Goal: Task Accomplishment & Management: Use online tool/utility

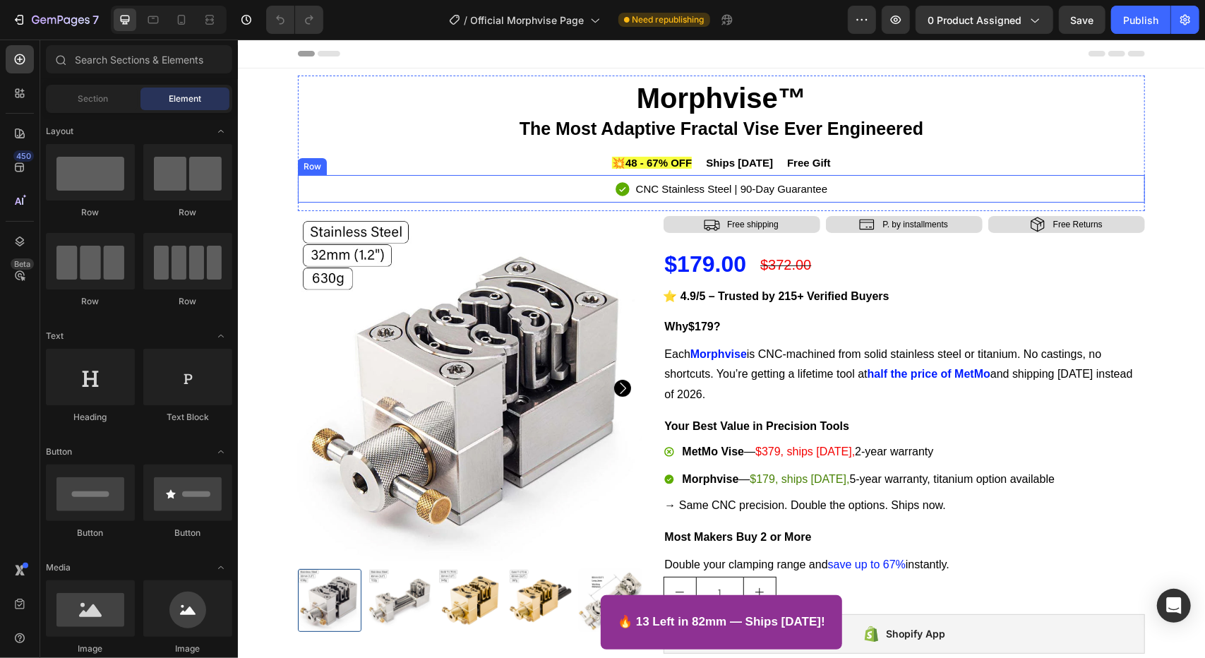
click at [873, 193] on div "Icon CNC Stainless Steel | 90-Day Guarantee Text Block Row" at bounding box center [720, 188] width 847 height 28
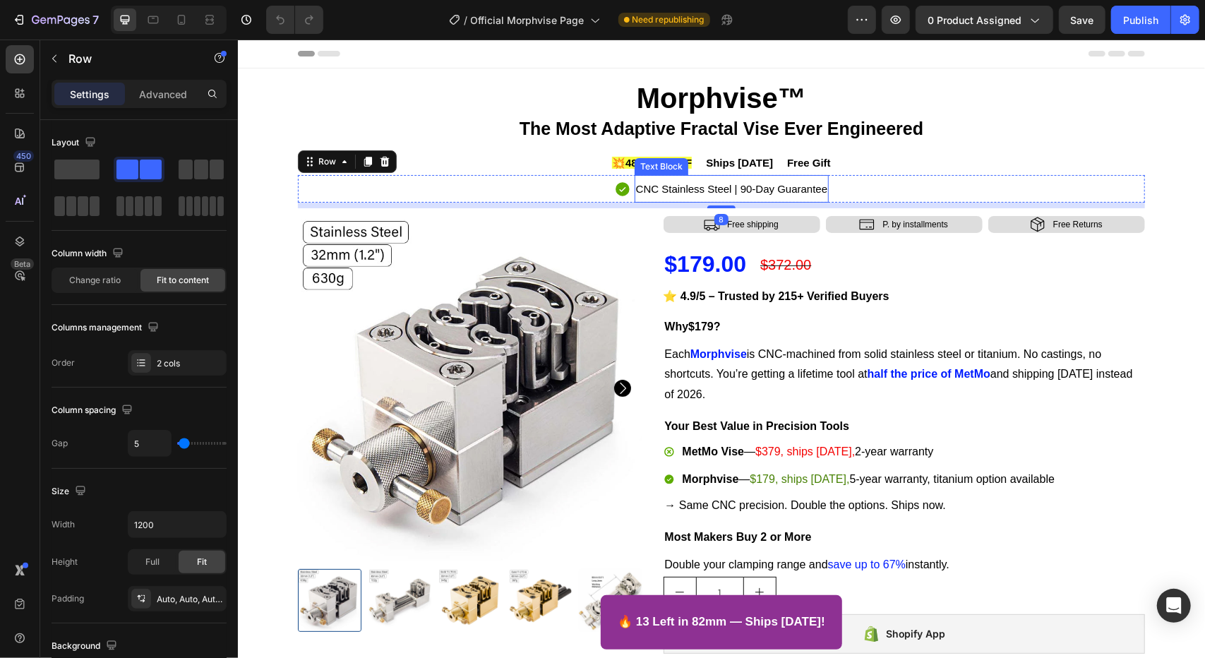
click at [790, 190] on span "CNC Stainless Steel | 90-Day Guarantee" at bounding box center [732, 188] width 192 height 12
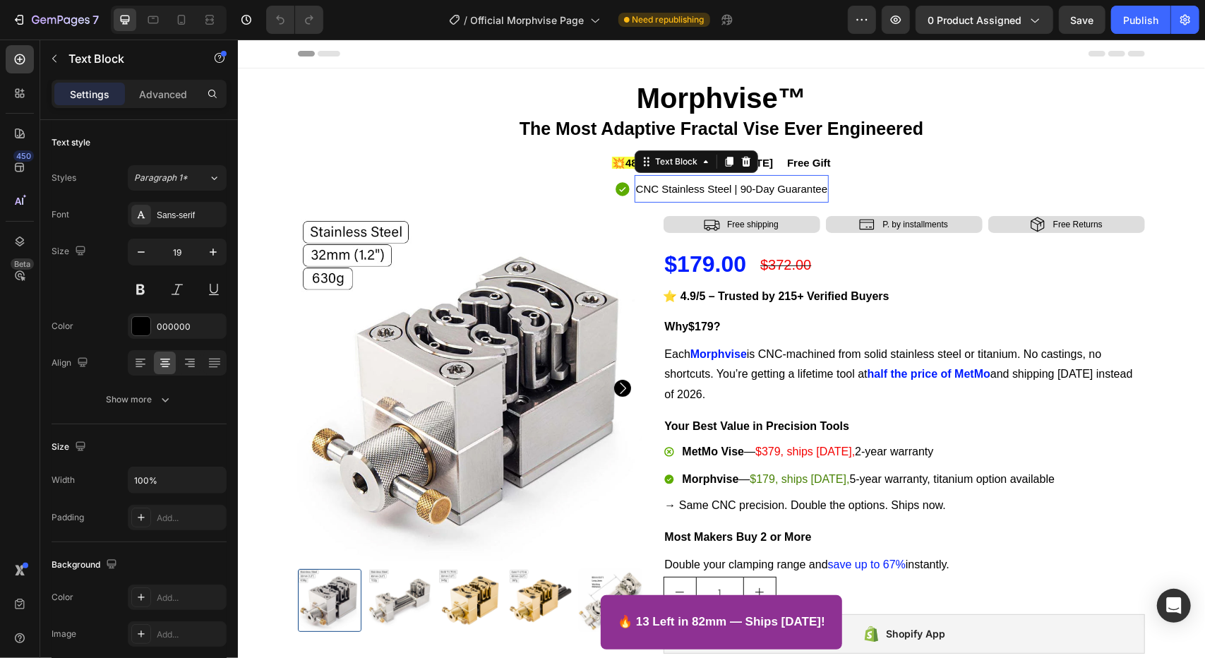
click at [790, 190] on span "CNC Stainless Steel | 90-Day Guarantee" at bounding box center [732, 188] width 192 height 12
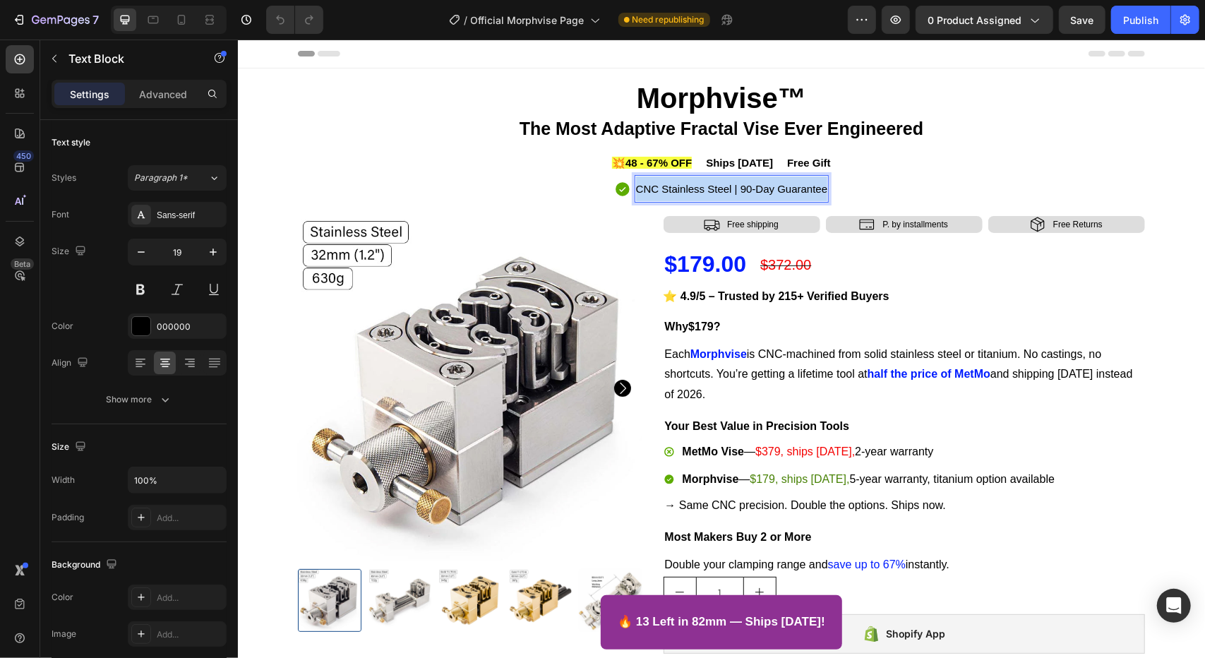
click at [790, 190] on span "CNC Stainless Steel | 90-Day Guarantee" at bounding box center [732, 188] width 192 height 12
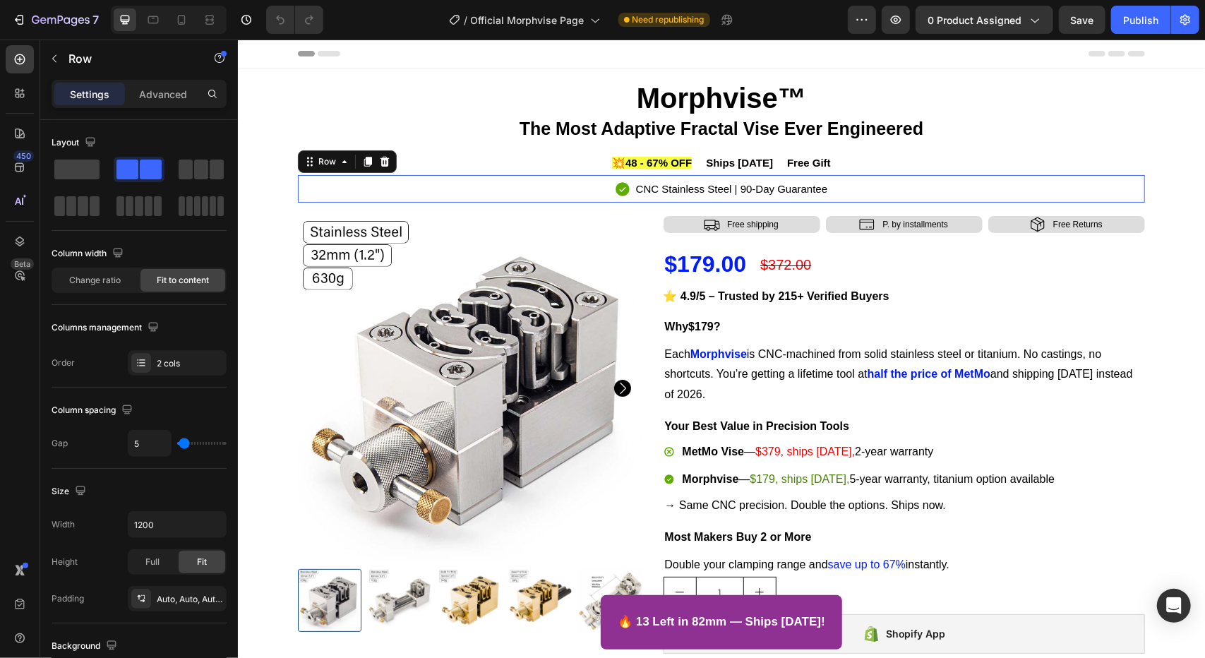
click at [853, 196] on div "Icon CNC Stainless Steel | 90-Day Guarantee Text Block Row 0" at bounding box center [720, 188] width 847 height 28
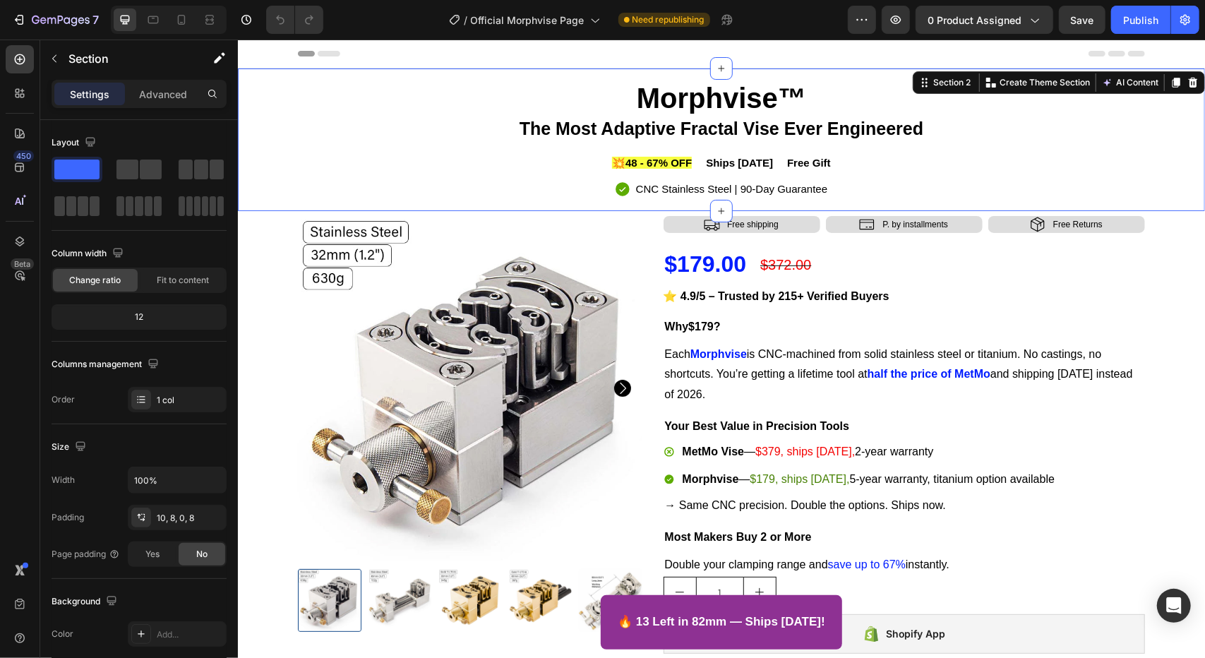
click at [1161, 184] on div "Morphvise™ The Most Adaptive Fractal Vise Ever Engineered Heading 💥48 - 67% OFF…" at bounding box center [721, 143] width 956 height 136
click at [897, 225] on p "P. by installments" at bounding box center [915, 224] width 66 height 11
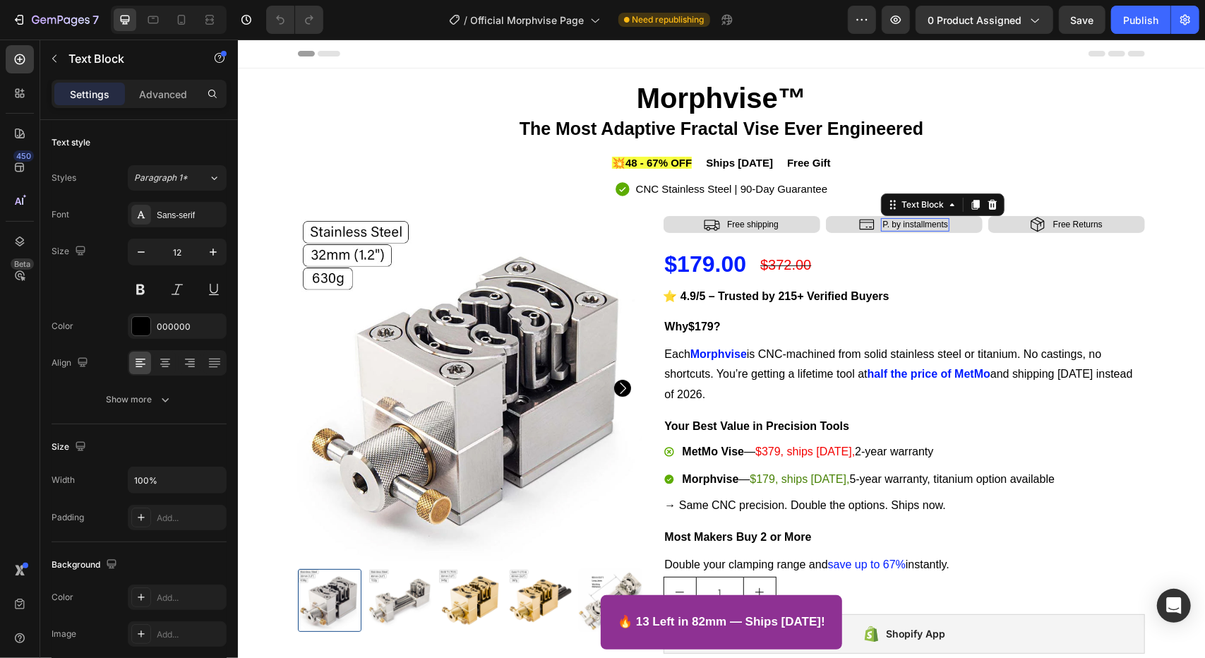
click at [897, 225] on p "P. by installments" at bounding box center [915, 224] width 66 height 11
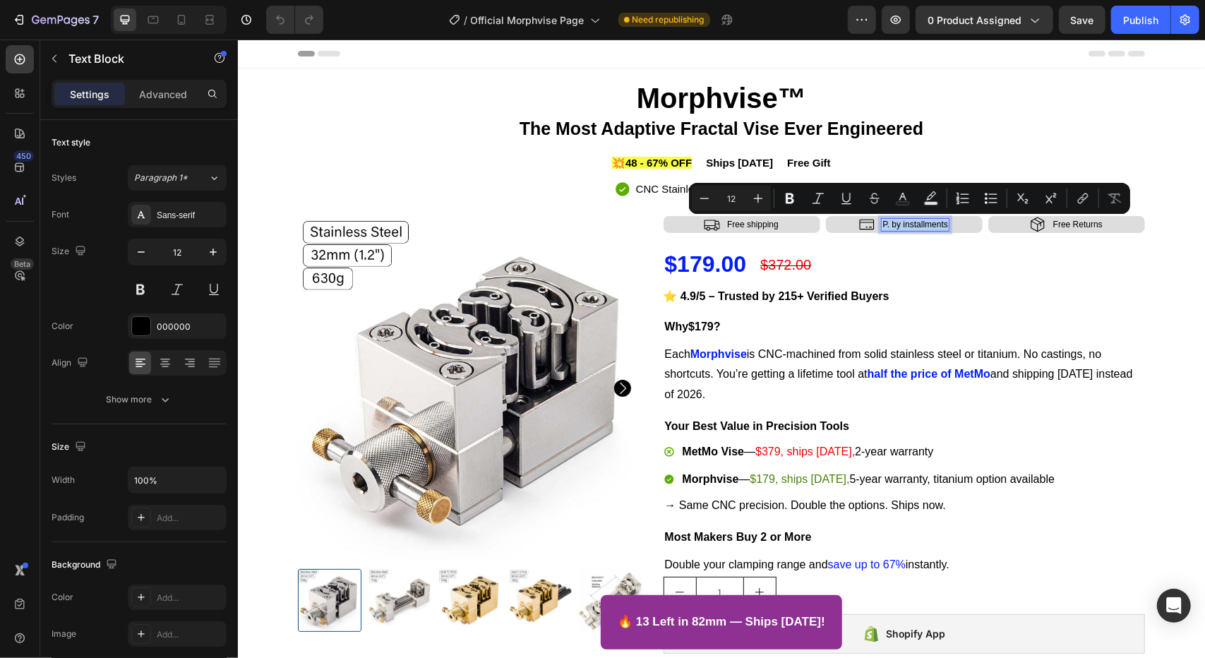
click at [898, 226] on p "P. by installments" at bounding box center [915, 224] width 66 height 11
drag, startPoint x: 900, startPoint y: 222, endPoint x: 876, endPoint y: 229, distance: 25.0
click at [881, 229] on div "P. by installments" at bounding box center [915, 224] width 68 height 14
copy p "P. by i"
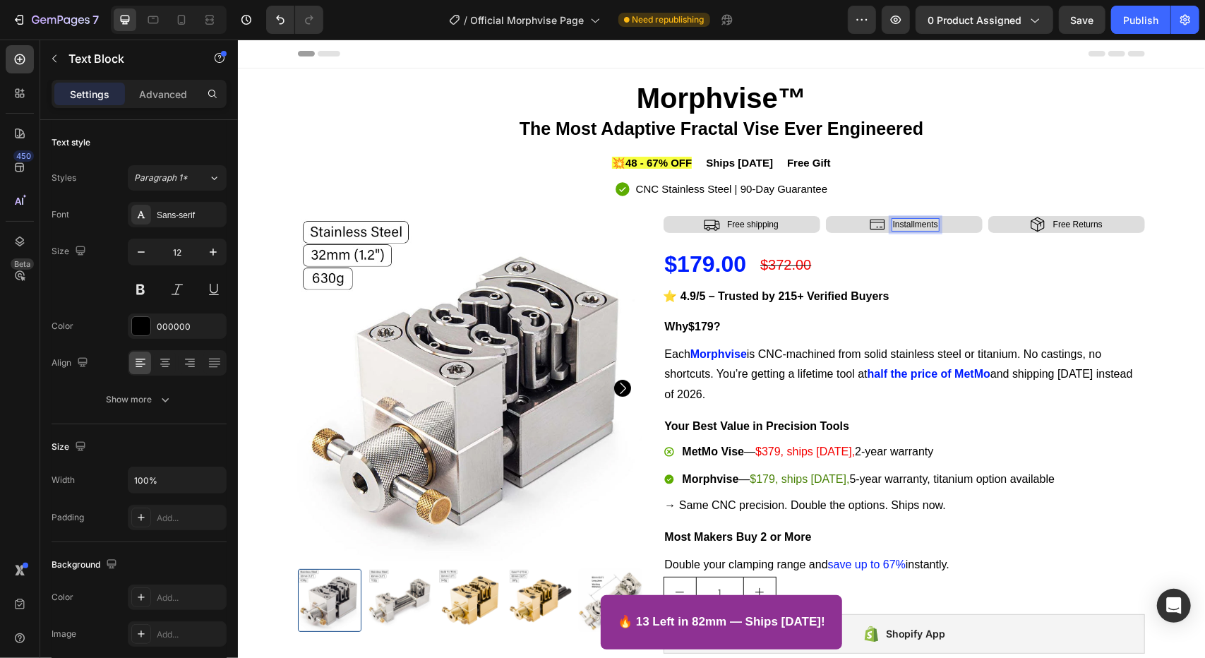
click at [929, 222] on p "Installments" at bounding box center [915, 224] width 45 height 11
click at [930, 222] on p "Installments" at bounding box center [915, 224] width 45 height 11
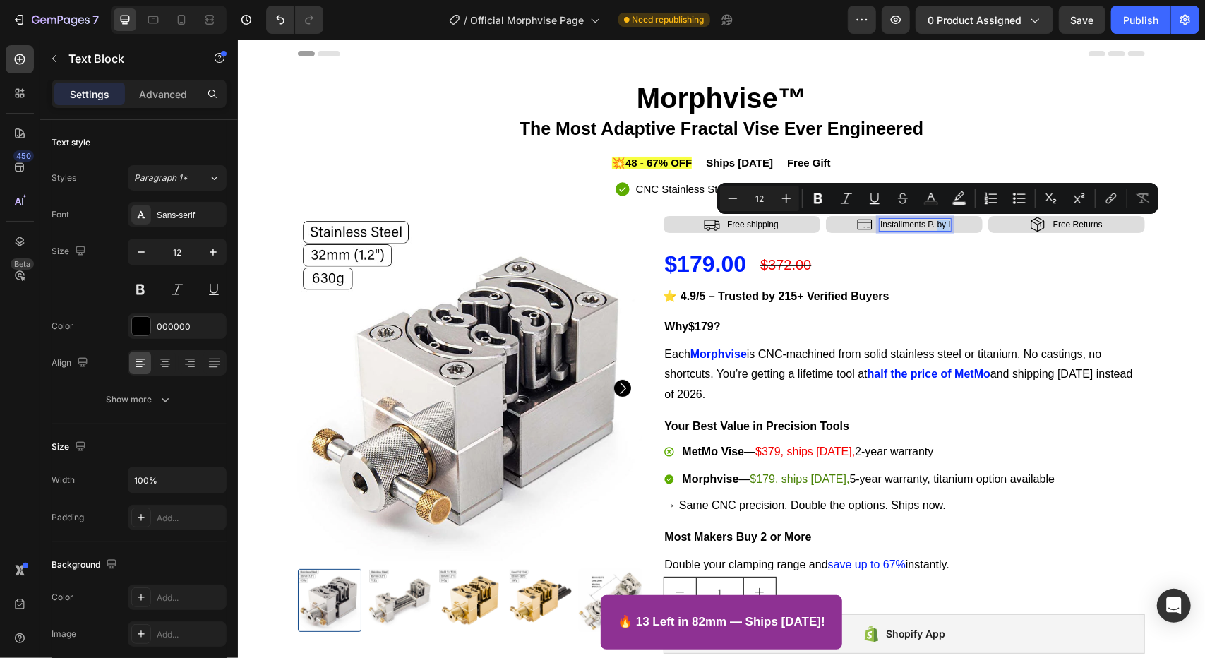
drag, startPoint x: 945, startPoint y: 226, endPoint x: 931, endPoint y: 229, distance: 13.9
click at [931, 229] on div "Installments P. by i" at bounding box center [914, 224] width 73 height 14
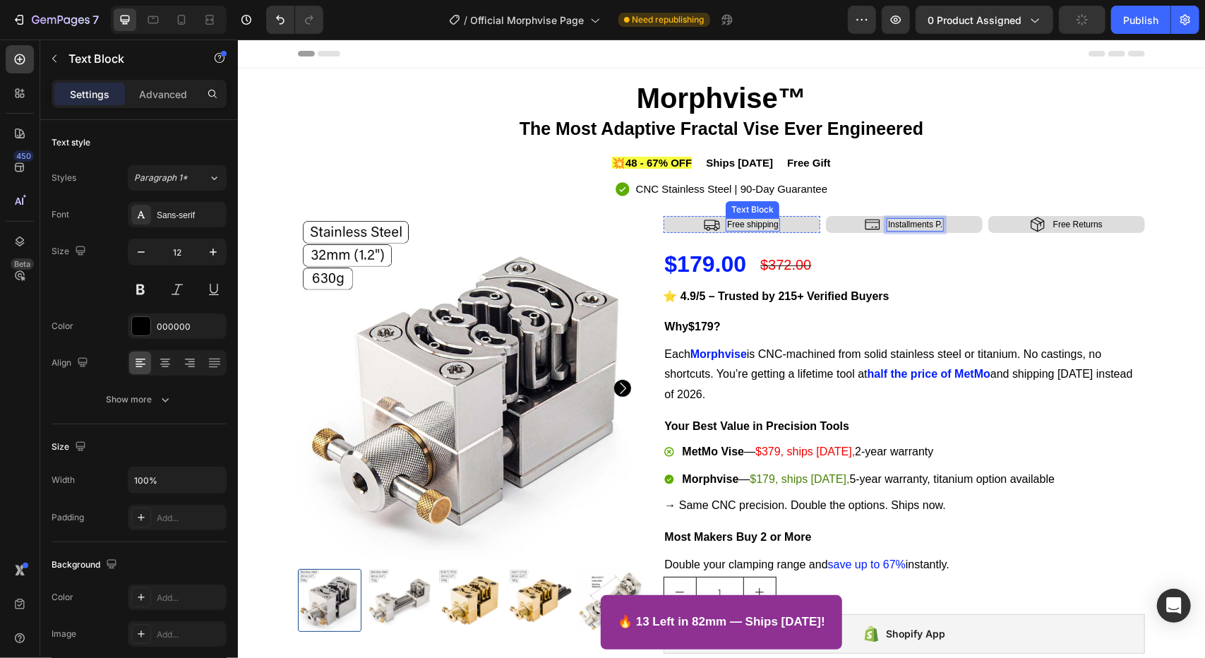
click at [748, 227] on p "Free shipping" at bounding box center [753, 224] width 52 height 11
click at [748, 226] on p "Free shipping" at bounding box center [753, 224] width 52 height 11
click at [741, 225] on p "Free shipping" at bounding box center [753, 224] width 52 height 11
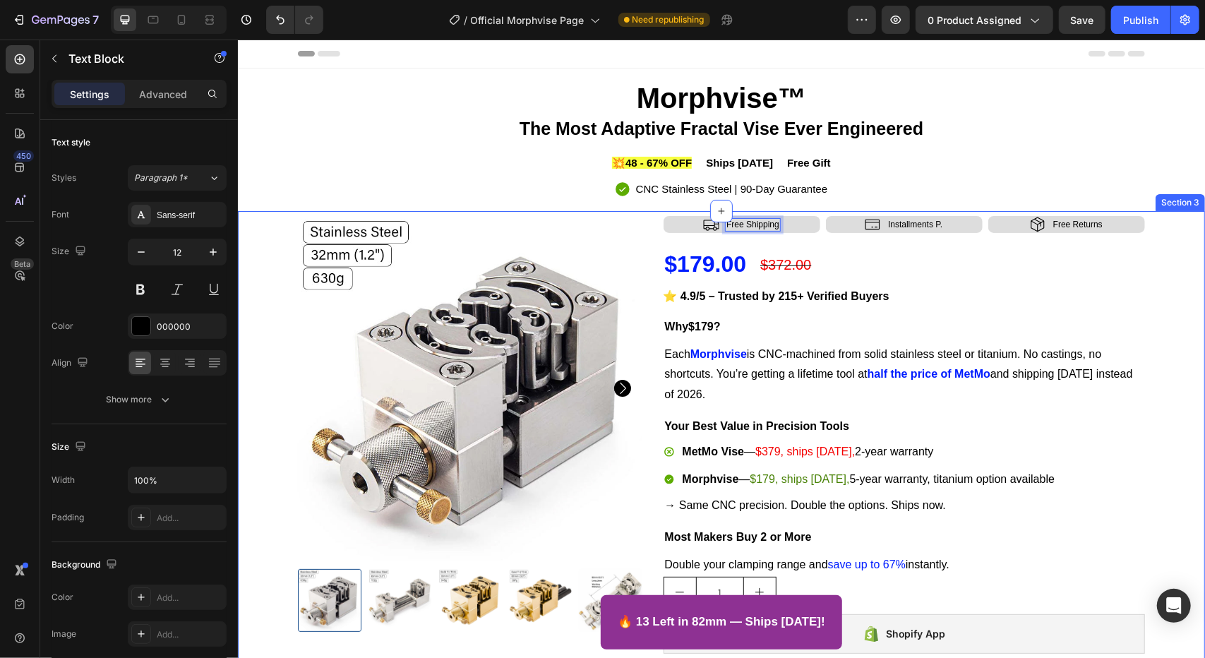
click at [1181, 237] on div "Product Images Icon Free Shipping Text Block 0 Row Icon Installments P. Text Bl…" at bounding box center [721, 541] width 962 height 652
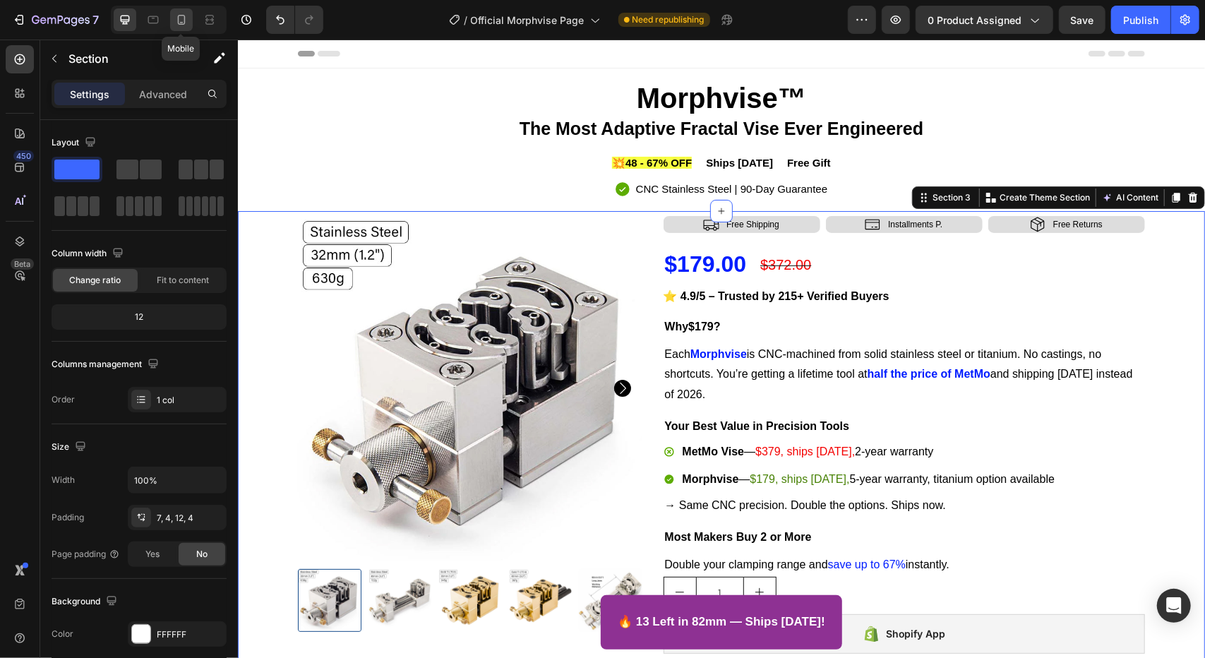
click at [172, 16] on div at bounding box center [181, 19] width 23 height 23
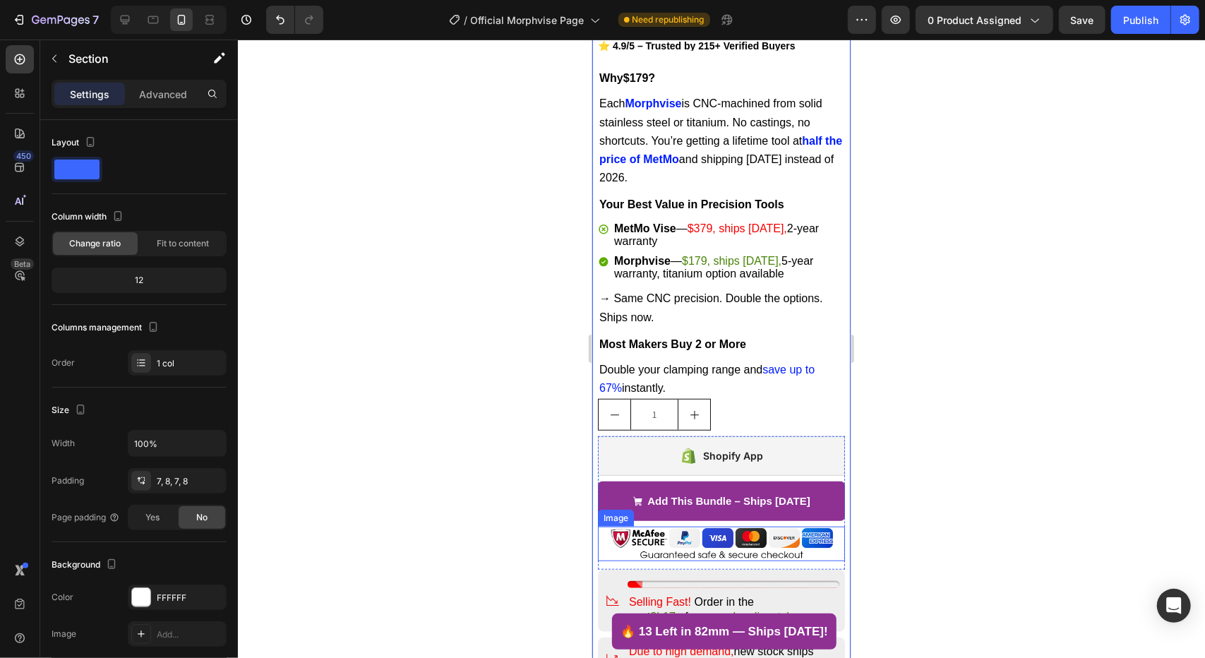
scroll to position [765, 0]
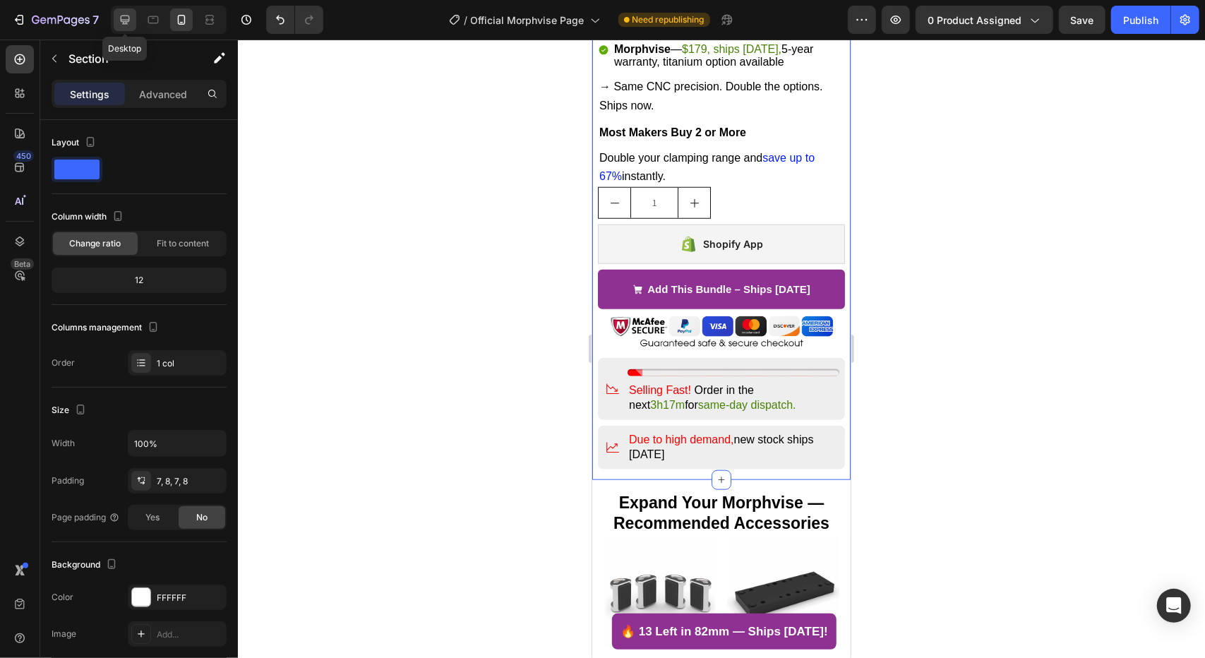
click at [124, 15] on icon at bounding box center [125, 20] width 14 height 14
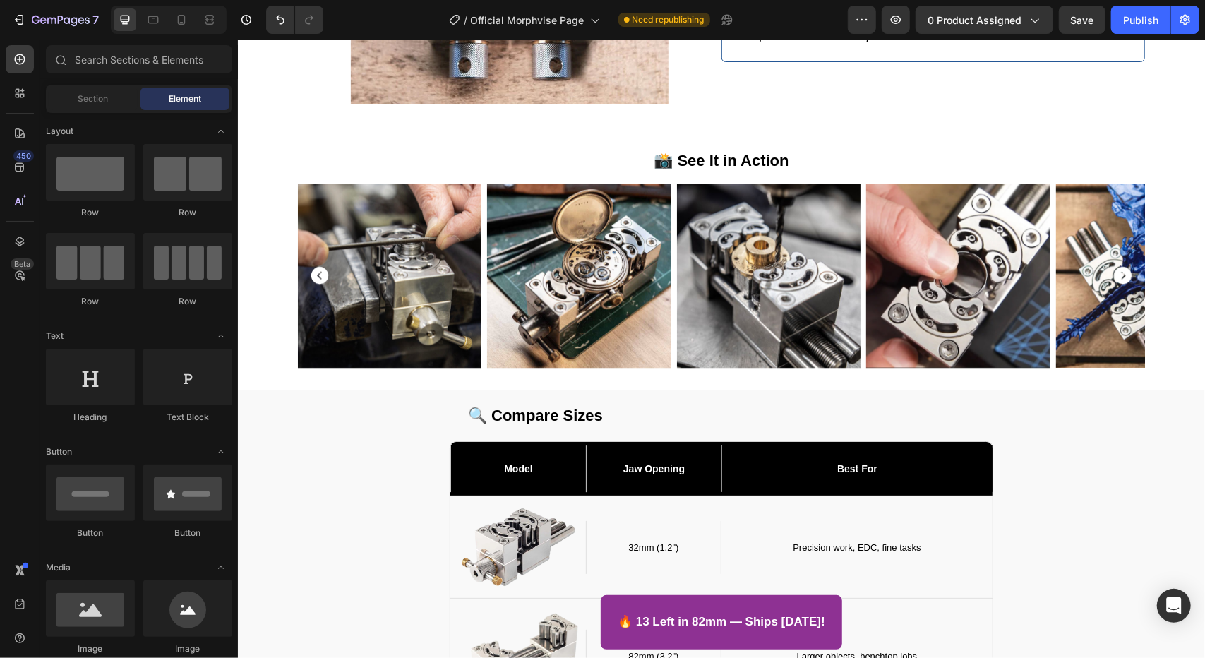
scroll to position [2570, 0]
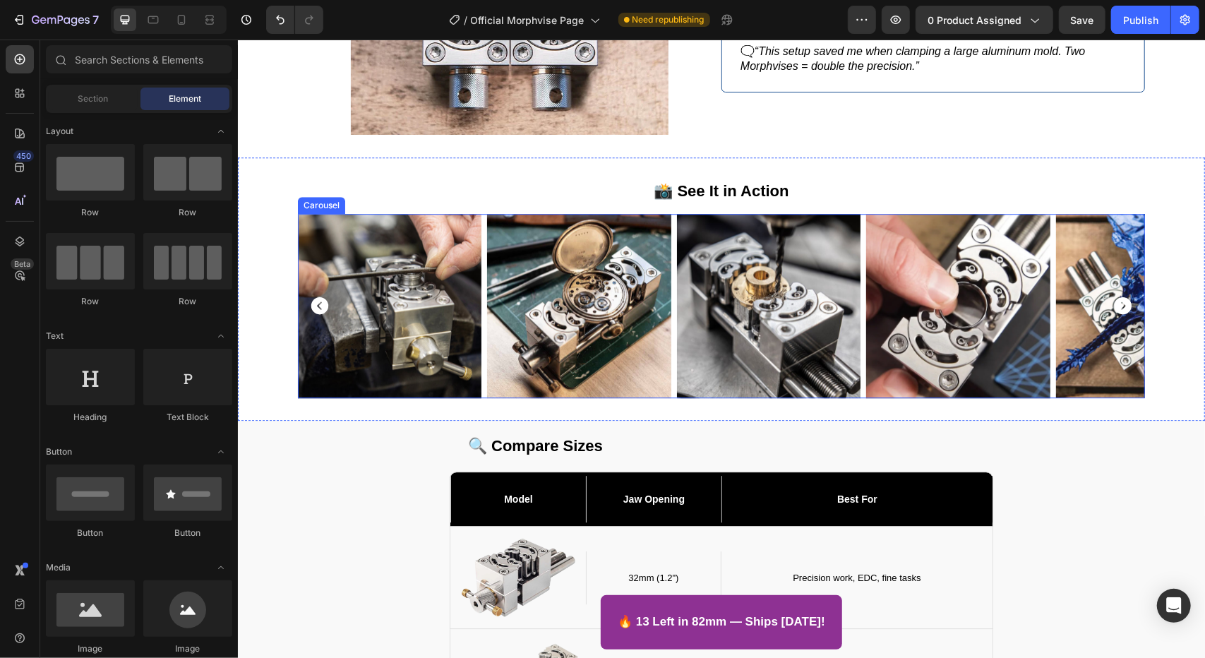
click at [1114, 298] on icon "Carousel Next Arrow" at bounding box center [1122, 305] width 17 height 17
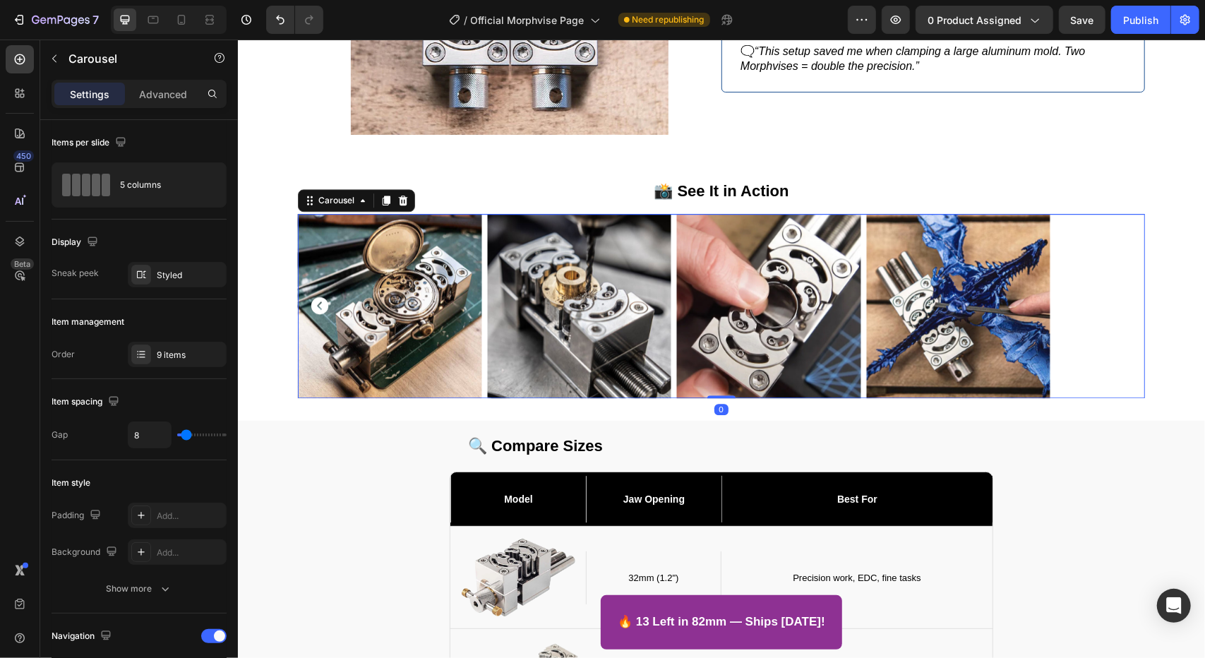
click at [1122, 306] on icon "Carousel Next Arrow" at bounding box center [1122, 305] width 17 height 17
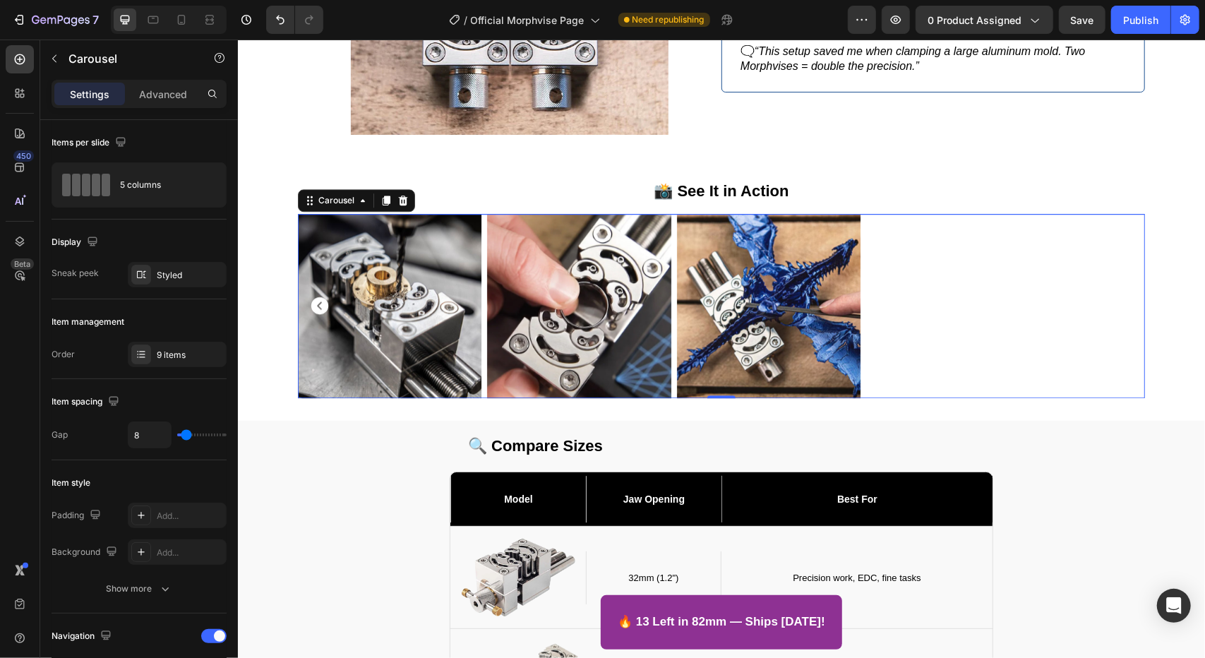
click at [1124, 306] on icon "Carousel Next Arrow" at bounding box center [1122, 305] width 17 height 17
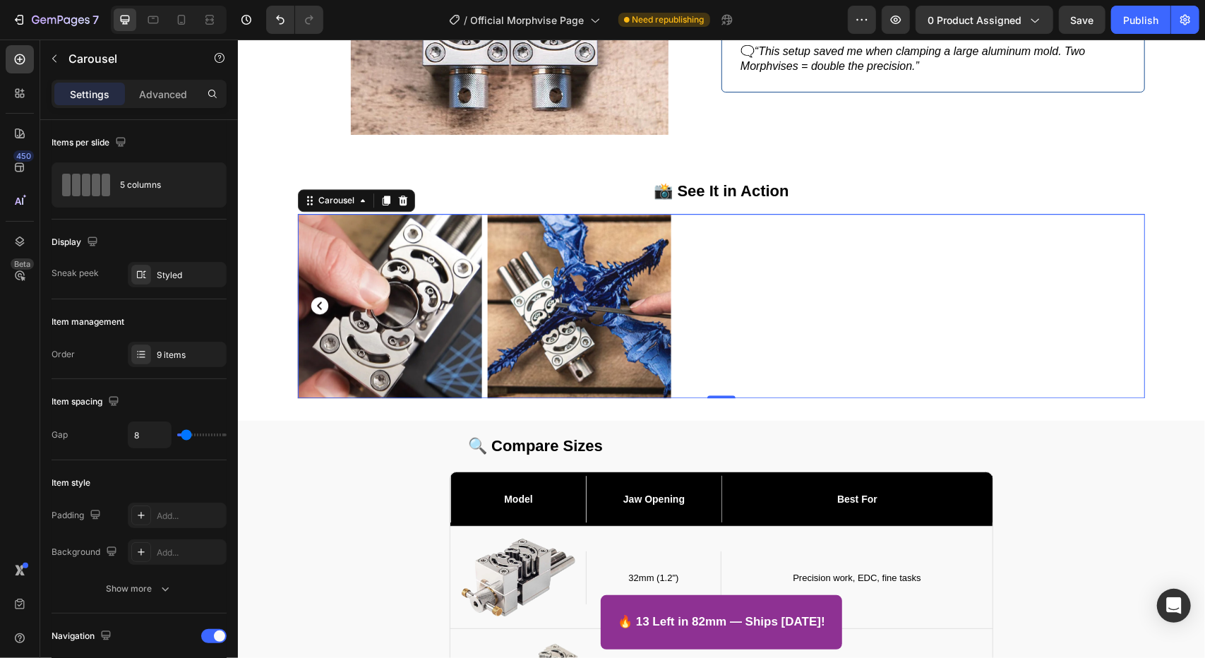
click at [1118, 307] on icon "Carousel Next Arrow" at bounding box center [1122, 305] width 17 height 17
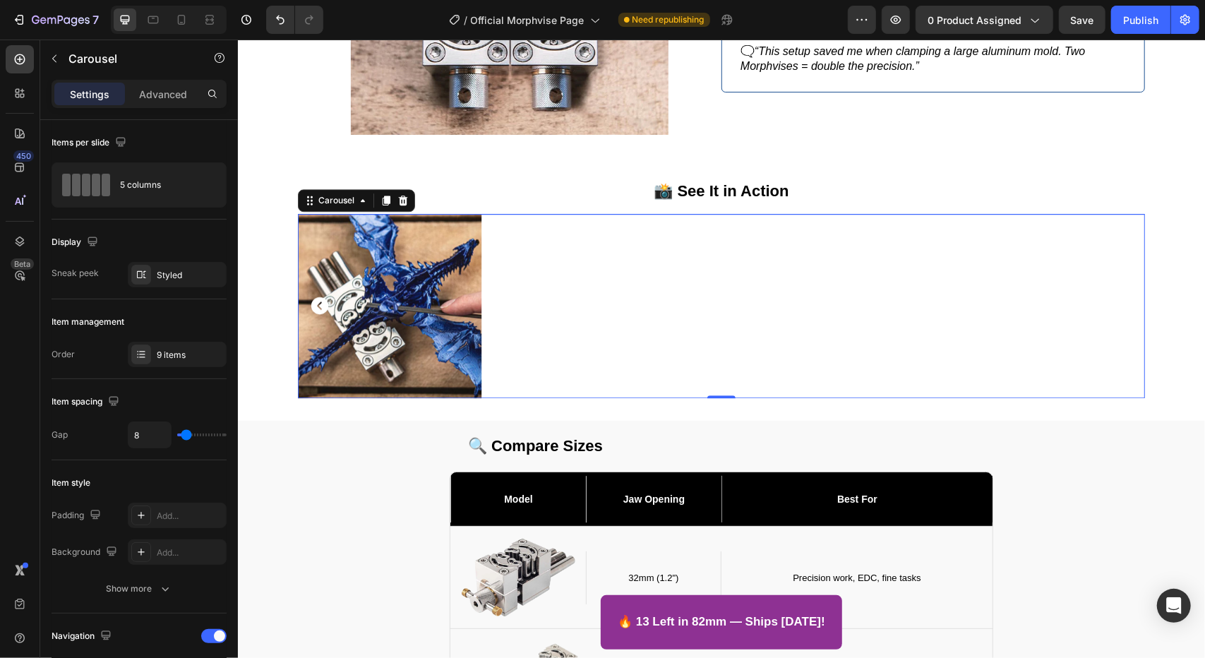
click at [1116, 307] on icon "Carousel Next Arrow" at bounding box center [1122, 305] width 17 height 17
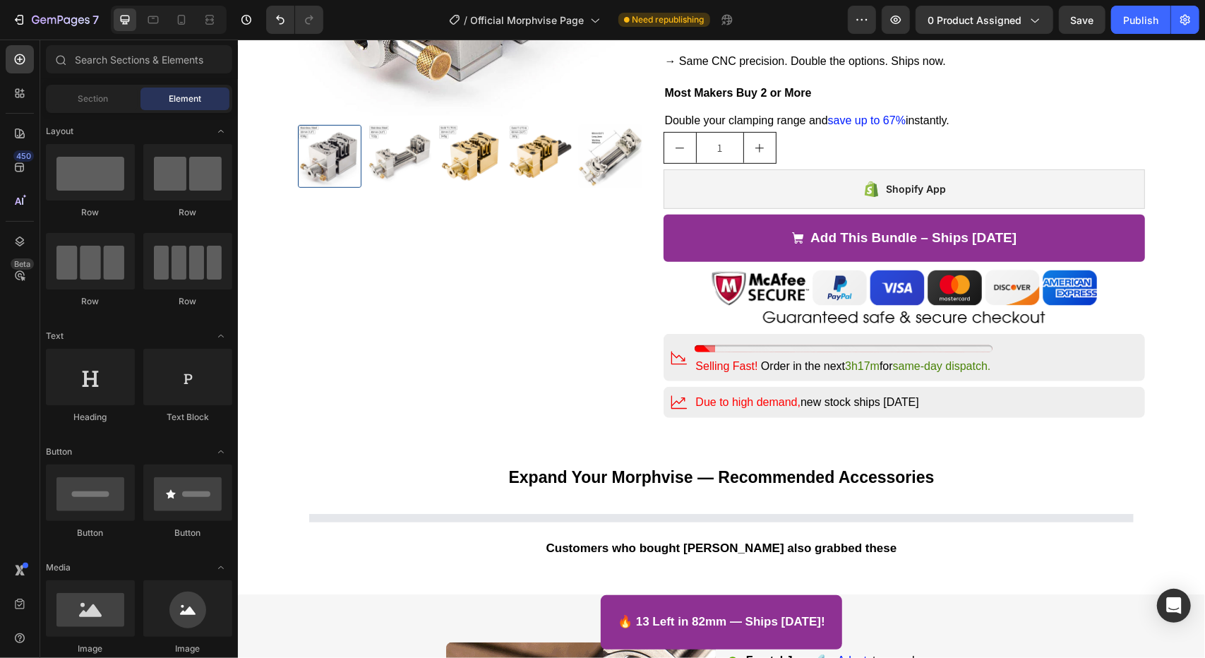
scroll to position [509, 0]
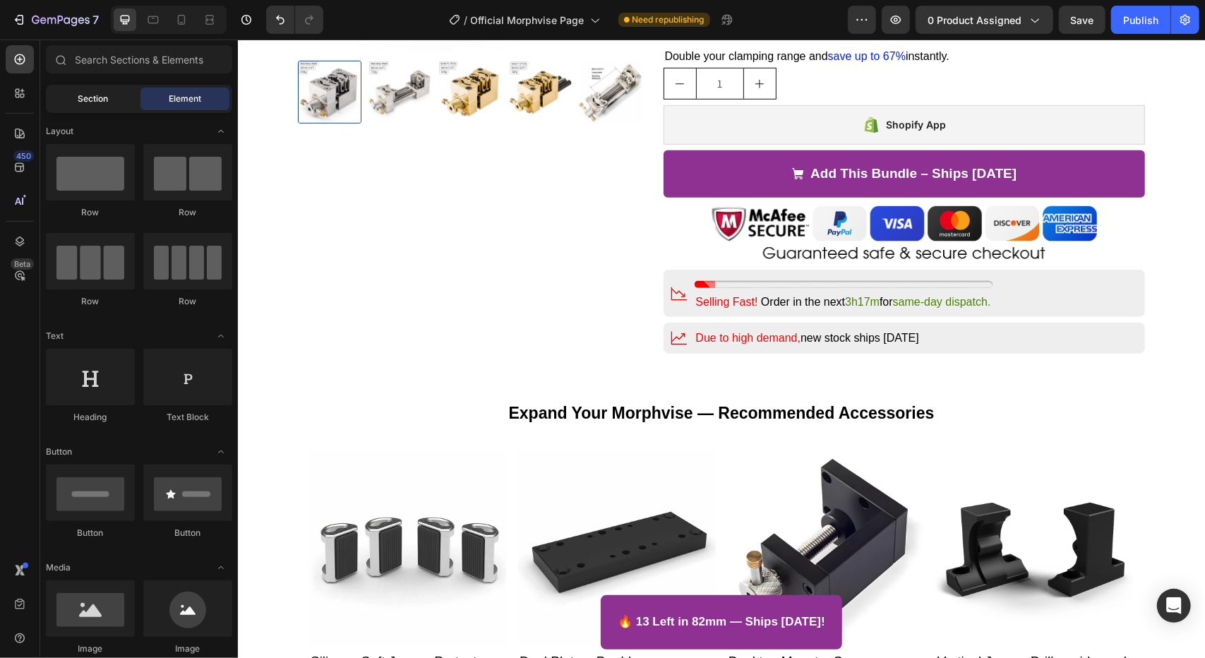
click at [111, 100] on div "Section" at bounding box center [93, 99] width 89 height 23
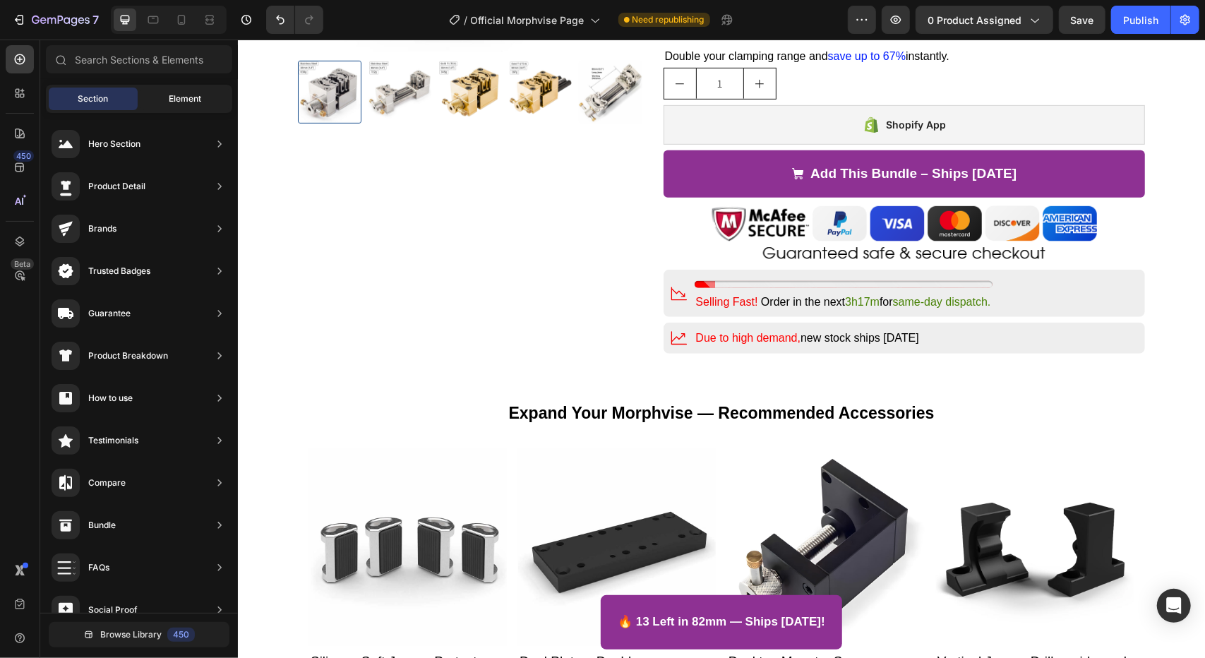
click at [186, 105] on span "Element" at bounding box center [185, 99] width 32 height 13
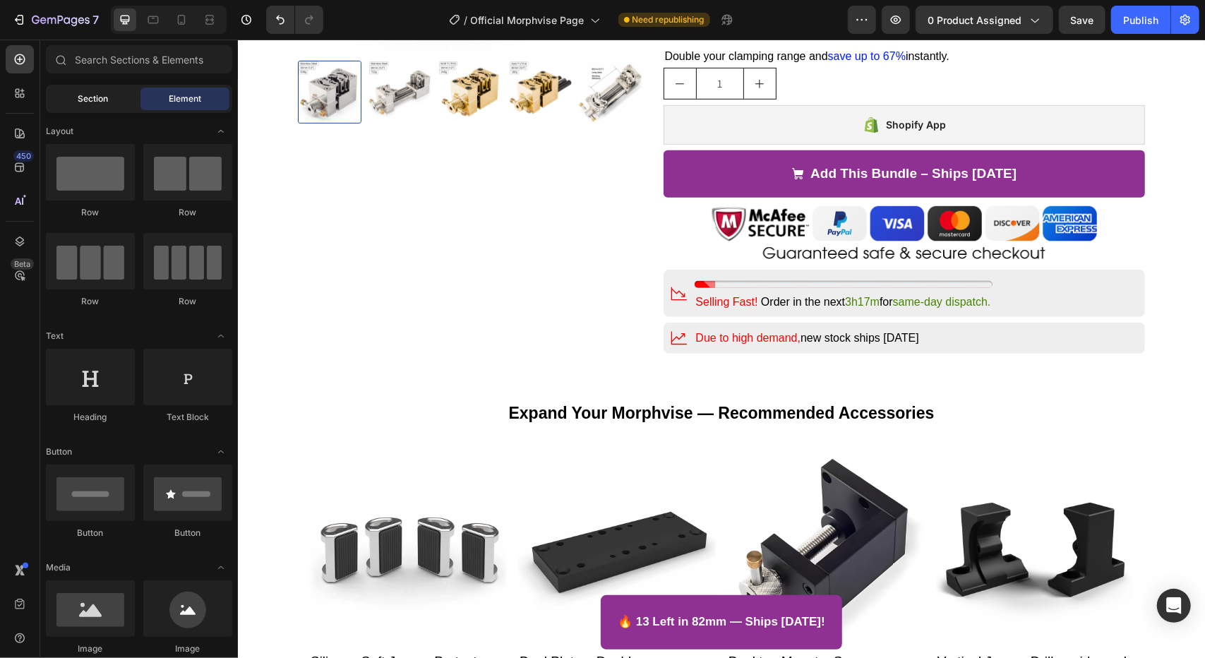
click at [82, 97] on span "Section" at bounding box center [93, 99] width 30 height 13
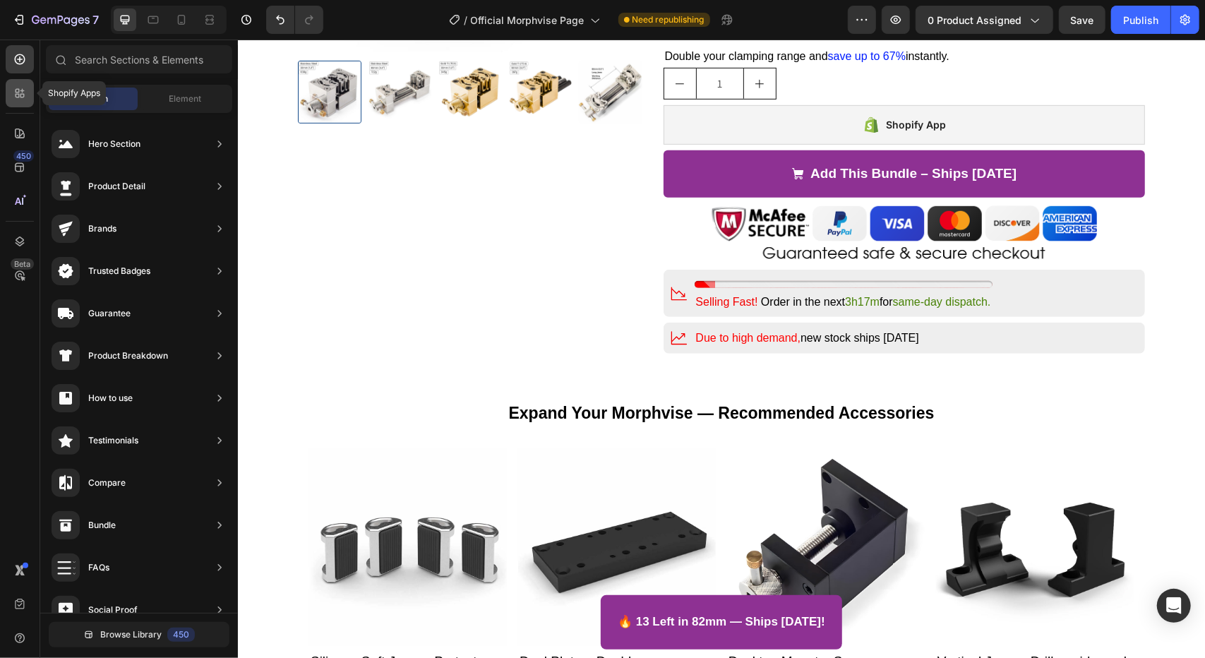
click at [28, 91] on div at bounding box center [20, 93] width 28 height 28
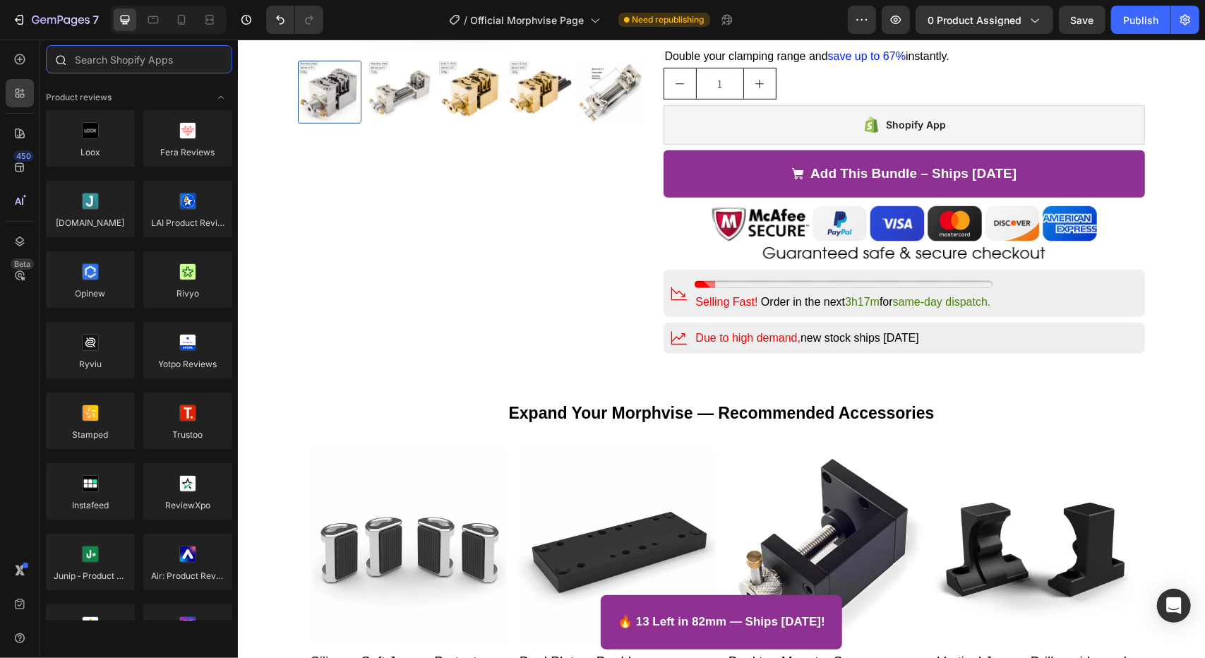
click at [96, 65] on input "text" at bounding box center [139, 59] width 186 height 28
click at [96, 142] on div at bounding box center [90, 138] width 89 height 56
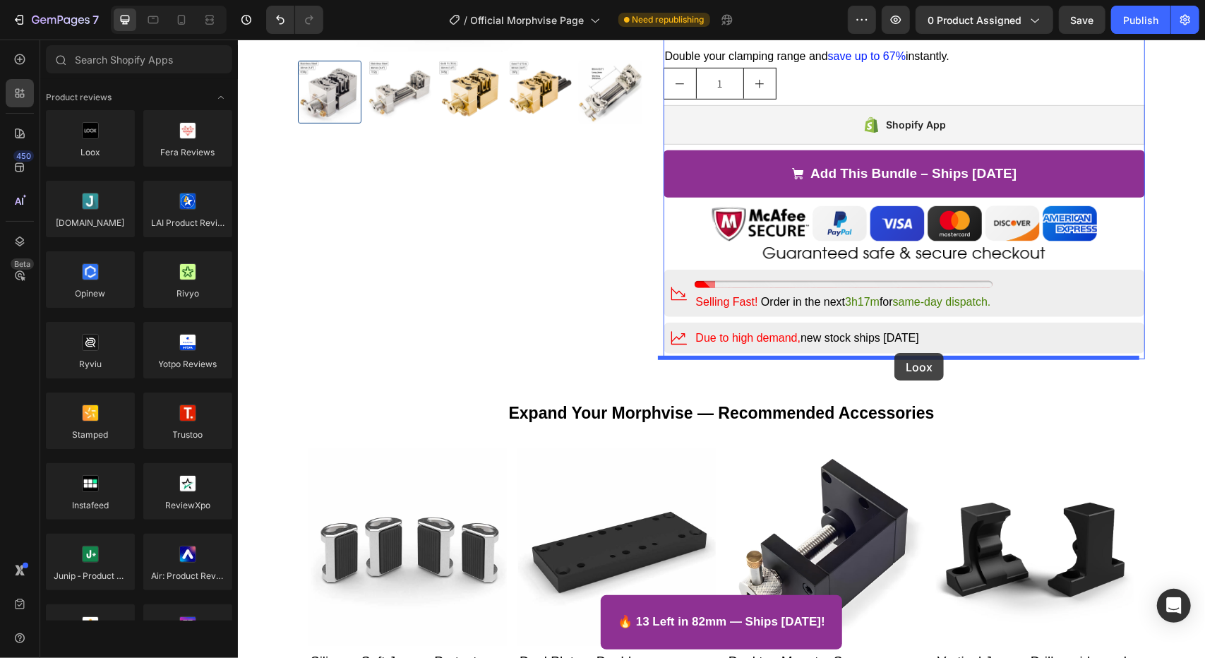
drag, startPoint x: 328, startPoint y: 181, endPoint x: 894, endPoint y: 352, distance: 591.1
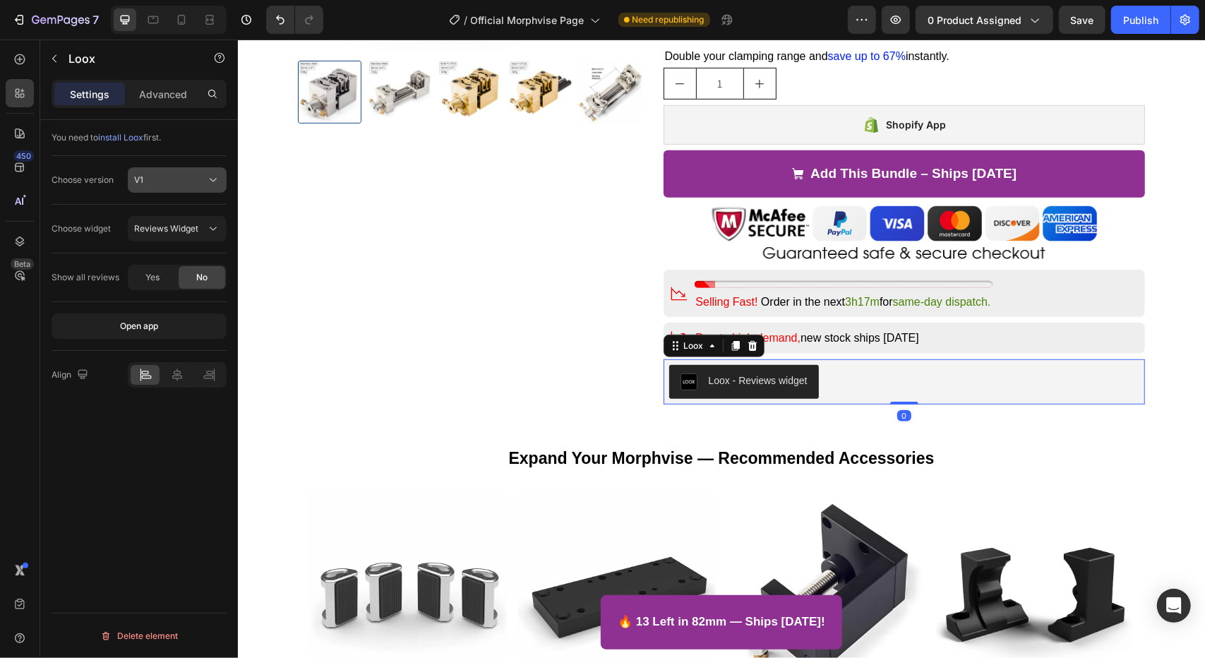
click at [167, 177] on div "V1" at bounding box center [170, 180] width 72 height 13
click at [153, 231] on div "V2" at bounding box center [163, 240] width 116 height 27
click at [153, 235] on button "Cards Carousel" at bounding box center [177, 228] width 99 height 25
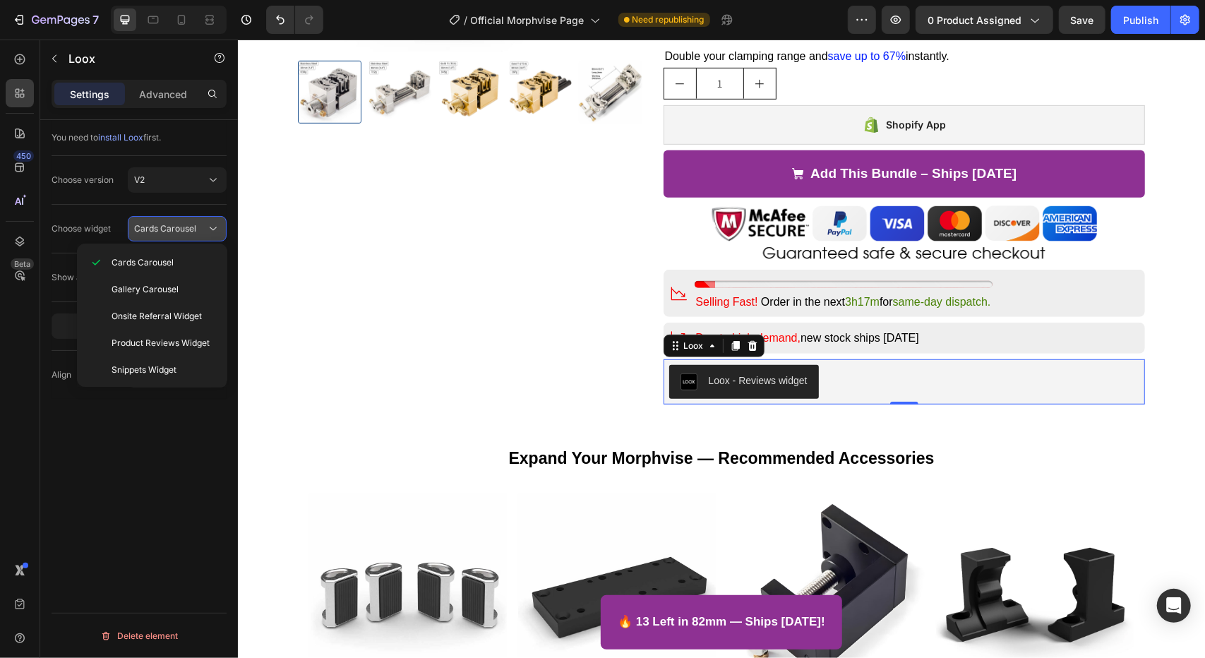
click at [153, 235] on button "Cards Carousel" at bounding box center [177, 228] width 99 height 25
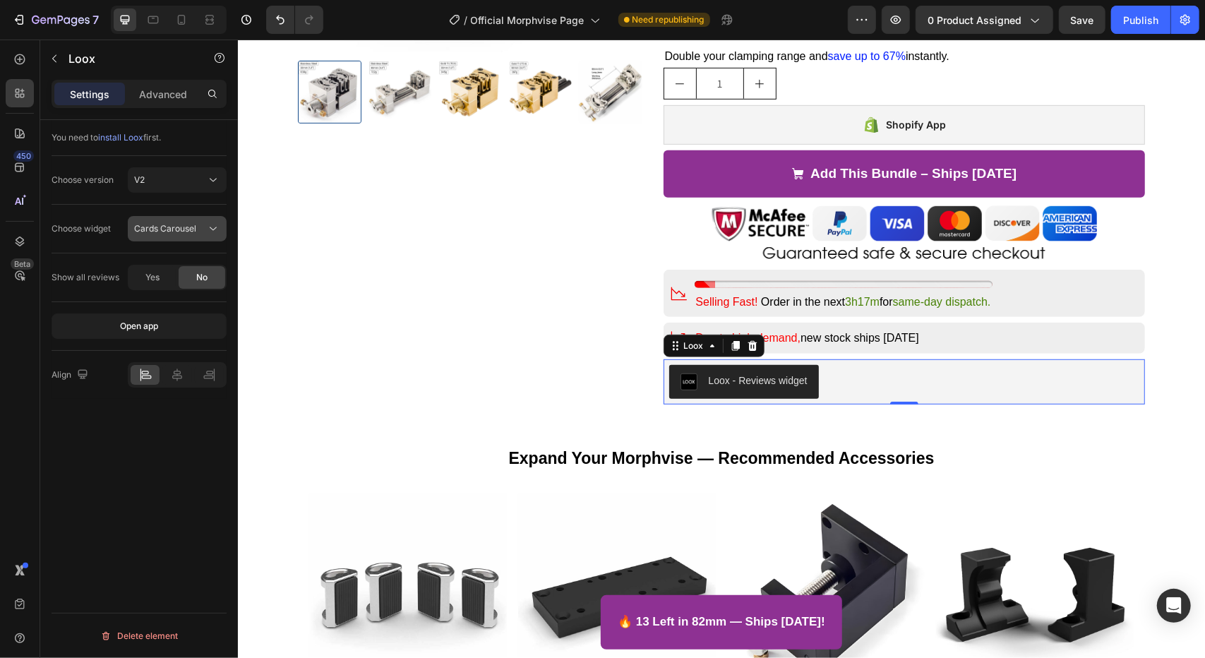
click at [153, 235] on button "Cards Carousel" at bounding box center [177, 228] width 99 height 25
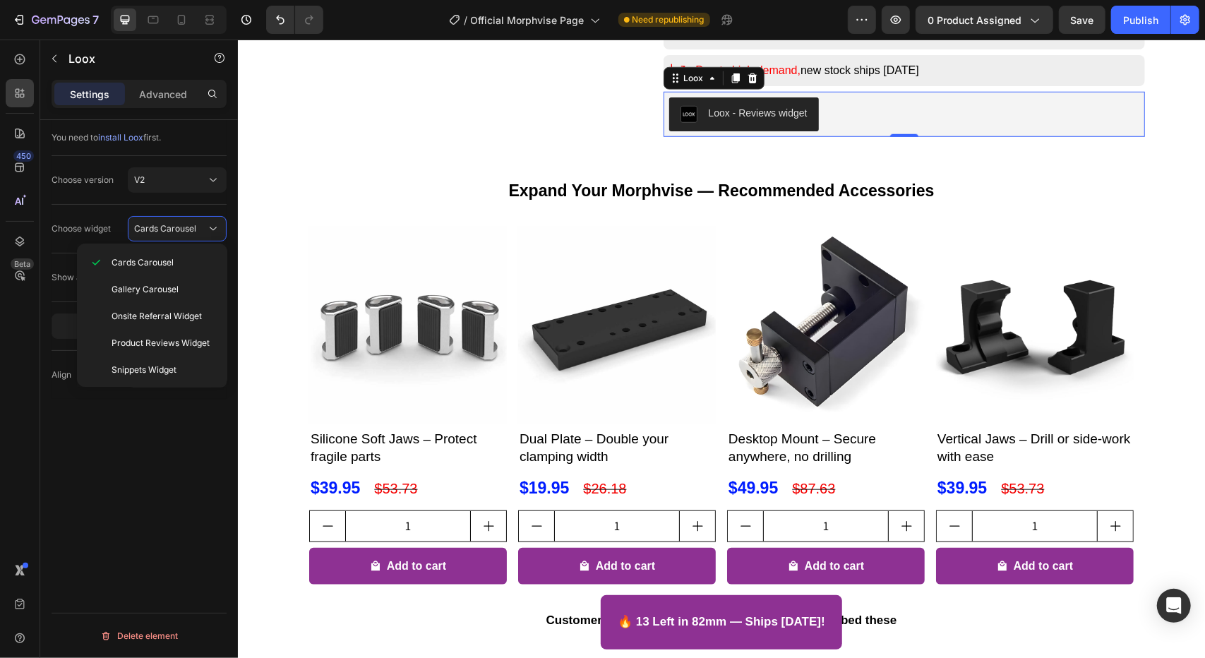
scroll to position [636, 0]
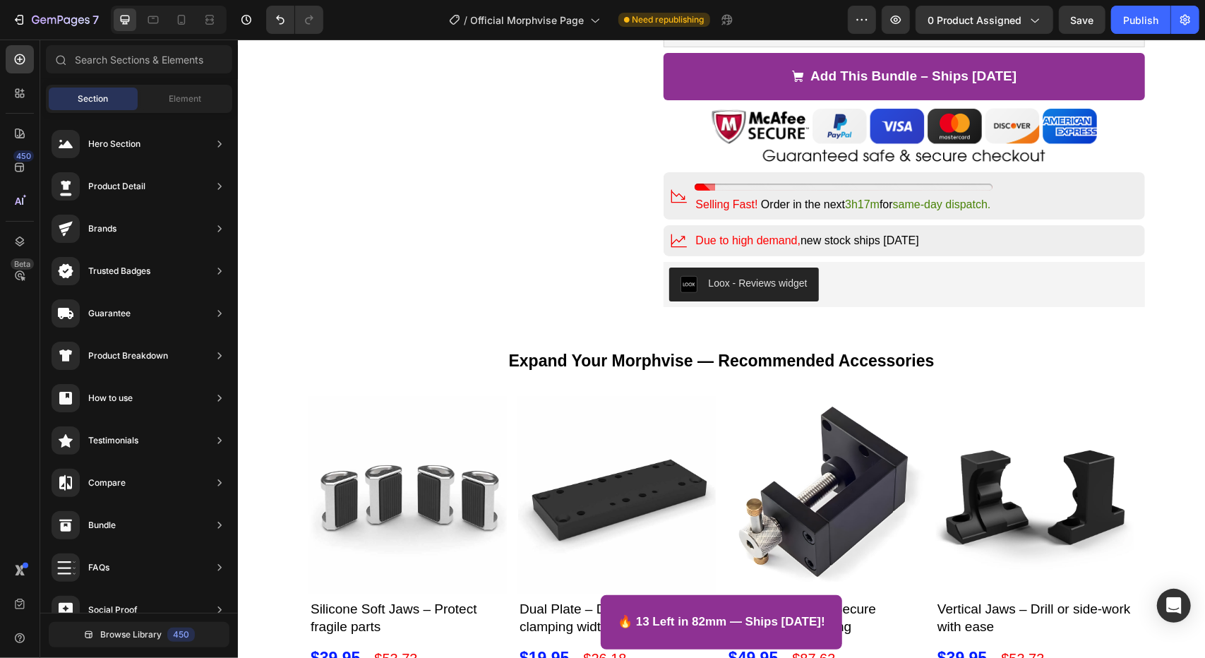
scroll to position [628, 0]
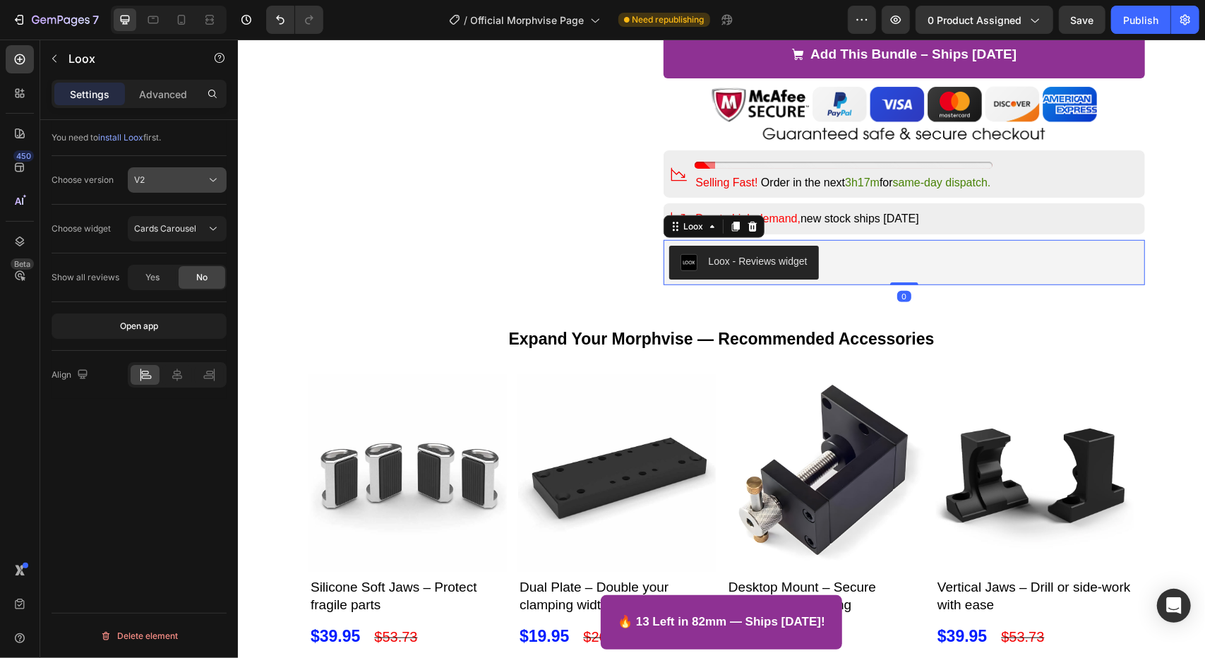
click at [181, 176] on div "V2" at bounding box center [170, 180] width 72 height 13
click at [162, 214] on p "V1" at bounding box center [174, 214] width 80 height 13
click at [182, 227] on span "Reviews Widget" at bounding box center [166, 228] width 64 height 11
click at [172, 180] on div "V1" at bounding box center [170, 180] width 72 height 13
click at [177, 240] on p "V2" at bounding box center [174, 240] width 80 height 13
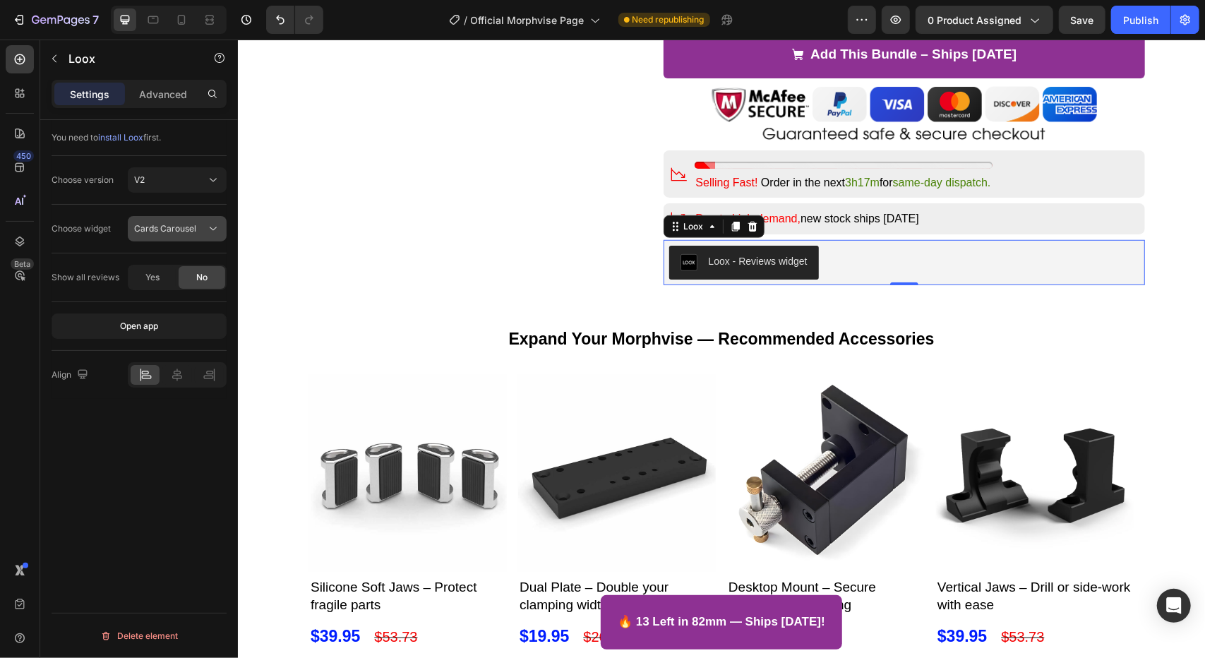
click at [179, 230] on span "Cards Carousel" at bounding box center [165, 228] width 62 height 11
click at [155, 174] on div "V2" at bounding box center [170, 180] width 72 height 13
click at [153, 214] on p "V1" at bounding box center [174, 214] width 80 height 13
click at [153, 234] on div "Reviews Widget" at bounding box center [177, 229] width 86 height 14
click at [158, 230] on span "Reviews Widget" at bounding box center [166, 228] width 64 height 11
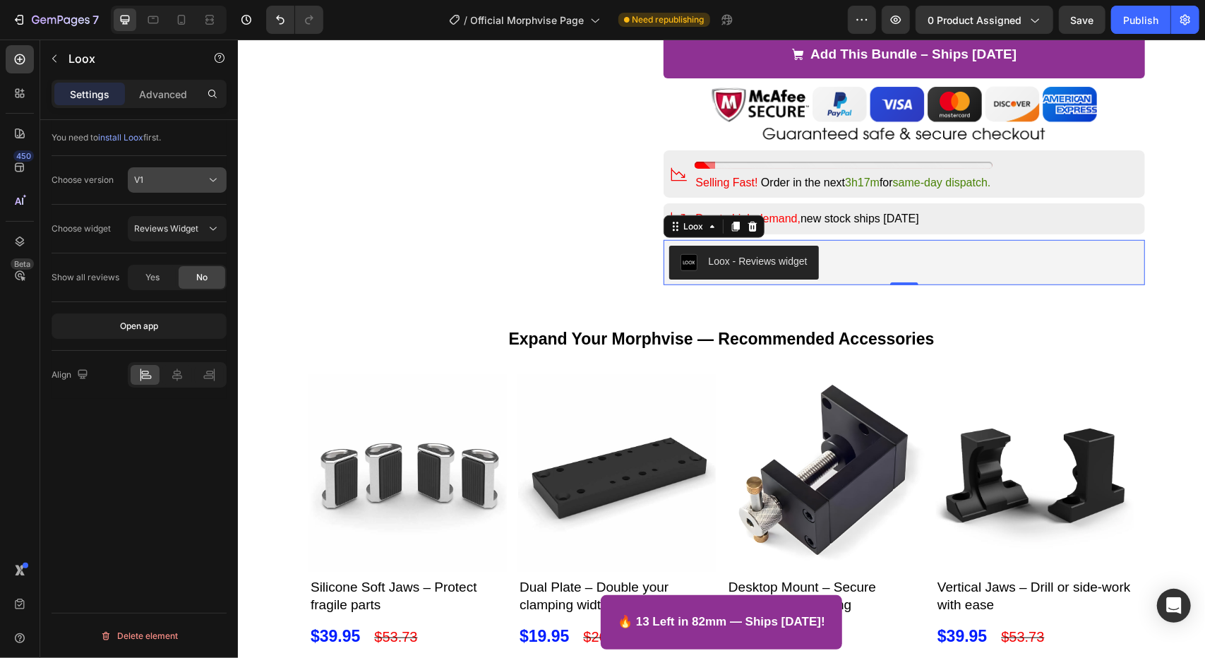
click at [169, 189] on button "V1" at bounding box center [177, 179] width 99 height 25
click at [155, 246] on div "V2" at bounding box center [163, 240] width 116 height 27
click at [157, 232] on span "Cards Carousel" at bounding box center [165, 228] width 62 height 11
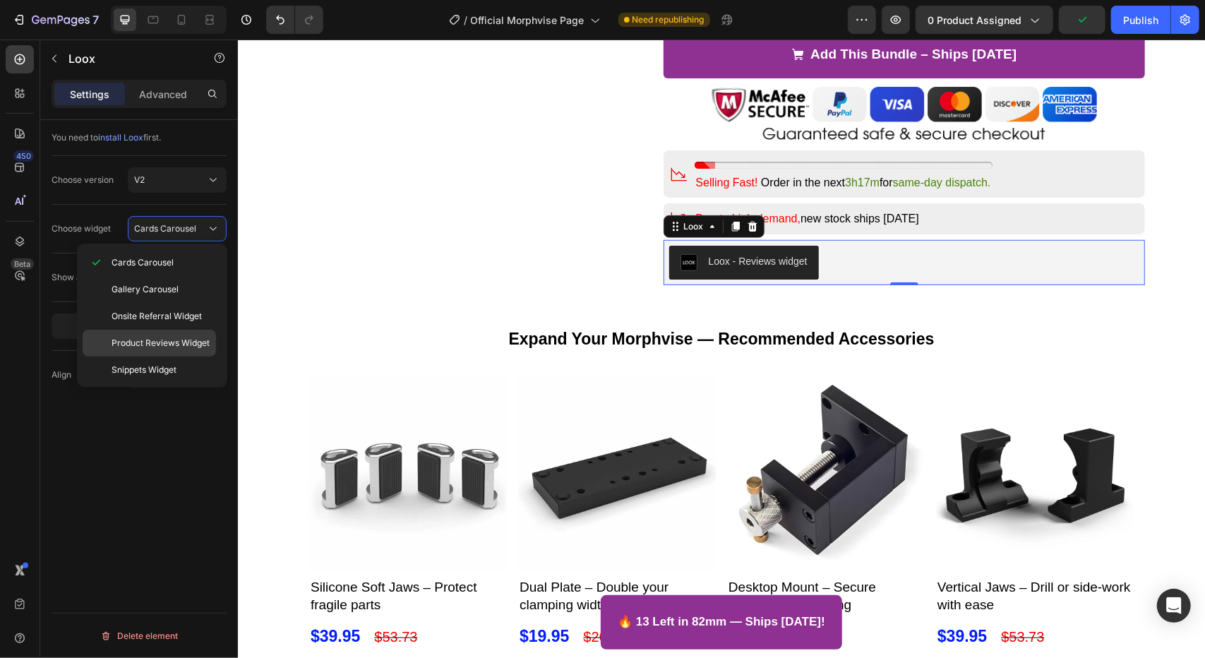
click at [115, 357] on div "Product Reviews Widget" at bounding box center [149, 370] width 133 height 27
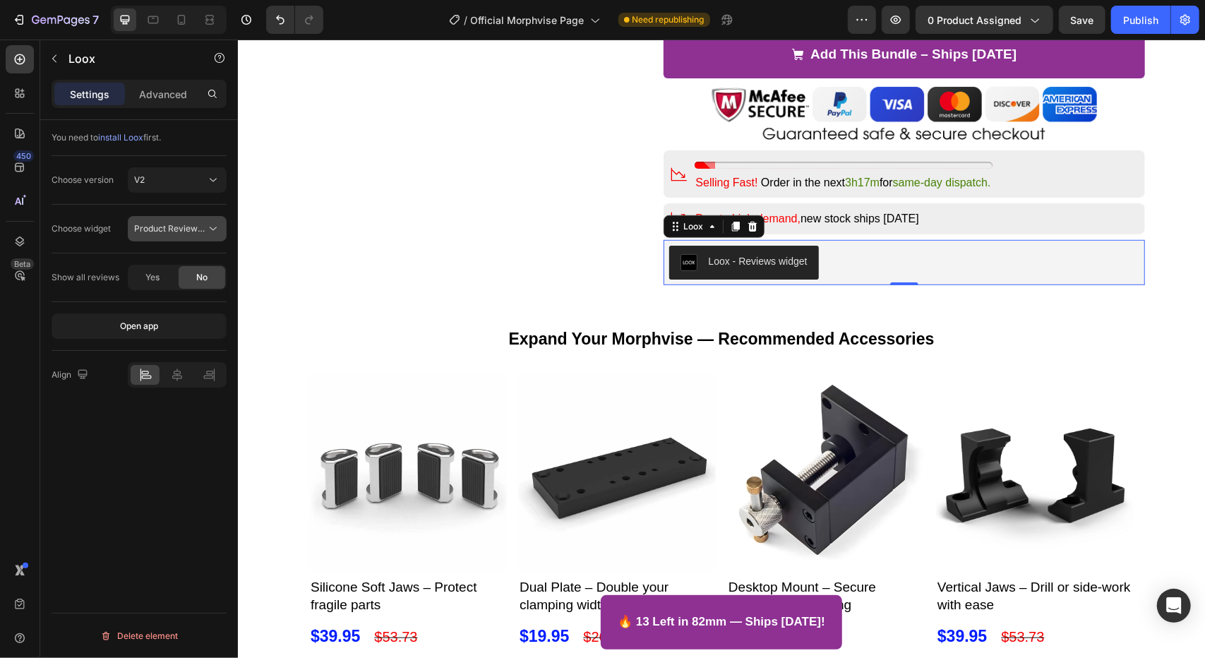
click at [168, 220] on button "Product Reviews Widget" at bounding box center [177, 228] width 99 height 25
click at [220, 173] on icon at bounding box center [213, 180] width 14 height 14
click at [195, 208] on p "V1" at bounding box center [174, 214] width 80 height 13
click at [185, 225] on span "Reviews Widget" at bounding box center [166, 228] width 64 height 11
click at [189, 190] on button "V1" at bounding box center [177, 179] width 99 height 25
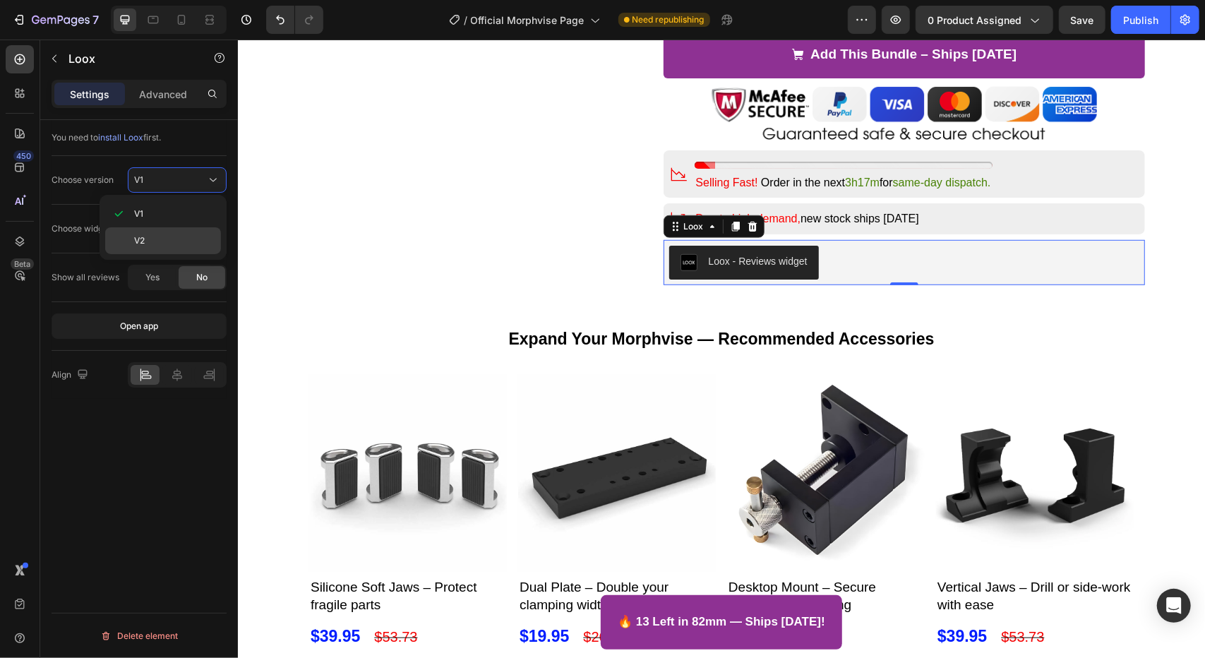
click at [182, 237] on p "V2" at bounding box center [174, 240] width 80 height 13
click at [182, 237] on button "Product Reviews Widget" at bounding box center [177, 228] width 99 height 25
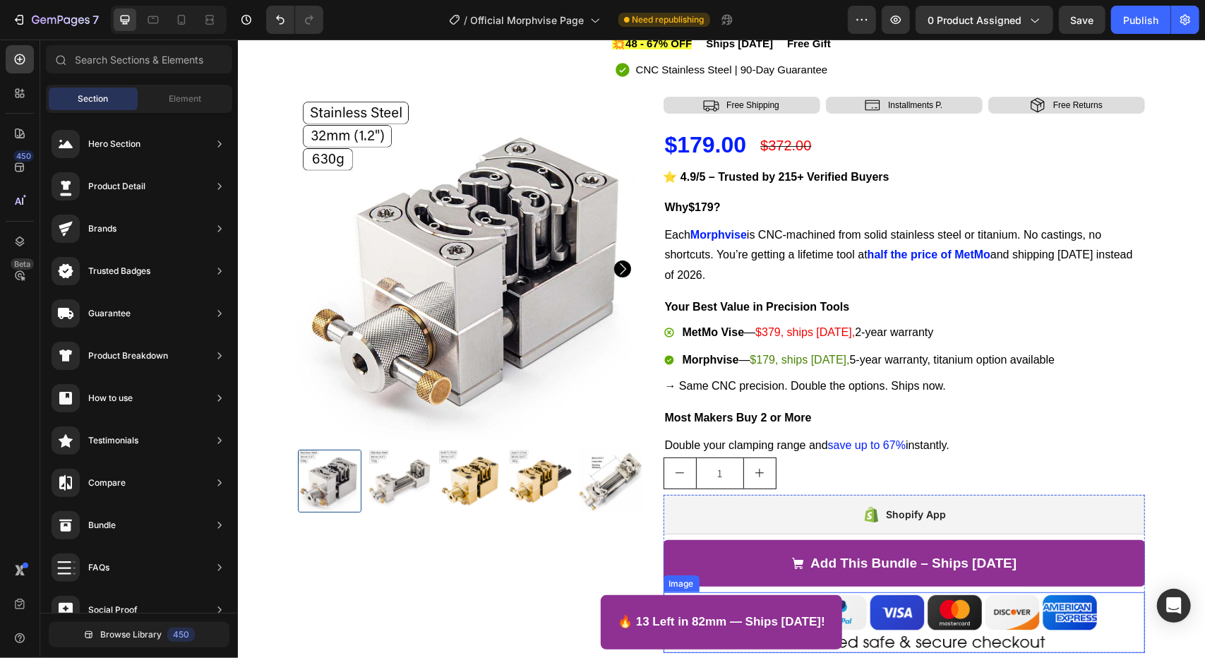
scroll to position [49, 0]
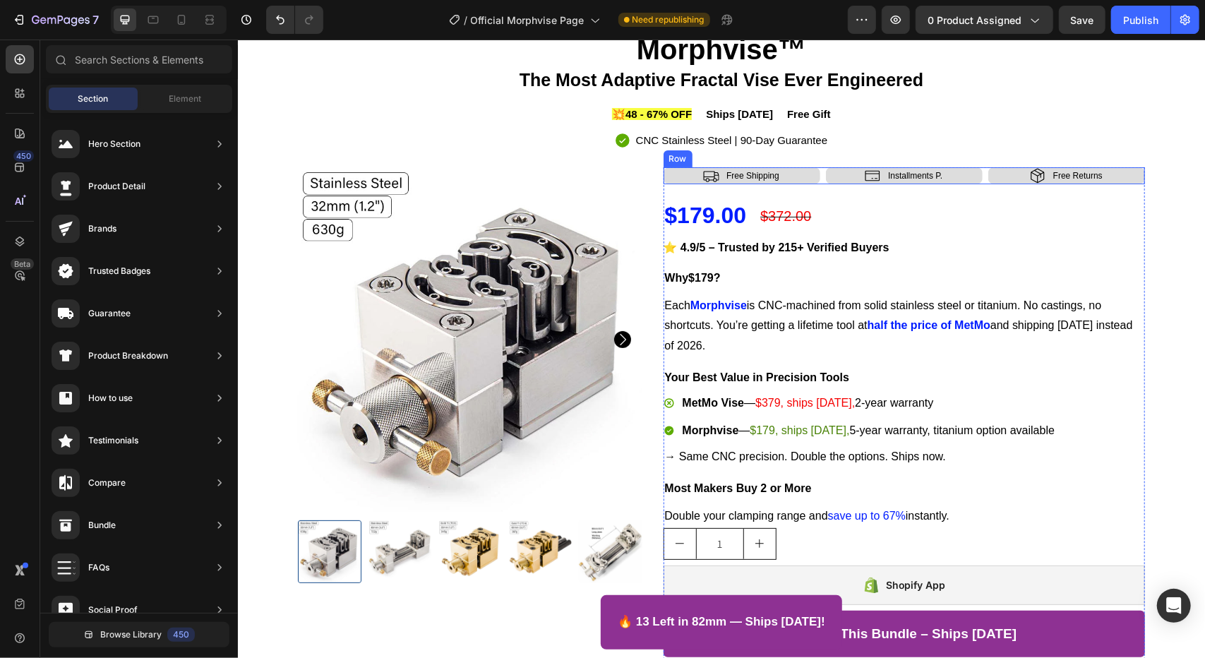
click at [816, 171] on div "Icon Free Shipping Text Block Row Icon Installments P. Text Block Row Icon Free…" at bounding box center [904, 175] width 482 height 17
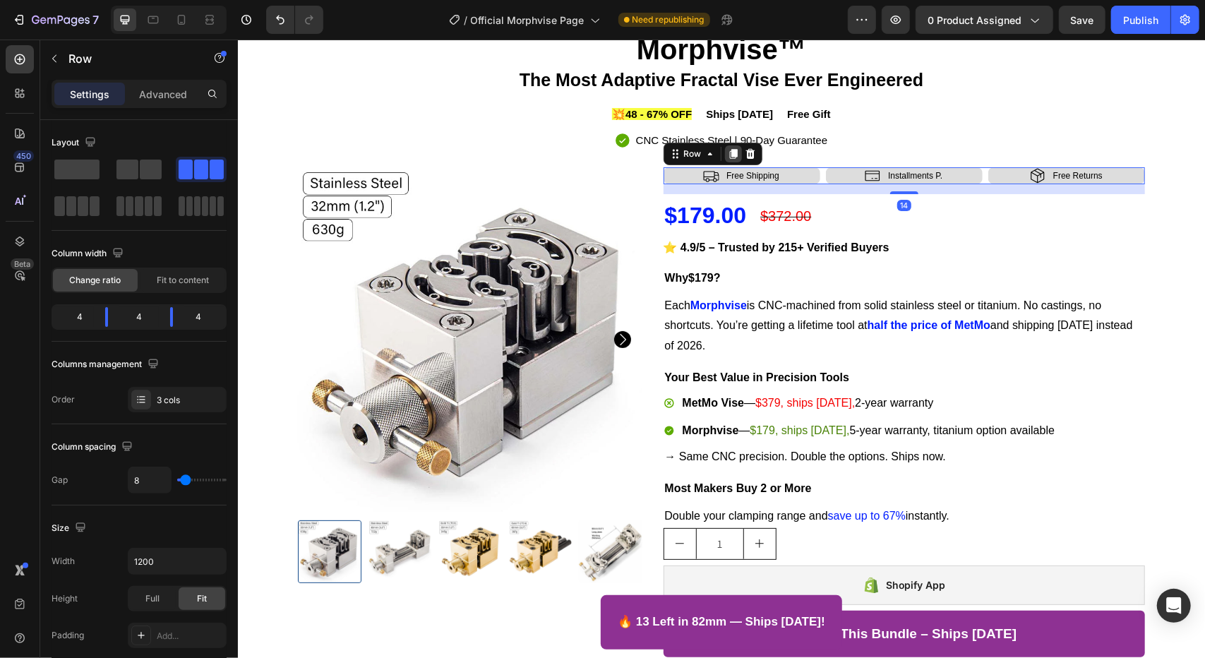
click at [729, 151] on icon at bounding box center [733, 154] width 8 height 10
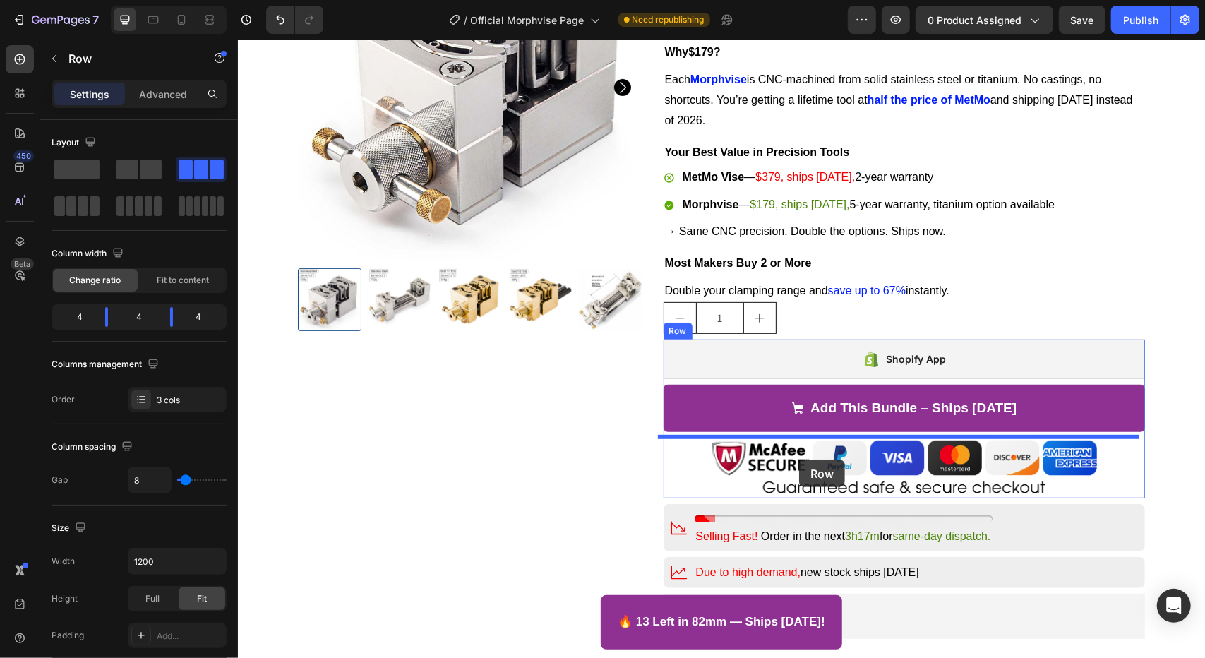
scroll to position [330, 0]
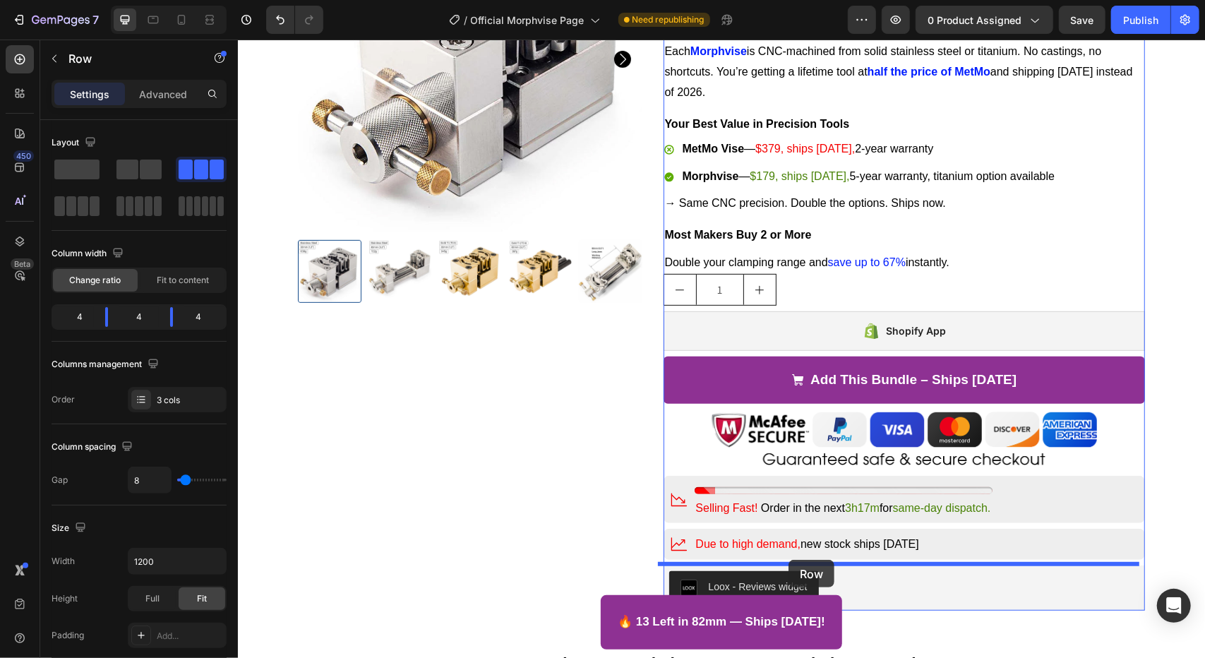
drag, startPoint x: 688, startPoint y: 174, endPoint x: 788, endPoint y: 559, distance: 398.4
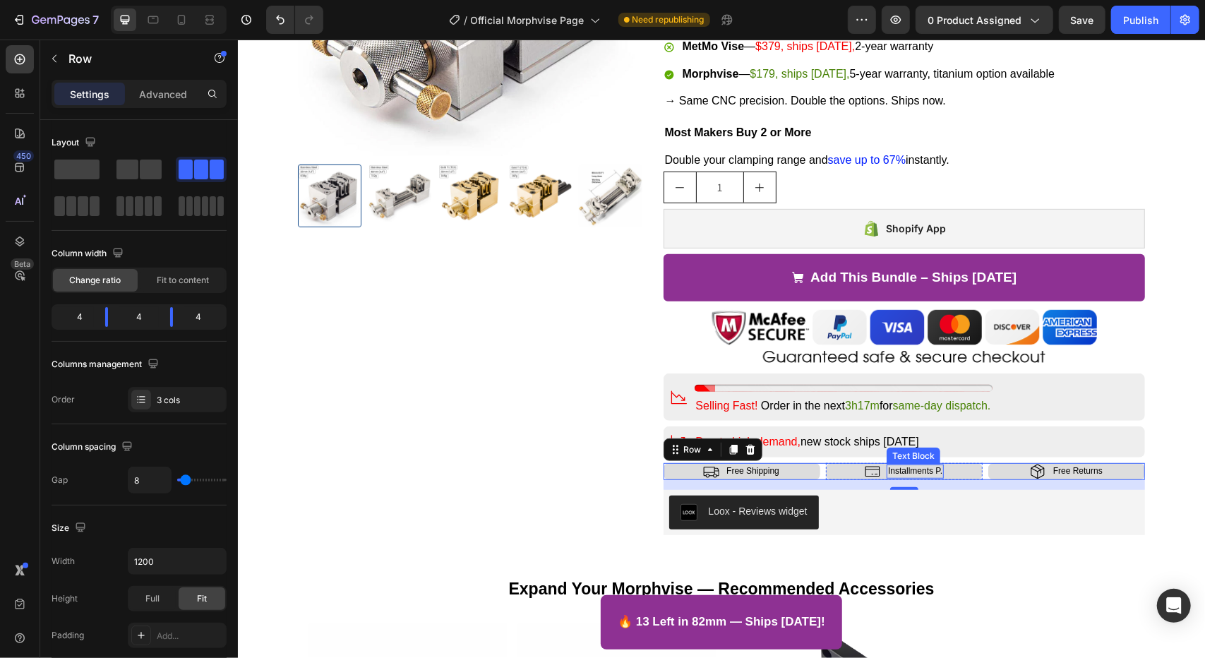
scroll to position [542, 0]
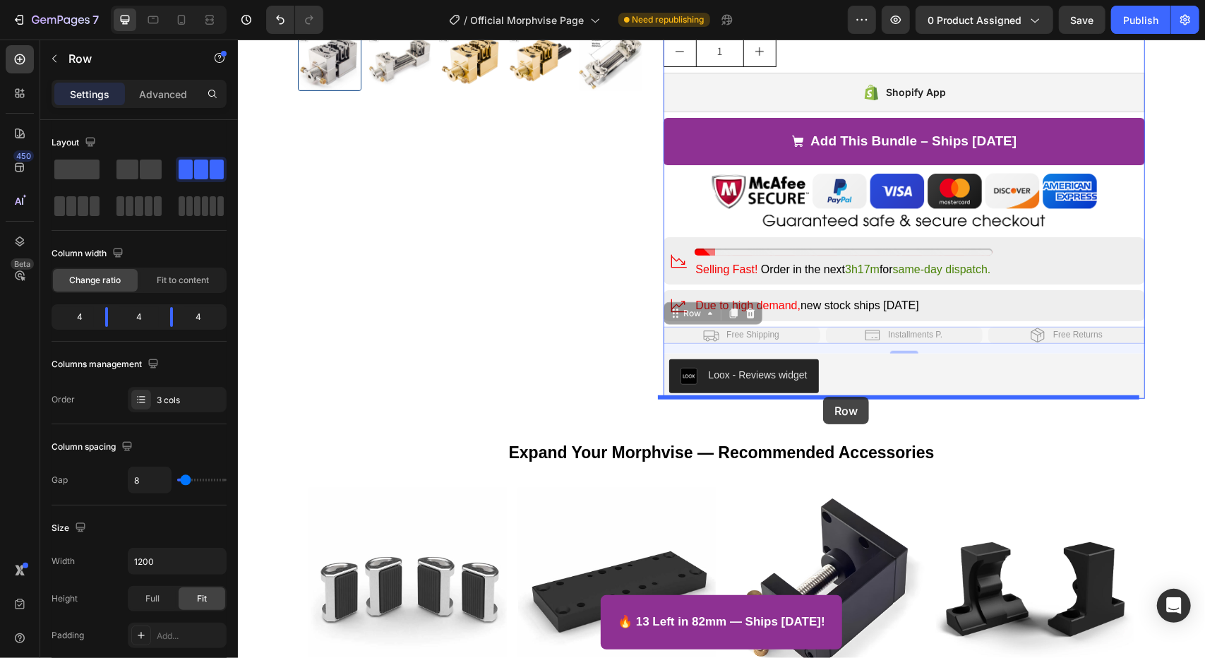
drag, startPoint x: 818, startPoint y: 335, endPoint x: 823, endPoint y: 396, distance: 61.6
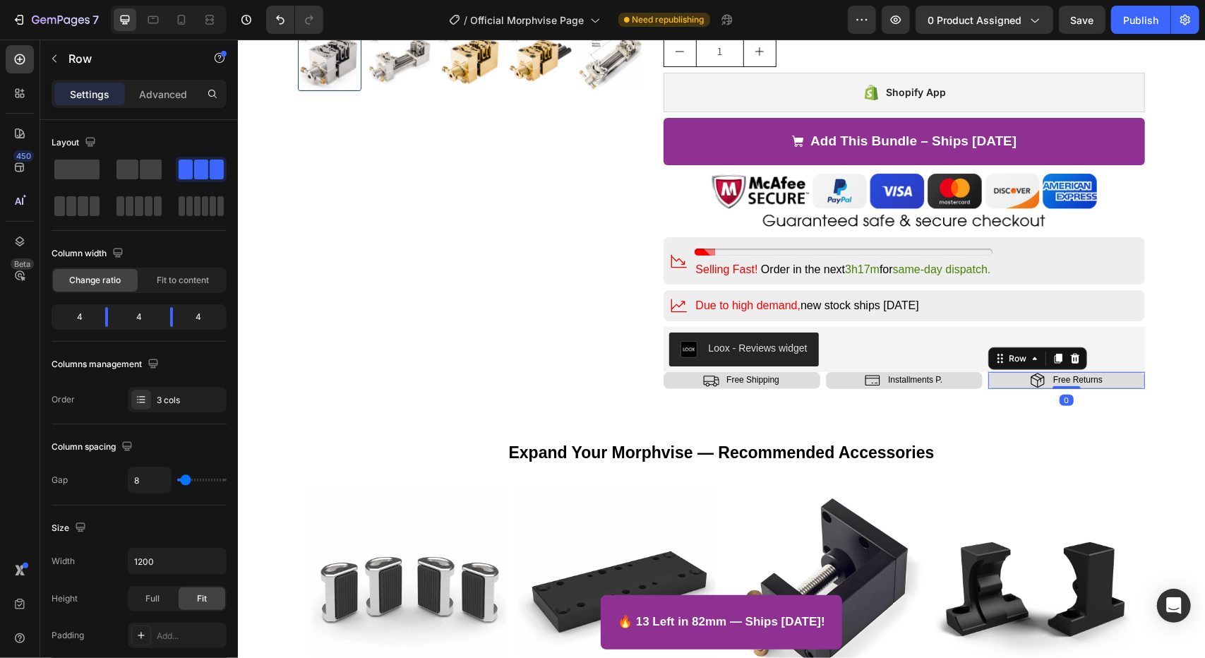
click at [997, 374] on div "Icon Free Returns Text Block Row 0" at bounding box center [1066, 379] width 157 height 17
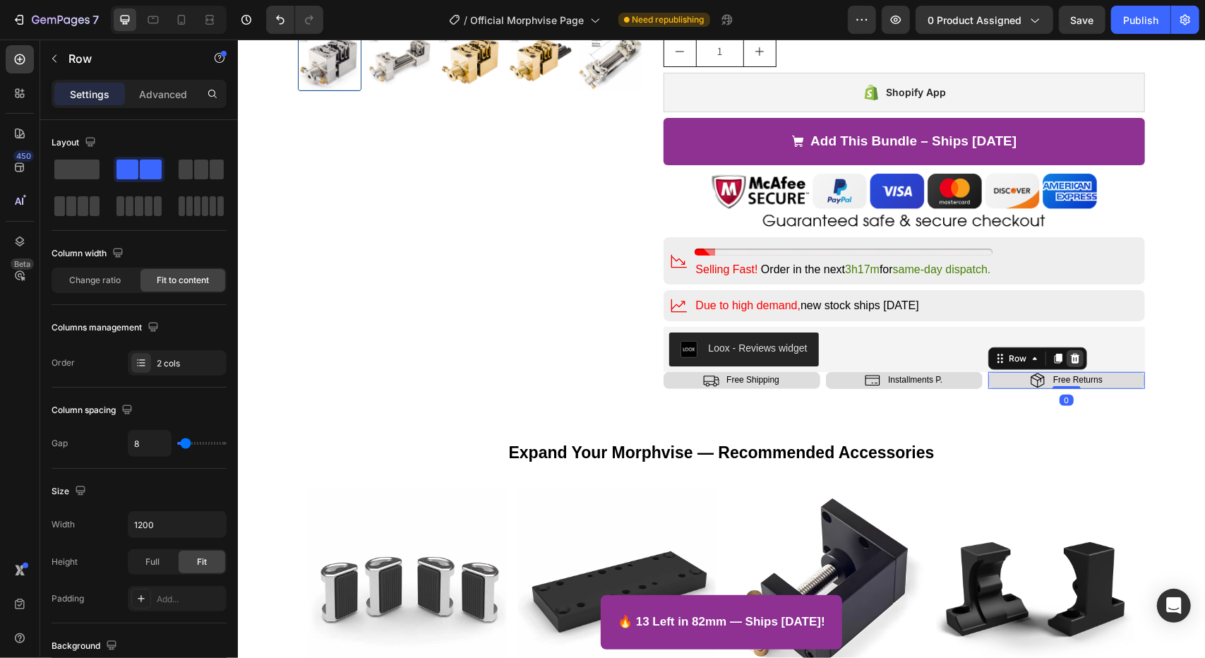
click at [1066, 362] on div at bounding box center [1074, 358] width 17 height 17
click at [1006, 373] on div "Icon Free Returns Text Block Row 0" at bounding box center [1066, 379] width 157 height 17
click at [1054, 361] on icon at bounding box center [1058, 358] width 8 height 10
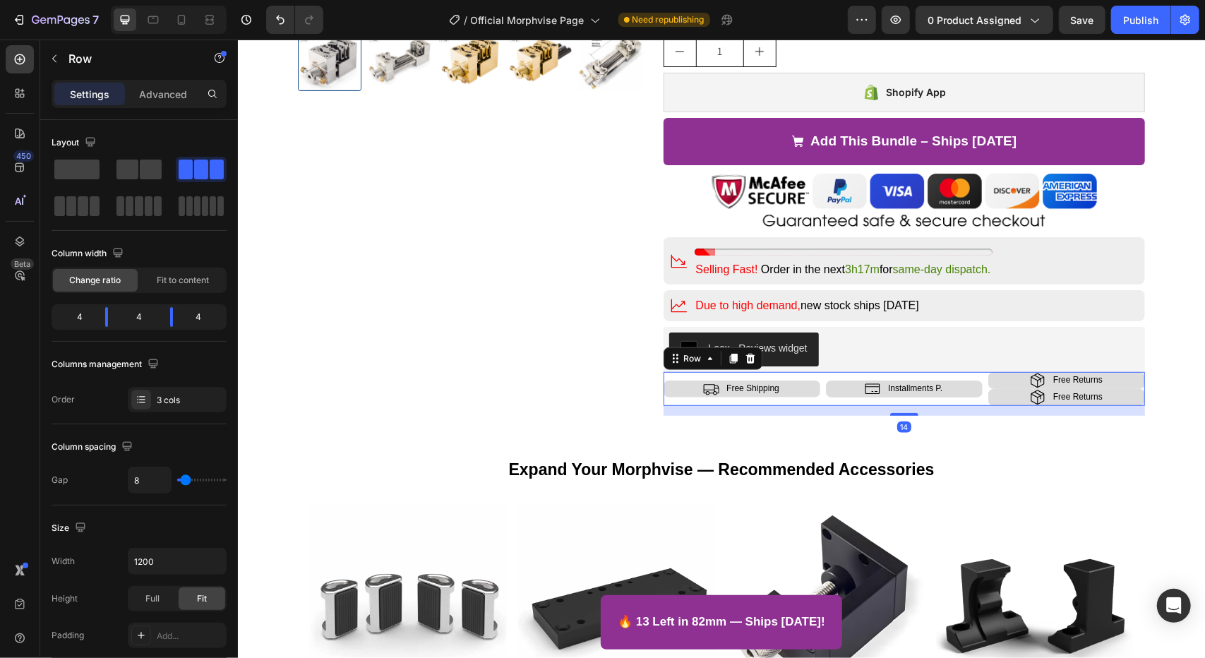
click at [979, 397] on div "Icon Free Shipping Text Block Row Icon Installments P. Text Block Row Icon Free…" at bounding box center [904, 388] width 482 height 34
drag, startPoint x: 73, startPoint y: 202, endPoint x: 860, endPoint y: 428, distance: 819.1
click at [73, 202] on span at bounding box center [71, 206] width 11 height 20
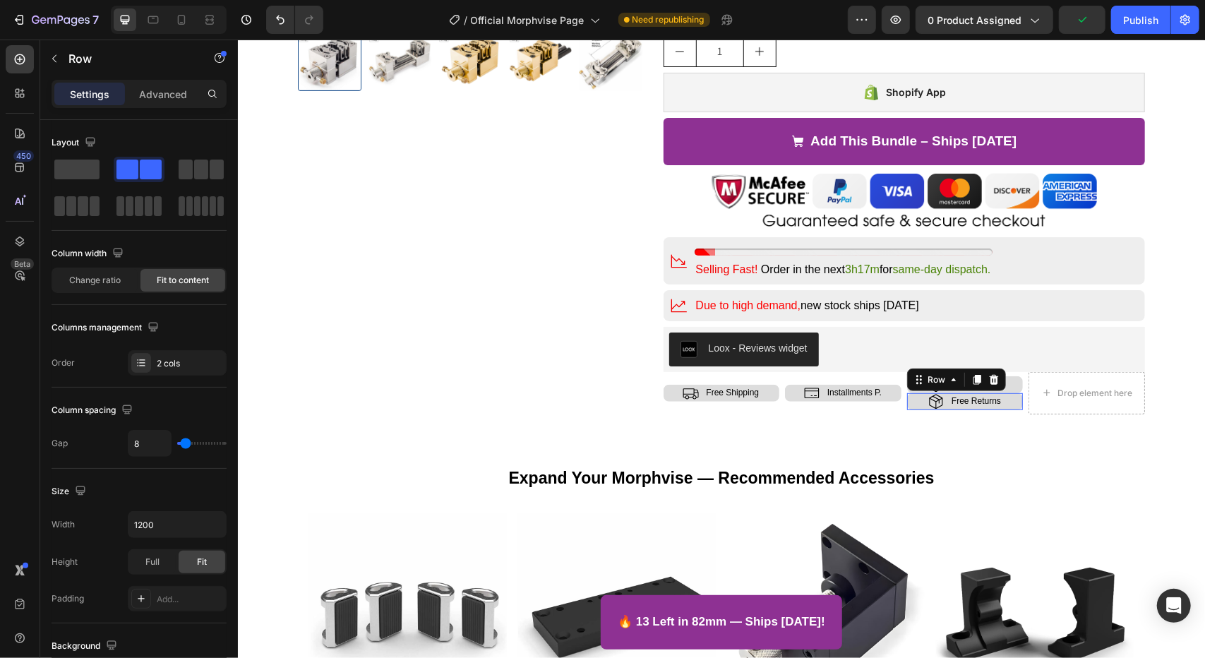
click at [917, 404] on div "Icon Free Returns Text Block Row 0" at bounding box center [965, 401] width 117 height 17
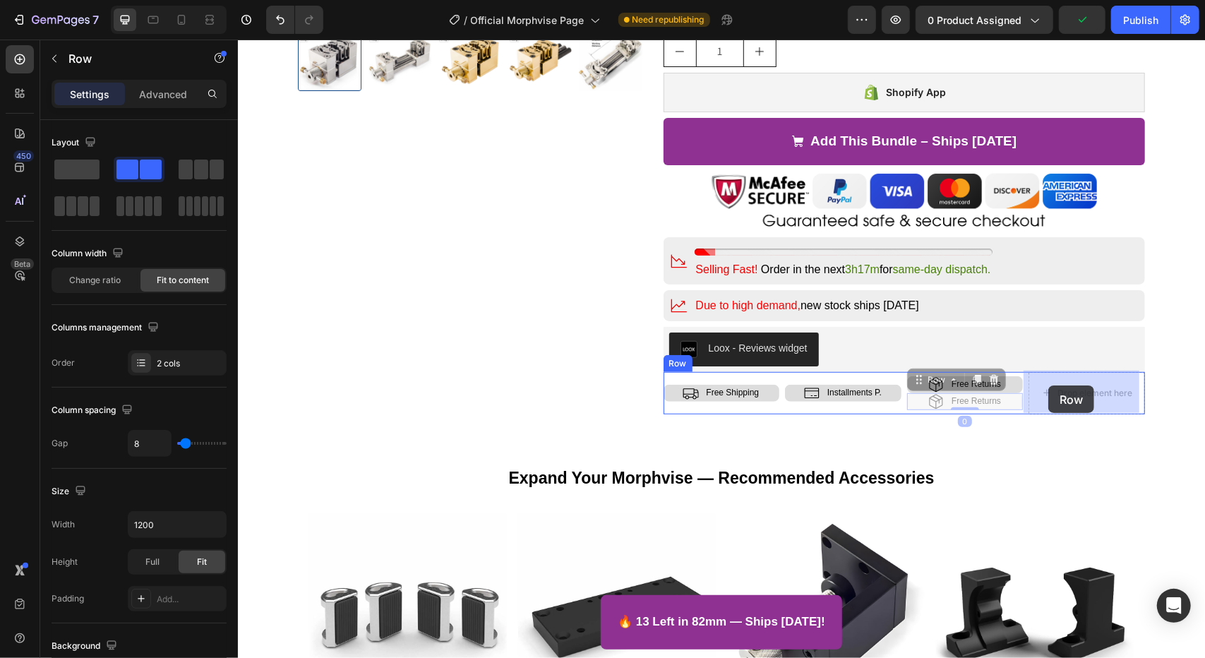
drag, startPoint x: 936, startPoint y: 381, endPoint x: 1047, endPoint y: 385, distance: 110.9
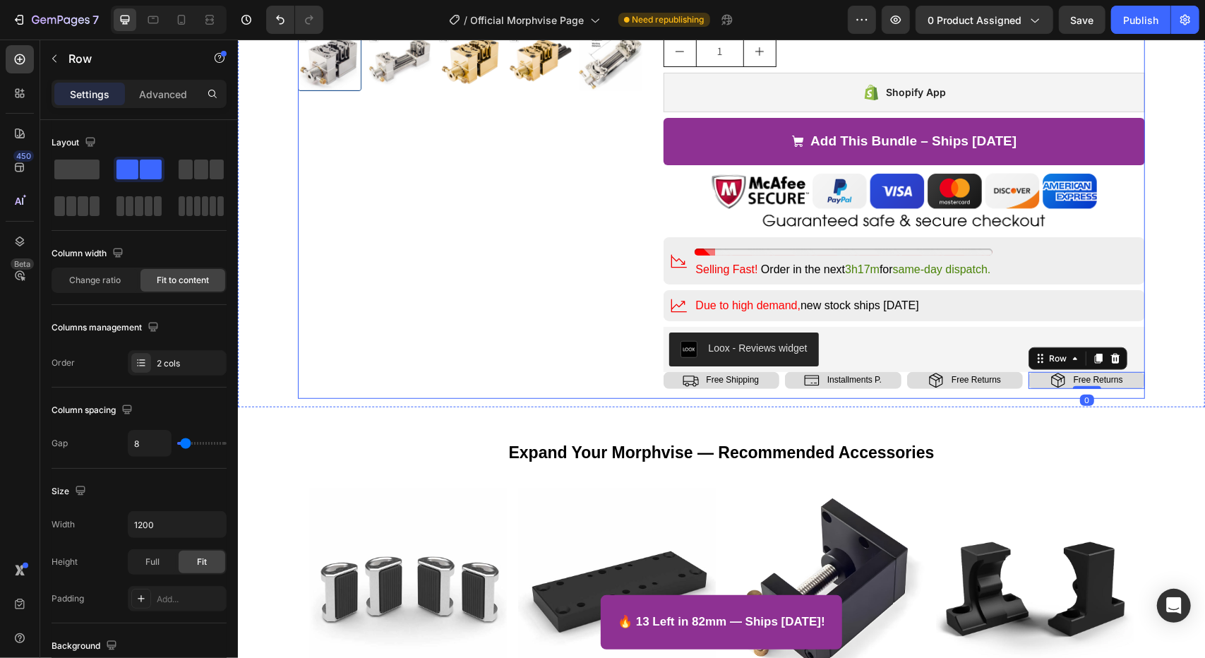
click at [540, 349] on div "Product Images" at bounding box center [469, 36] width 345 height 724
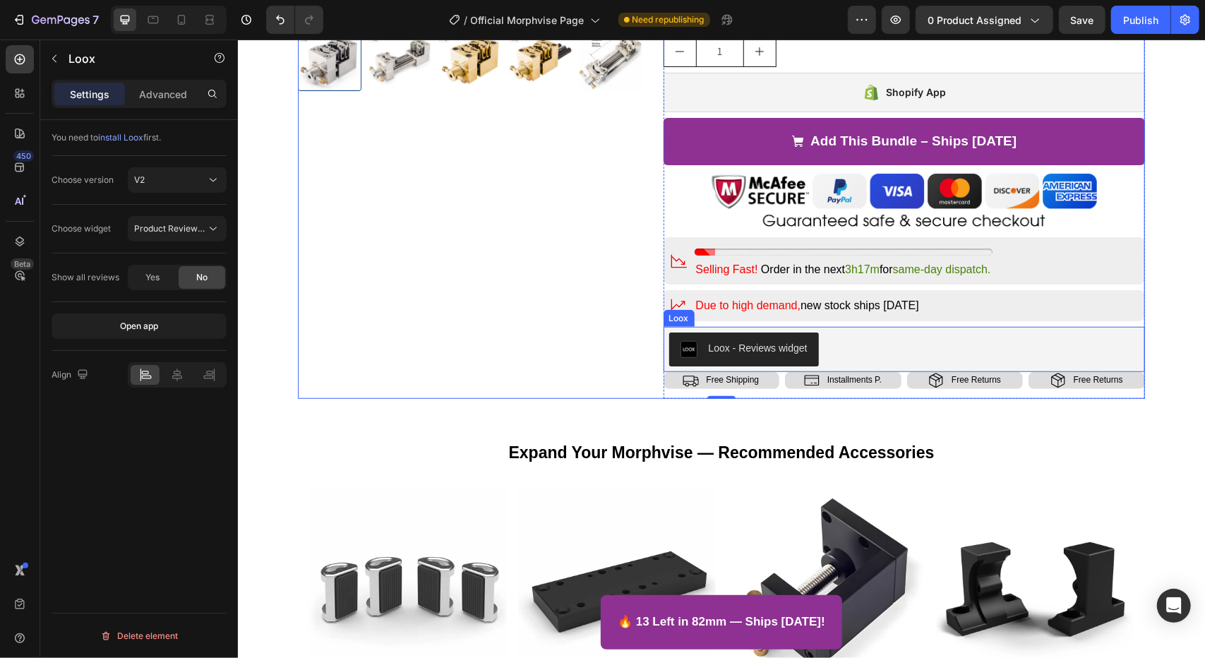
click at [935, 352] on div "Loox - Reviews widget" at bounding box center [904, 349] width 471 height 34
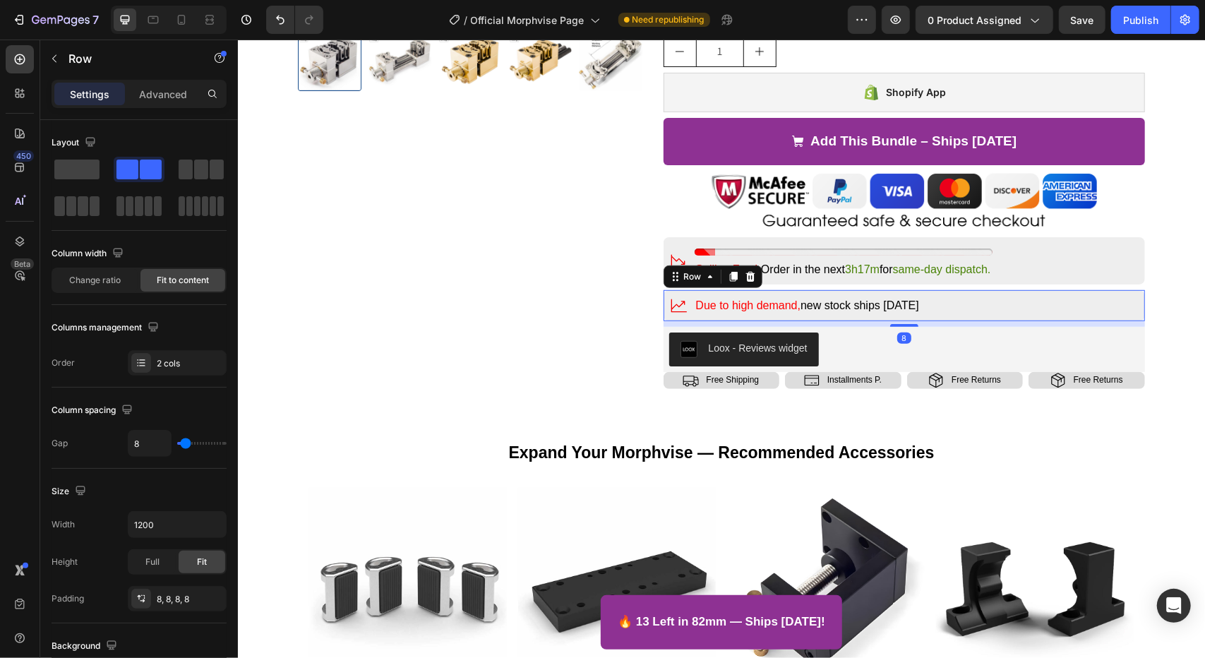
click at [920, 314] on div "Due to high demand, new stock ships in 2 weeks Text Block" at bounding box center [807, 305] width 226 height 20
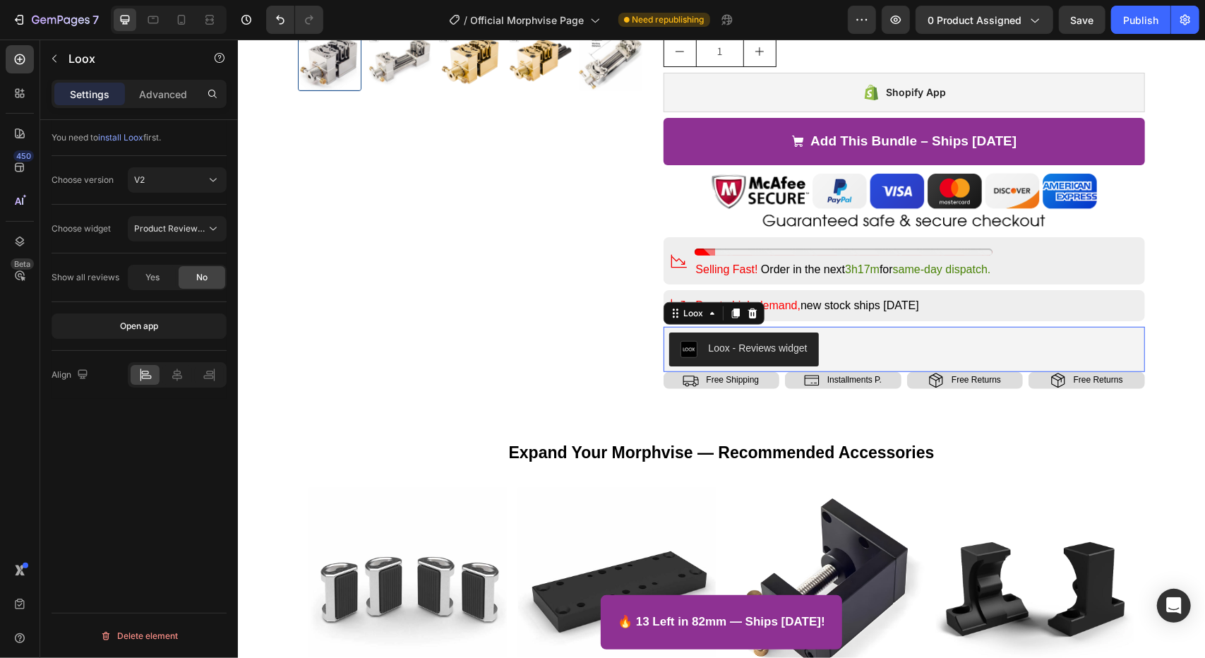
click at [933, 350] on div "Loox - Reviews widget" at bounding box center [904, 349] width 471 height 34
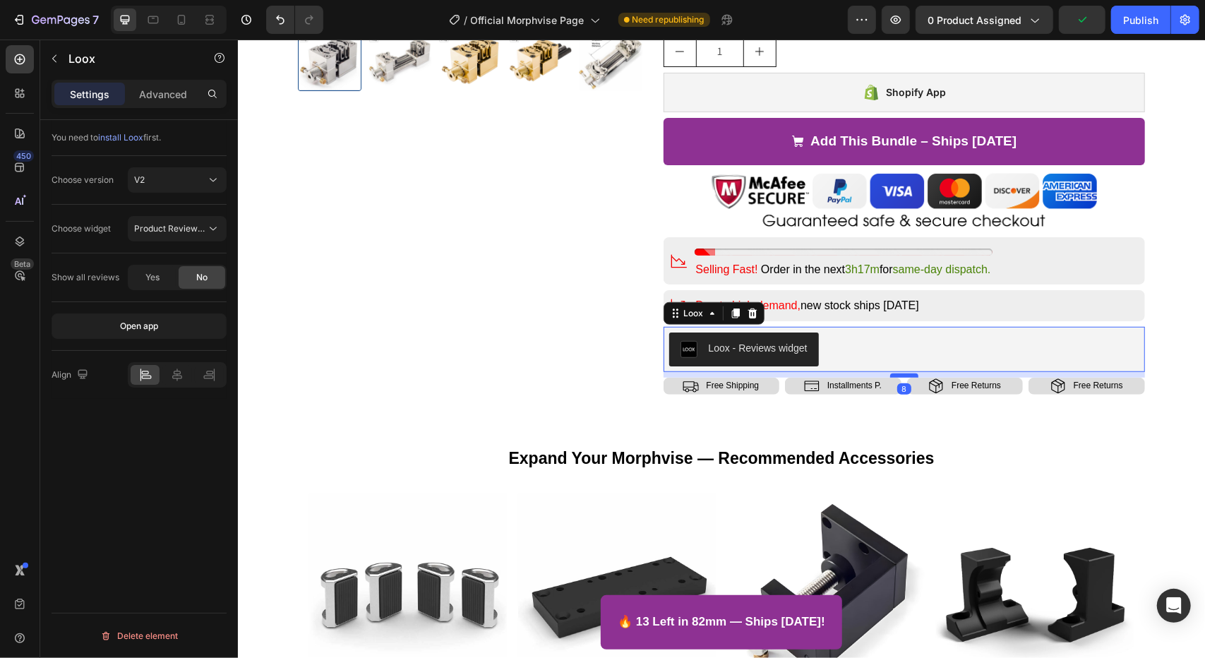
click at [897, 374] on div at bounding box center [904, 375] width 28 height 4
click at [556, 383] on div "Product Images" at bounding box center [469, 38] width 345 height 729
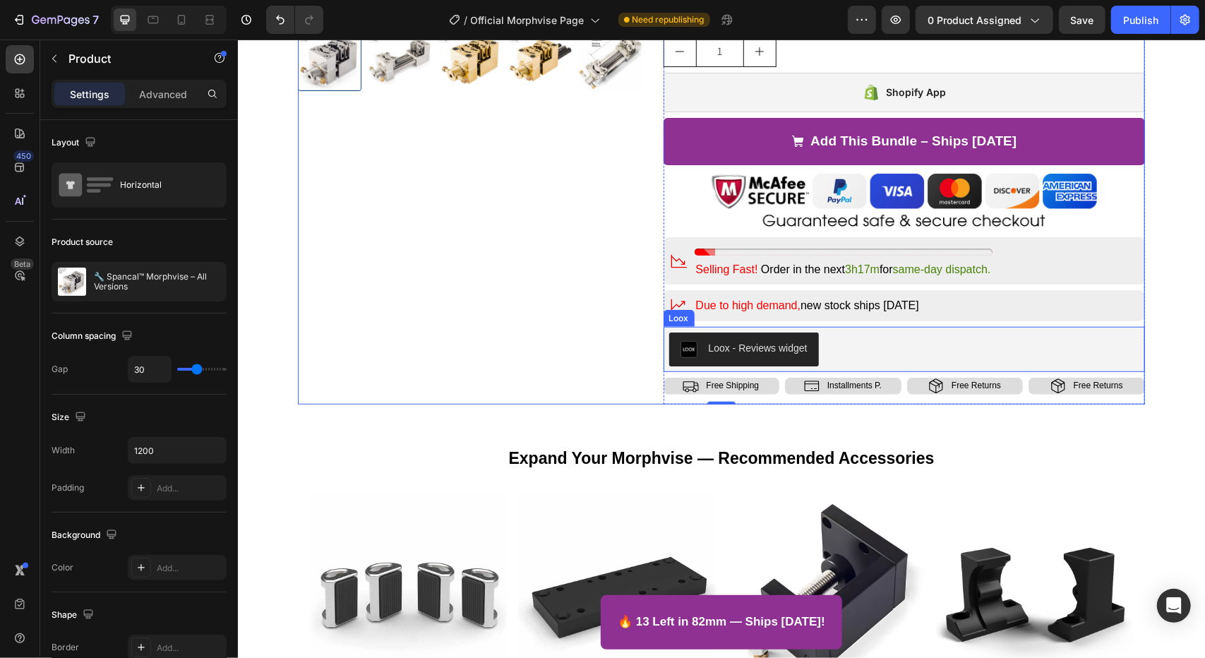
click at [835, 354] on div "Loox - Reviews widget" at bounding box center [904, 349] width 471 height 34
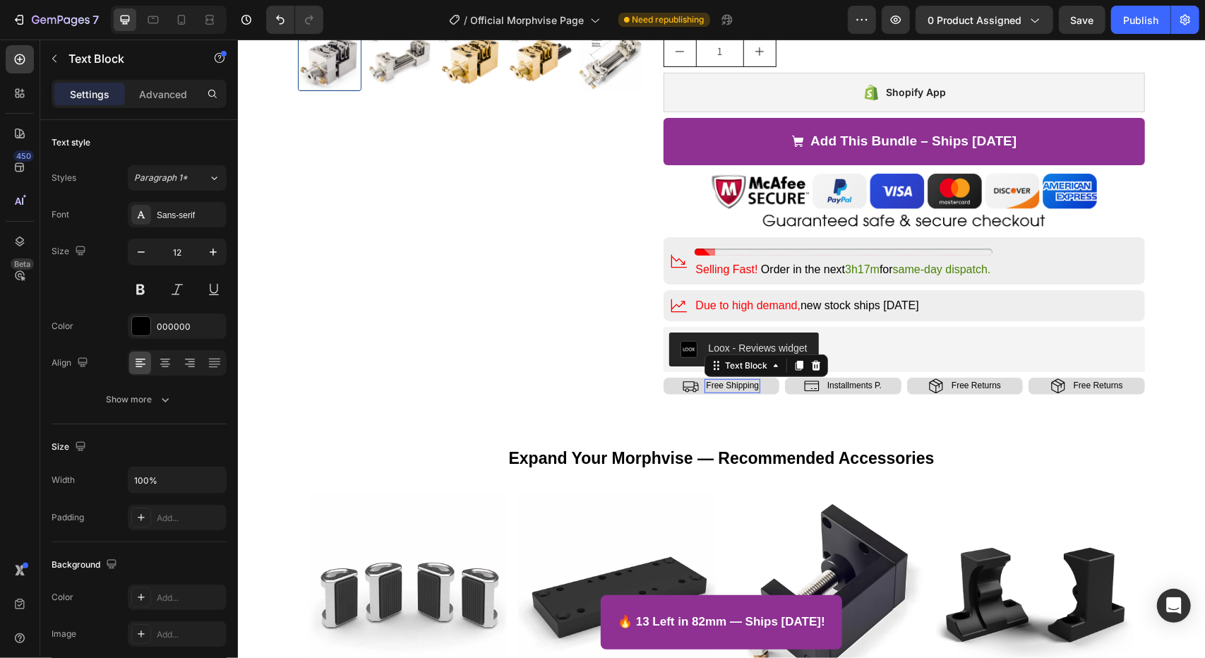
click at [705, 386] on p "Free Shipping" at bounding box center [731, 385] width 53 height 11
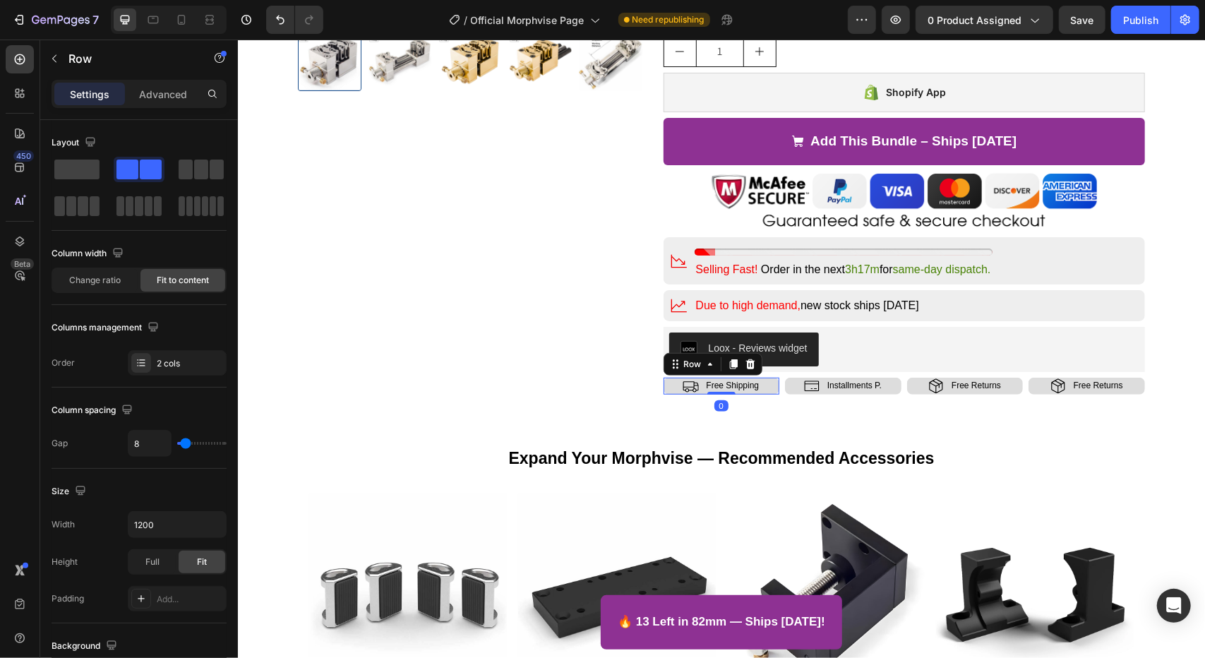
click at [763, 386] on div "Icon Free Shipping Text Block Row 0" at bounding box center [721, 385] width 117 height 17
drag, startPoint x: 262, startPoint y: 16, endPoint x: 274, endPoint y: 16, distance: 12.0
click at [263, 16] on div at bounding box center [292, 20] width 63 height 28
click at [280, 16] on icon "Undo/Redo" at bounding box center [280, 20] width 14 height 14
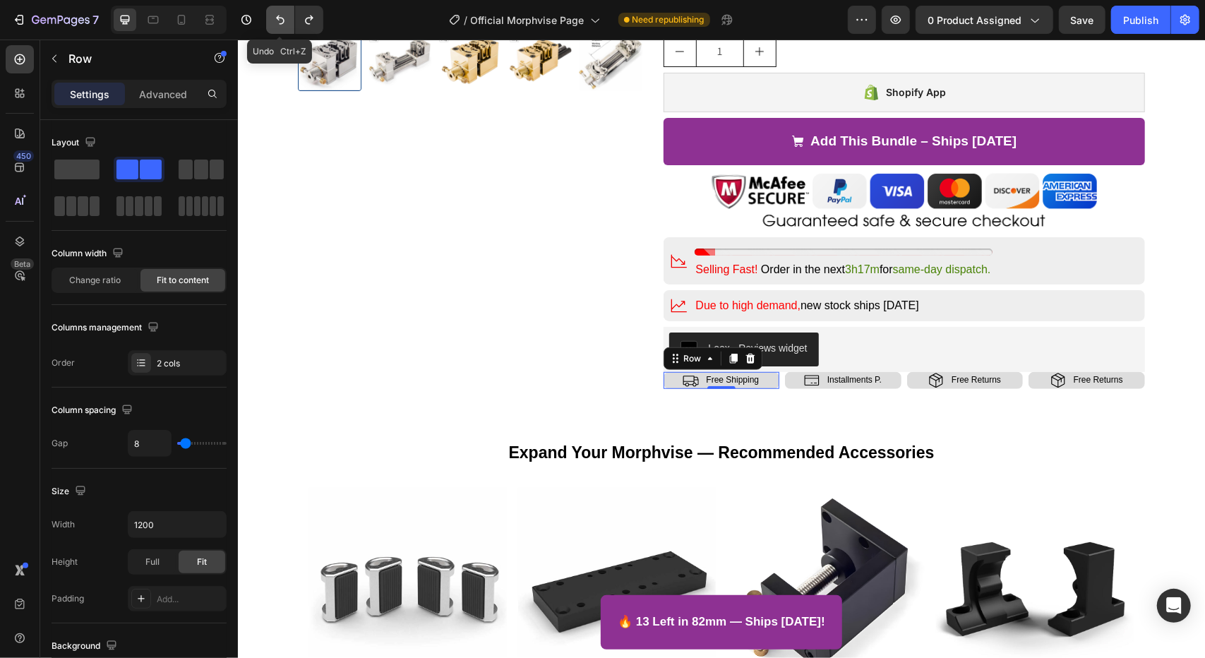
click at [280, 16] on icon "Undo/Redo" at bounding box center [280, 20] width 14 height 14
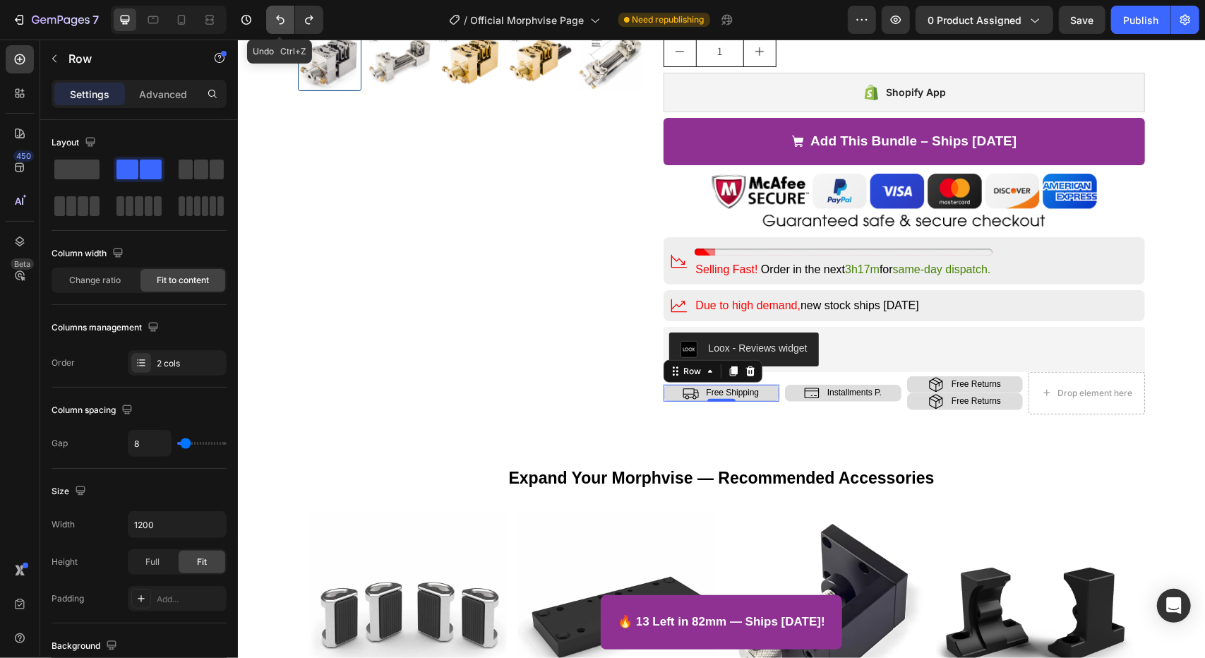
click at [280, 16] on icon "Undo/Redo" at bounding box center [280, 20] width 14 height 14
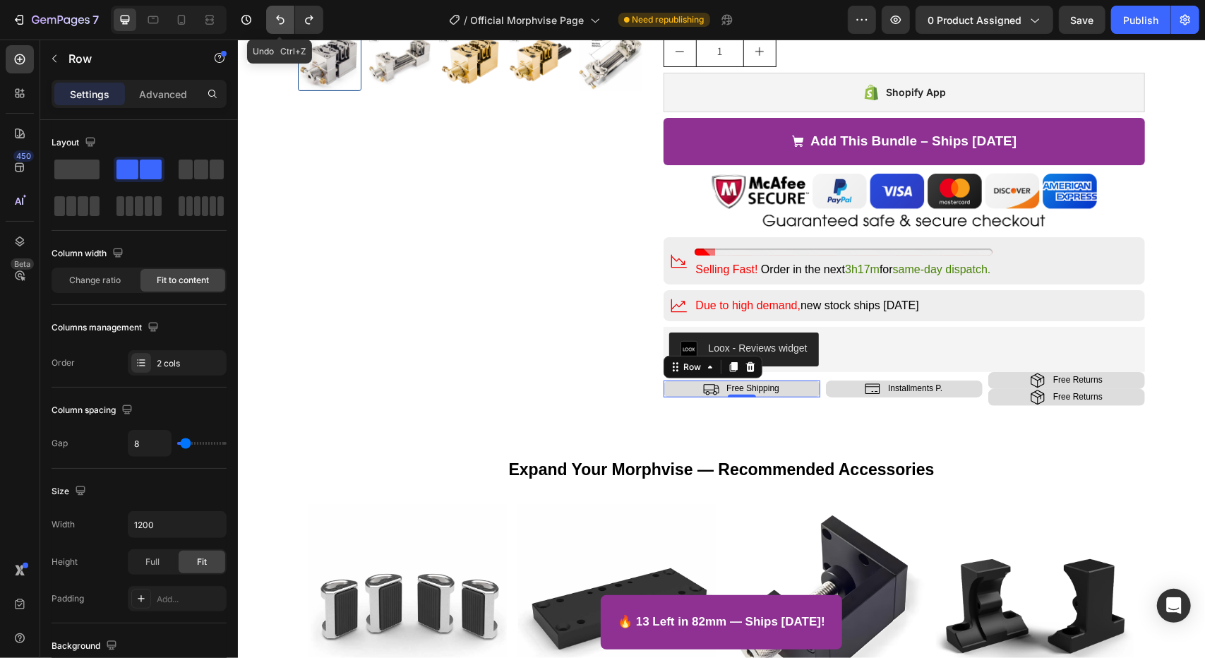
click at [280, 16] on icon "Undo/Redo" at bounding box center [280, 20] width 14 height 14
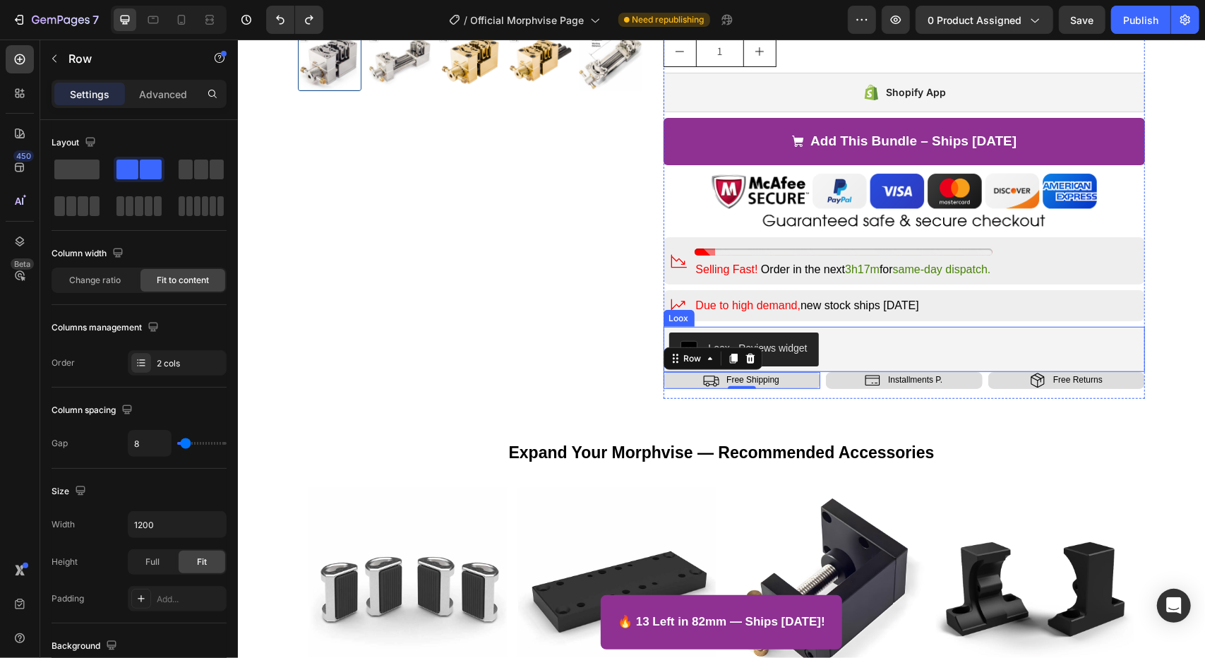
click at [827, 357] on div "Loox - Reviews widget" at bounding box center [904, 349] width 471 height 34
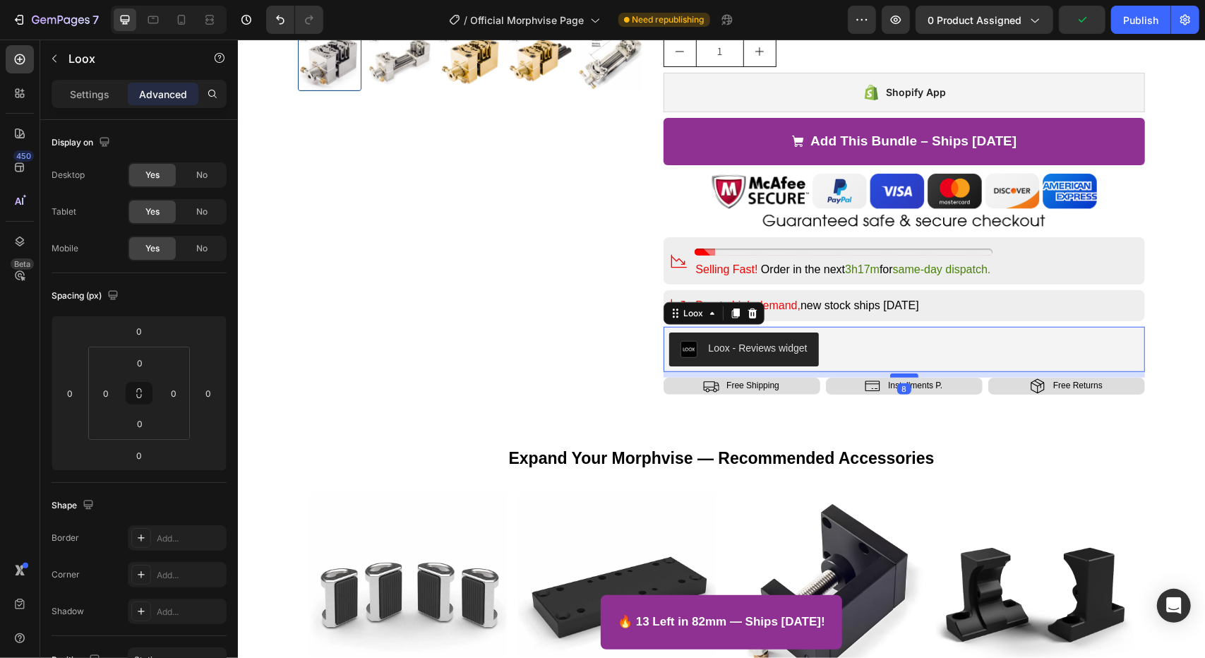
drag, startPoint x: 897, startPoint y: 366, endPoint x: 902, endPoint y: 372, distance: 7.5
click at [902, 373] on div at bounding box center [904, 375] width 28 height 4
type input "8"
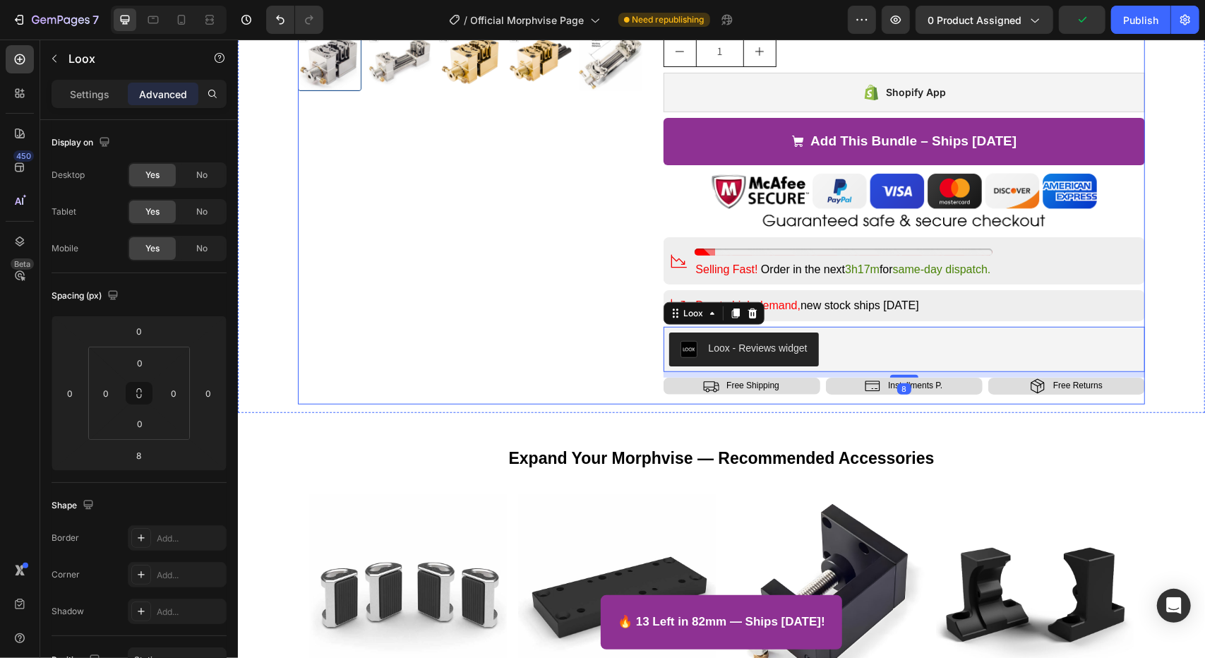
click at [527, 353] on div "Product Images" at bounding box center [469, 38] width 345 height 729
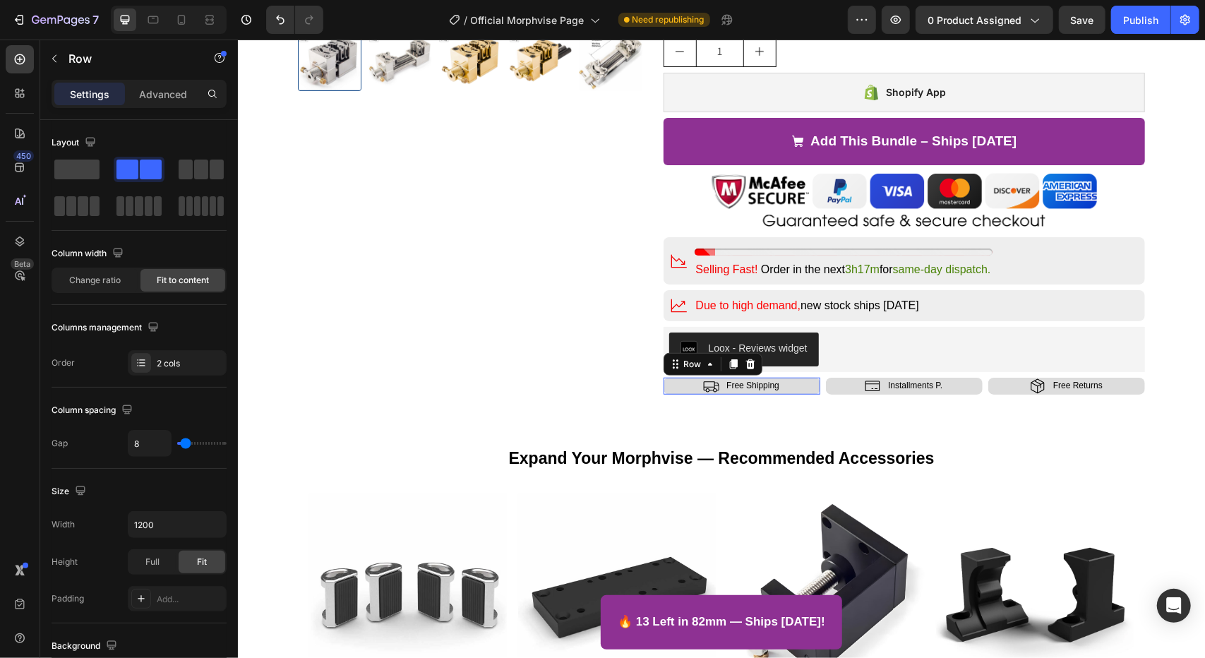
click at [813, 388] on div "Icon Free Shipping Text Block Row 0" at bounding box center [741, 385] width 157 height 17
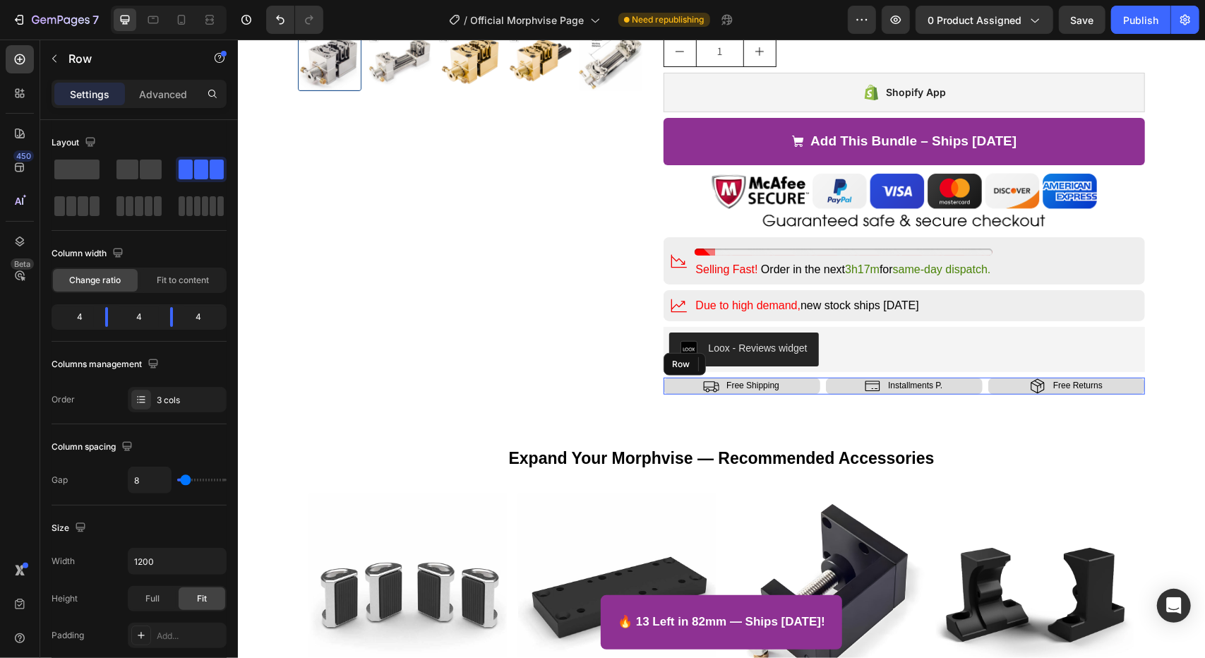
click at [818, 388] on div "Icon Free Shipping Text Block Row 0 Icon Installments P. Text Block Row Icon Fr…" at bounding box center [904, 385] width 482 height 17
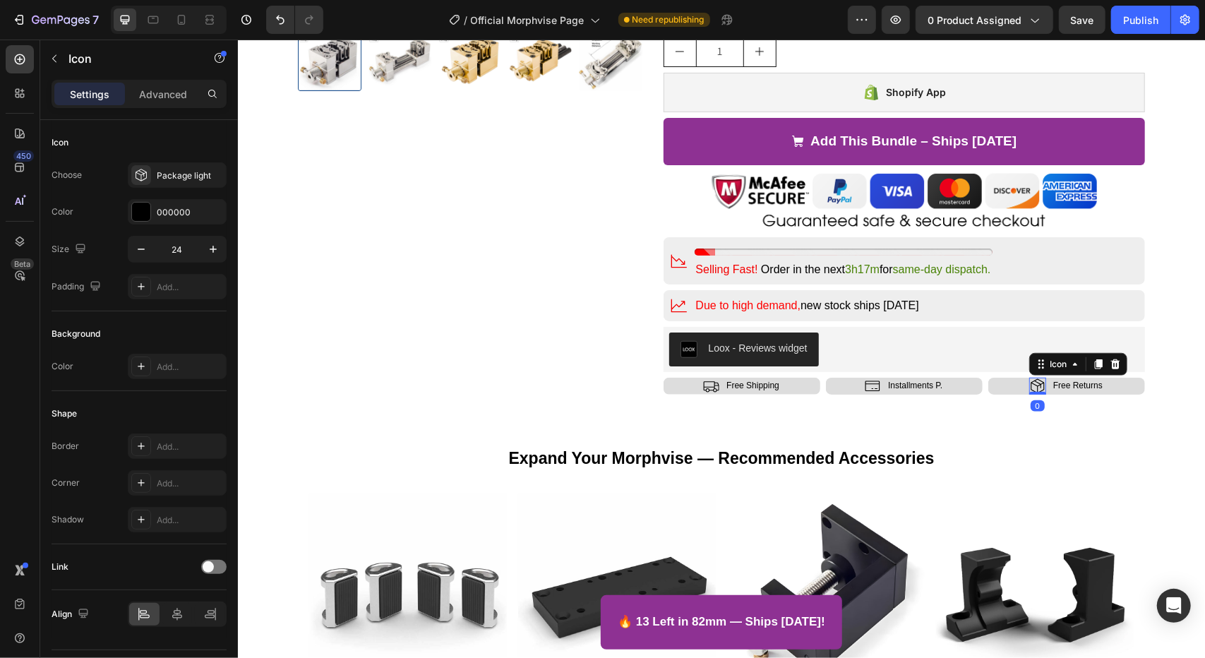
click at [1029, 384] on icon at bounding box center [1037, 385] width 17 height 17
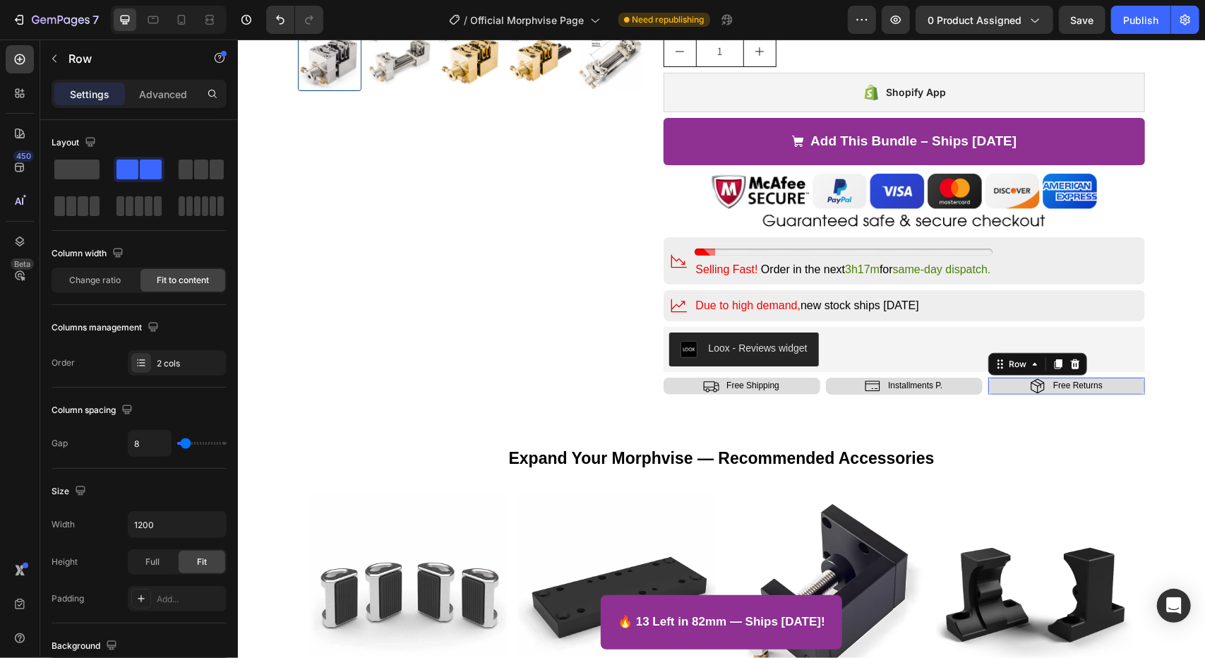
click at [1116, 383] on div "Icon Free Returns Text Block Row 0" at bounding box center [1066, 385] width 157 height 17
click at [1070, 362] on icon at bounding box center [1074, 364] width 9 height 10
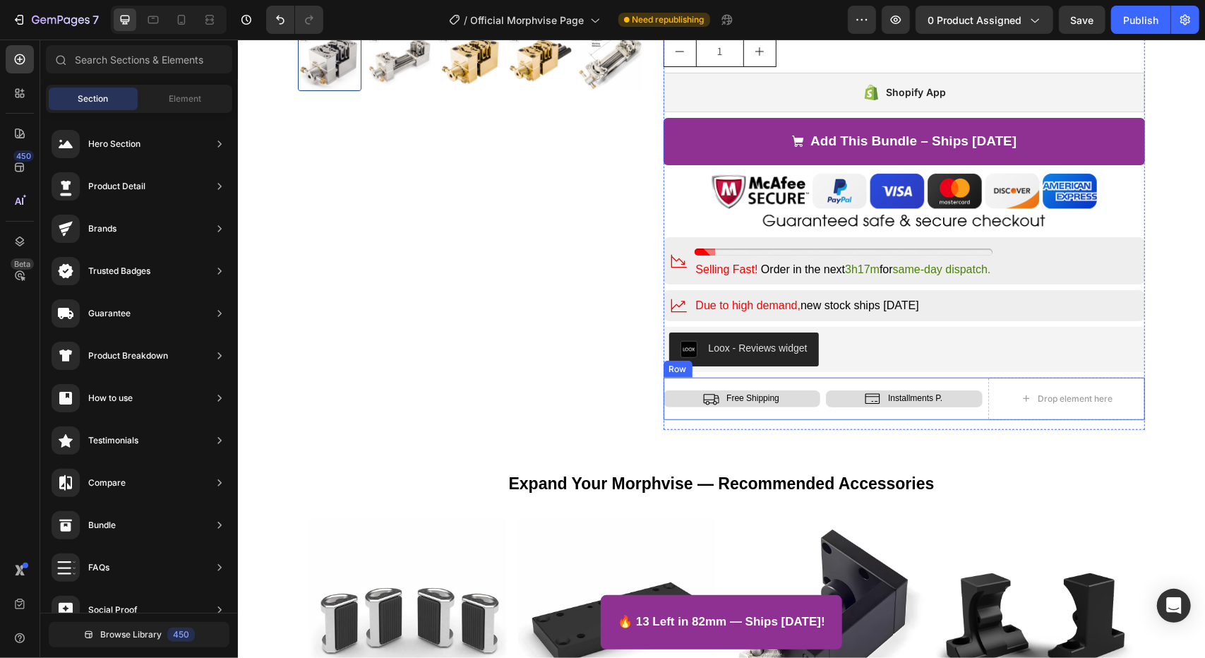
click at [817, 407] on div "Icon Free Shipping Text Block Row Icon Installments P. Text Block Row Drop elem…" at bounding box center [904, 398] width 482 height 42
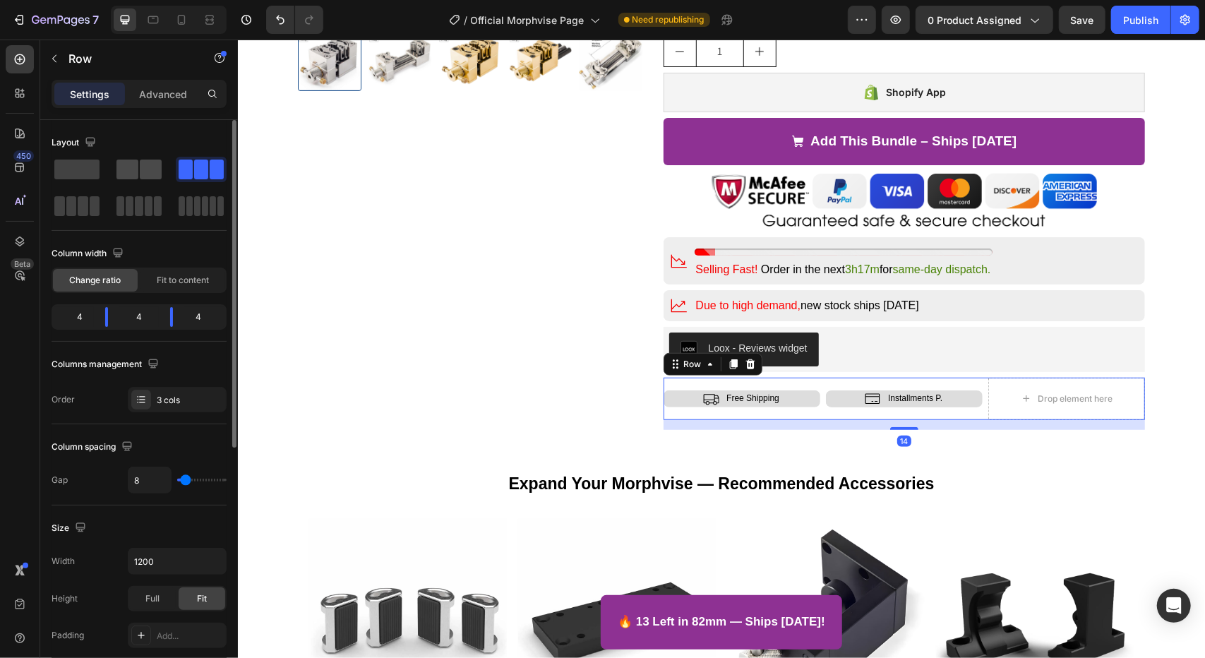
click at [124, 171] on span at bounding box center [128, 170] width 22 height 20
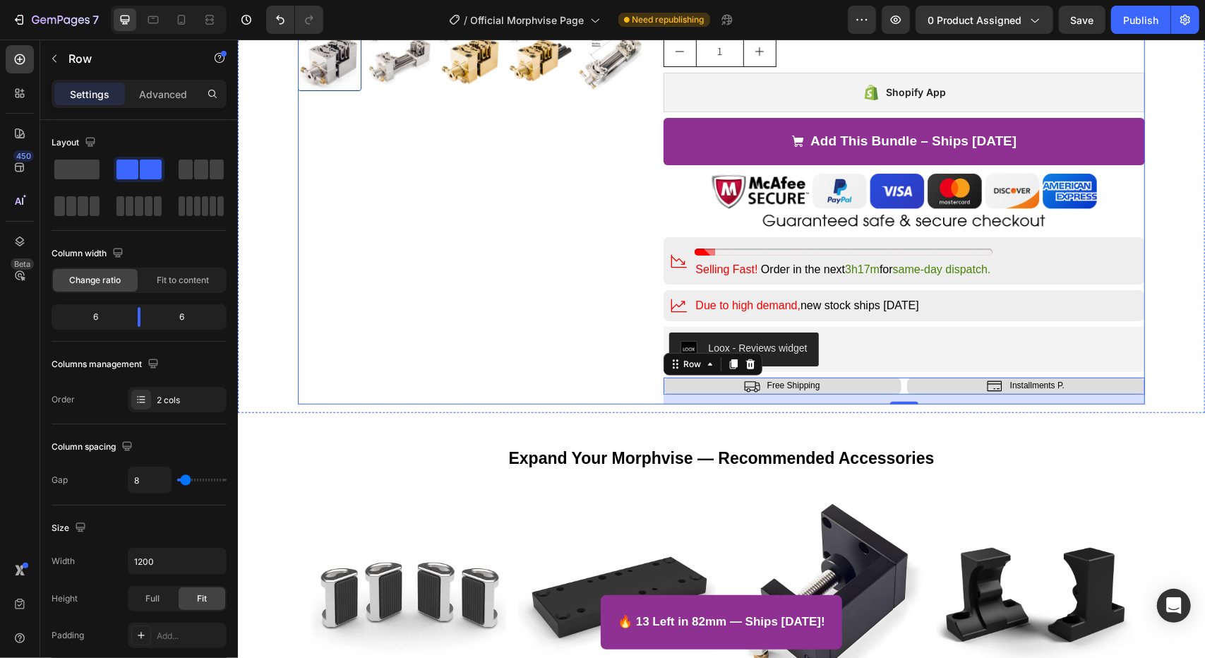
click at [466, 355] on div "Product Images" at bounding box center [469, 38] width 345 height 729
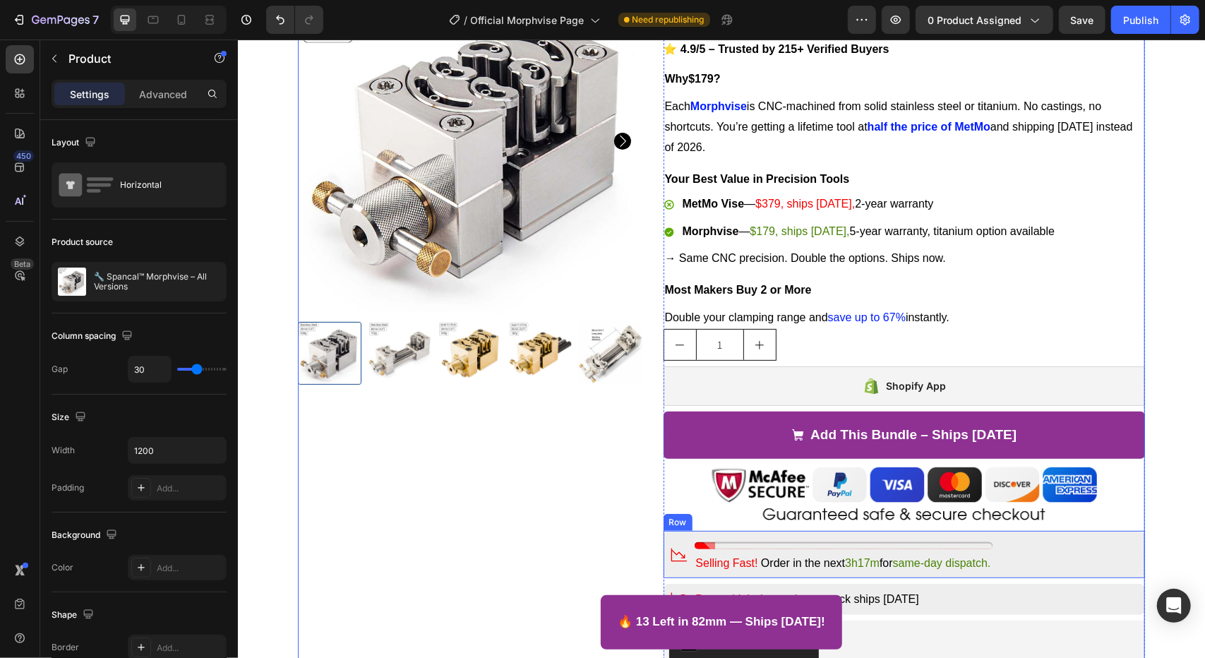
scroll to position [424, 0]
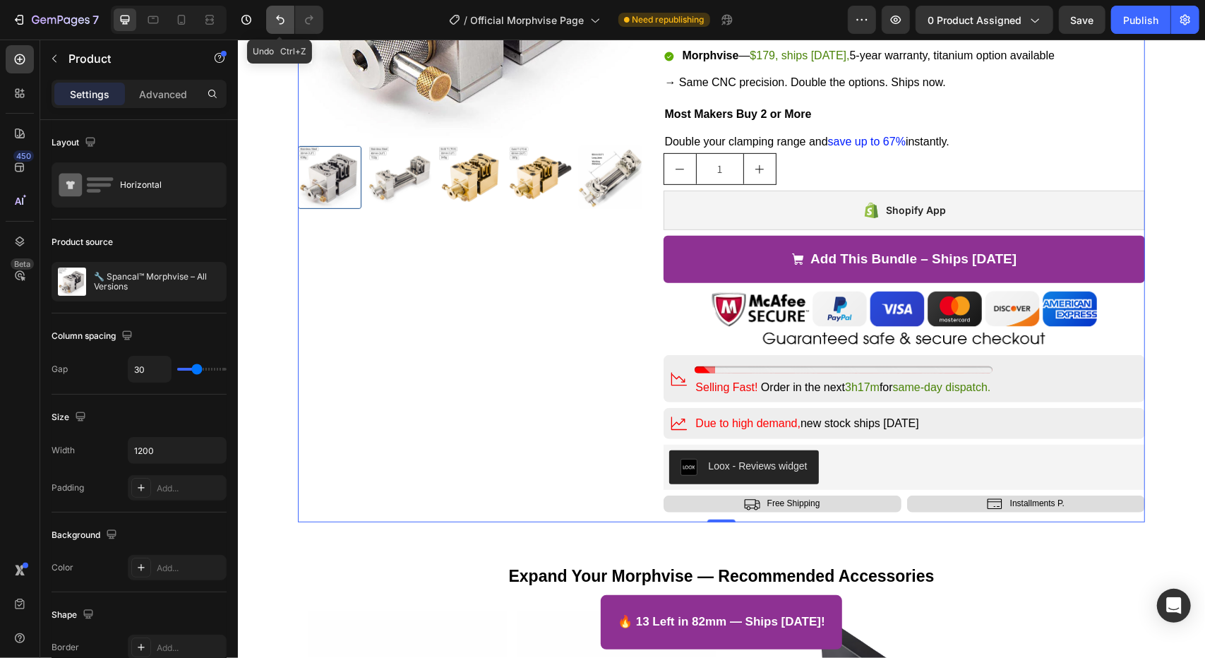
click at [275, 20] on icon "Undo/Redo" at bounding box center [280, 20] width 14 height 14
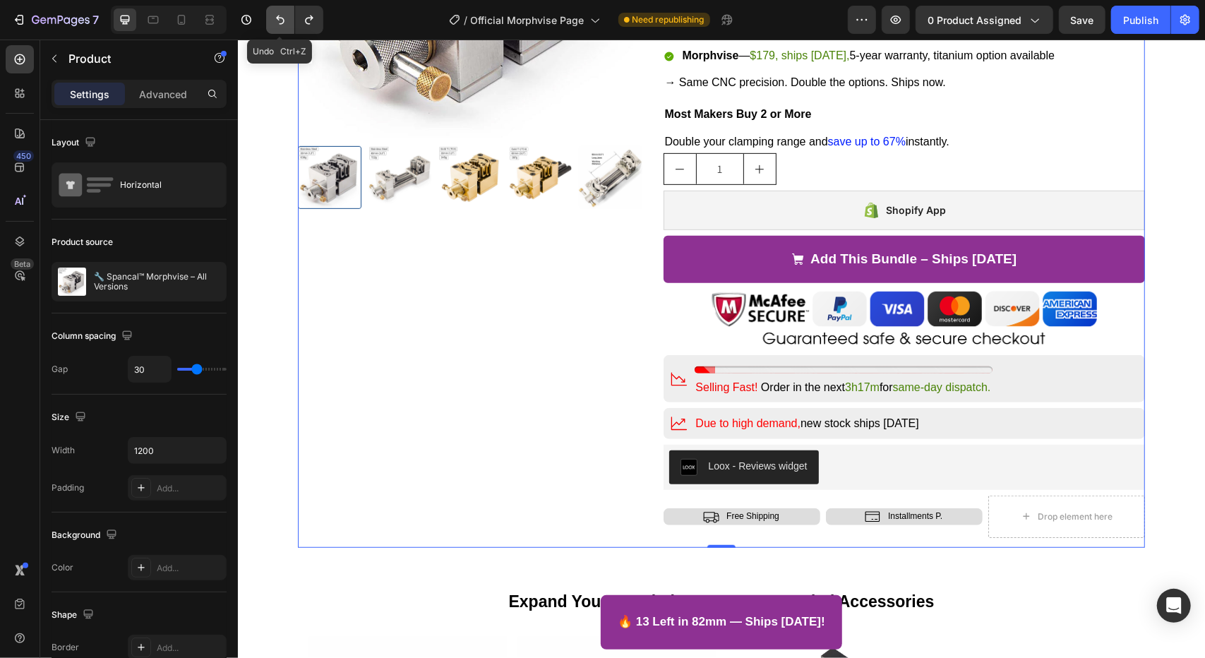
click at [283, 20] on icon "Undo/Redo" at bounding box center [280, 20] width 14 height 14
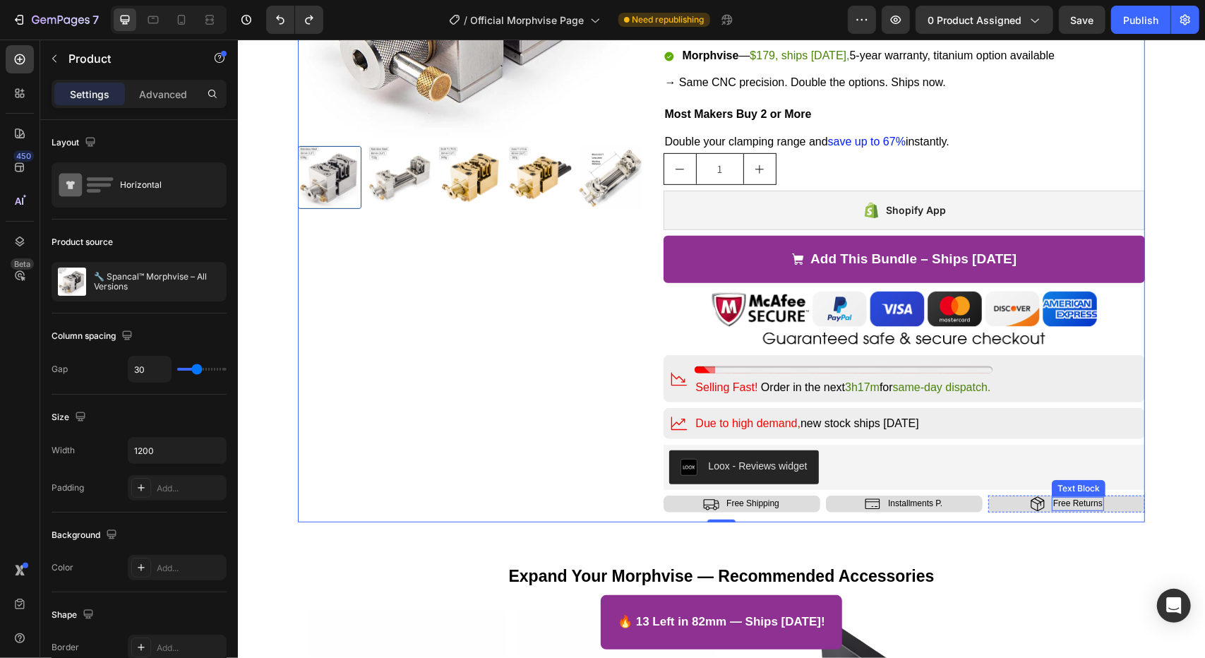
click at [1068, 505] on p "Free Returns" at bounding box center [1077, 503] width 49 height 11
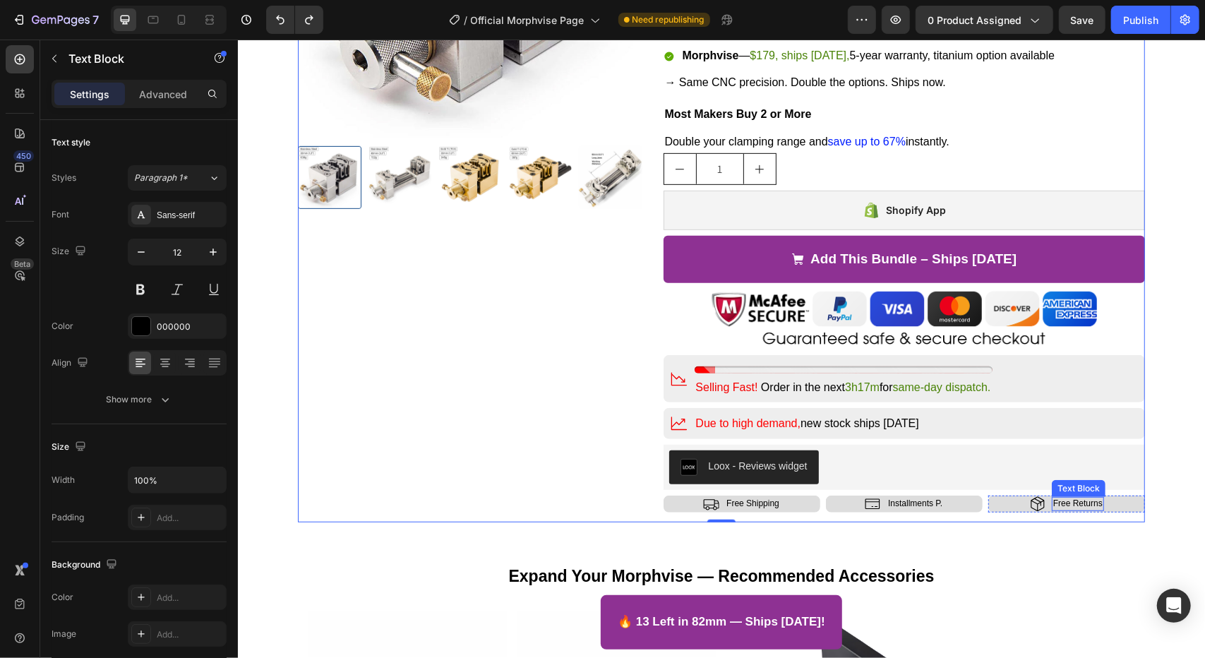
click at [1068, 505] on p "Free Returns" at bounding box center [1077, 503] width 49 height 11
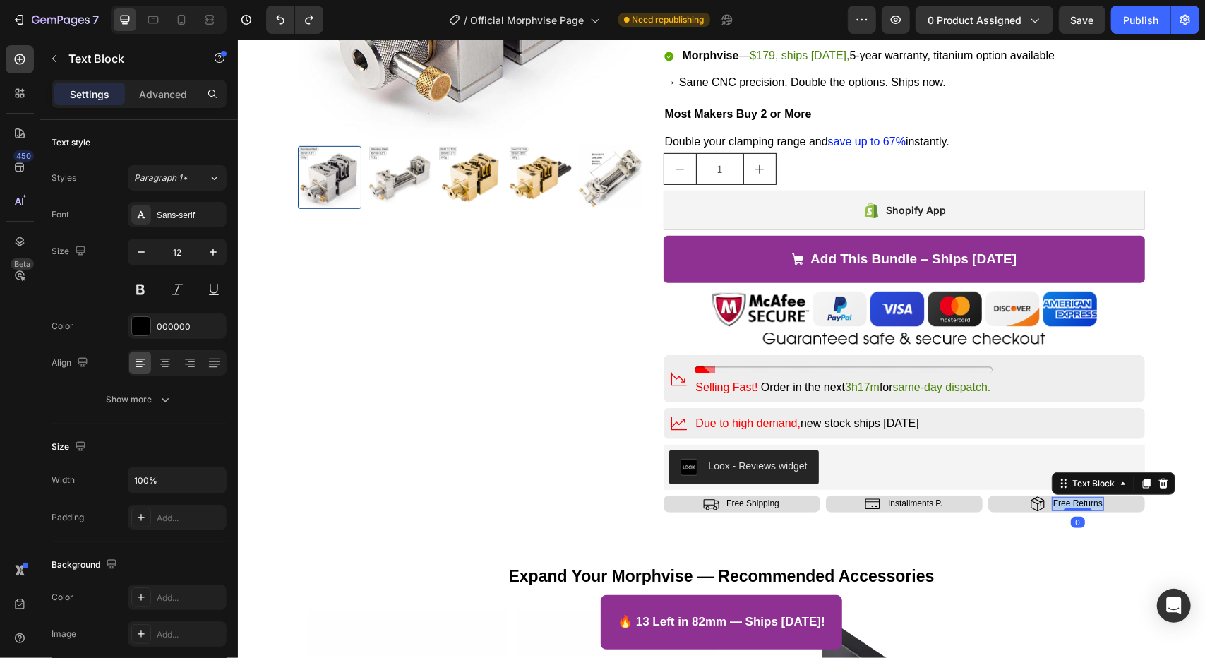
click at [1069, 505] on p "Free Returns" at bounding box center [1077, 503] width 49 height 11
click at [1024, 503] on icon at bounding box center [1029, 503] width 17 height 17
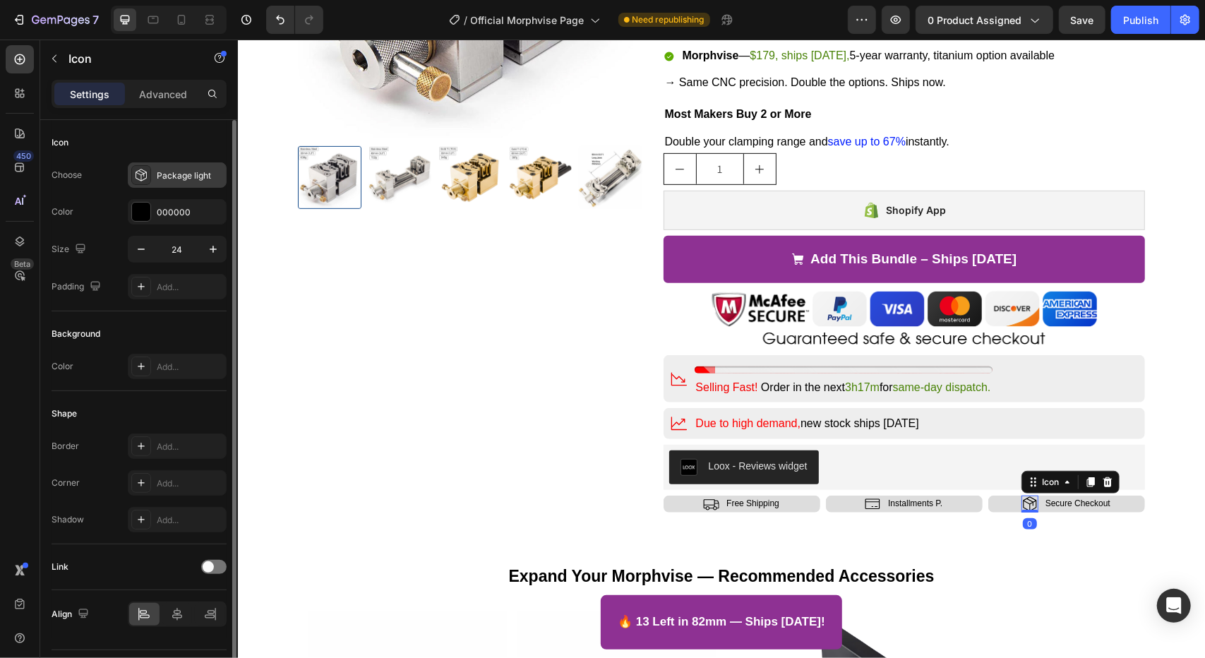
click at [175, 173] on div "Package light" at bounding box center [190, 175] width 66 height 13
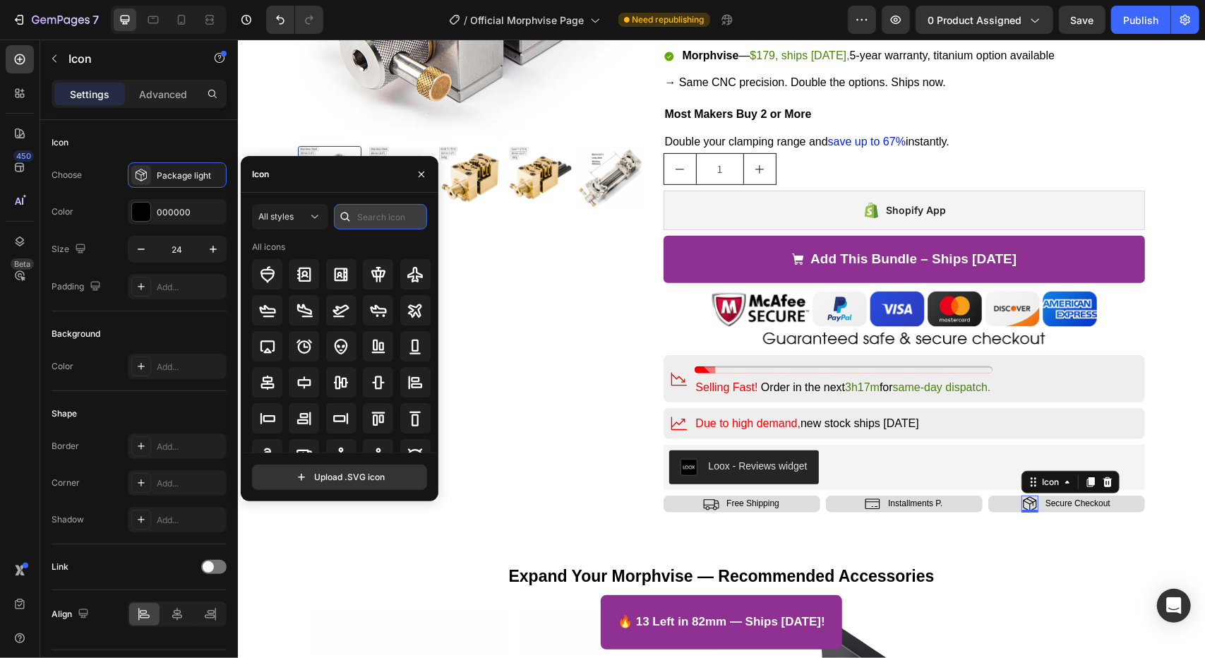
click at [363, 213] on input "text" at bounding box center [380, 216] width 93 height 25
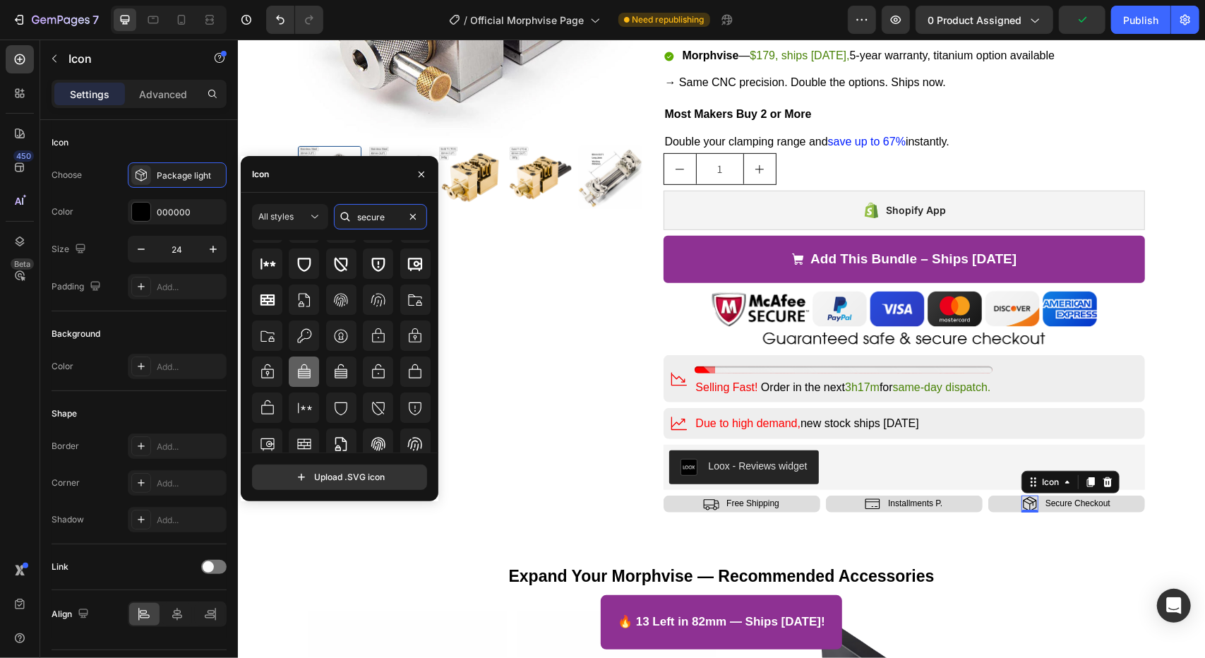
scroll to position [141, 0]
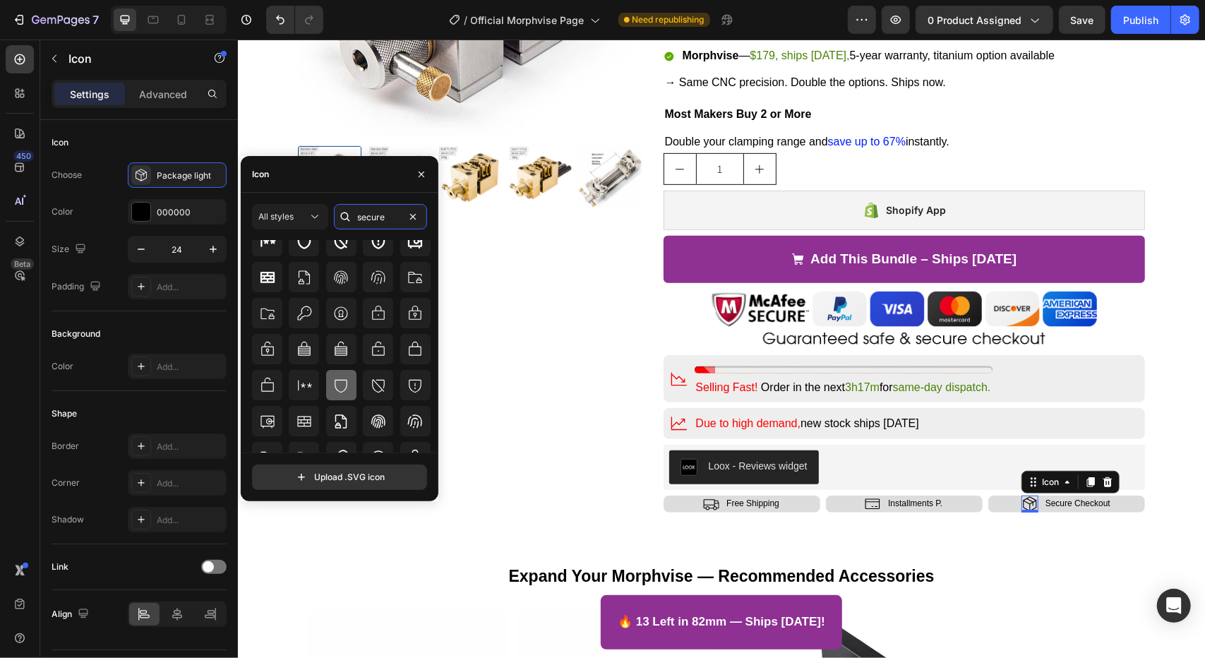
type input "secure"
click at [333, 390] on icon at bounding box center [341, 385] width 17 height 17
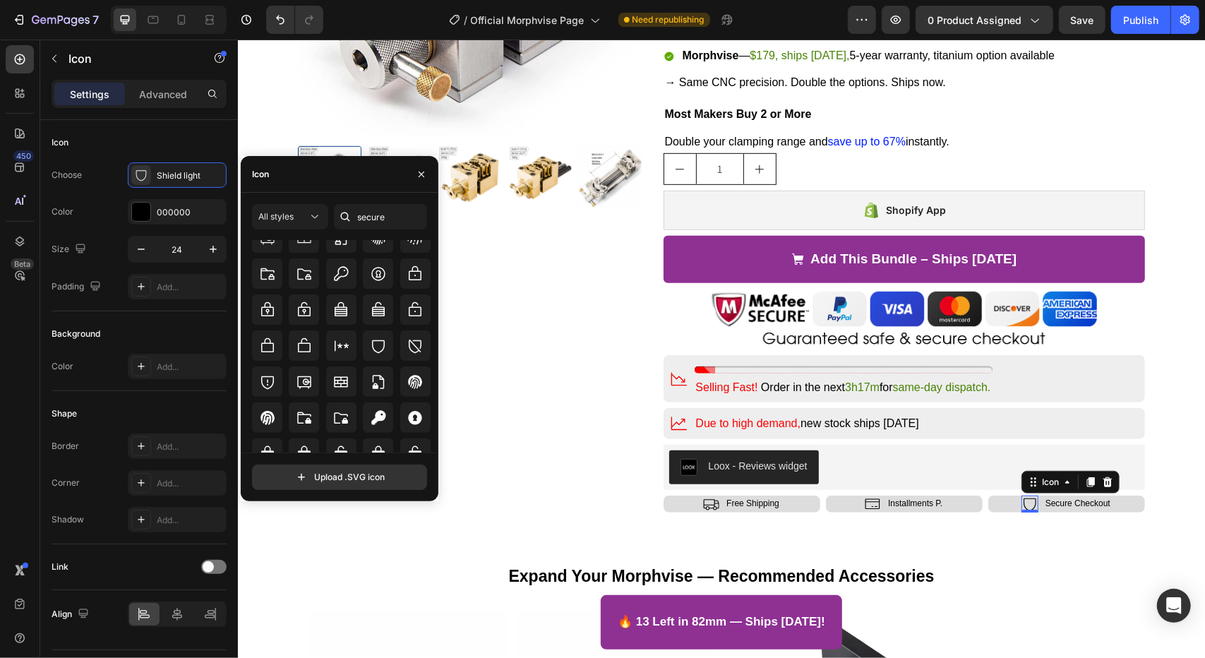
scroll to position [367, 0]
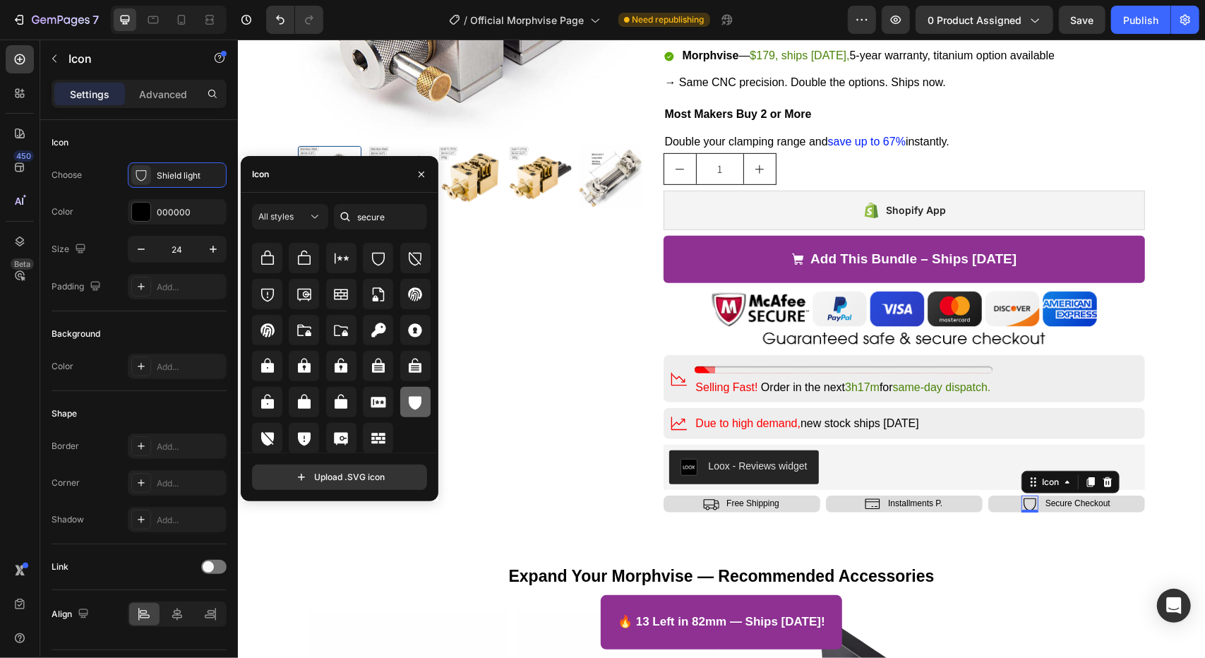
click at [415, 405] on icon at bounding box center [415, 403] width 13 height 13
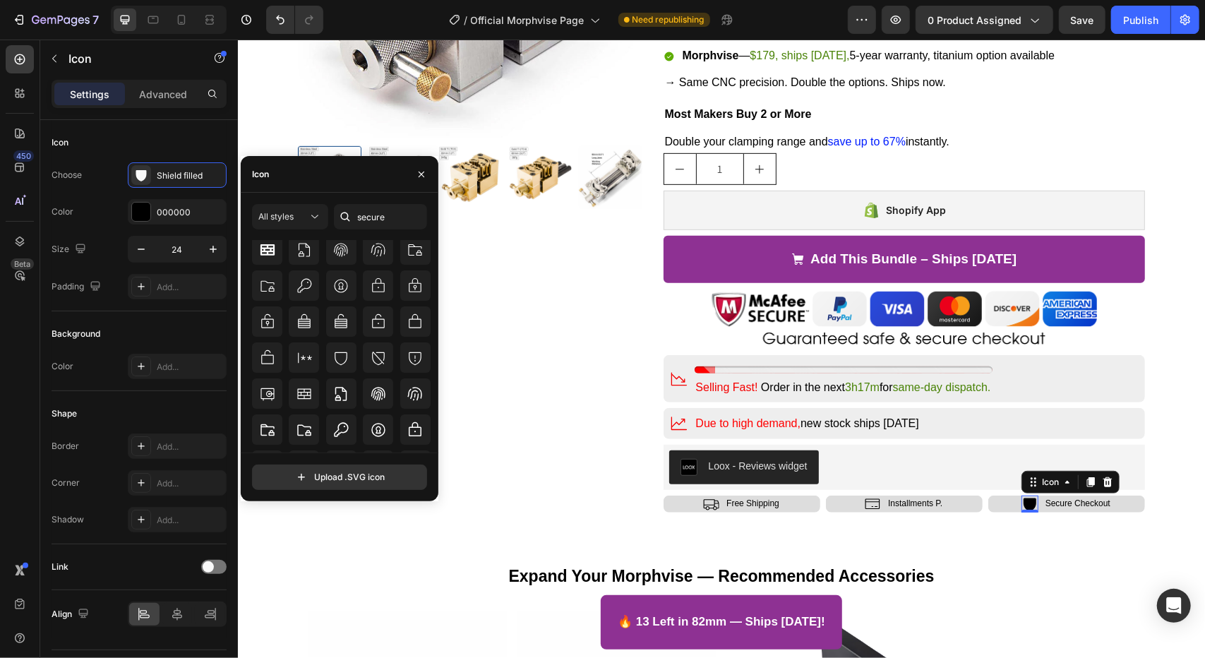
scroll to position [155, 0]
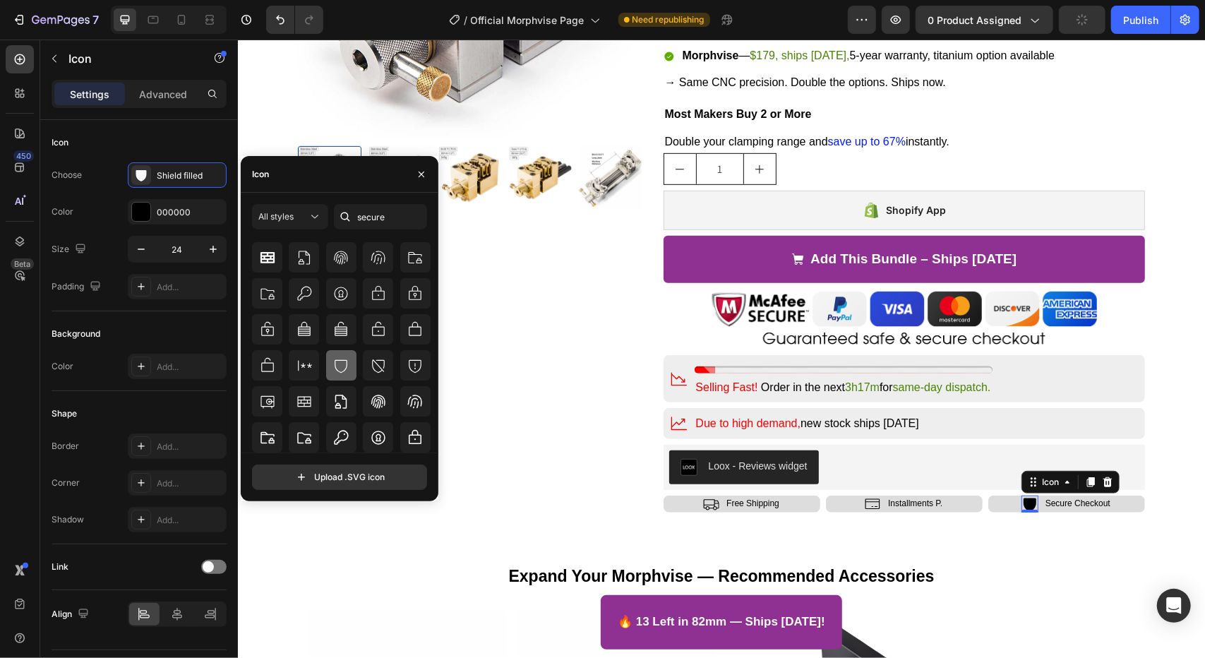
click at [345, 369] on icon at bounding box center [341, 365] width 17 height 17
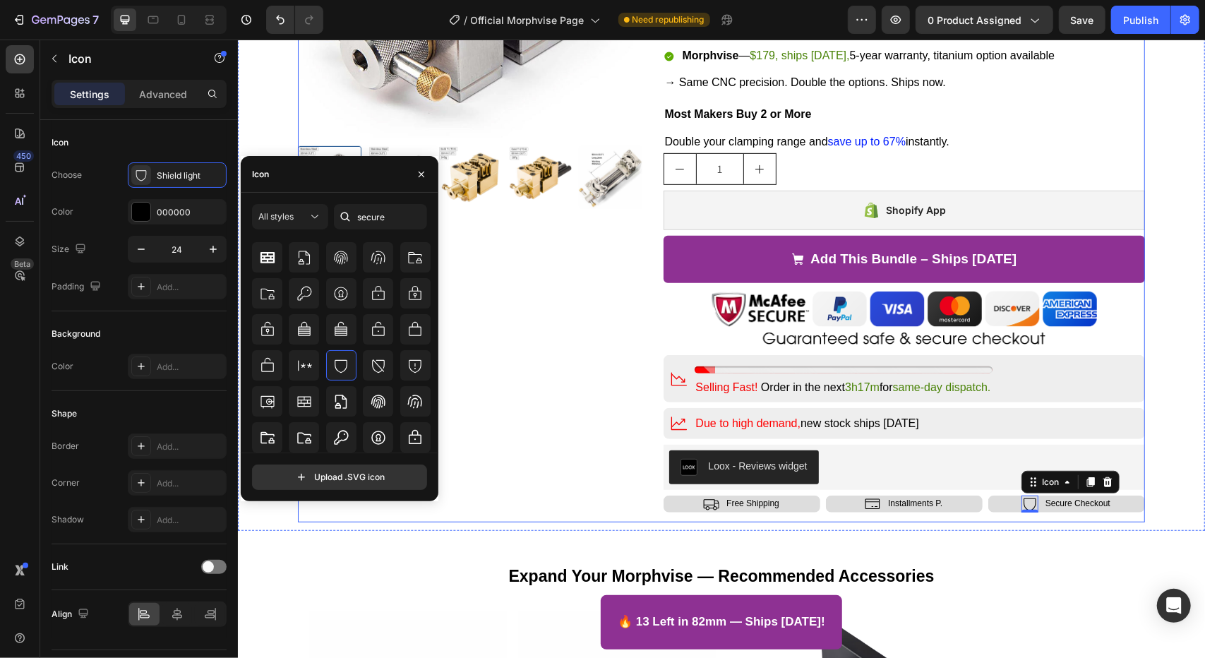
click at [551, 368] on div "Product Images" at bounding box center [469, 156] width 345 height 729
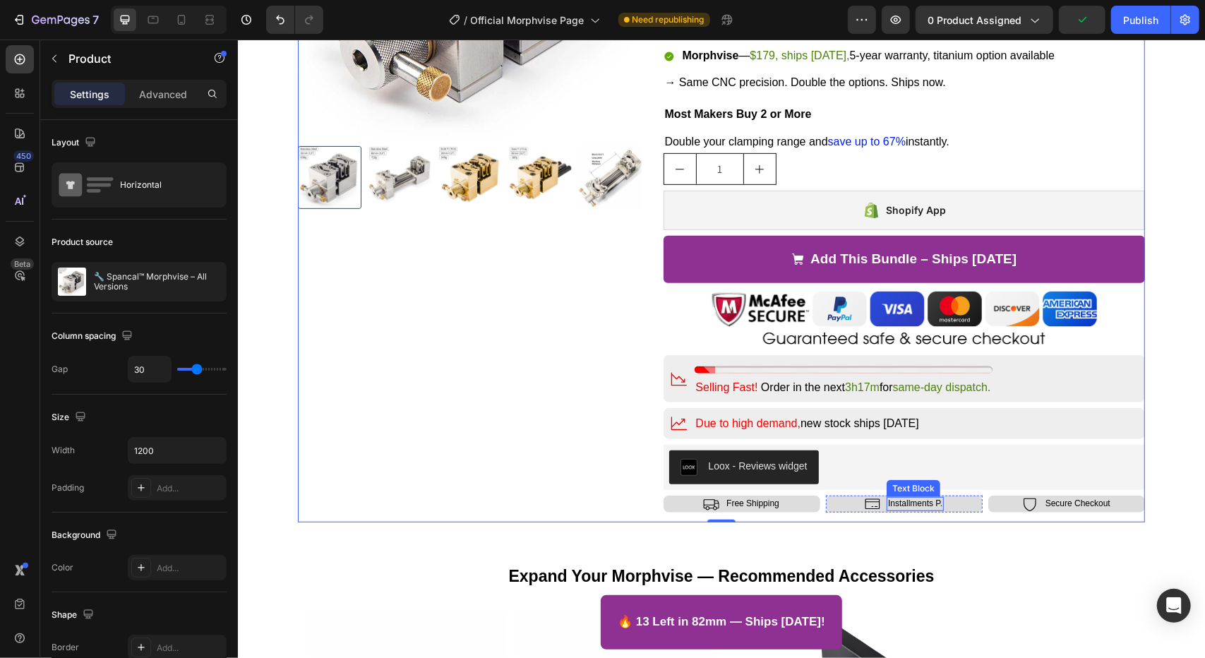
click at [901, 500] on p "Installments P." at bounding box center [915, 503] width 54 height 11
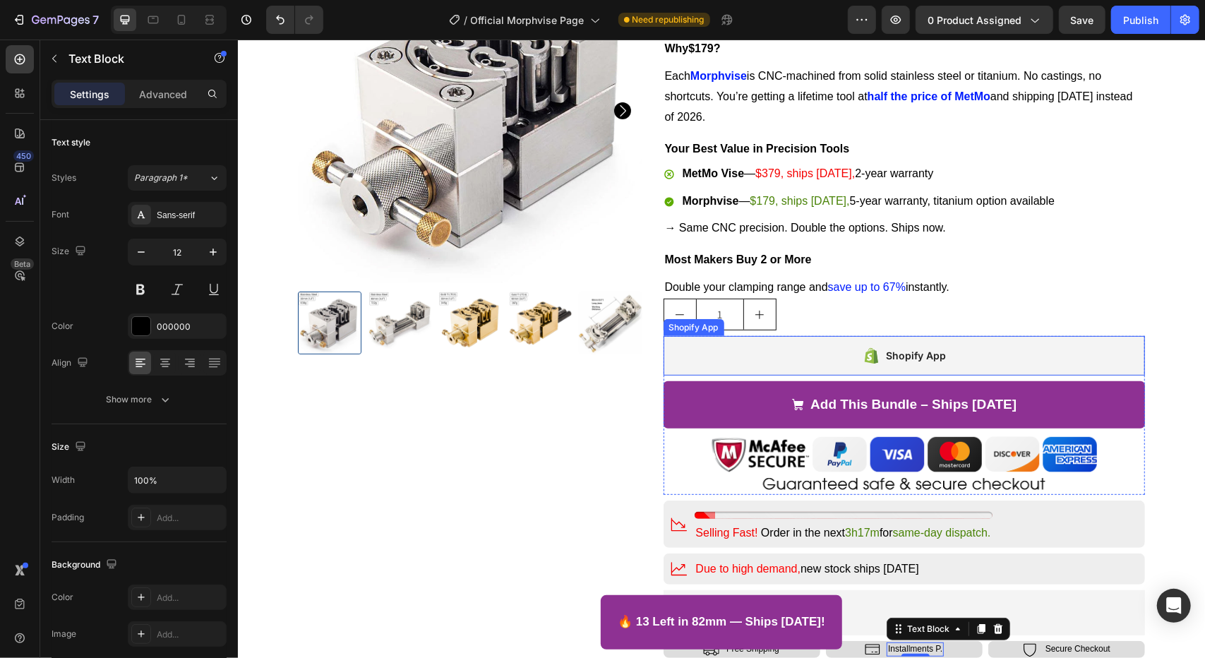
scroll to position [0, 0]
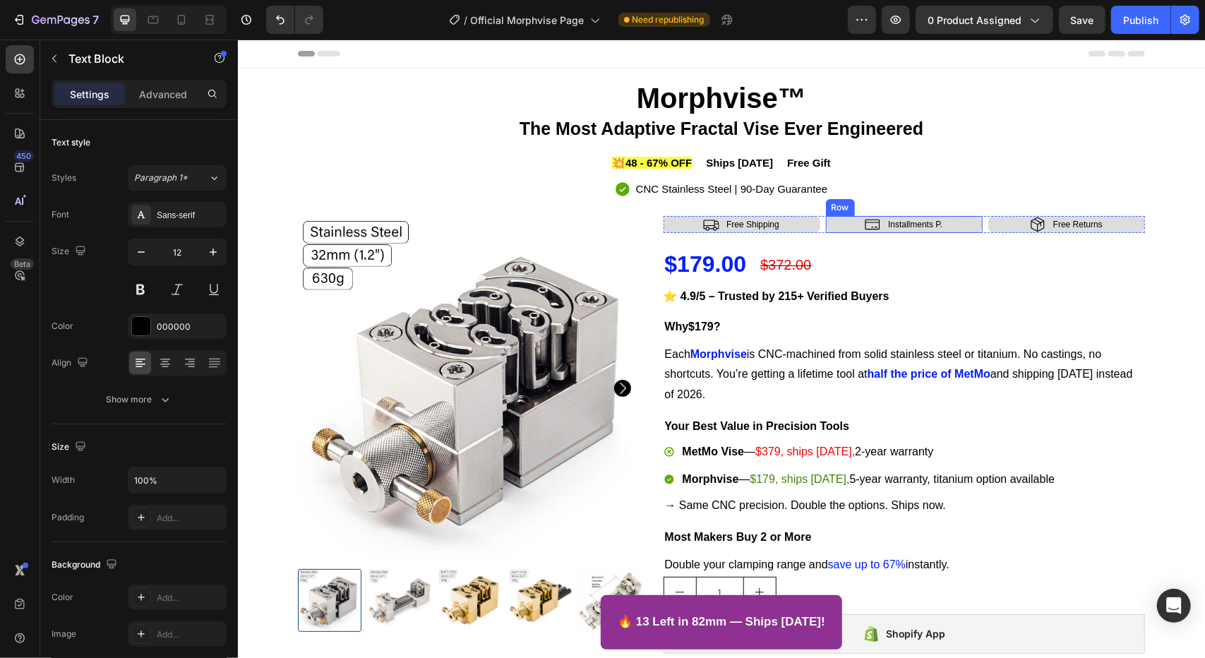
click at [955, 220] on div "Icon Installments P. Text Block Row" at bounding box center [903, 223] width 157 height 17
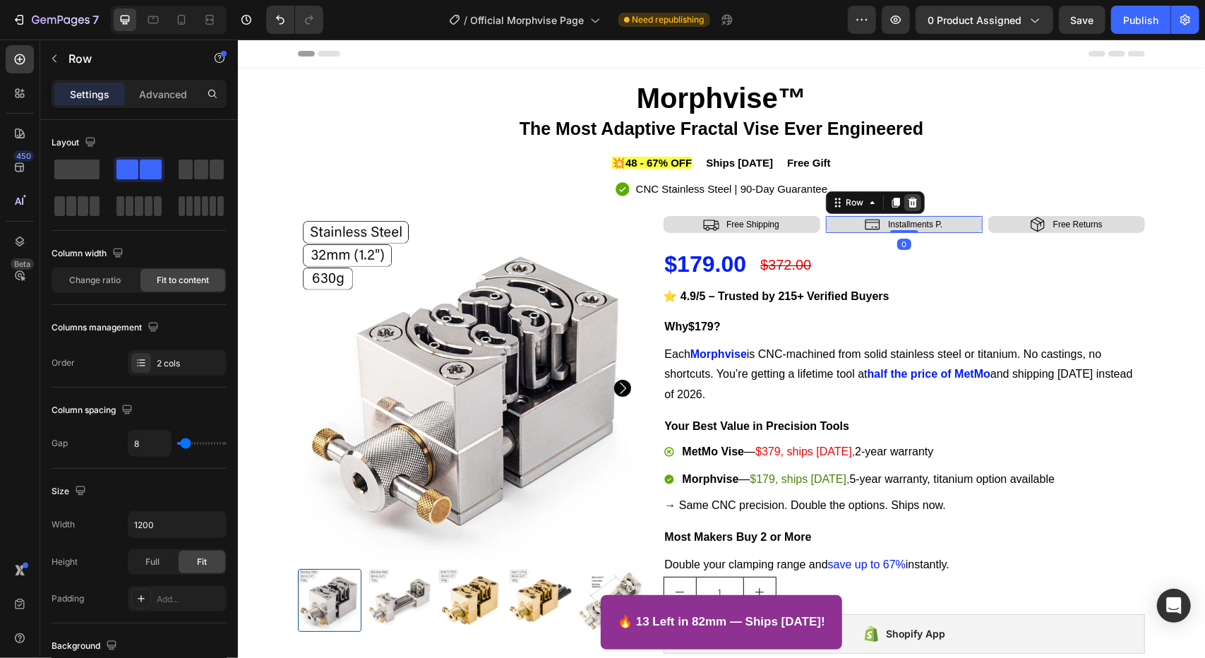
click at [907, 203] on icon at bounding box center [912, 201] width 11 height 11
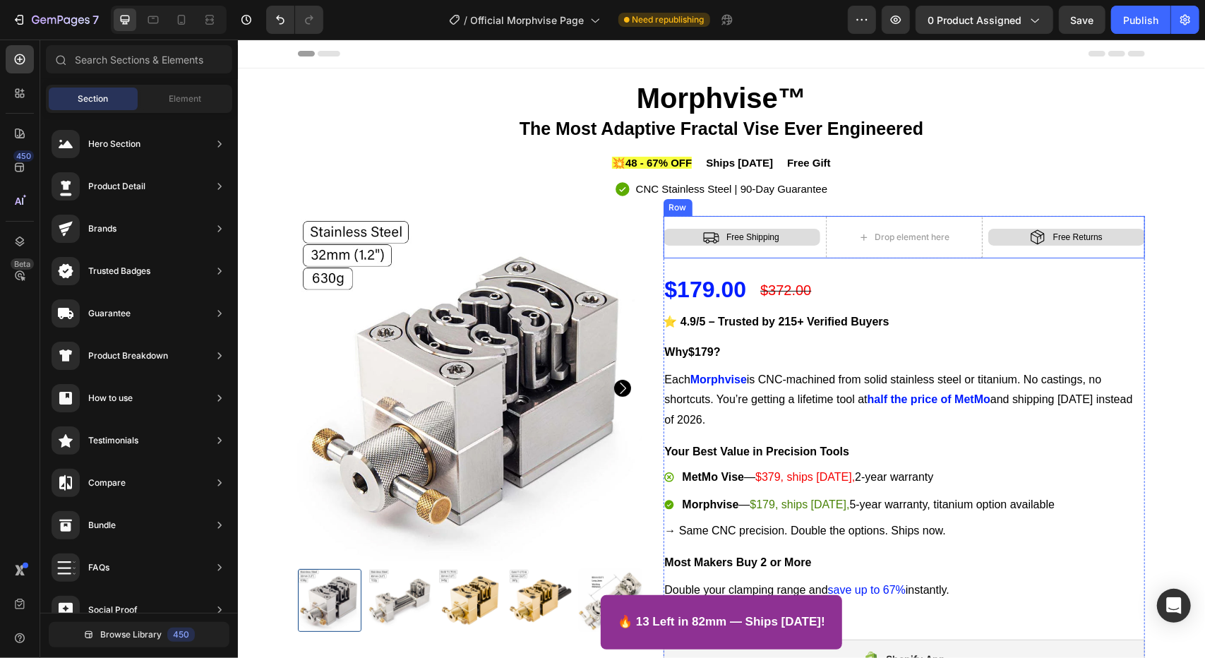
click at [988, 250] on div "Icon Free Returns Text Block Row" at bounding box center [1066, 236] width 157 height 42
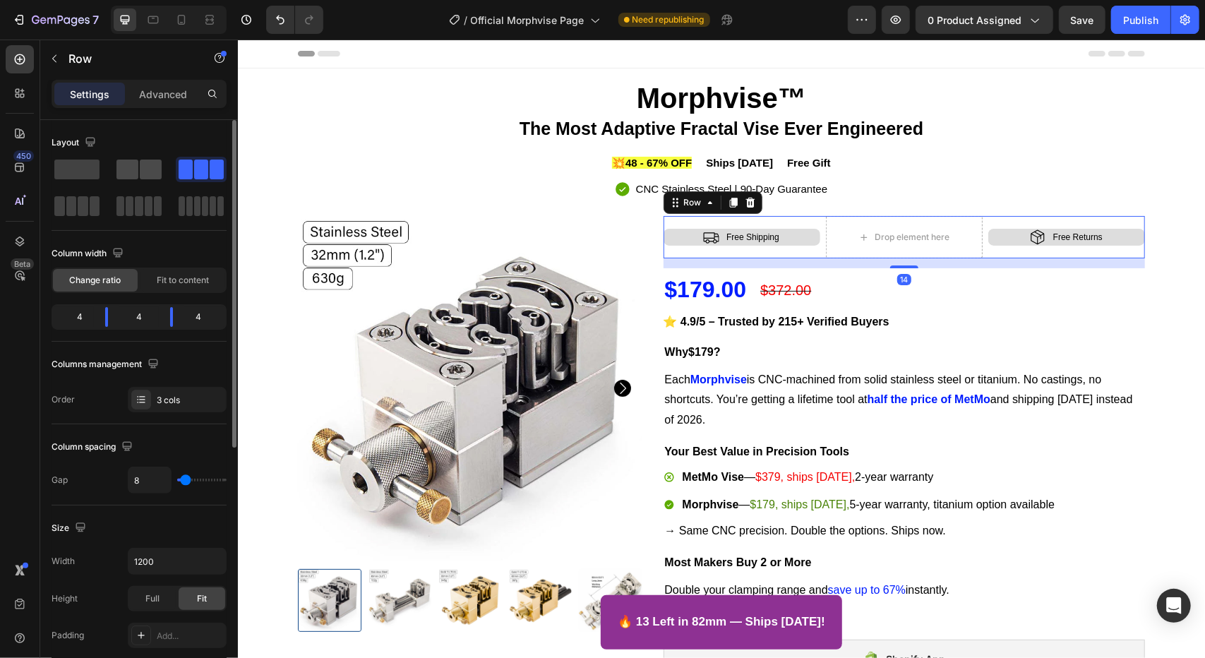
drag, startPoint x: 131, startPoint y: 170, endPoint x: 681, endPoint y: 378, distance: 588.2
click at [131, 170] on span at bounding box center [128, 170] width 22 height 20
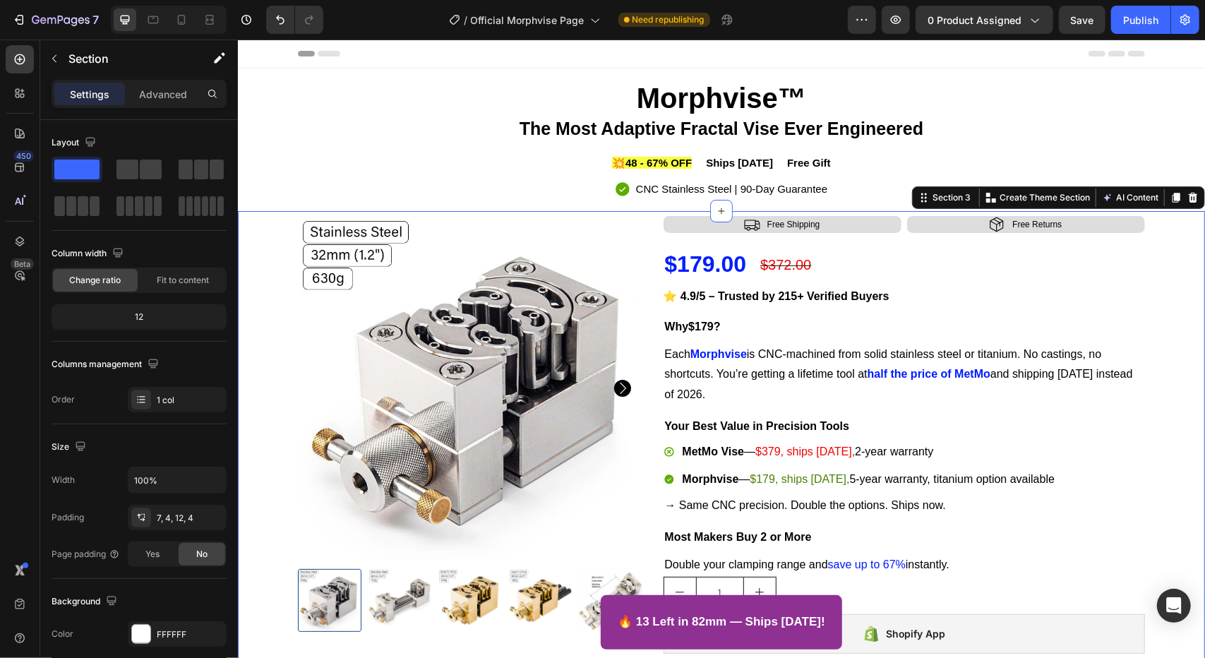
click at [1172, 352] on div "Product Images Icon Free Shipping Text Block Row Icon Free Returns Text Block R…" at bounding box center [721, 579] width 962 height 729
click at [179, 19] on icon at bounding box center [181, 20] width 14 height 14
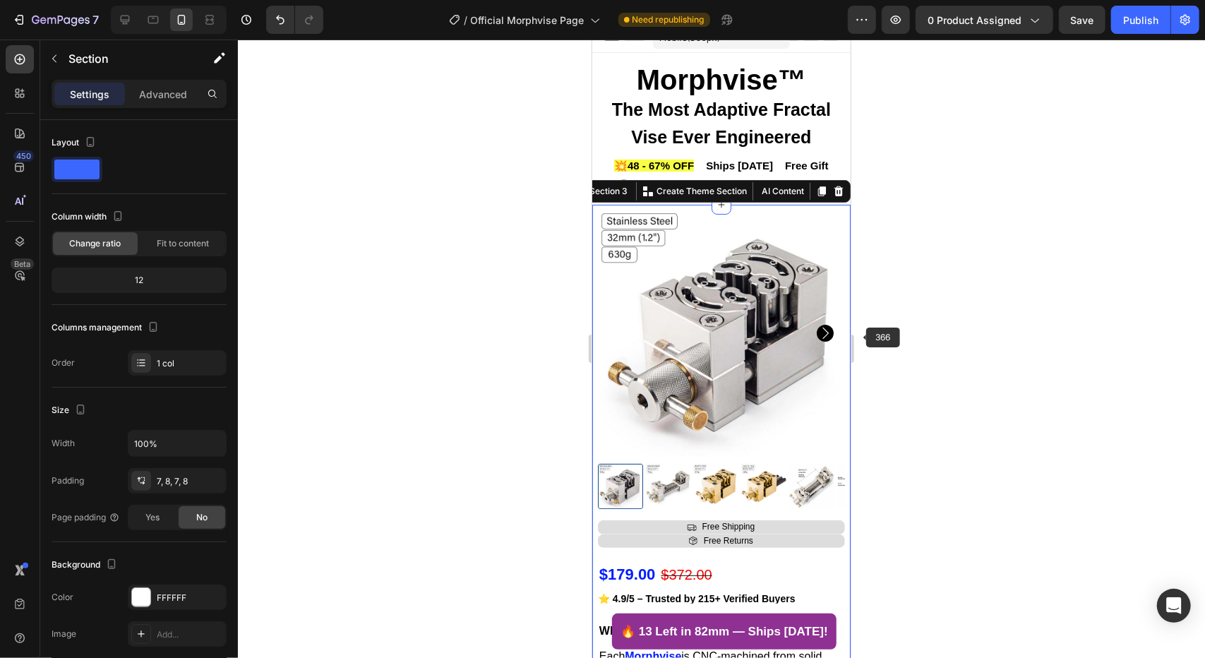
scroll to position [130, 0]
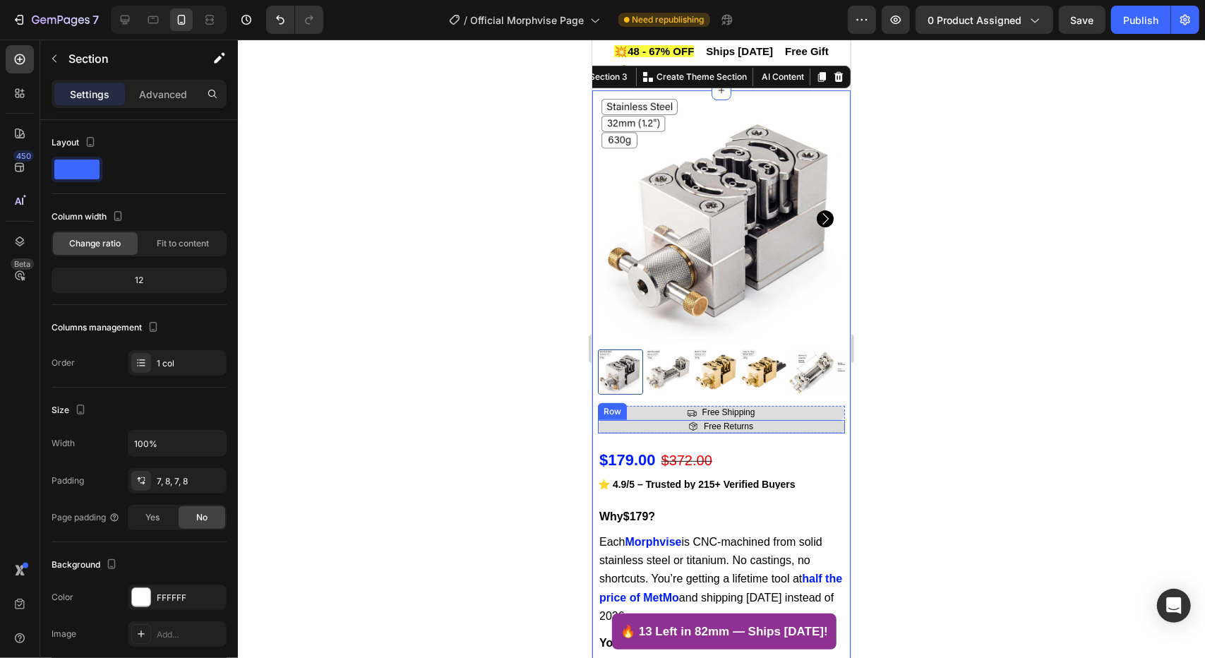
click at [825, 419] on div "Icon Free Returns Text Block Row" at bounding box center [720, 426] width 247 height 14
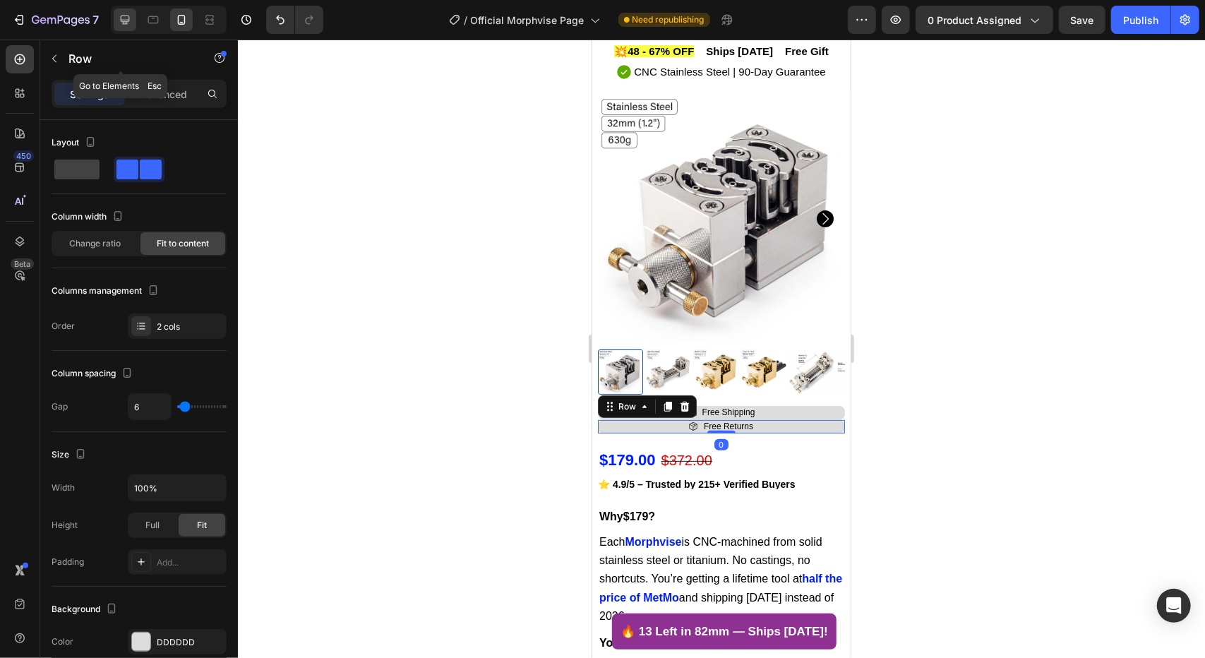
click at [121, 20] on icon at bounding box center [125, 20] width 9 height 9
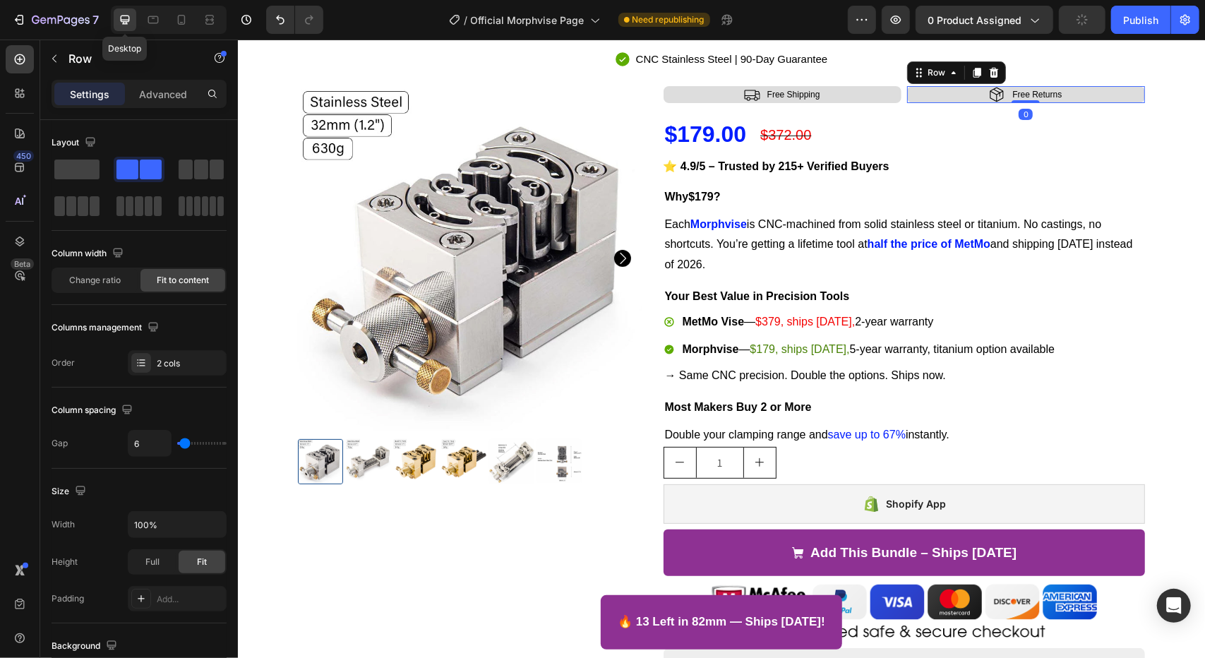
type input "8"
type input "1200"
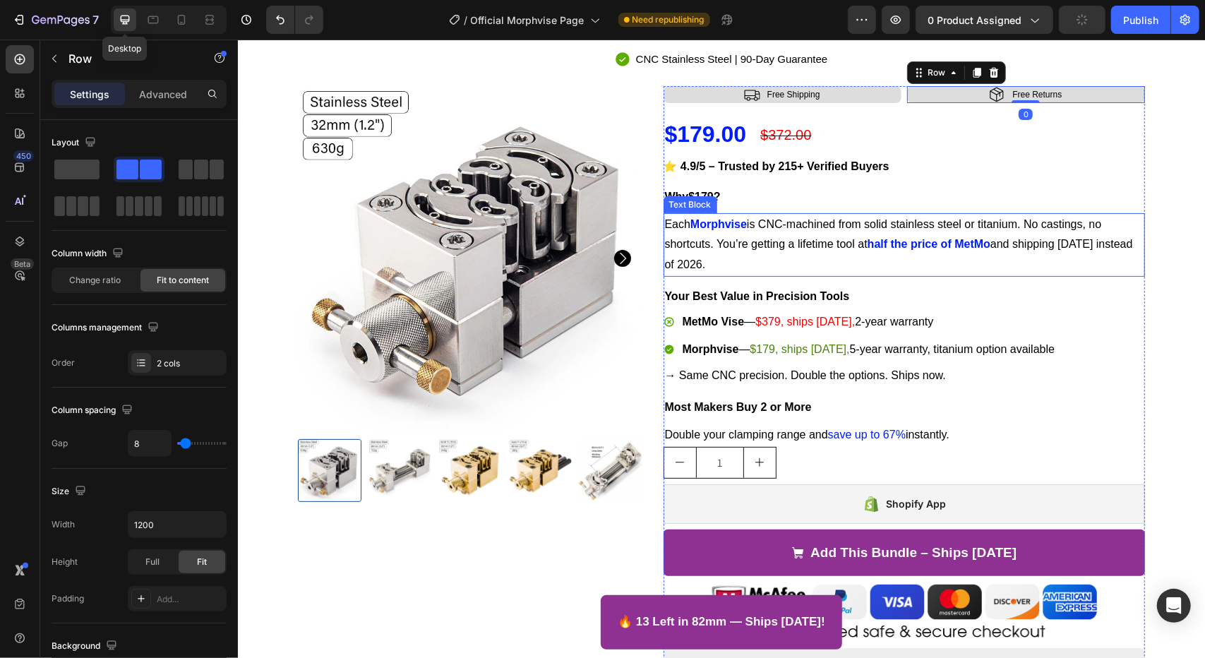
scroll to position [127, 0]
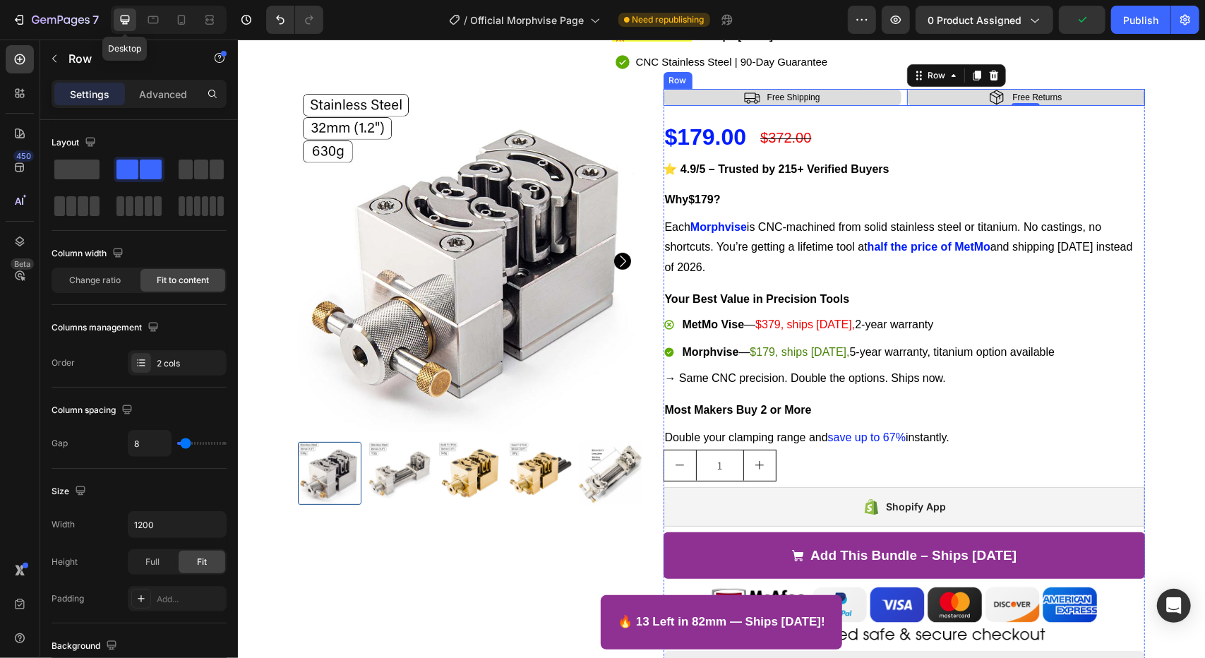
click at [896, 101] on div "Icon Free Shipping Text Block Row Icon Free Returns Text Block Row 0 Row" at bounding box center [904, 96] width 482 height 17
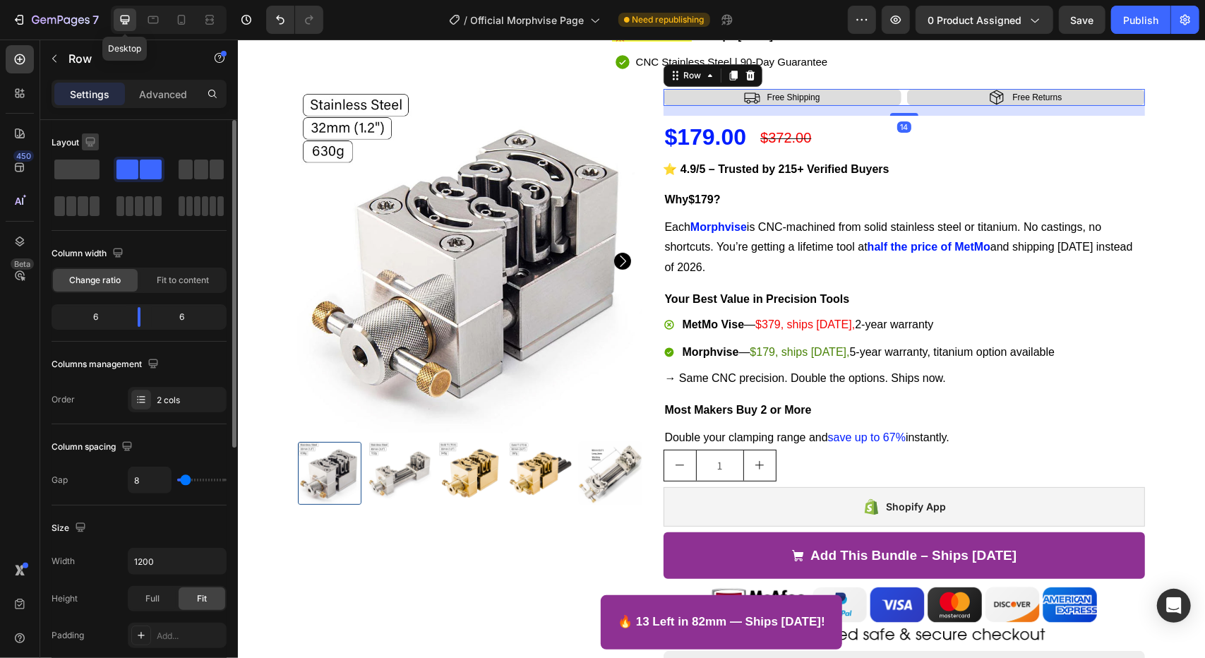
click at [92, 148] on icon "button" at bounding box center [90, 142] width 14 height 14
click at [92, 205] on button "button" at bounding box center [93, 215] width 23 height 23
type input "0"
type input "100%"
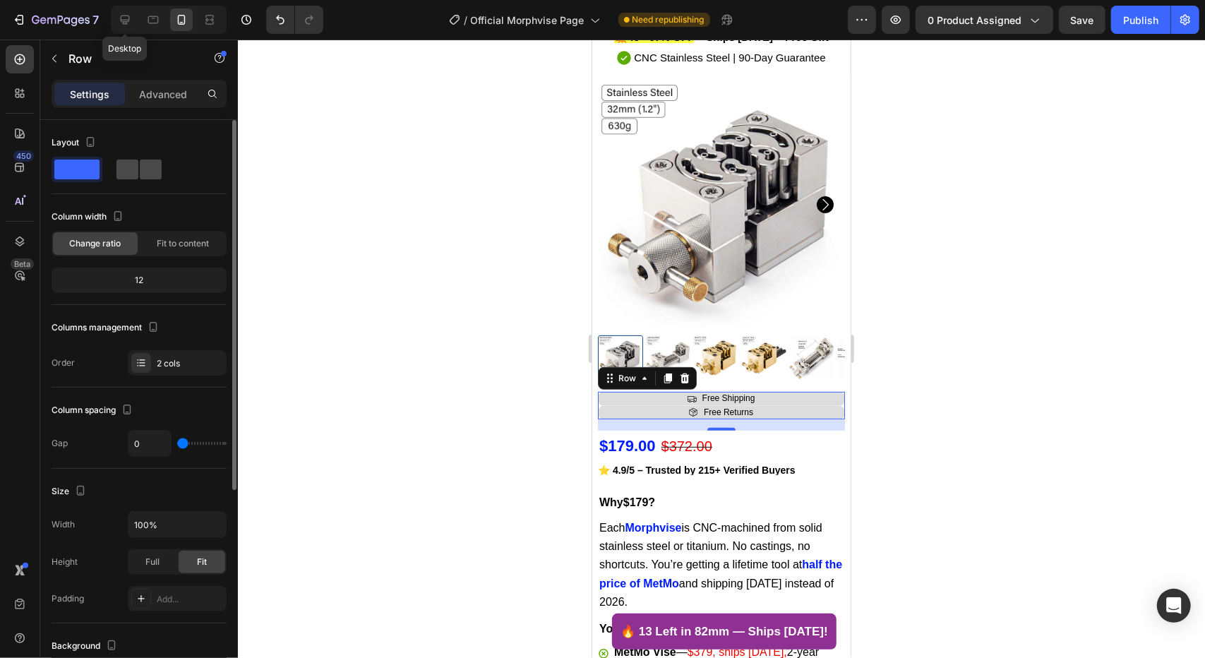
click at [140, 172] on span at bounding box center [151, 170] width 22 height 20
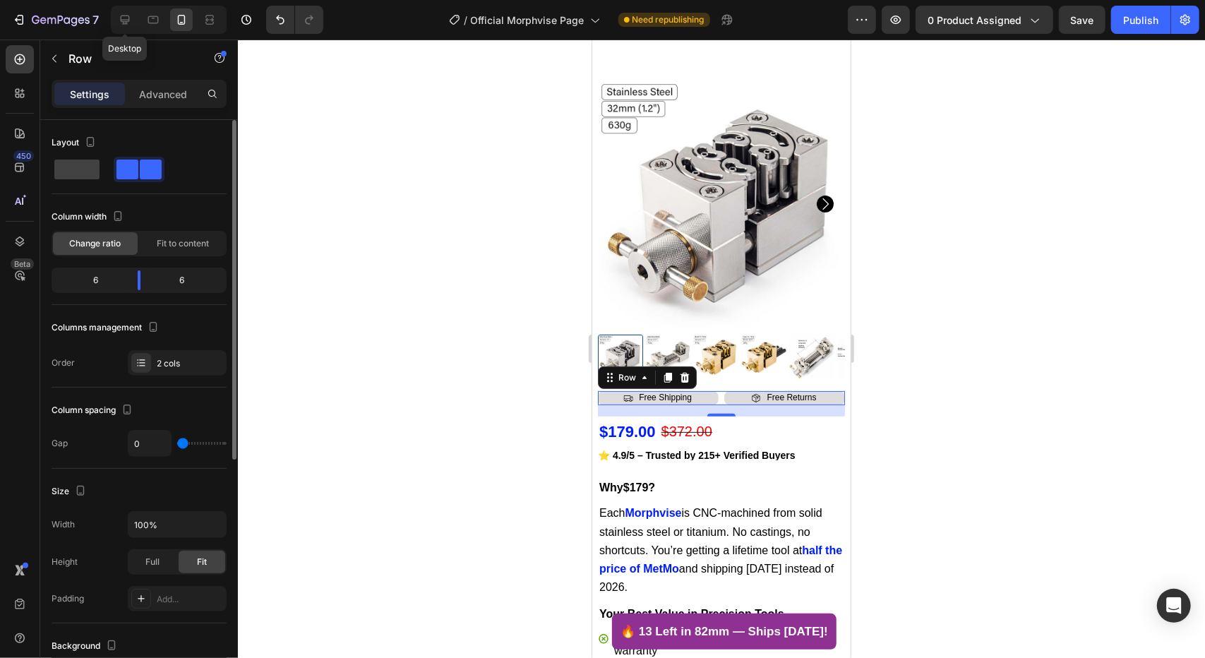
type input "8"
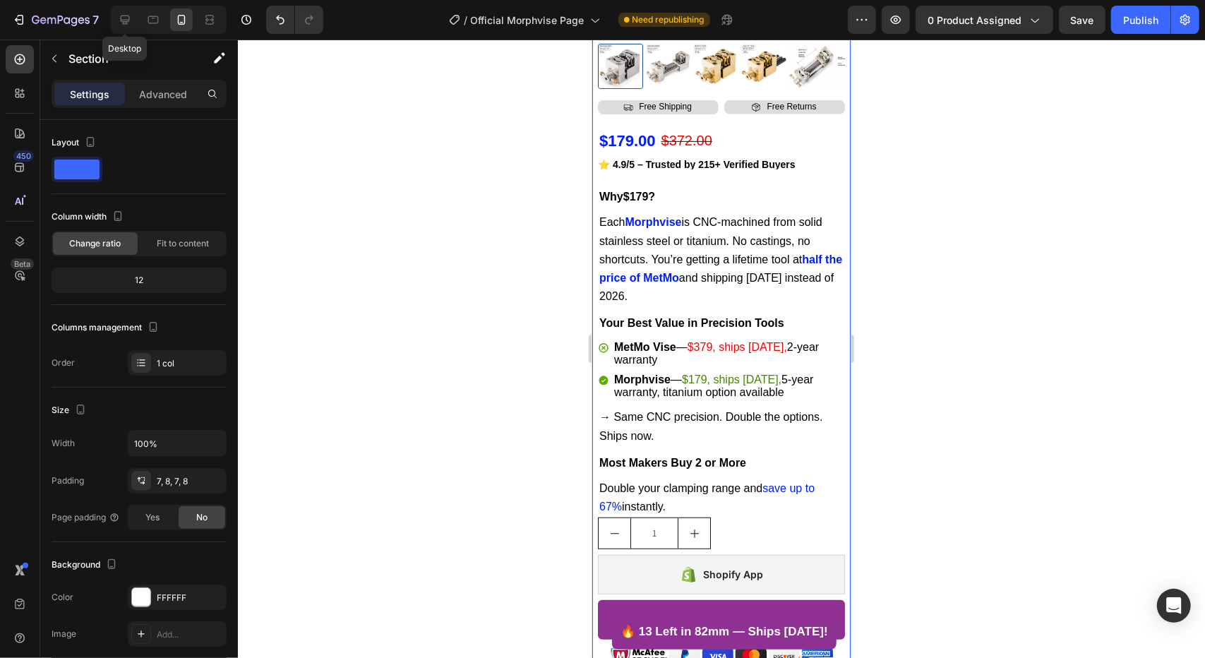
click at [834, 76] on div "Product Images Icon Free Shipping Text Block Row Icon Free Returns Text Block R…" at bounding box center [721, 340] width 258 height 1113
click at [728, 128] on div "$179.00 Product Price Product Price $372.00 Compare Price Compare Price Row" at bounding box center [720, 140] width 247 height 31
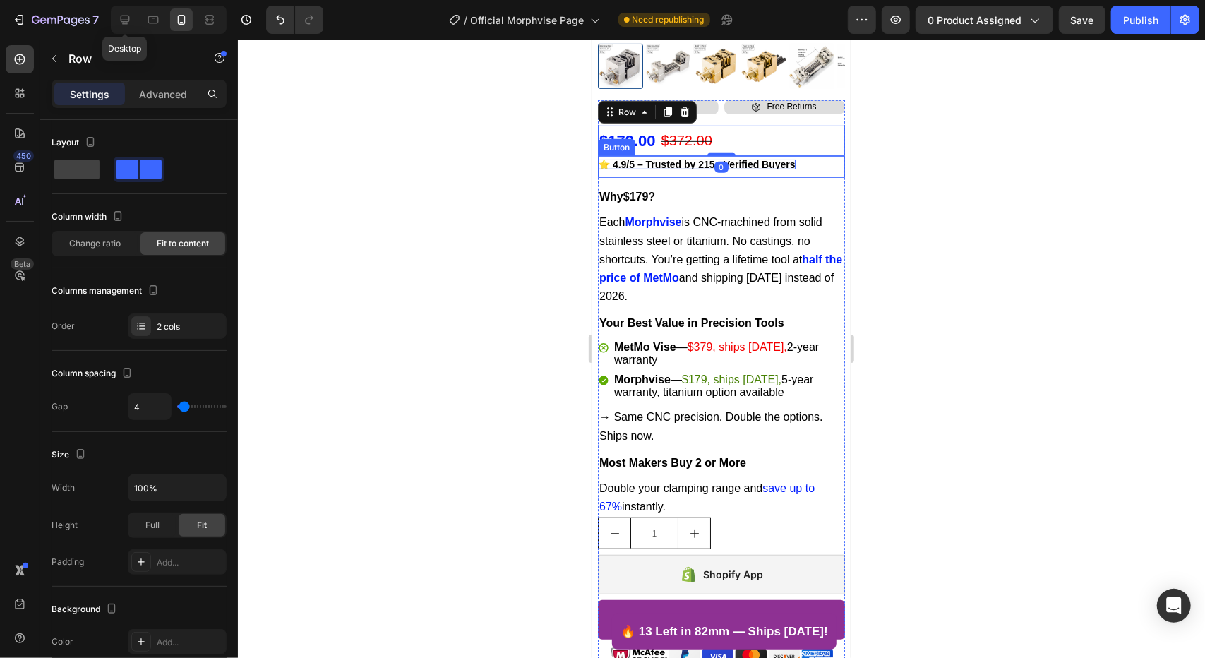
click at [736, 159] on p "⭐ 4.9/5 – Trusted by 215+ Verified Buyers" at bounding box center [696, 164] width 198 height 10
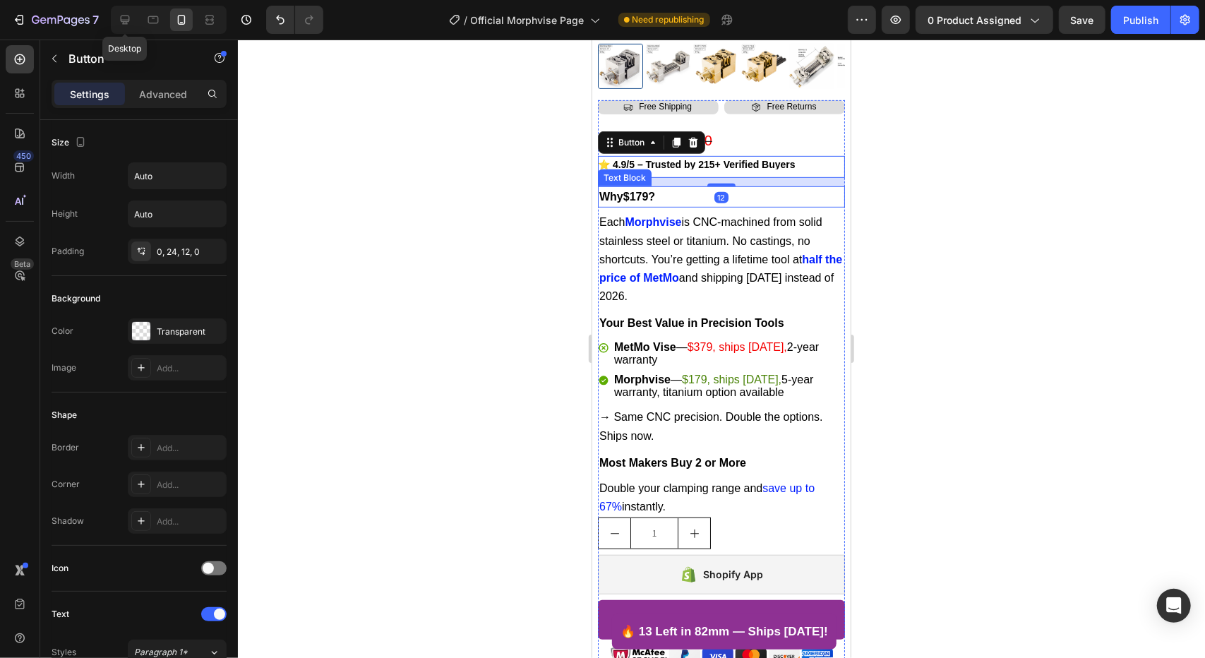
click at [726, 198] on div "Icon Free Shipping Text Block Row Icon Free Returns Text Block Row Row $179.00 …" at bounding box center [720, 496] width 247 height 792
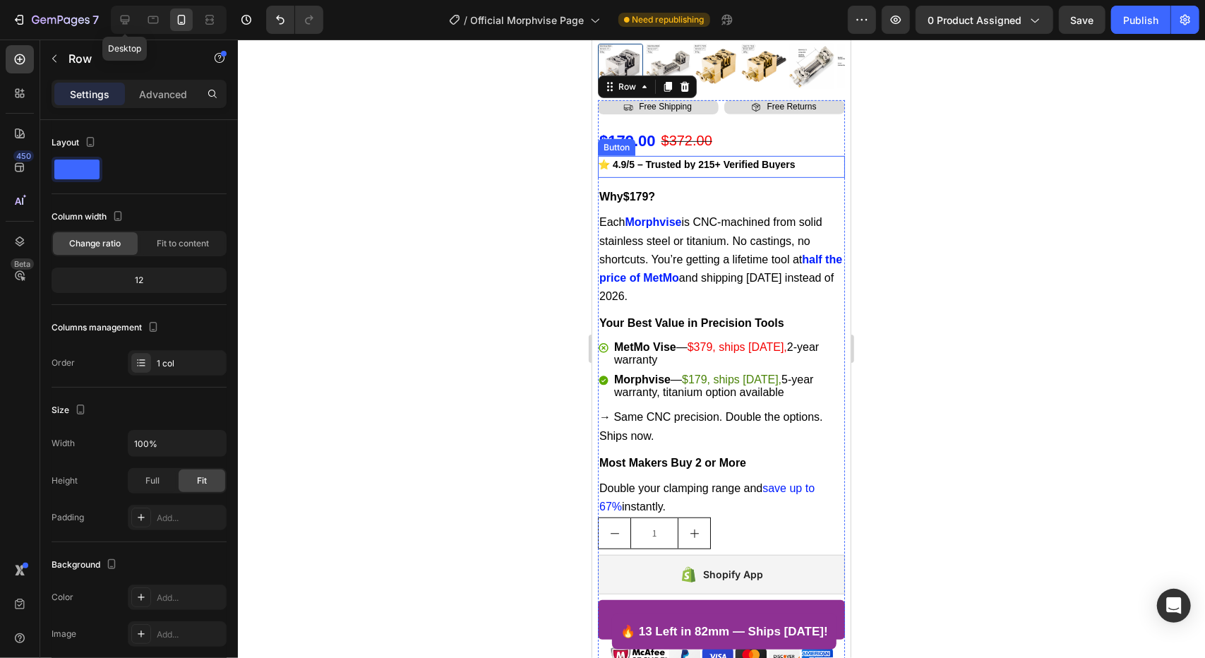
click at [751, 159] on link "⭐ 4.9/5 – Trusted by 215+ Verified Buyers" at bounding box center [704, 168] width 215 height 18
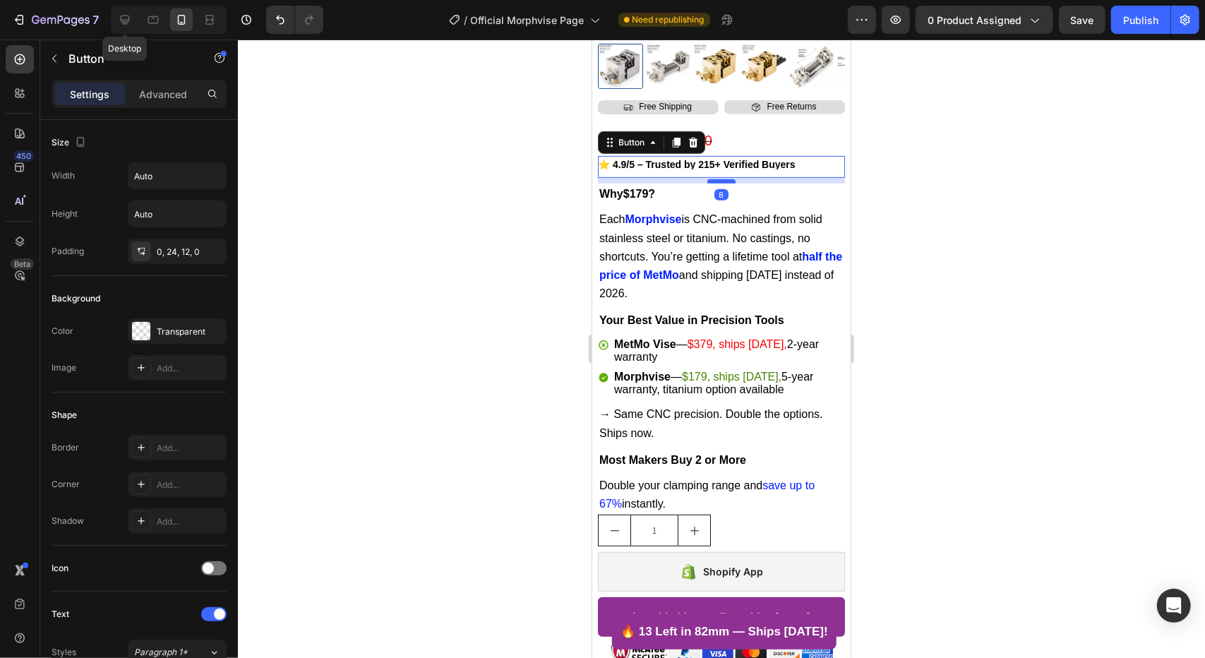
click at [720, 179] on div at bounding box center [721, 181] width 28 height 4
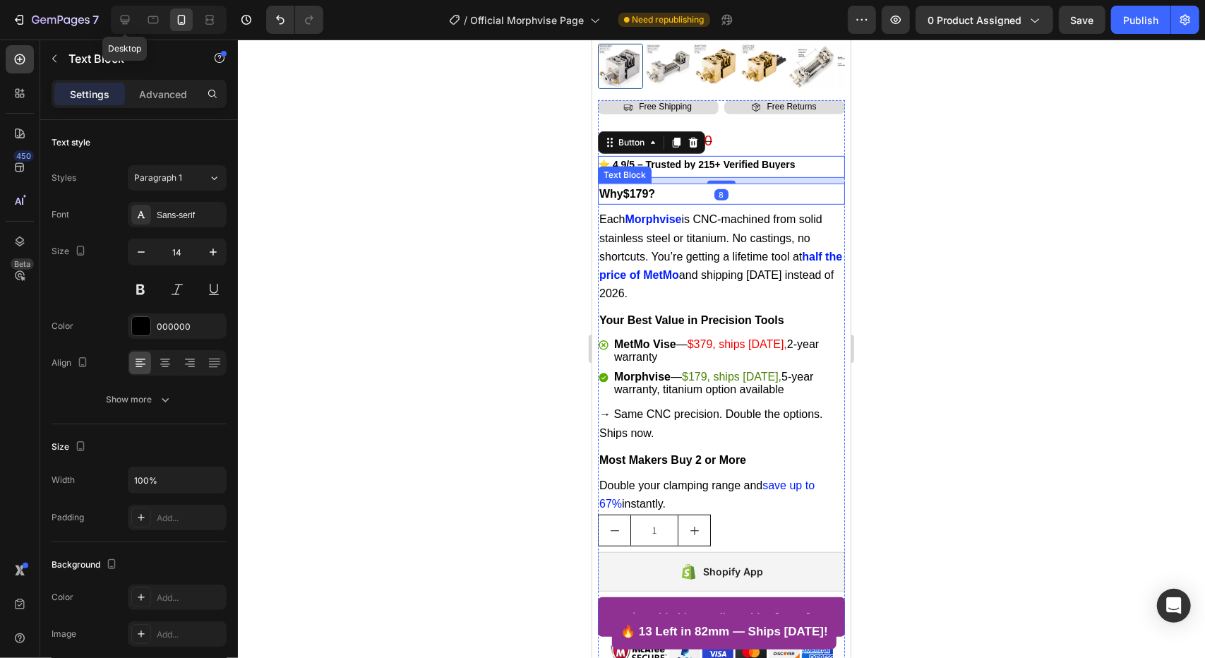
click at [746, 186] on p "Why $179 ?" at bounding box center [721, 193] width 244 height 18
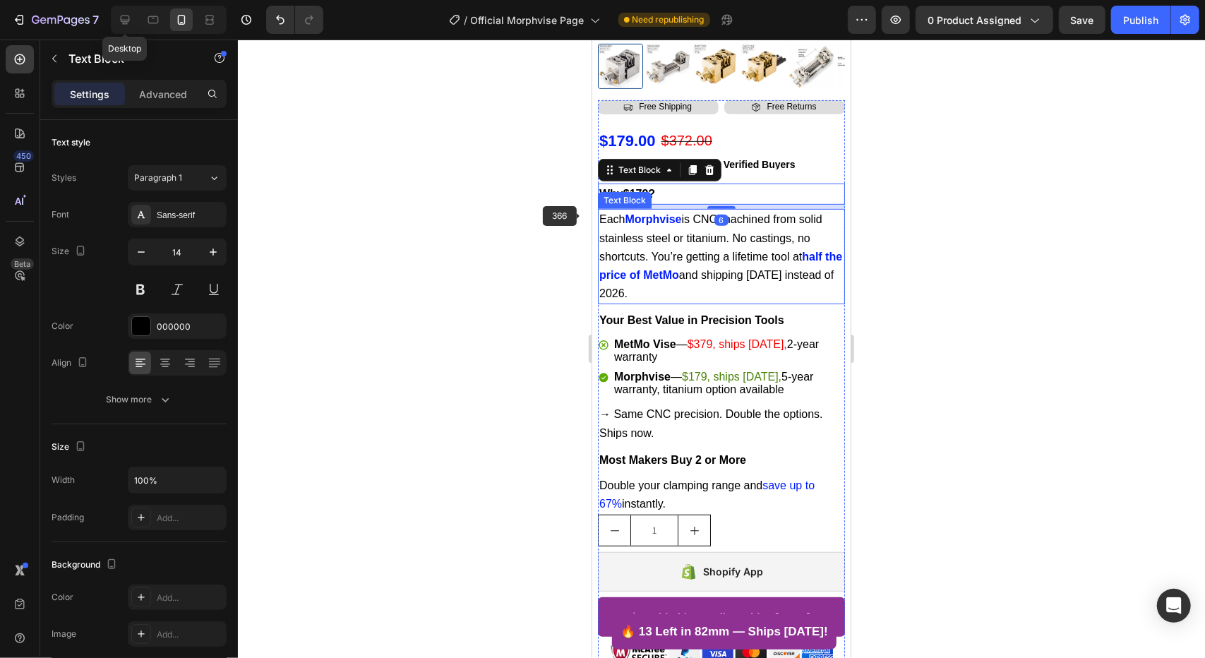
drag, startPoint x: 501, startPoint y: 215, endPoint x: 520, endPoint y: 217, distance: 19.2
click at [501, 215] on div at bounding box center [721, 349] width 967 height 619
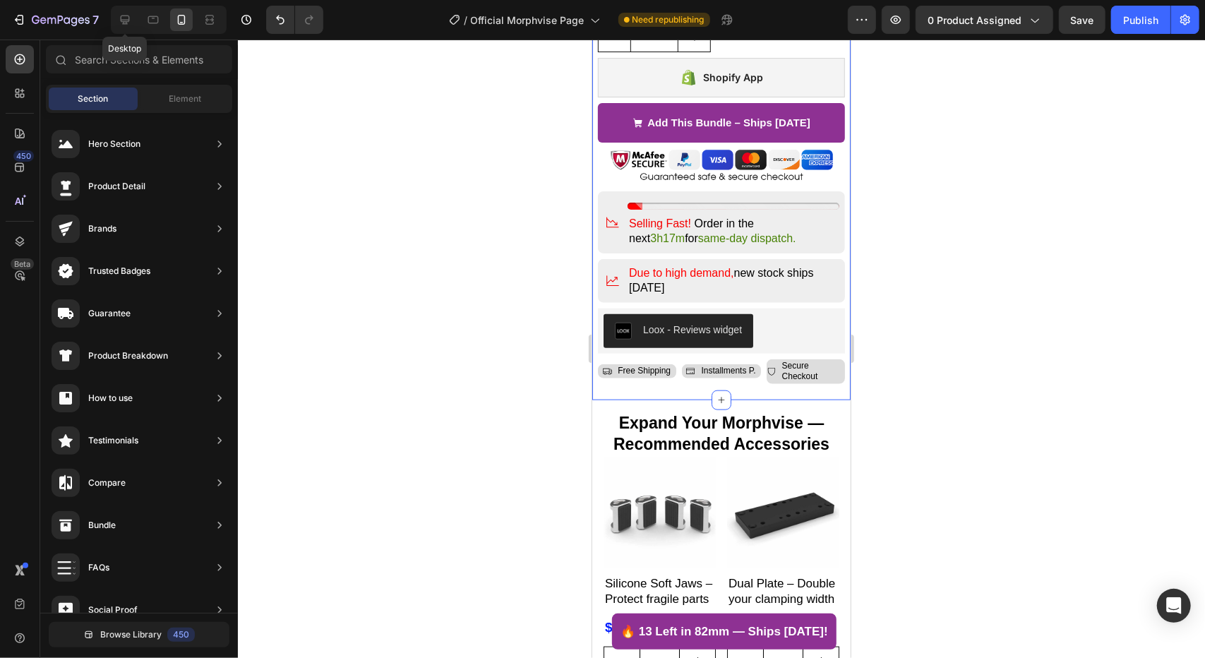
scroll to position [1070, 0]
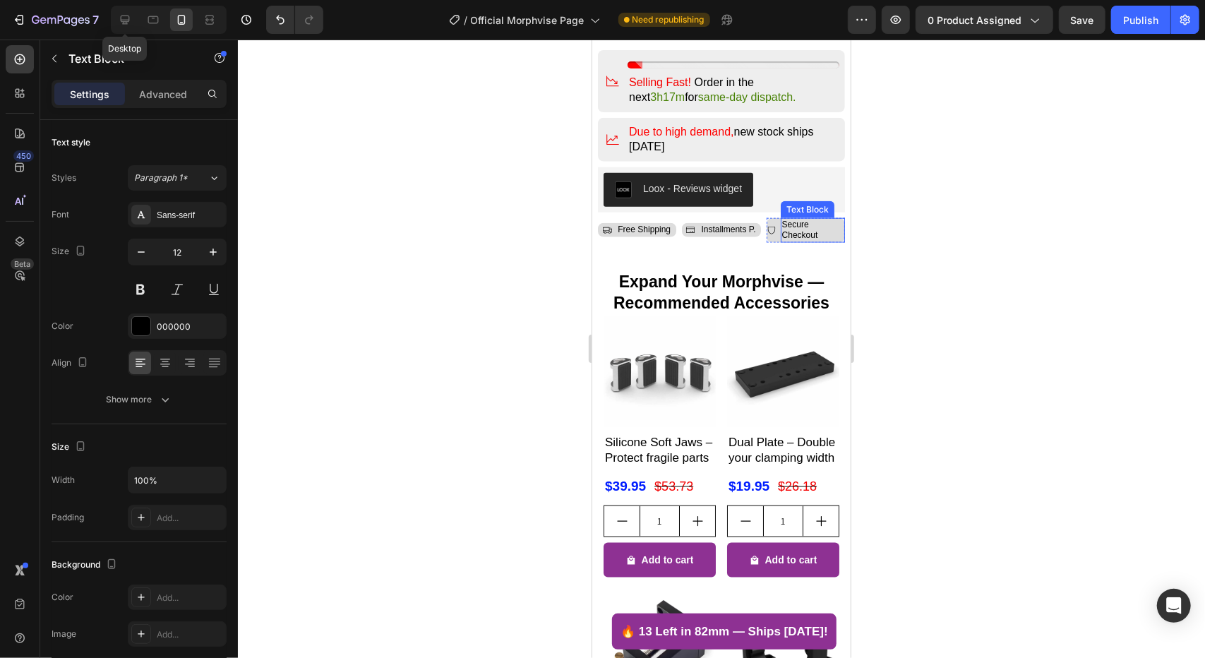
click at [818, 222] on p "Secure Checkout" at bounding box center [812, 230] width 61 height 22
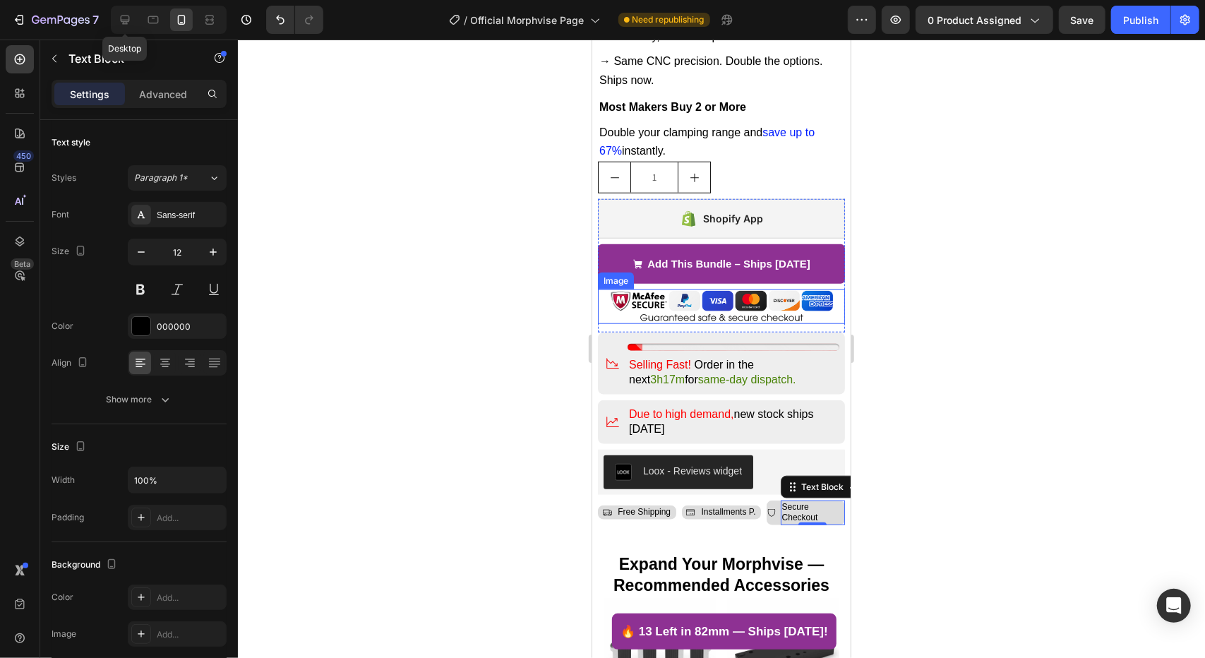
scroll to position [859, 0]
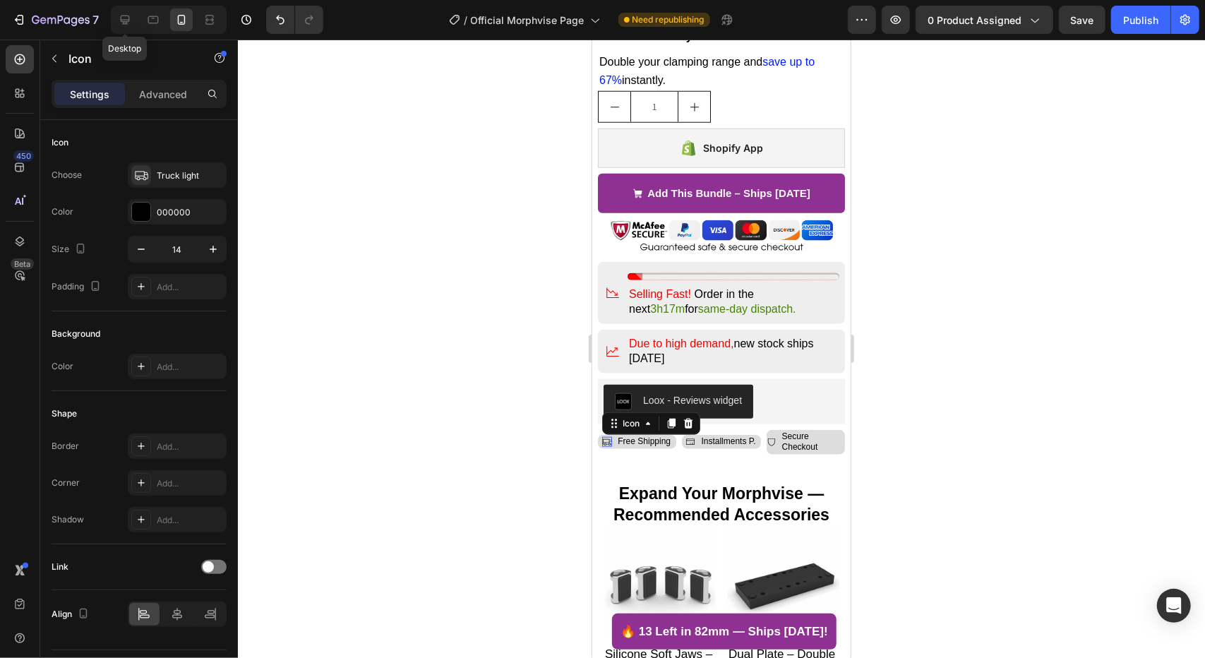
click at [602, 436] on div "Icon 0" at bounding box center [607, 441] width 10 height 10
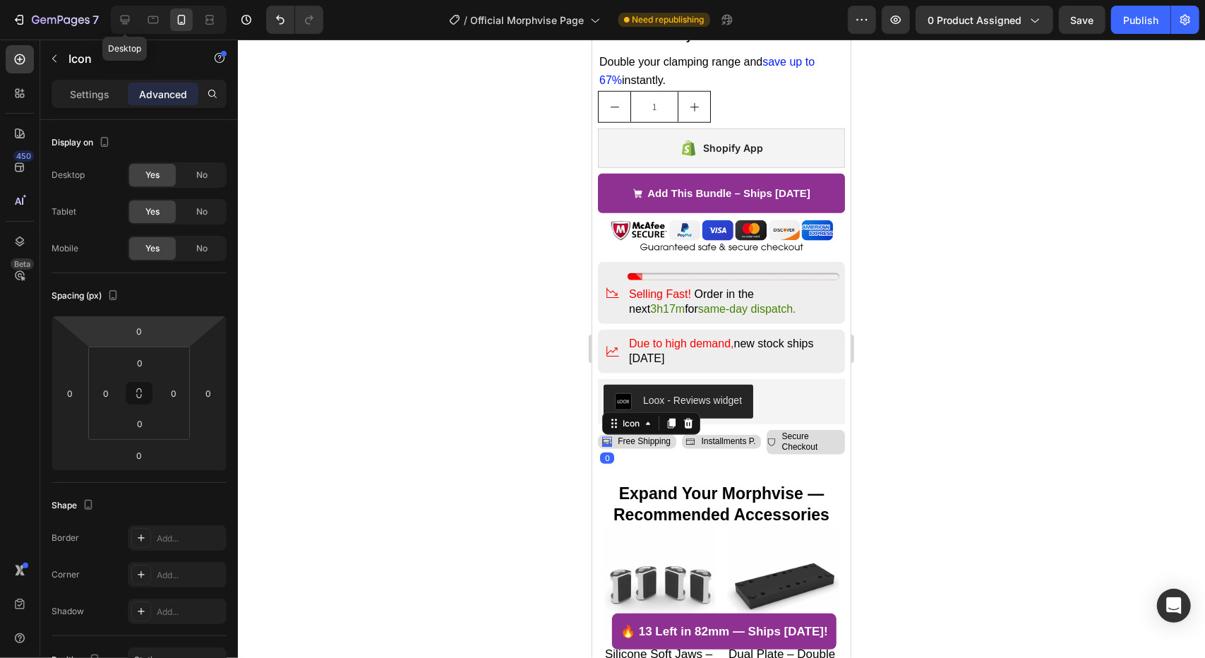
click at [104, 105] on div "Settings Advanced" at bounding box center [139, 94] width 175 height 28
click at [106, 88] on p "Settings" at bounding box center [90, 94] width 40 height 15
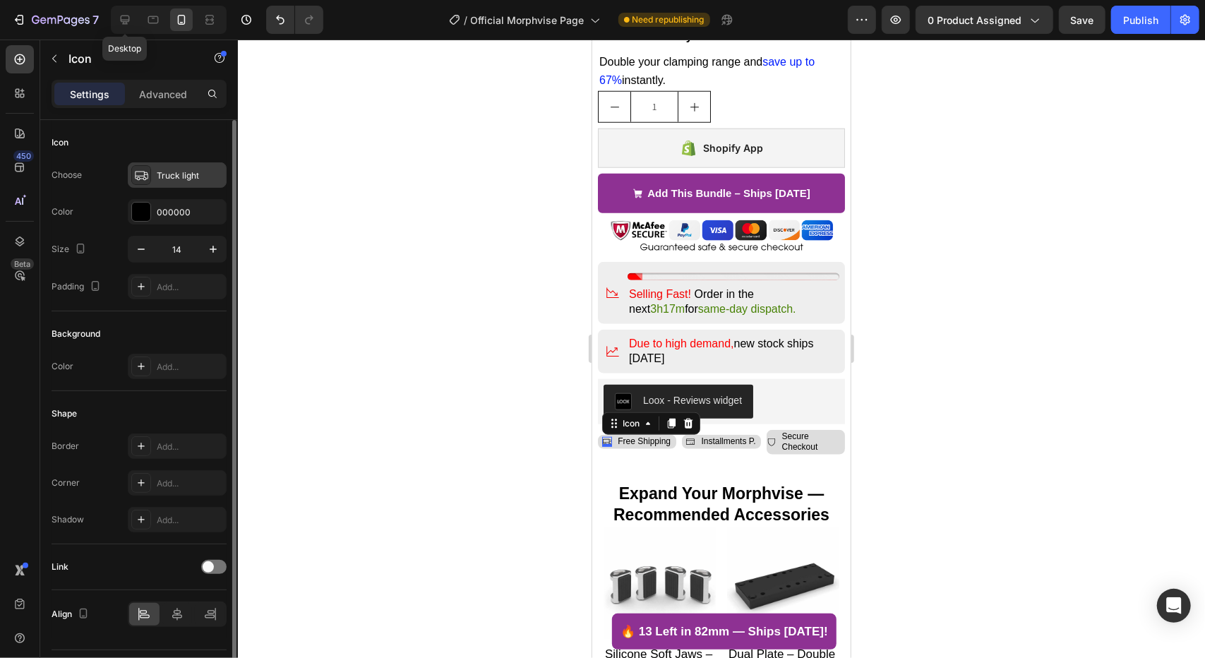
click at [186, 181] on div "Truck light" at bounding box center [177, 174] width 99 height 25
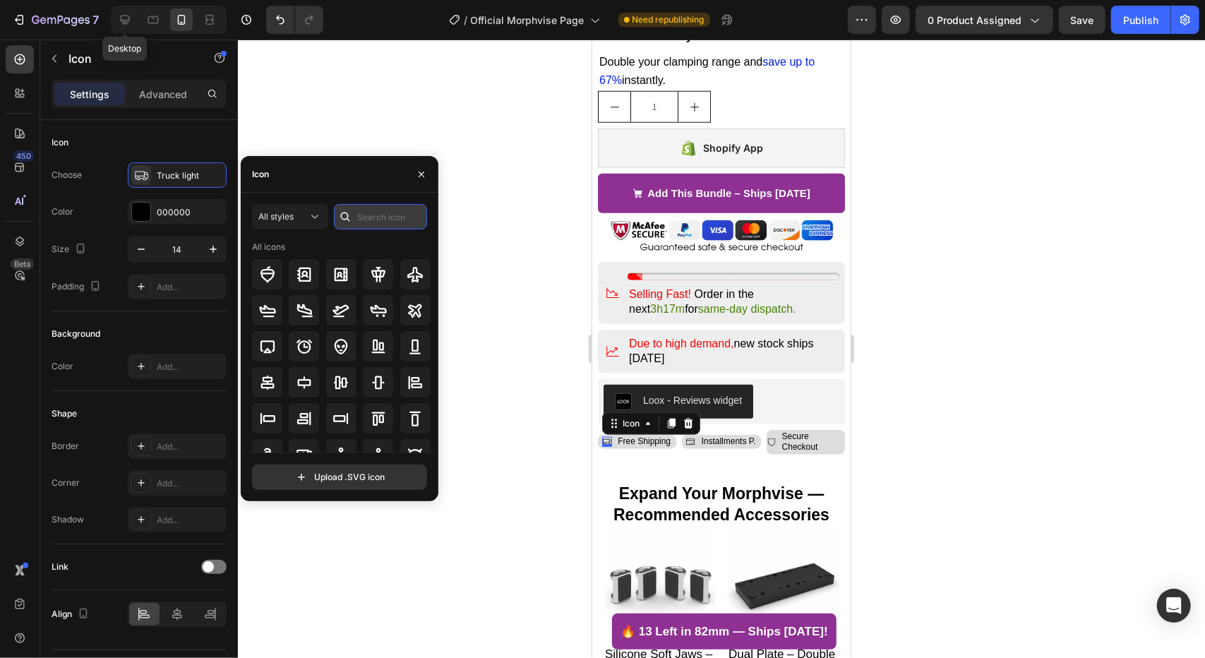
click at [379, 211] on input "text" at bounding box center [380, 216] width 93 height 25
type input "guar"
click at [650, 436] on p "Free Shipping" at bounding box center [643, 441] width 53 height 11
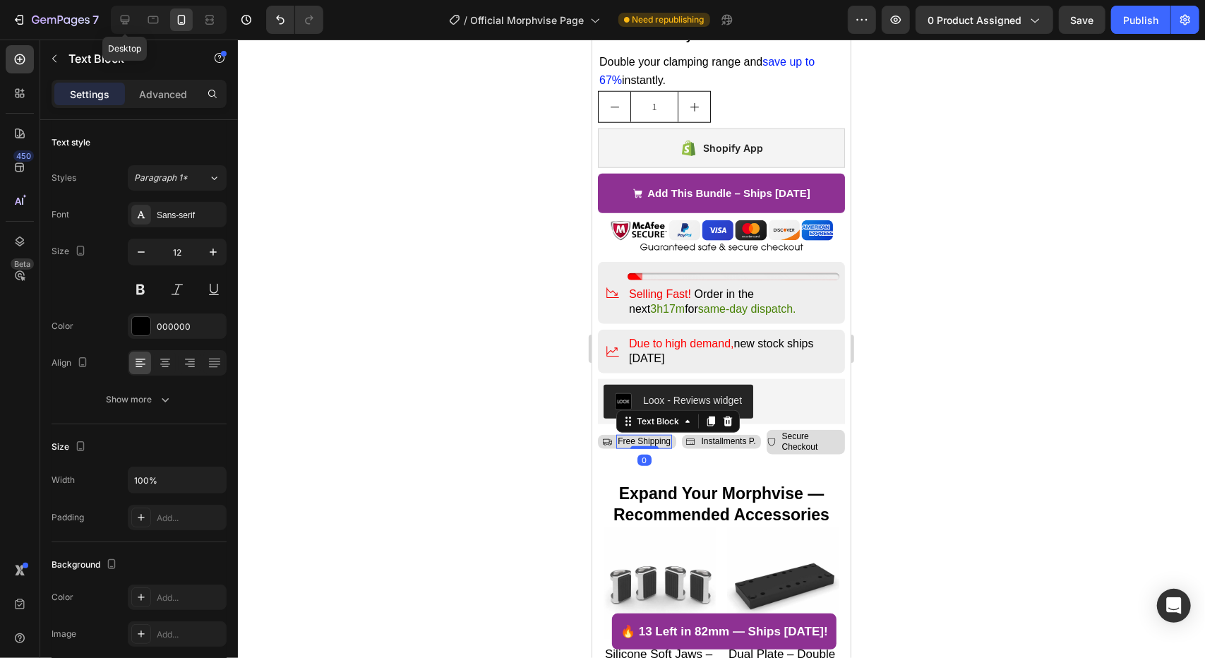
click at [650, 436] on p "Free Shipping" at bounding box center [643, 441] width 53 height 11
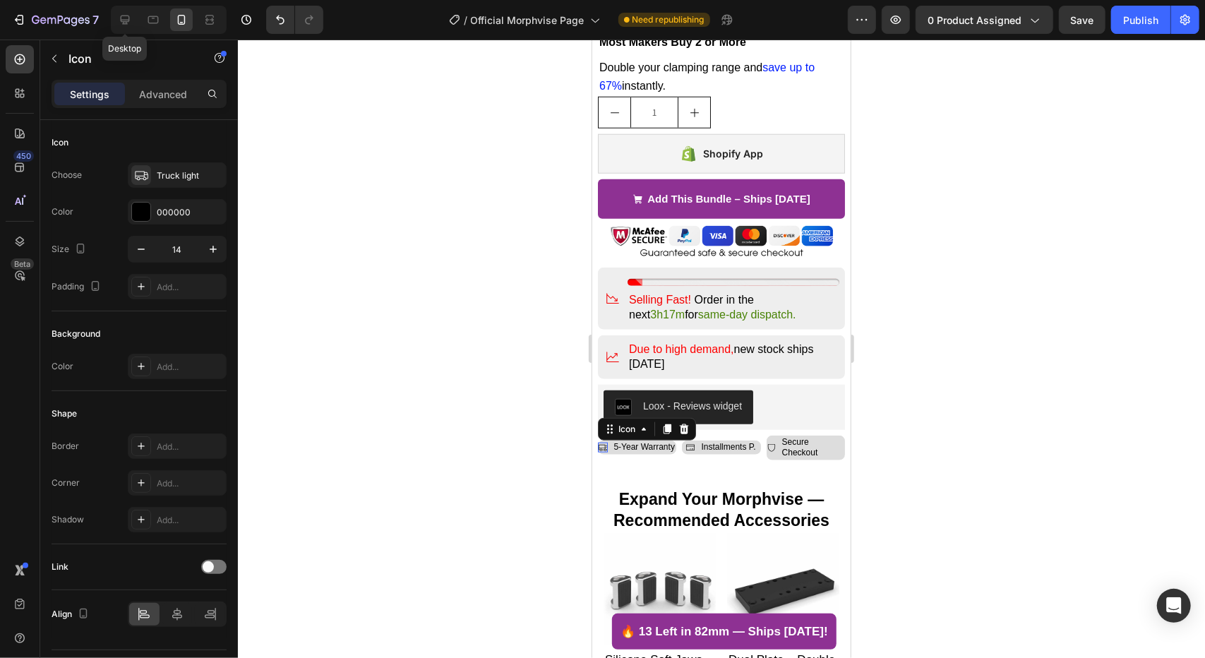
click at [606, 442] on div "Icon 0" at bounding box center [602, 447] width 10 height 10
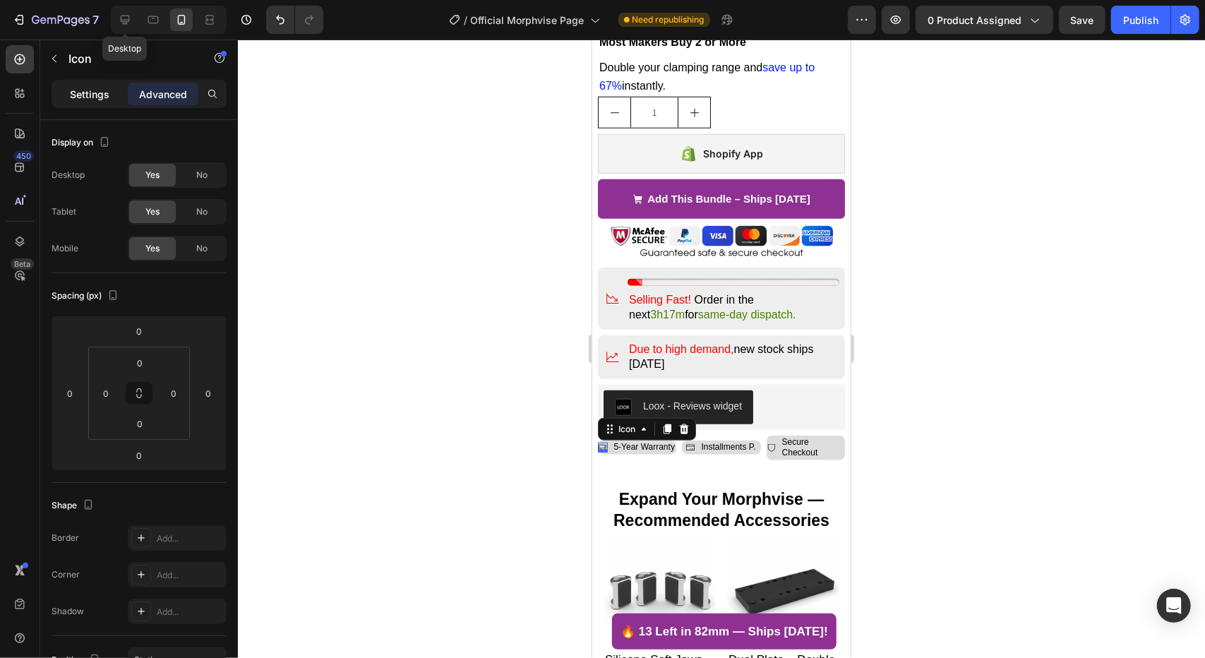
click at [99, 95] on p "Settings" at bounding box center [90, 94] width 40 height 15
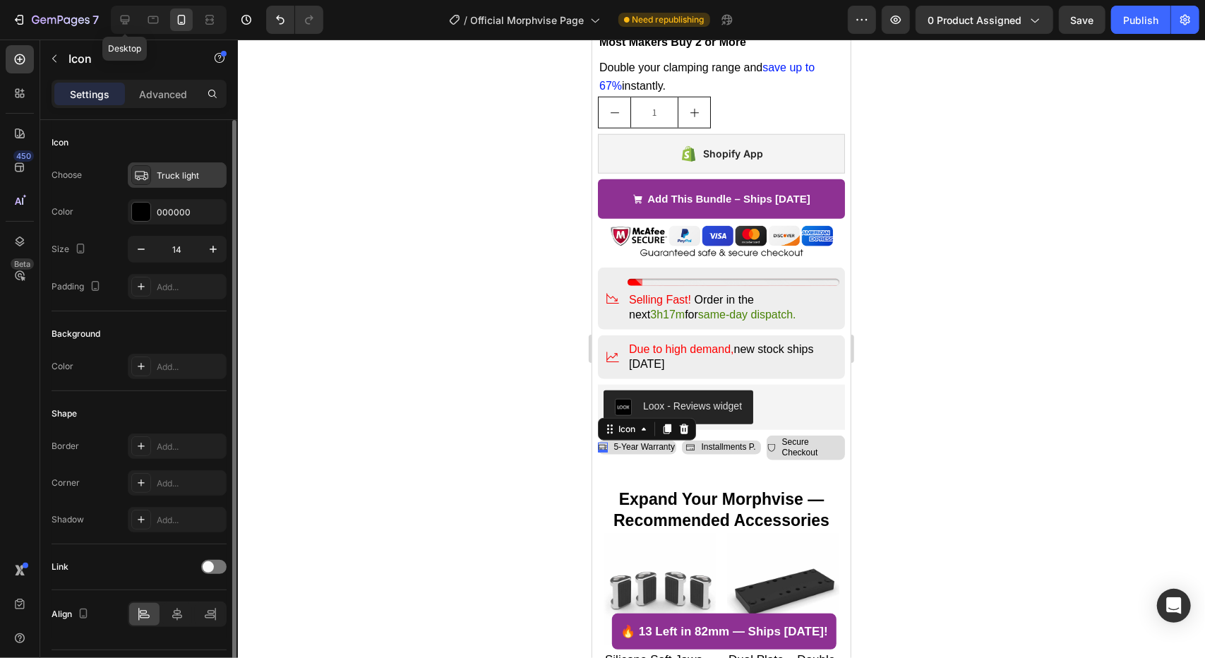
click at [180, 176] on div "Truck light" at bounding box center [190, 175] width 66 height 13
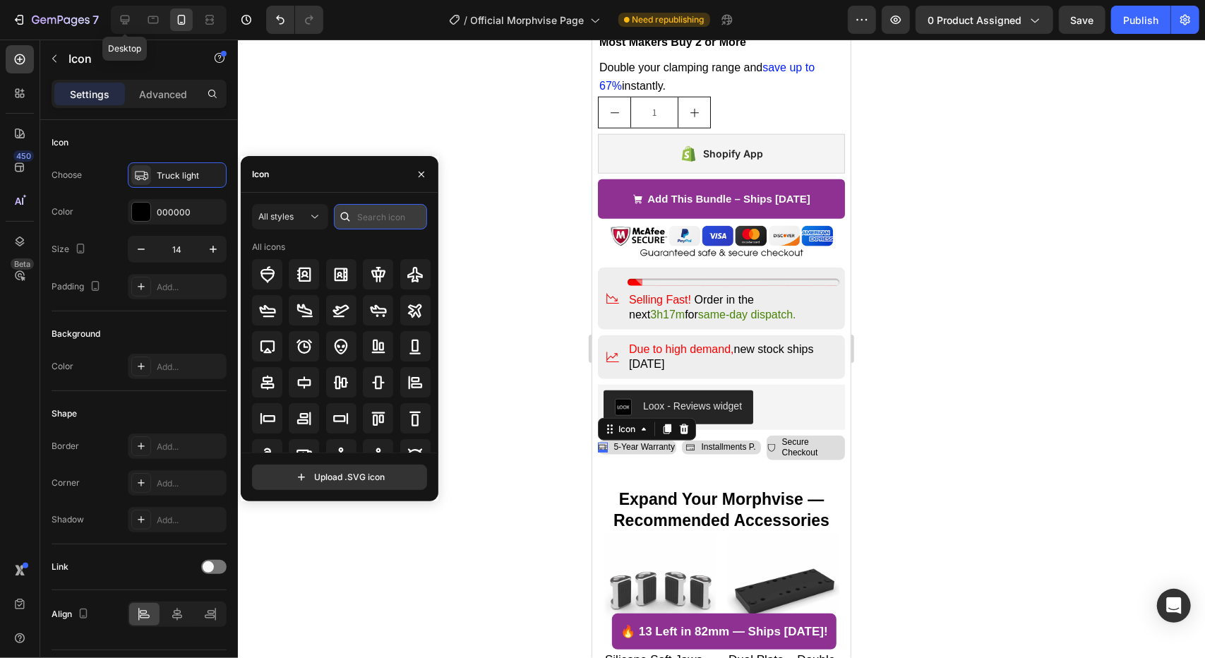
click at [371, 217] on input "text" at bounding box center [380, 216] width 93 height 25
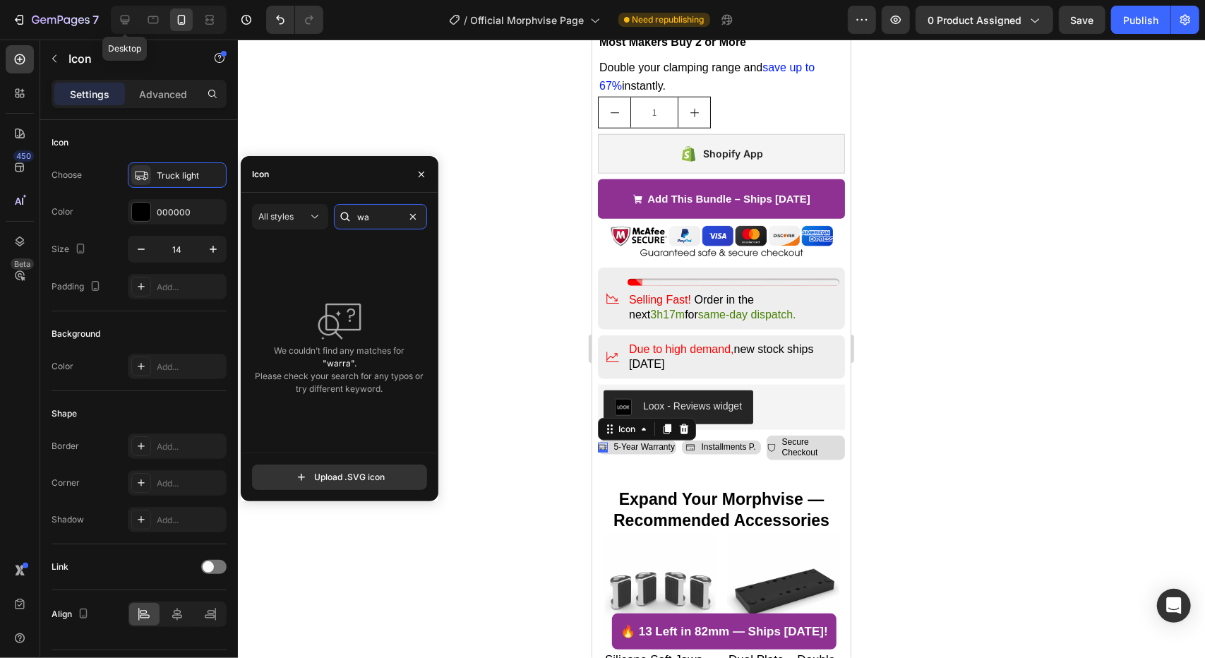
type input "w"
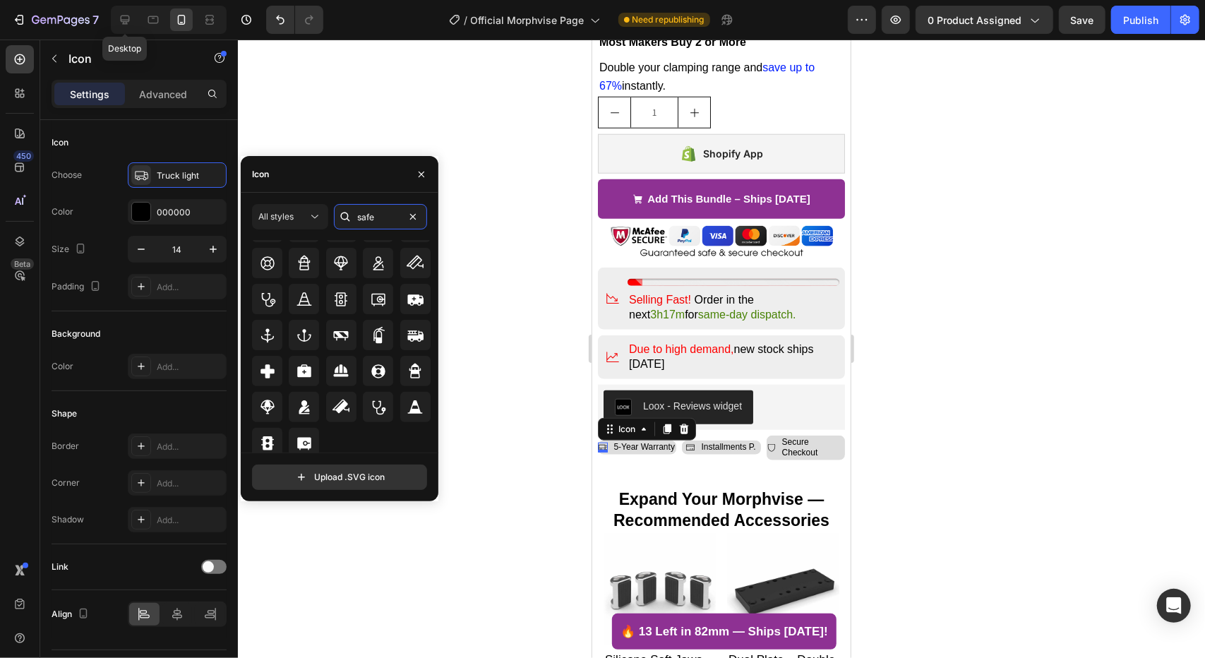
scroll to position [307, 0]
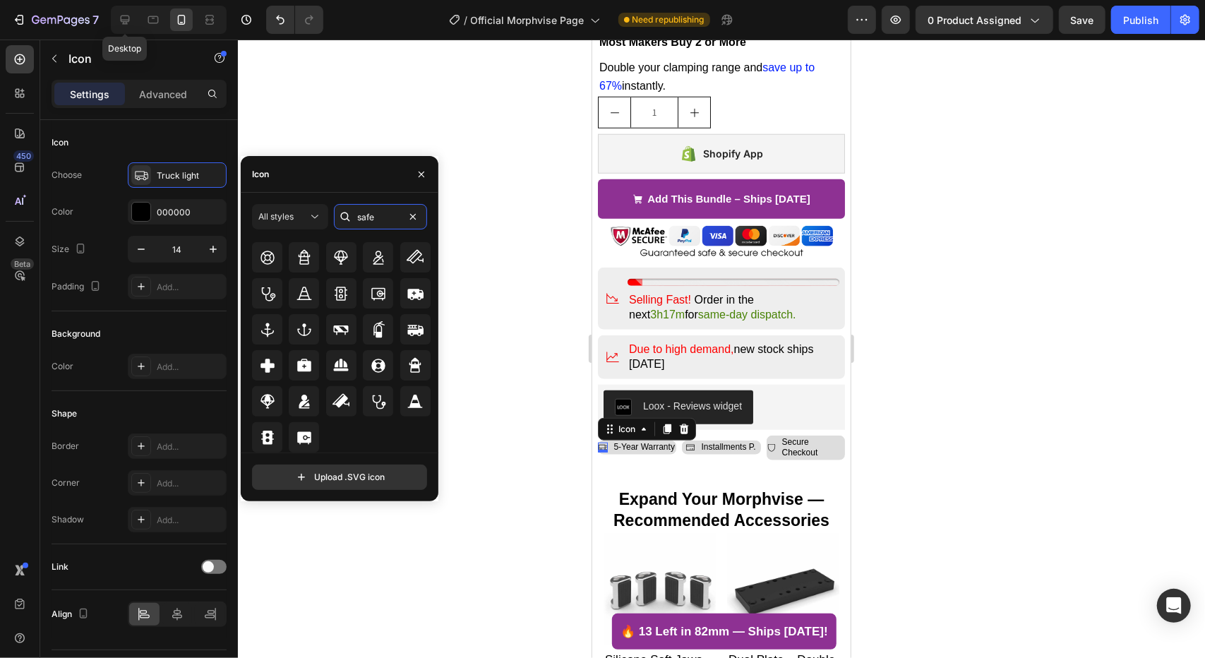
drag, startPoint x: 380, startPoint y: 218, endPoint x: 347, endPoint y: 214, distance: 32.8
click at [347, 214] on div "safe" at bounding box center [380, 216] width 93 height 25
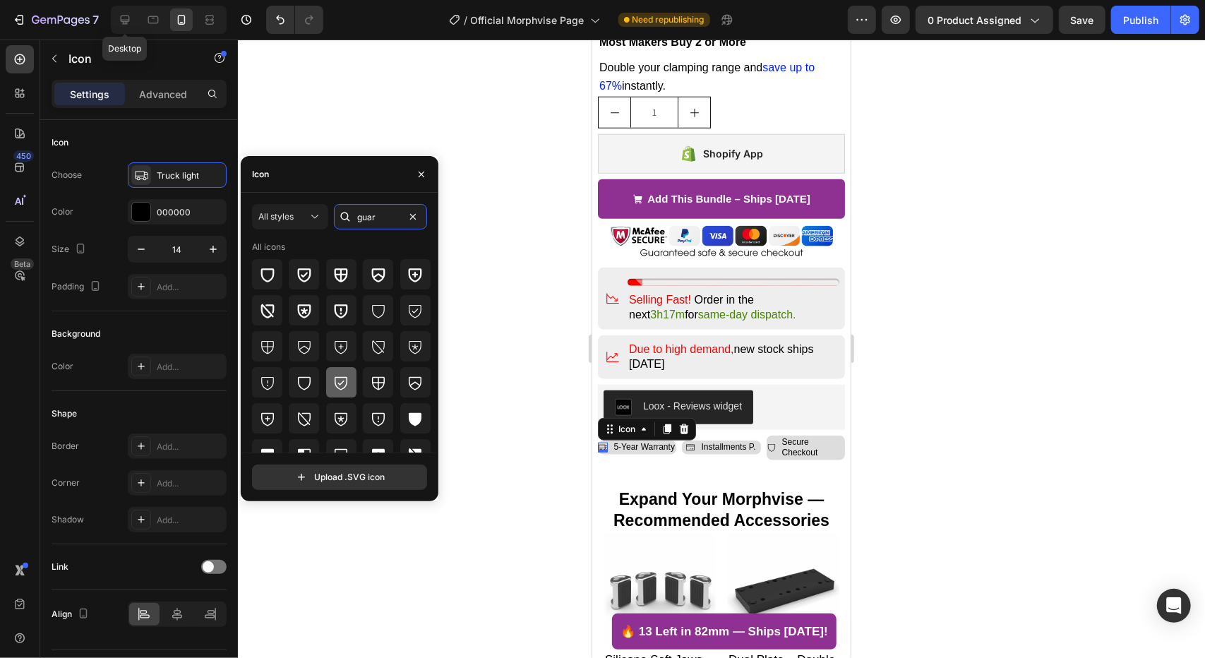
type input "guar"
click at [335, 382] on icon at bounding box center [341, 383] width 13 height 13
click at [520, 386] on div at bounding box center [721, 349] width 967 height 619
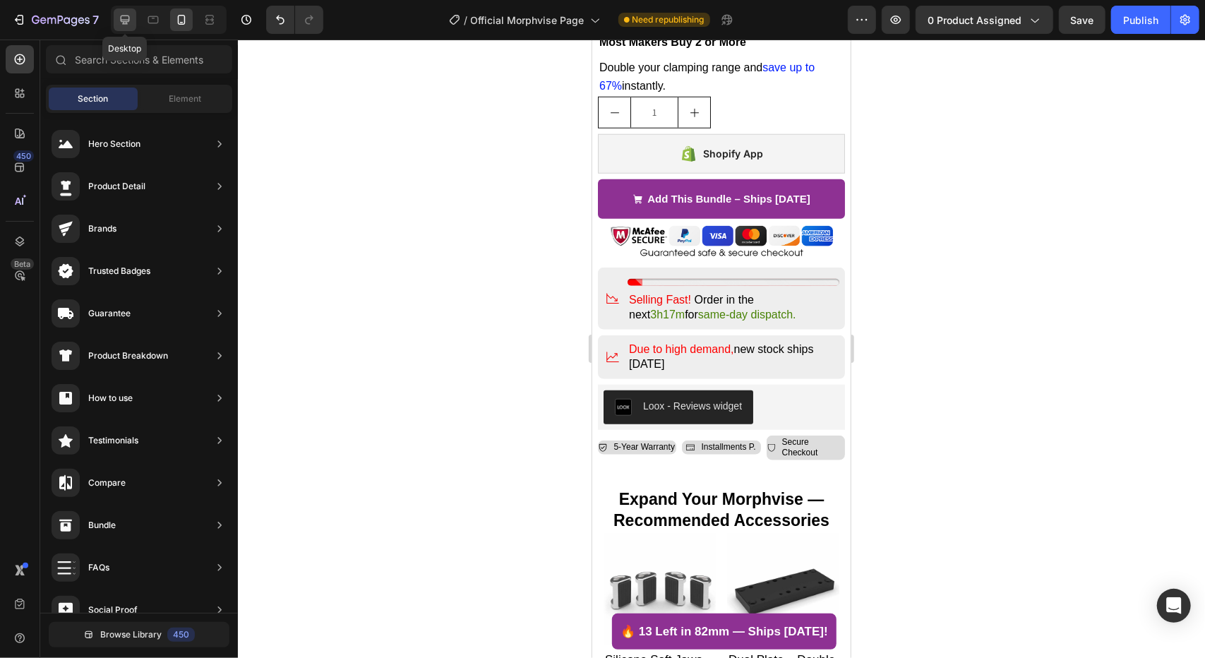
drag, startPoint x: 124, startPoint y: 25, endPoint x: 705, endPoint y: 275, distance: 632.0
click at [124, 25] on icon at bounding box center [125, 20] width 14 height 14
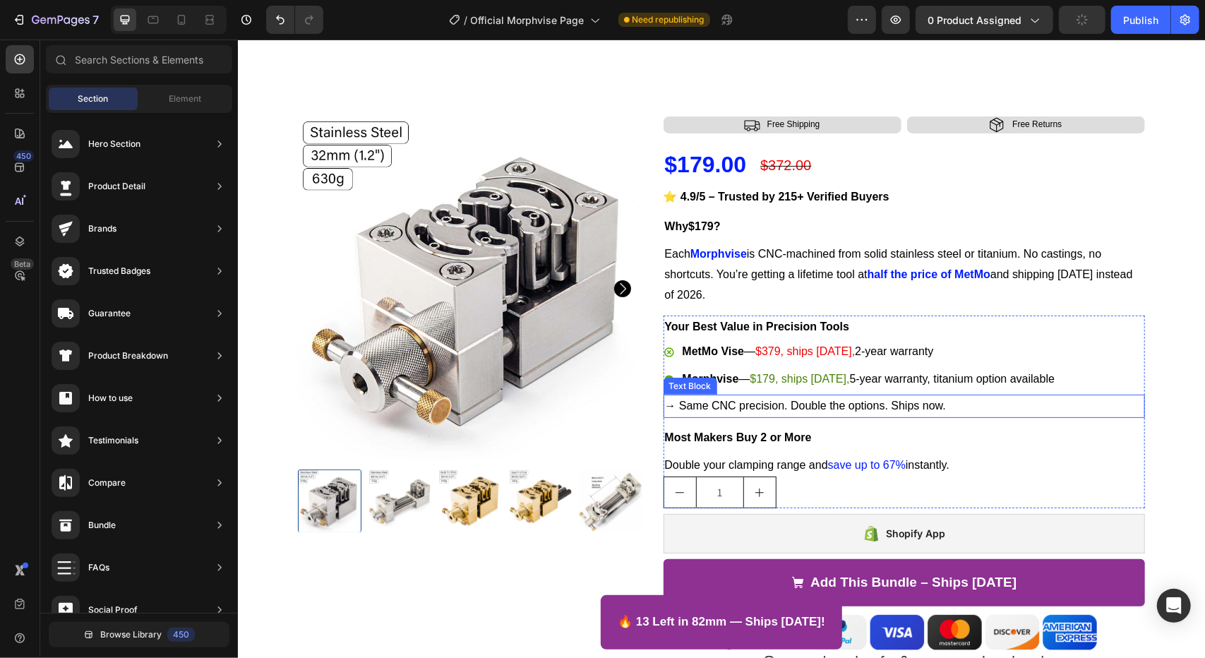
scroll to position [241, 0]
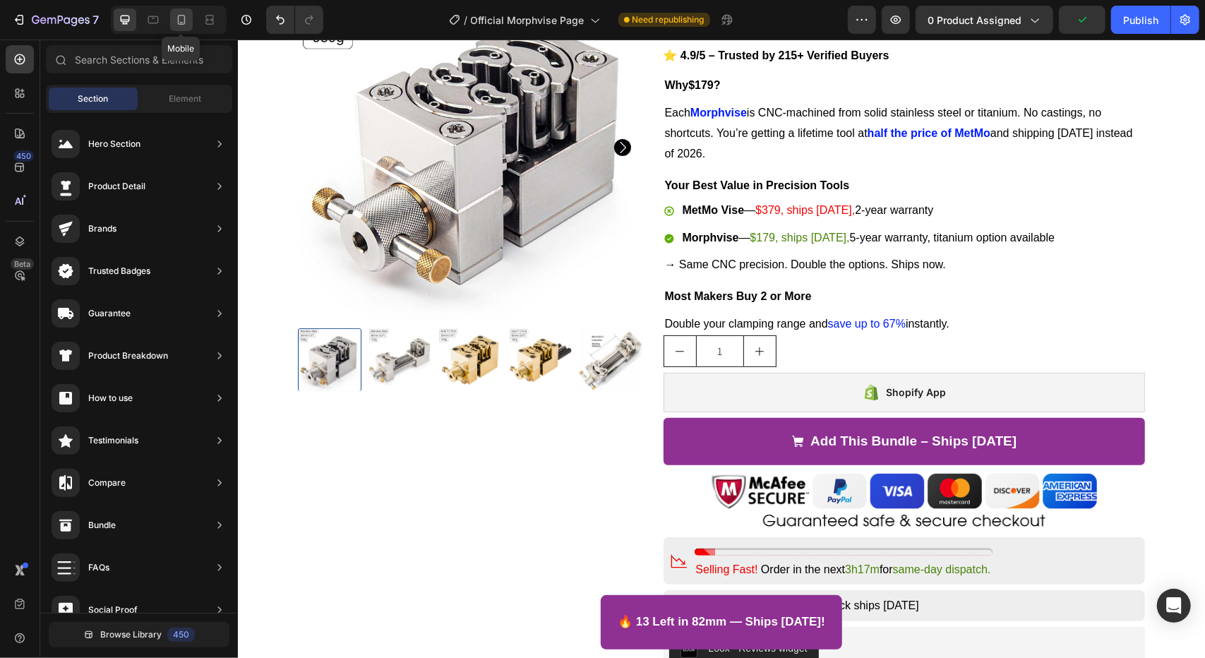
click at [177, 19] on icon at bounding box center [181, 20] width 14 height 14
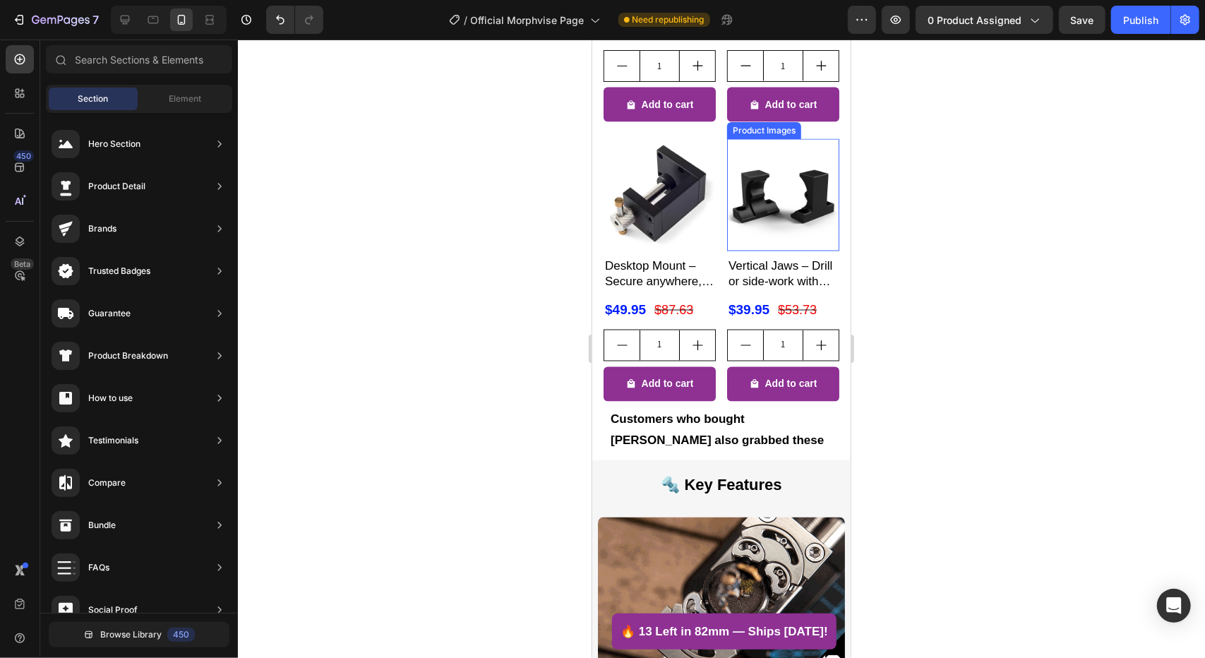
scroll to position [1506, 0]
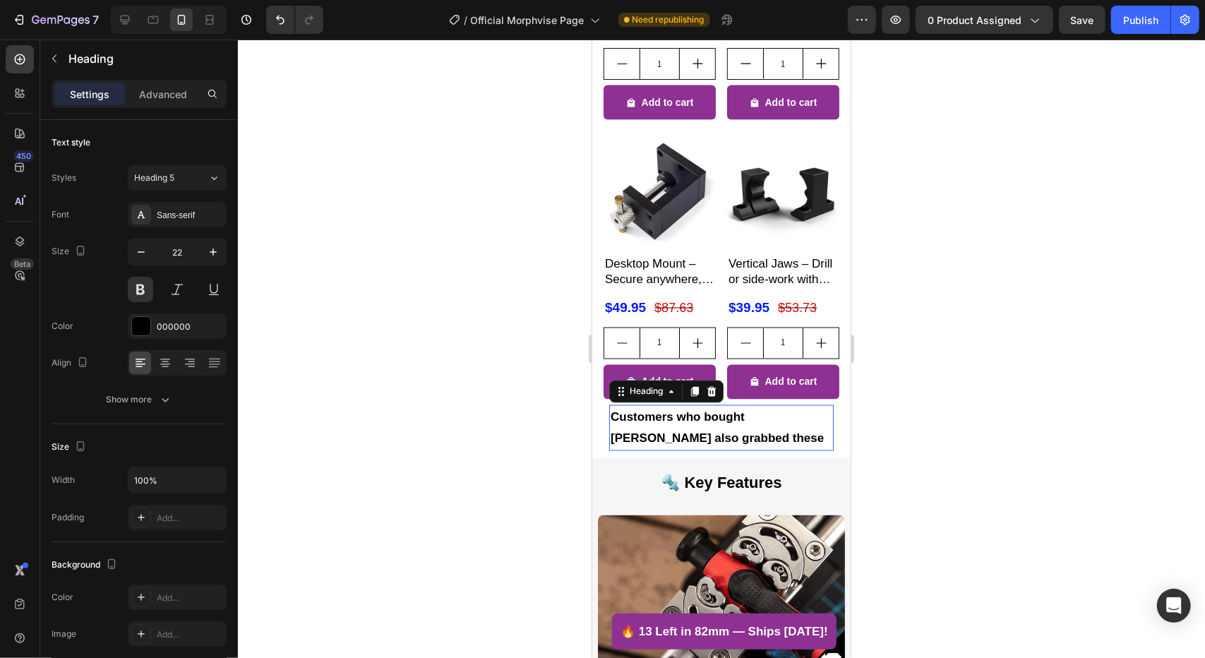
click at [610, 410] on span "Customers who bought [PERSON_NAME] also grabbed these" at bounding box center [716, 427] width 213 height 35
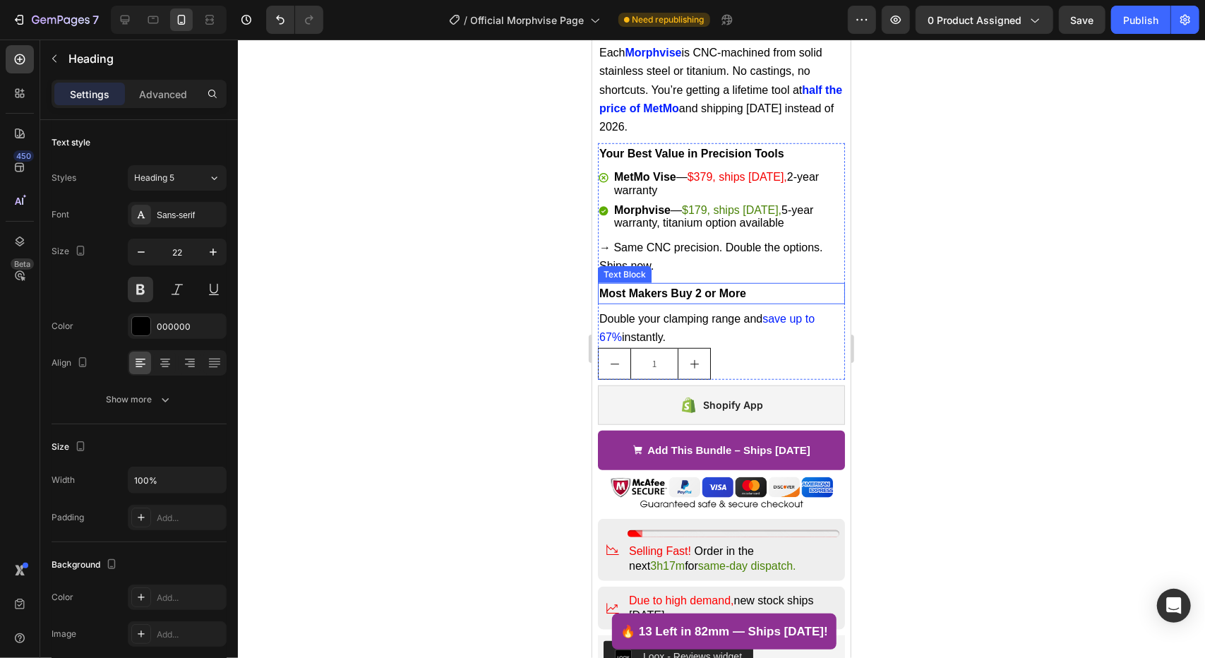
scroll to position [518, 0]
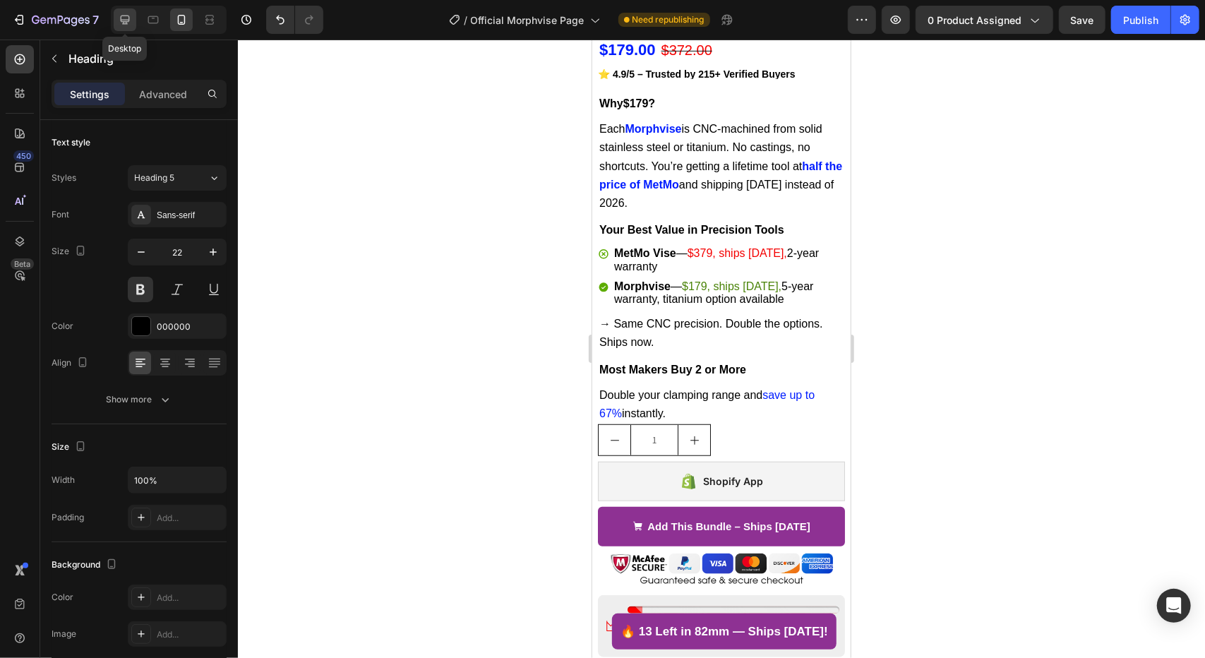
click at [121, 18] on icon at bounding box center [125, 20] width 14 height 14
type input "23"
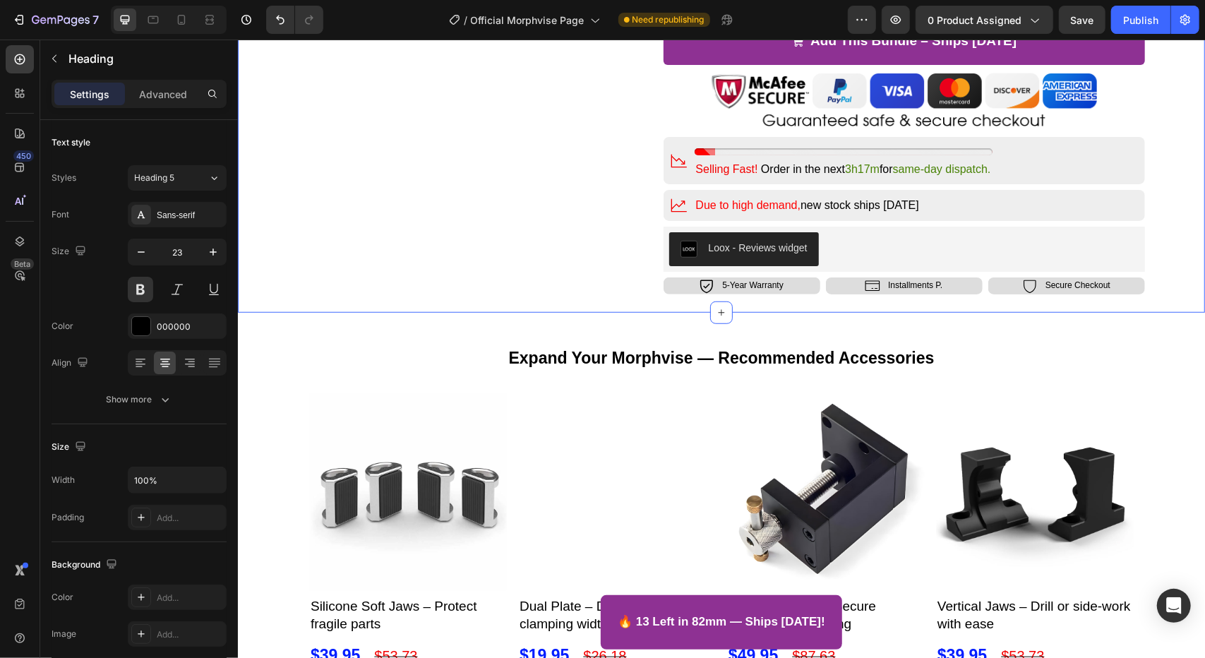
scroll to position [636, 0]
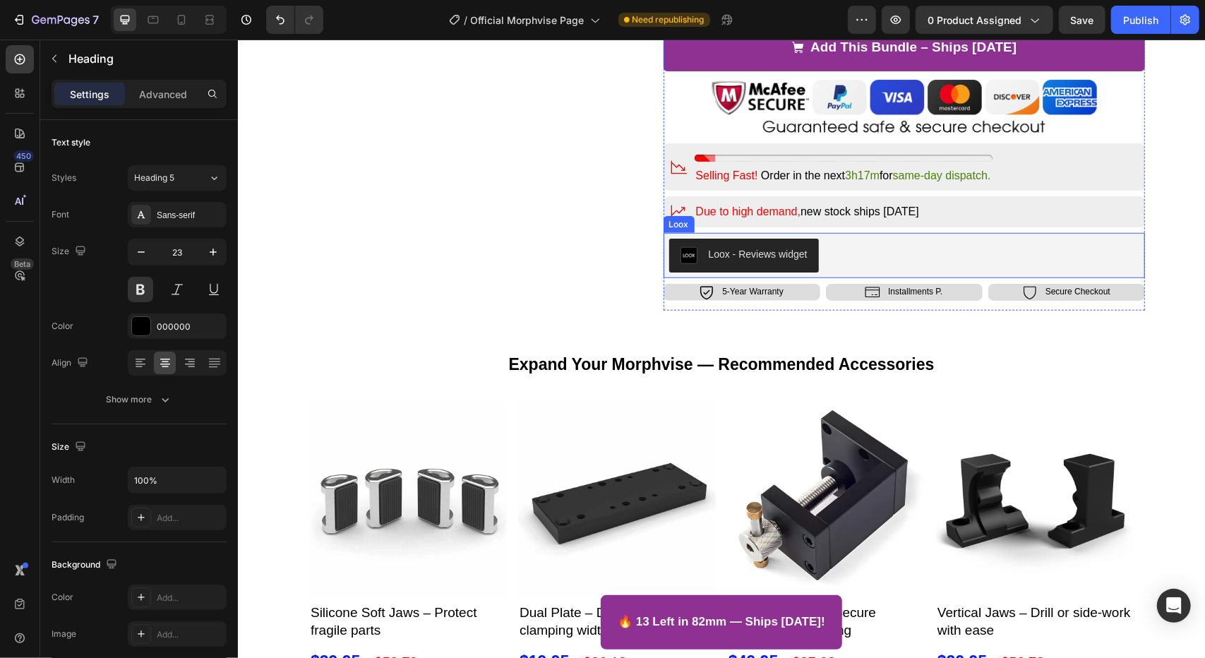
click at [882, 254] on div "Loox - Reviews widget" at bounding box center [904, 255] width 471 height 34
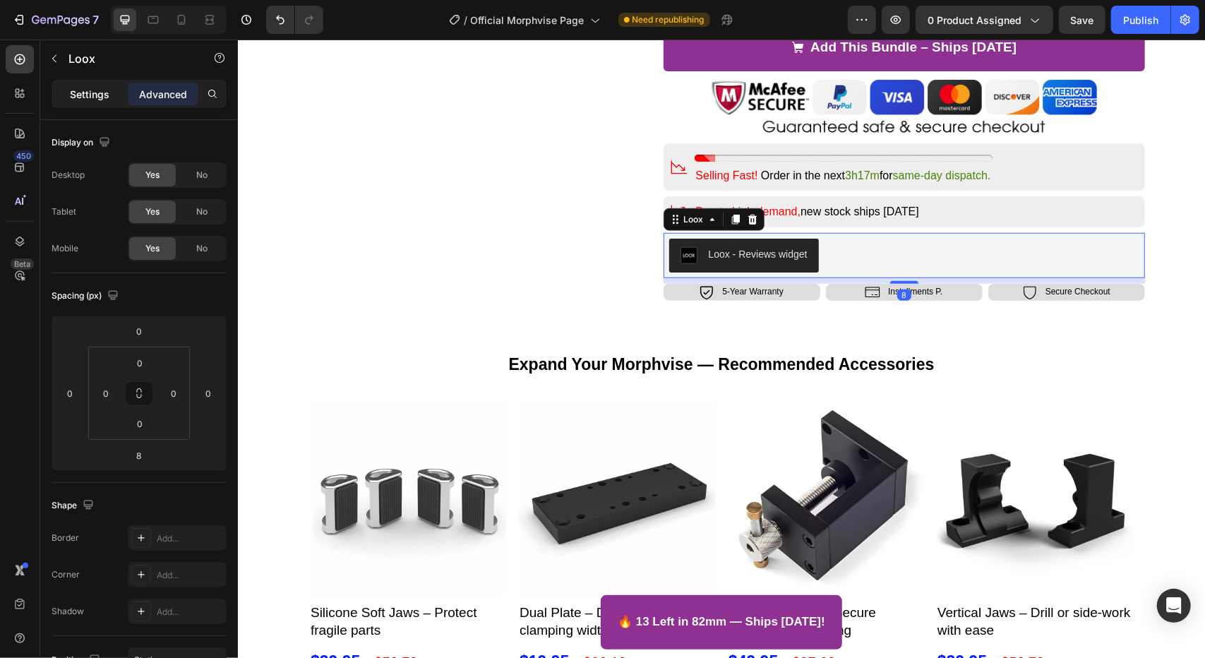
click at [88, 96] on p "Settings" at bounding box center [90, 94] width 40 height 15
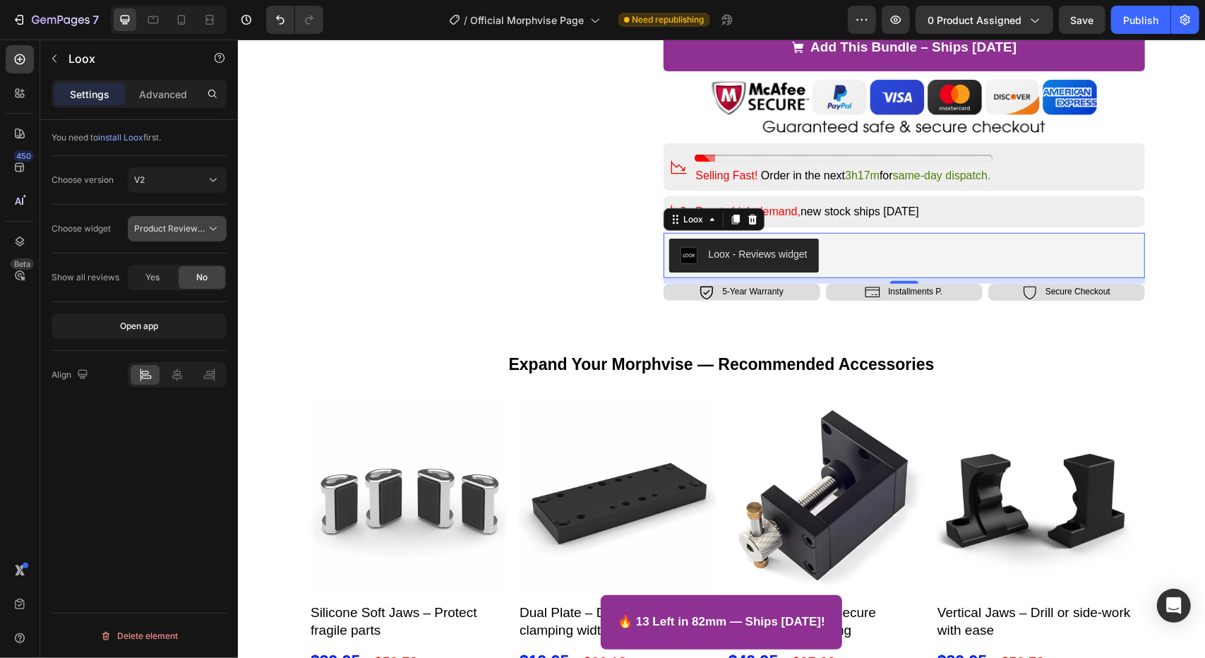
click at [201, 224] on span "Product Reviews Widget" at bounding box center [183, 228] width 98 height 11
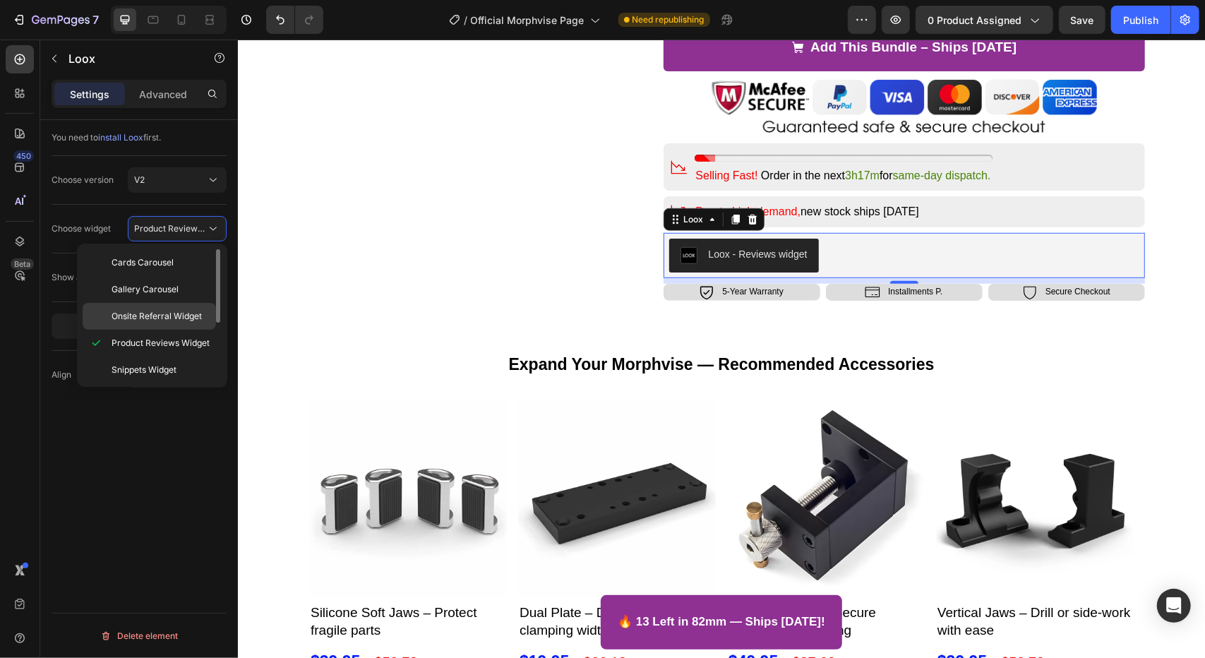
click at [190, 311] on span "Onsite Referral Widget" at bounding box center [157, 316] width 90 height 13
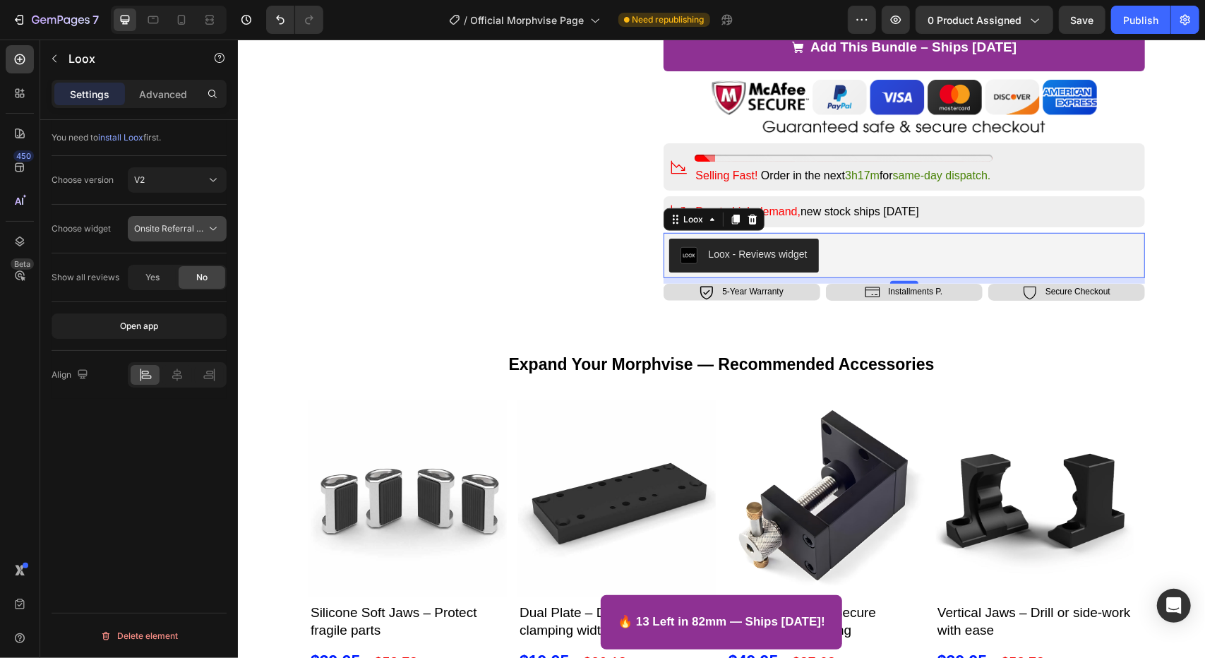
click at [160, 223] on span "Onsite Referral Widget" at bounding box center [179, 228] width 90 height 11
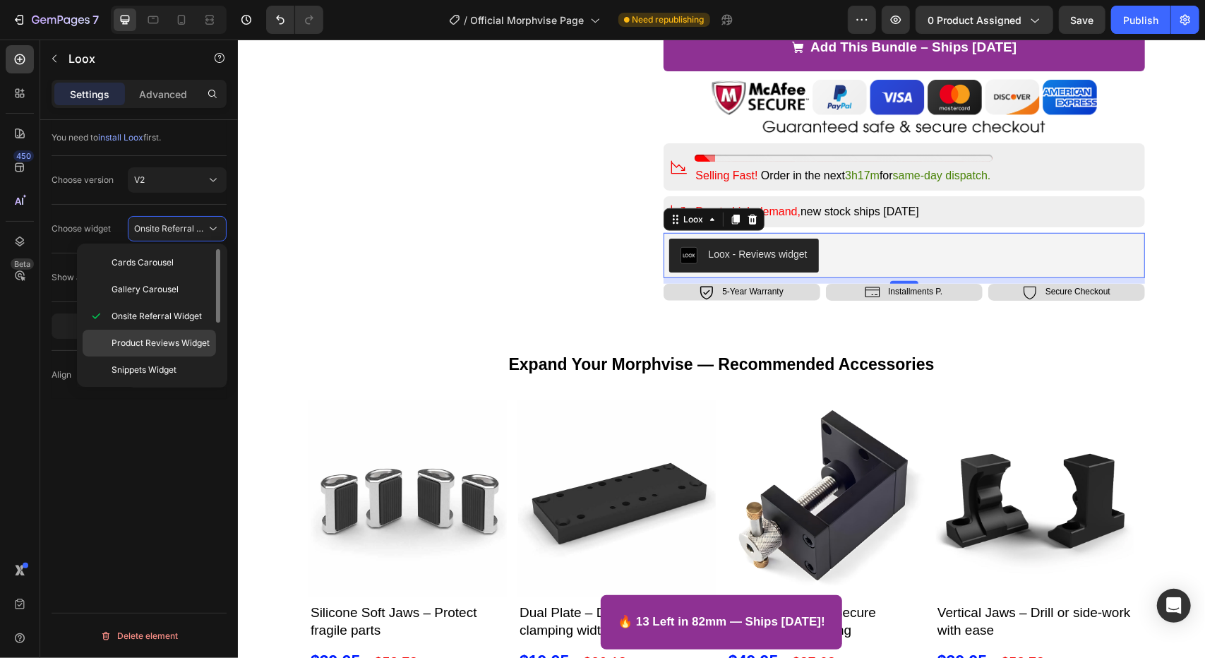
click at [164, 342] on span "Product Reviews Widget" at bounding box center [161, 343] width 98 height 13
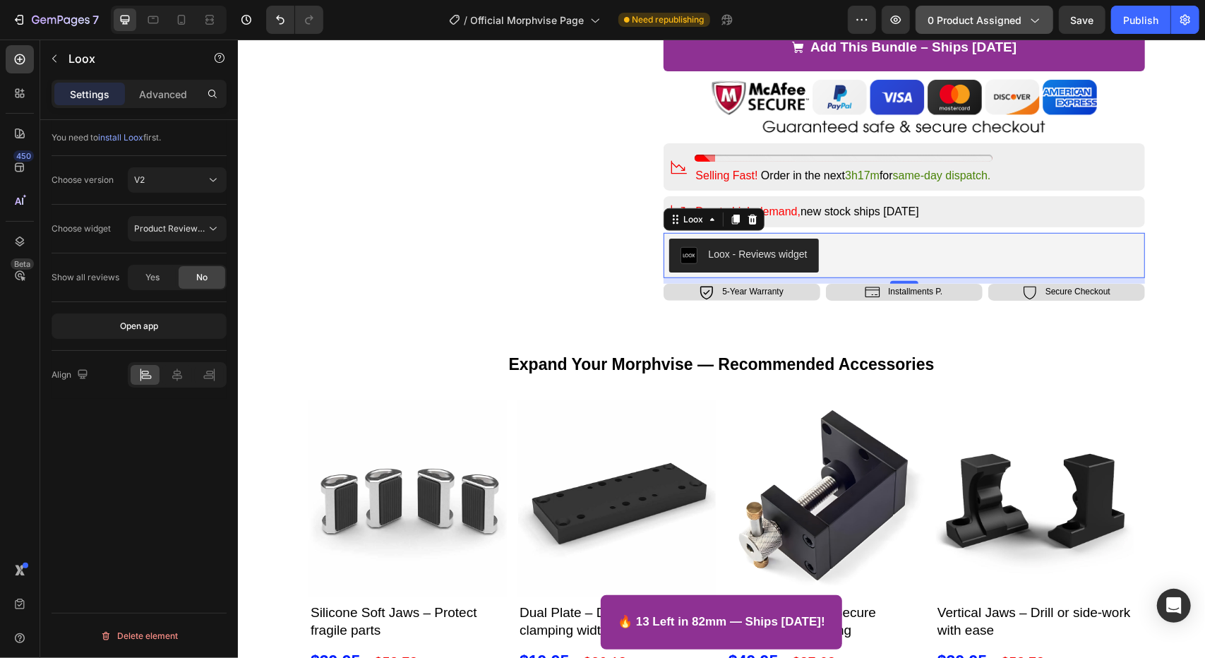
click at [997, 30] on button "0 product assigned" at bounding box center [985, 20] width 138 height 28
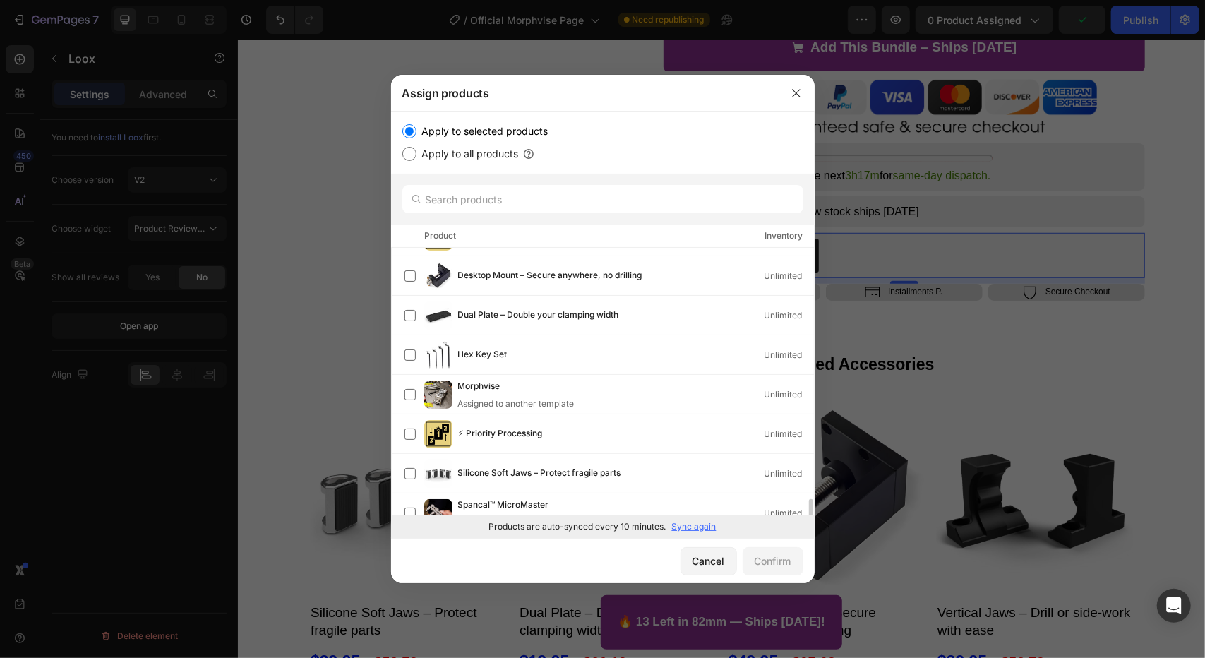
scroll to position [246, 0]
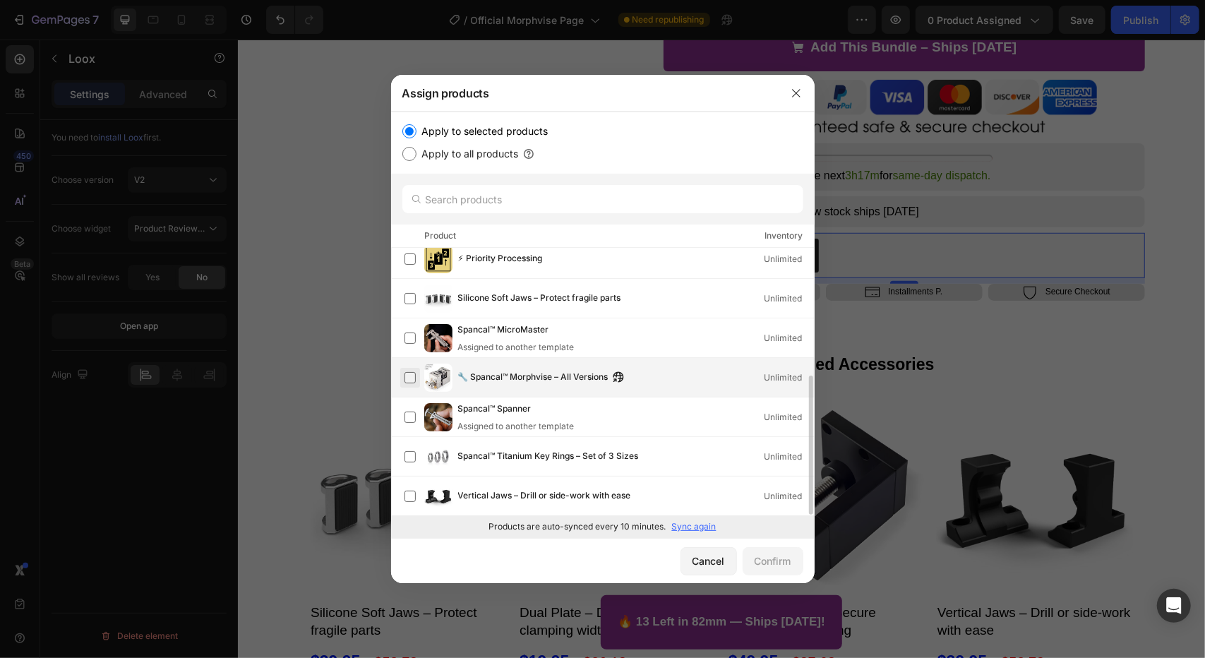
click at [415, 373] on label at bounding box center [410, 377] width 11 height 11
click at [795, 571] on button "Confirm" at bounding box center [773, 561] width 61 height 28
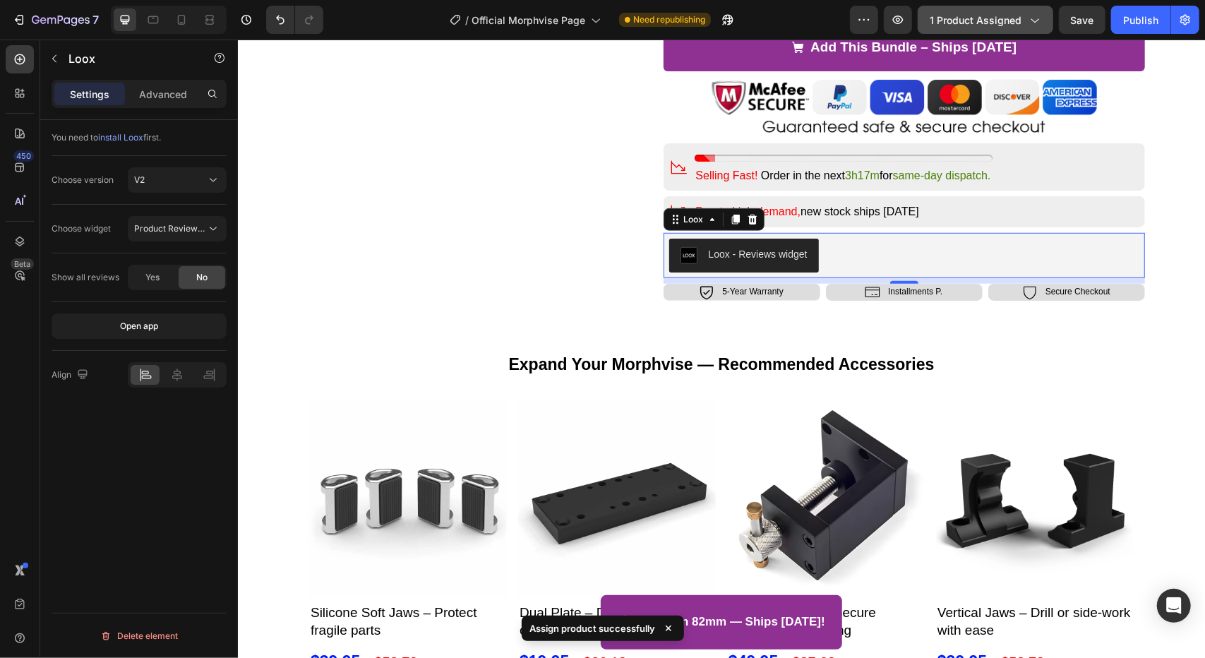
click at [1006, 26] on span "1 product assigned" at bounding box center [976, 20] width 92 height 15
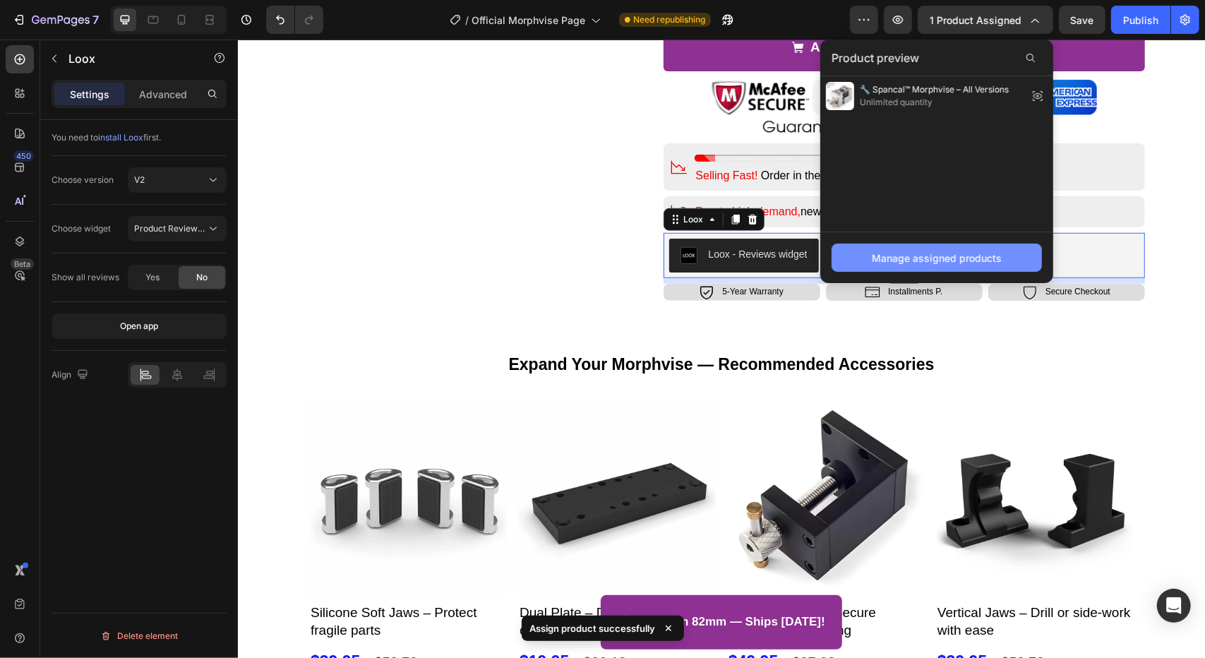
click at [943, 259] on div "Manage assigned products" at bounding box center [937, 258] width 130 height 15
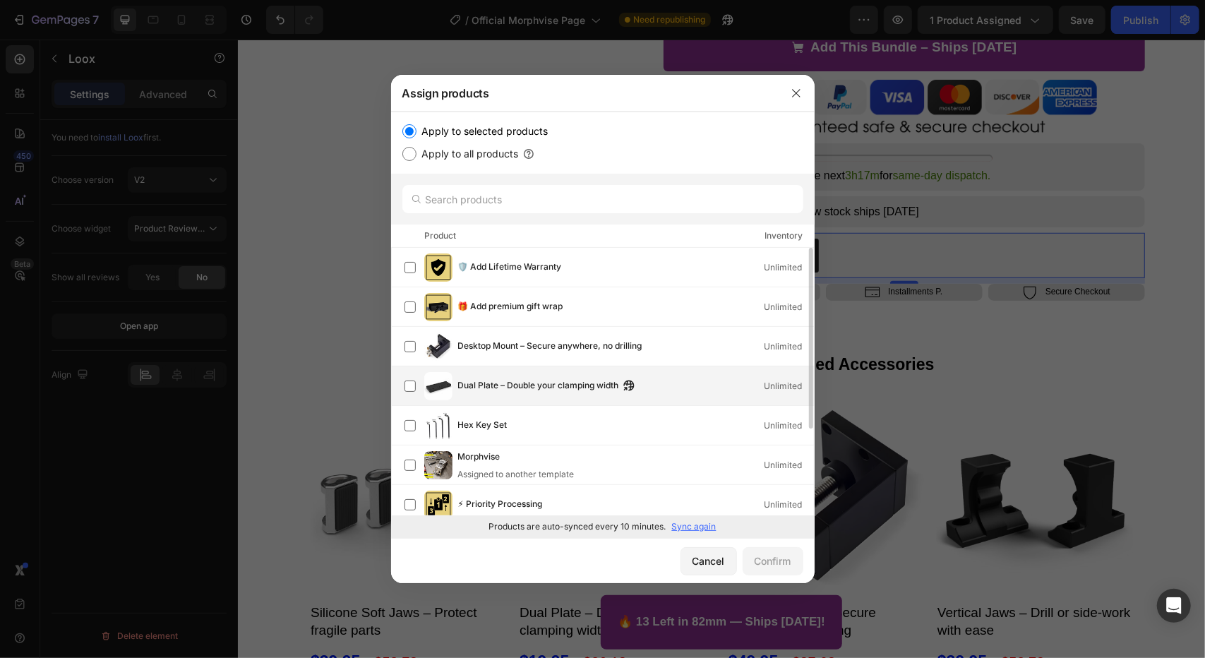
scroll to position [0, 0]
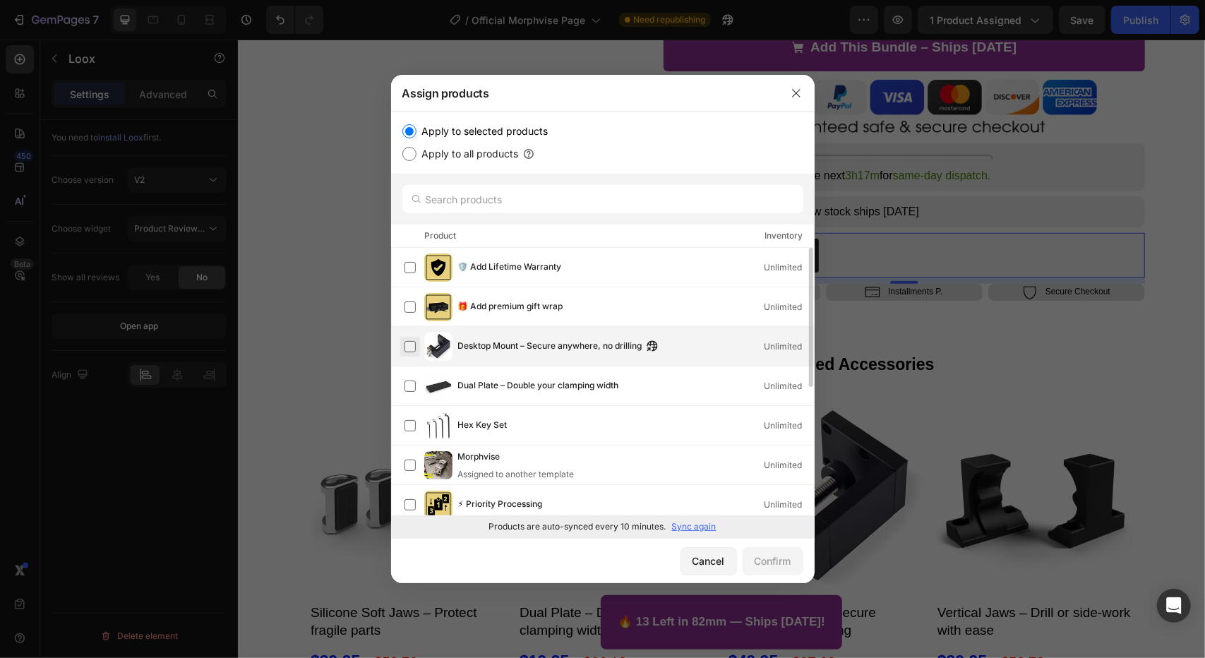
click at [411, 350] on label at bounding box center [410, 346] width 11 height 11
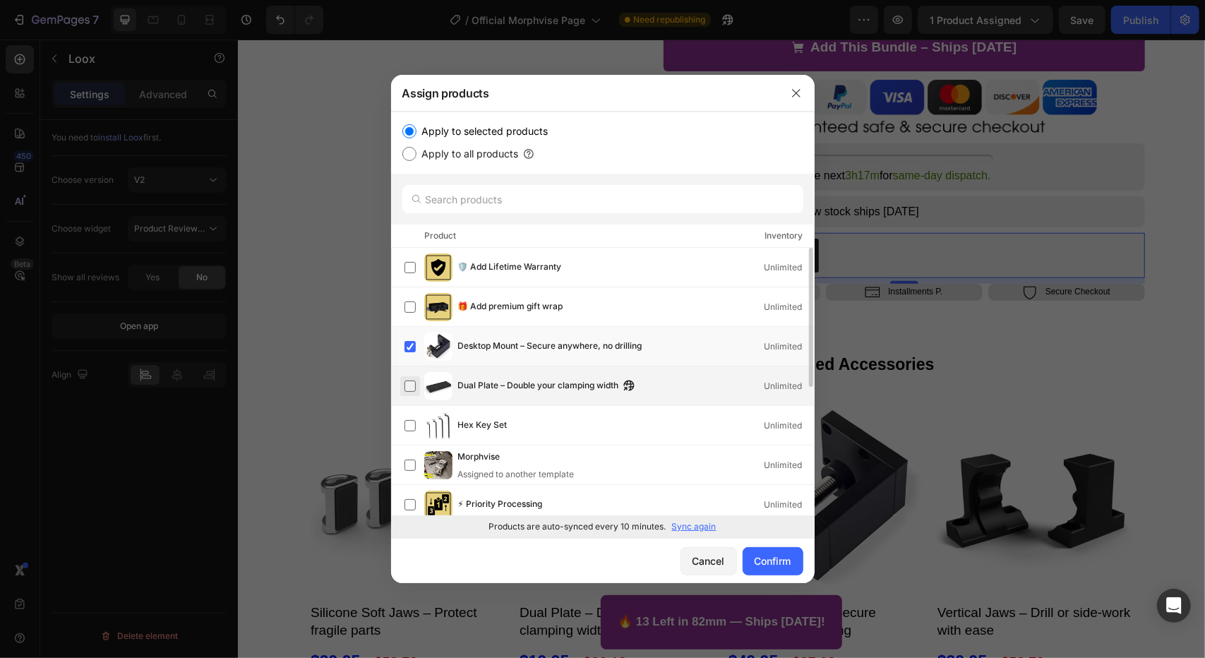
click at [410, 383] on label at bounding box center [410, 386] width 11 height 11
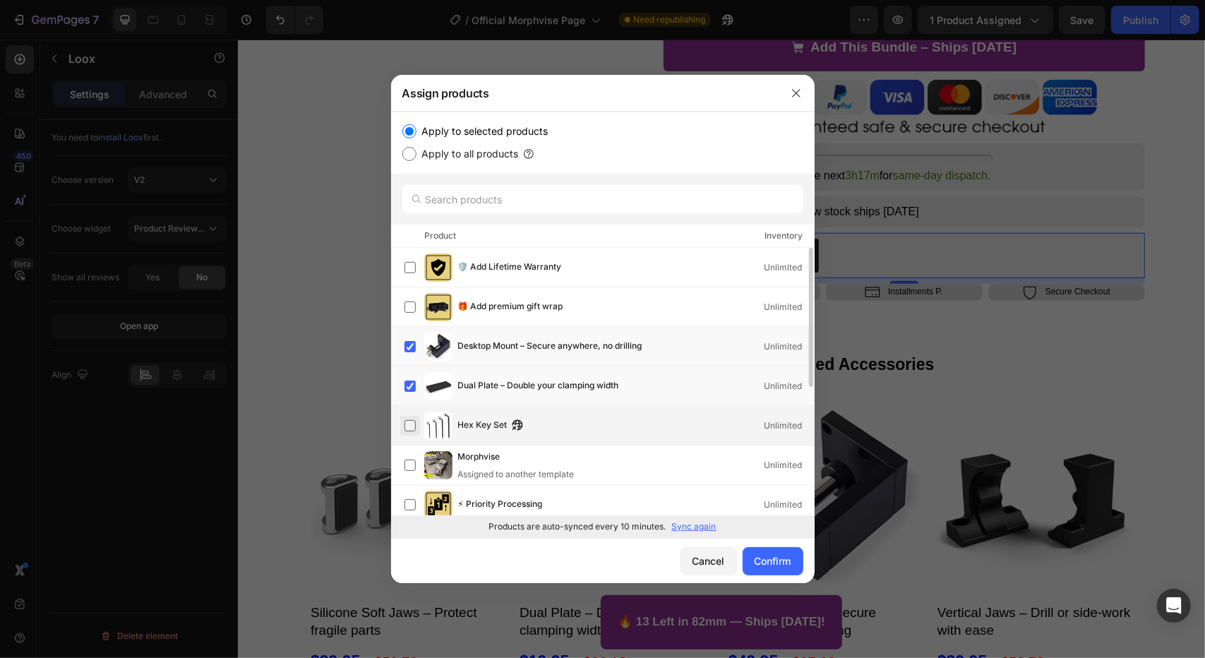
click at [407, 425] on label at bounding box center [410, 425] width 11 height 11
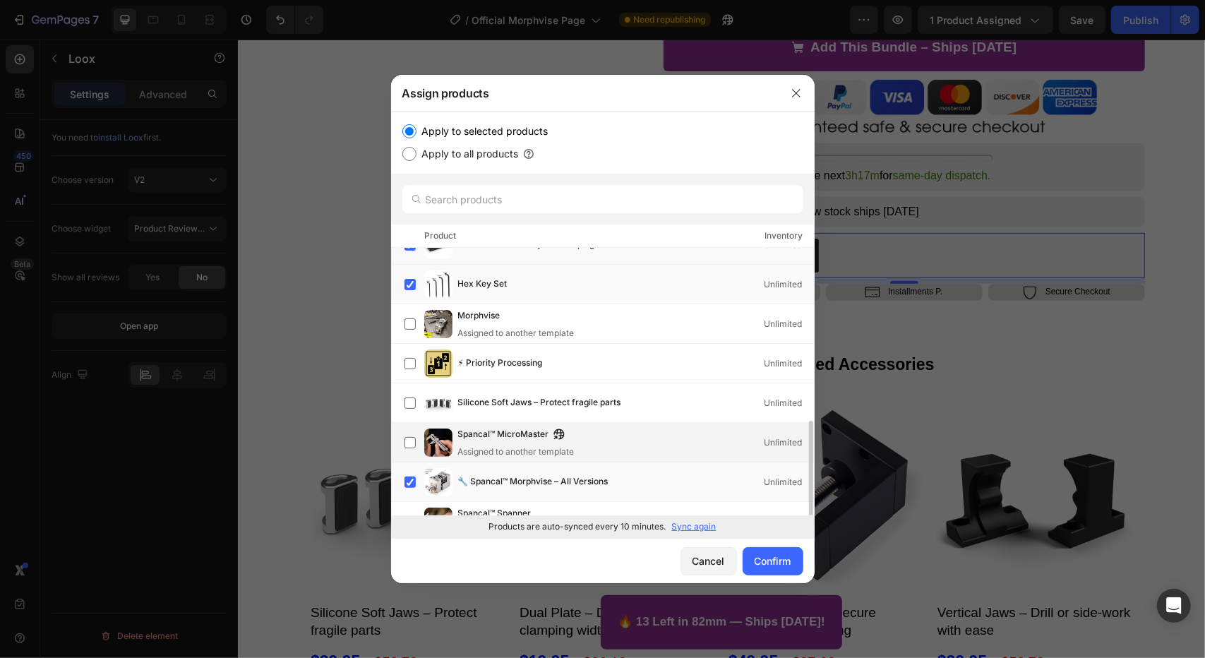
scroll to position [212, 0]
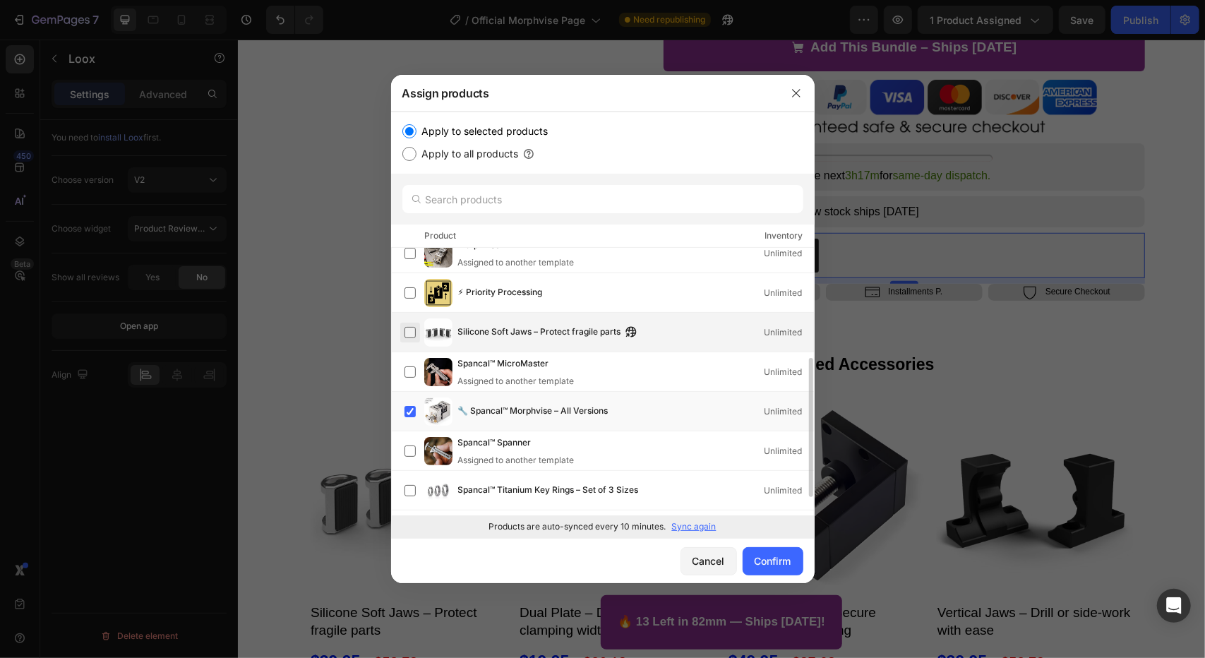
click at [415, 331] on label at bounding box center [410, 332] width 11 height 11
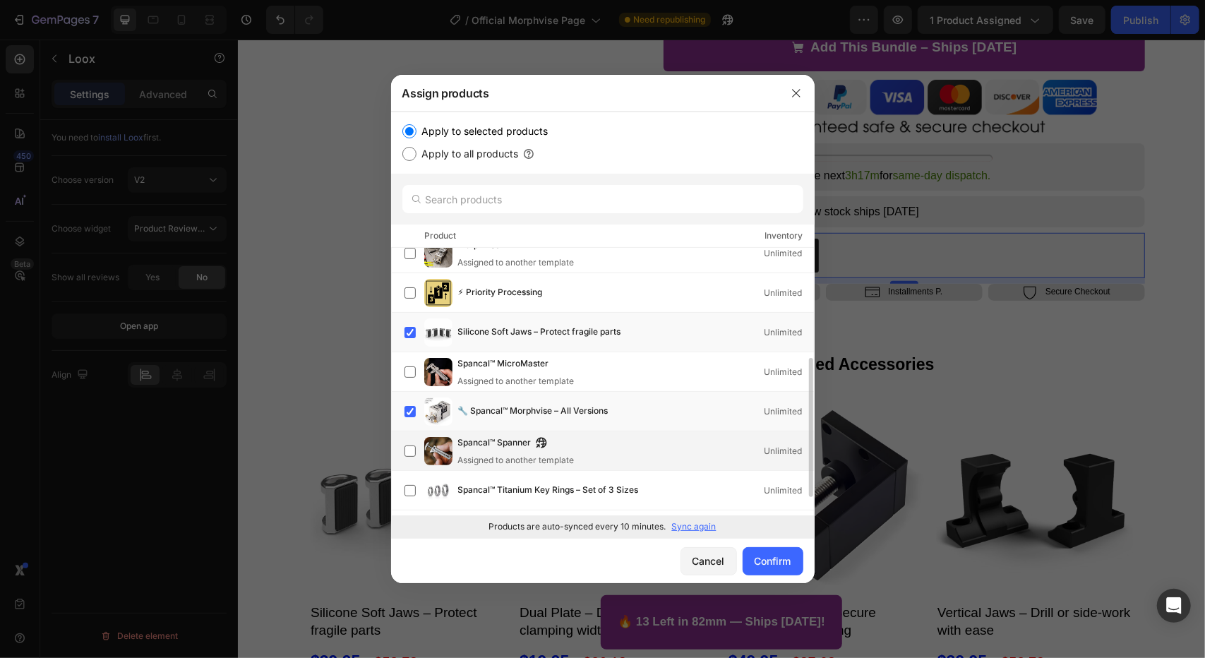
scroll to position [246, 0]
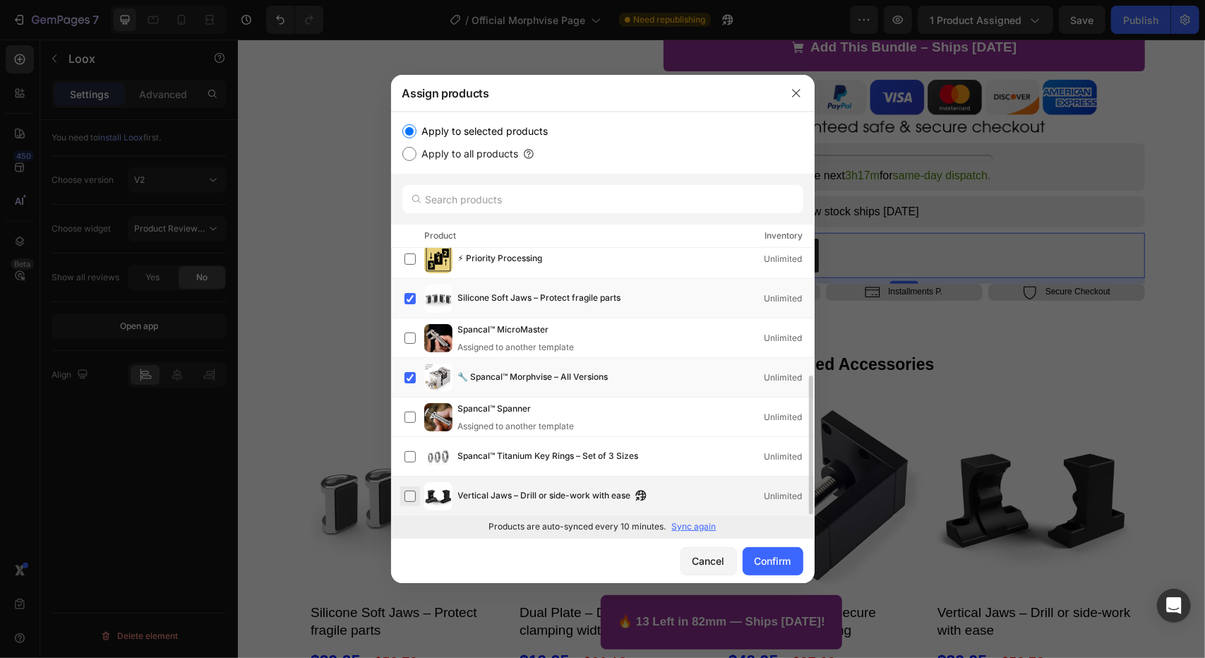
click at [416, 491] on label at bounding box center [410, 496] width 11 height 11
click at [775, 556] on div "Confirm" at bounding box center [773, 561] width 37 height 15
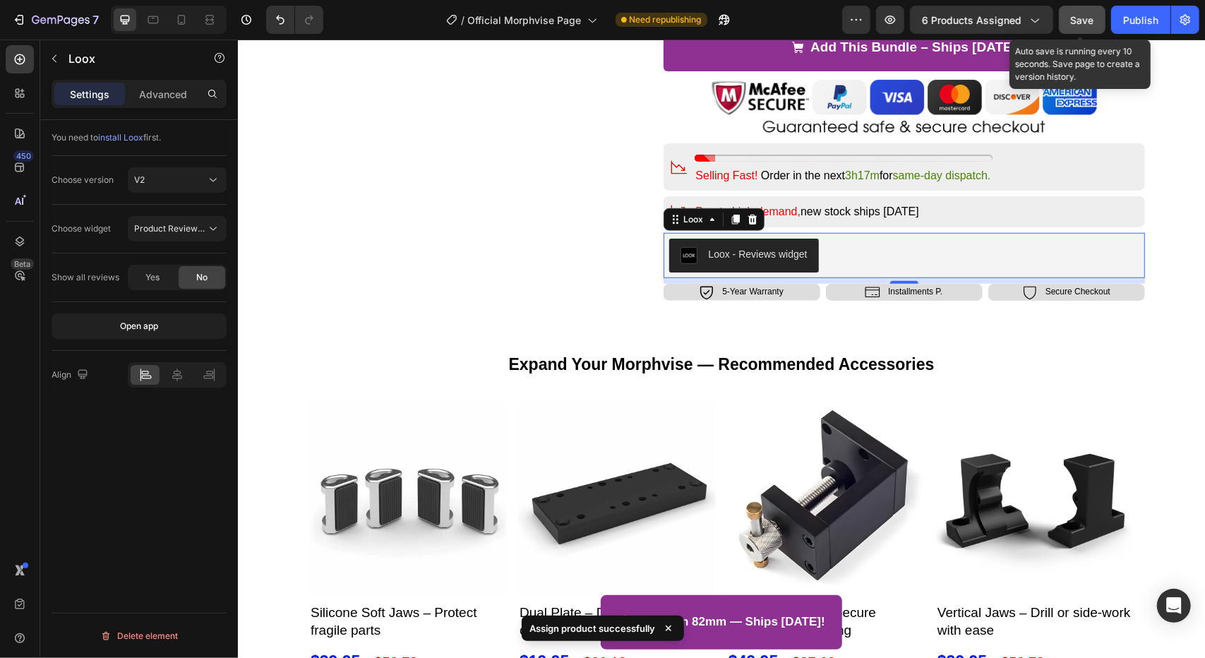
click at [1070, 15] on button "Save" at bounding box center [1082, 20] width 47 height 28
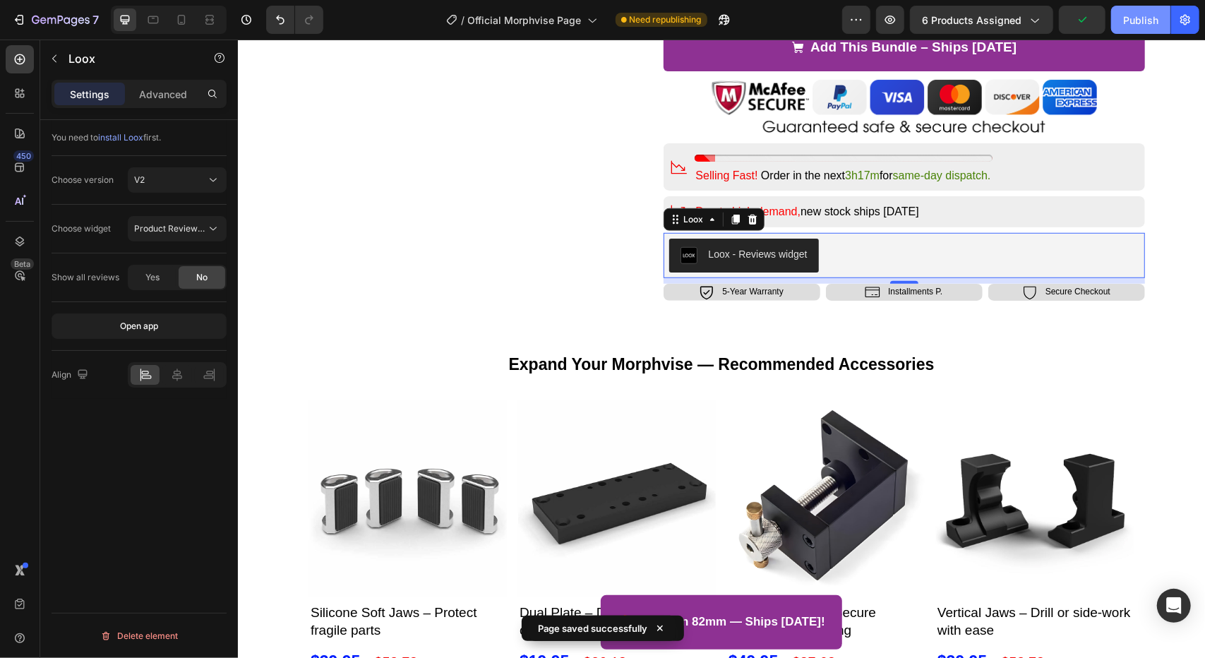
click at [1140, 29] on button "Publish" at bounding box center [1140, 20] width 59 height 28
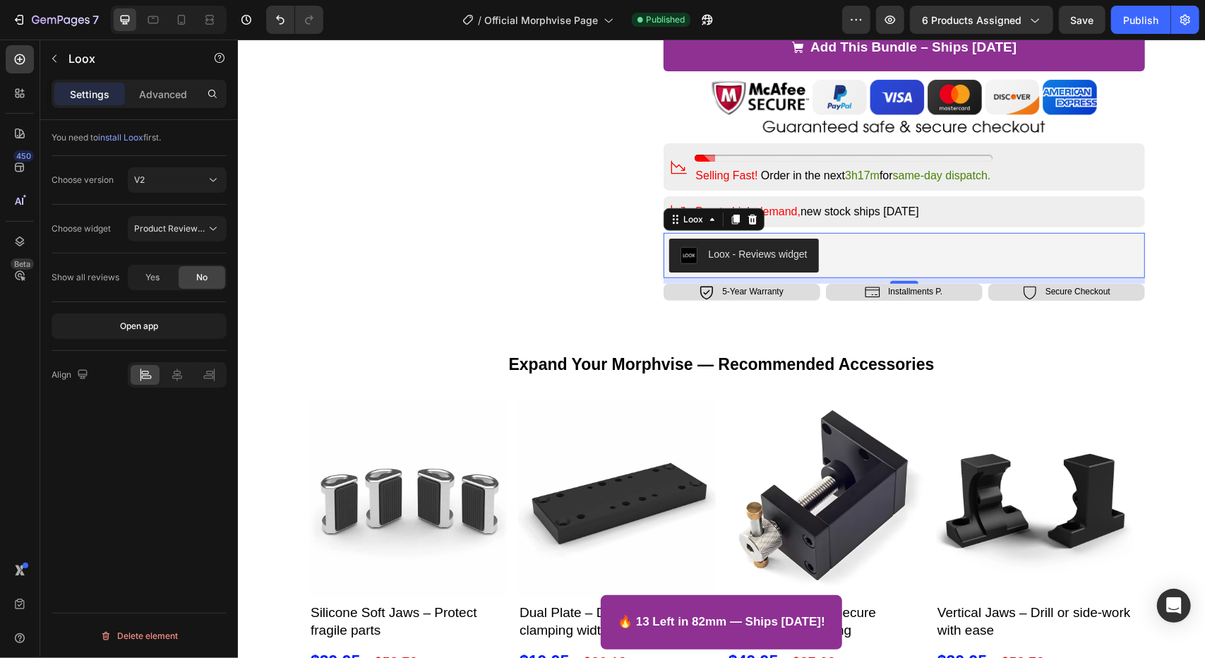
click at [869, 258] on div "Loox - Reviews widget" at bounding box center [904, 255] width 471 height 34
click at [188, 228] on span "Product Reviews Widget" at bounding box center [183, 228] width 98 height 11
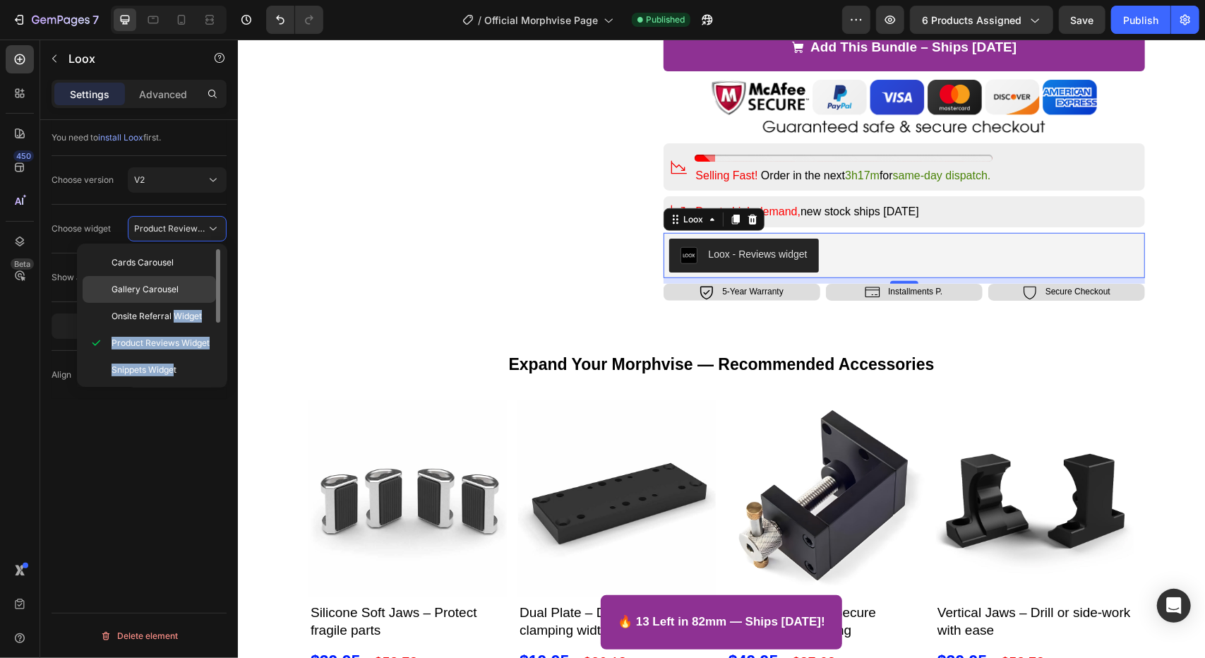
drag, startPoint x: 172, startPoint y: 366, endPoint x: 171, endPoint y: 290, distance: 76.3
click at [172, 293] on div "Cards Carousel Gallery Carousel Onsite Referral Widget Product Reviews Widget S…" at bounding box center [152, 315] width 139 height 132
click at [171, 289] on span "Gallery Carousel" at bounding box center [145, 289] width 67 height 13
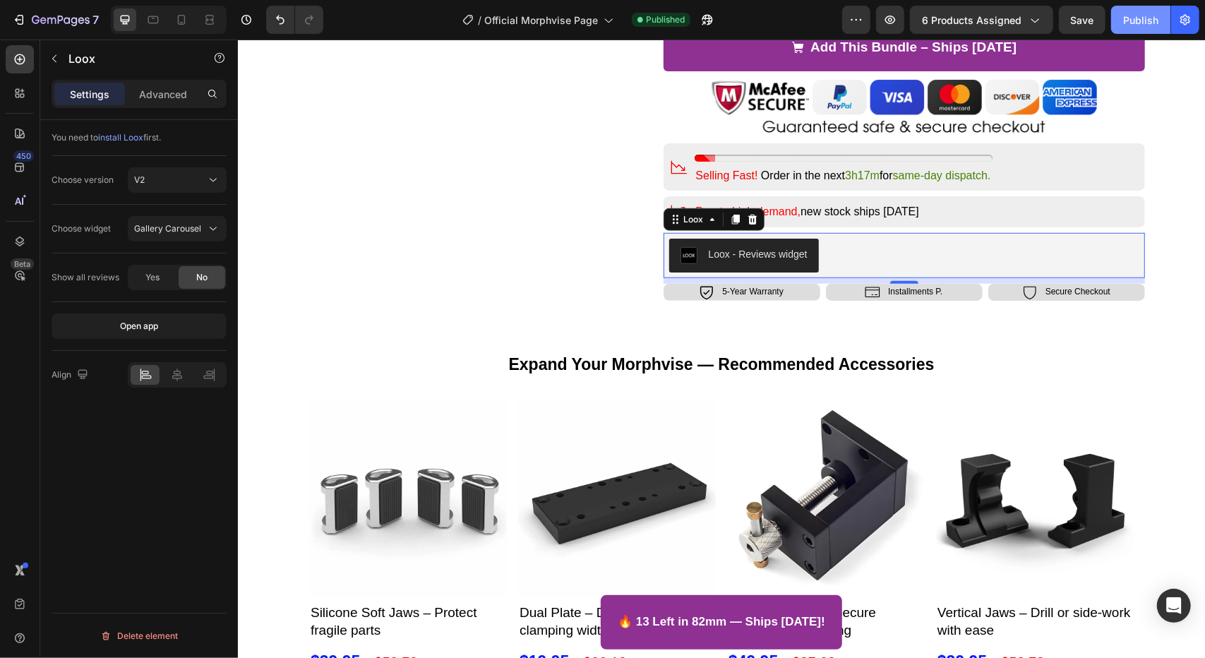
click at [1126, 29] on button "Publish" at bounding box center [1140, 20] width 59 height 28
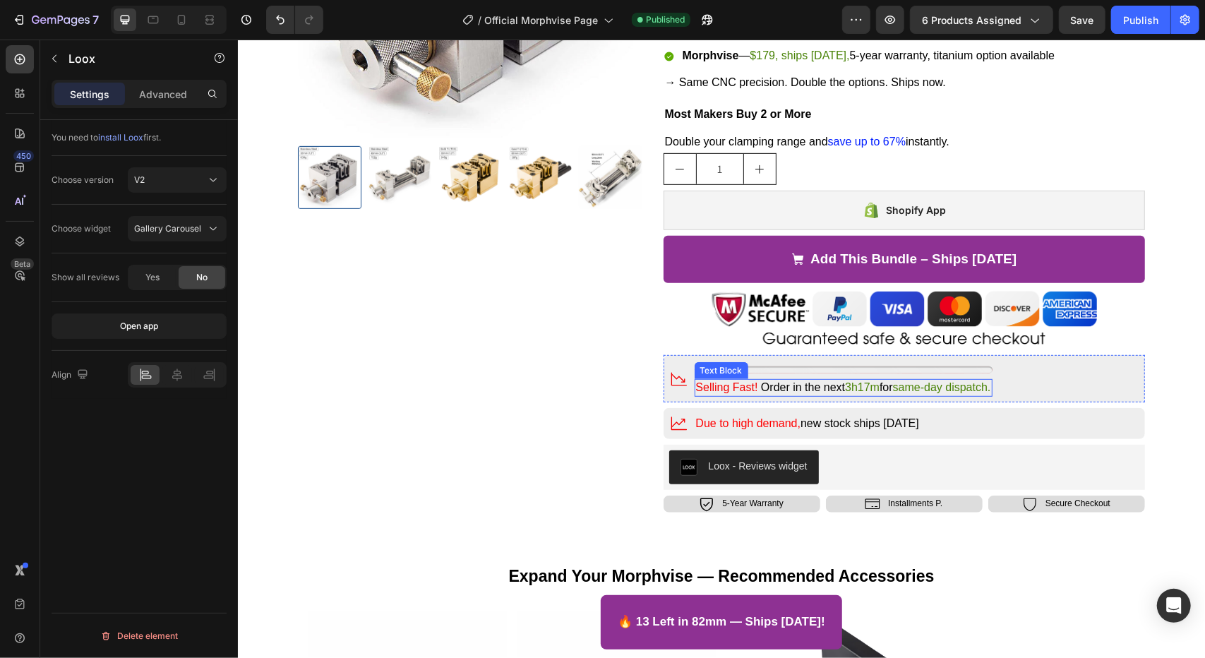
scroll to position [636, 0]
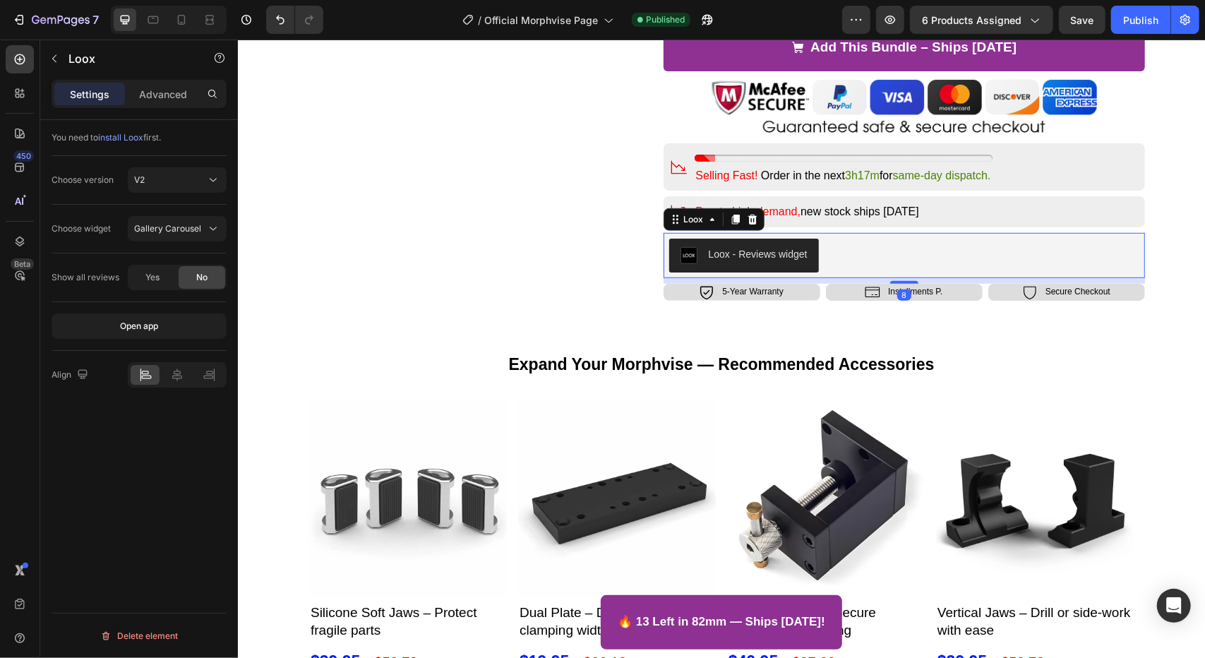
click at [895, 261] on div "Loox - Reviews widget" at bounding box center [904, 255] width 471 height 34
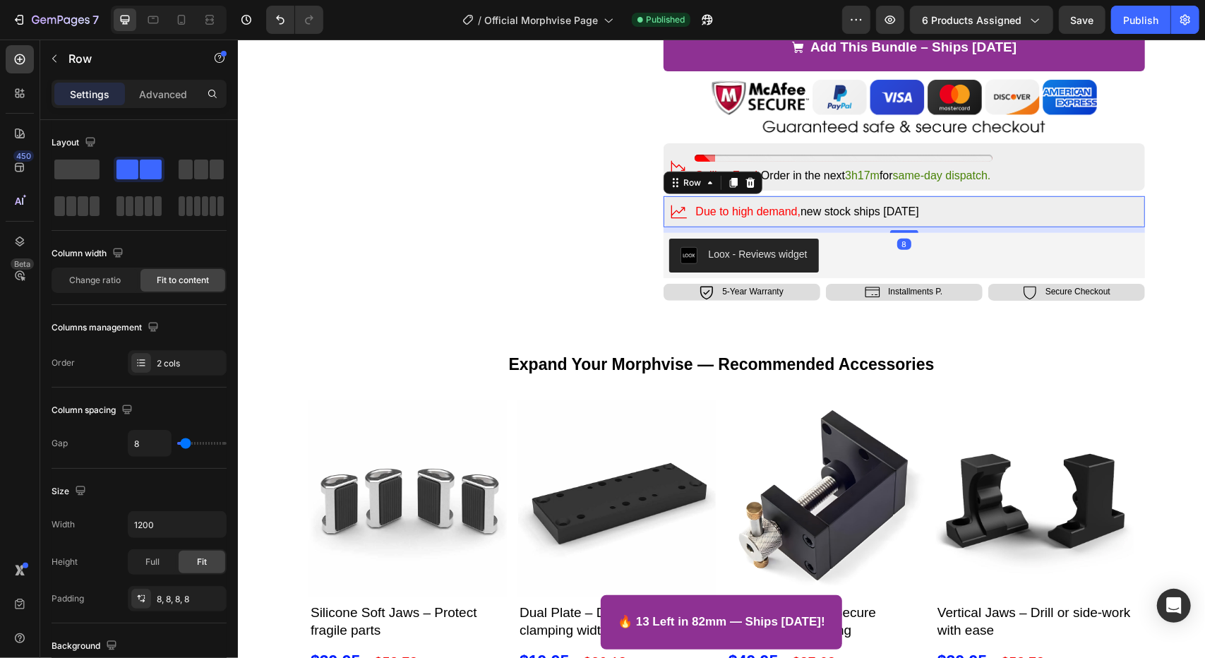
click at [943, 210] on div "Icon Due to high demand, new stock ships in 2 weeks Text Block Row 8" at bounding box center [904, 211] width 482 height 31
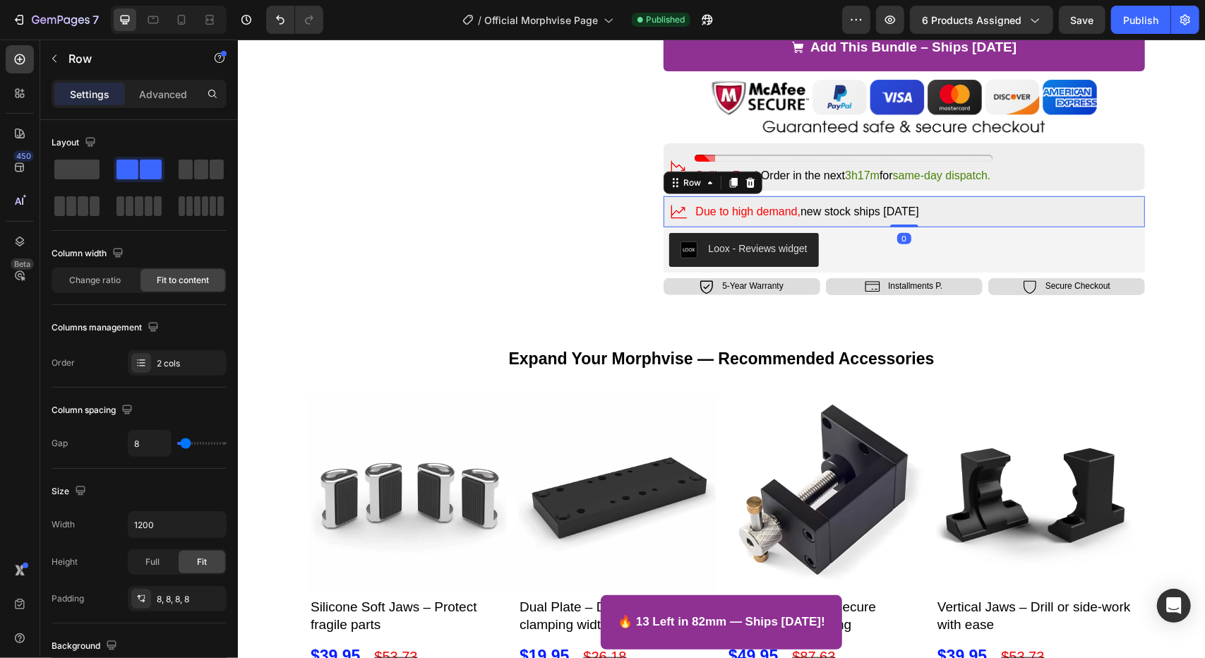
drag, startPoint x: 907, startPoint y: 229, endPoint x: 908, endPoint y: 256, distance: 26.9
click at [912, 198] on div "Icon Due to high demand, new stock ships [DATE] Text Block Row 0" at bounding box center [904, 211] width 482 height 31
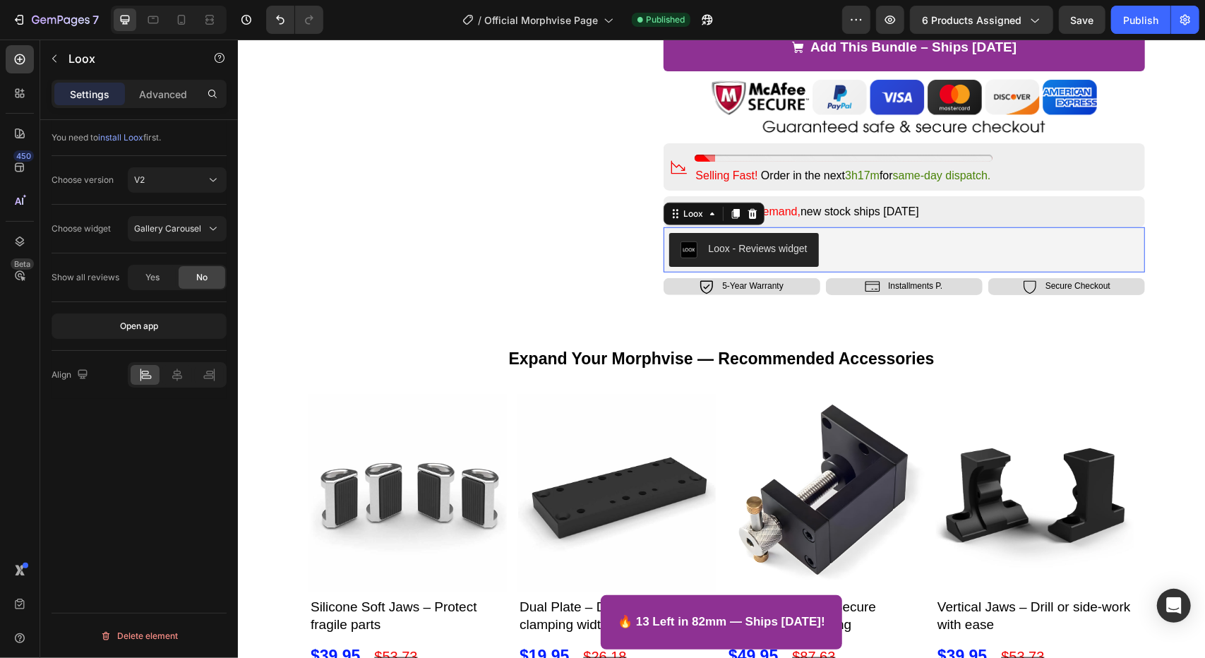
click at [909, 256] on div "Loox - Reviews widget" at bounding box center [904, 249] width 471 height 34
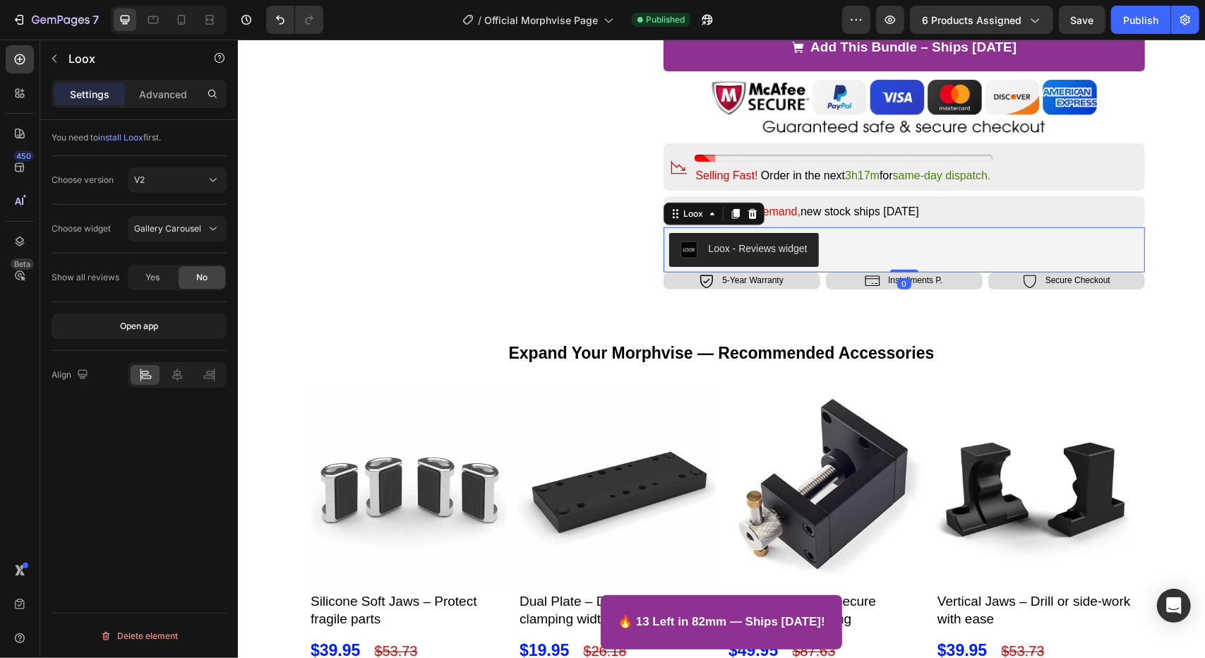
drag, startPoint x: 903, startPoint y: 275, endPoint x: 971, endPoint y: 126, distance: 163.7
click at [909, 238] on div "Loox - Reviews widget Loox 0" at bounding box center [904, 249] width 482 height 45
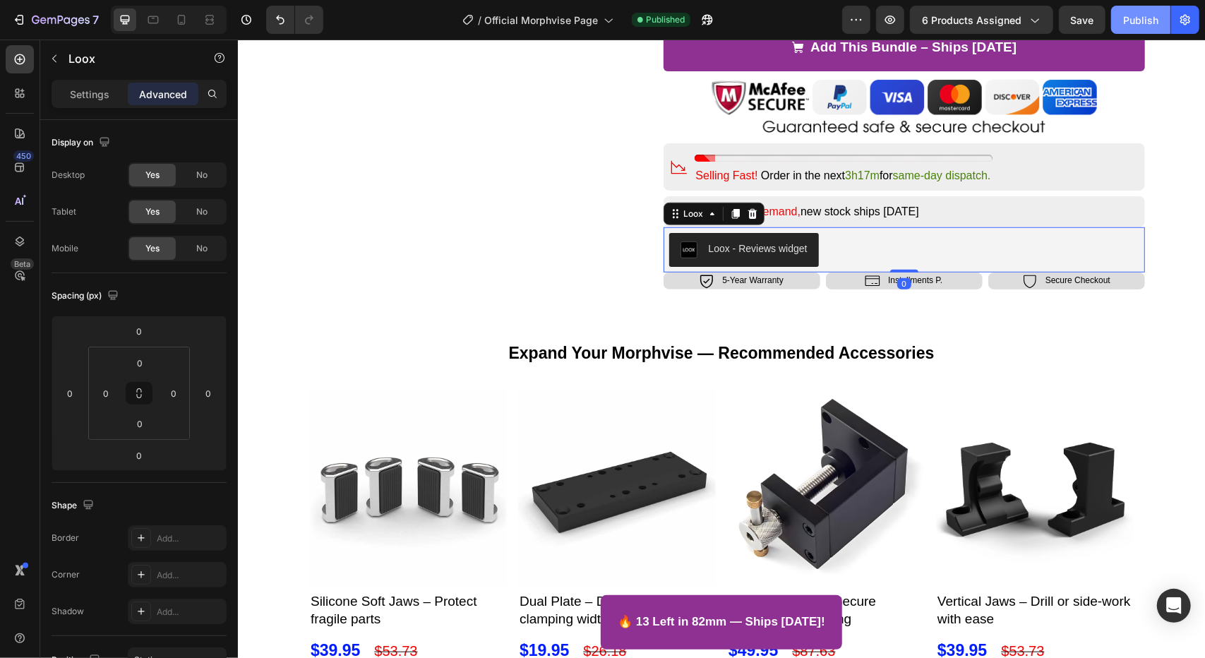
click at [1135, 23] on div "Publish" at bounding box center [1140, 20] width 35 height 15
click at [184, 23] on icon at bounding box center [182, 20] width 8 height 10
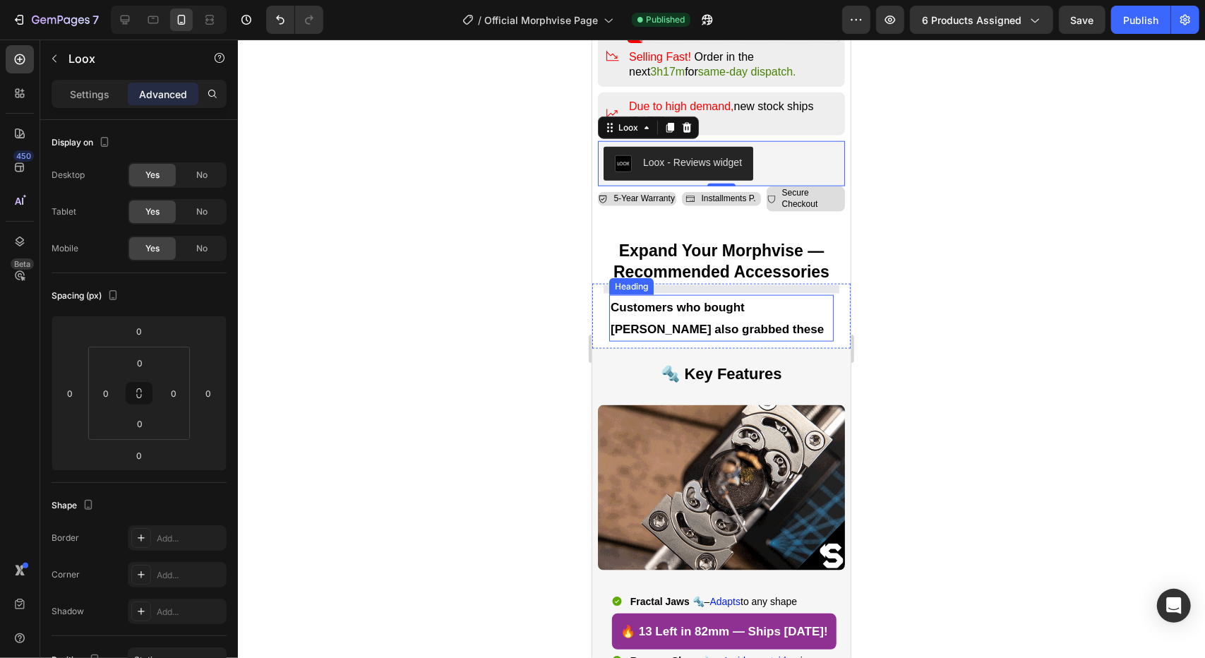
scroll to position [1126, 0]
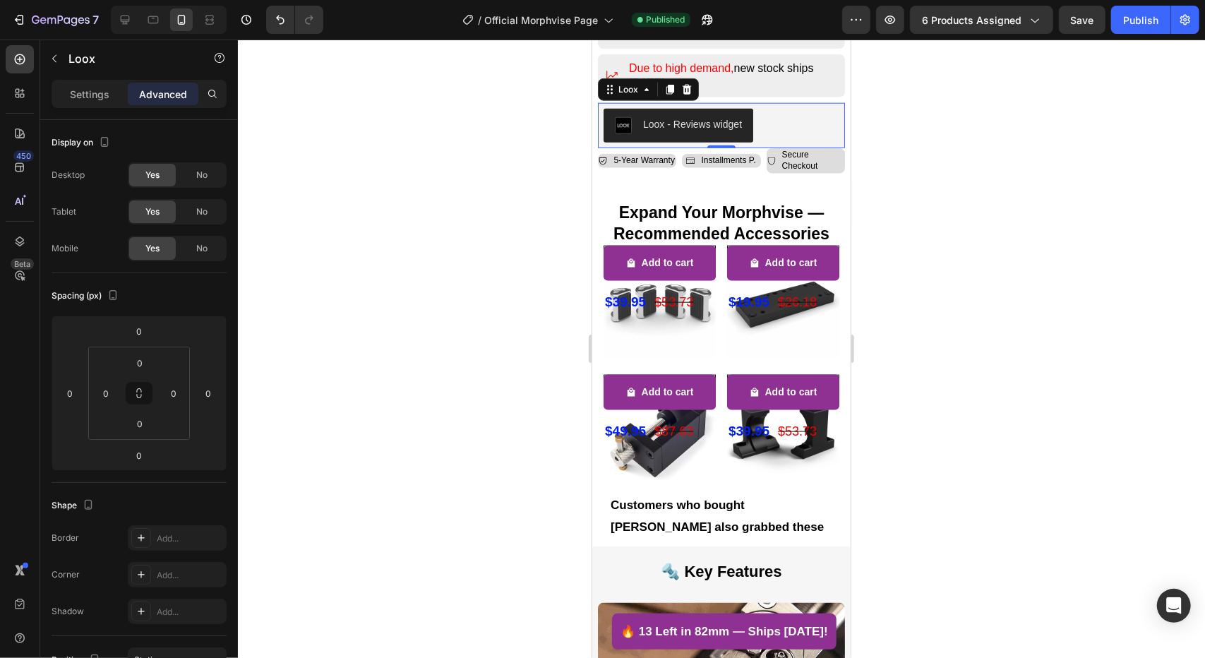
click at [785, 102] on div "Loox - Reviews widget" at bounding box center [720, 124] width 247 height 45
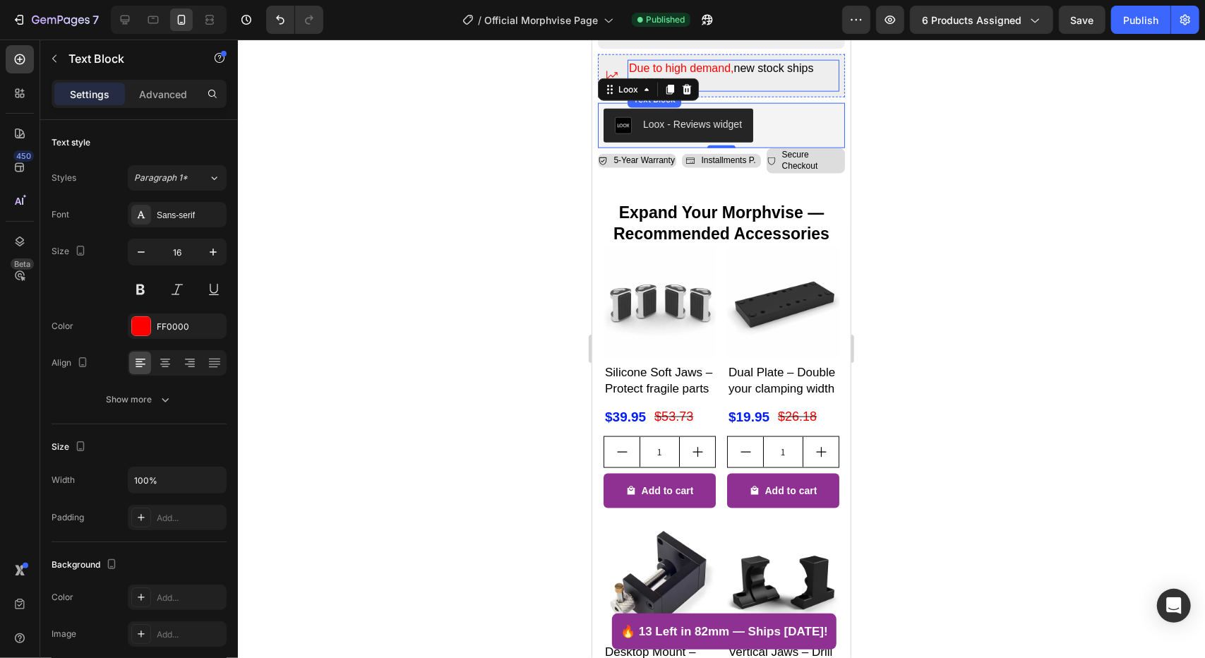
click at [791, 72] on p "Due to high demand, new stock ships in 2 weeks" at bounding box center [732, 76] width 209 height 30
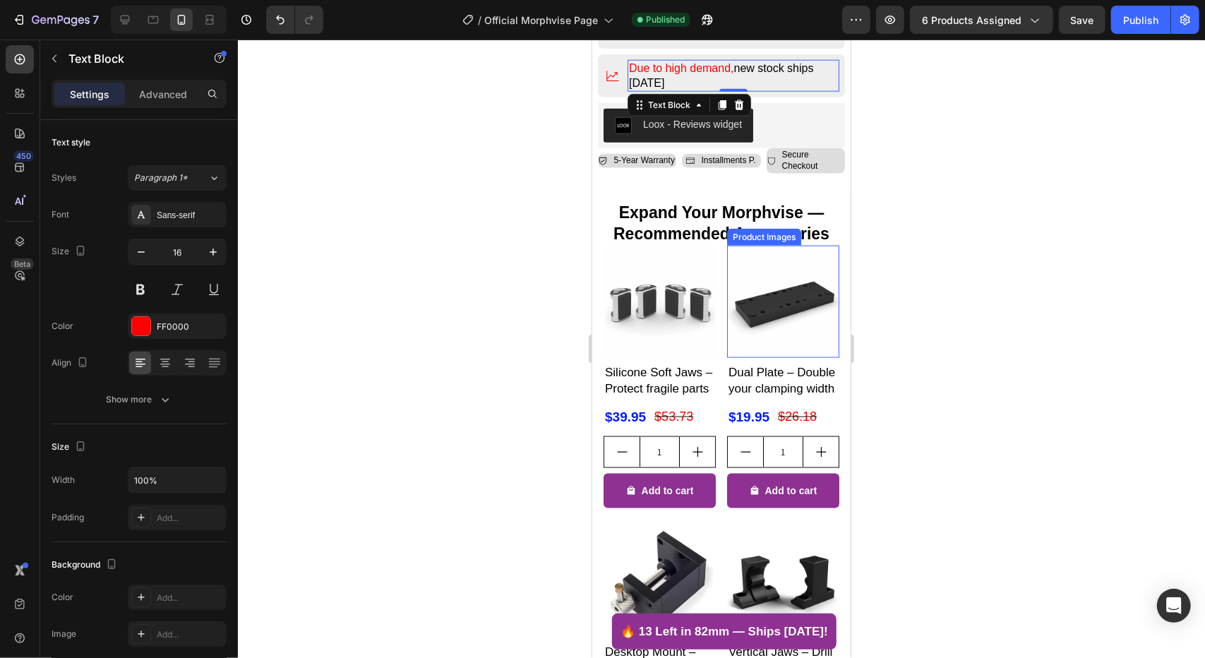
click at [764, 248] on img at bounding box center [783, 301] width 112 height 112
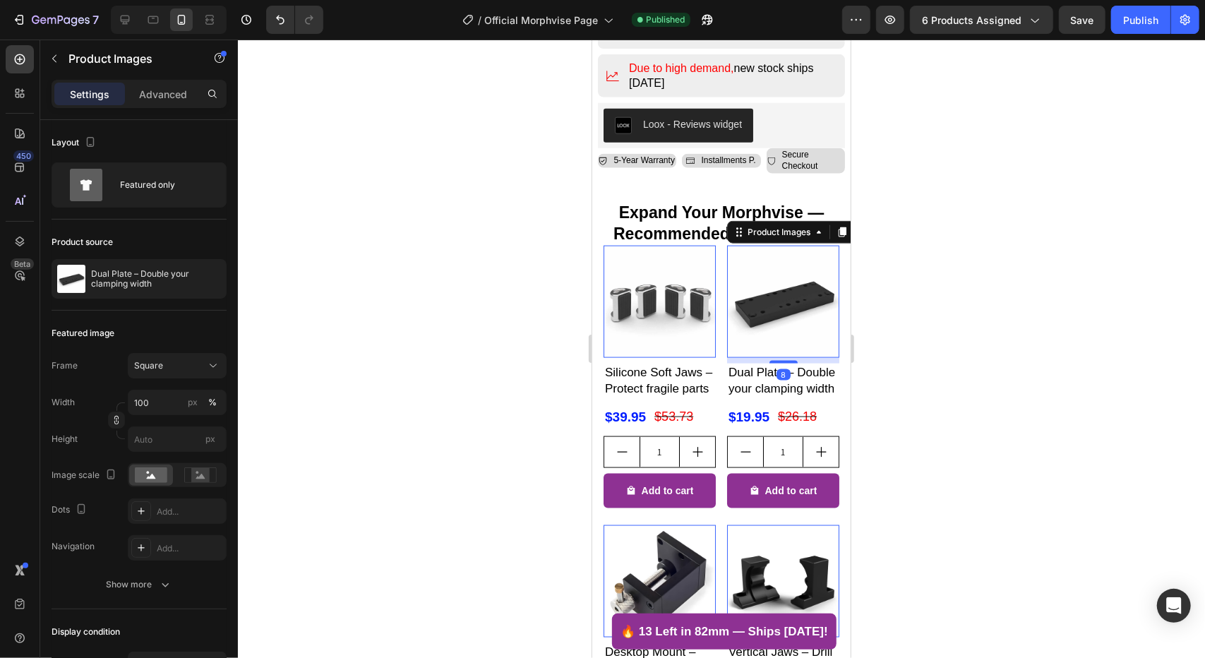
scroll to position [985, 0]
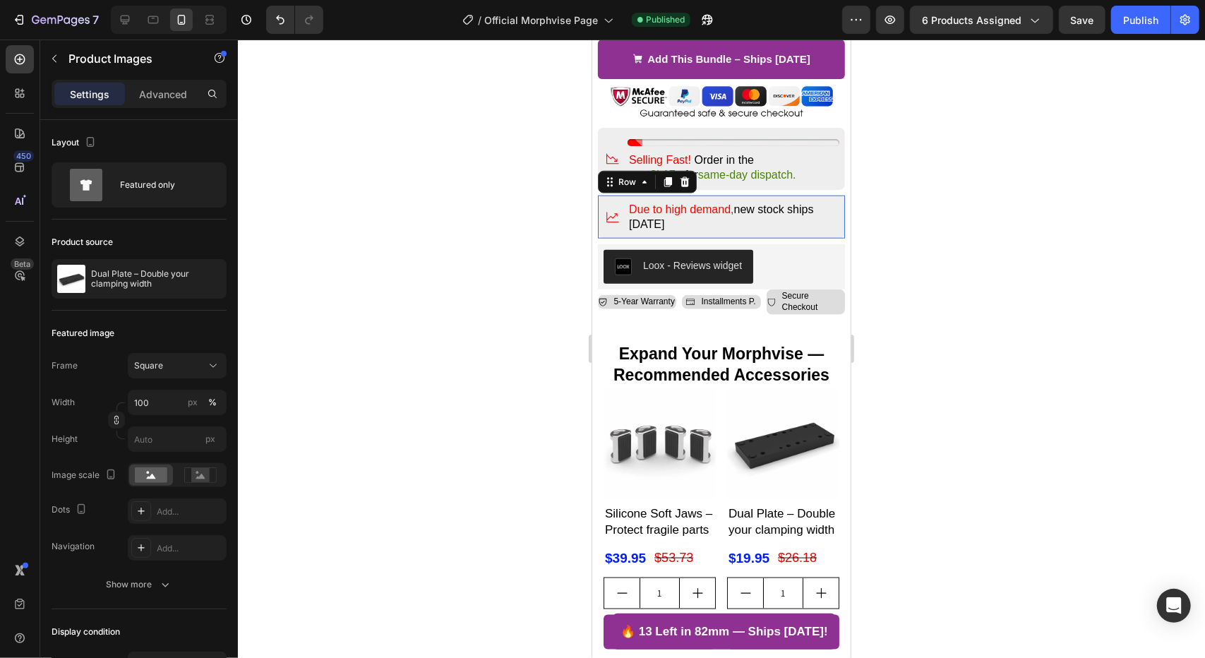
click at [830, 195] on div "Icon Due to high demand, new stock ships [DATE] Text Block Row 0" at bounding box center [720, 217] width 247 height 44
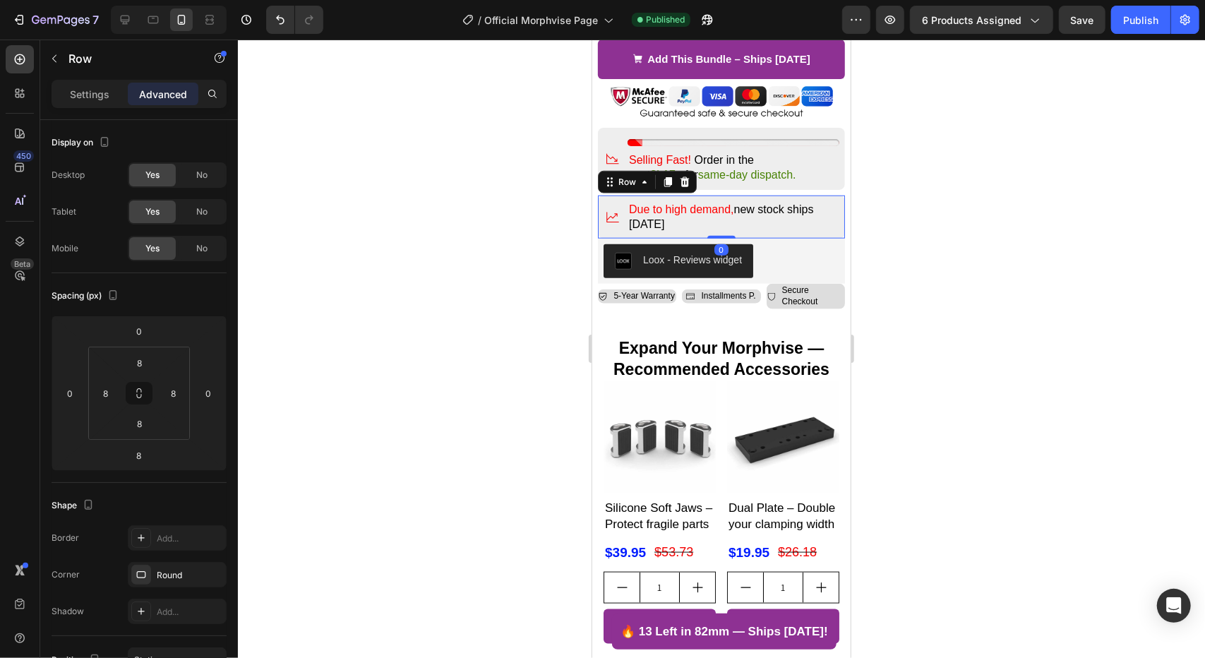
drag, startPoint x: 720, startPoint y: 225, endPoint x: 750, endPoint y: 268, distance: 52.3
click at [725, 203] on div "Icon Due to high demand, new stock ships [DATE] Text Block Row 0" at bounding box center [720, 217] width 247 height 44
type input "0"
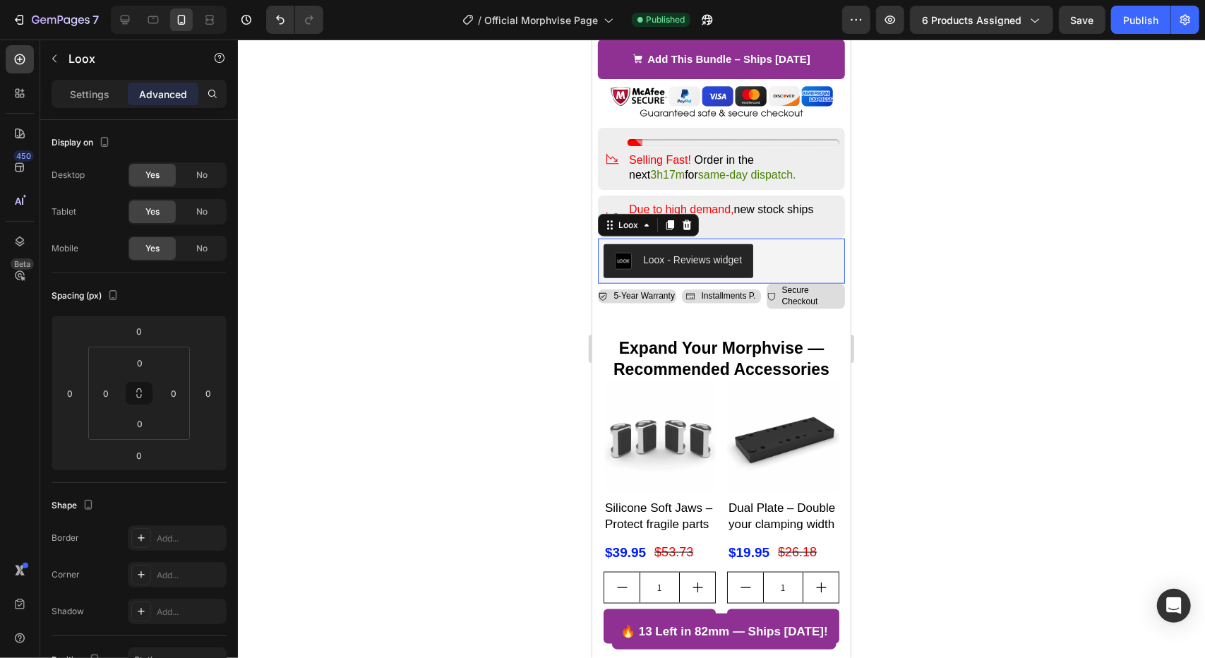
click at [832, 252] on div "Loox - Reviews widget" at bounding box center [720, 260] width 247 height 45
click at [759, 258] on div "Loox - Reviews widget" at bounding box center [721, 261] width 236 height 34
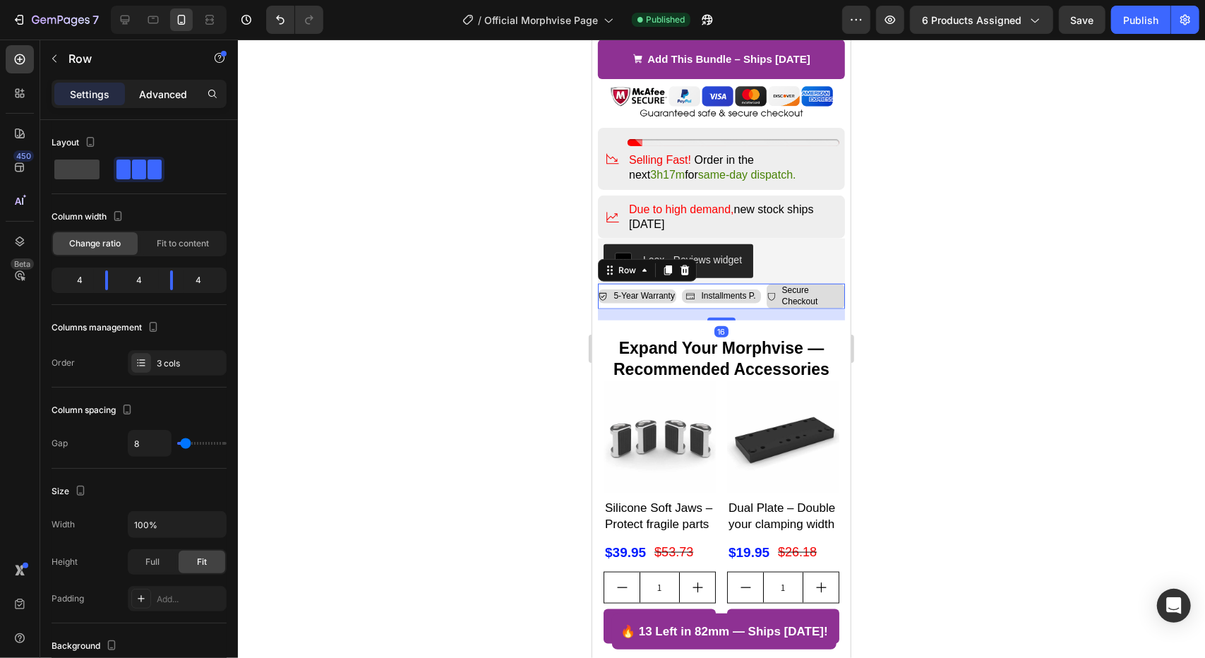
click at [175, 103] on div "Advanced" at bounding box center [163, 94] width 71 height 23
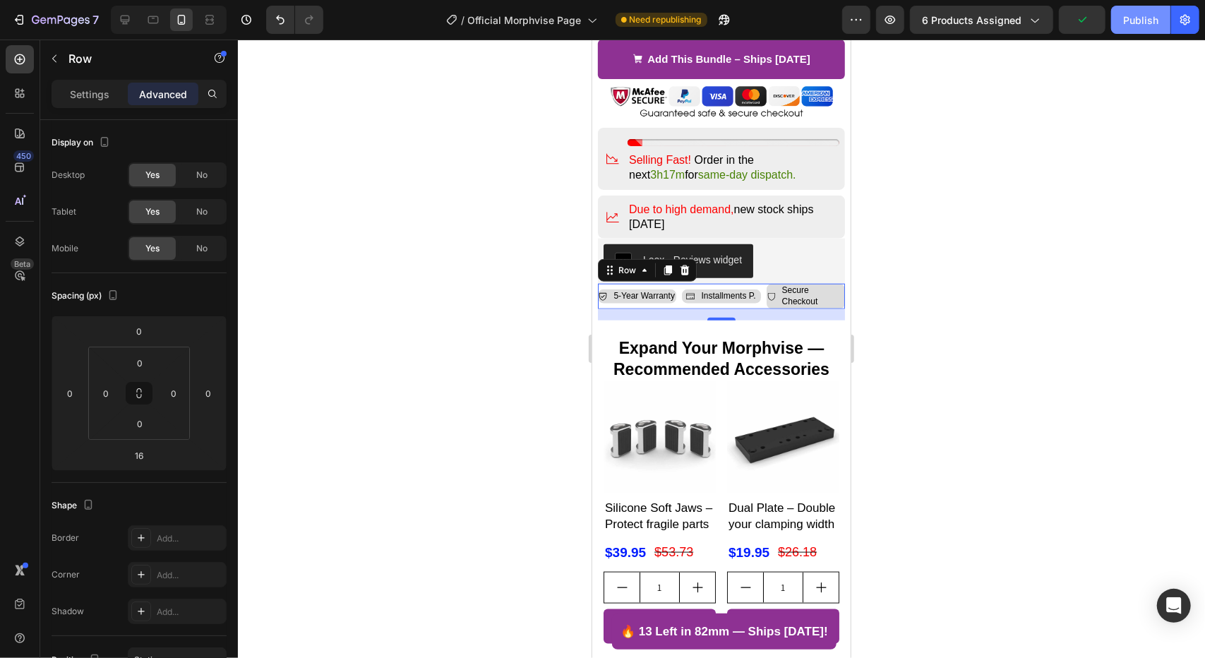
click at [1146, 16] on div "Publish" at bounding box center [1140, 20] width 35 height 15
click at [124, 14] on icon at bounding box center [125, 20] width 14 height 14
type input "14"
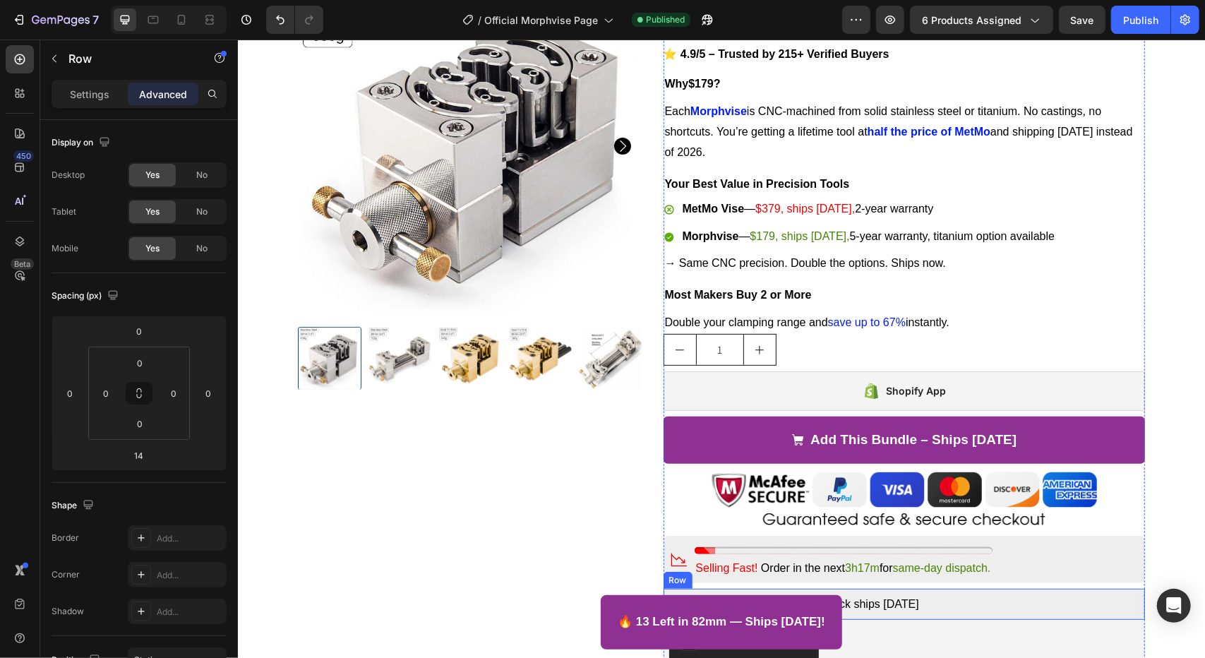
scroll to position [515, 0]
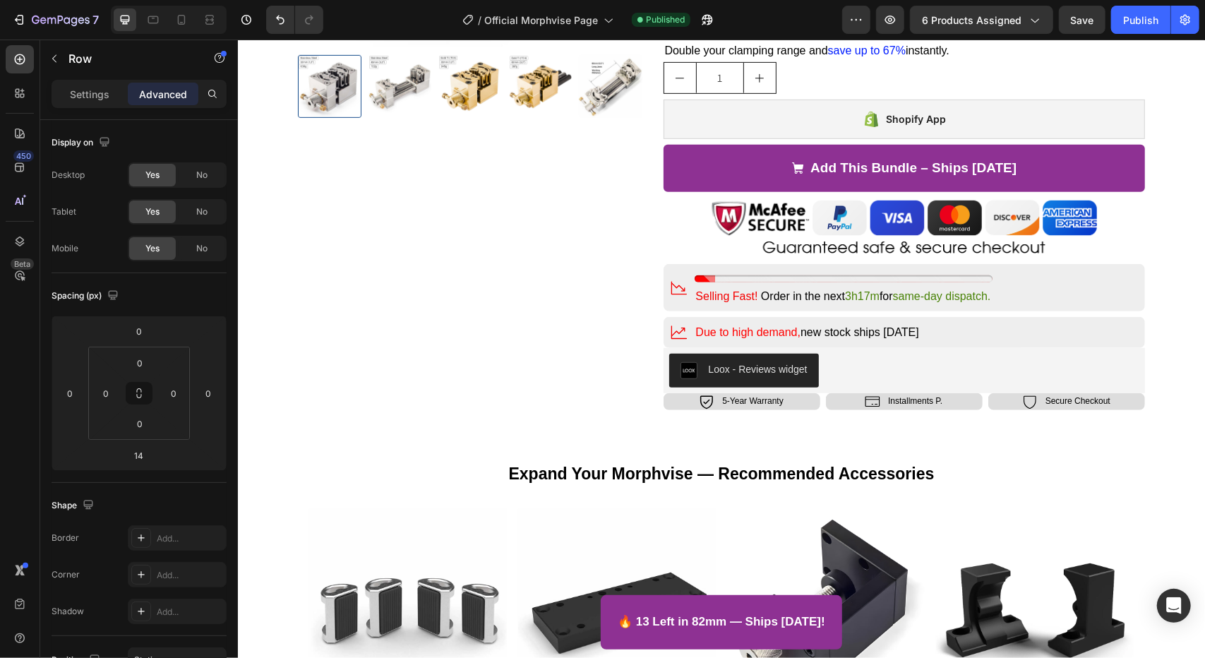
click at [818, 401] on div "Icon 5-Year Warranty Text Block Row Icon Installments P. Text Block Row Icon Se…" at bounding box center [904, 401] width 482 height 17
click at [980, 402] on div "Icon 5-Year Warranty Text Block Row Icon Installments P. Text Block Row Icon Se…" at bounding box center [904, 401] width 482 height 17
click at [977, 400] on div "Icon 5-Year Warranty Text Block Row Icon Installments P. Text Block Row Icon Se…" at bounding box center [904, 401] width 482 height 17
click at [982, 393] on div "Icon 5-Year Warranty Text Block Row Icon Installments P. Text Block Row Icon Se…" at bounding box center [904, 401] width 482 height 17
click at [988, 405] on div "Icon Secure Checkout Text Block Row 0" at bounding box center [1066, 401] width 157 height 17
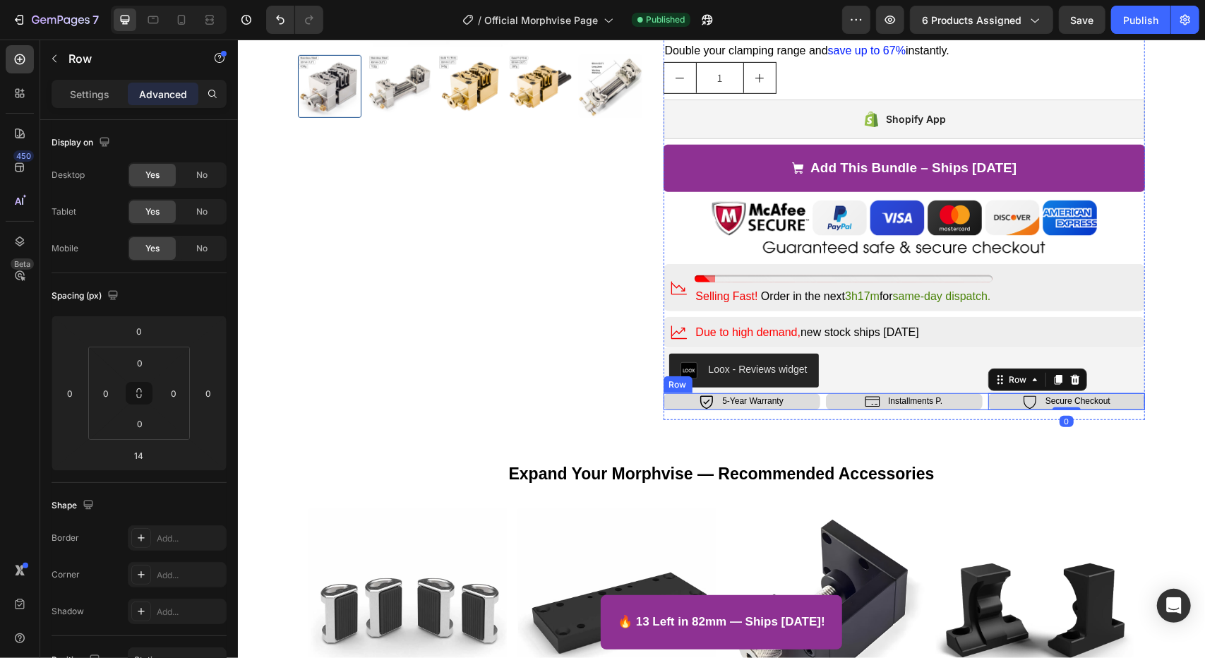
click at [979, 405] on div "Icon 5-Year Warranty Text Block Row Icon Installments P. Text Block Row Icon Se…" at bounding box center [904, 401] width 482 height 17
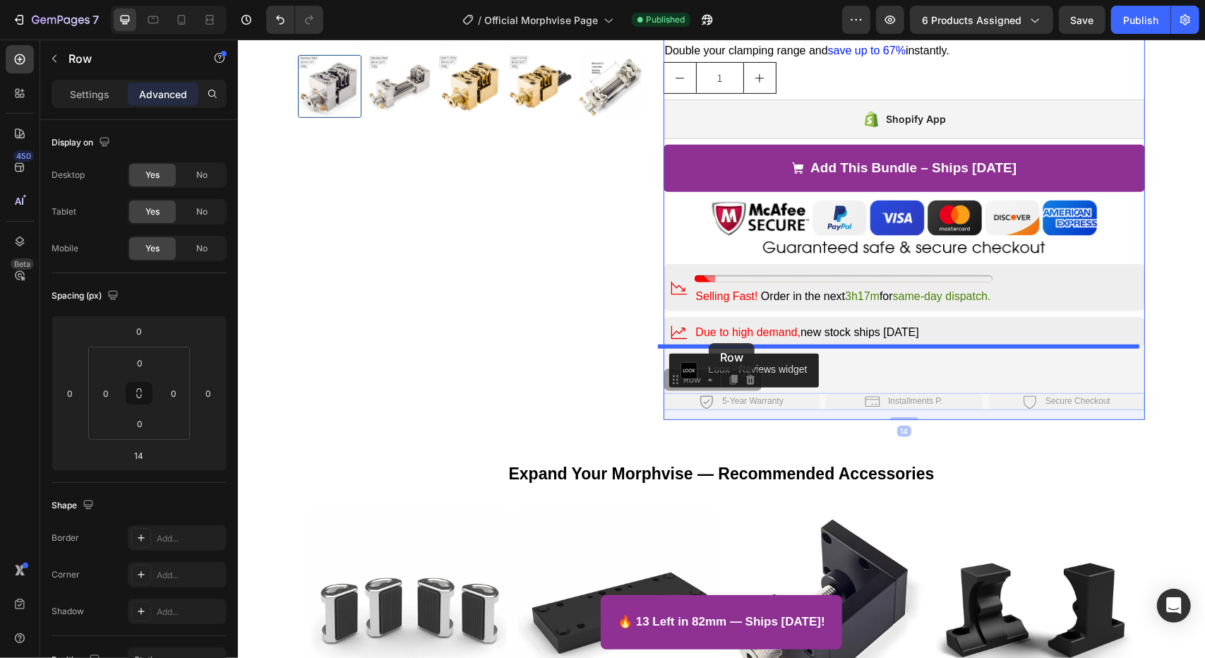
drag, startPoint x: 682, startPoint y: 381, endPoint x: 708, endPoint y: 342, distance: 46.2
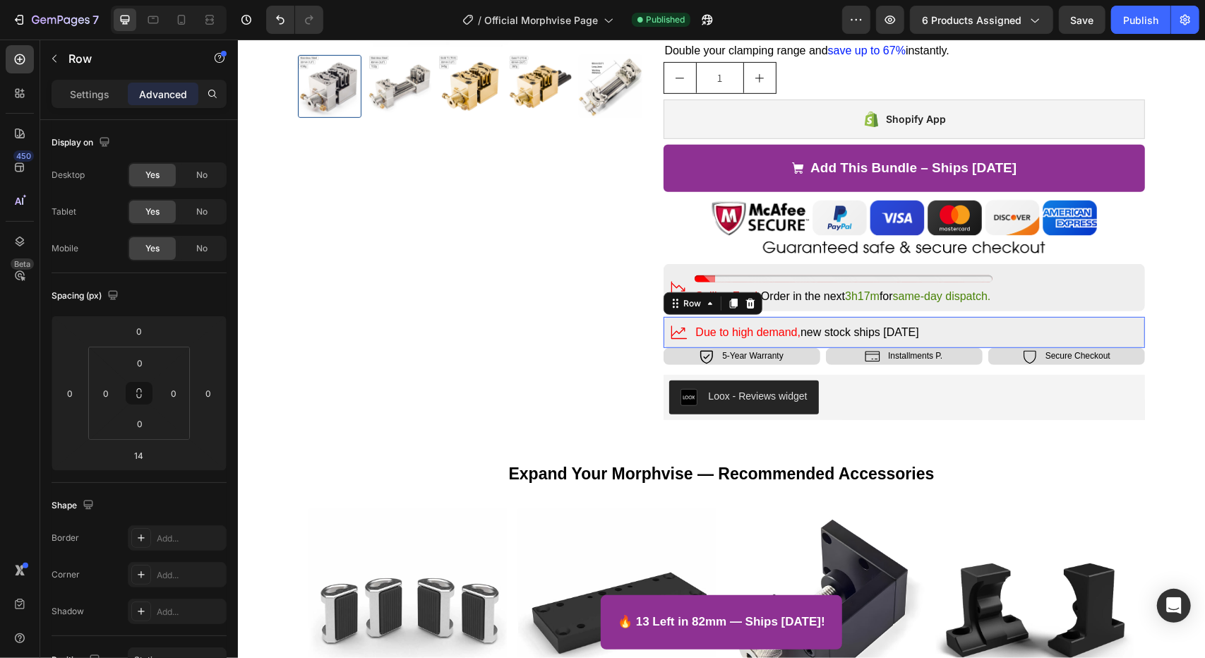
click at [1015, 339] on div "Icon Due to high demand, new stock ships [DATE] Text Block Row 0" at bounding box center [904, 331] width 482 height 31
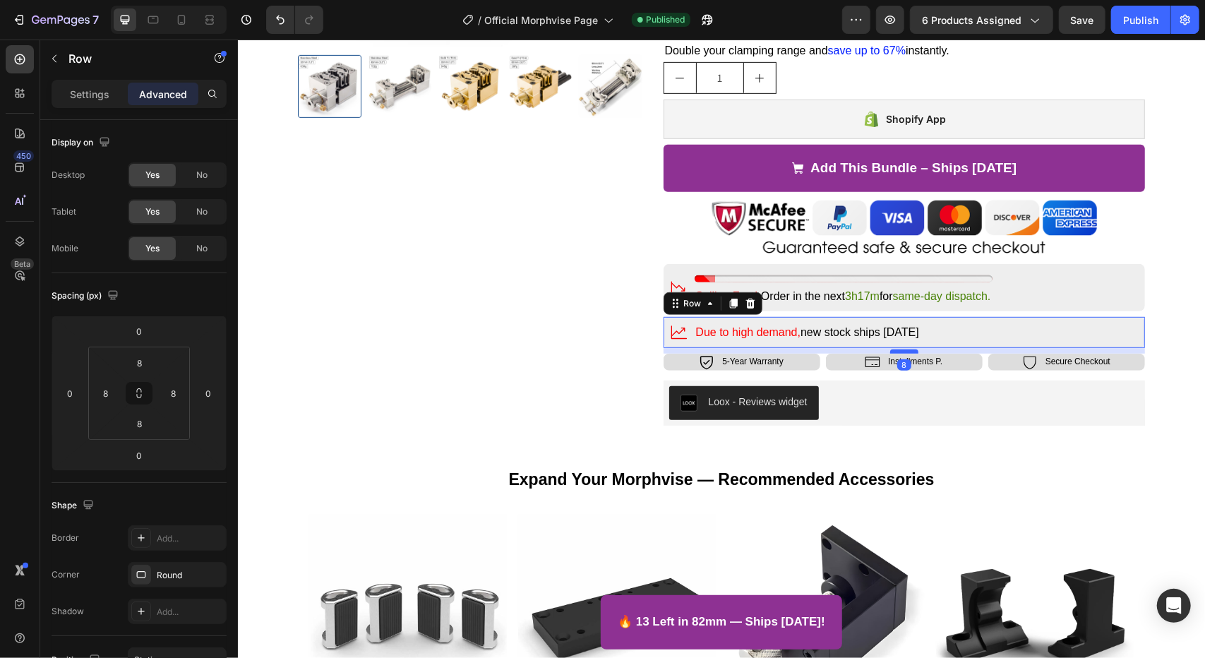
click at [908, 349] on div at bounding box center [904, 351] width 28 height 4
type input "8"
click at [974, 371] on div "Icon Free Shipping Text Block Row Icon Free Returns Text Block Row Row $179.00 …" at bounding box center [904, 63] width 482 height 724
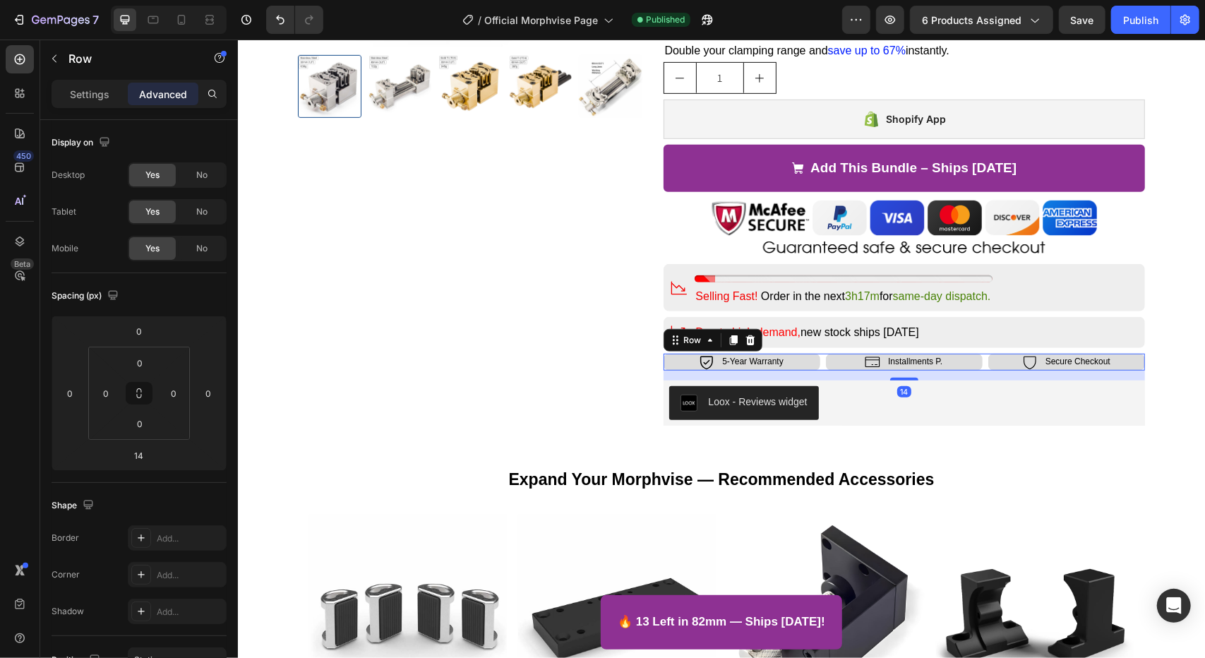
click at [979, 366] on div "Icon 5-Year Warranty Text Block Row Icon Installments P. Text Block Row Icon Se…" at bounding box center [904, 361] width 482 height 17
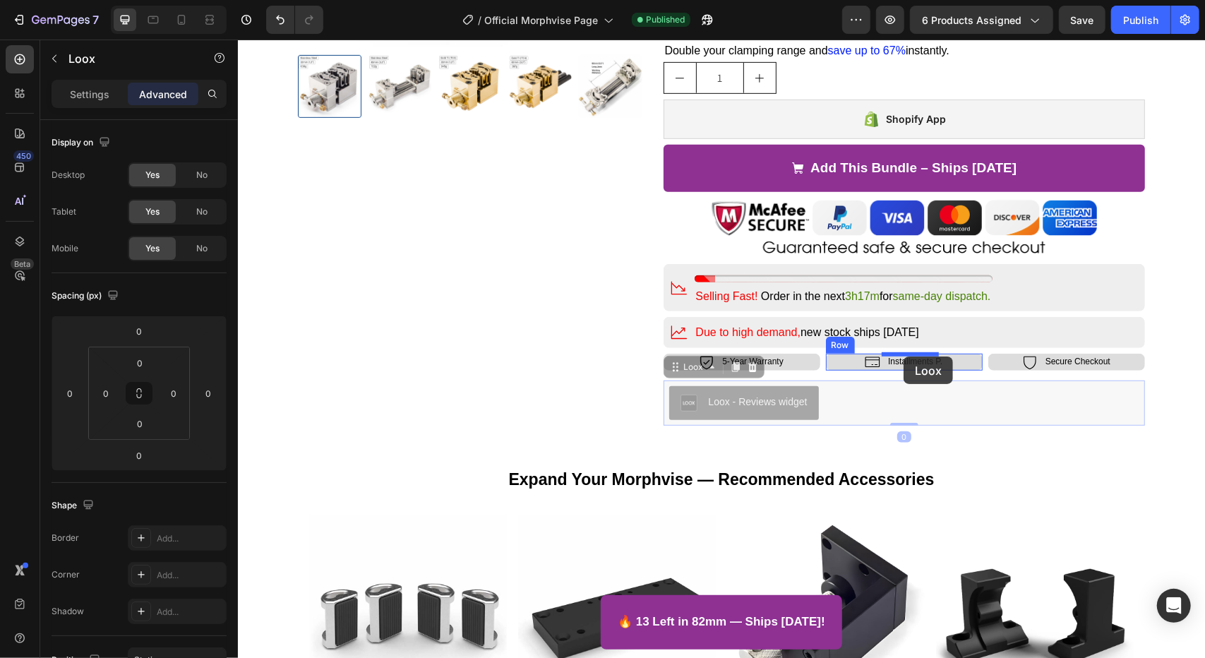
drag, startPoint x: 906, startPoint y: 378, endPoint x: 903, endPoint y: 356, distance: 22.8
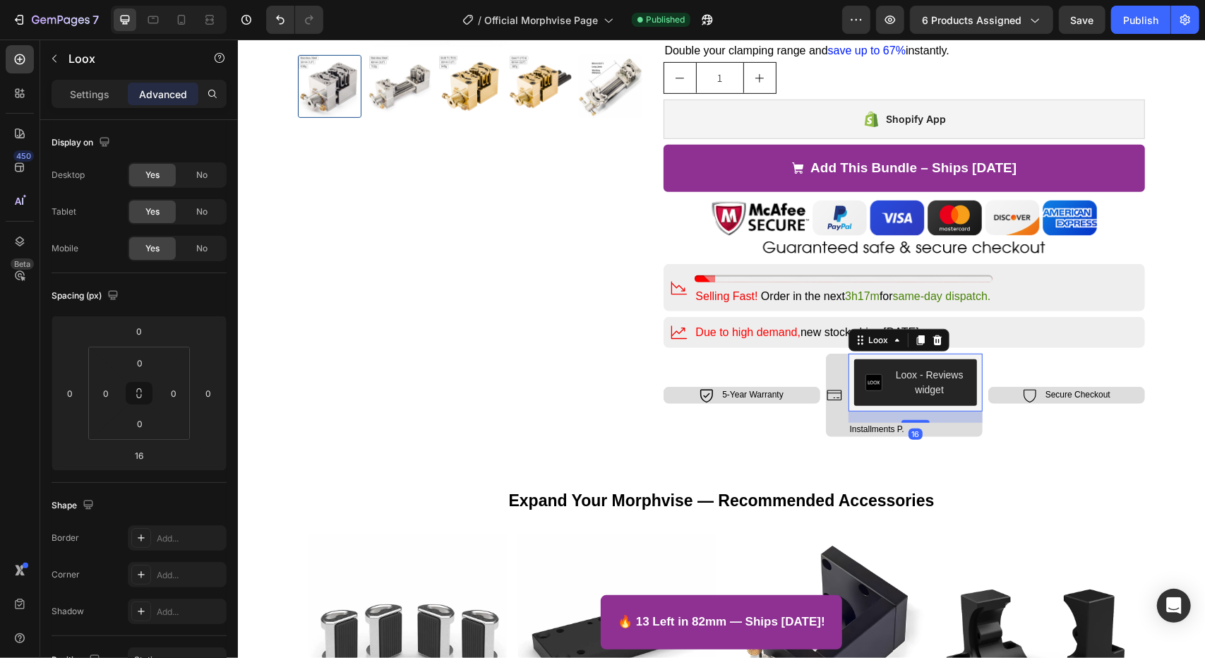
type input "0"
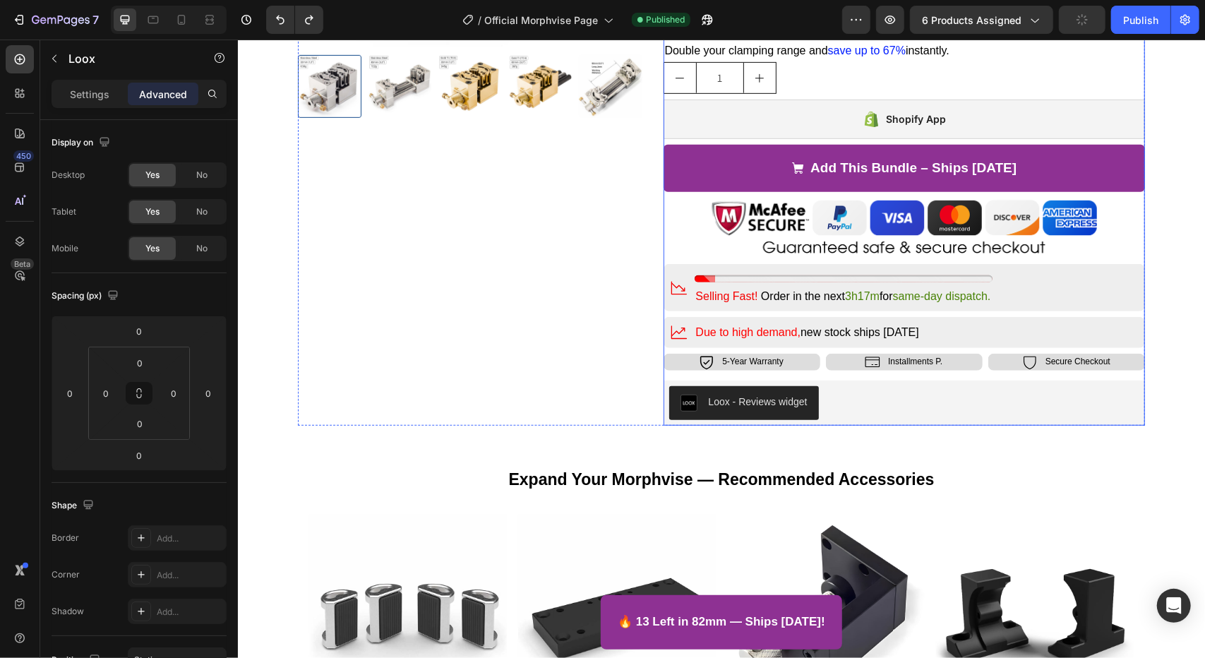
click at [932, 376] on div "Icon Free Shipping Text Block Row Icon Free Returns Text Block Row Row $179.00 …" at bounding box center [904, 63] width 482 height 724
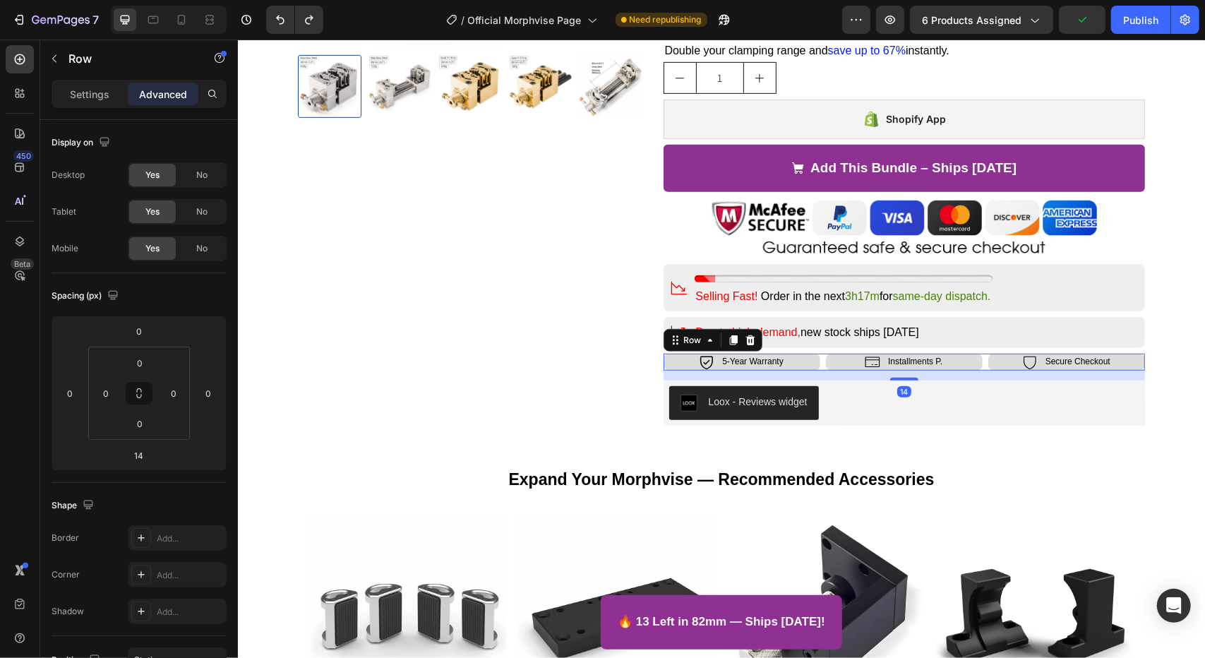
click at [979, 364] on div "Icon 5-Year Warranty Text Block Row Icon Installments P. Text Block Row Icon Se…" at bounding box center [904, 361] width 482 height 17
click at [136, 451] on input "14" at bounding box center [139, 455] width 28 height 21
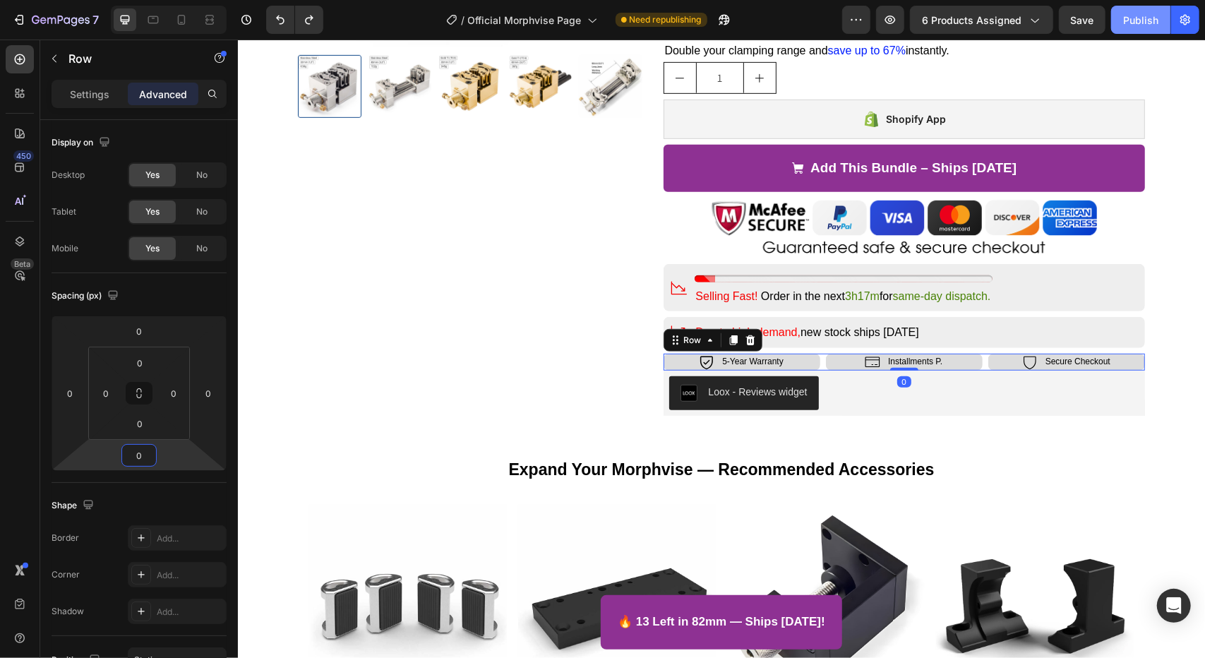
click at [1155, 26] on div "Publish" at bounding box center [1140, 20] width 35 height 15
click at [167, 23] on div at bounding box center [169, 20] width 116 height 28
click at [174, 20] on icon at bounding box center [181, 20] width 14 height 14
type input "16"
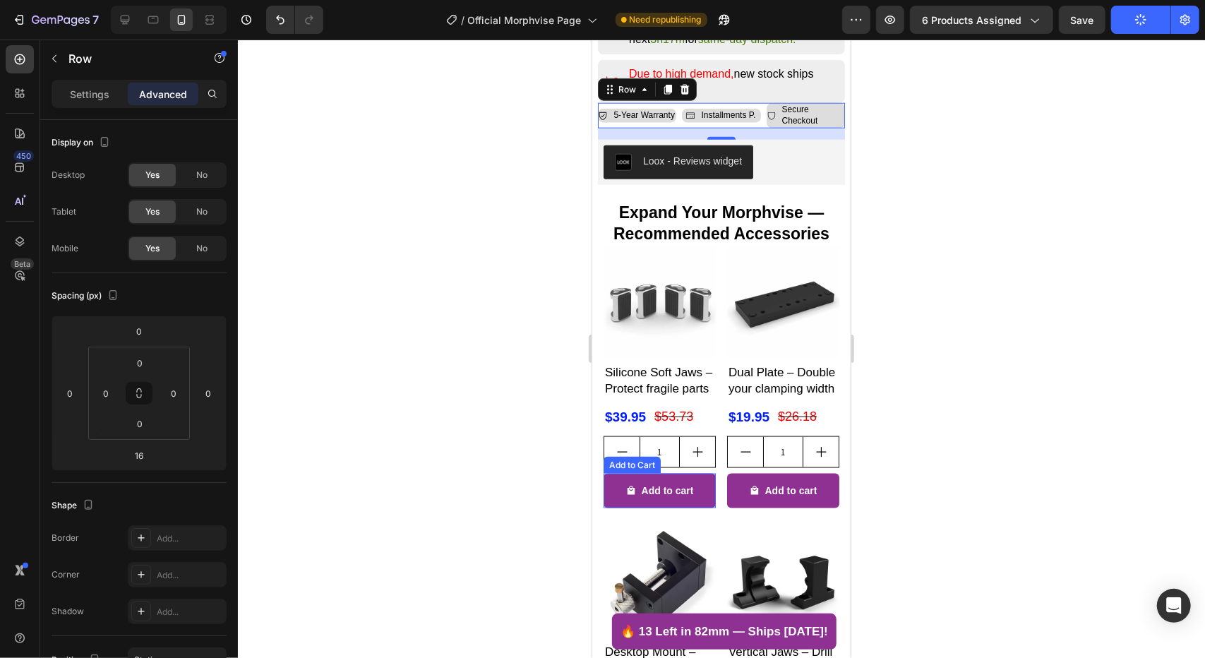
scroll to position [979, 0]
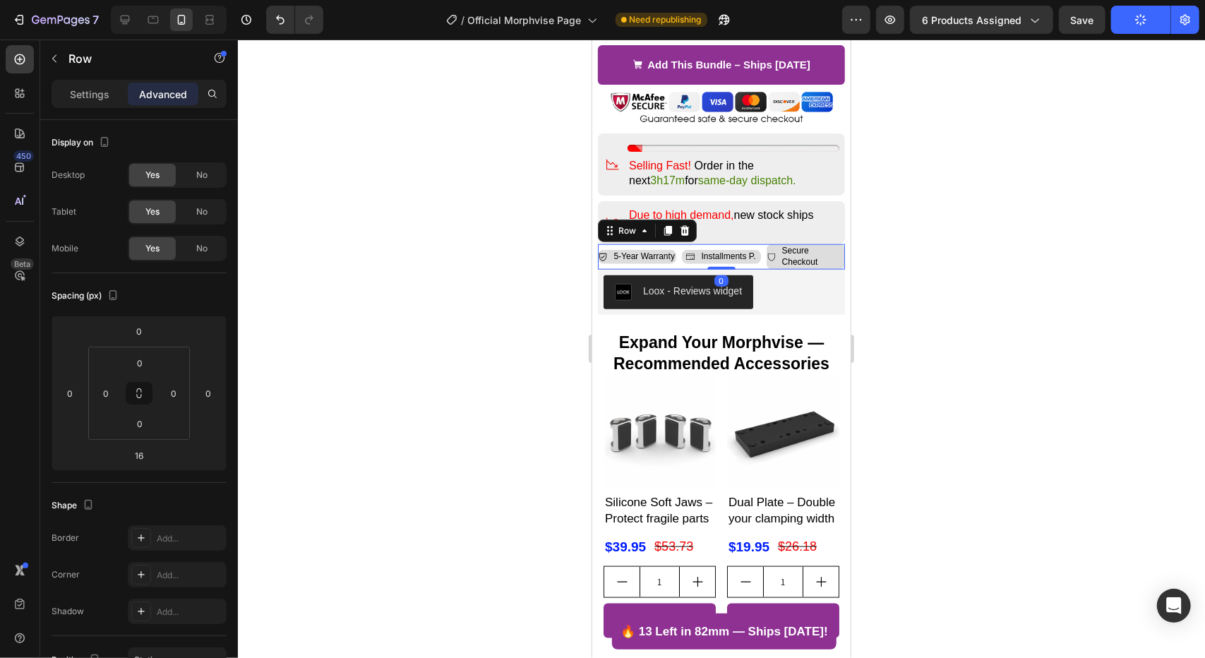
drag, startPoint x: 706, startPoint y: 265, endPoint x: 708, endPoint y: 234, distance: 30.4
click at [708, 244] on div "Icon 5-Year Warranty Text Block Row Icon Installments P. Text Block Row Icon Se…" at bounding box center [720, 256] width 247 height 25
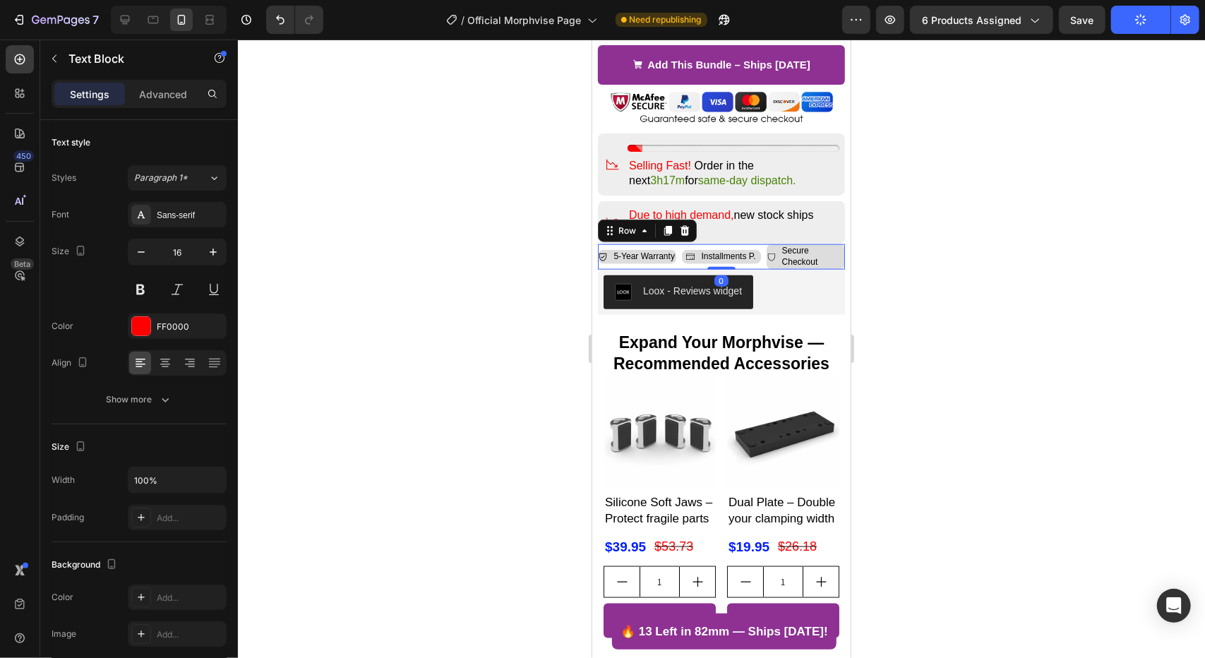
click at [745, 210] on p "Due to high demand, new stock ships in 2 weeks" at bounding box center [732, 223] width 209 height 30
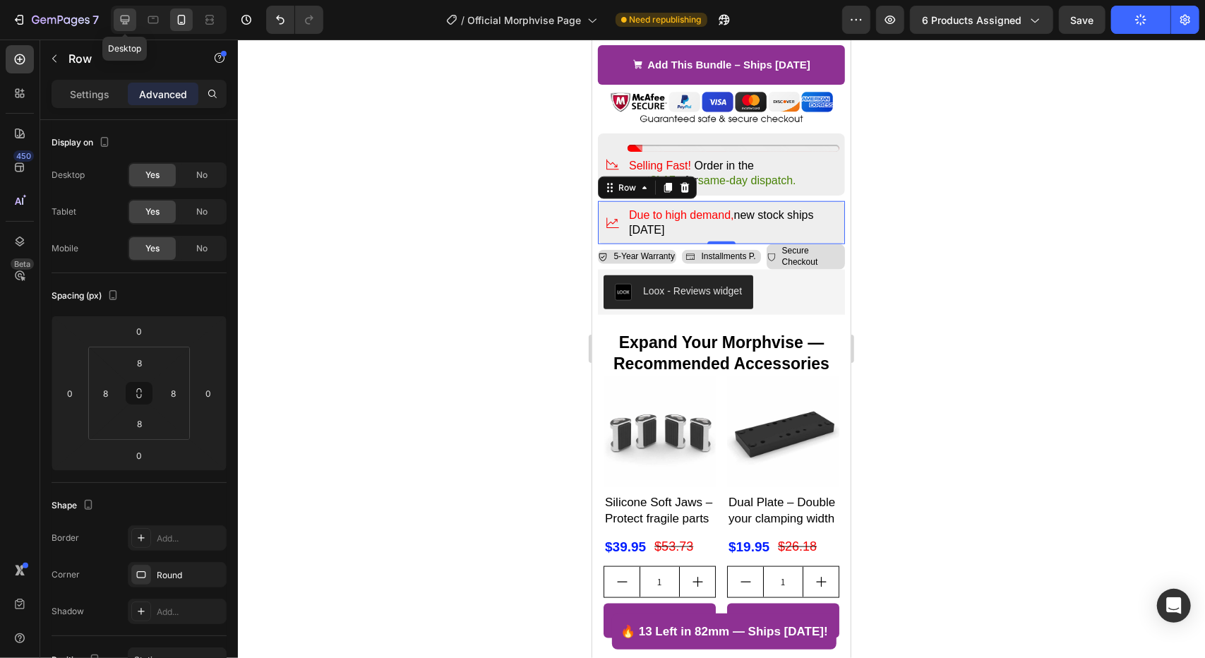
click at [126, 22] on icon at bounding box center [125, 20] width 9 height 9
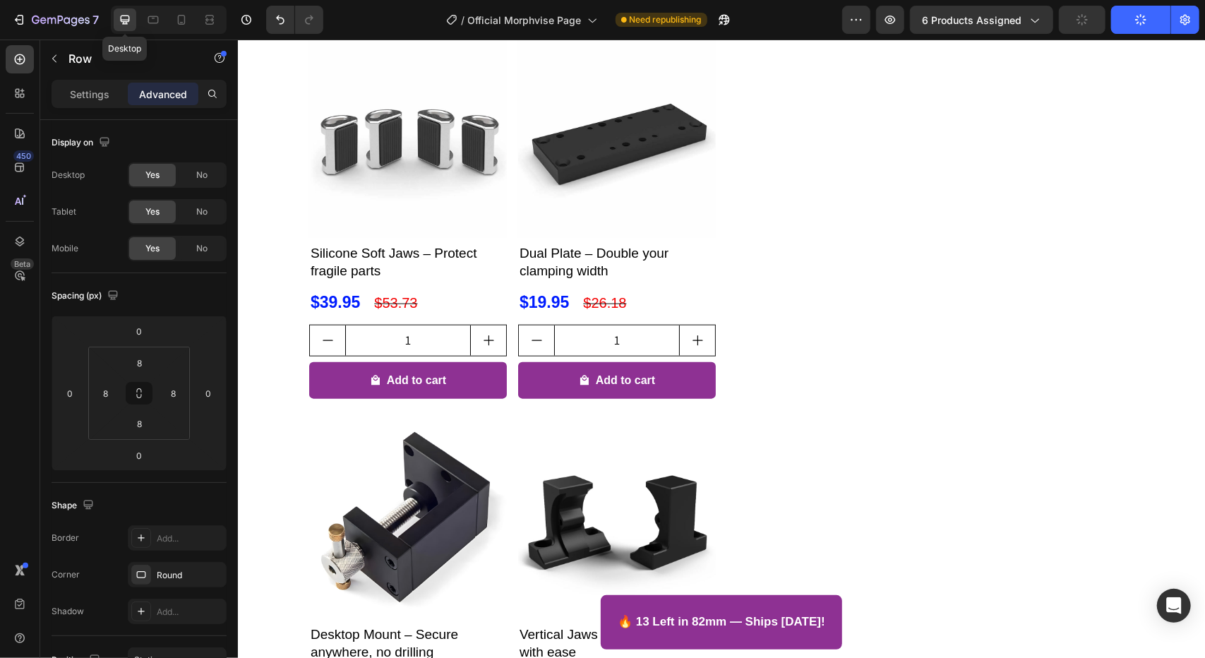
type input "8"
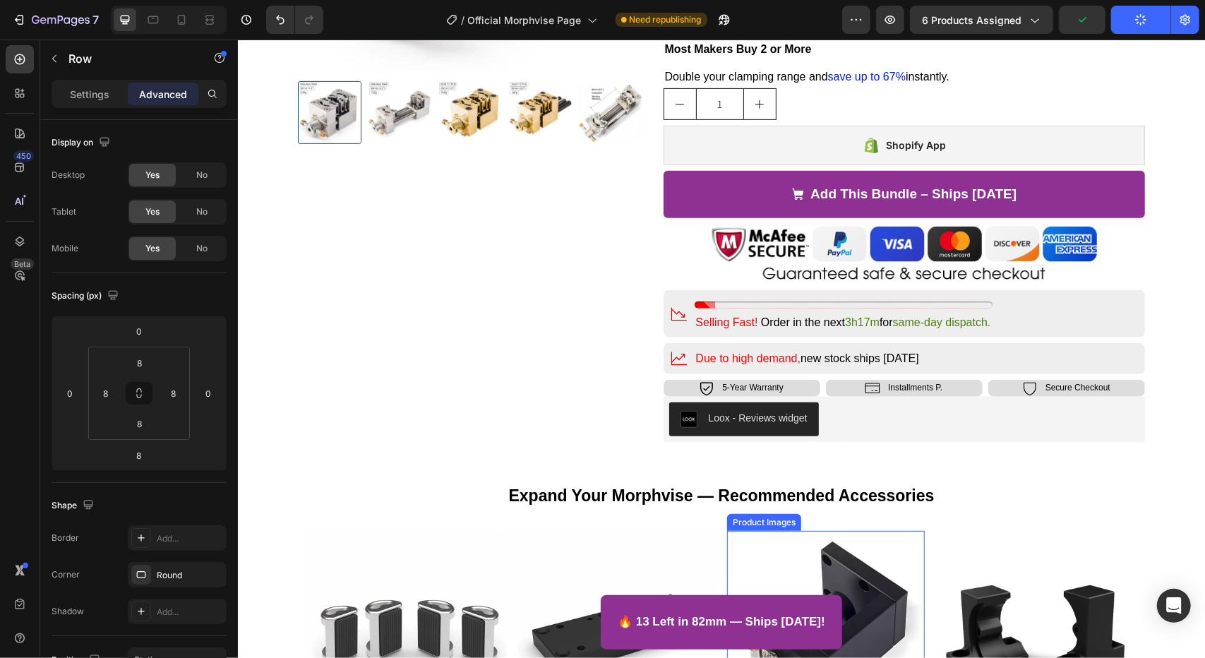
scroll to position [426, 0]
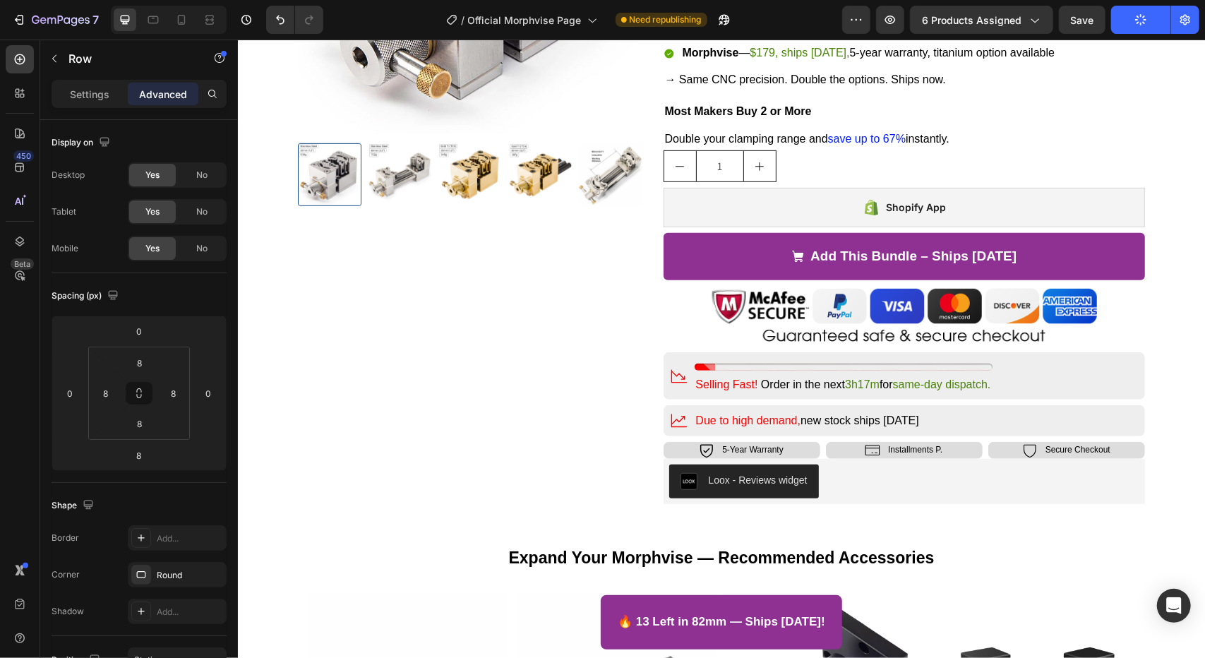
click at [950, 424] on div "Icon Due to high demand, new stock ships [DATE] Text Block Row" at bounding box center [904, 420] width 482 height 31
click at [962, 435] on div "Icon Free Shipping Text Block Row Icon Free Returns Text Block Row Row $179.00 …" at bounding box center [904, 147] width 482 height 714
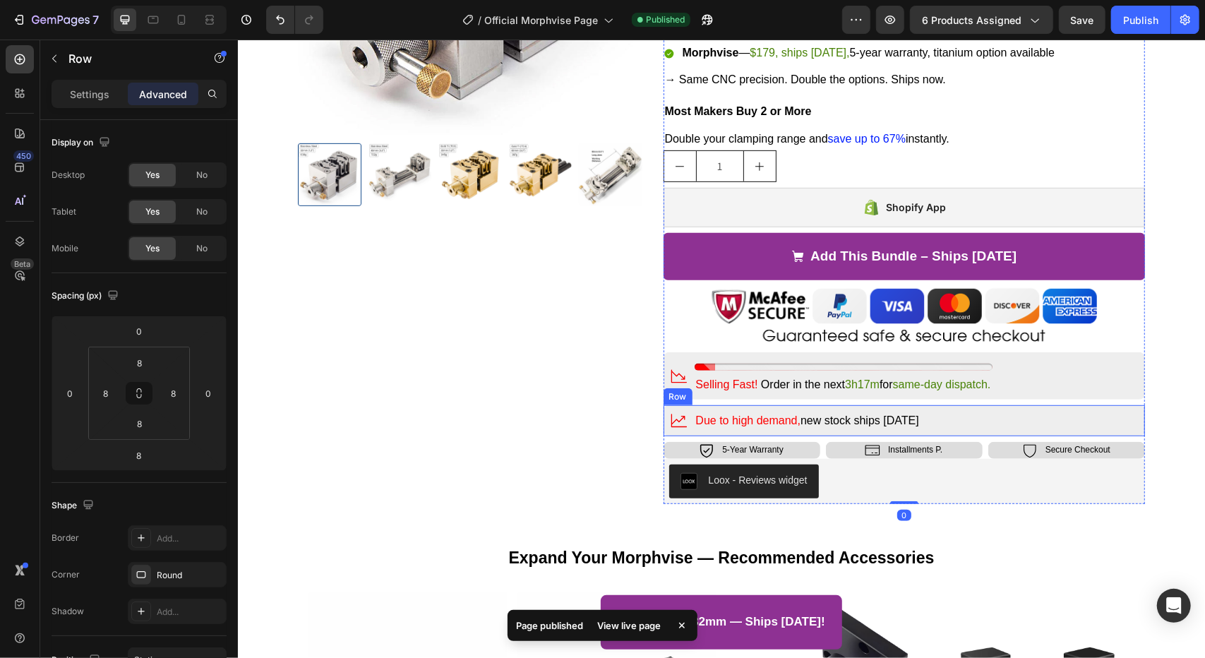
click at [970, 429] on div "Icon Due to high demand, new stock ships [DATE] Text Block Row" at bounding box center [904, 420] width 482 height 31
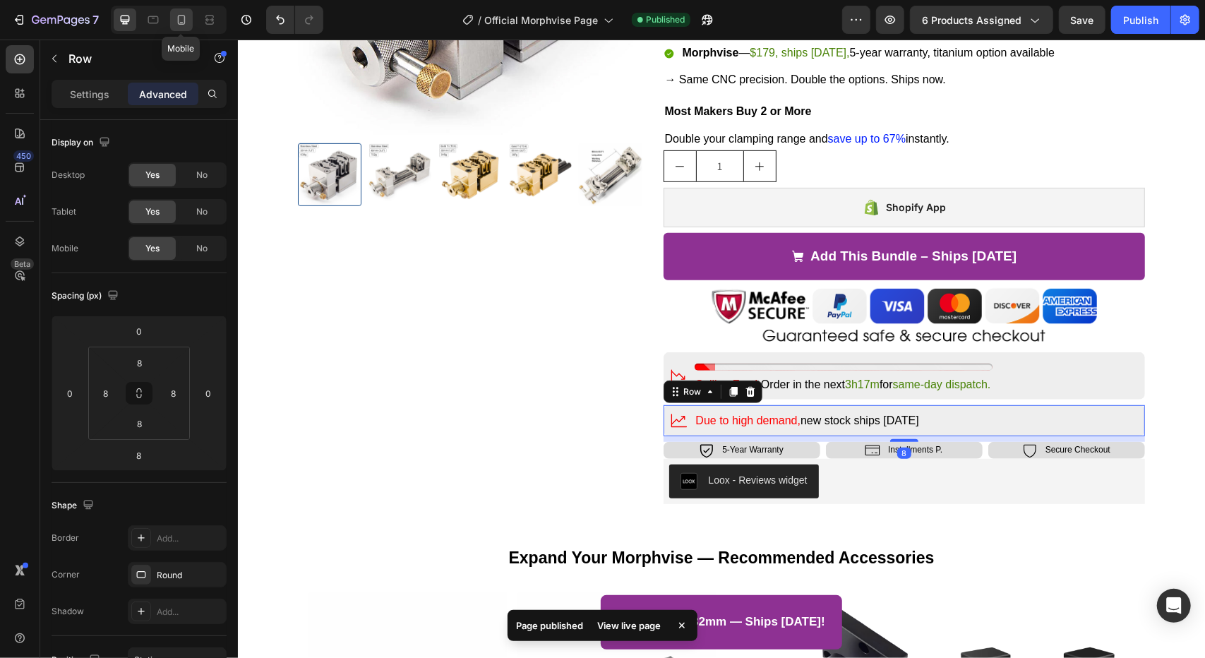
click at [181, 12] on div at bounding box center [181, 19] width 23 height 23
type input "0"
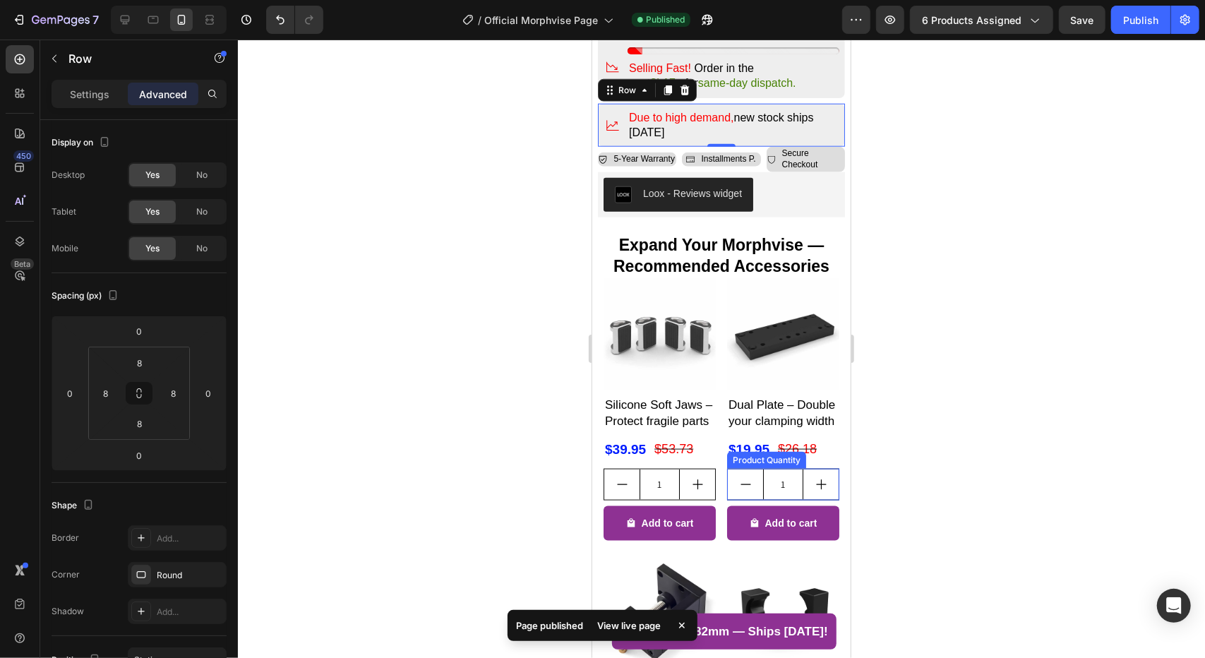
scroll to position [865, 0]
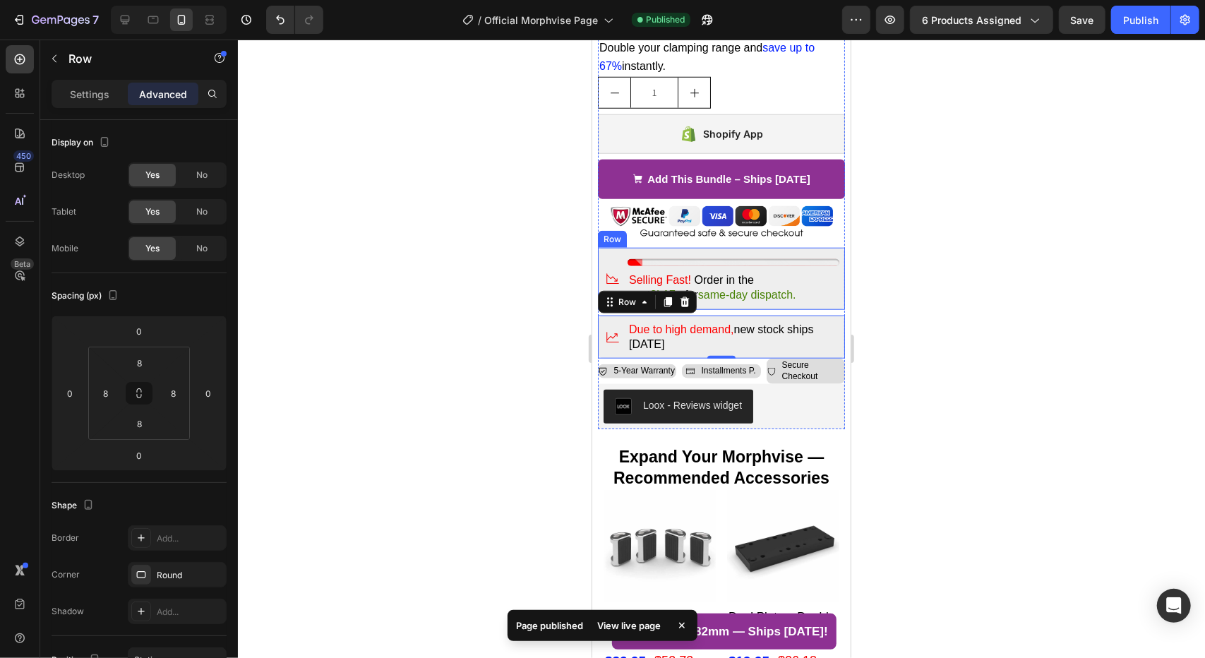
click at [799, 288] on div "Selling Fast! Order in the next 3h17m for same-day dispatch." at bounding box center [733, 287] width 212 height 32
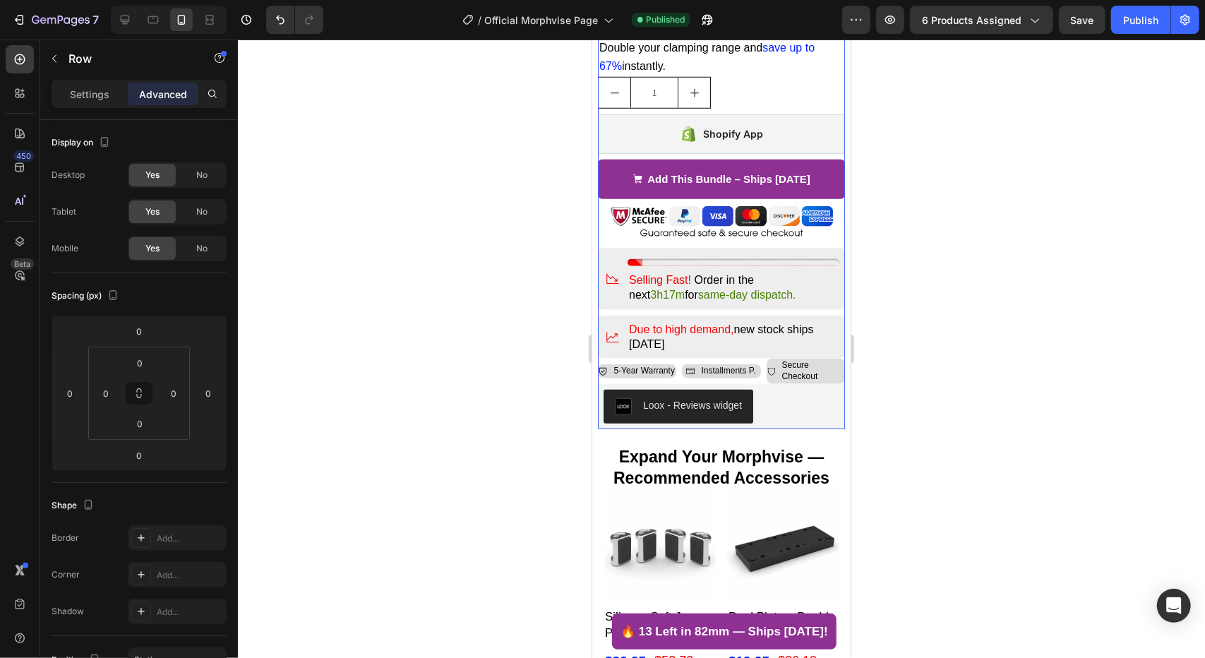
click at [798, 295] on div "Icon Free Shipping Text Block Row Icon Free Returns Text Block Row Row $179.00 …" at bounding box center [720, 45] width 247 height 767
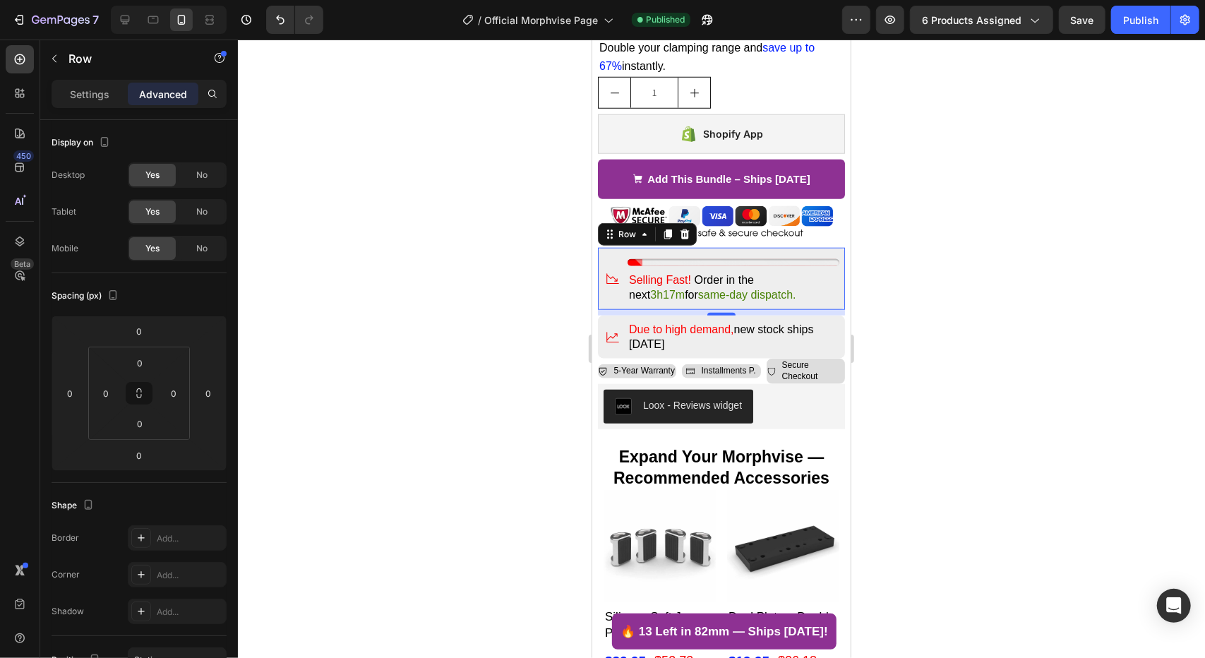
click at [801, 292] on div "Icon Stock Counter Selling Fast! Order in the next 3h17m for same-day dispatch.…" at bounding box center [720, 278] width 247 height 62
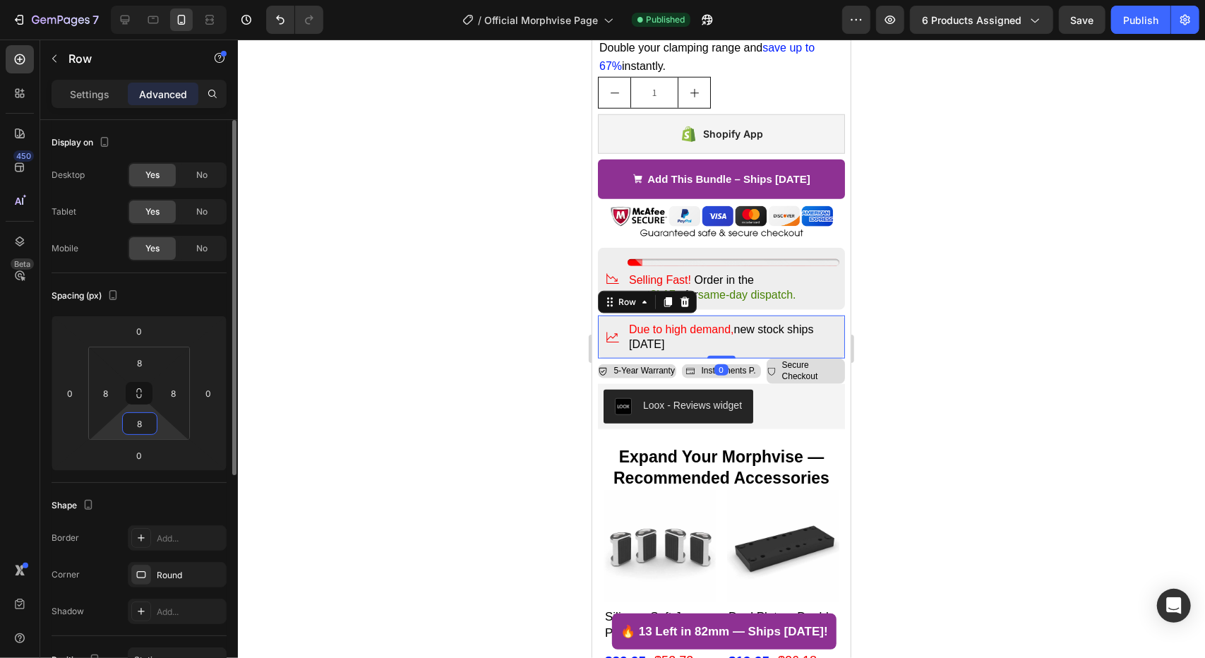
click at [141, 424] on input "8" at bounding box center [140, 423] width 28 height 21
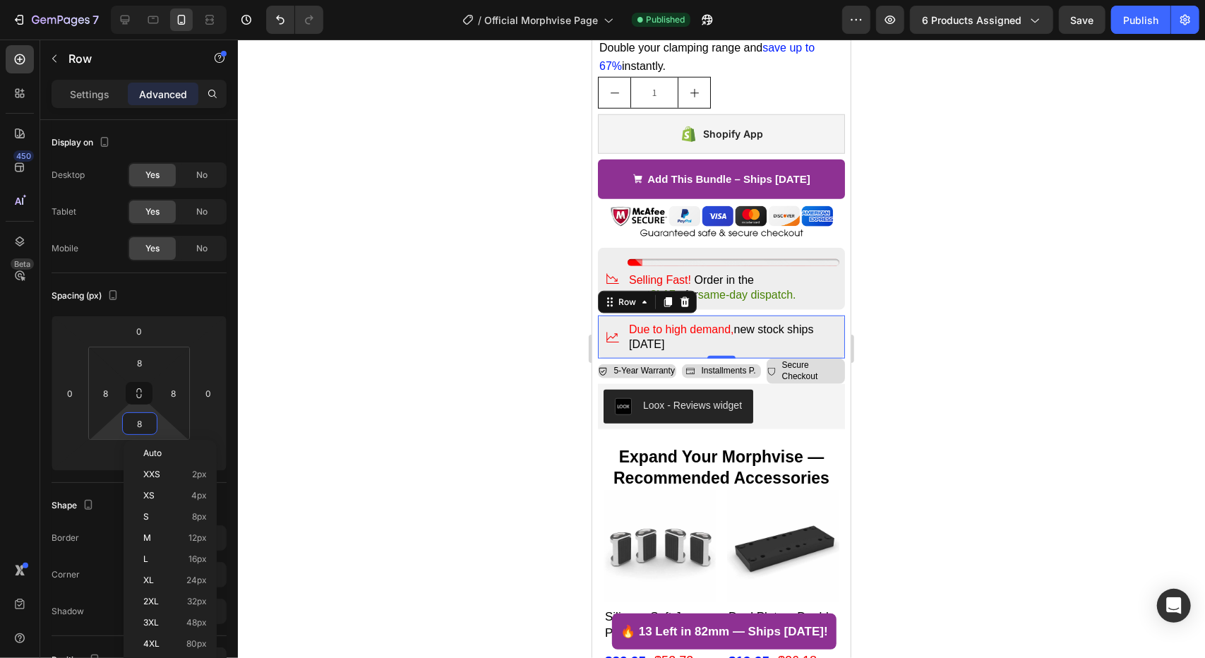
click at [86, 0] on html "7 Version history / Official Morphvise Page Published Preview 6 products assign…" at bounding box center [602, 0] width 1205 height 0
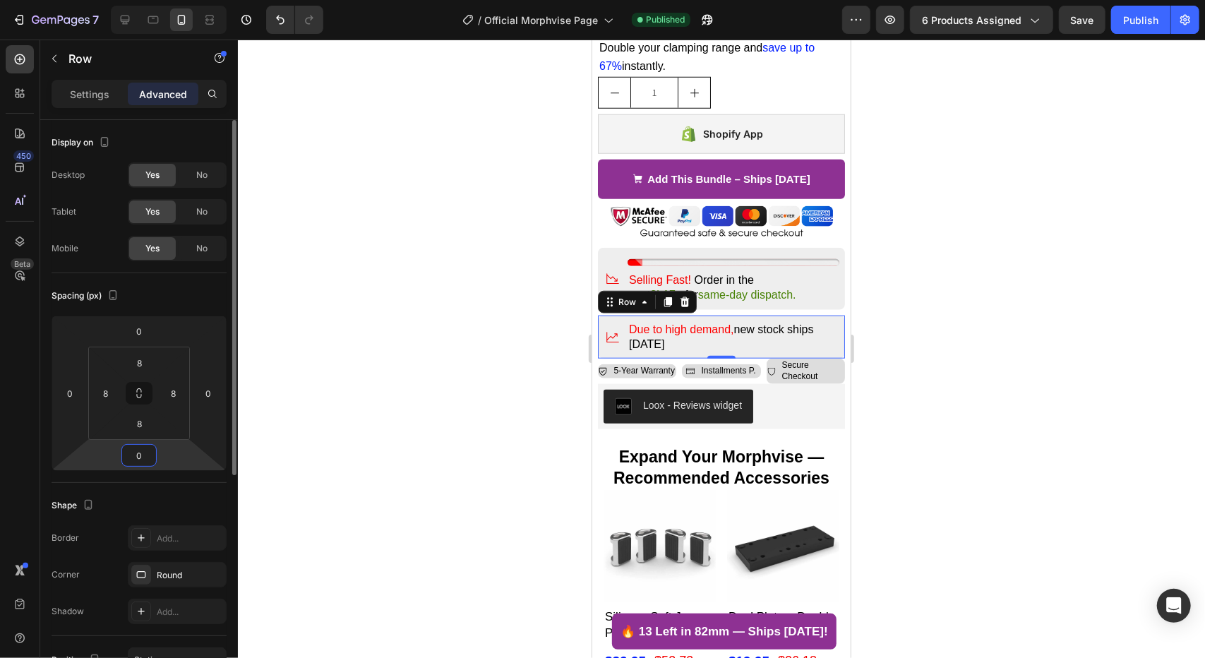
click at [138, 455] on input "0" at bounding box center [139, 455] width 28 height 21
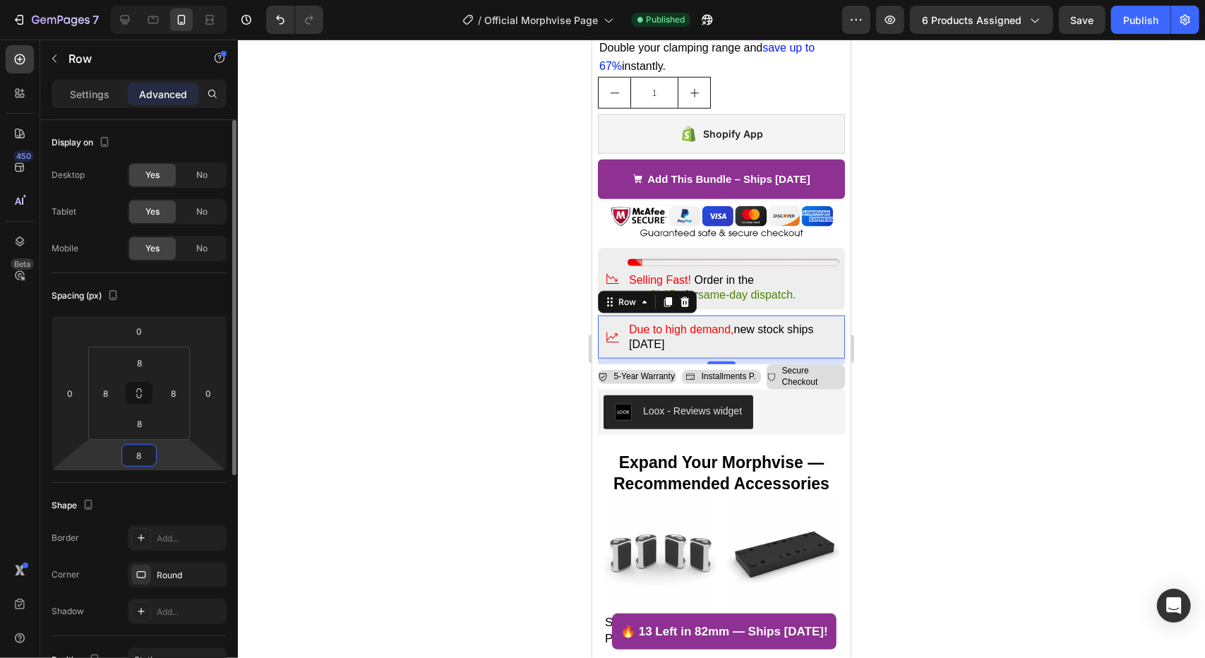
drag, startPoint x: 147, startPoint y: 459, endPoint x: 120, endPoint y: 460, distance: 26.9
click at [120, 460] on div "0 0 8 0" at bounding box center [139, 393] width 175 height 155
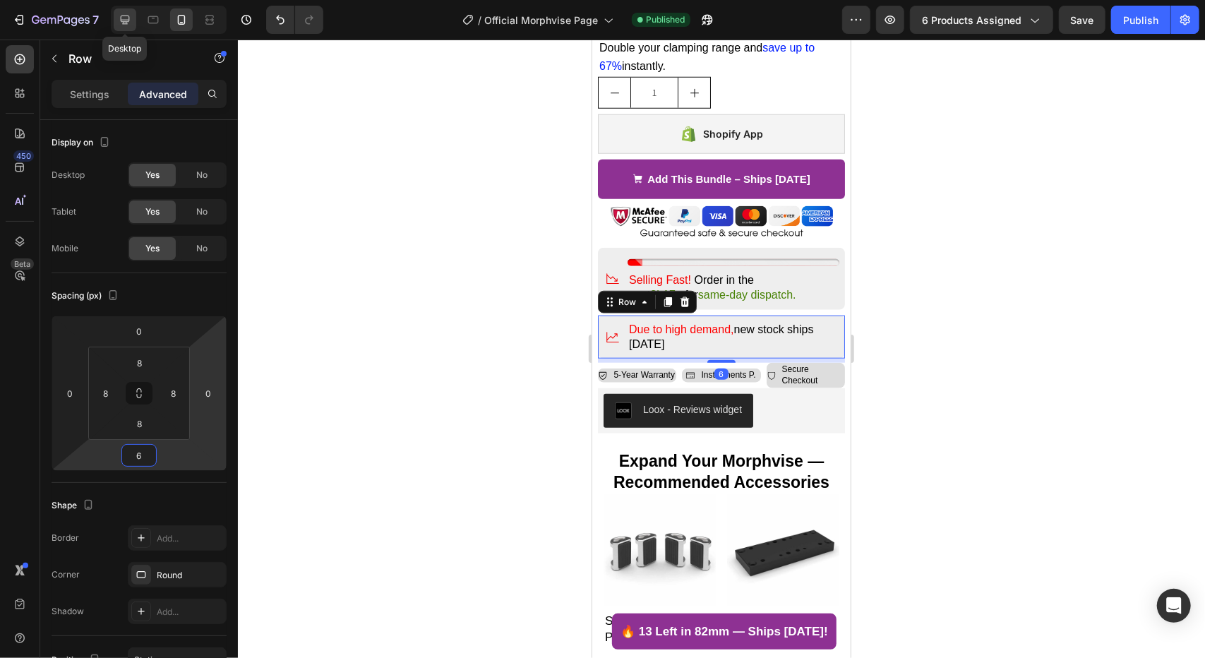
click at [127, 18] on icon at bounding box center [125, 20] width 14 height 14
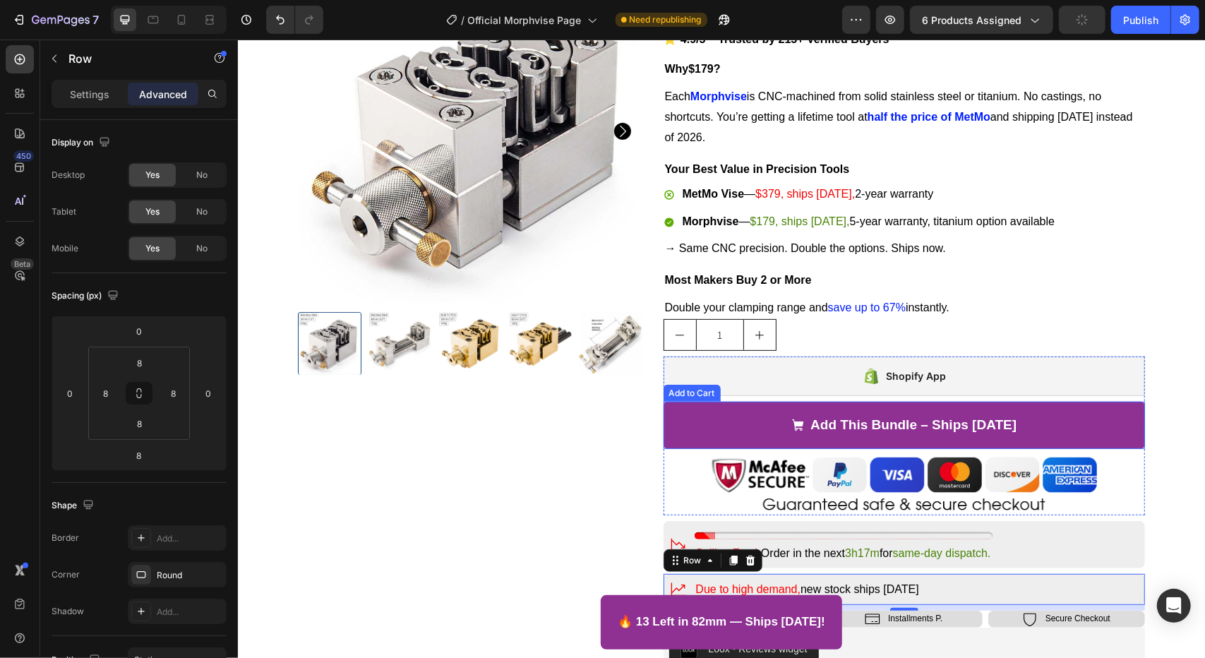
scroll to position [388, 0]
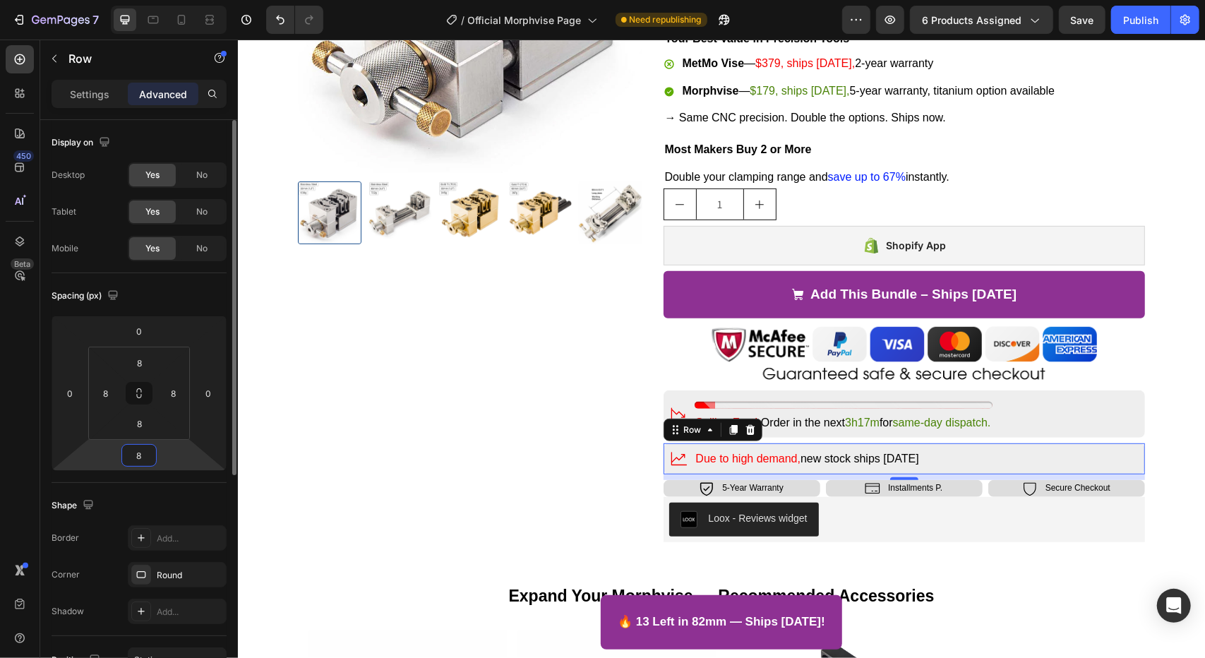
click at [139, 463] on input "8" at bounding box center [139, 455] width 28 height 21
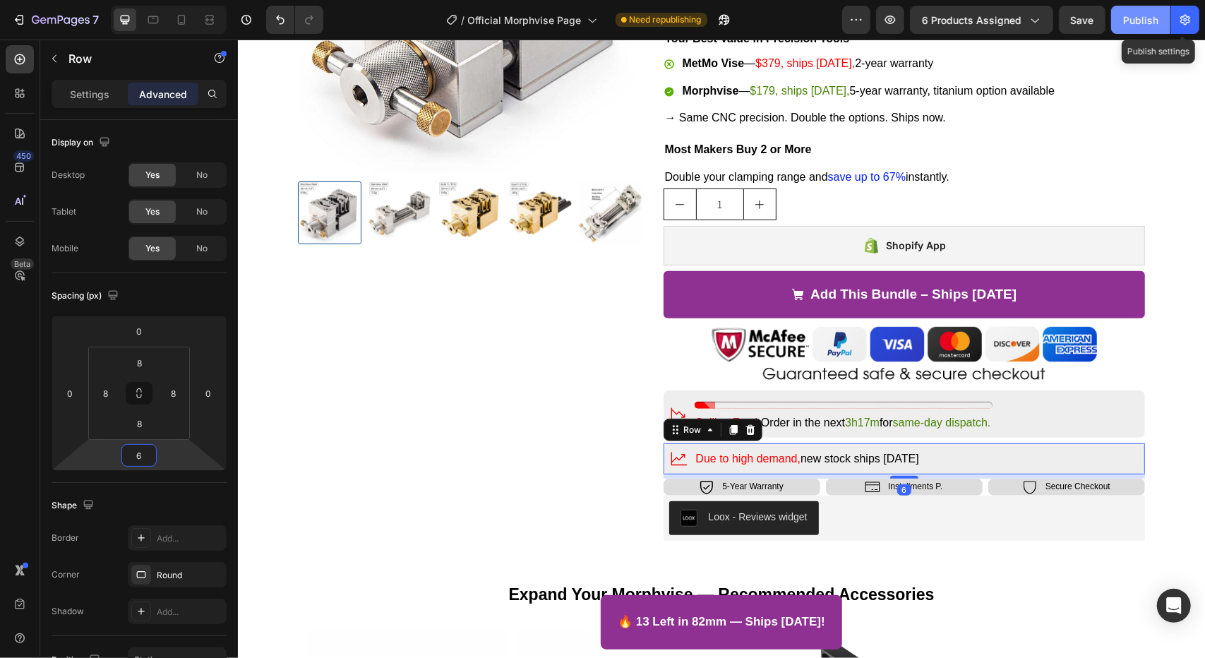
type input "6"
click at [1138, 15] on div "Publish" at bounding box center [1140, 20] width 35 height 15
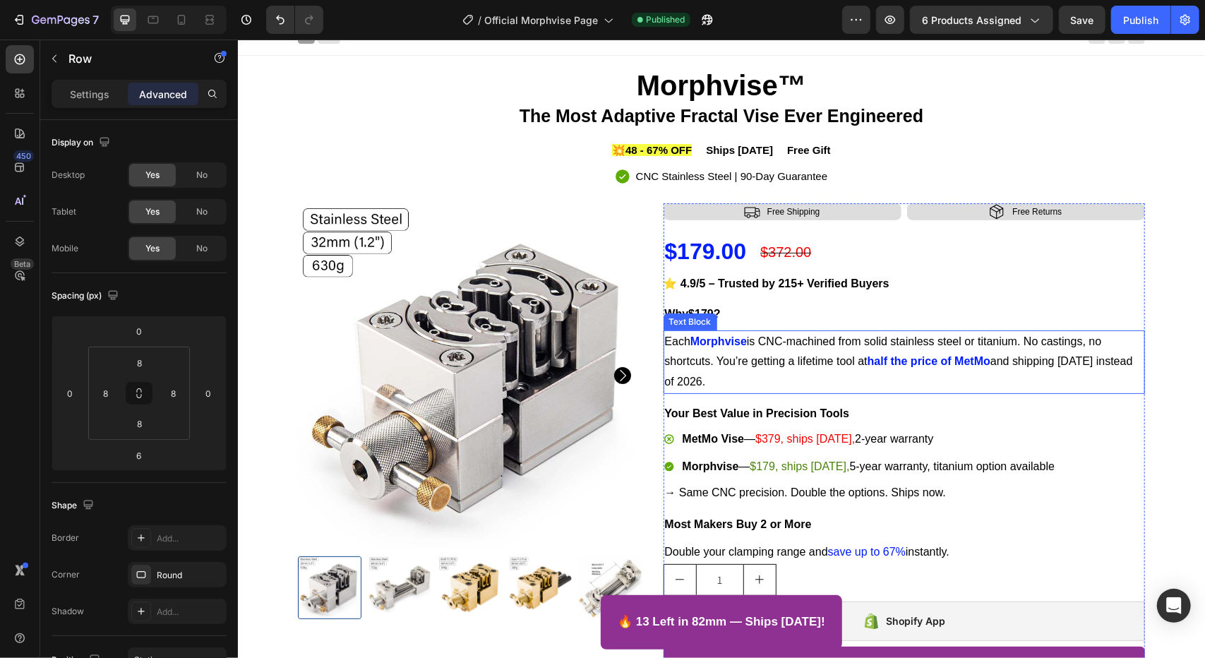
scroll to position [0, 0]
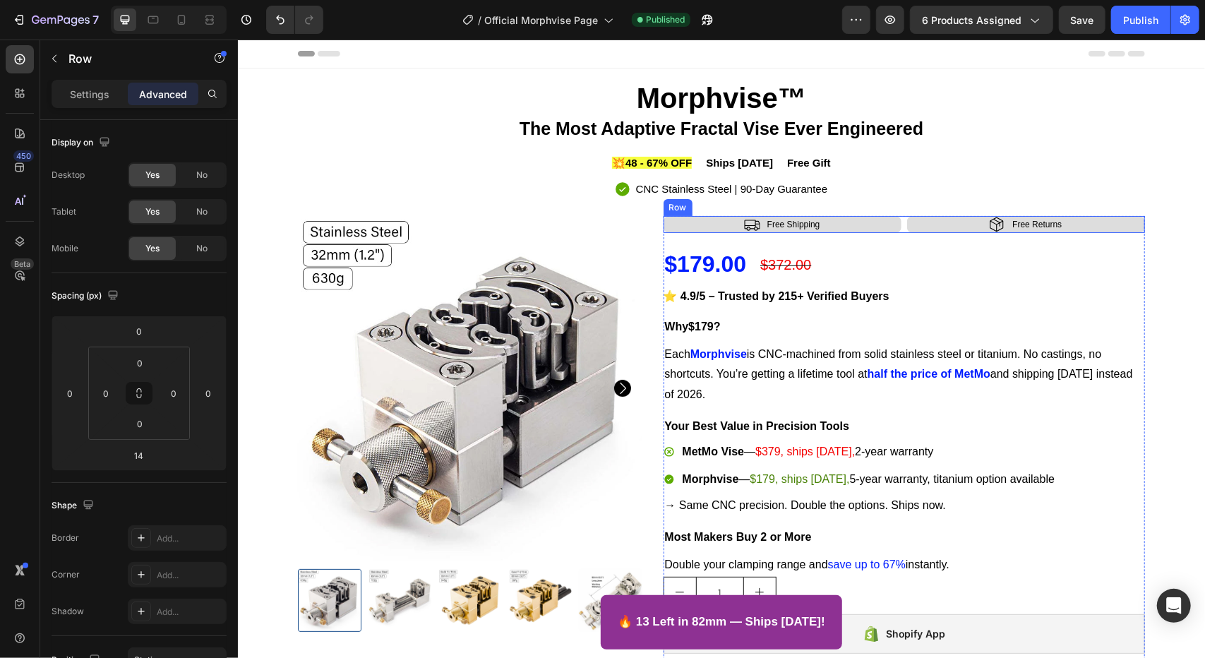
click at [897, 220] on div "Icon Free Shipping Text Block Row Icon Free Returns Text Block Row Row" at bounding box center [904, 223] width 482 height 17
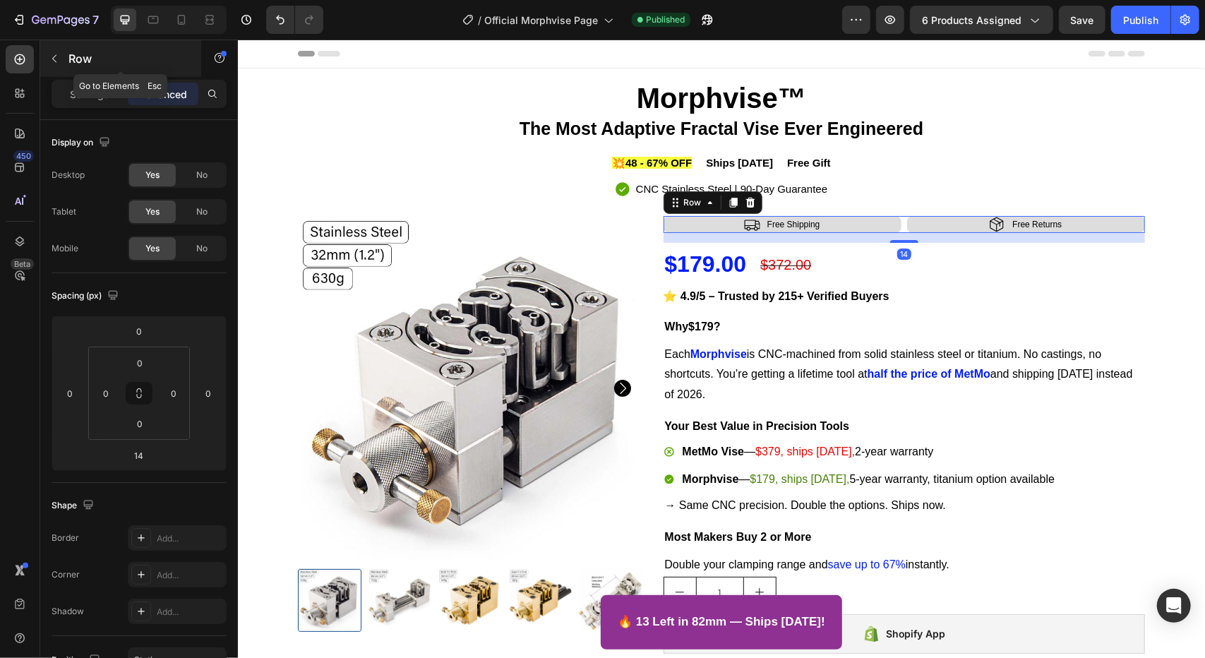
click at [52, 59] on icon "button" at bounding box center [54, 58] width 11 height 11
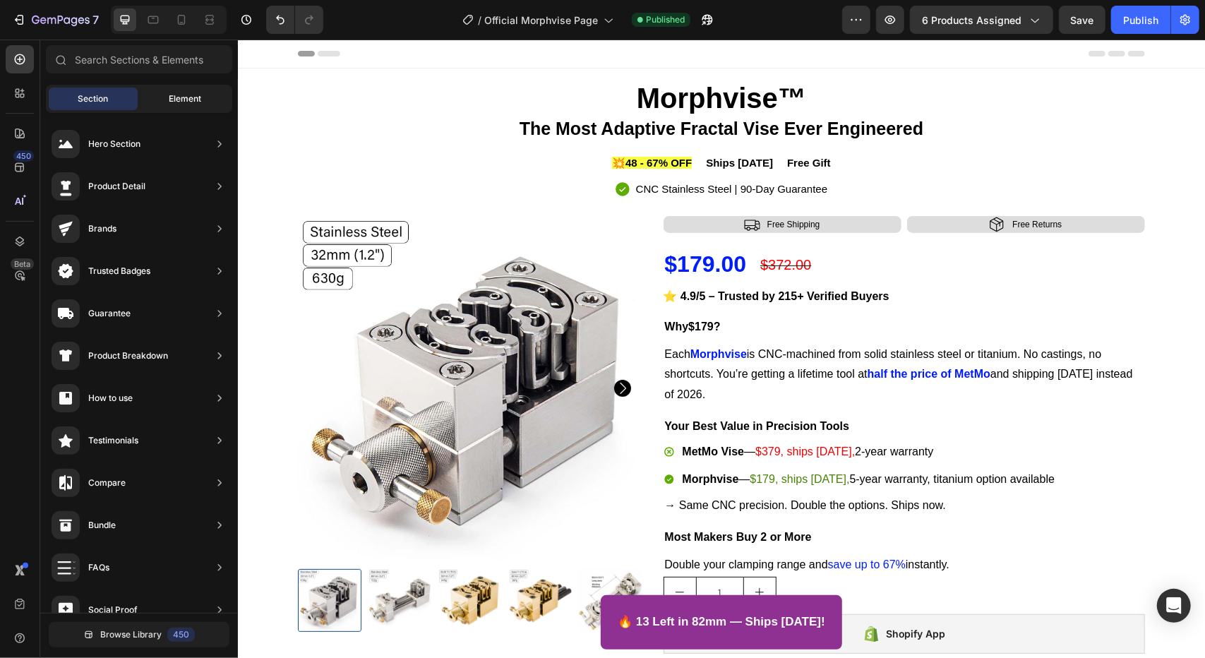
click at [144, 95] on div "Element" at bounding box center [185, 99] width 89 height 23
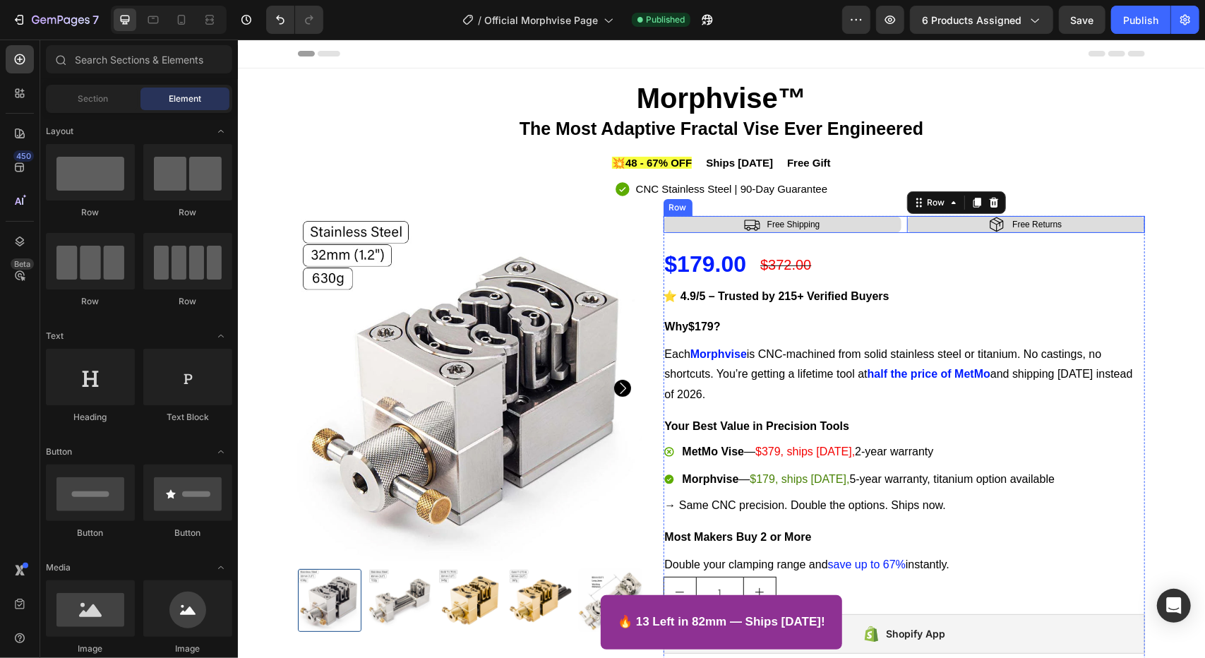
drag, startPoint x: 908, startPoint y: 222, endPoint x: 899, endPoint y: 222, distance: 9.2
click at [899, 222] on div "Icon Free Shipping Text Block Row Icon Free Returns Text Block Row 0 Row" at bounding box center [904, 223] width 482 height 17
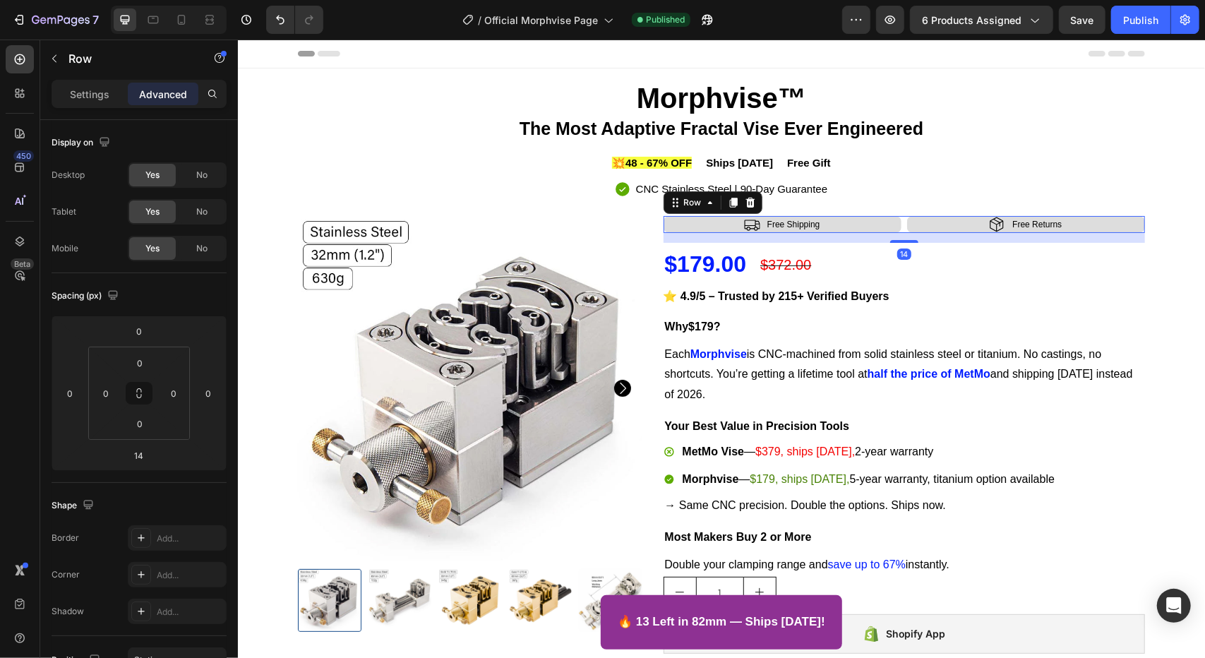
click at [897, 222] on div "Icon Free Shipping Text Block Row Icon Free Returns Text Block Row Row 14" at bounding box center [904, 223] width 482 height 17
click at [102, 100] on p "Settings" at bounding box center [90, 94] width 40 height 15
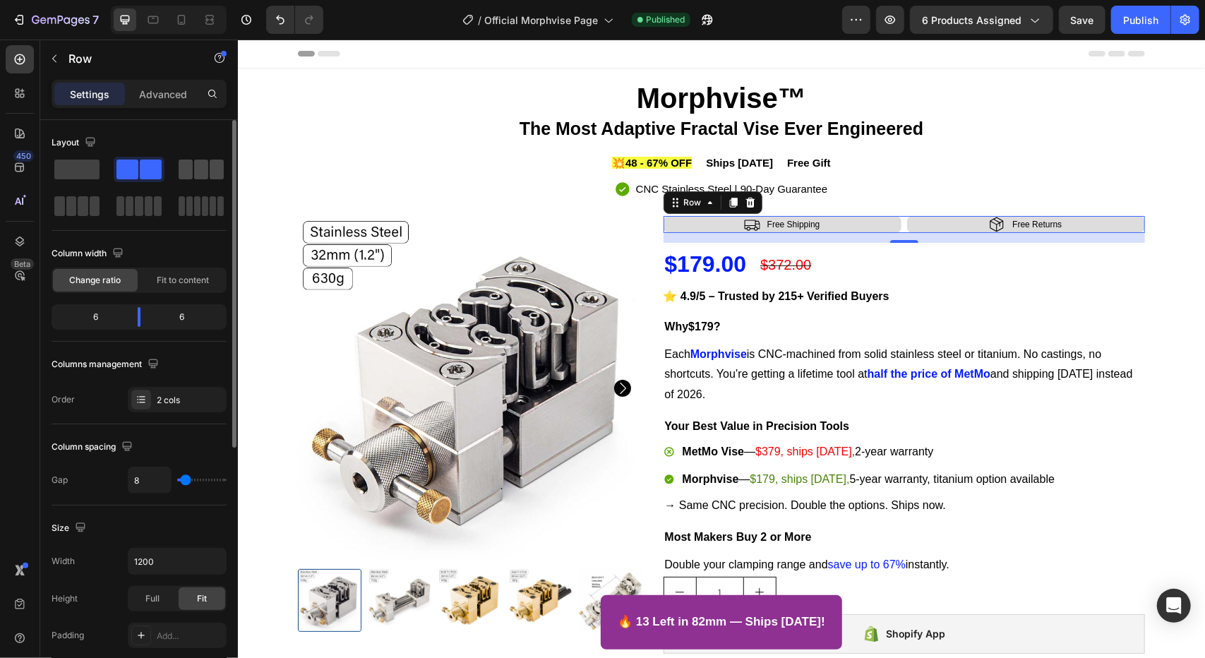
drag, startPoint x: 224, startPoint y: 170, endPoint x: 636, endPoint y: 292, distance: 429.4
click at [102, 193] on div at bounding box center [77, 205] width 51 height 25
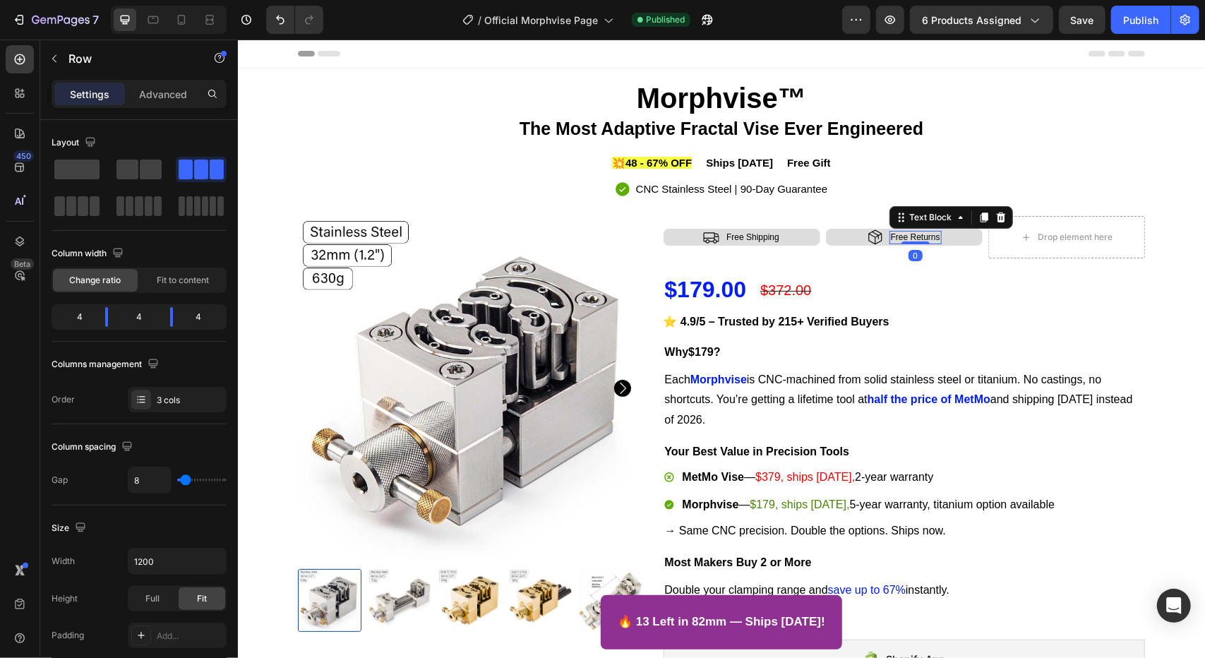
click at [930, 238] on p "Free Returns" at bounding box center [914, 237] width 49 height 11
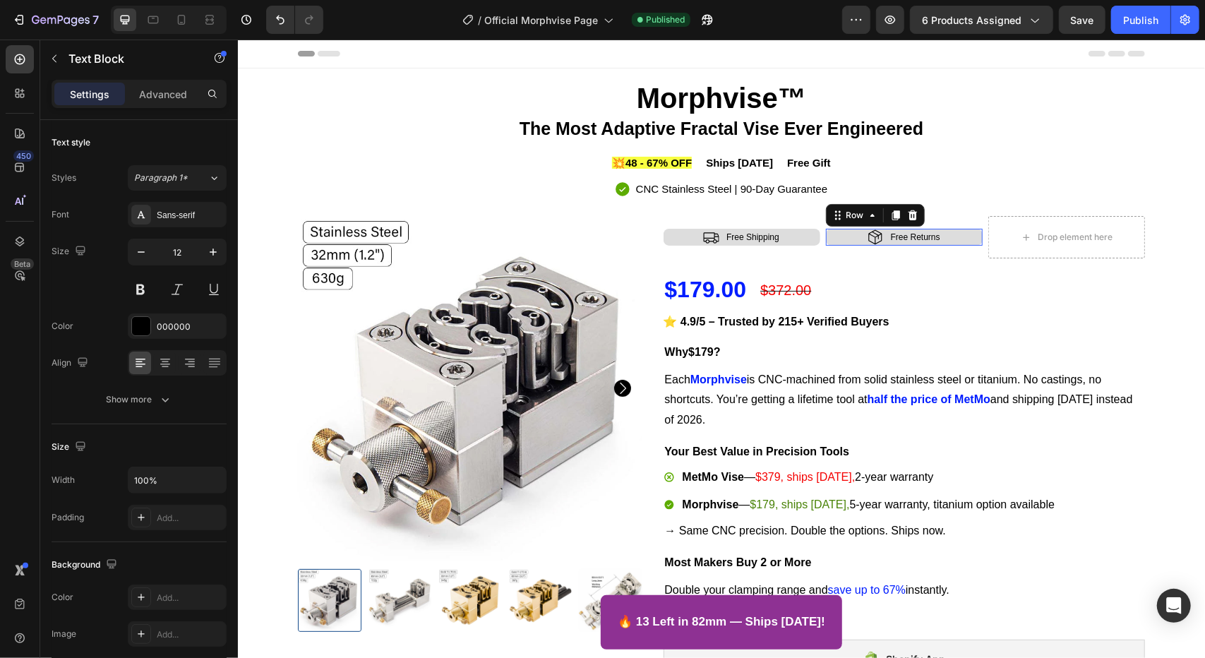
click at [842, 230] on div "Icon Free Returns Text Block Row 0" at bounding box center [903, 236] width 157 height 17
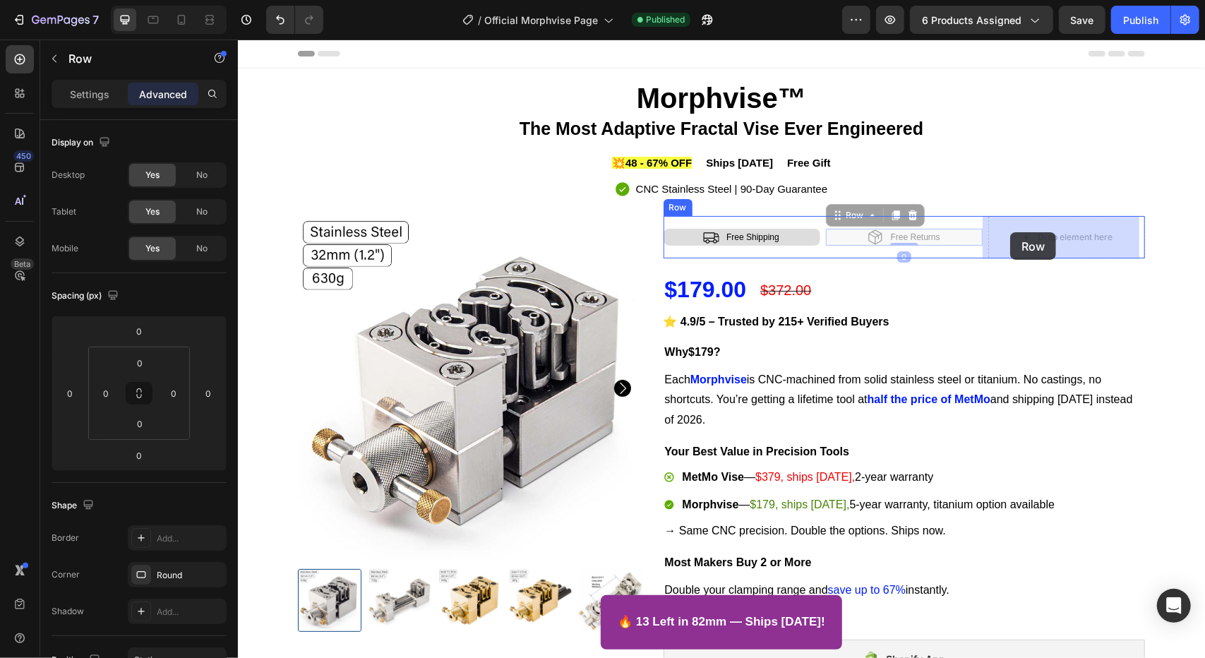
drag, startPoint x: 849, startPoint y: 215, endPoint x: 1008, endPoint y: 228, distance: 159.4
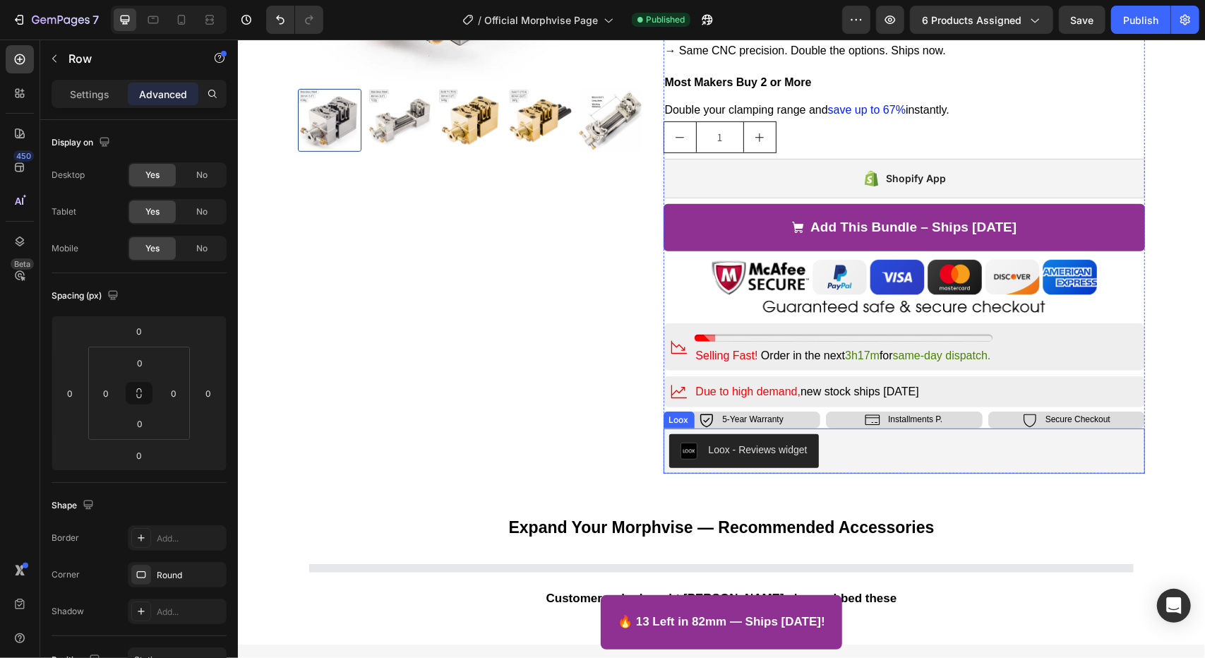
scroll to position [494, 0]
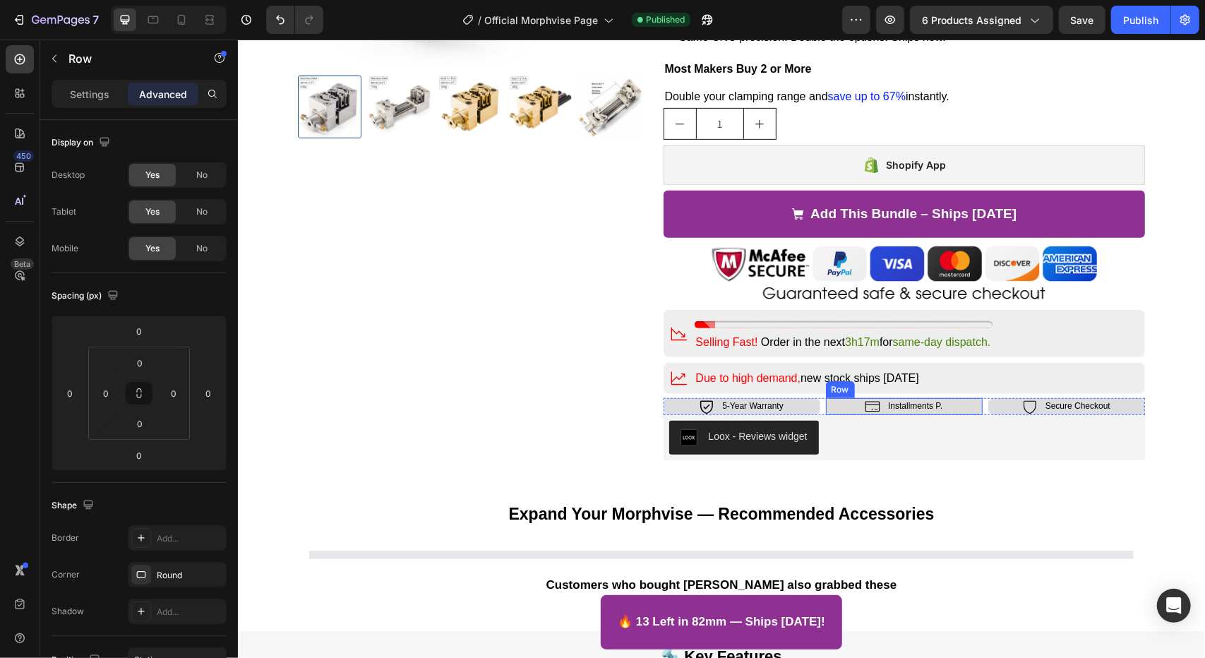
click at [839, 408] on div "Icon Installments P. Text Block Row" at bounding box center [903, 406] width 157 height 17
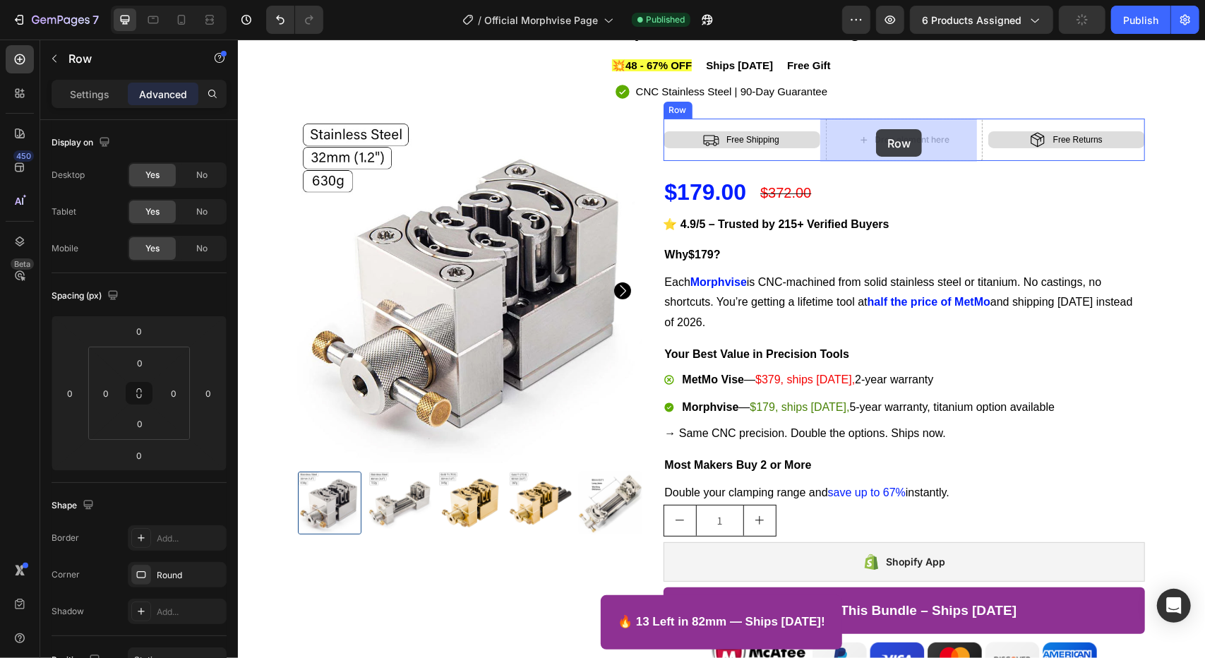
scroll to position [93, 0]
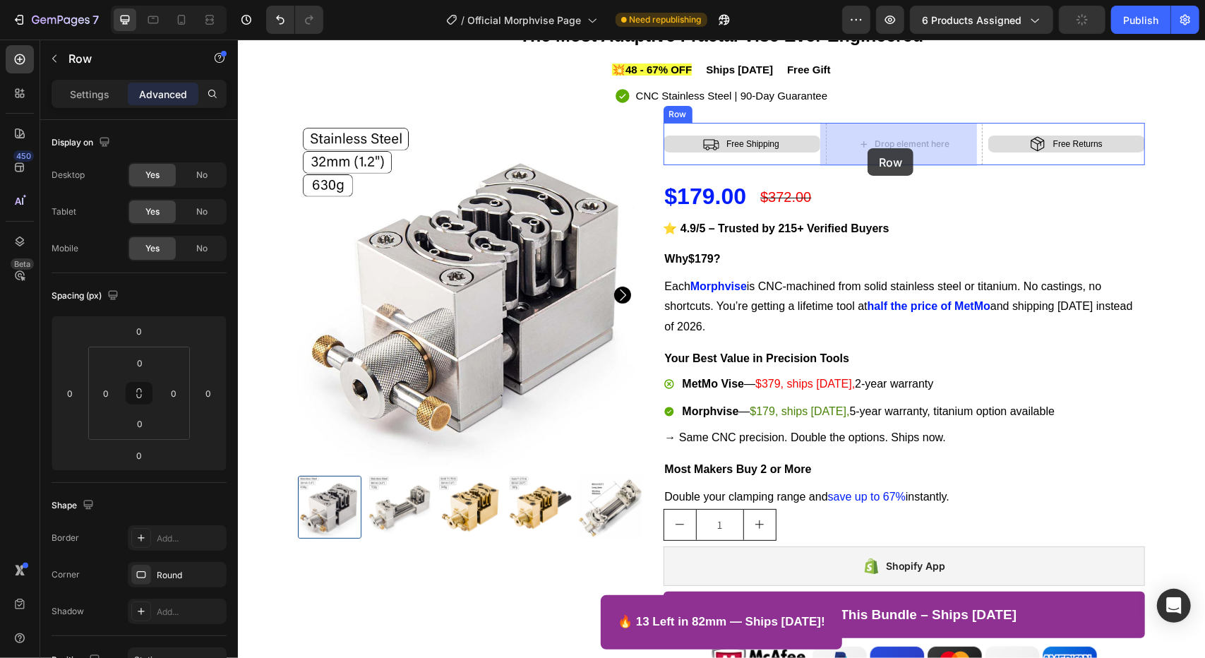
drag, startPoint x: 837, startPoint y: 386, endPoint x: 867, endPoint y: 148, distance: 240.5
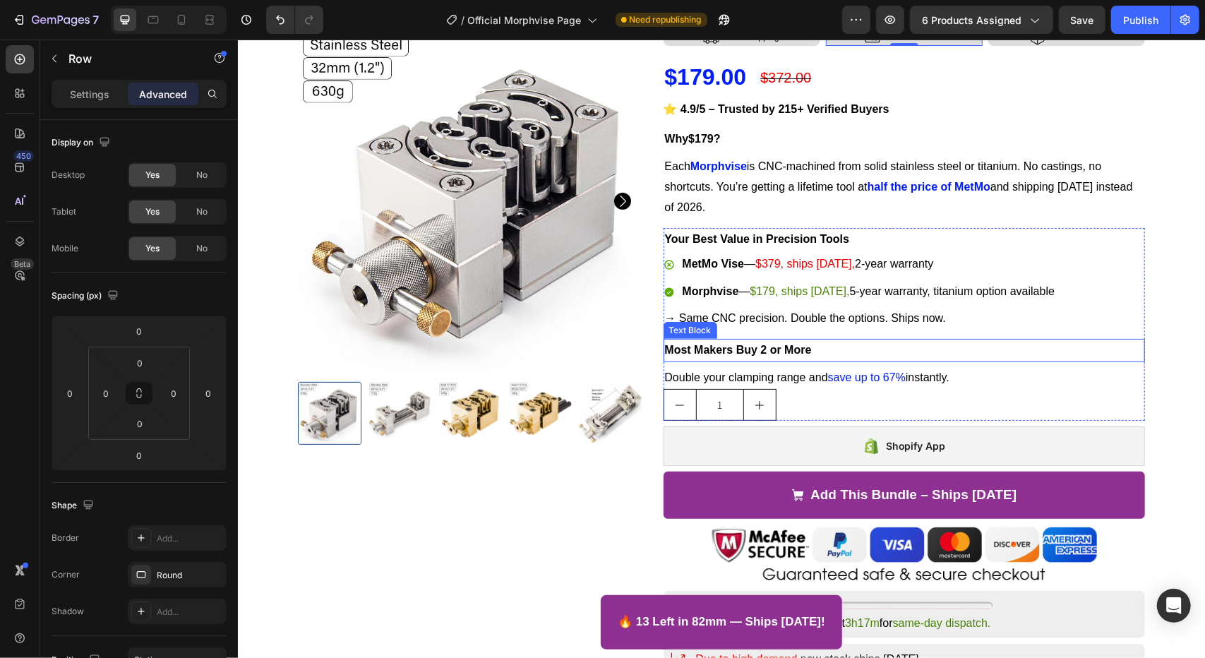
scroll to position [234, 0]
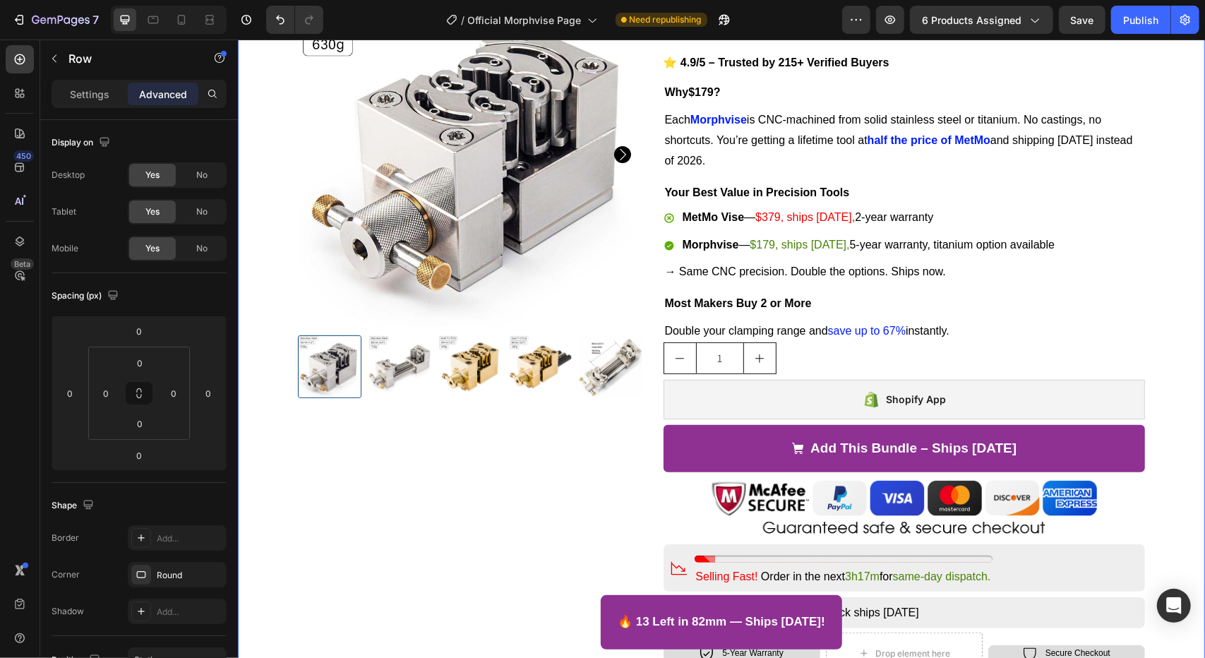
click at [1191, 332] on div "Product Images Icon Free Shipping Text Block Row Icon Installments P. Text Bloc…" at bounding box center [720, 352] width 967 height 751
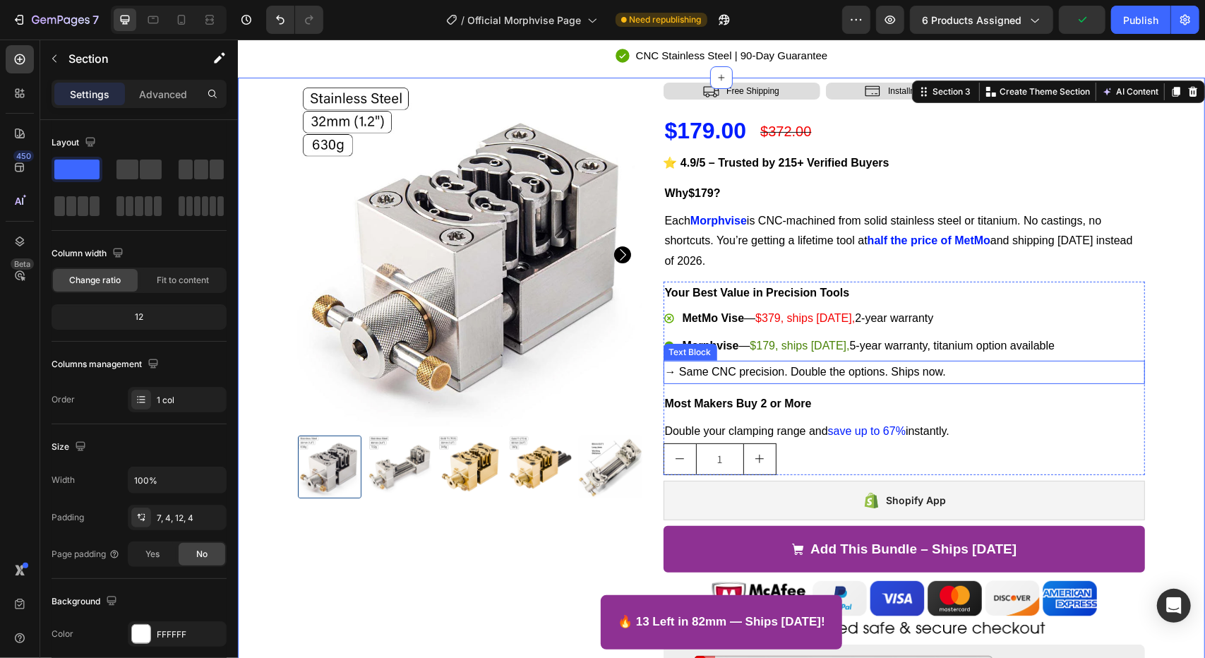
scroll to position [93, 0]
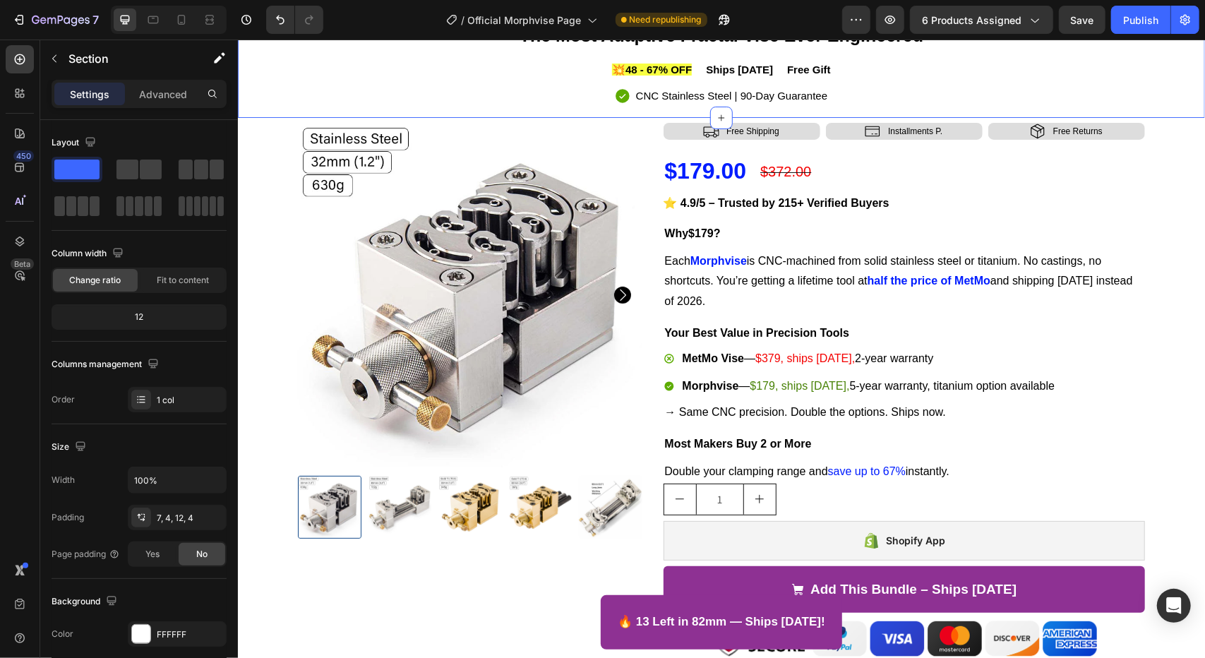
click at [1170, 78] on div "Morphvise™ The Most Adaptive Fractal Vise Ever Engineered Heading 💥48 - 67% OFF…" at bounding box center [721, 50] width 956 height 136
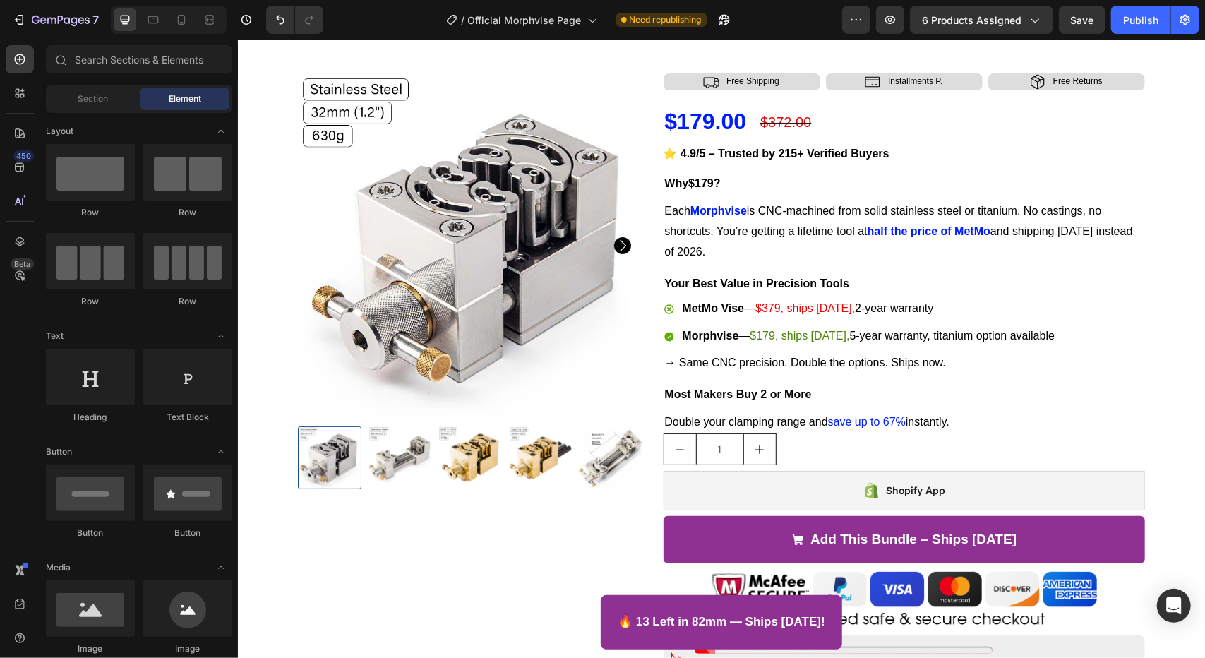
scroll to position [378, 0]
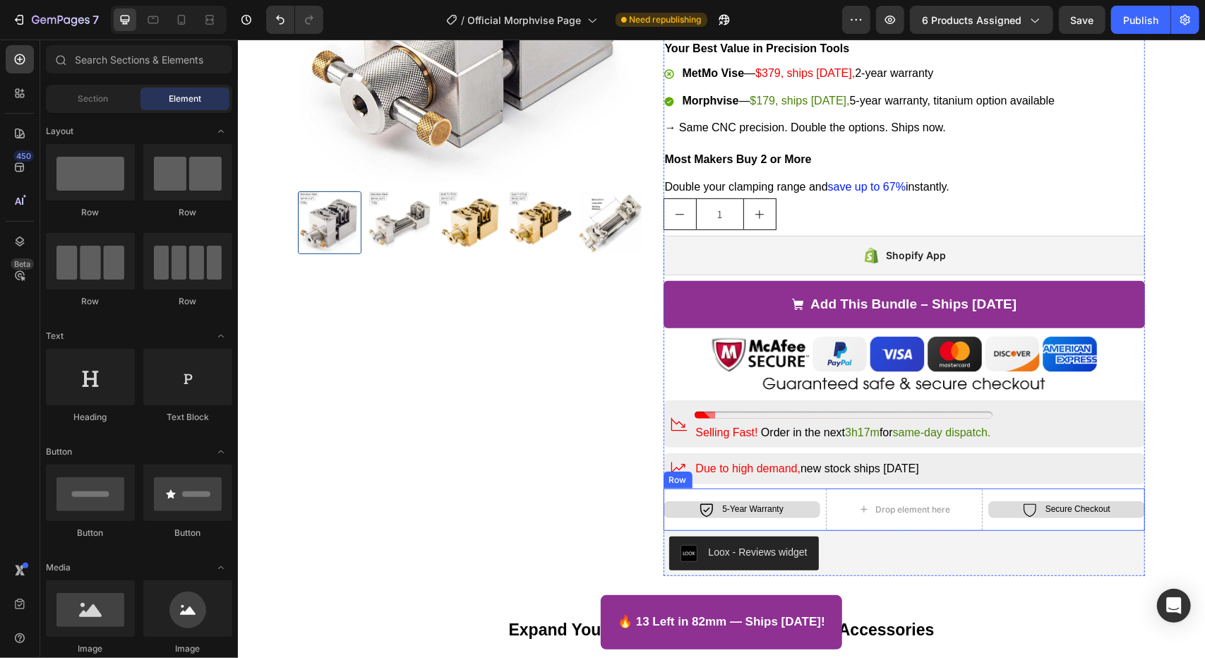
click at [814, 497] on div "Icon 5-Year Warranty Text Block Row Drop element here Icon Secure Checkout Text…" at bounding box center [904, 509] width 482 height 42
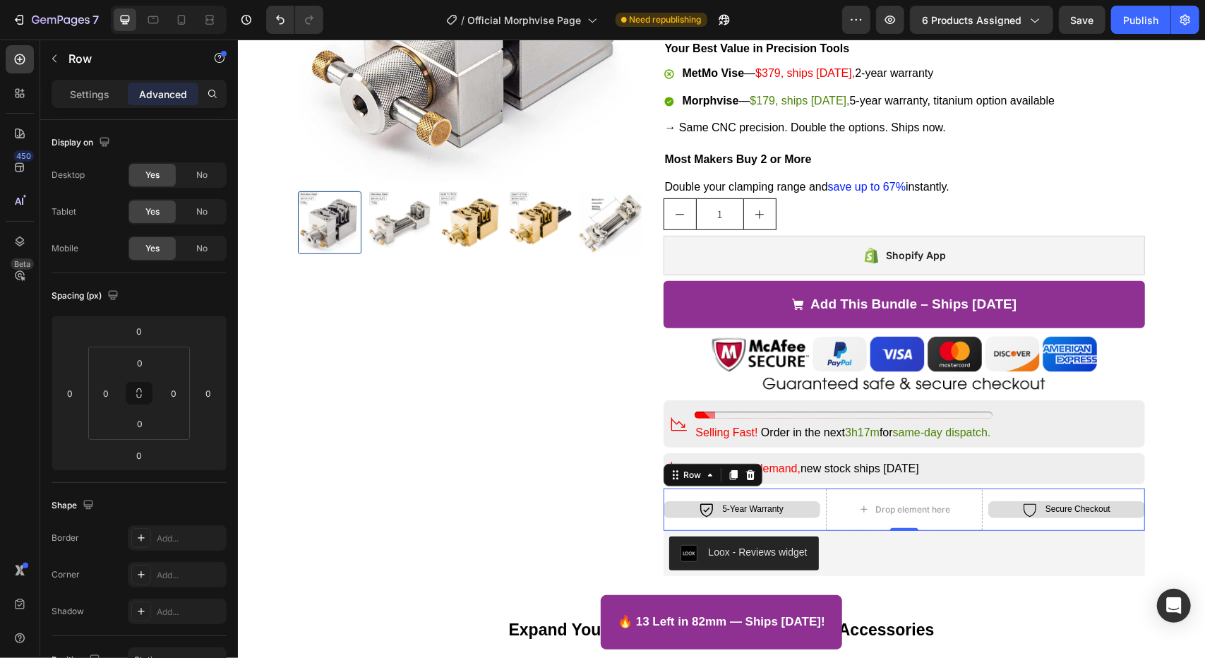
drag, startPoint x: 751, startPoint y: 473, endPoint x: 801, endPoint y: 496, distance: 55.6
click at [801, 496] on div "Icon 5-Year Warranty Text Block Row Drop element here Icon Secure Checkout Text…" at bounding box center [904, 509] width 482 height 42
click at [818, 499] on div "Icon 5-Year Warranty Text Block Row Drop element here Icon Secure Checkout Text…" at bounding box center [904, 509] width 482 height 42
click at [90, 100] on div "Settings" at bounding box center [89, 94] width 71 height 23
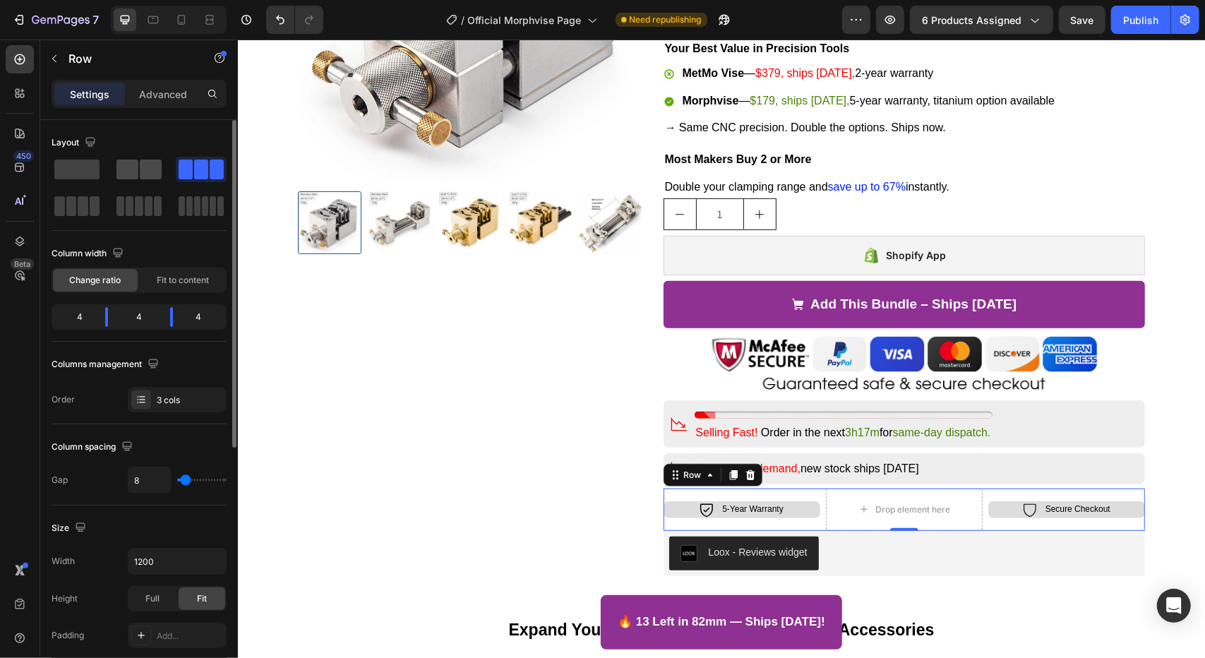
drag, startPoint x: 119, startPoint y: 161, endPoint x: 213, endPoint y: 275, distance: 147.9
click at [119, 161] on span at bounding box center [128, 170] width 22 height 20
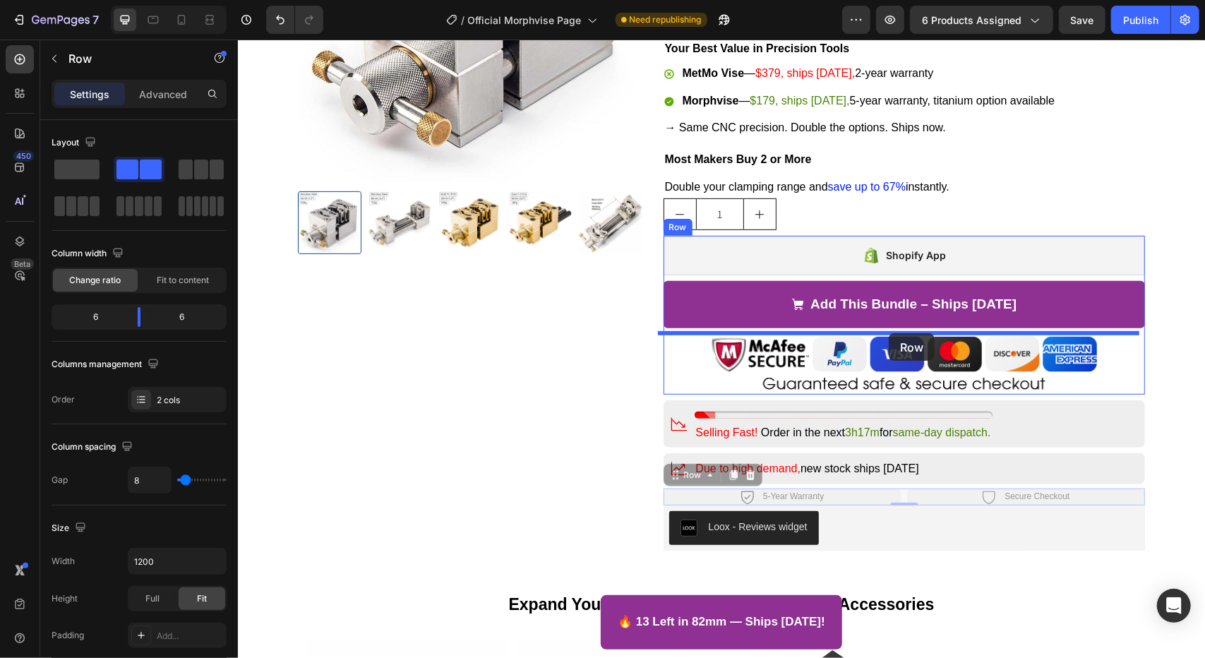
drag, startPoint x: 899, startPoint y: 498, endPoint x: 888, endPoint y: 333, distance: 165.6
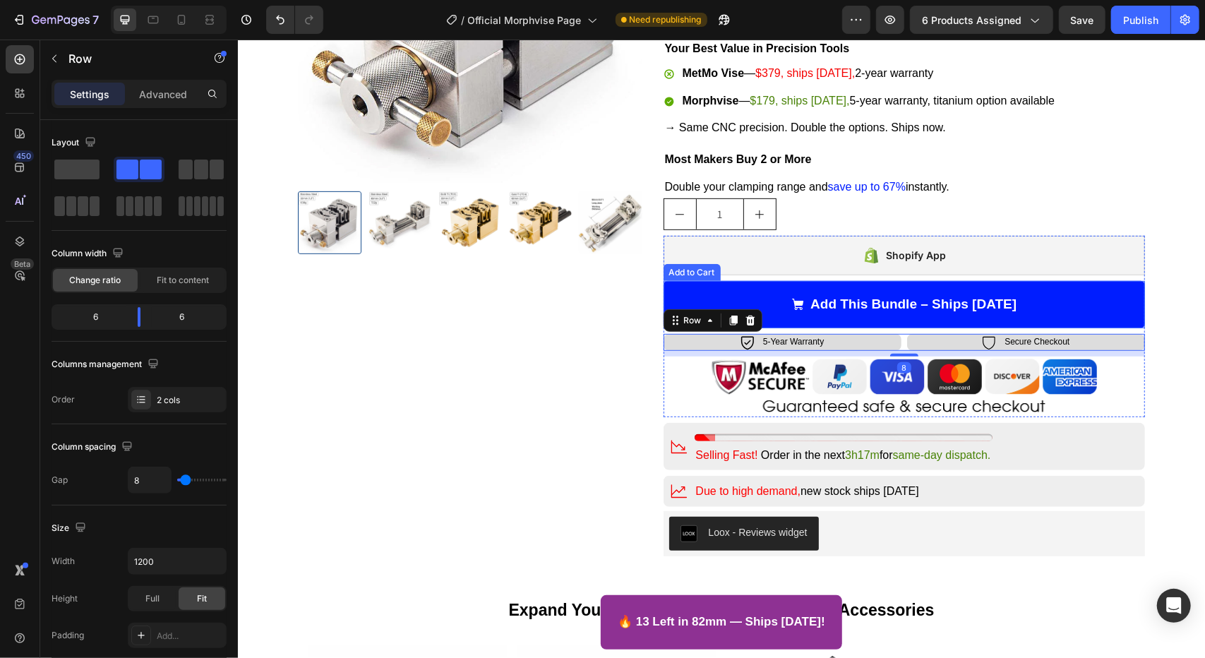
click at [1013, 314] on button "Add This Bundle – Ships [DATE]" at bounding box center [904, 303] width 482 height 47
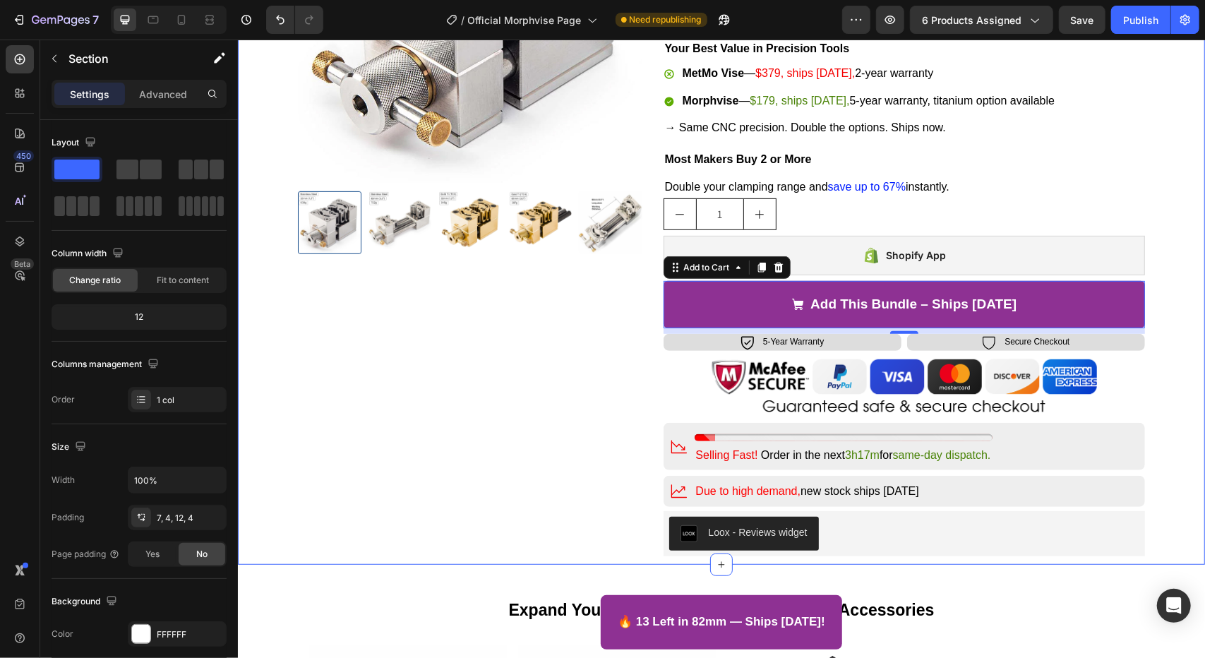
click at [1174, 352] on div "Product Images Icon Free Shipping Text Block Row Icon Installments P. Text Bloc…" at bounding box center [721, 197] width 962 height 718
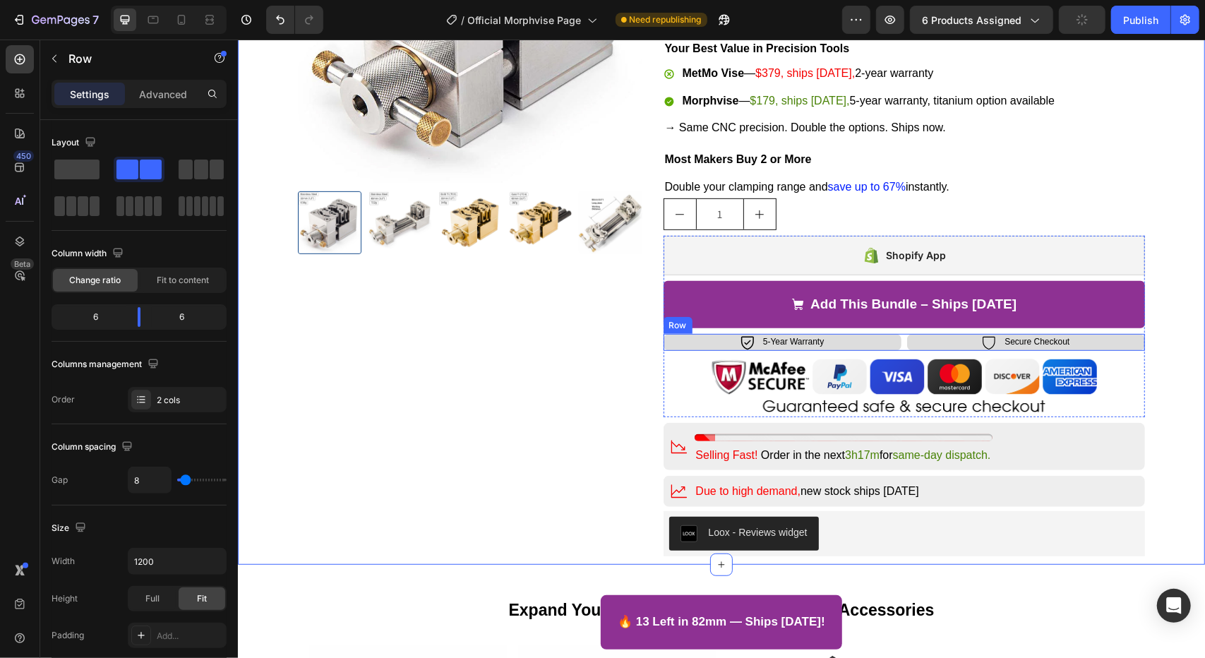
click at [897, 336] on div "Icon 5-Year Warranty Text Block Row Icon Secure Checkout Text Block Row Row" at bounding box center [904, 341] width 482 height 17
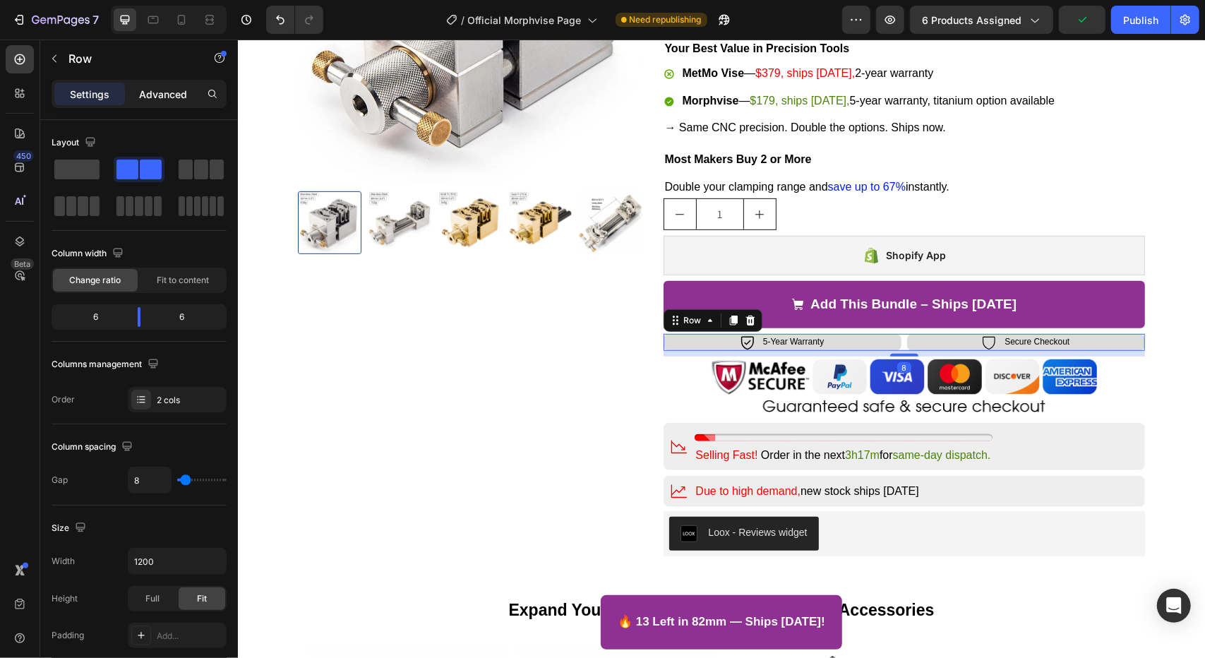
click at [157, 90] on p "Advanced" at bounding box center [163, 94] width 48 height 15
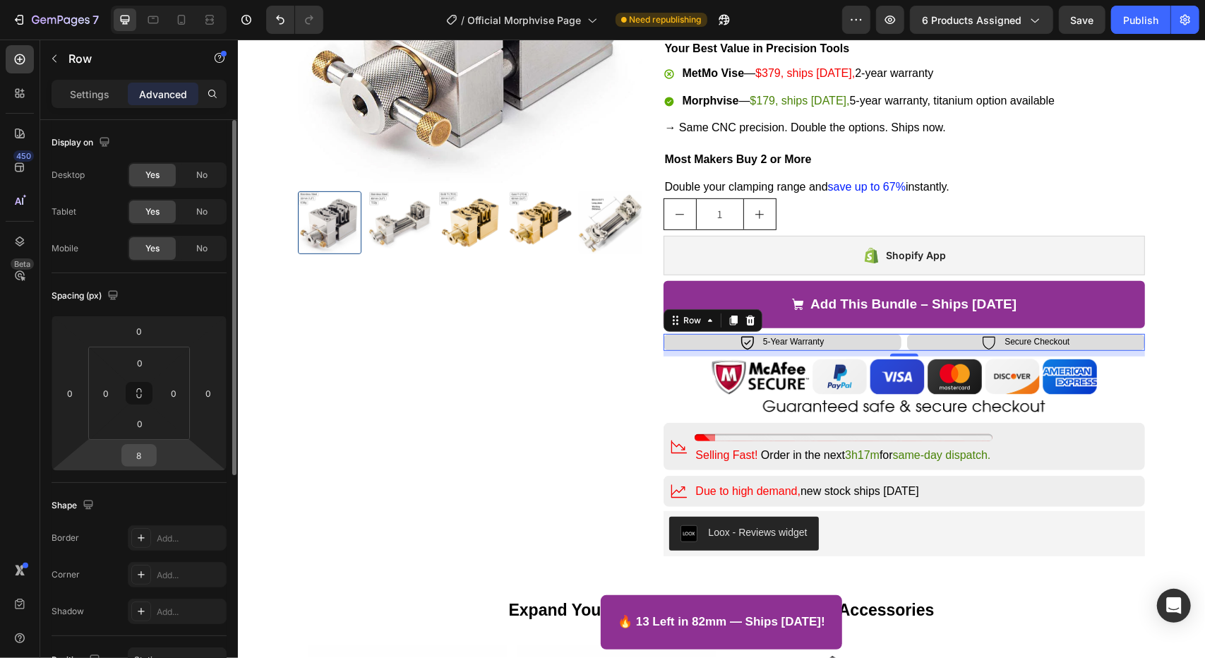
click at [143, 453] on input "8" at bounding box center [139, 455] width 28 height 21
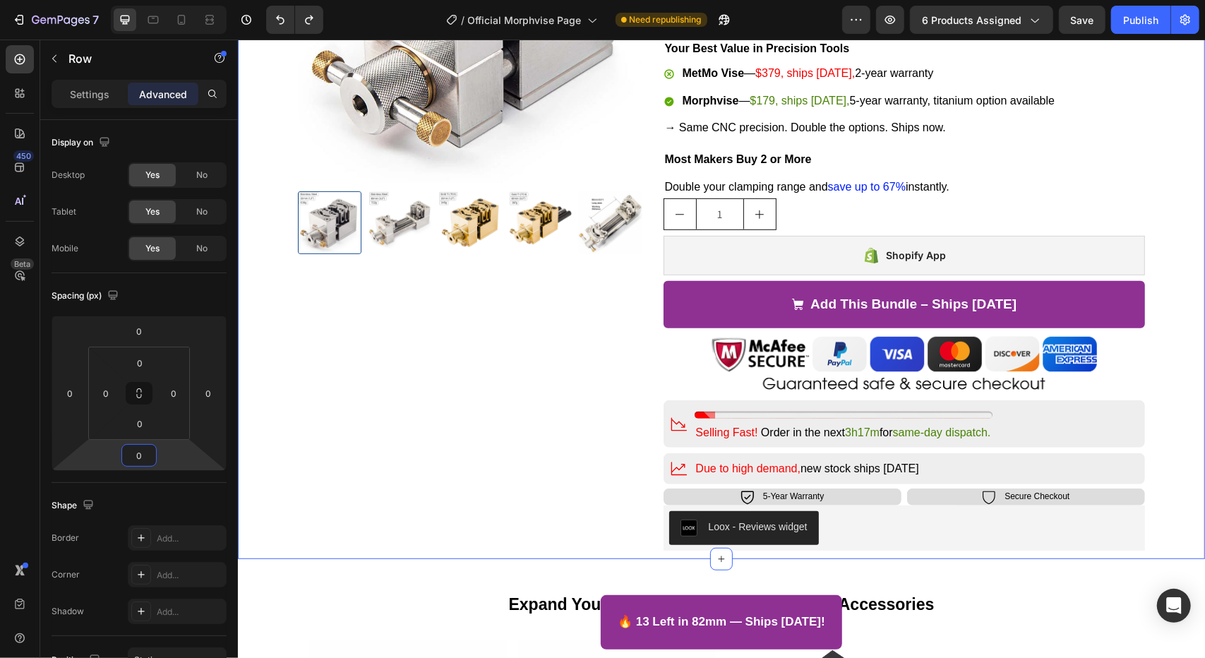
type input "0"
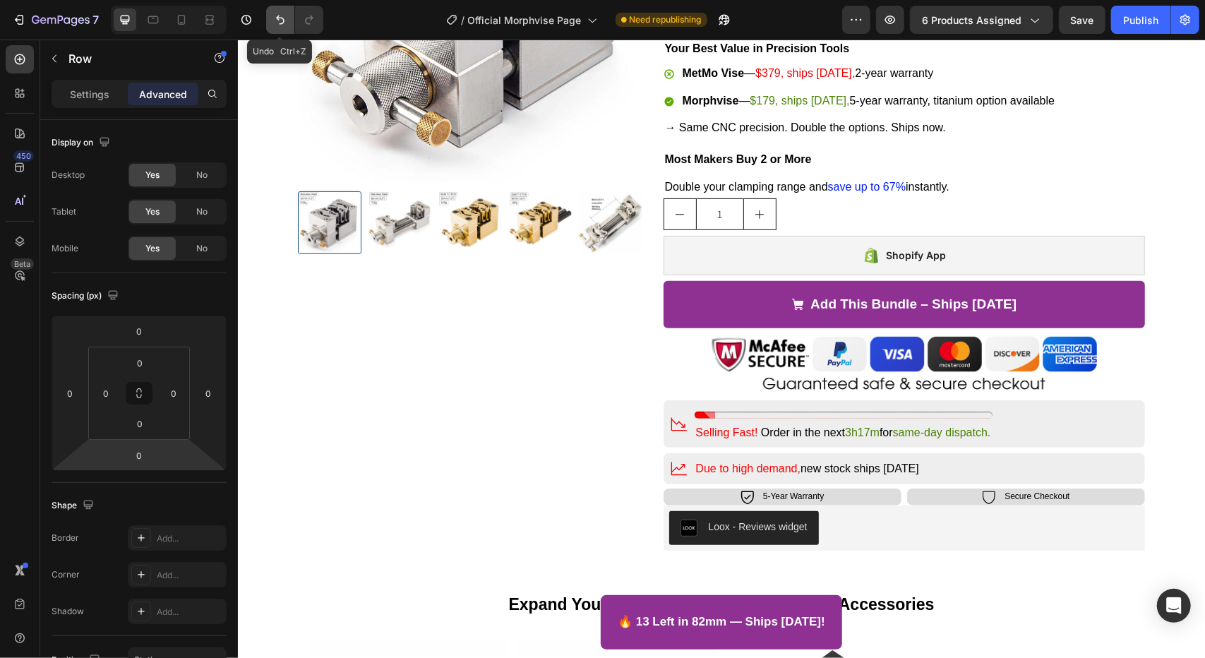
click at [281, 25] on icon "Undo/Redo" at bounding box center [280, 20] width 14 height 14
click at [304, 20] on icon "Undo/Redo" at bounding box center [309, 20] width 14 height 14
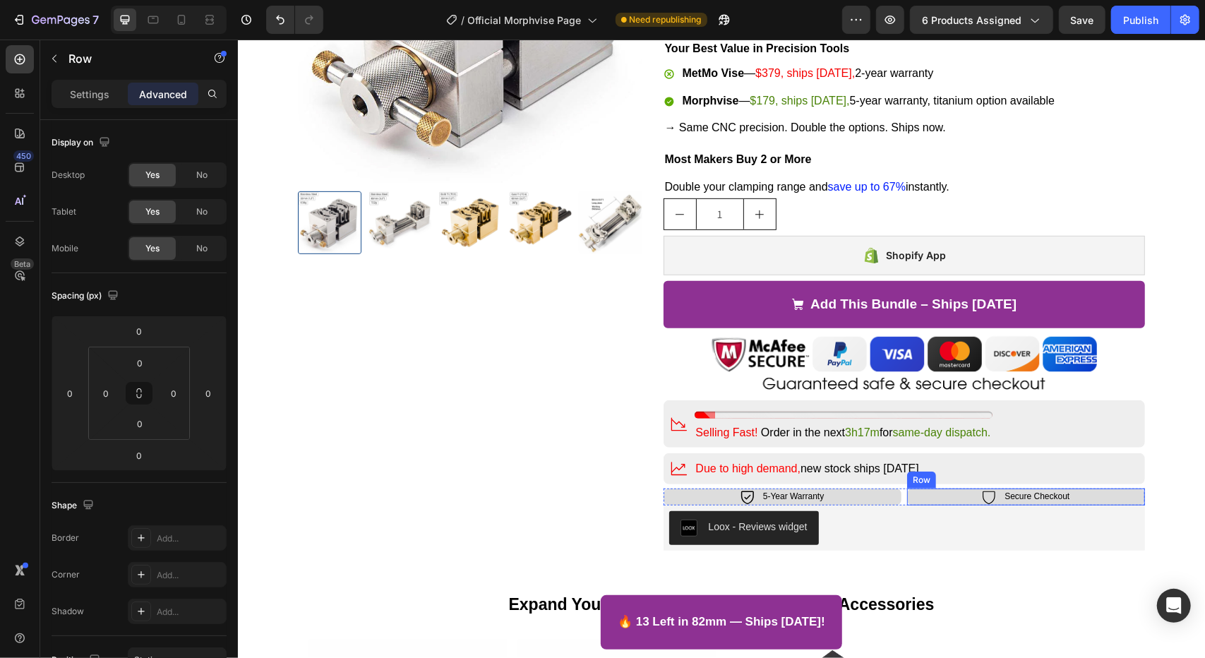
click at [901, 497] on div "Icon 5-Year Warranty Text Block Row Icon Secure Checkout Text Block Row Row" at bounding box center [904, 496] width 482 height 17
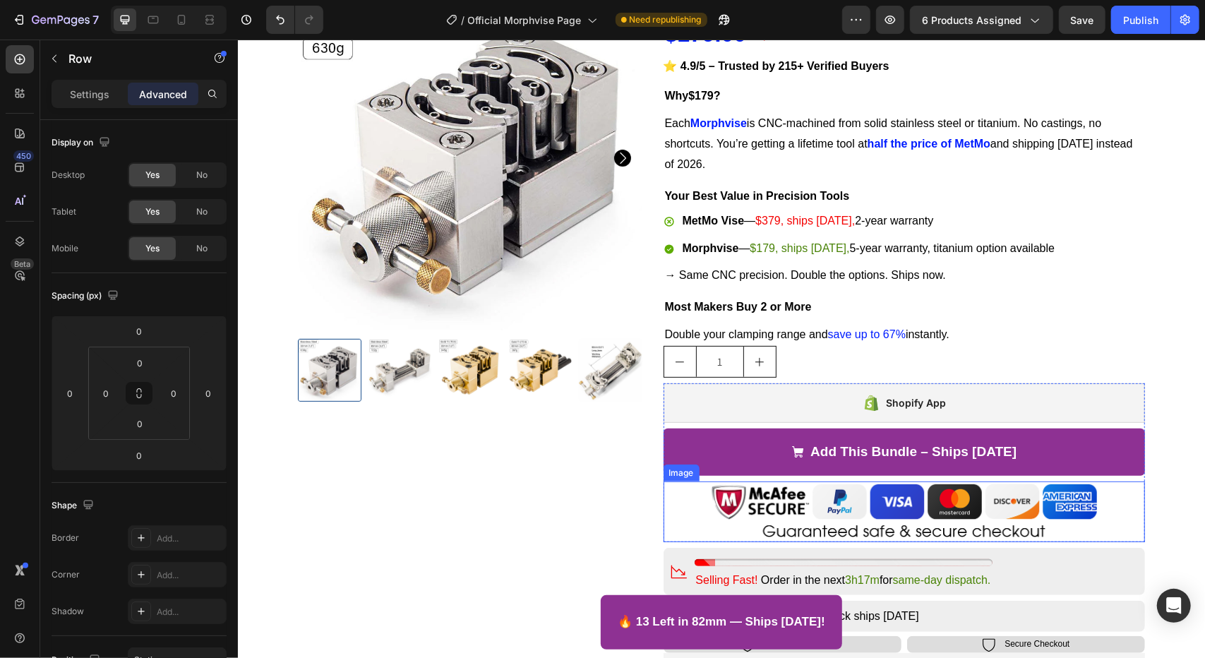
scroll to position [282, 0]
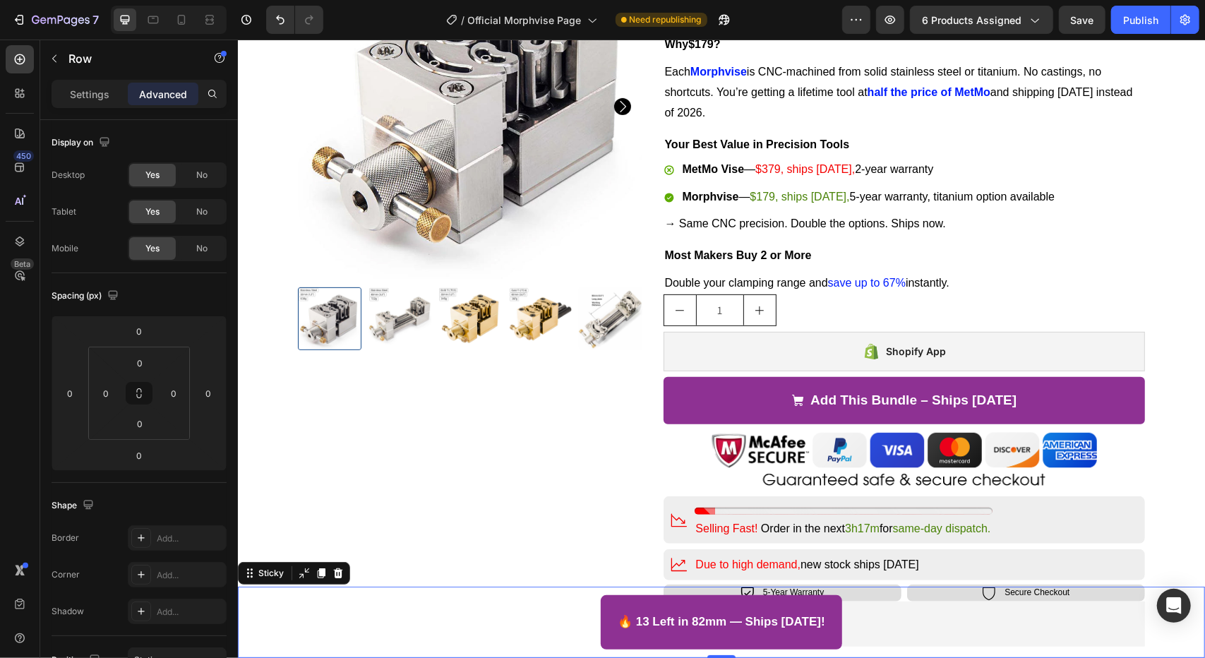
click at [895, 592] on div "🔥 13 Left in 82mm — Ships Today! Button Sticky 0" at bounding box center [720, 621] width 967 height 71
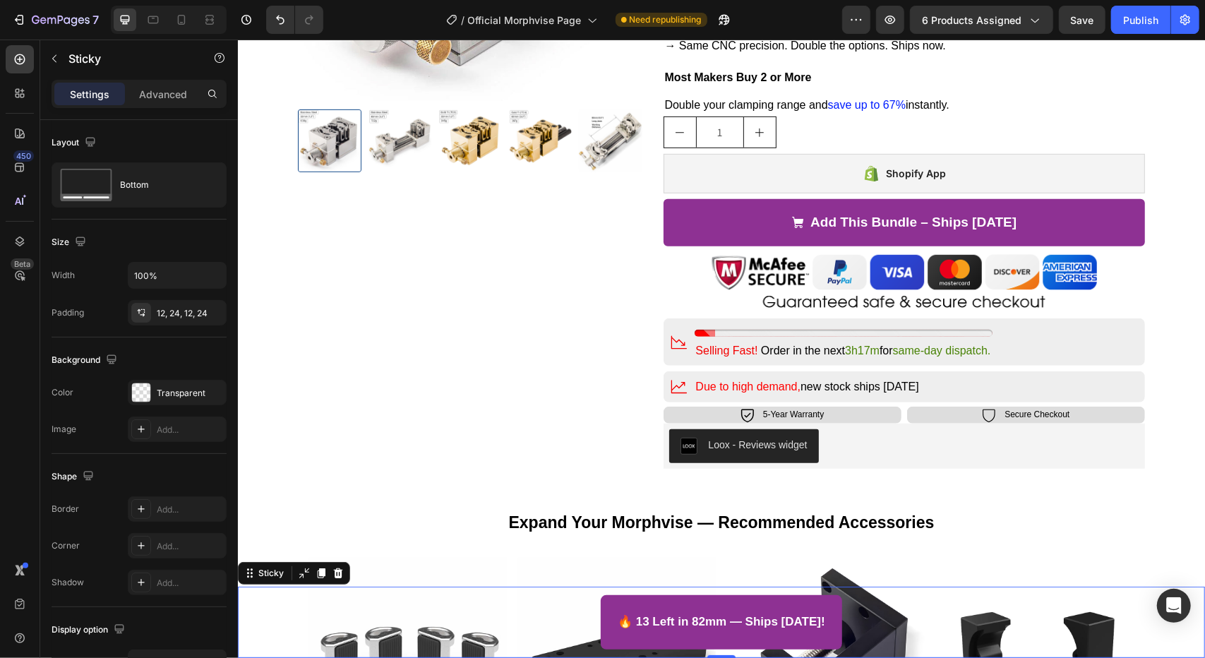
scroll to position [494, 0]
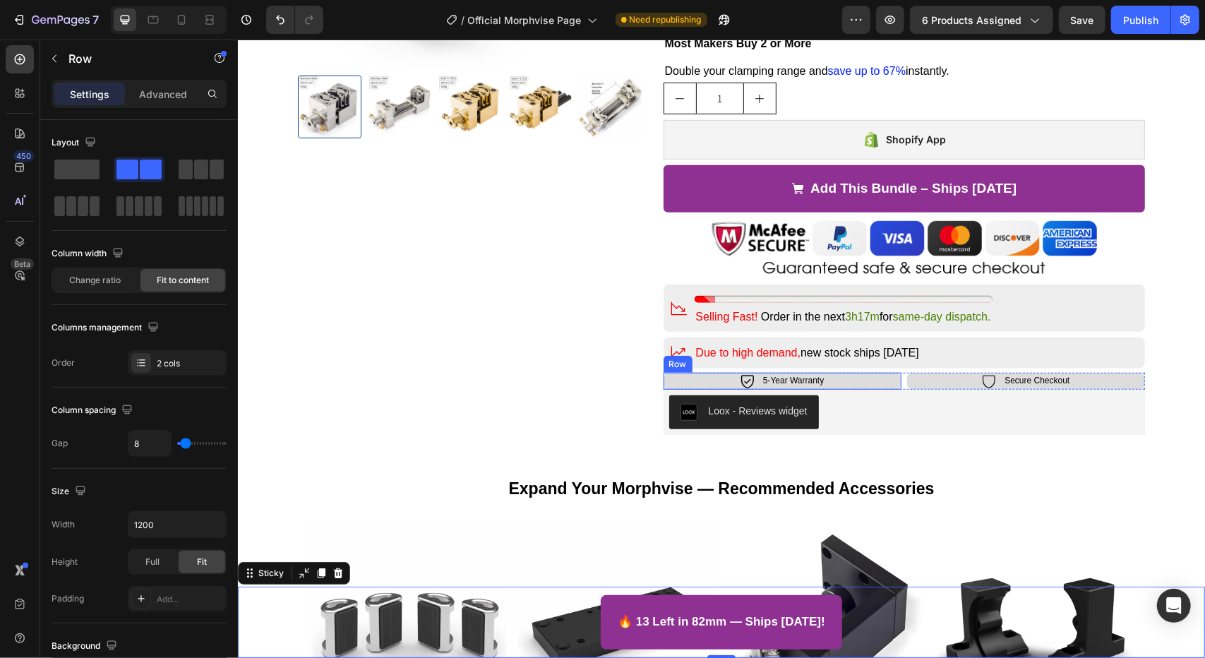
click at [891, 379] on div "Icon 5-Year Warranty Text Block Row" at bounding box center [782, 380] width 238 height 17
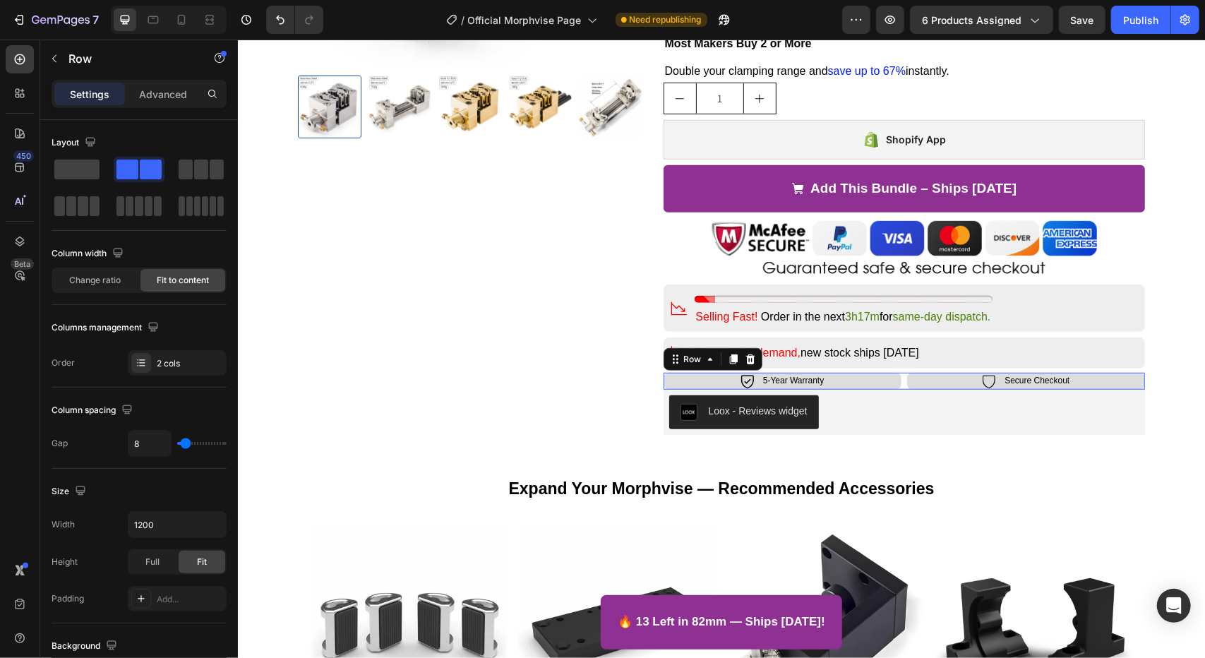
click at [898, 379] on div "Icon 5-Year Warranty Text Block Row Icon Secure Checkout Text Block Row Row 0" at bounding box center [904, 380] width 482 height 17
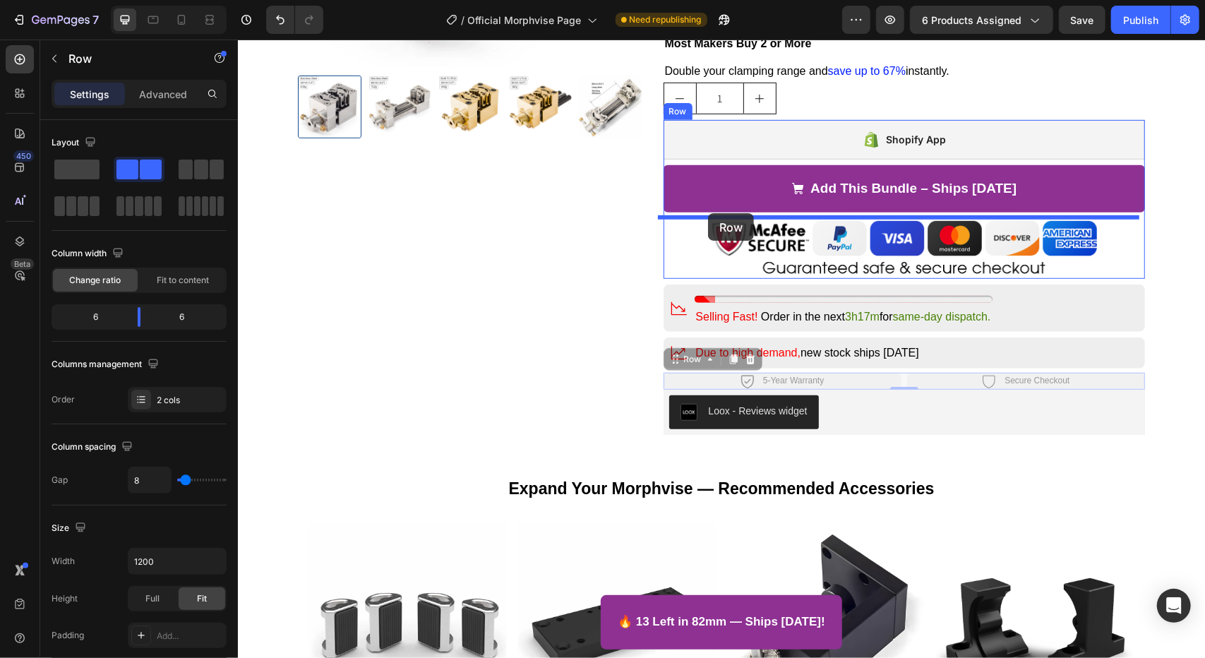
drag, startPoint x: 687, startPoint y: 357, endPoint x: 708, endPoint y: 213, distance: 146.2
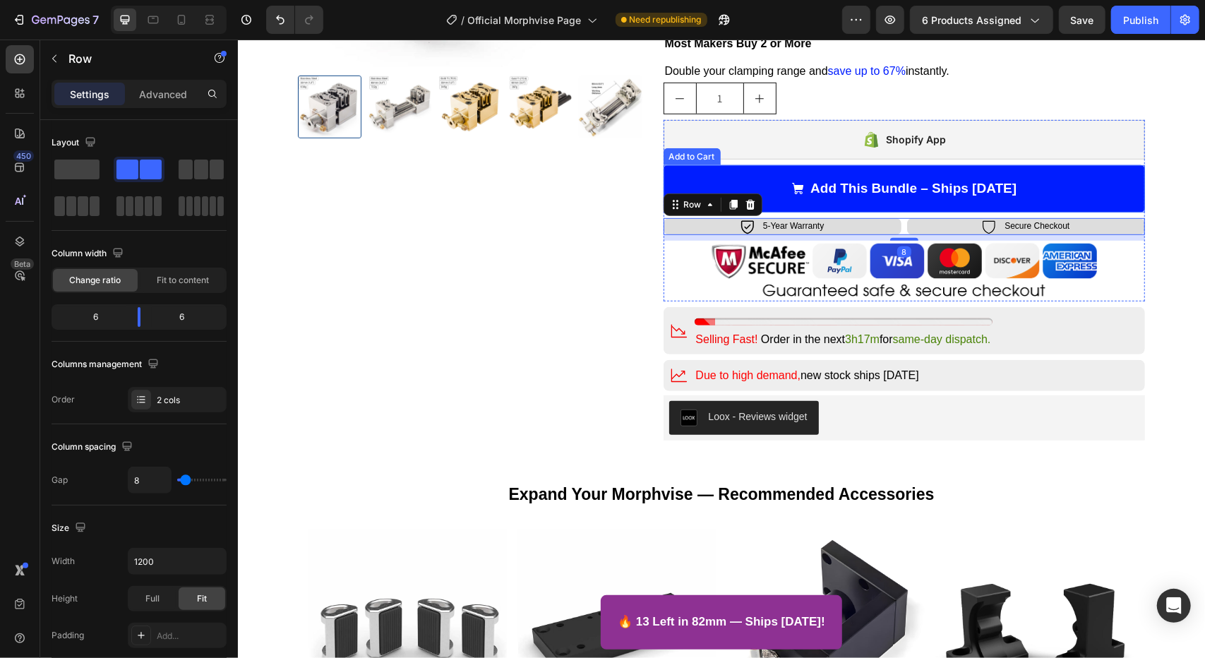
click at [799, 184] on icon "Add This Bundle – Ships Today" at bounding box center [797, 187] width 11 height 11
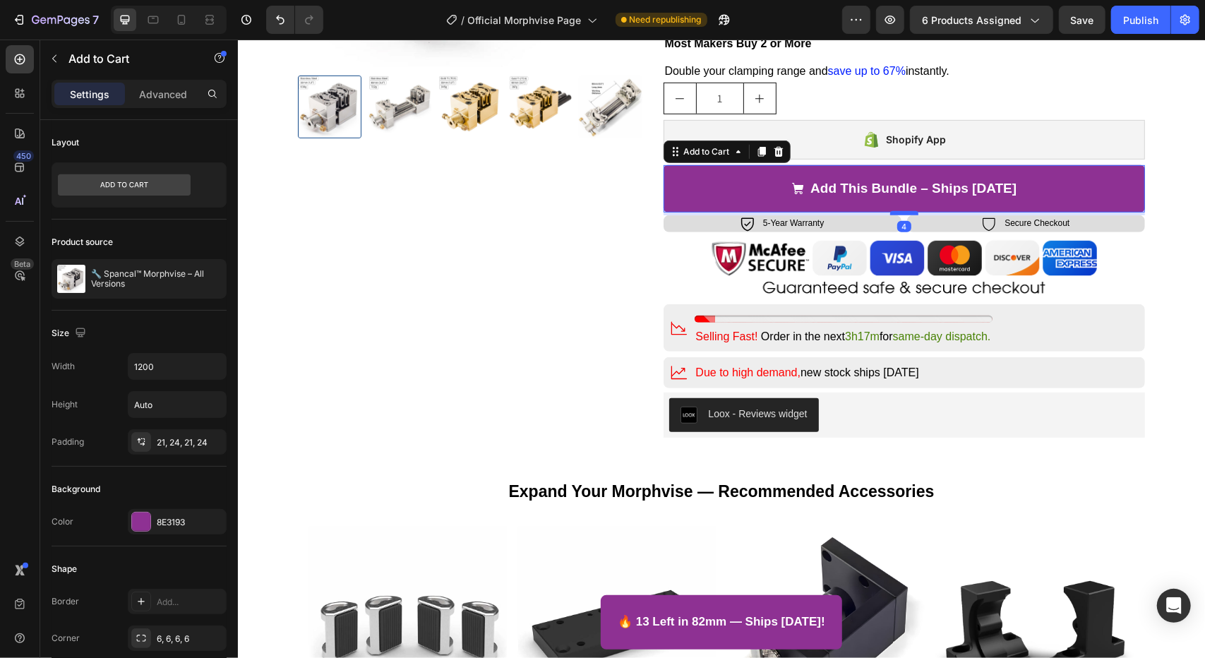
click at [897, 210] on div at bounding box center [904, 212] width 28 height 4
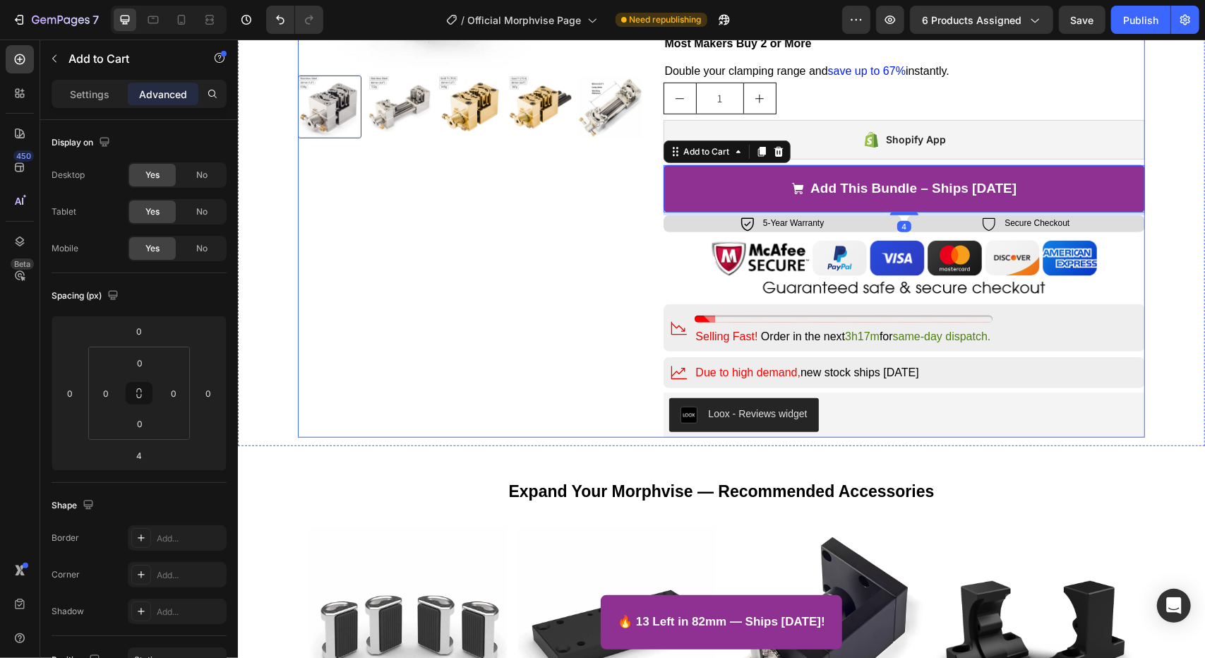
click at [489, 244] on div "Product Images" at bounding box center [469, 79] width 345 height 715
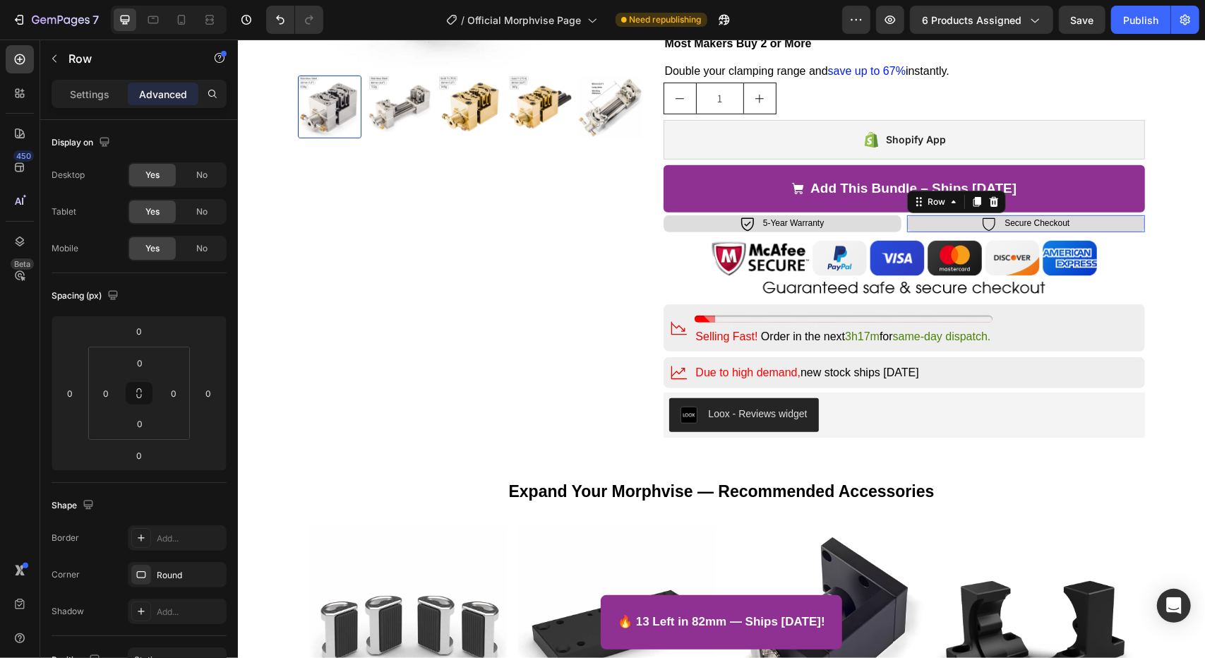
click at [1125, 227] on div "Icon Secure Checkout Text Block Row 0" at bounding box center [1026, 223] width 238 height 17
click at [158, 578] on div "Round" at bounding box center [177, 575] width 41 height 13
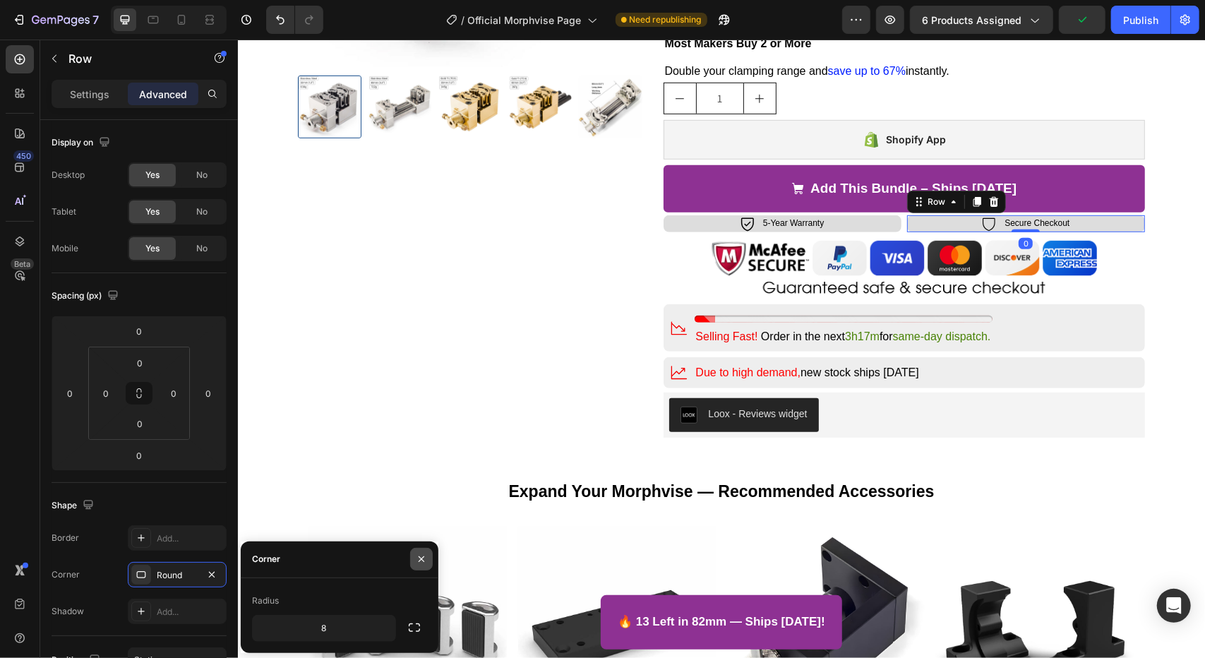
click at [419, 561] on icon "button" at bounding box center [421, 559] width 11 height 11
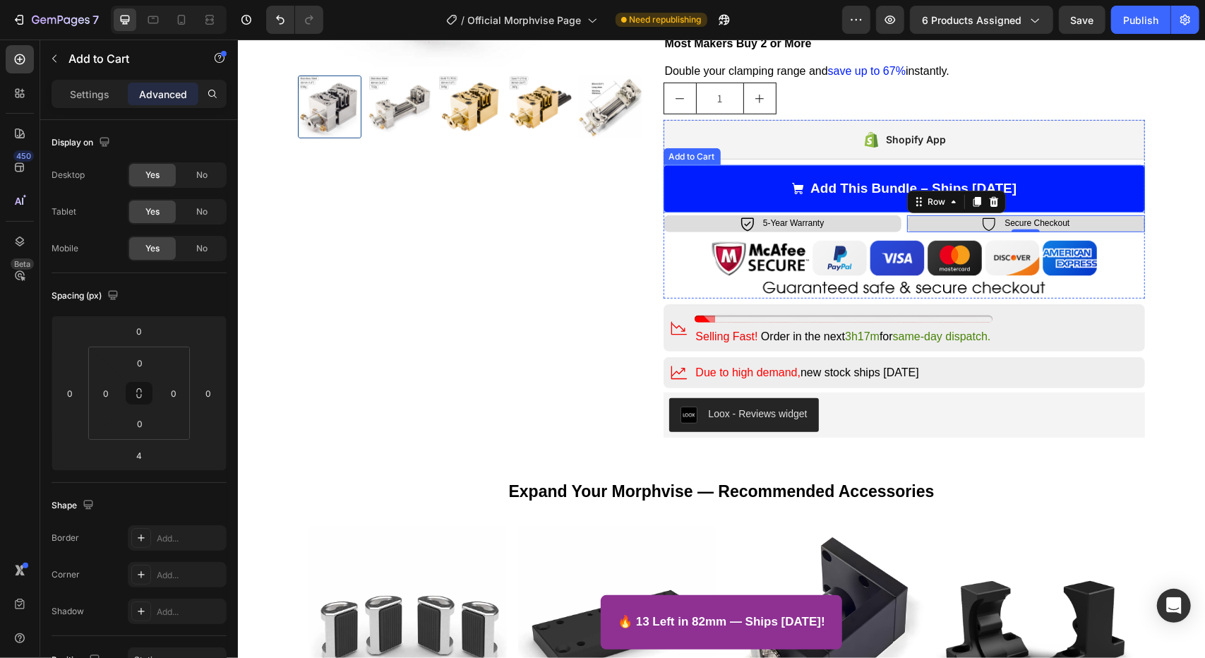
click at [1104, 189] on button "Add This Bundle – Ships [DATE]" at bounding box center [904, 188] width 482 height 47
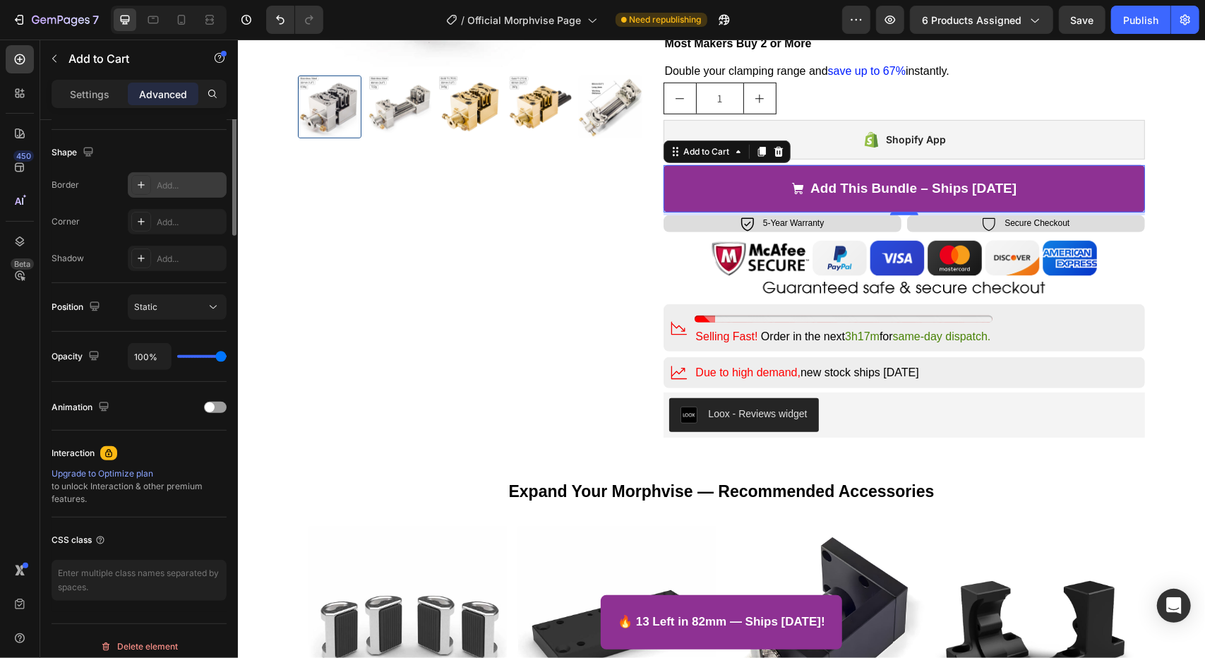
scroll to position [0, 0]
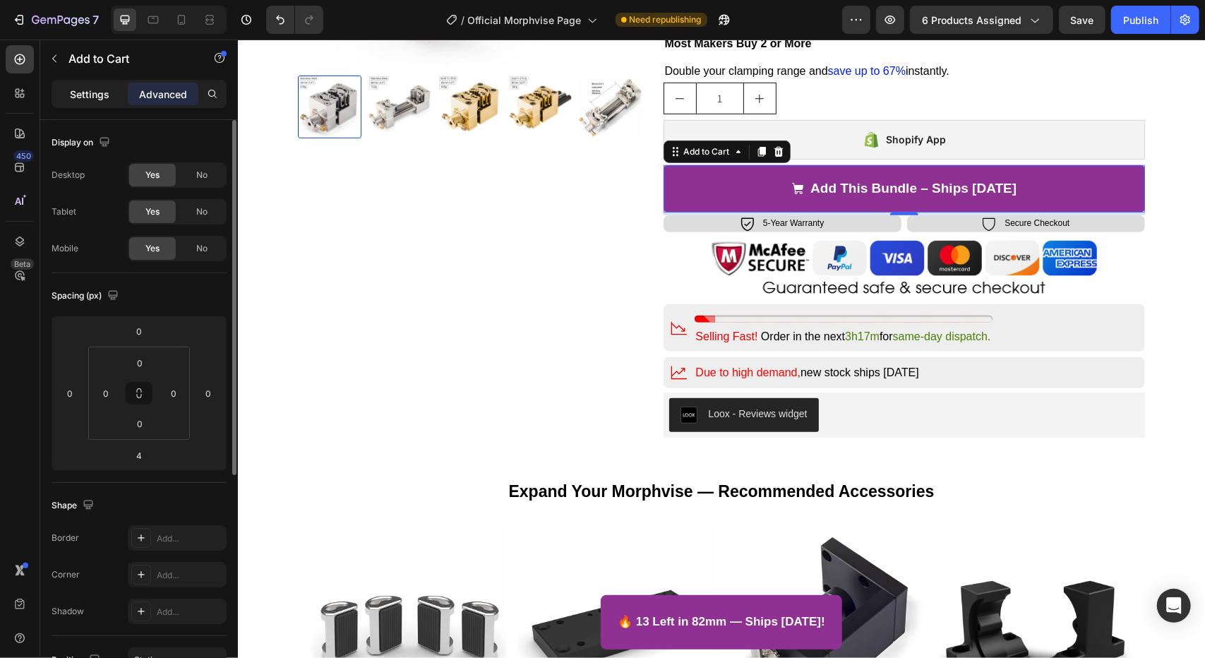
click at [110, 97] on div "Settings" at bounding box center [89, 94] width 71 height 23
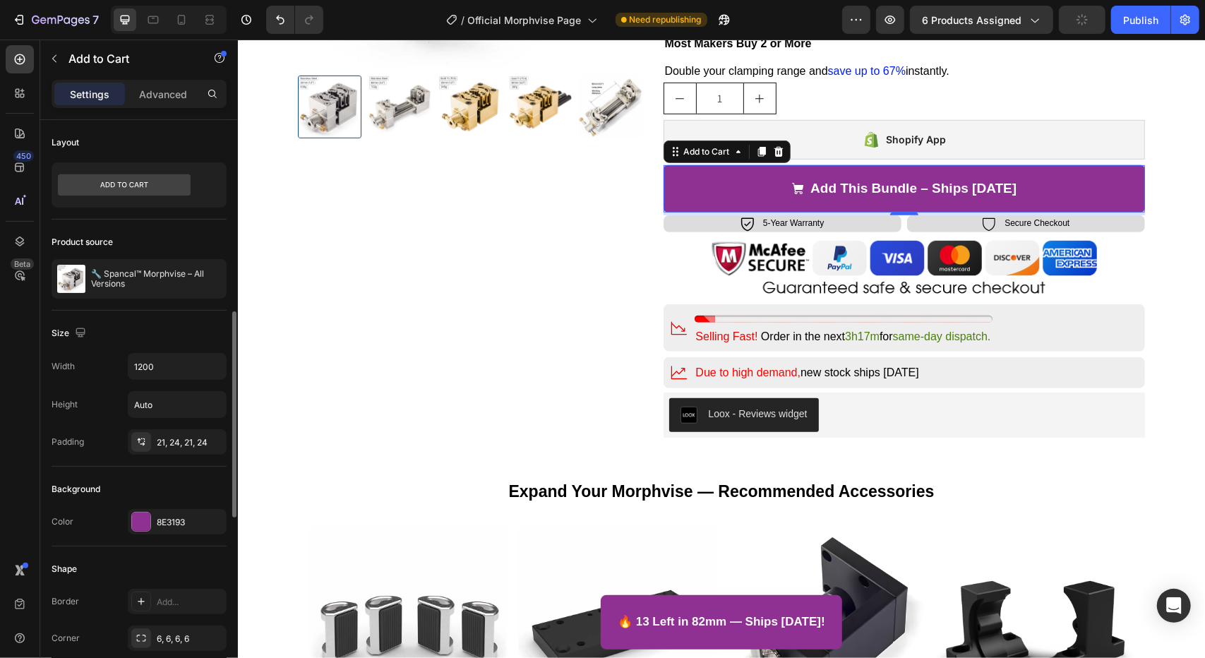
scroll to position [141, 0]
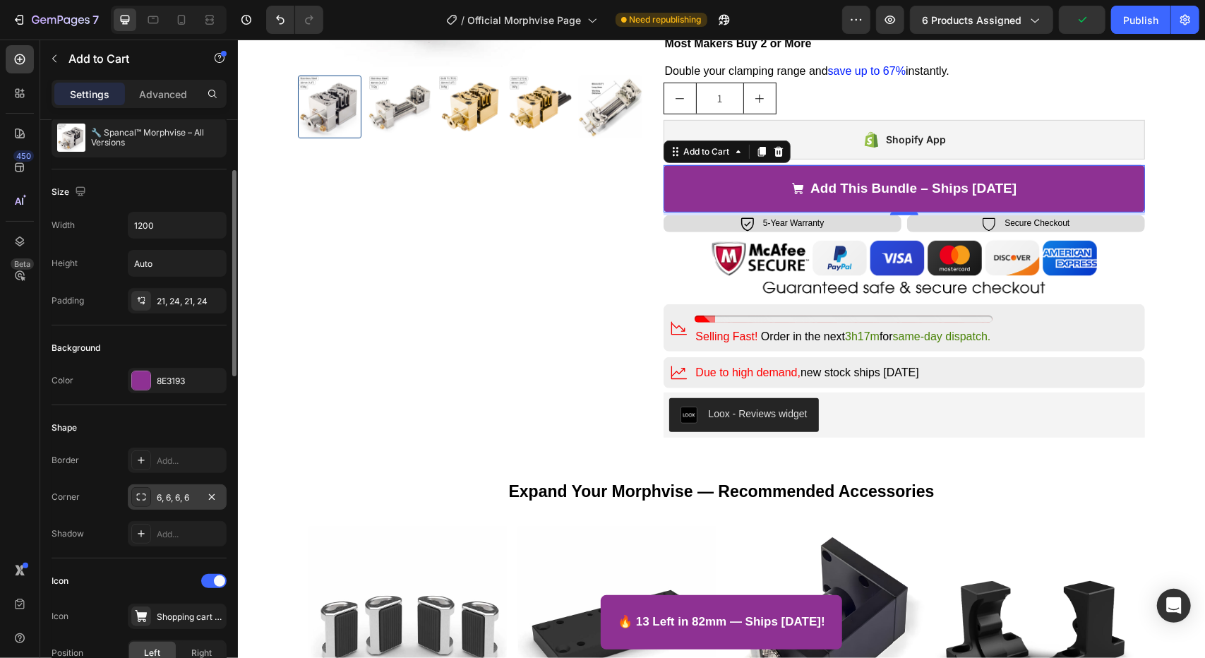
click at [191, 497] on div "6, 6, 6, 6" at bounding box center [177, 497] width 41 height 13
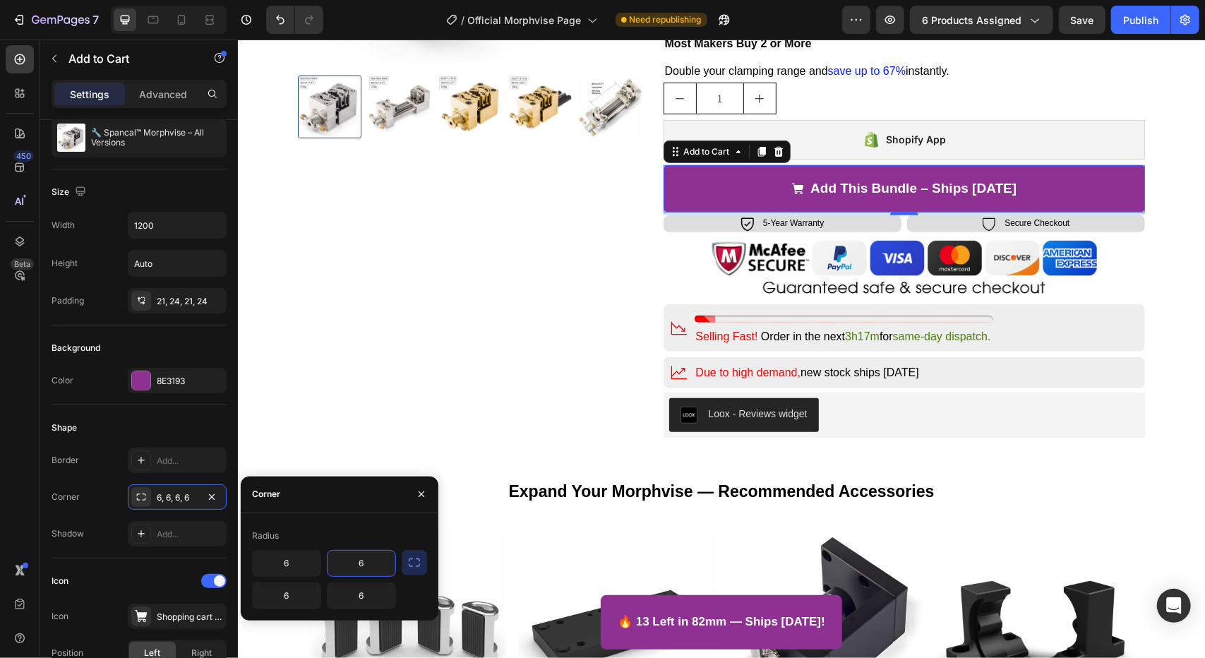
type input "8"
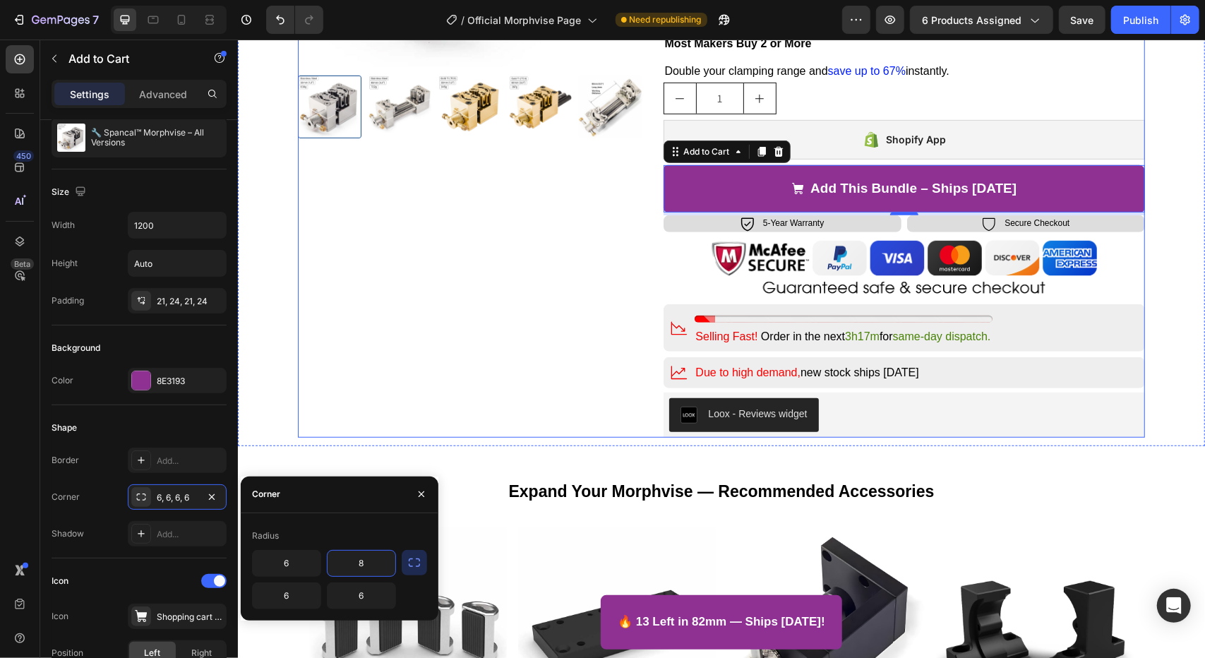
click at [390, 385] on div "Product Images" at bounding box center [469, 79] width 345 height 715
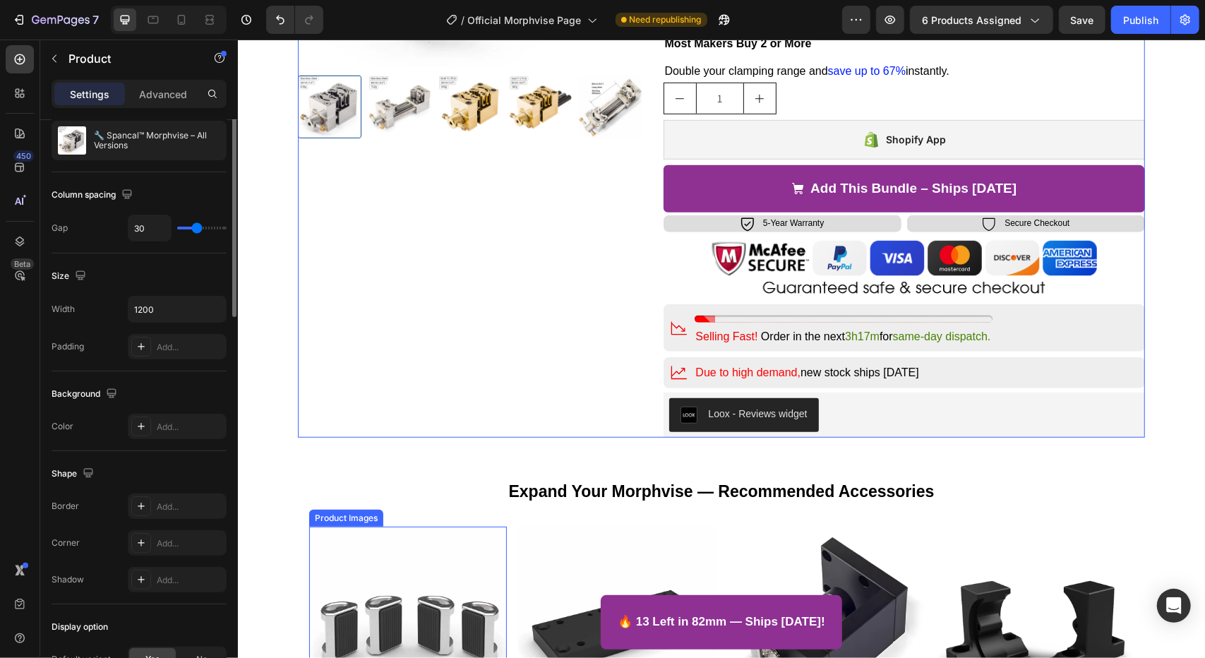
scroll to position [0, 0]
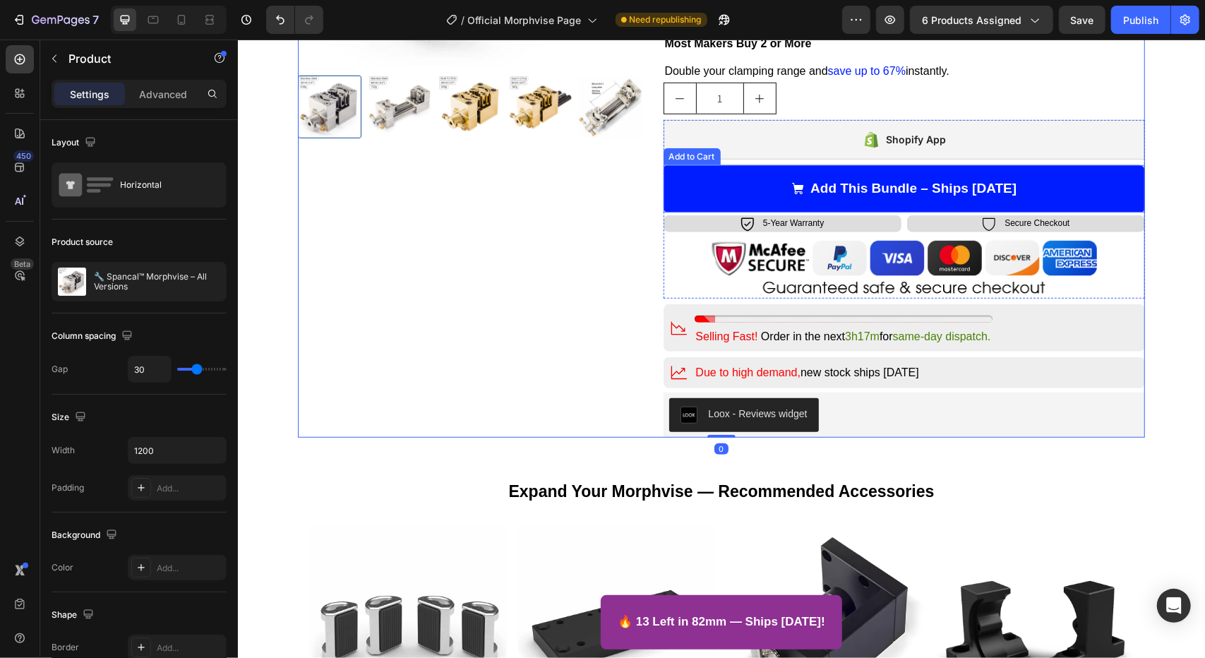
click at [733, 184] on button "Add This Bundle – Ships [DATE]" at bounding box center [904, 188] width 482 height 47
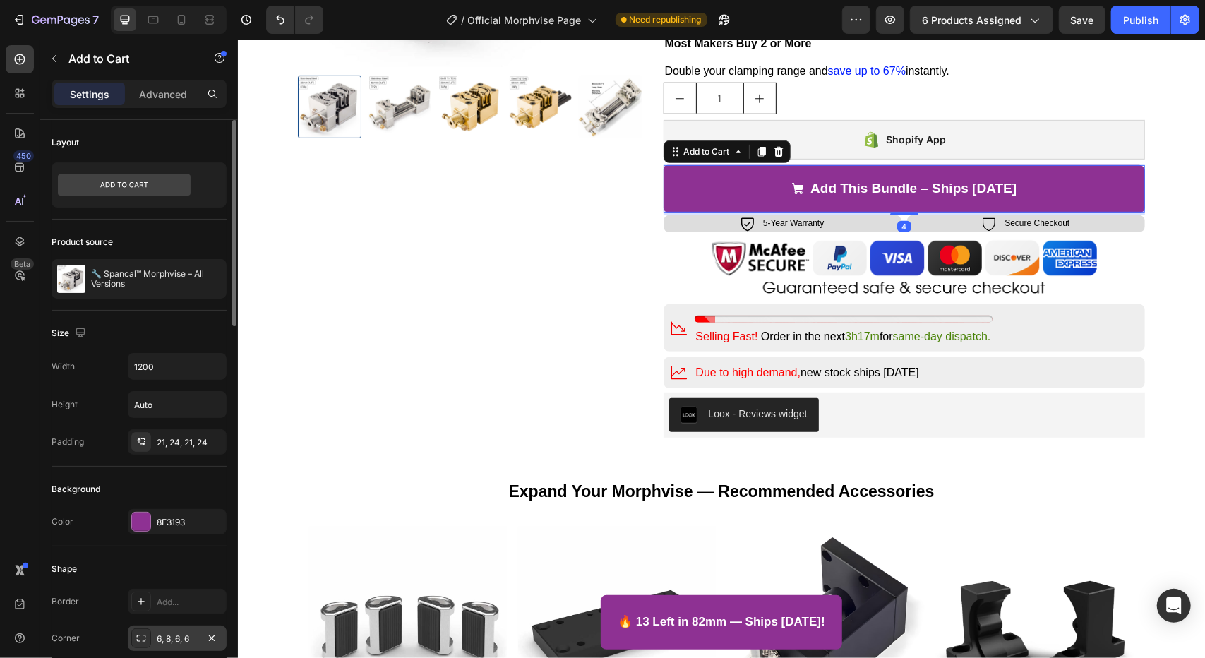
click at [177, 639] on div "6, 8, 6, 6" at bounding box center [177, 639] width 41 height 13
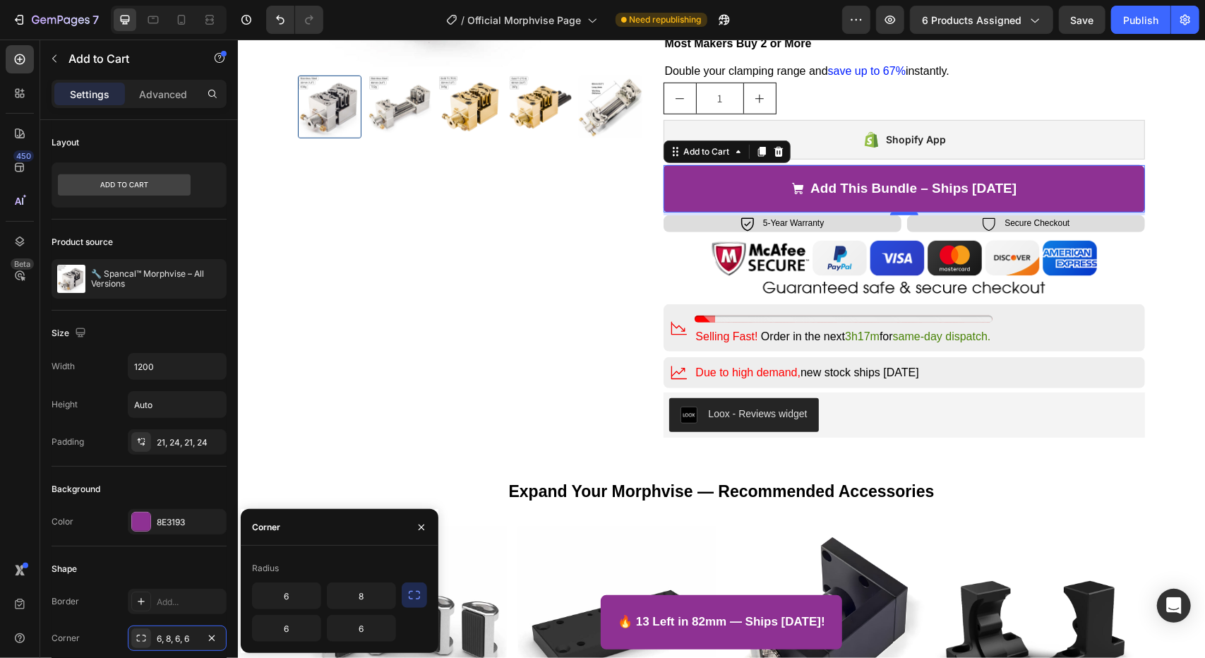
click at [412, 597] on icon "button" at bounding box center [414, 595] width 14 height 14
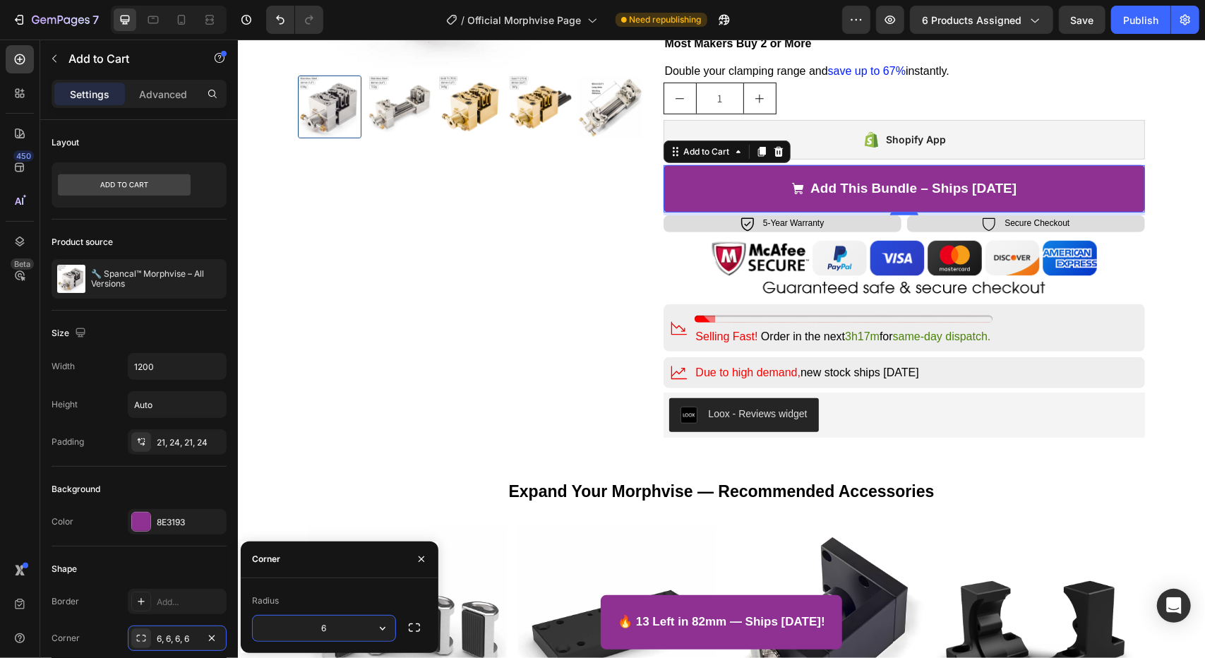
type input "8"
click at [1188, 292] on div "Product Images Icon Free Shipping Text Block Row Icon Installments P. Text Bloc…" at bounding box center [721, 79] width 962 height 715
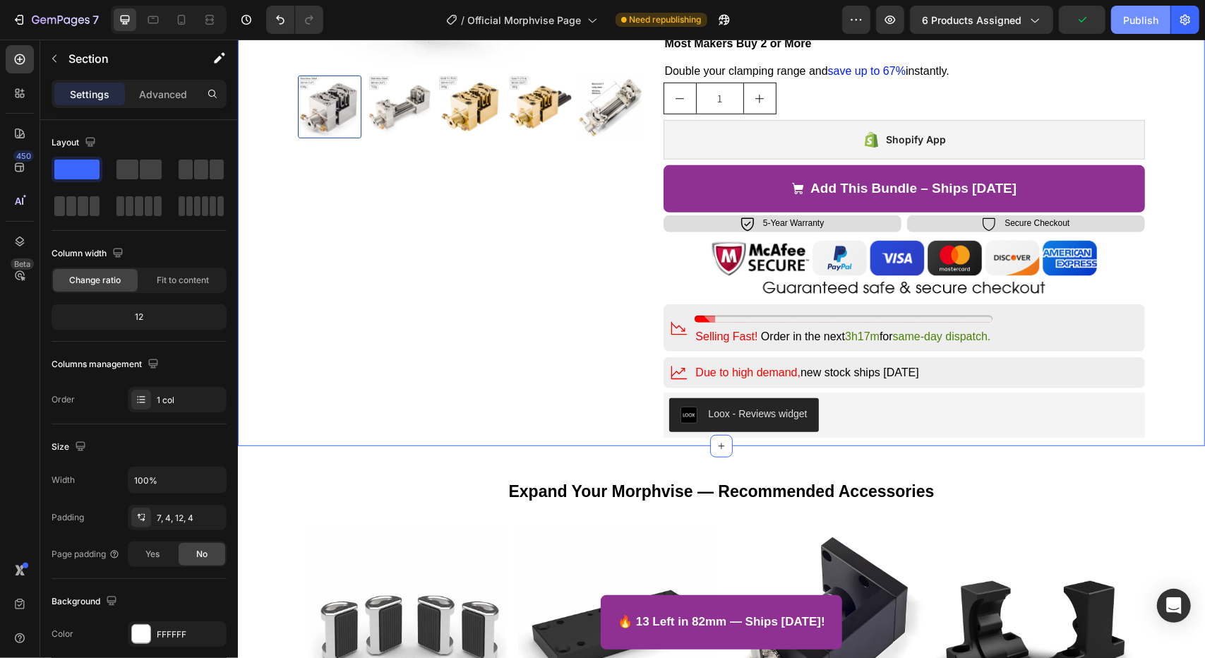
click at [1152, 28] on button "Publish" at bounding box center [1140, 20] width 59 height 28
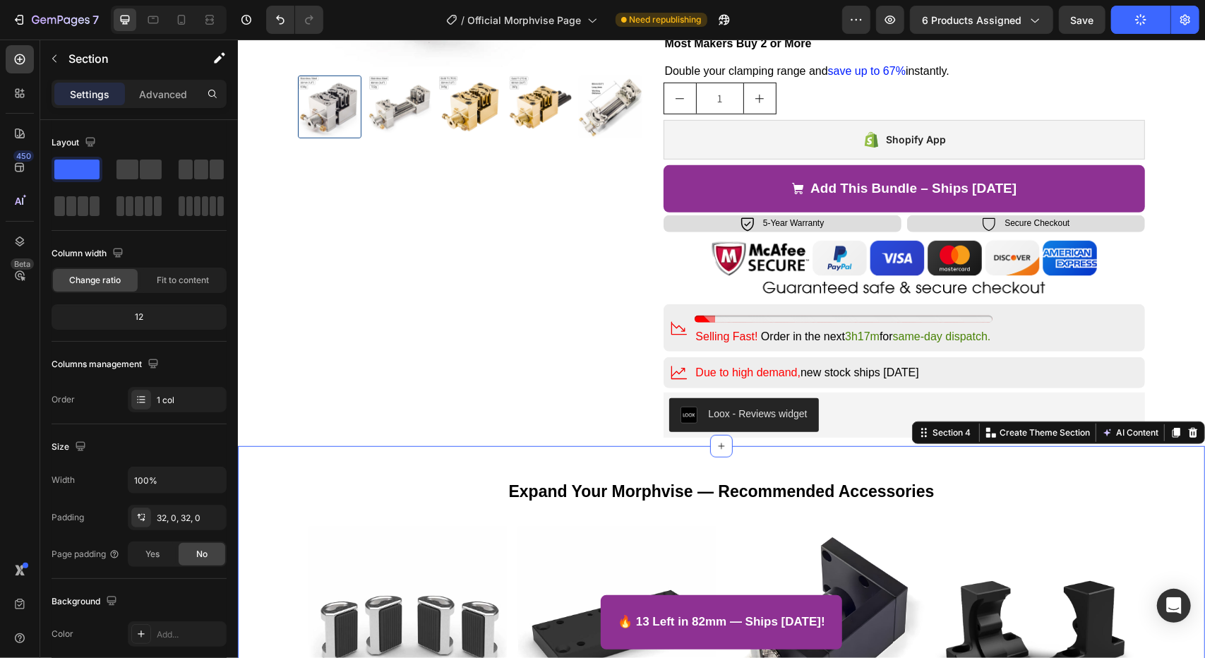
click at [168, 93] on p "Advanced" at bounding box center [163, 94] width 48 height 15
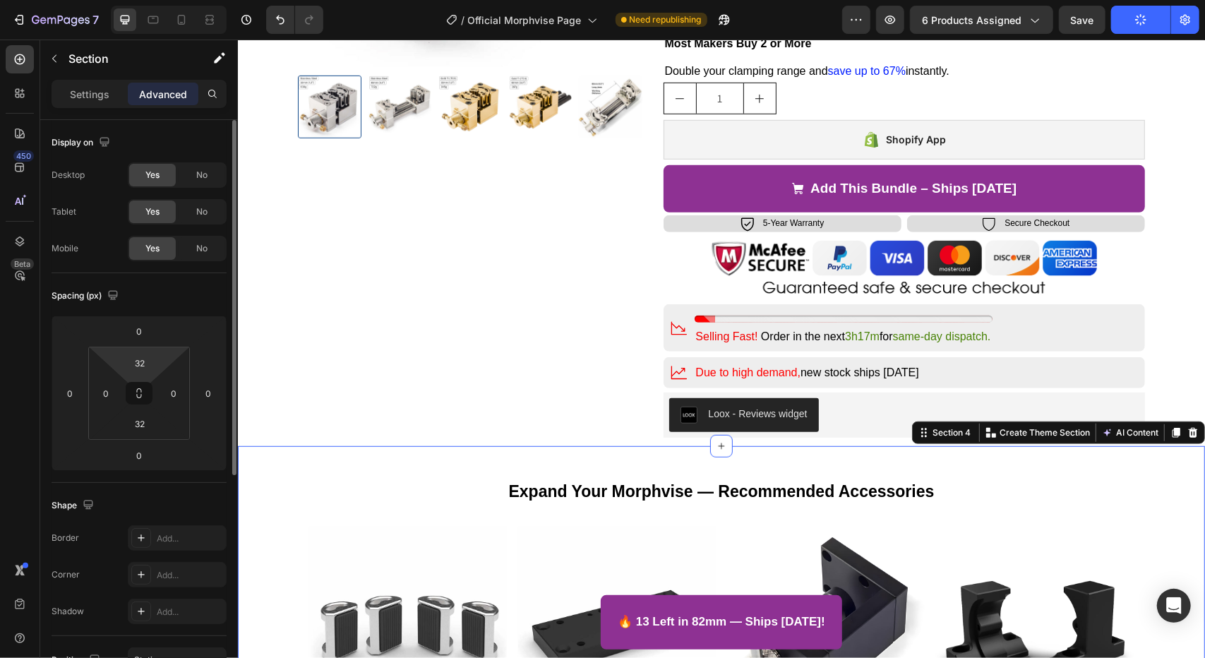
click at [141, 0] on html "7 Version history / Official Morphvise Page Need republishing Preview 6 product…" at bounding box center [602, 0] width 1205 height 0
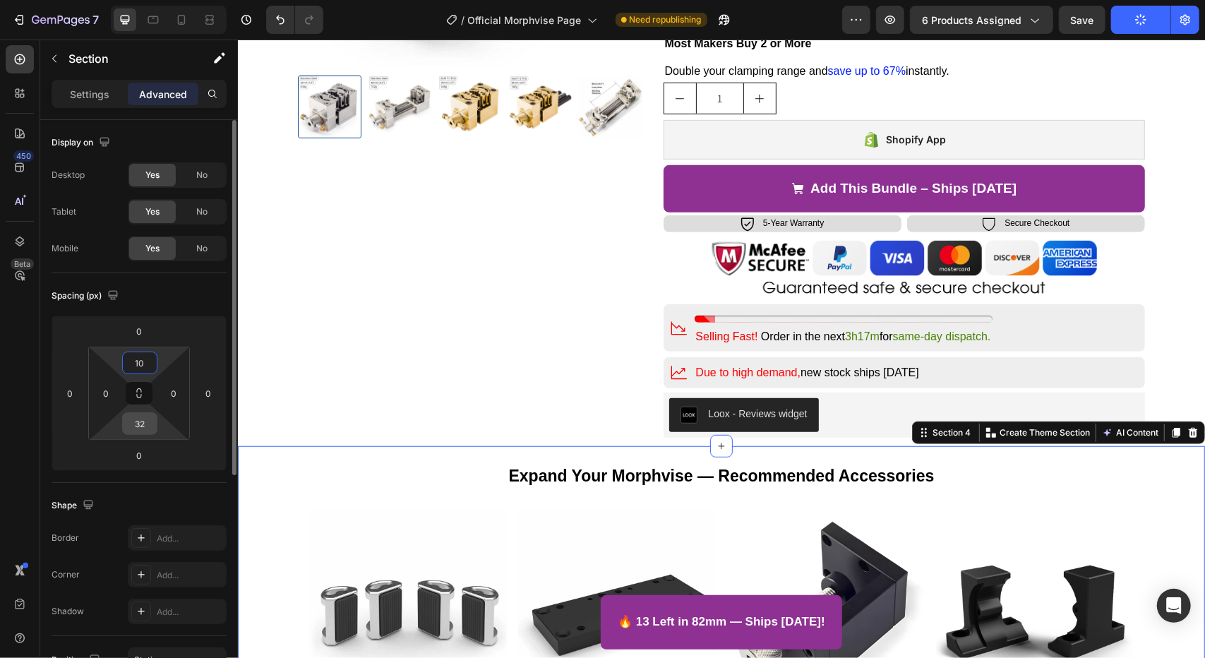
type input "10"
click at [143, 429] on input "32" at bounding box center [140, 423] width 28 height 21
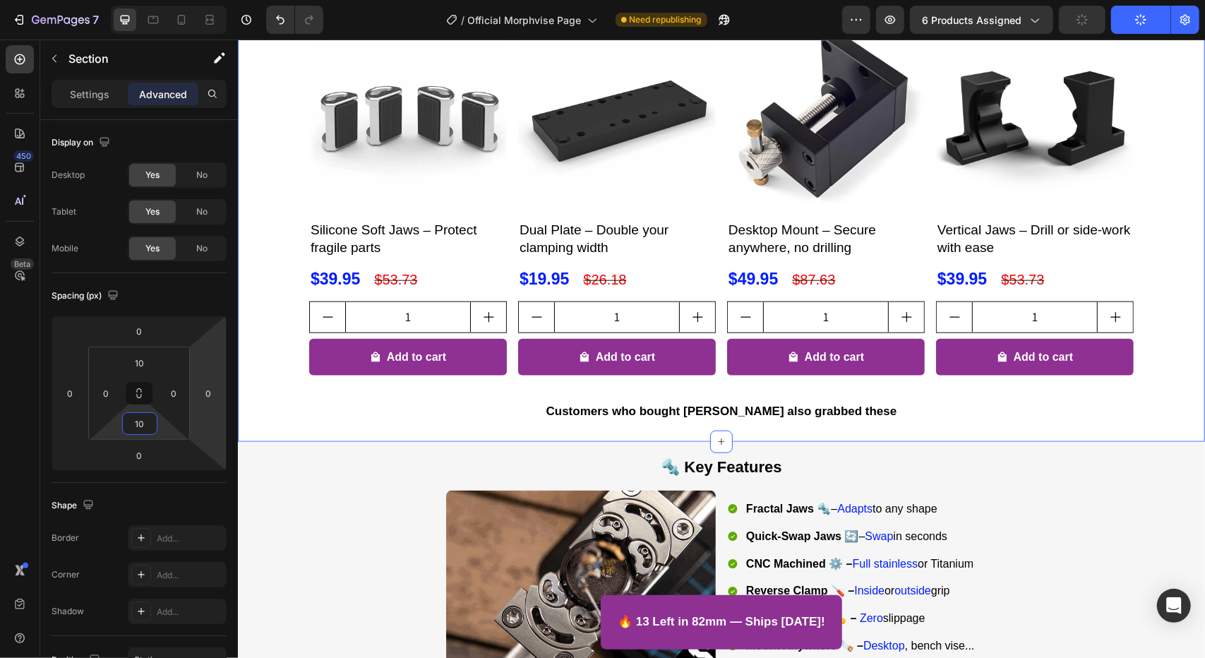
scroll to position [777, 0]
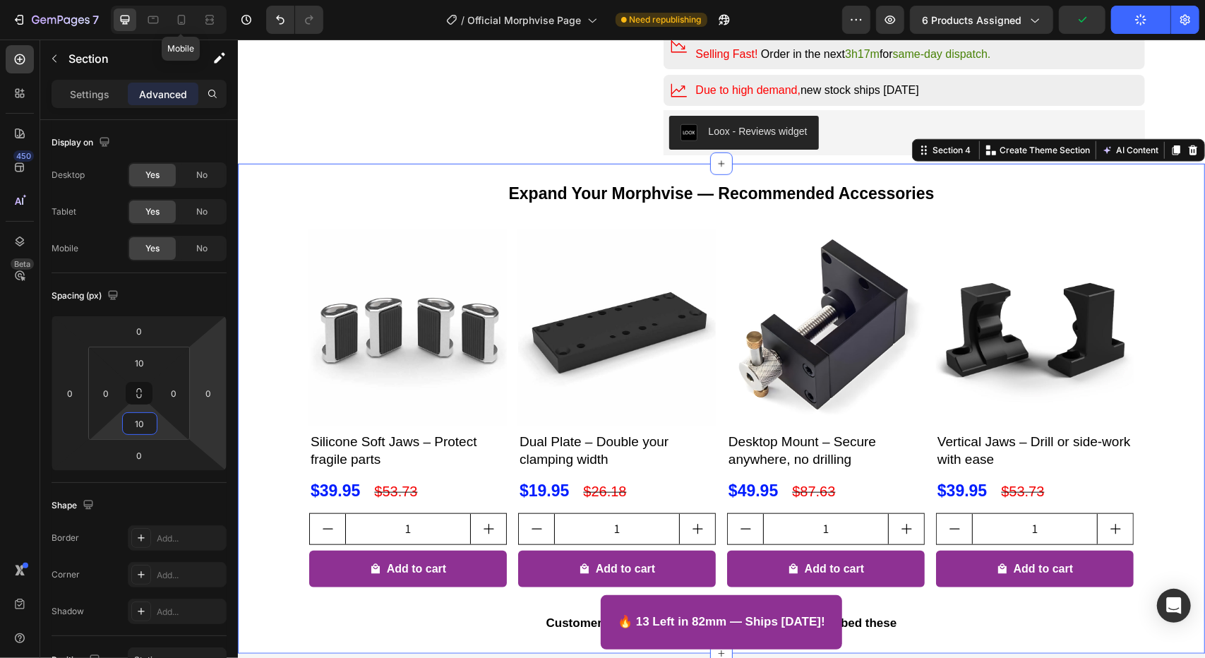
type input "10"
click at [178, 26] on icon at bounding box center [181, 20] width 14 height 14
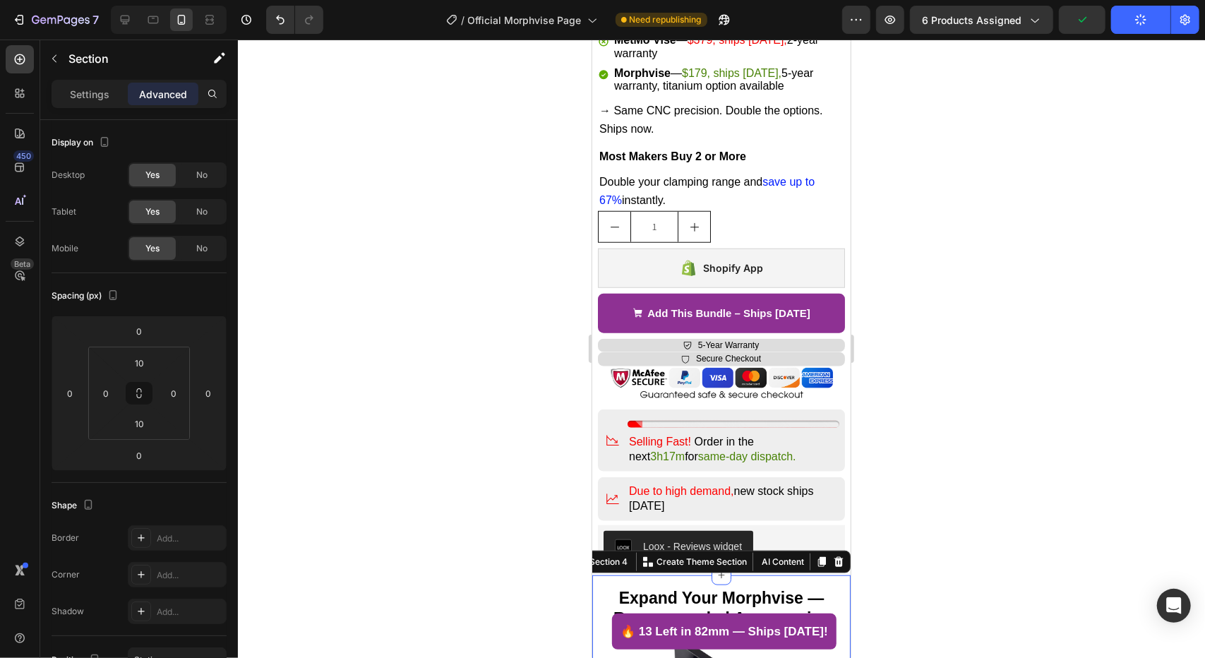
type input "0"
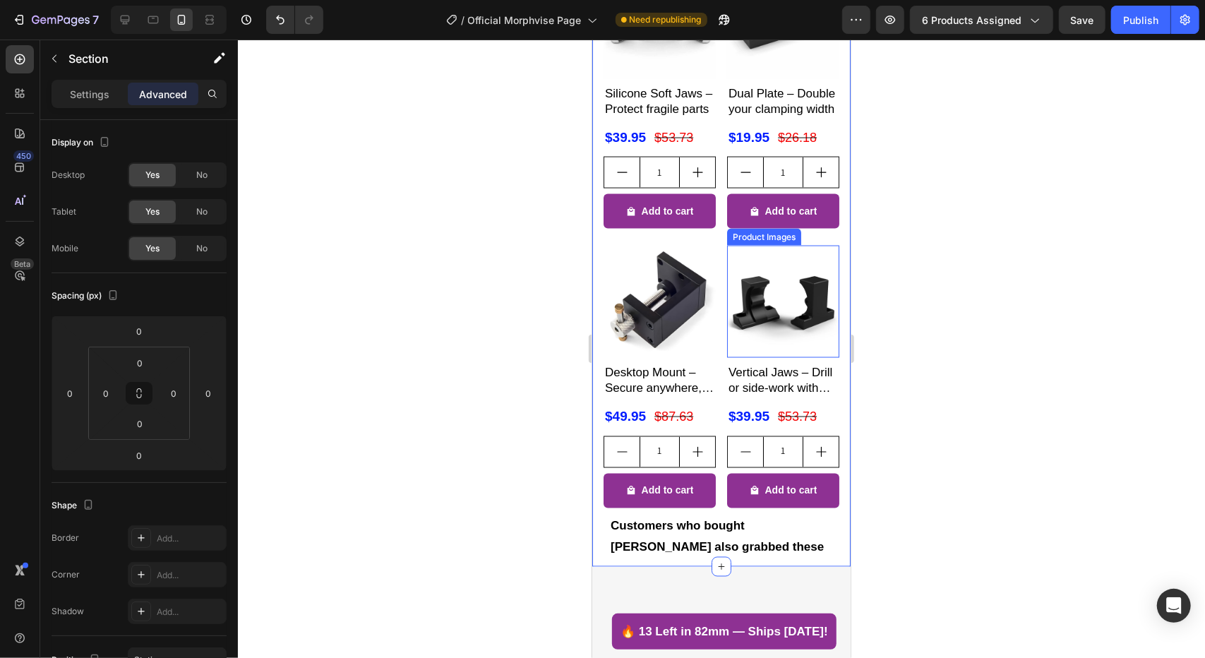
scroll to position [1442, 0]
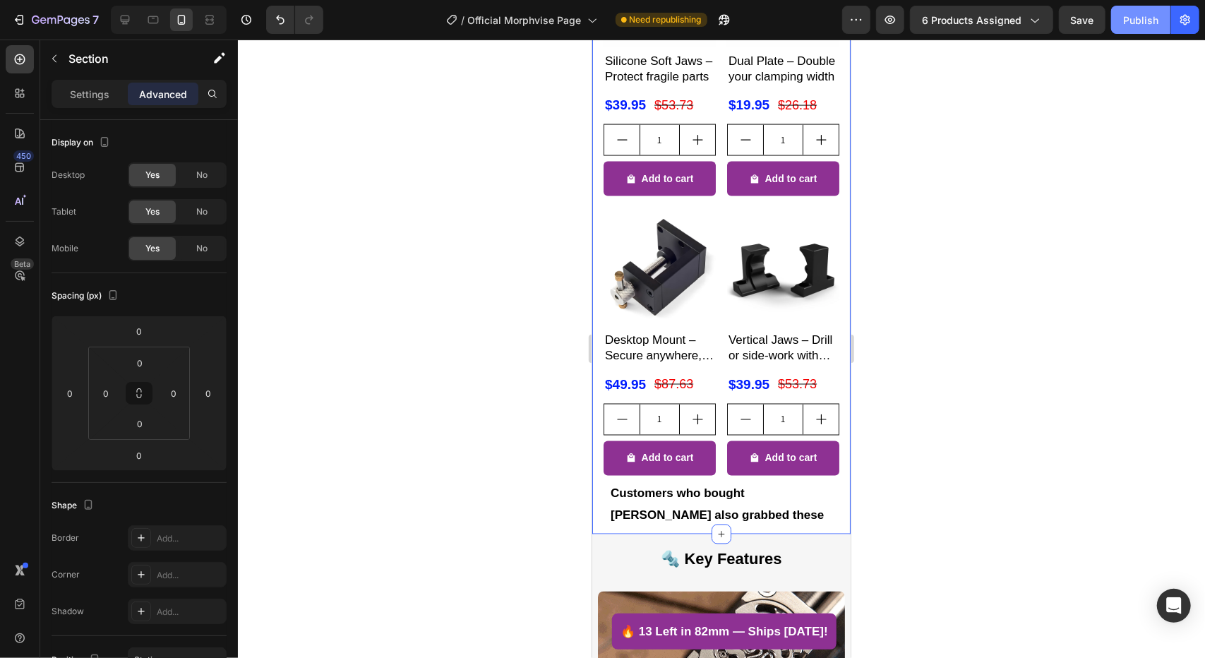
click at [1134, 26] on div "Publish" at bounding box center [1140, 20] width 35 height 15
click at [934, 203] on div at bounding box center [721, 349] width 967 height 619
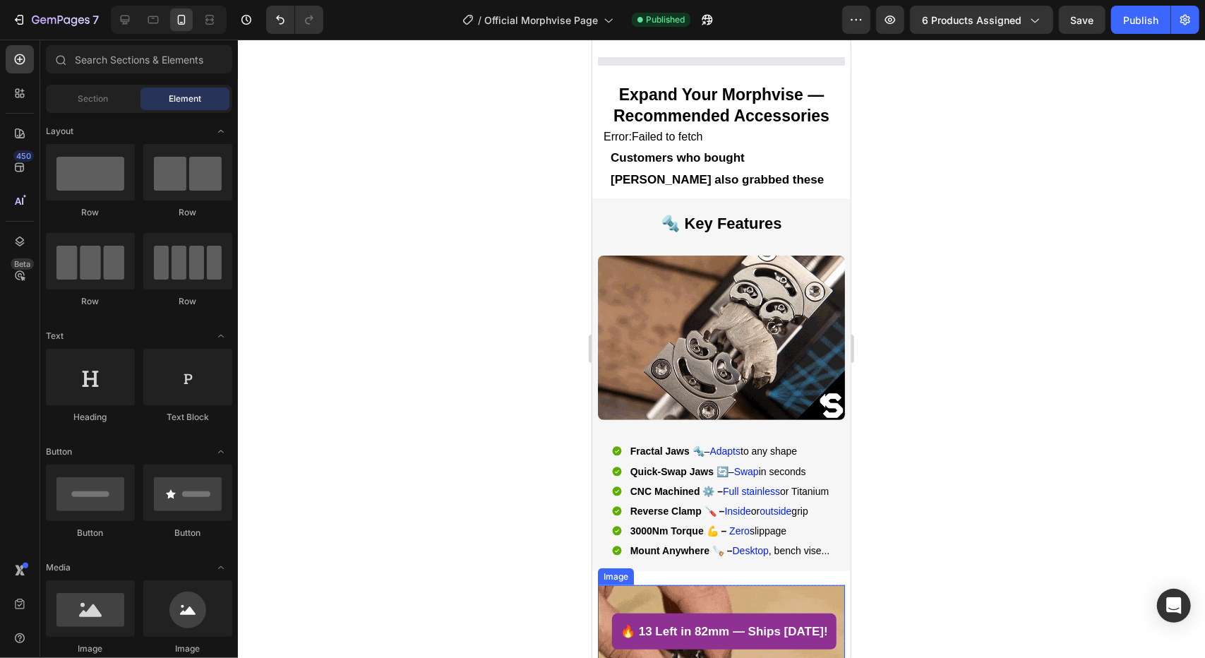
scroll to position [0, 0]
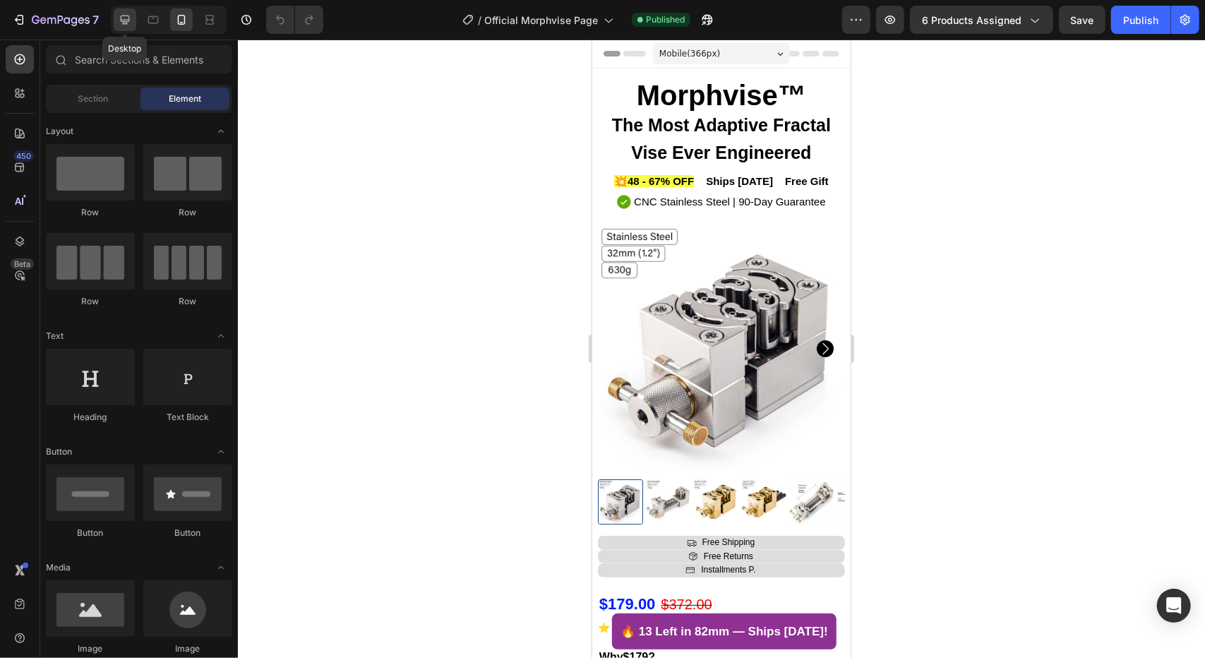
click at [120, 24] on icon at bounding box center [125, 20] width 14 height 14
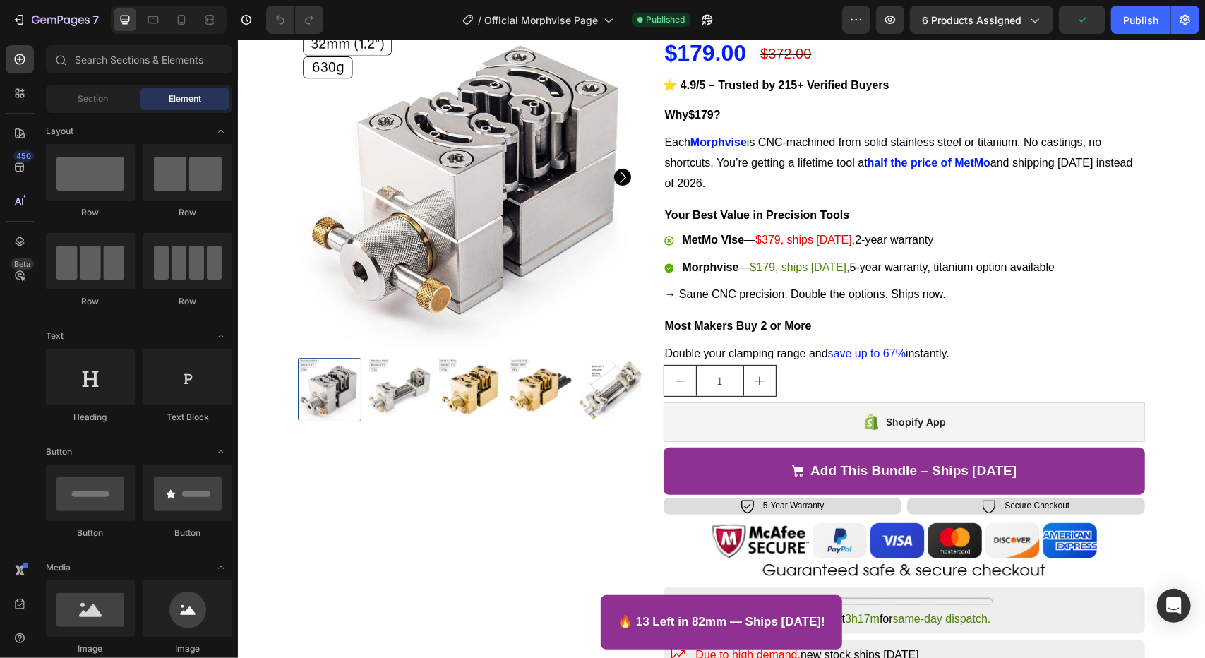
scroll to position [494, 0]
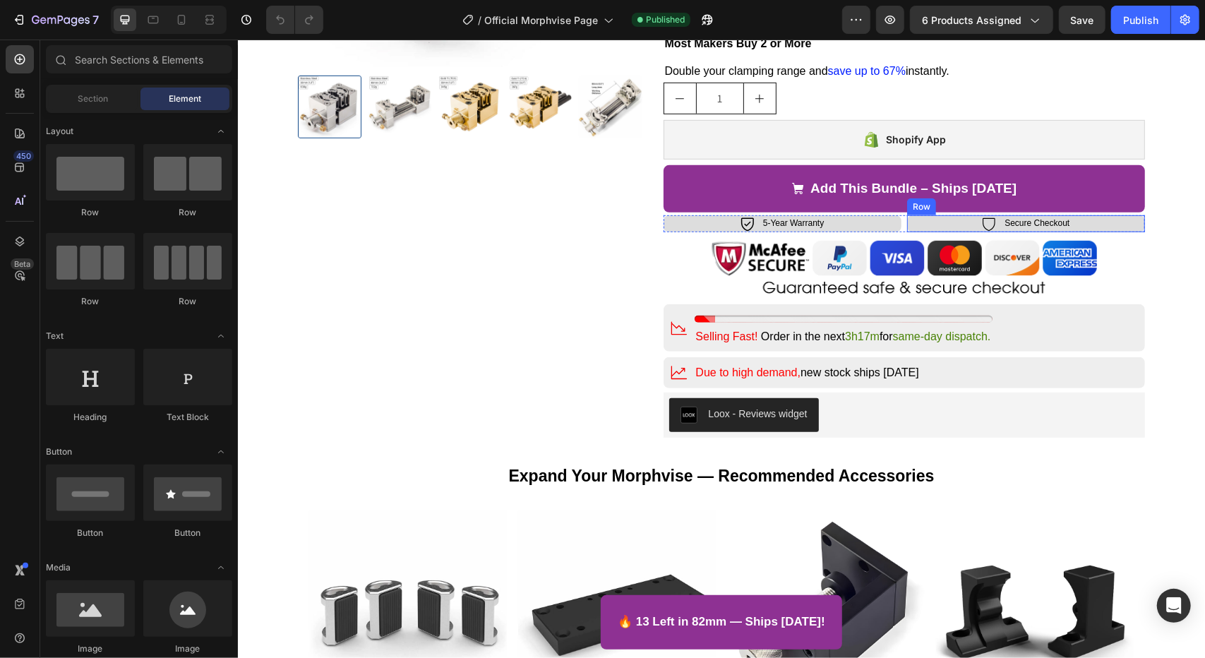
click at [907, 223] on div "Icon Secure Checkout Text Block Row" at bounding box center [1026, 223] width 238 height 17
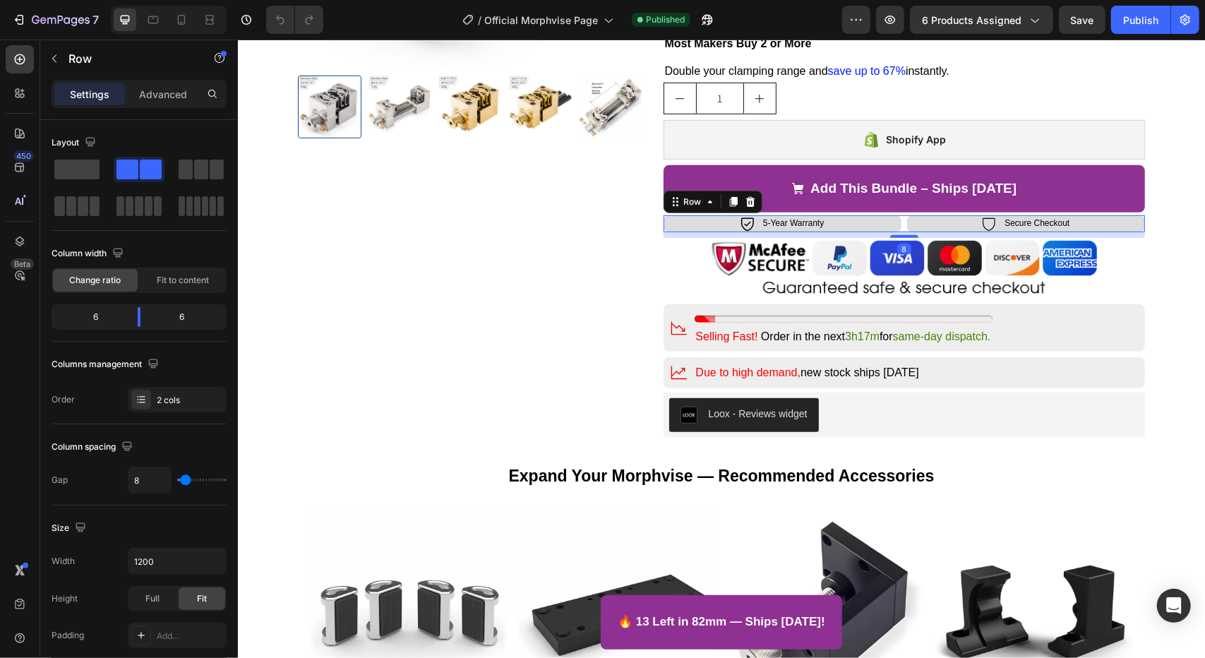
click at [899, 223] on div "Icon 5-Year Warranty Text Block Row Icon Secure Checkout Text Block Row Row 8" at bounding box center [904, 223] width 482 height 17
click at [86, 139] on icon "button" at bounding box center [90, 142] width 14 height 14
drag, startPoint x: 90, startPoint y: 213, endPoint x: 102, endPoint y: 172, distance: 43.2
click at [92, 213] on icon "button" at bounding box center [93, 215] width 14 height 14
type input "0"
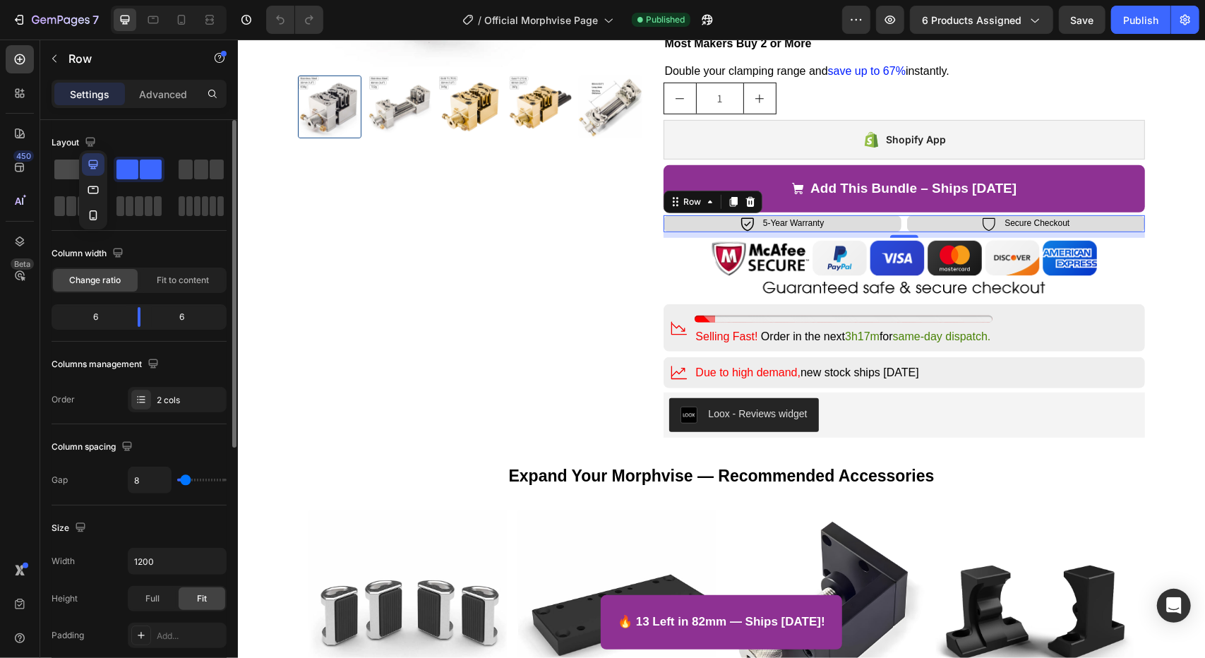
type input "0"
type input "100%"
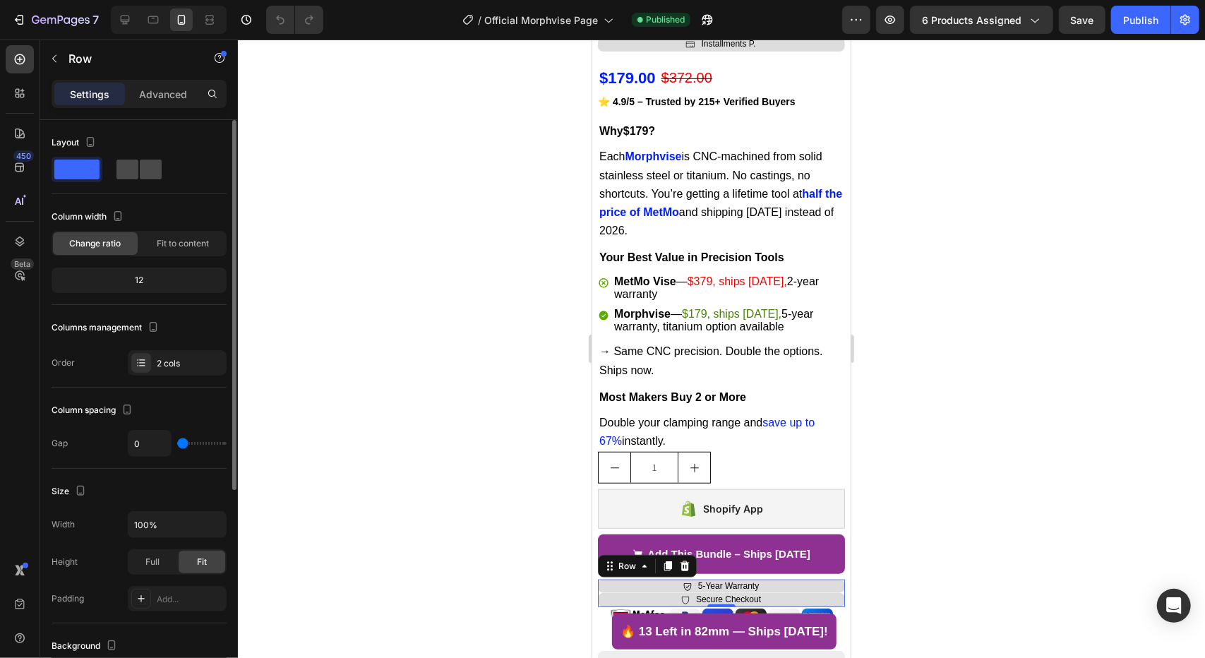
click at [140, 168] on span at bounding box center [151, 170] width 22 height 20
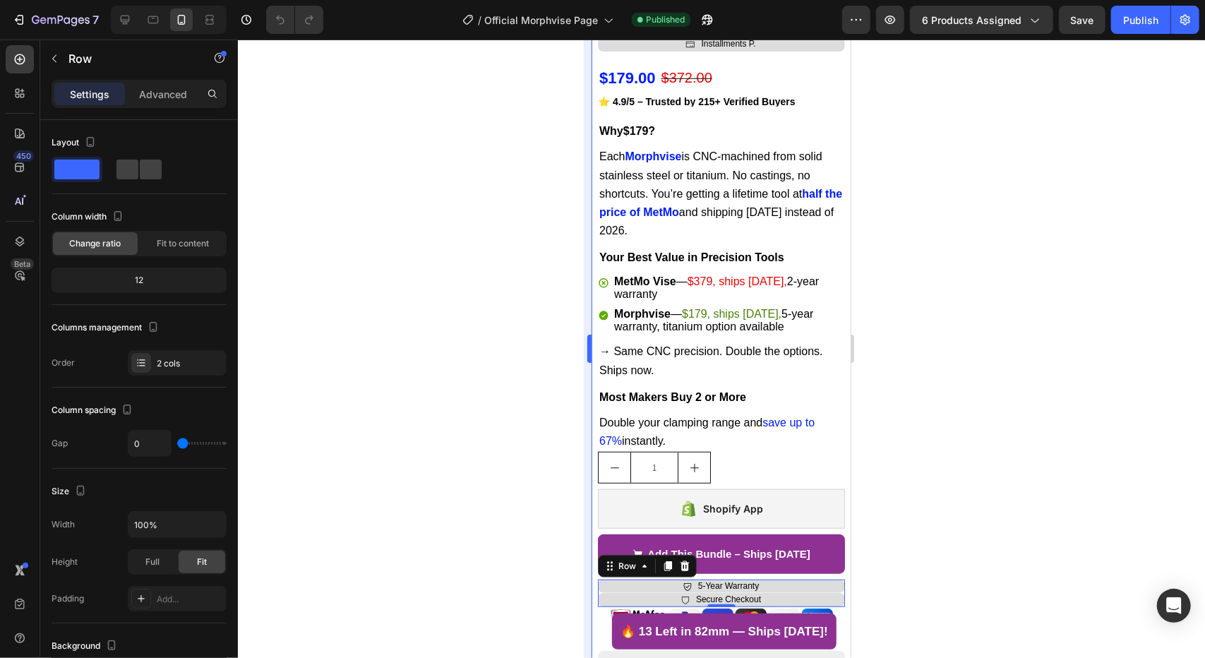
type input "8"
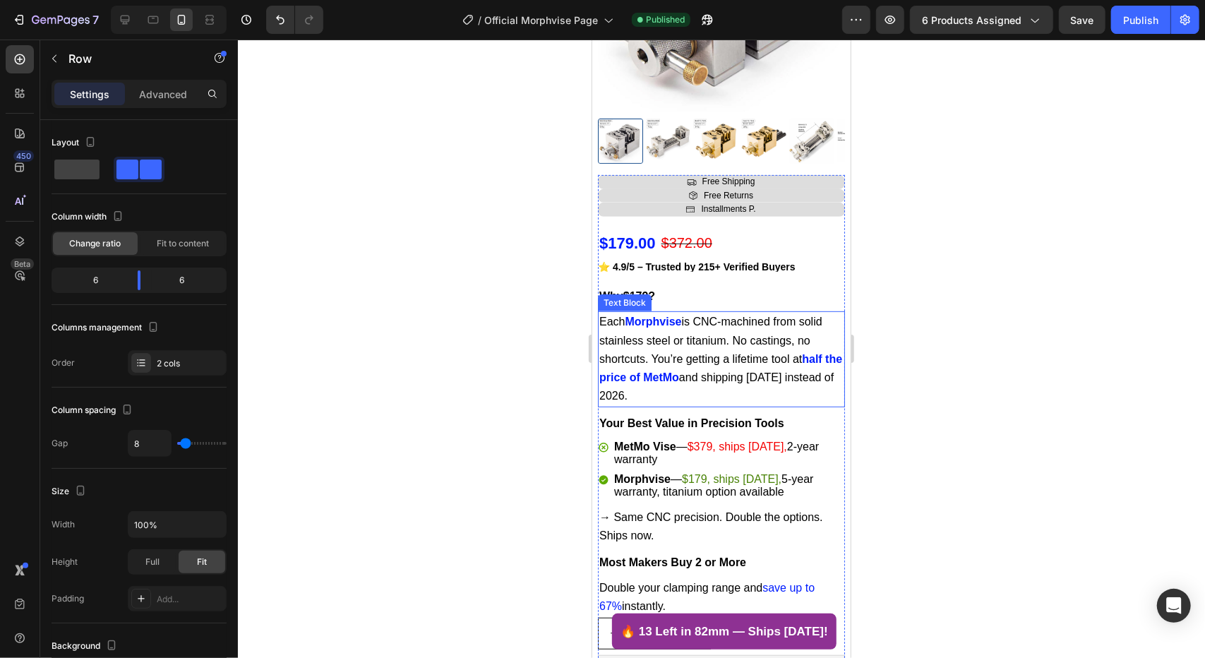
scroll to position [572, 0]
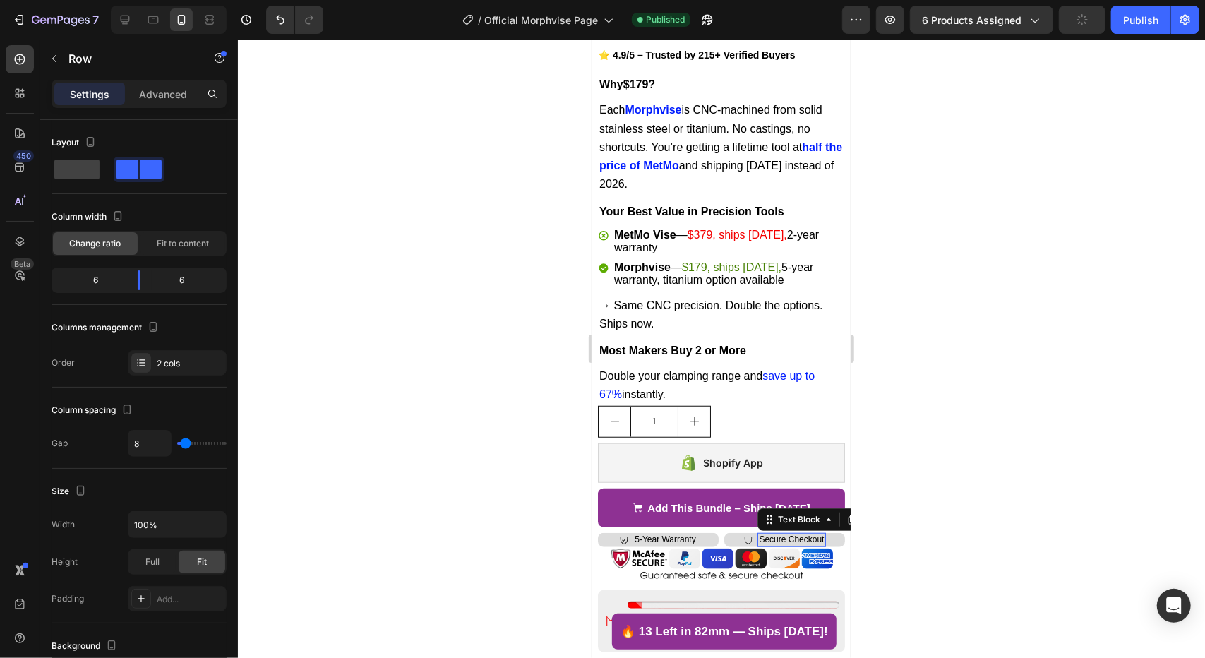
click at [768, 534] on p "Secure Checkout" at bounding box center [790, 539] width 65 height 11
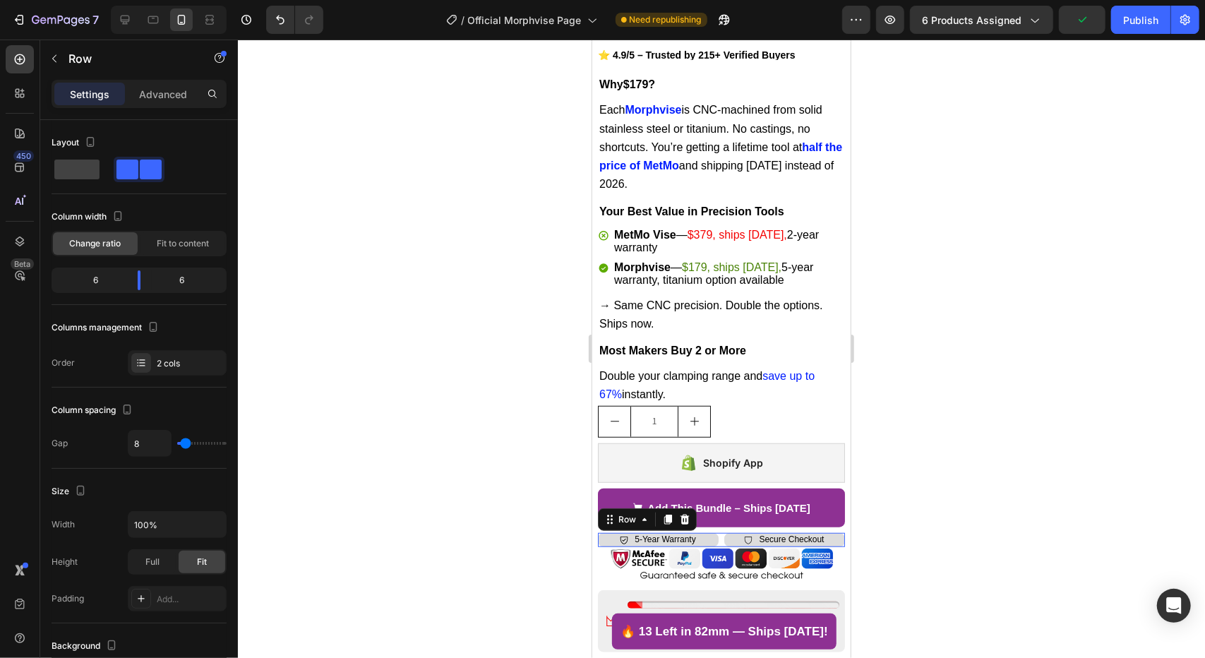
click at [724, 532] on div "Icon Secure Checkout Text Block Row" at bounding box center [784, 539] width 121 height 14
click at [717, 547] on div at bounding box center [721, 548] width 28 height 3
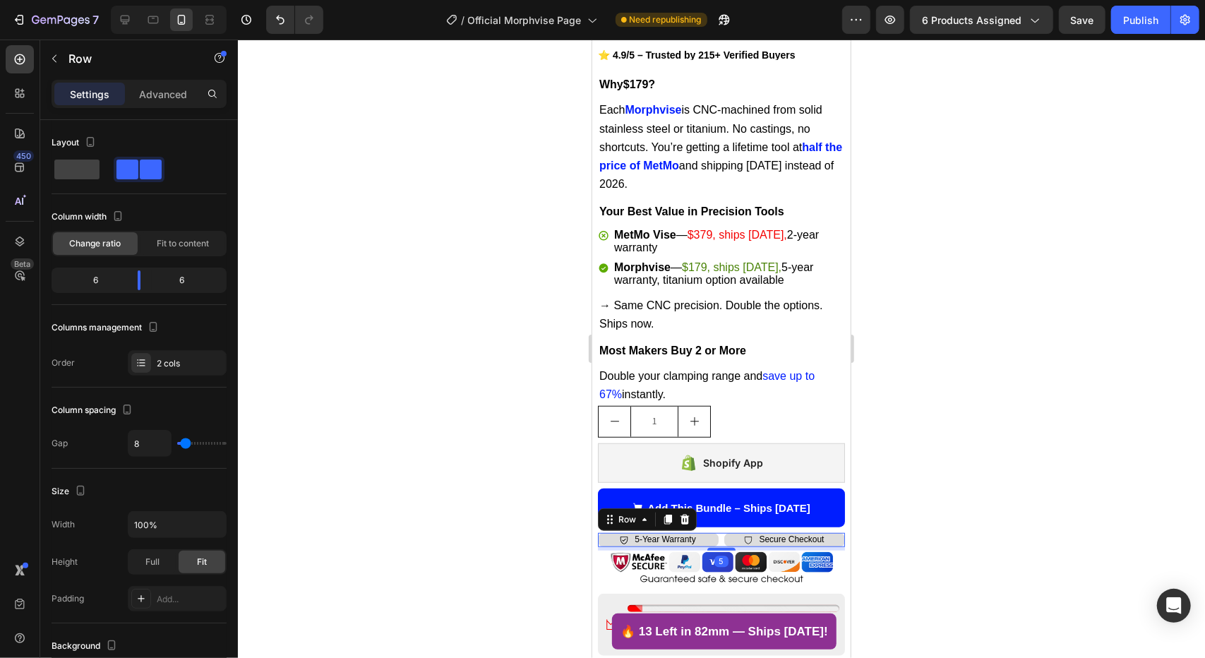
click at [722, 512] on button "Add This Bundle – Ships [DATE]" at bounding box center [720, 508] width 247 height 40
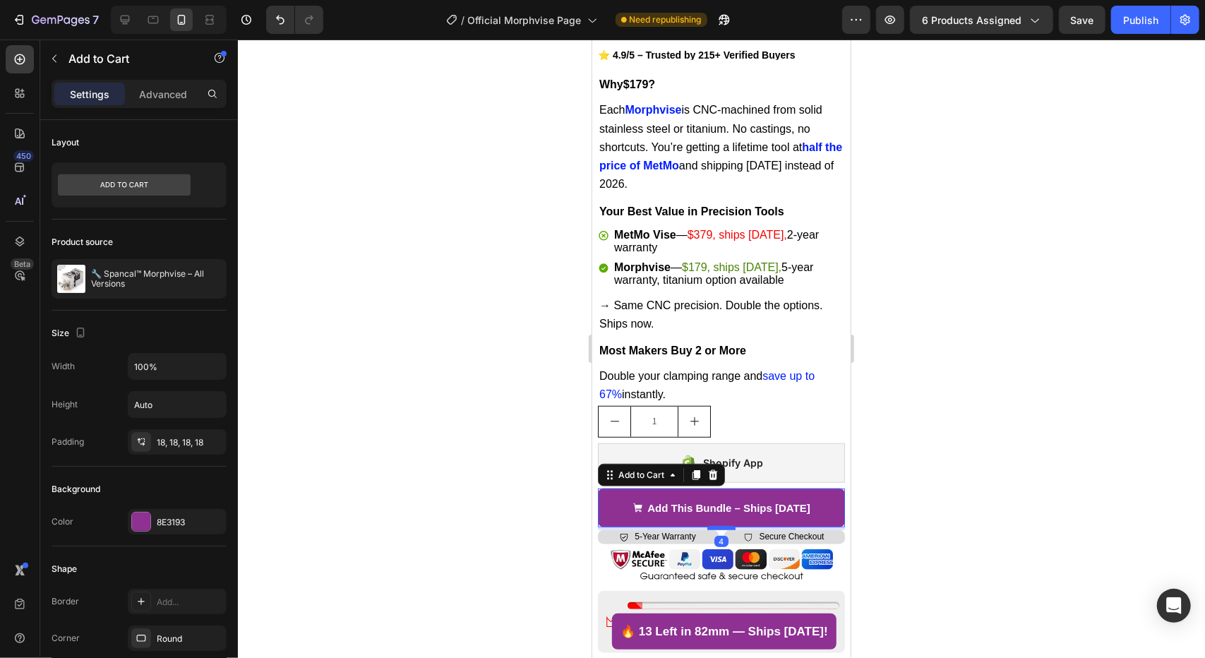
click at [717, 525] on div at bounding box center [721, 527] width 28 height 4
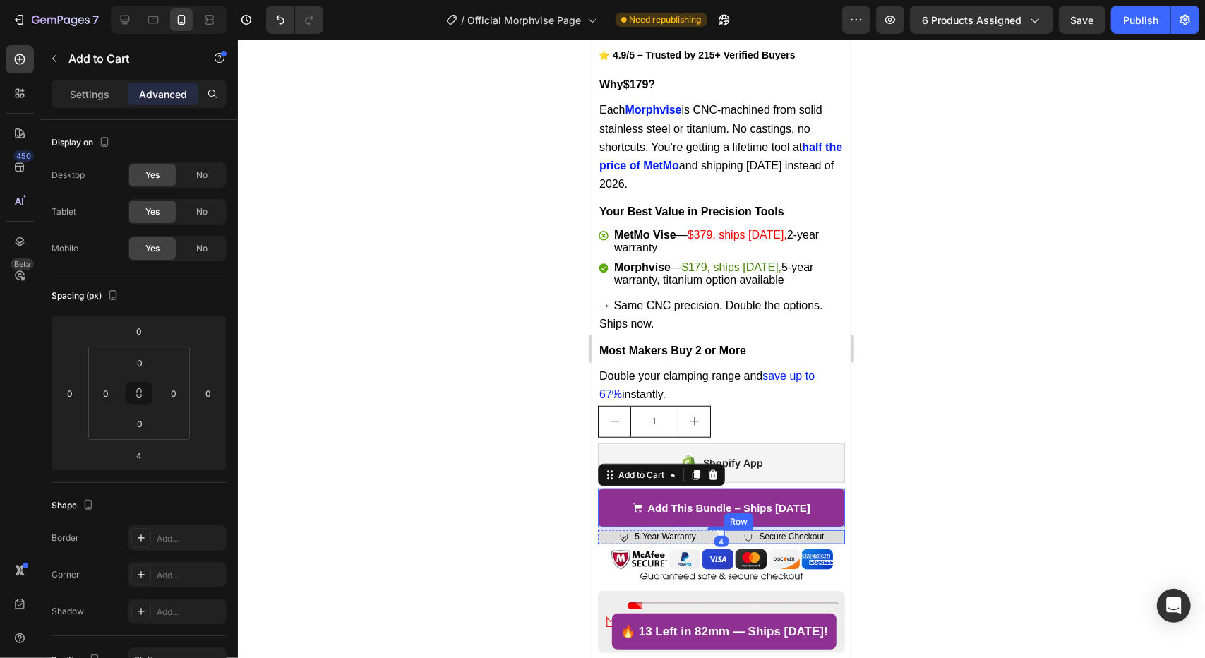
click at [729, 530] on div "Icon Secure Checkout Text Block Row" at bounding box center [784, 537] width 121 height 14
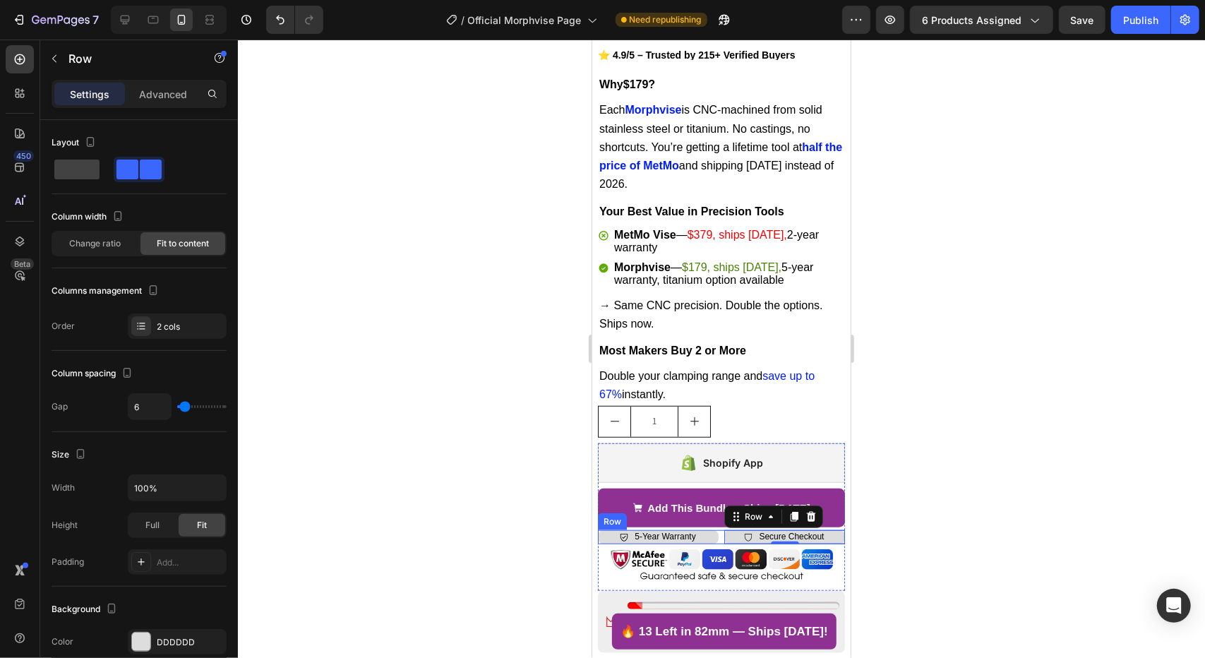
click at [713, 530] on div "Icon 5-Year Warranty Text Block Row Icon Secure Checkout Text Block Row 0 Row" at bounding box center [720, 537] width 247 height 14
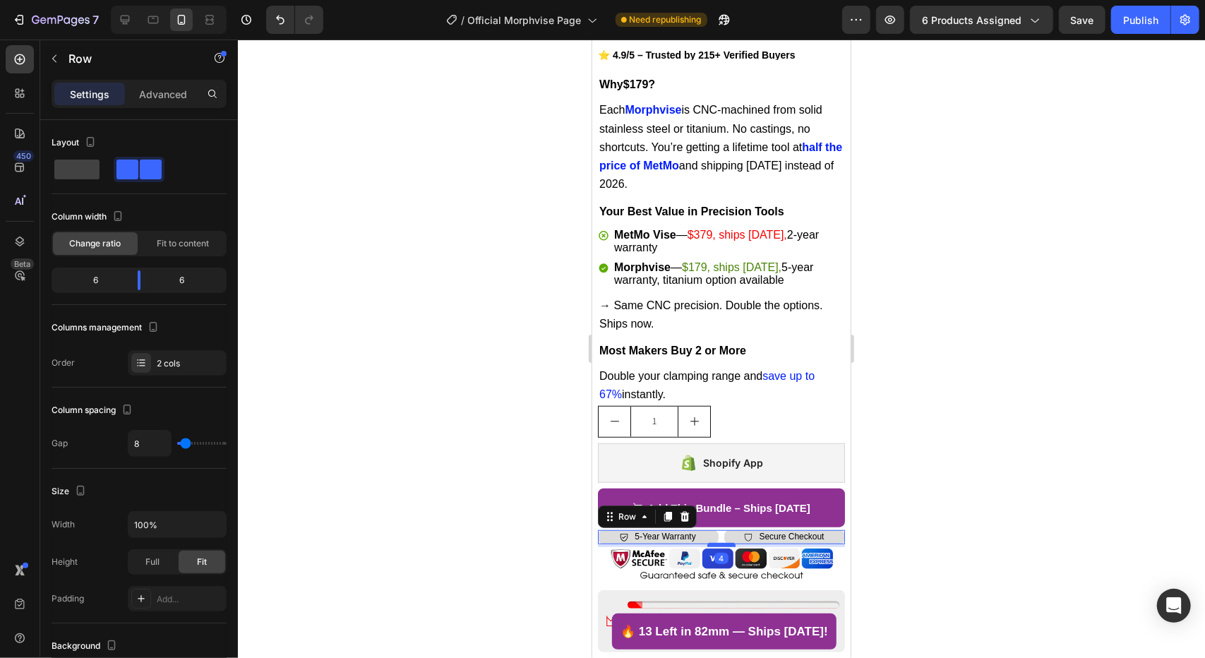
click at [719, 542] on div at bounding box center [721, 544] width 28 height 4
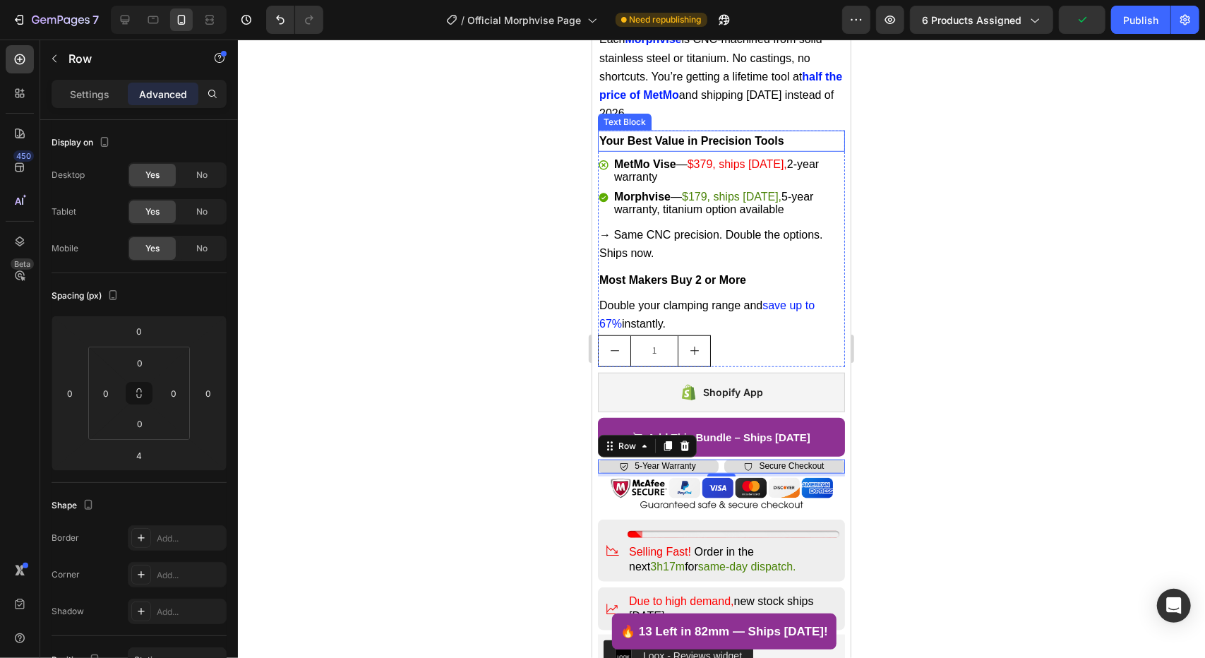
scroll to position [290, 0]
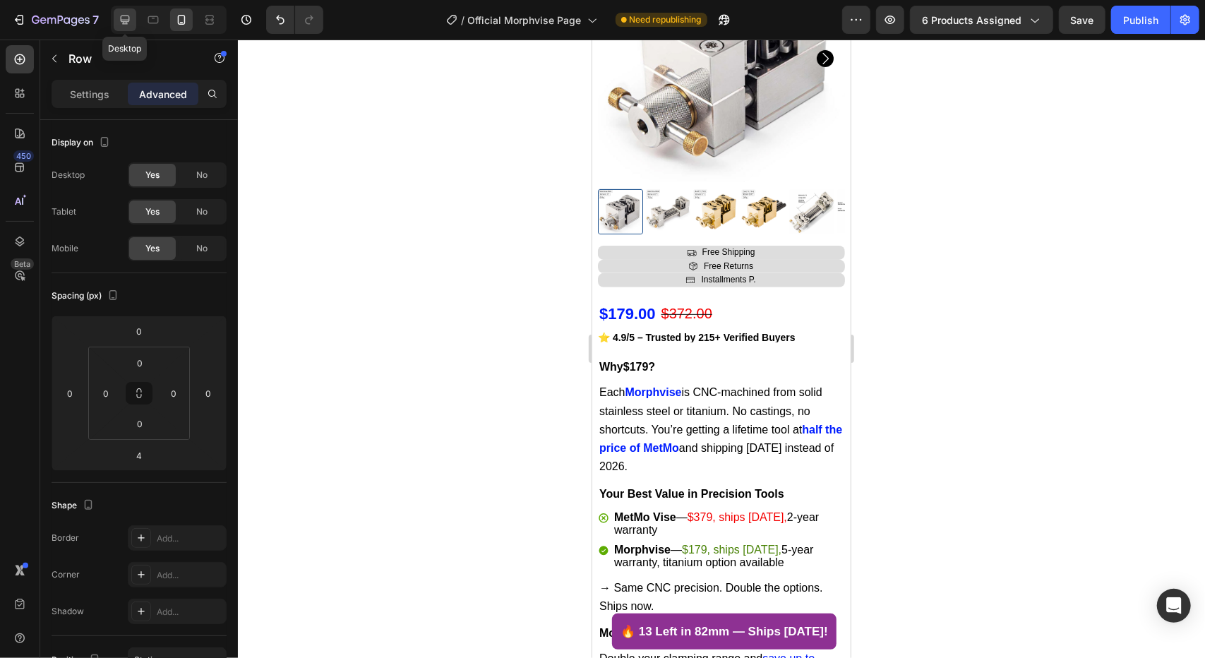
click at [123, 16] on icon at bounding box center [125, 20] width 9 height 9
type input "8"
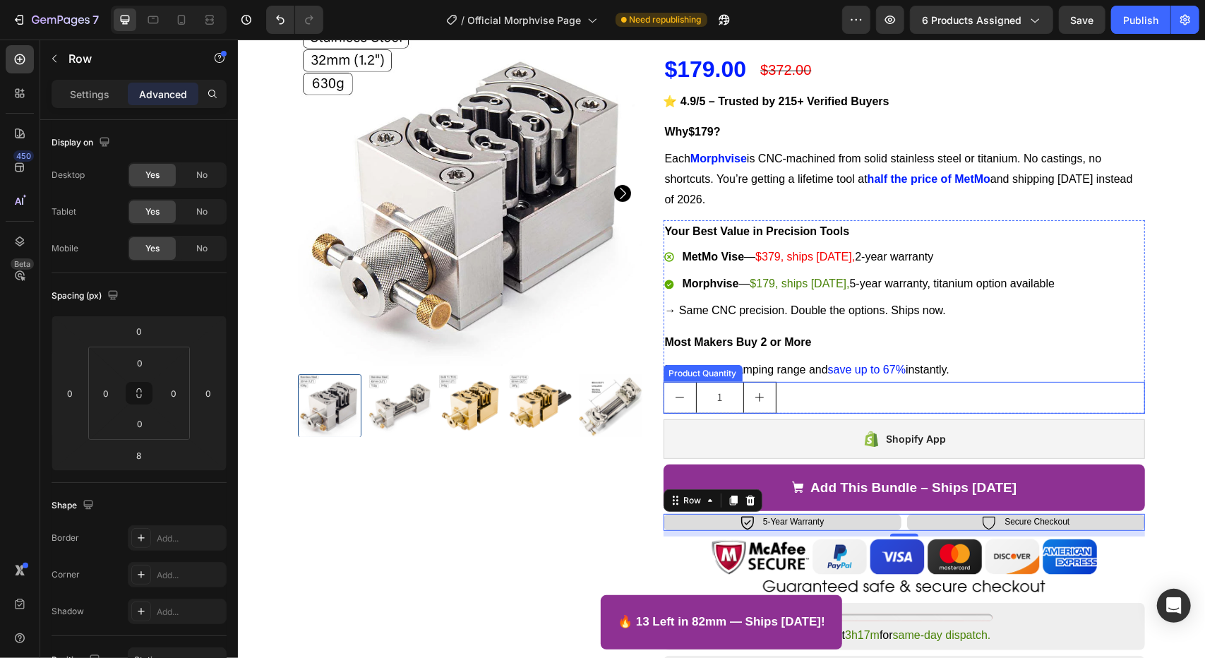
scroll to position [0, 0]
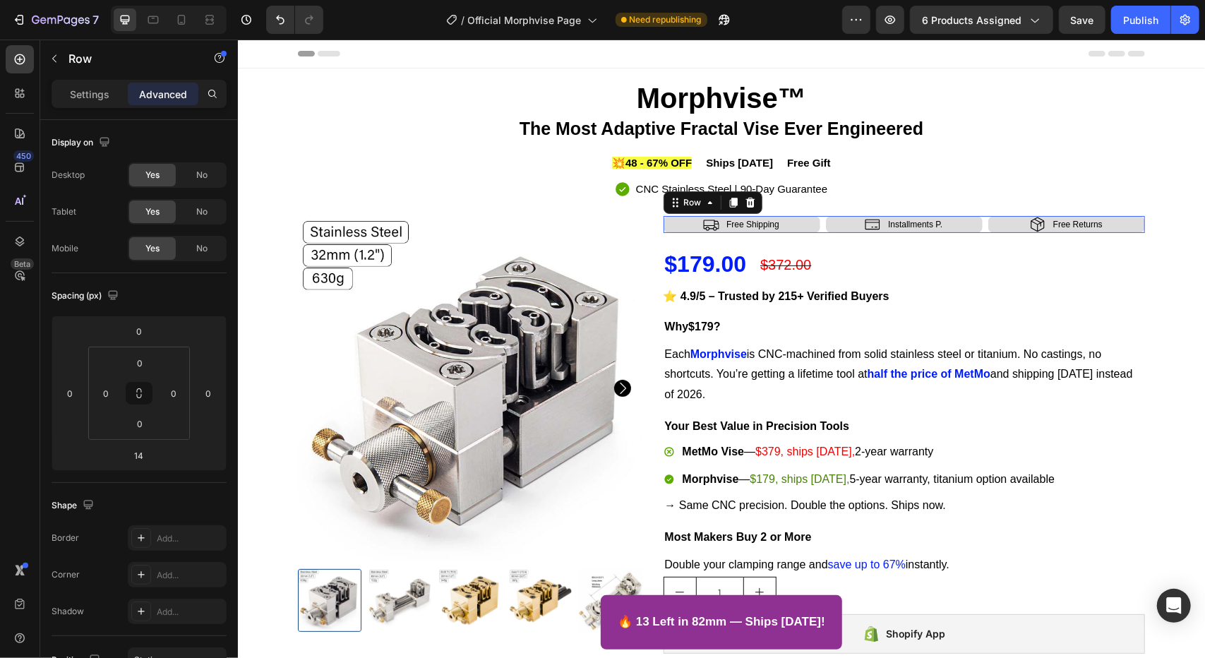
click at [818, 227] on div "Icon Free Shipping Text Block Row Icon Installments P. Text Block Row Icon Free…" at bounding box center [904, 223] width 482 height 17
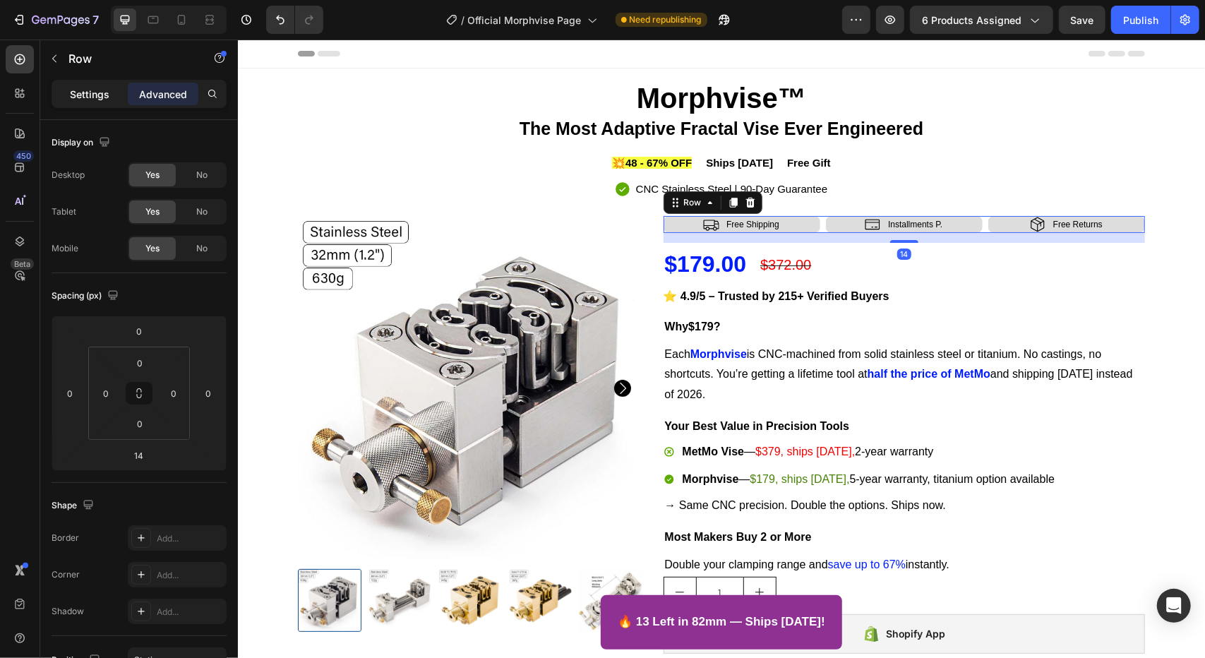
click at [86, 94] on p "Settings" at bounding box center [90, 94] width 40 height 15
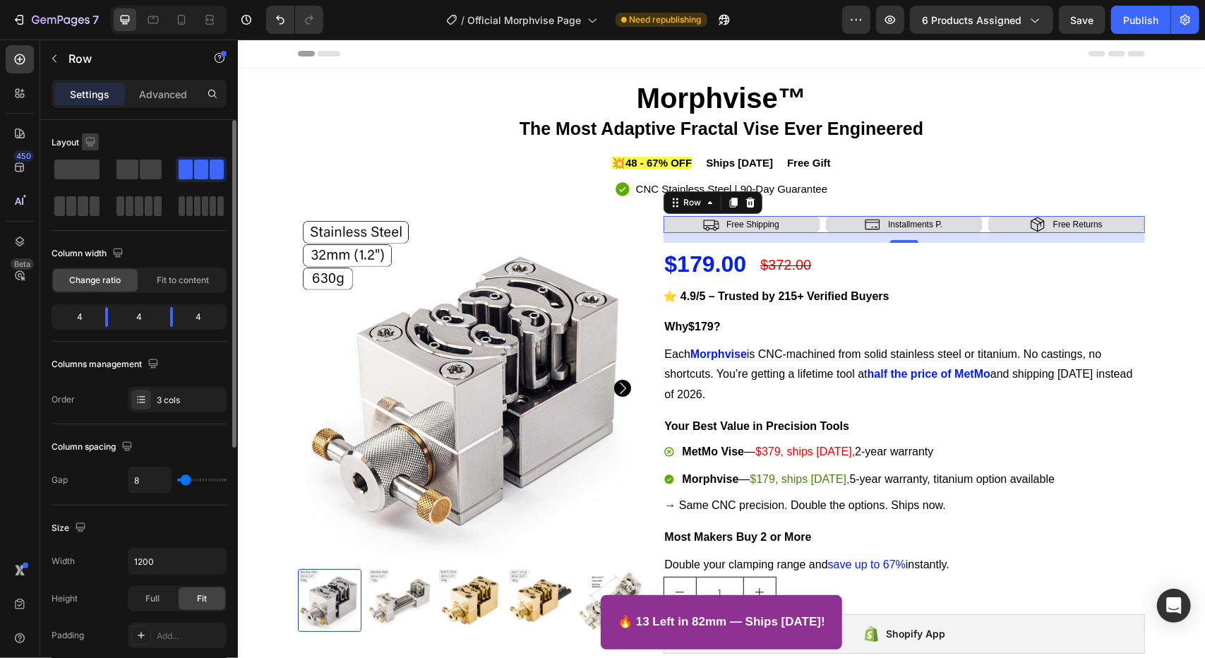
click at [92, 139] on icon "button" at bounding box center [90, 142] width 14 height 14
click at [90, 215] on icon "button" at bounding box center [93, 215] width 14 height 14
type input "0"
type input "100%"
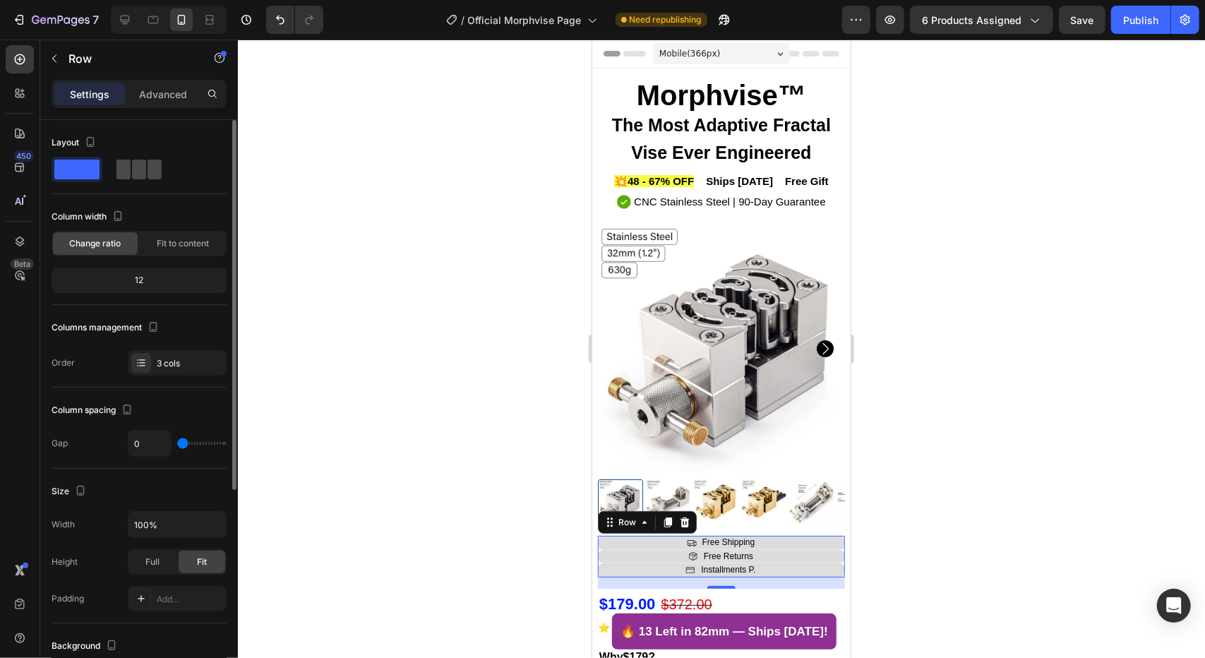
click at [148, 173] on span at bounding box center [155, 170] width 14 height 20
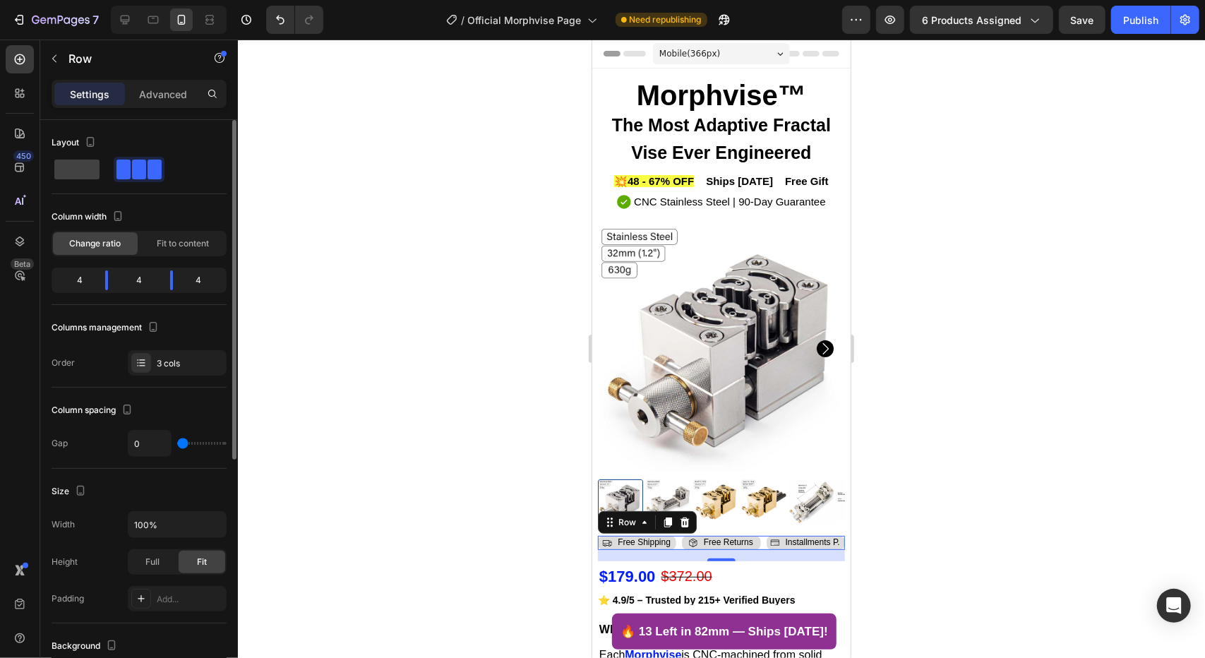
type input "8"
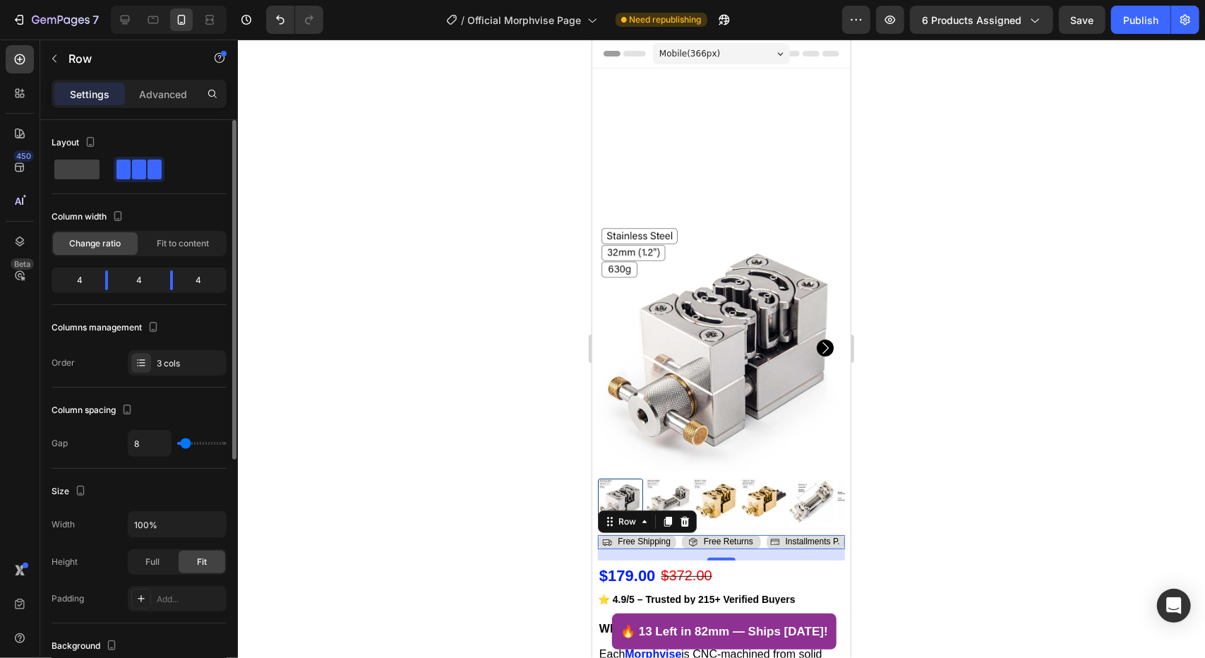
scroll to position [435, 0]
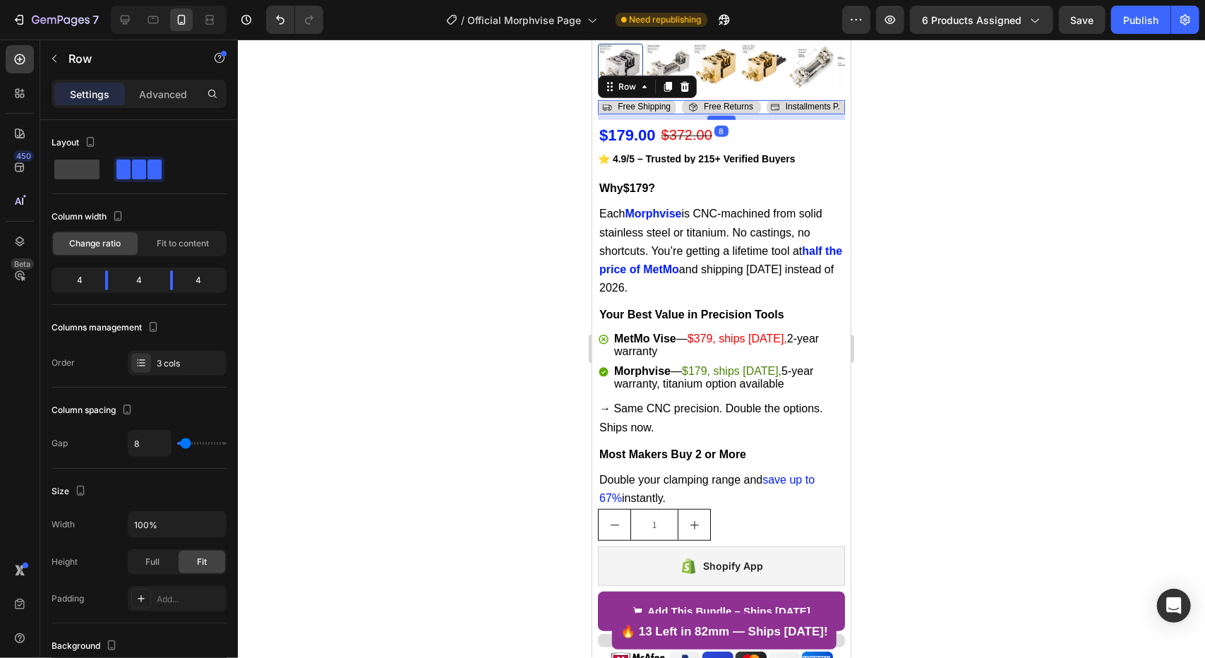
drag, startPoint x: 720, startPoint y: 112, endPoint x: 726, endPoint y: 107, distance: 8.5
click at [726, 115] on div at bounding box center [721, 117] width 28 height 4
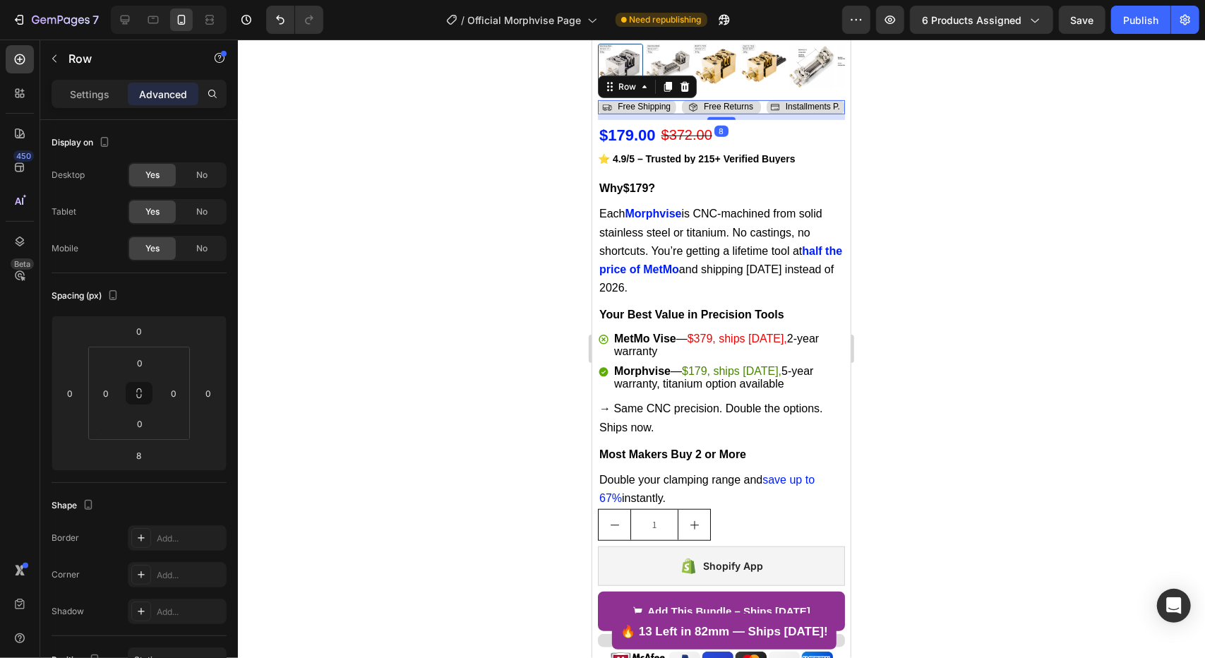
click at [488, 178] on div at bounding box center [721, 349] width 967 height 619
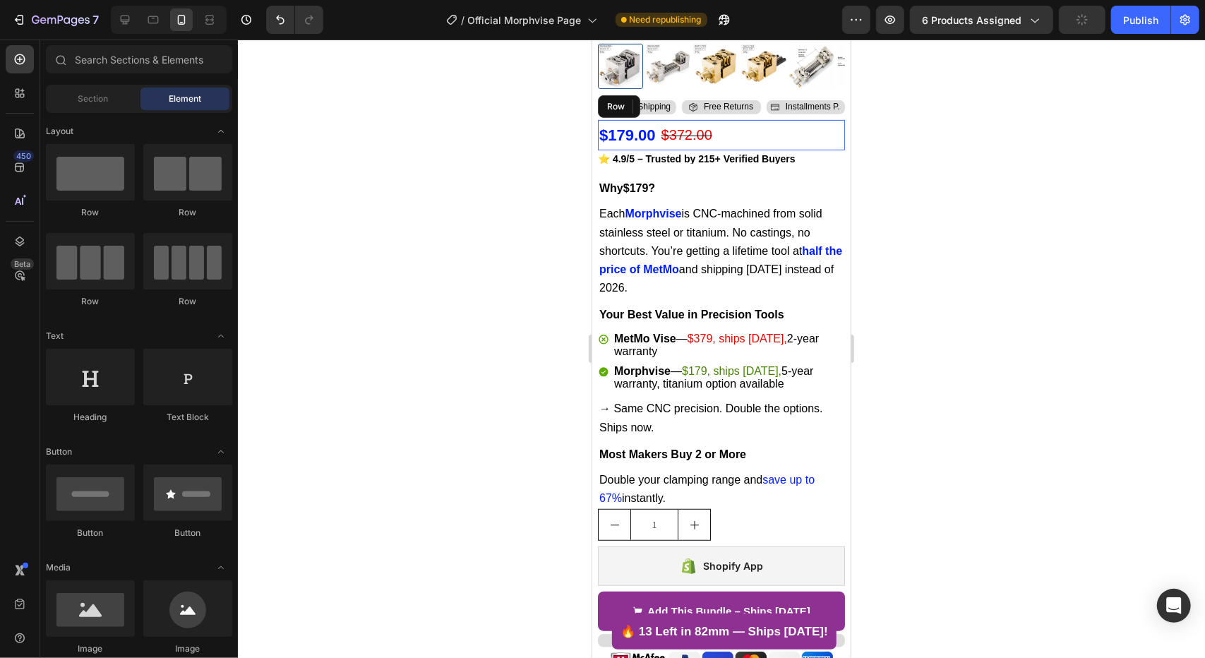
click at [748, 125] on div "$179.00 Product Price Product Price $372.00 Compare Price Compare Price Row" at bounding box center [720, 134] width 247 height 31
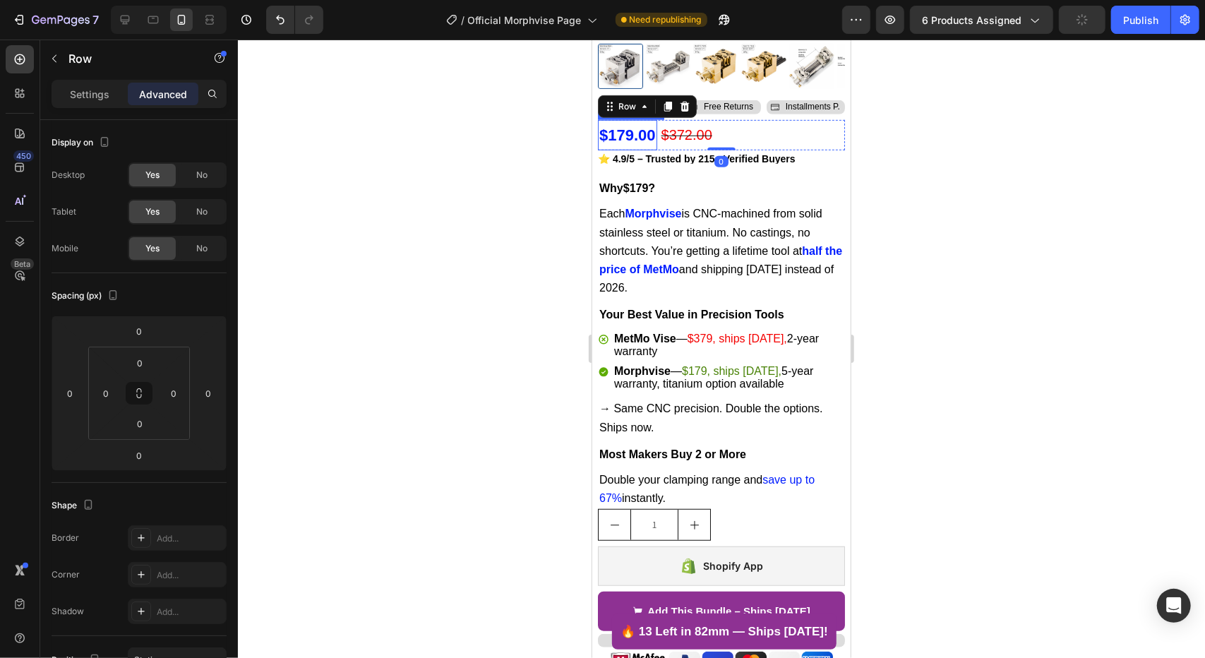
click at [617, 123] on div "$179.00" at bounding box center [626, 134] width 59 height 31
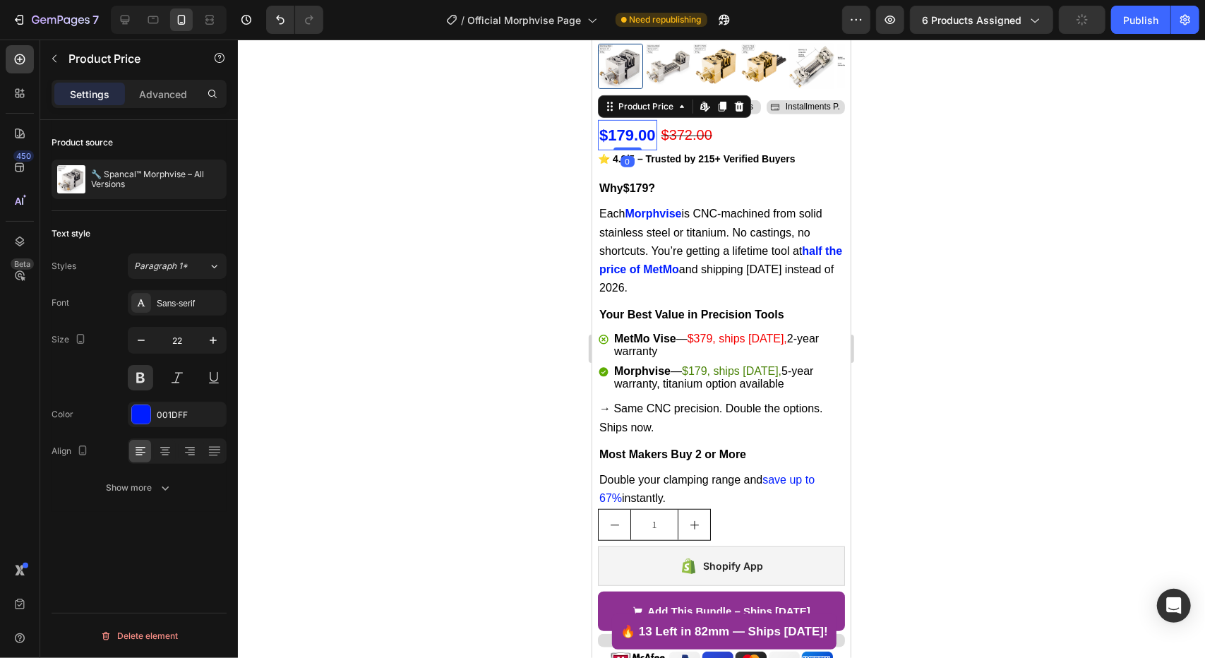
click at [623, 123] on div "$179.00" at bounding box center [626, 134] width 59 height 31
click at [215, 338] on icon "button" at bounding box center [213, 340] width 14 height 14
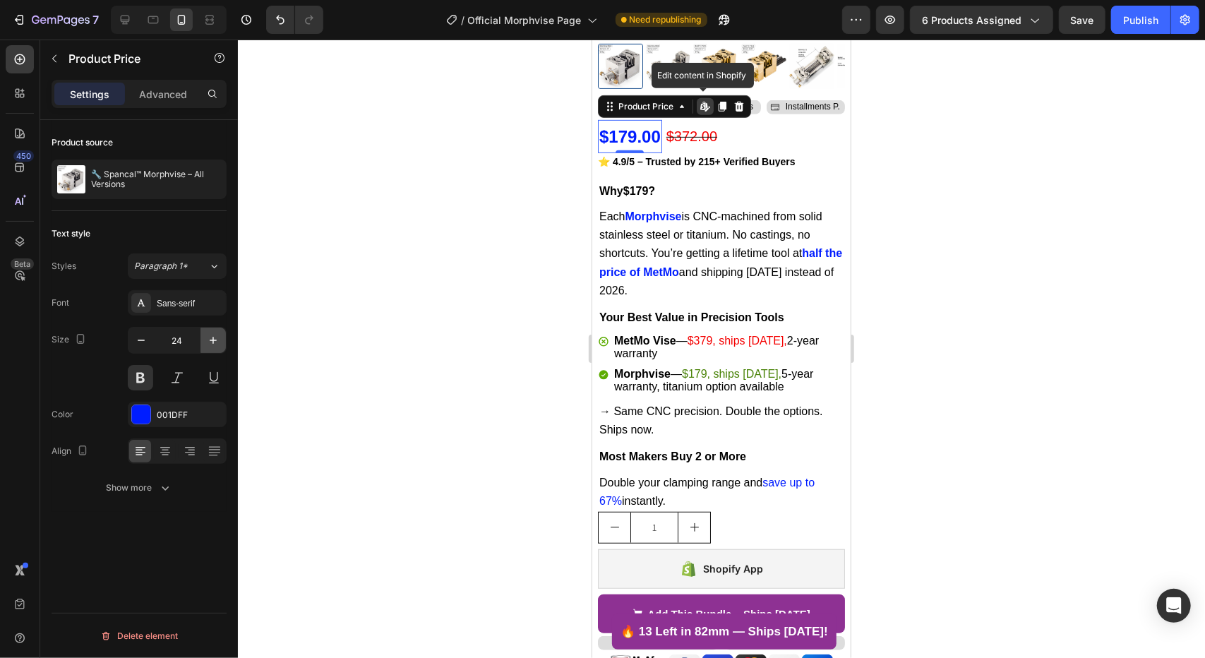
click at [215, 338] on icon "button" at bounding box center [213, 340] width 14 height 14
type input "25"
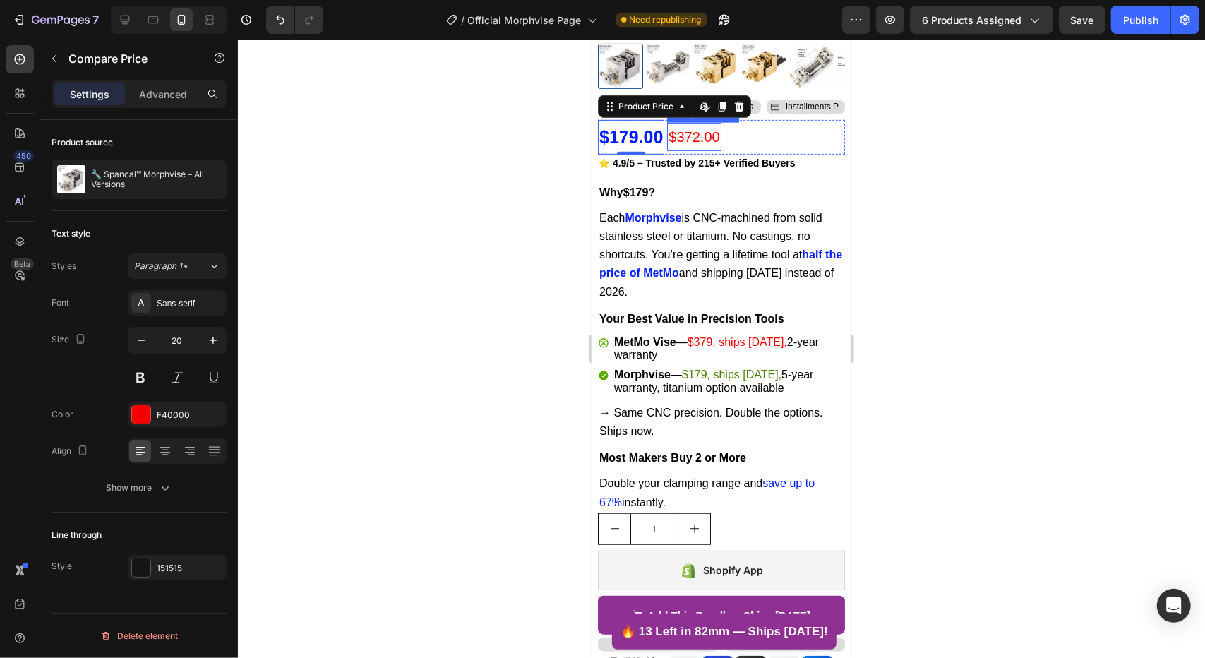
click at [713, 129] on div "$372.00" at bounding box center [694, 136] width 54 height 28
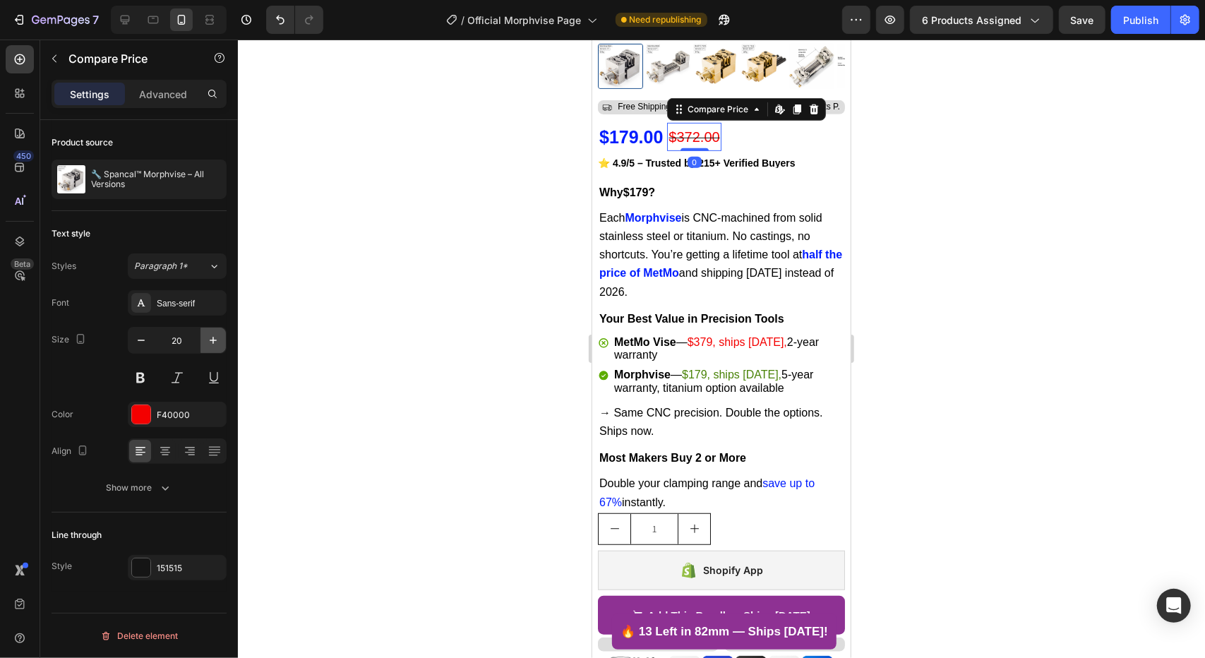
click at [210, 341] on icon "button" at bounding box center [213, 340] width 14 height 14
type input "21"
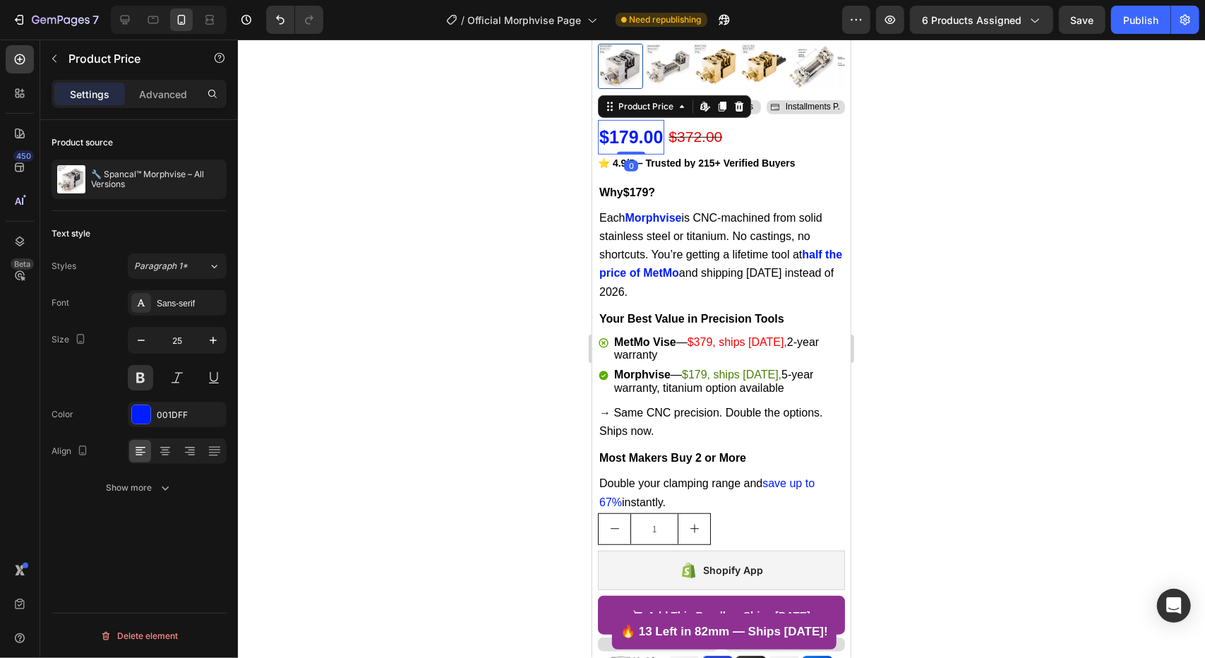
click at [663, 136] on div "$179.00" at bounding box center [630, 136] width 66 height 35
click at [666, 136] on div "$179.00 Product Price Edit content in Shopify 0 Product Price Edit content in S…" at bounding box center [720, 136] width 247 height 35
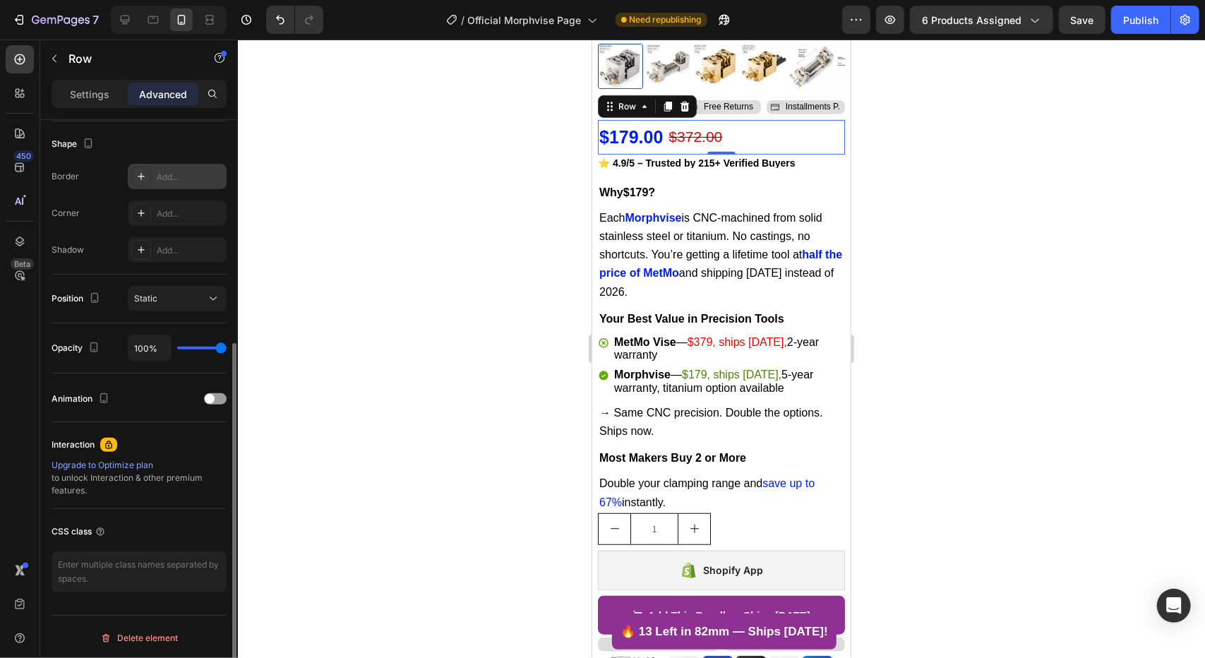
scroll to position [0, 0]
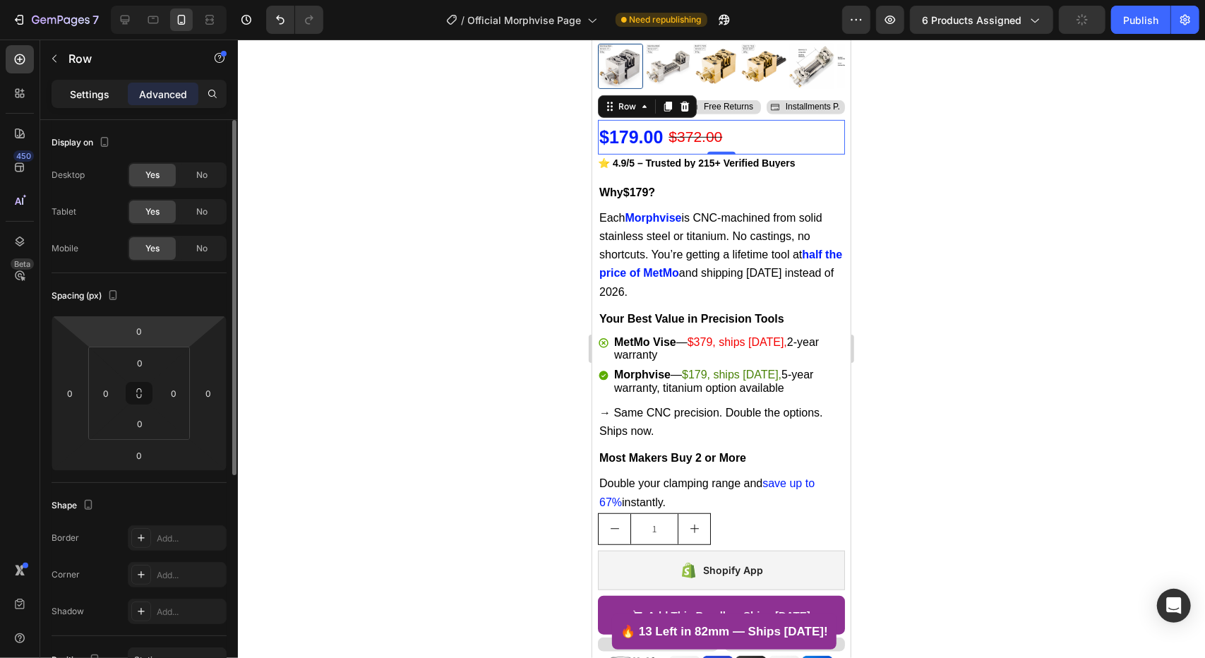
click at [107, 93] on p "Settings" at bounding box center [90, 94] width 40 height 15
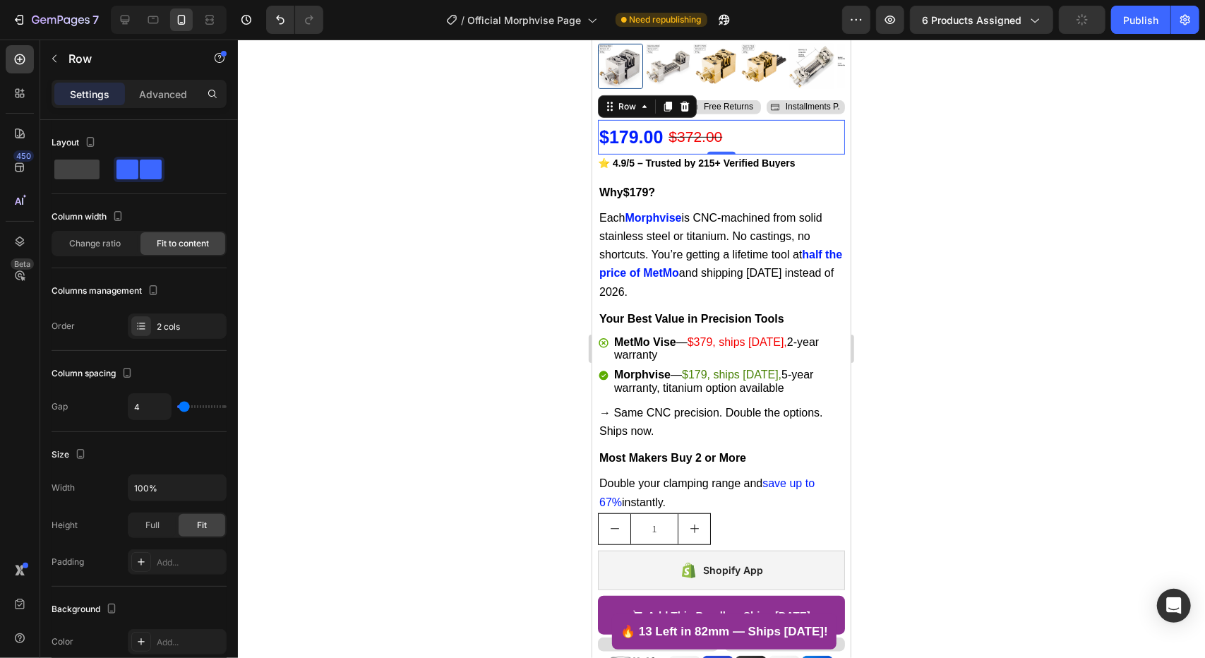
scroll to position [405, 0]
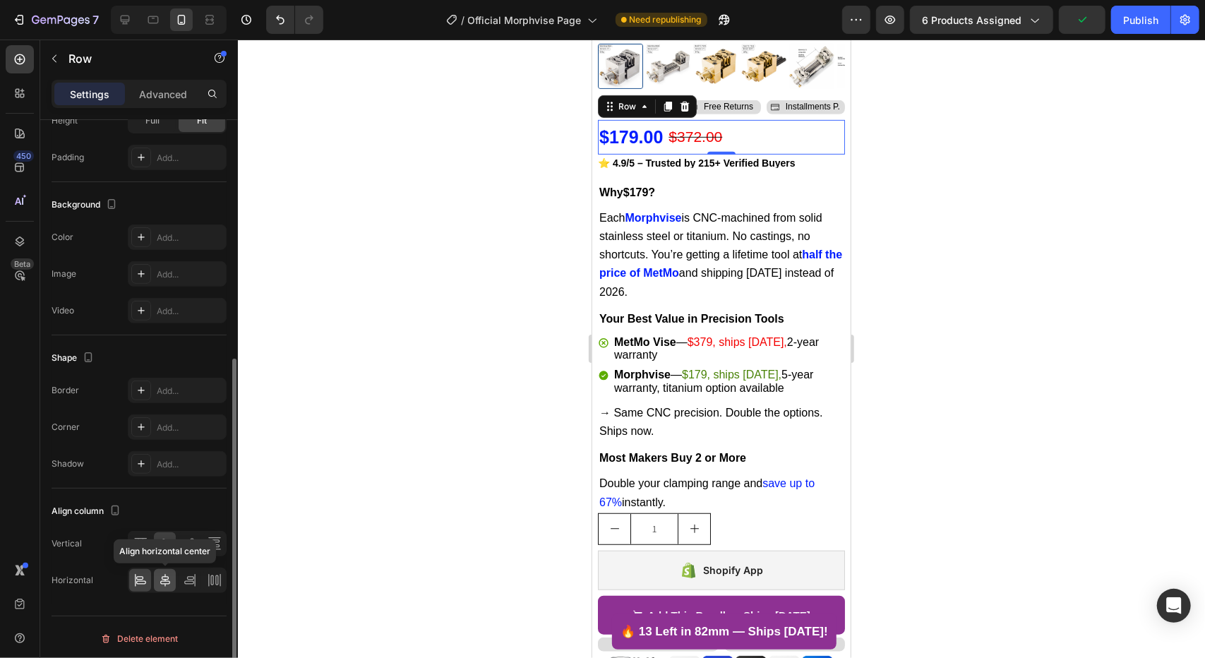
click at [166, 582] on icon at bounding box center [165, 580] width 14 height 14
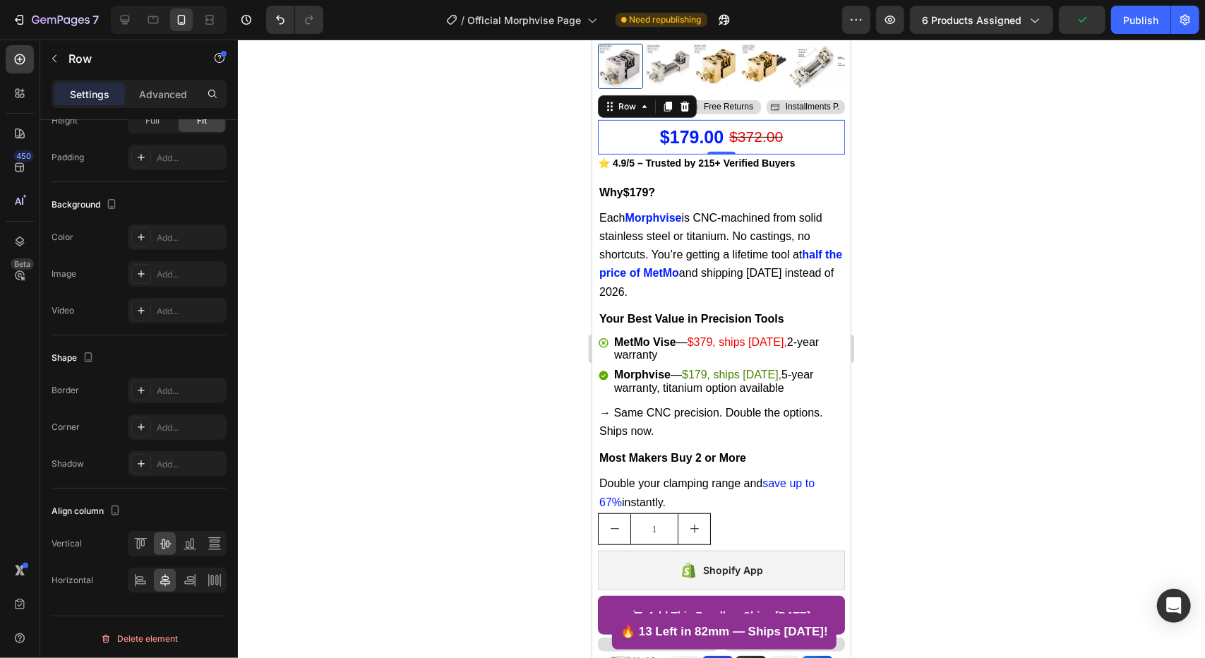
click at [483, 270] on div at bounding box center [721, 349] width 967 height 619
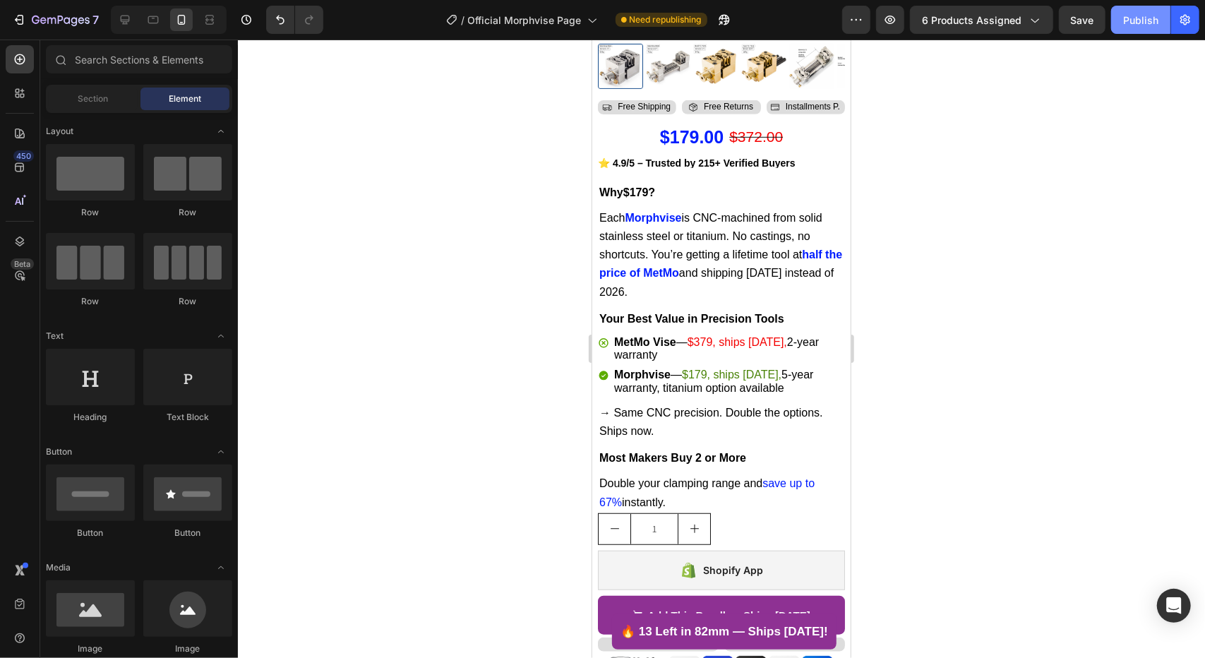
click at [1130, 26] on div "Publish" at bounding box center [1140, 20] width 35 height 15
click at [127, 20] on icon at bounding box center [125, 20] width 9 height 9
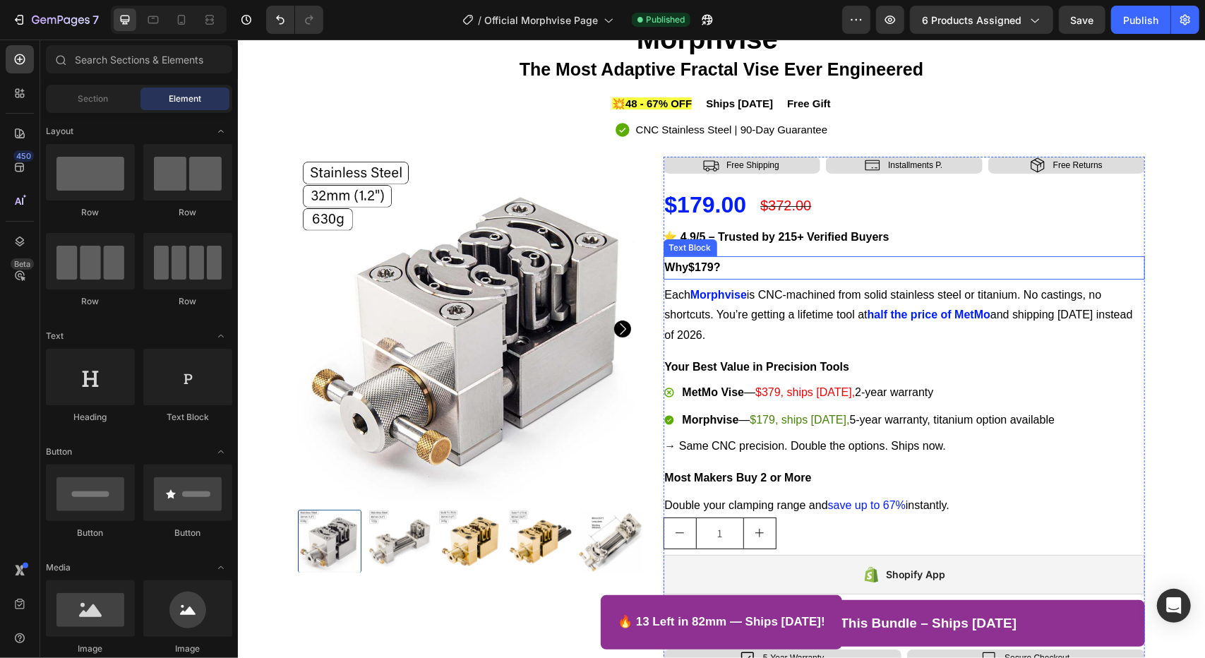
scroll to position [0, 0]
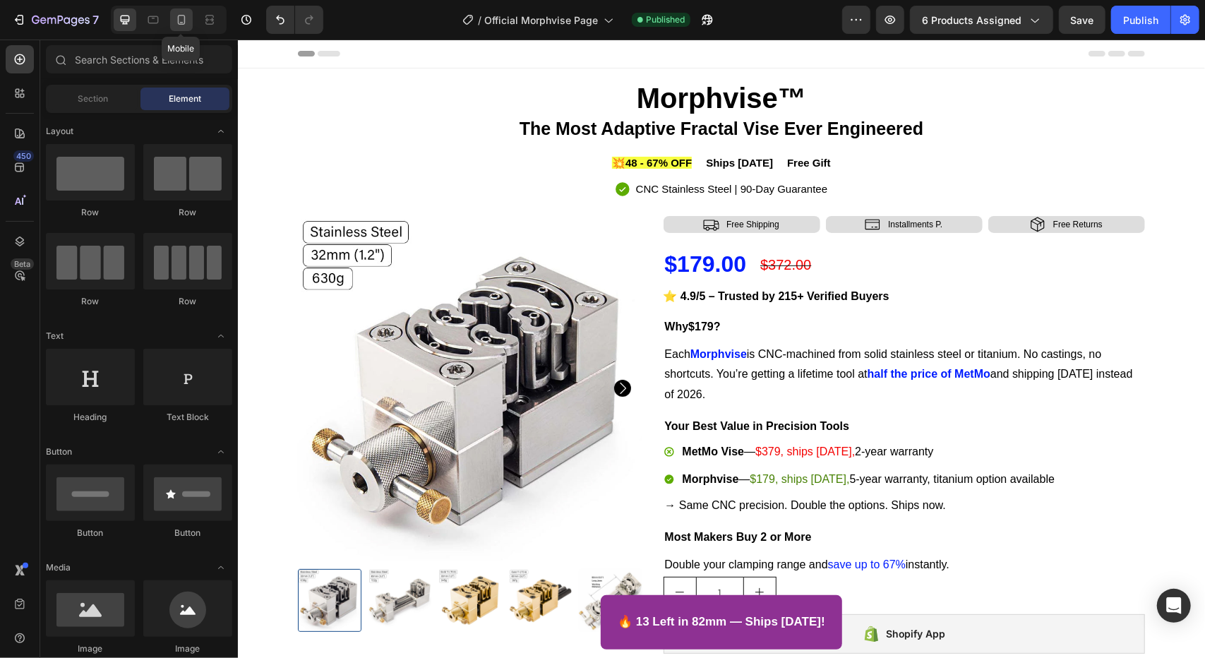
click at [189, 19] on div at bounding box center [181, 19] width 23 height 23
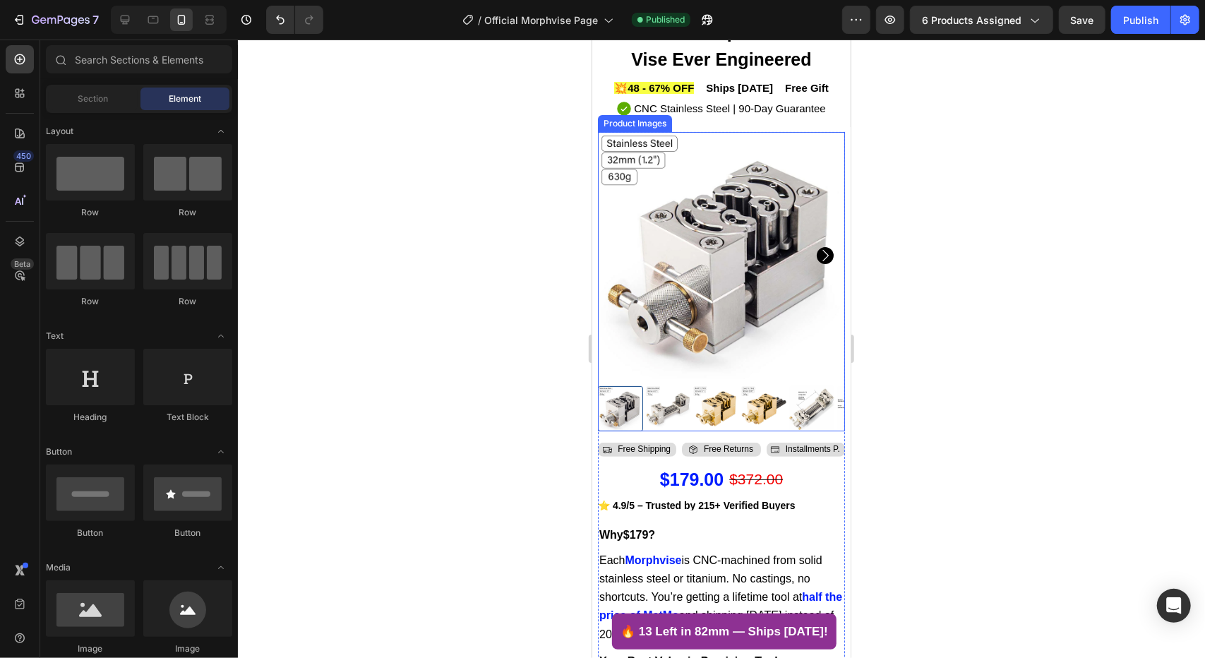
scroll to position [141, 0]
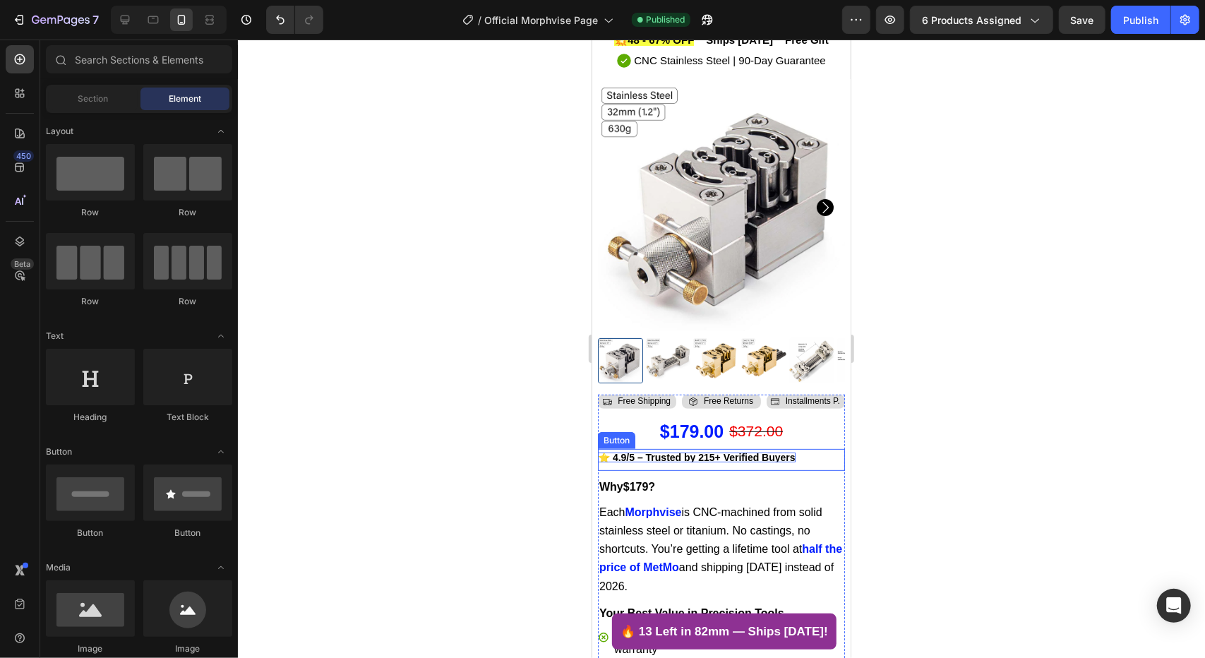
click at [757, 452] on p "⭐ 4.9/5 – Trusted by 215+ Verified Buyers" at bounding box center [696, 457] width 198 height 10
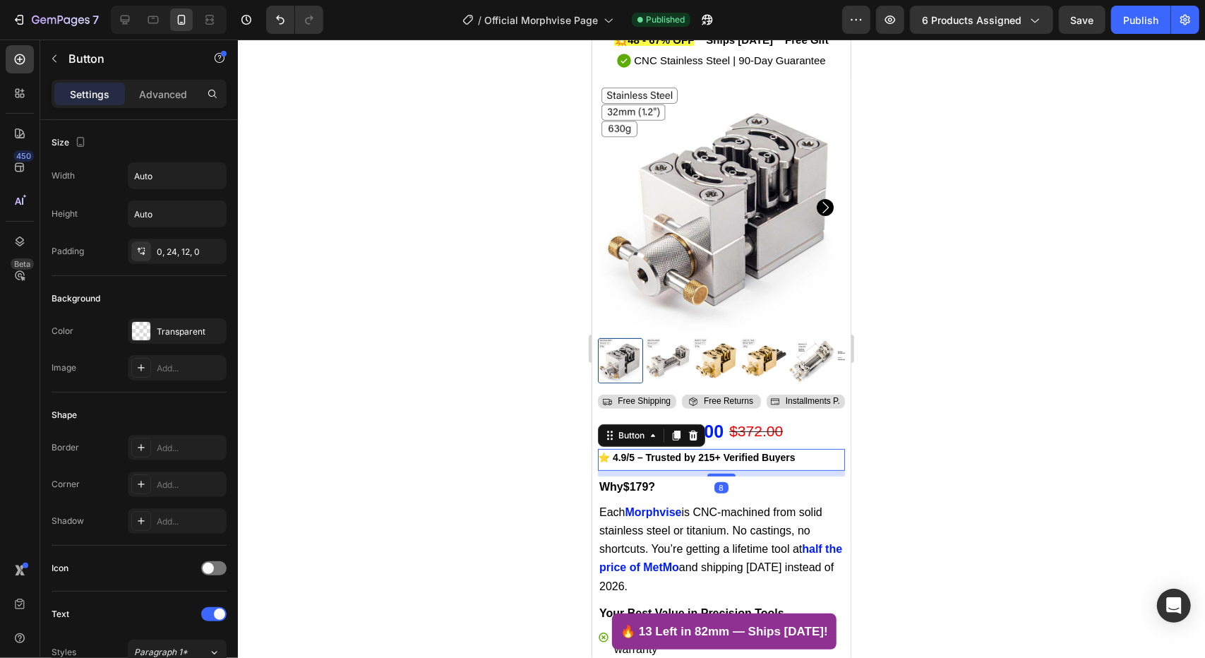
click at [812, 452] on link "⭐ 4.9/5 – Trusted by 215+ Verified Buyers" at bounding box center [704, 461] width 215 height 18
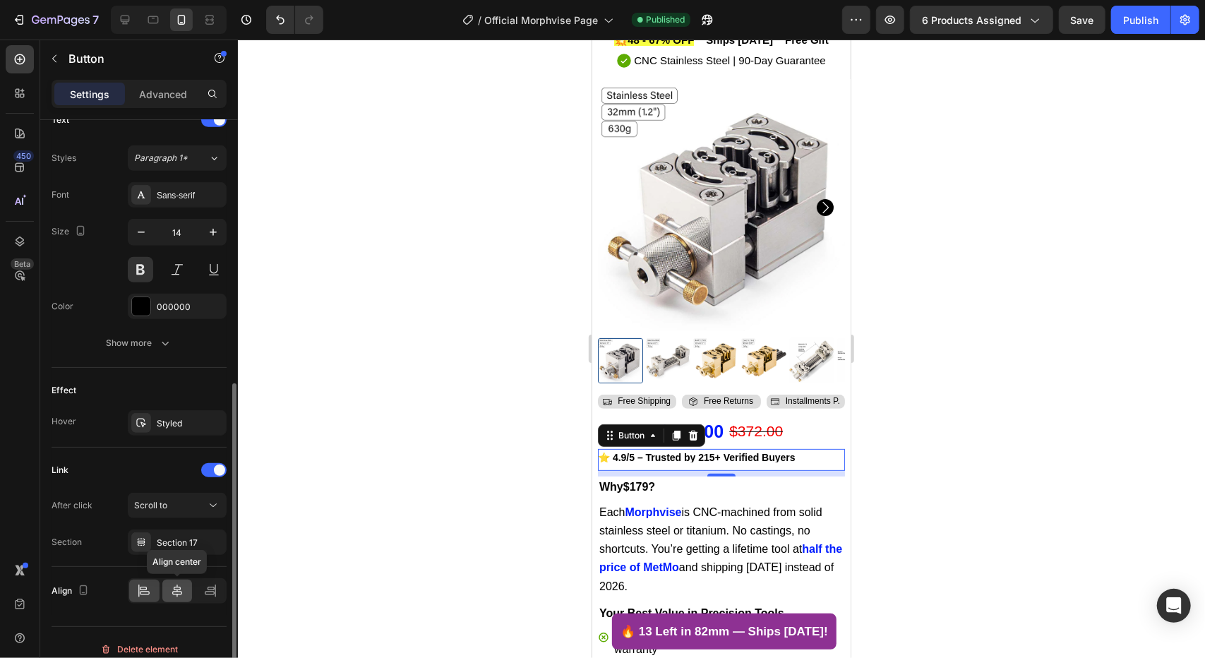
click at [186, 590] on div at bounding box center [177, 591] width 30 height 23
click at [1150, 20] on div "Publish" at bounding box center [1140, 20] width 35 height 15
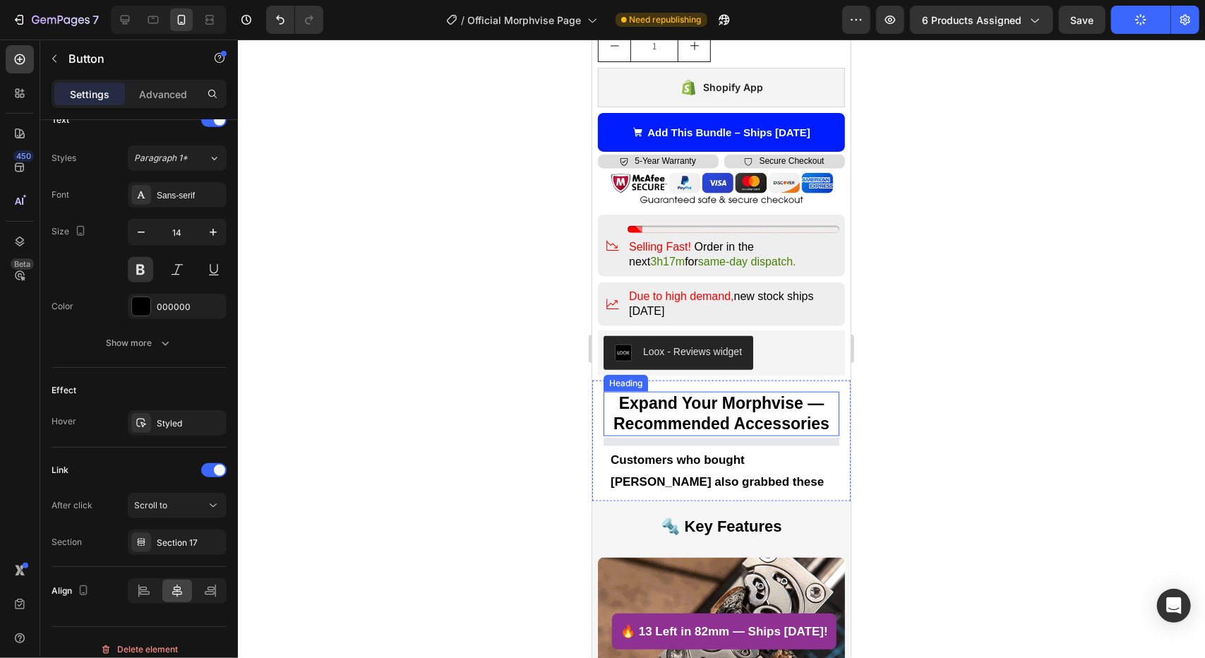
scroll to position [706, 0]
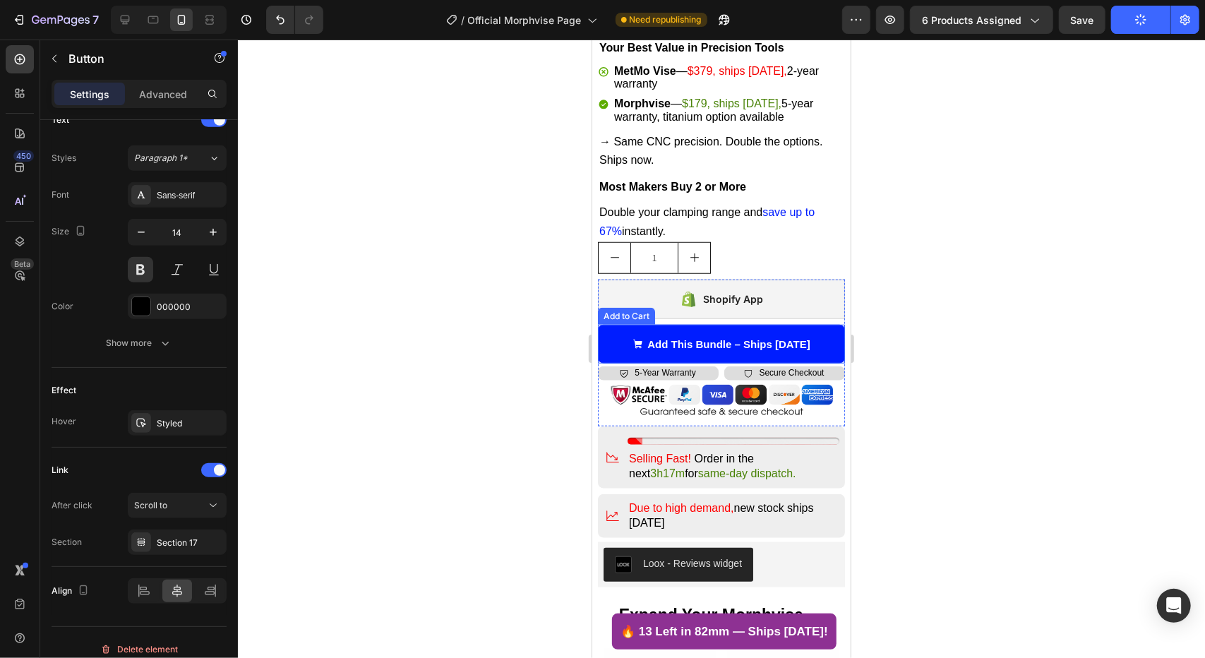
click at [716, 342] on button "Add This Bundle – Ships [DATE]" at bounding box center [720, 344] width 247 height 40
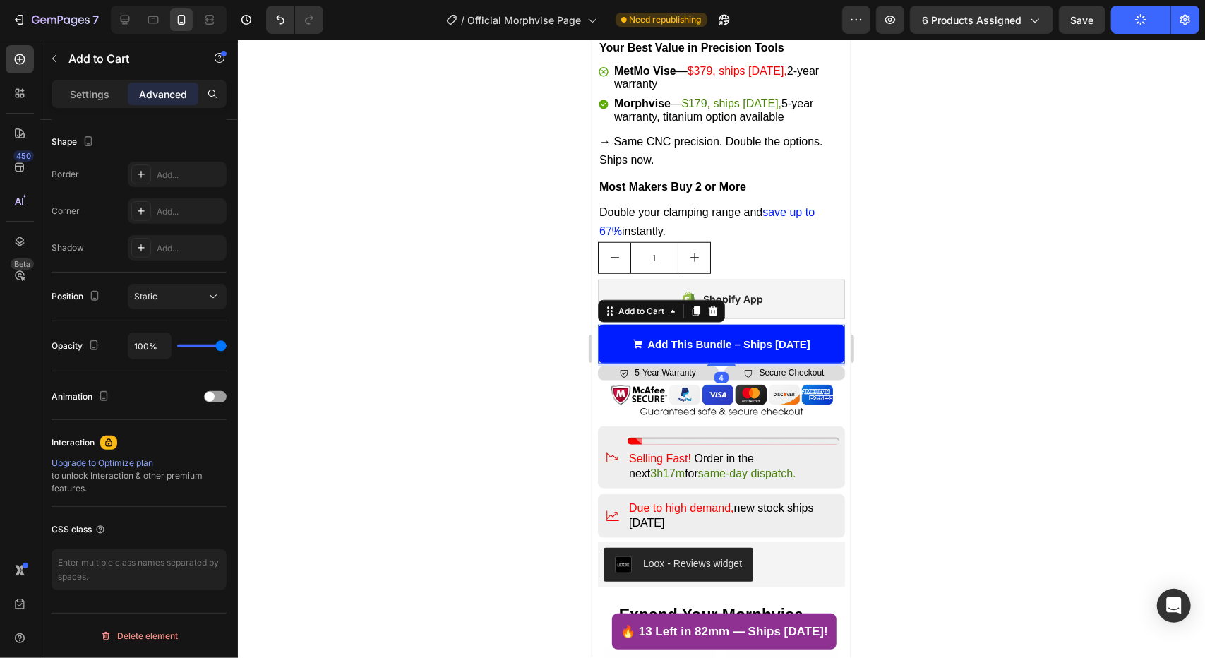
scroll to position [0, 0]
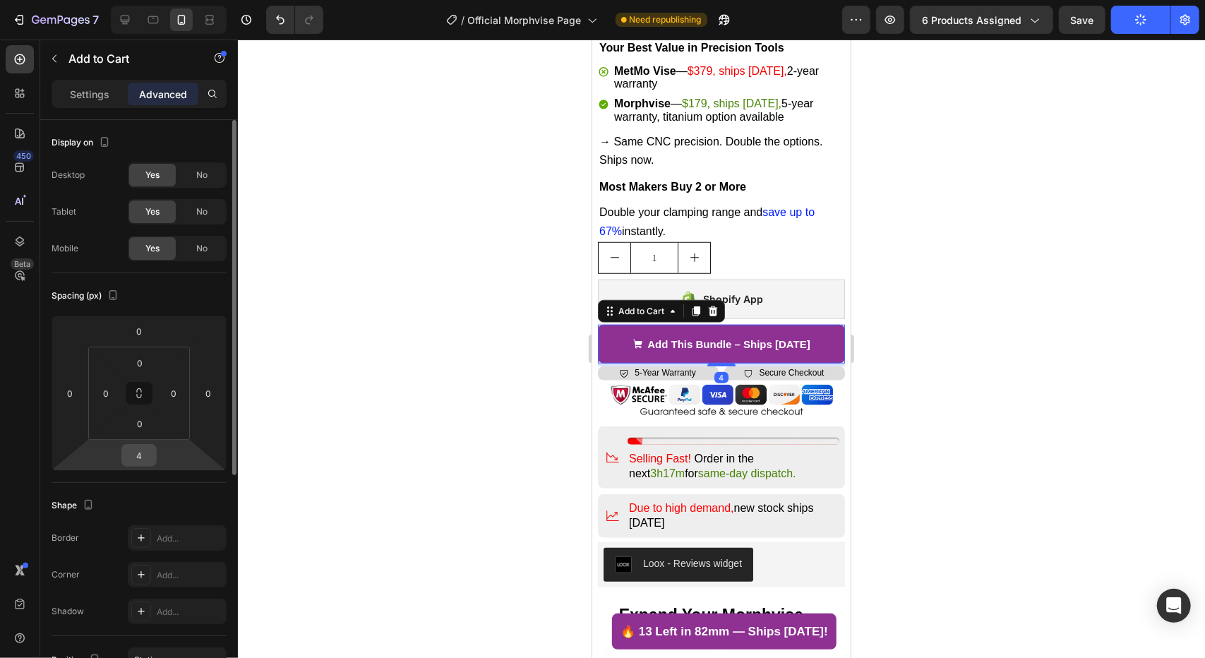
click at [142, 453] on input "4" at bounding box center [139, 455] width 28 height 21
type input "6"
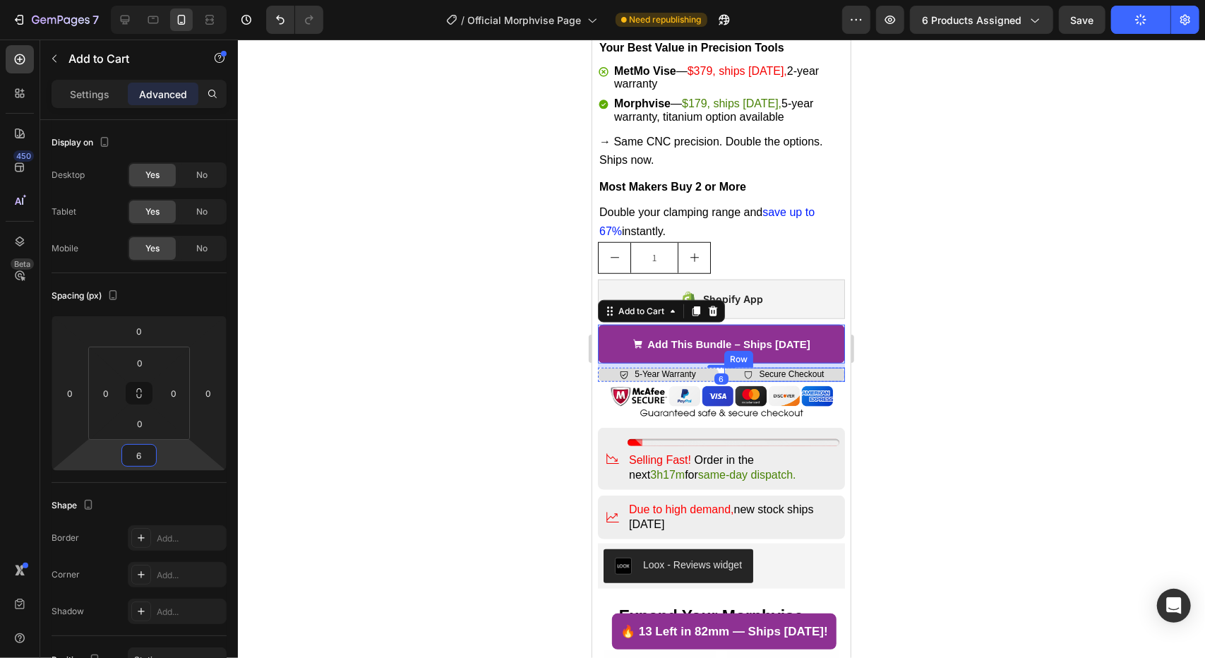
click at [724, 367] on div "Icon Secure Checkout Text Block Row" at bounding box center [784, 374] width 121 height 14
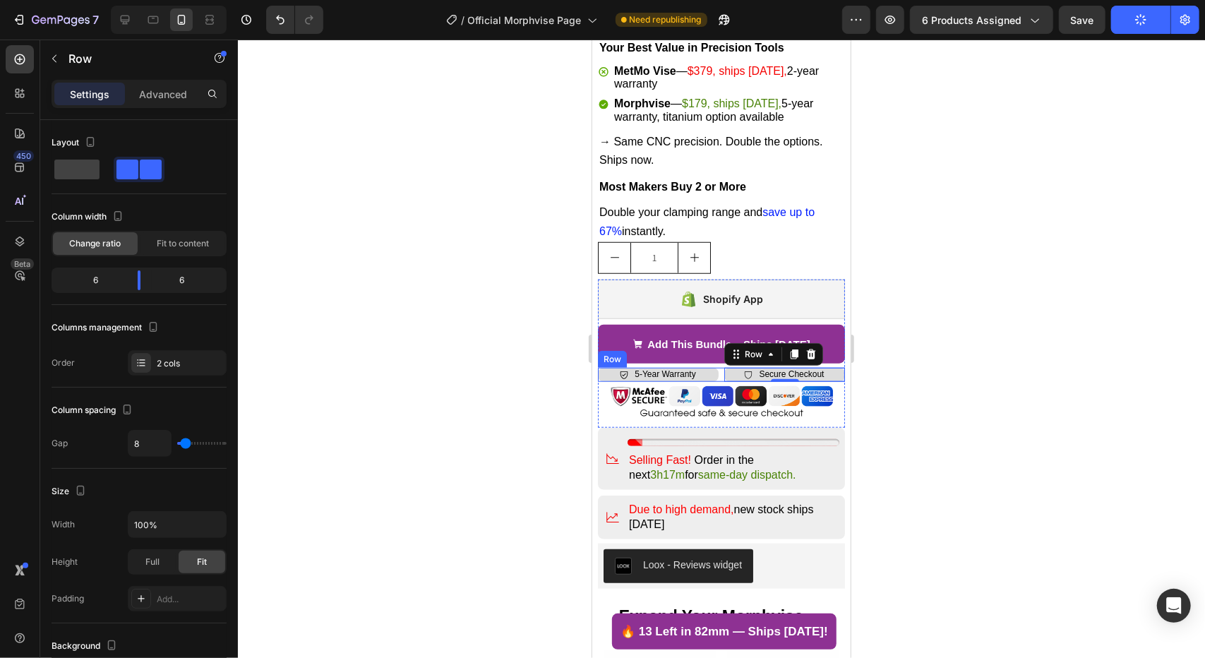
click at [716, 367] on div "Icon 5-Year Warranty Text Block Row Icon Secure Checkout Text Block Row 0 Row" at bounding box center [720, 374] width 247 height 14
click at [164, 88] on p "Advanced" at bounding box center [163, 94] width 48 height 15
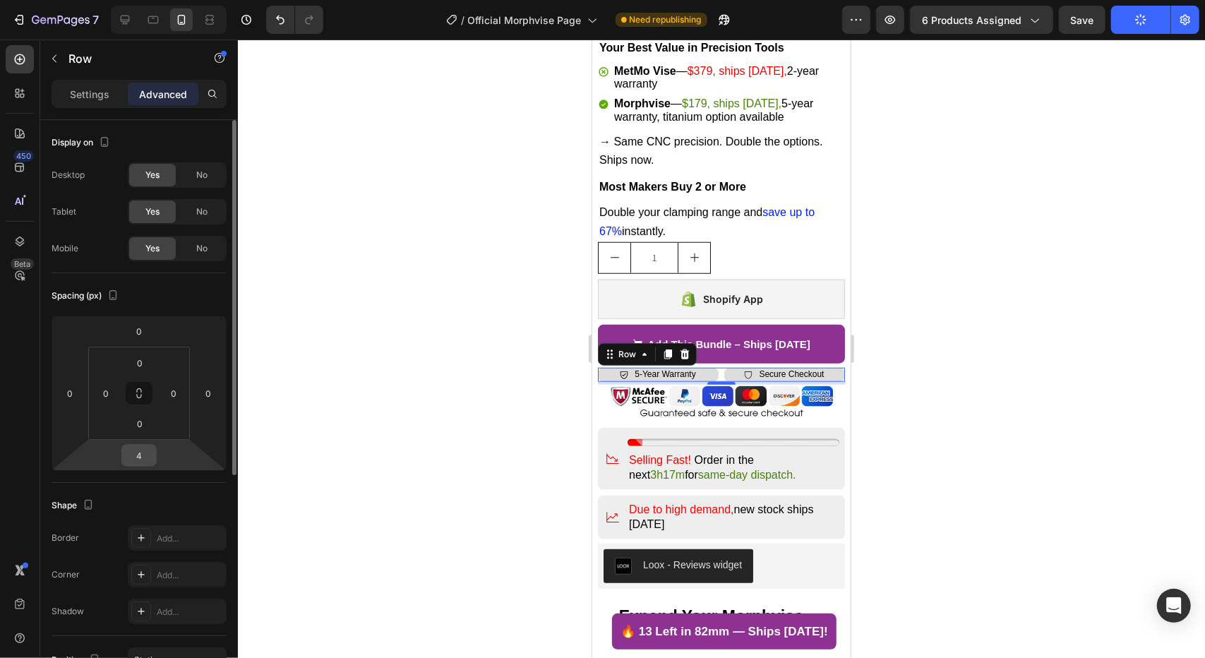
click at [147, 455] on input "4" at bounding box center [139, 455] width 28 height 21
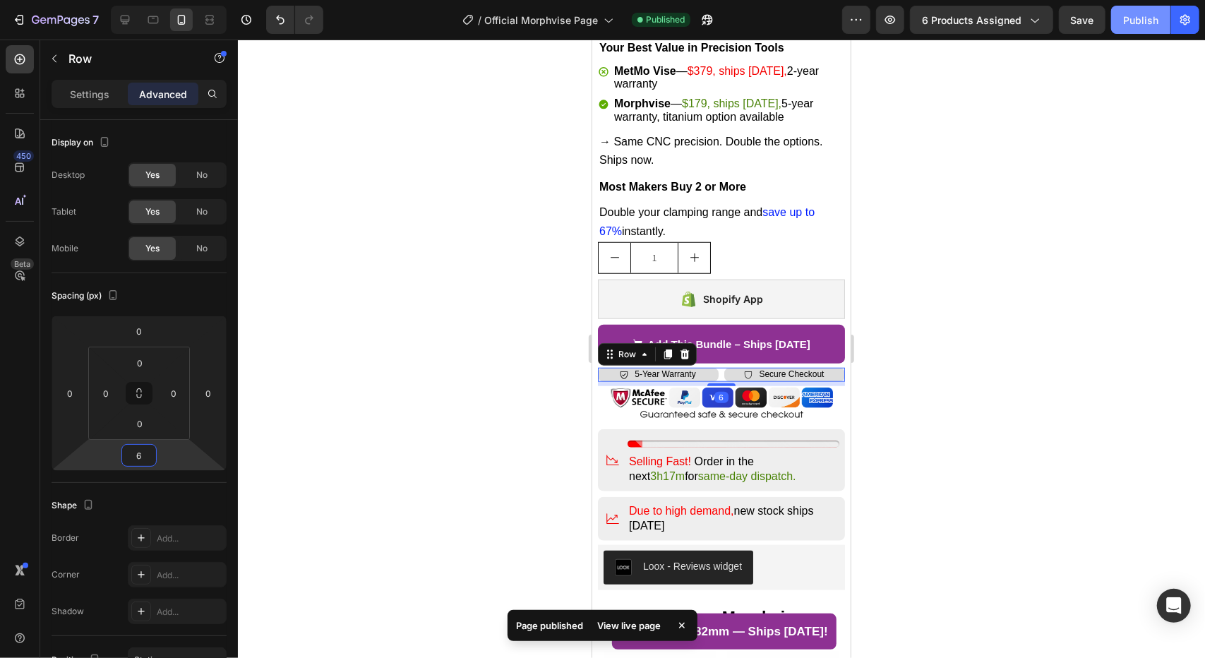
type input "6"
click at [1133, 13] on div "Publish" at bounding box center [1140, 20] width 35 height 15
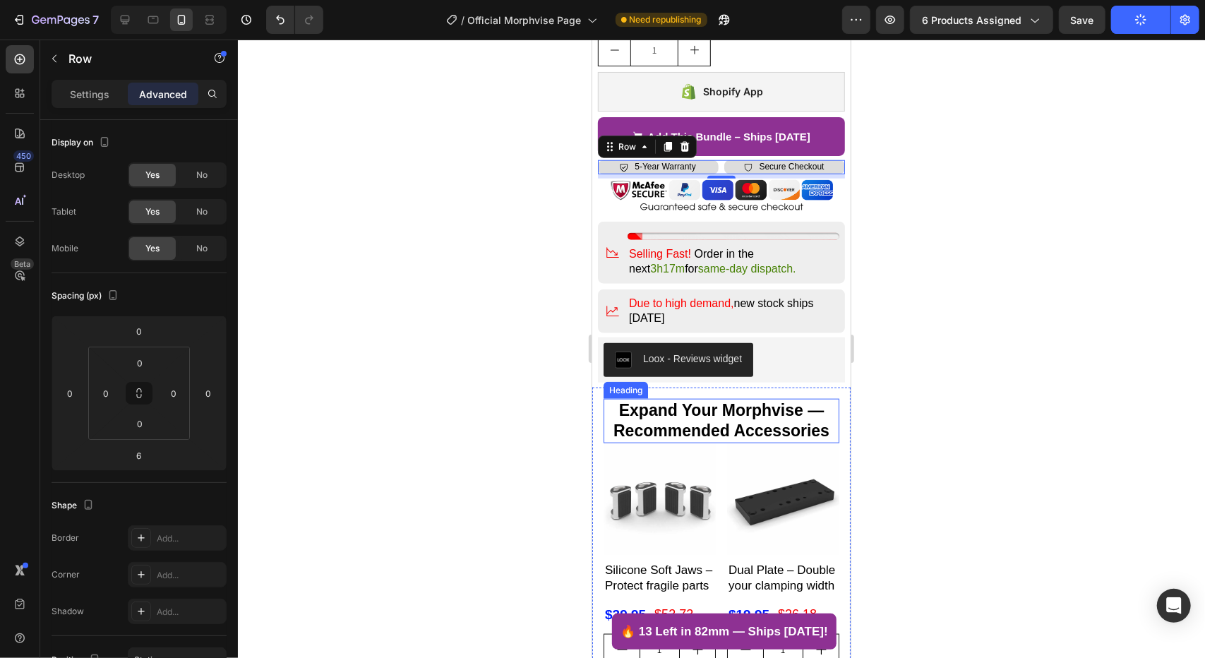
scroll to position [918, 0]
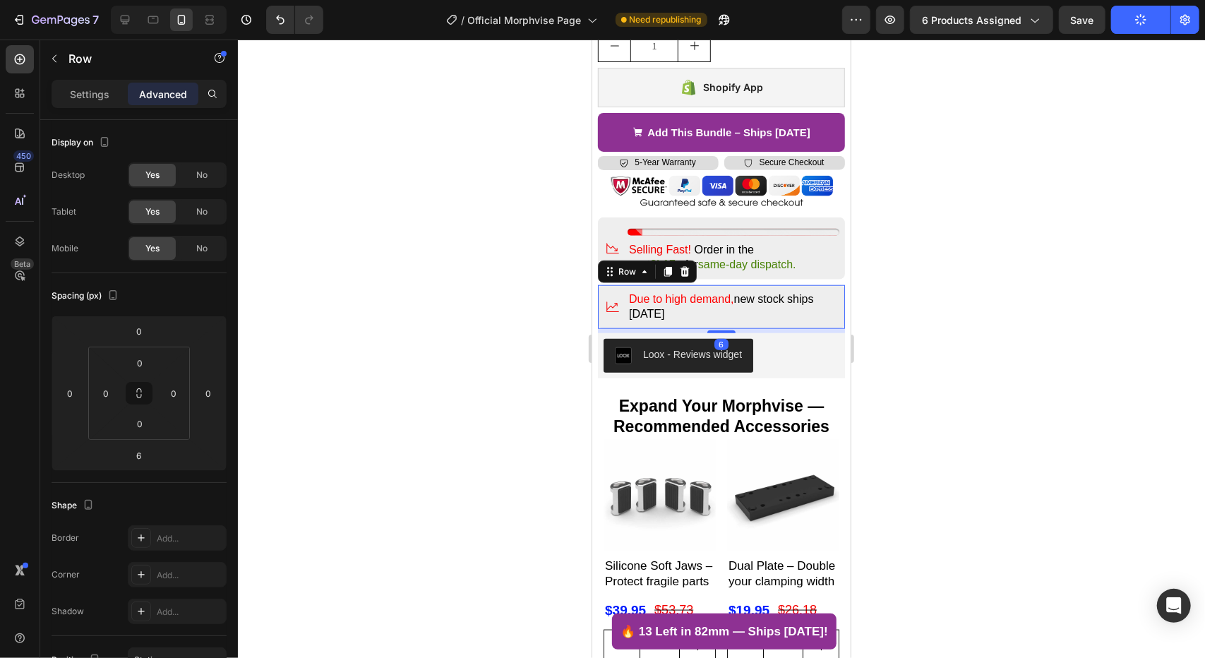
click at [811, 310] on div "Icon Due to high demand, new stock ships [DATE] Text Block Row 6" at bounding box center [720, 307] width 247 height 44
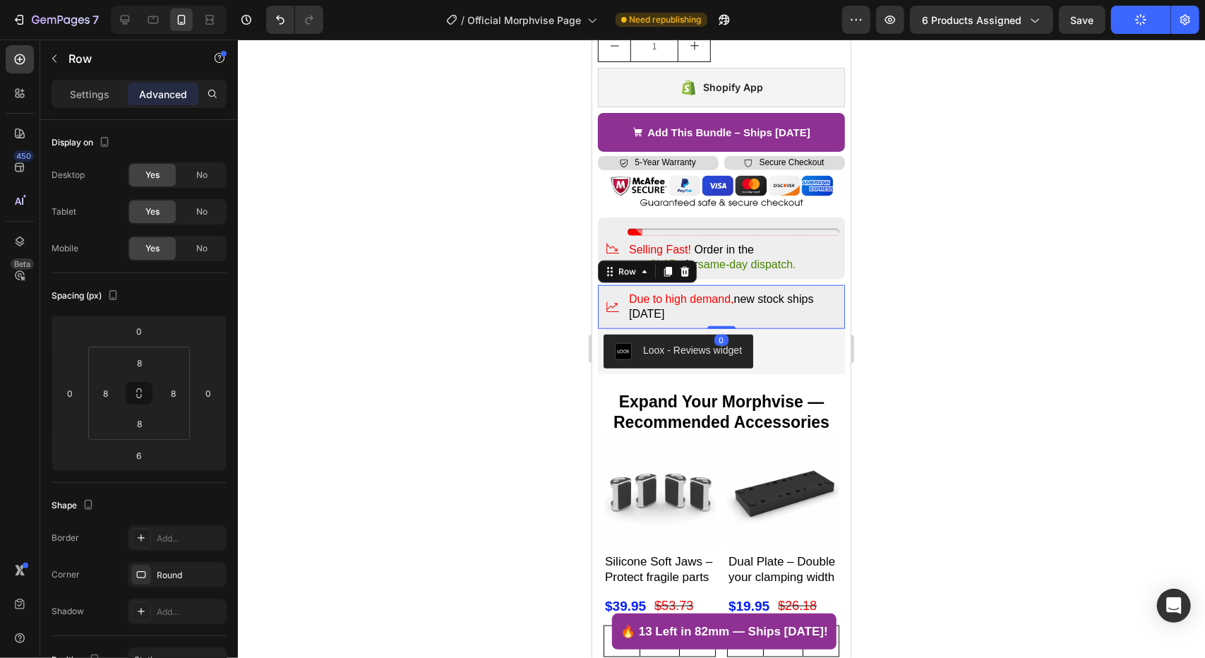
drag, startPoint x: 713, startPoint y: 315, endPoint x: 720, endPoint y: 280, distance: 36.0
click at [720, 285] on div "Icon Due to high demand, new stock ships [DATE] Text Block Row 0" at bounding box center [720, 307] width 247 height 44
type input "0"
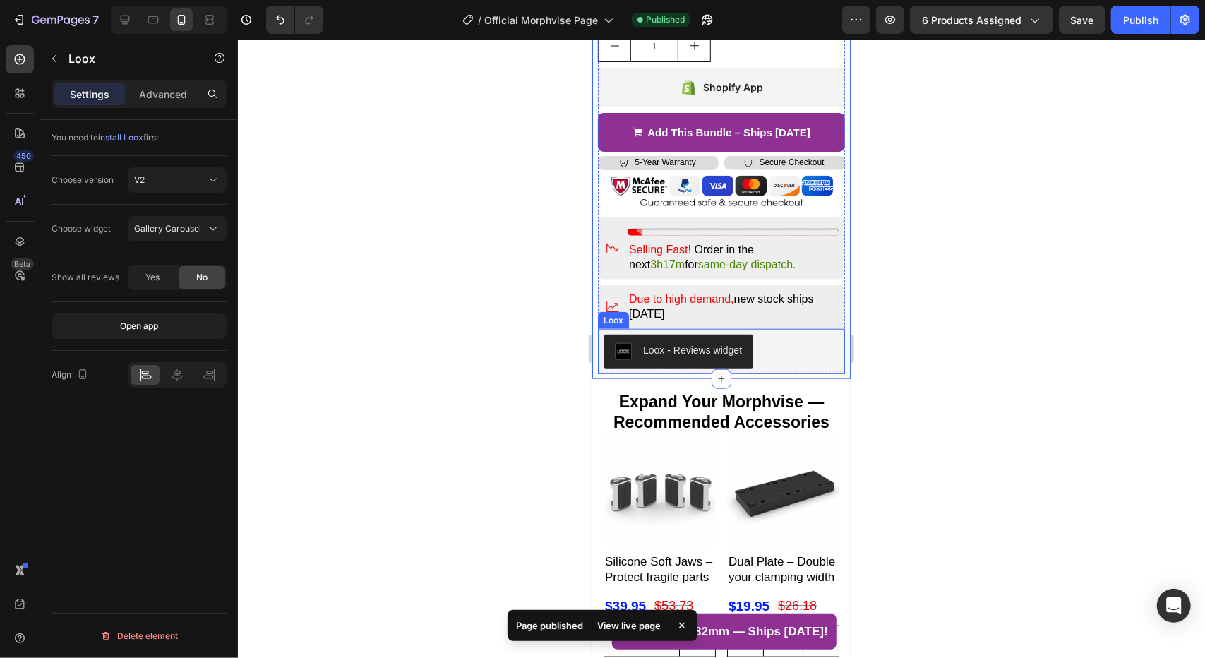
click at [799, 350] on div "Loox - Reviews widget" at bounding box center [721, 351] width 236 height 34
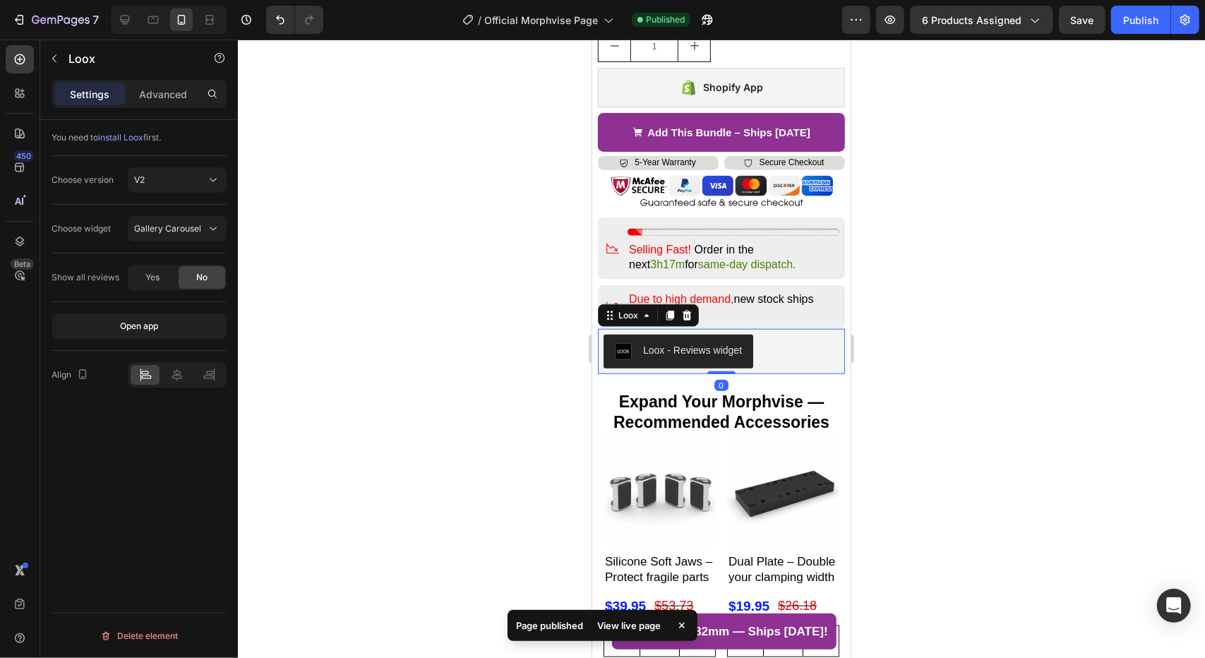
click at [831, 357] on div "Loox - Reviews widget" at bounding box center [720, 350] width 247 height 45
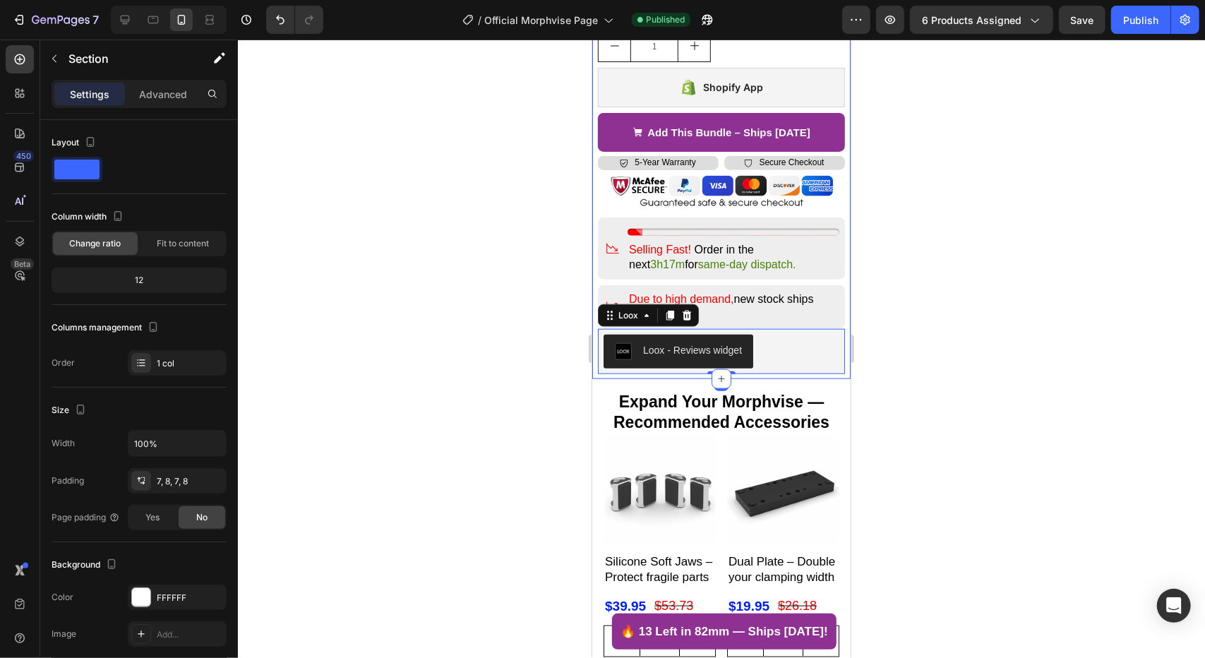
click at [174, 93] on p "Advanced" at bounding box center [163, 94] width 48 height 15
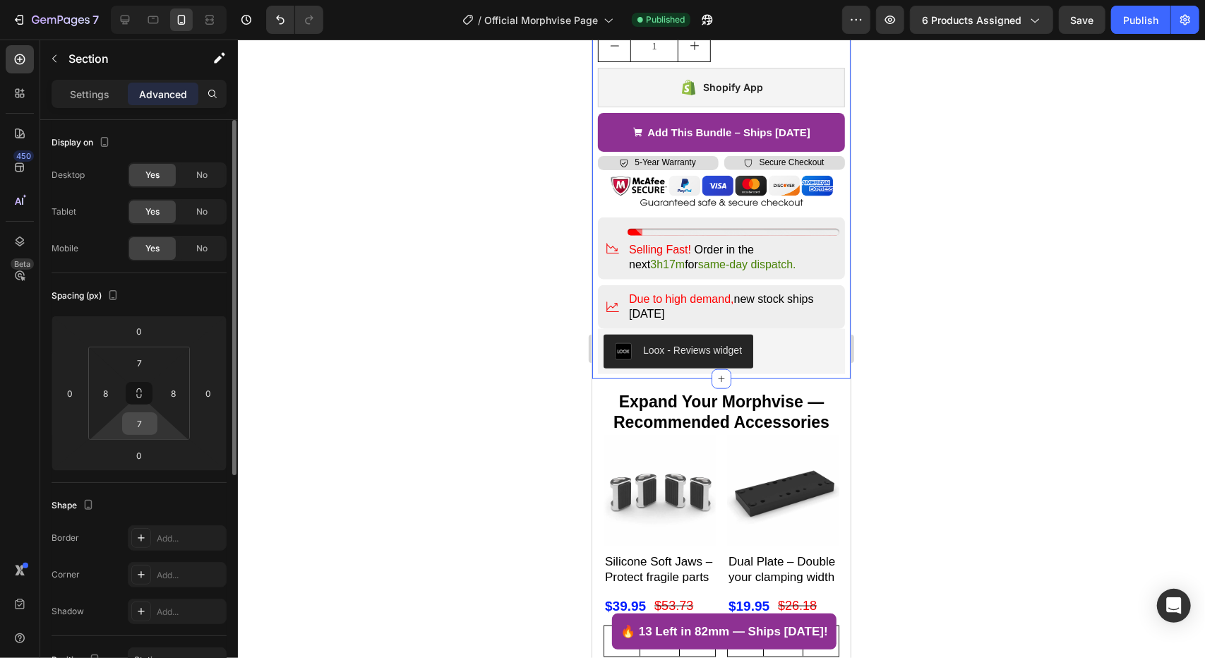
click at [145, 424] on input "7" at bounding box center [140, 423] width 28 height 21
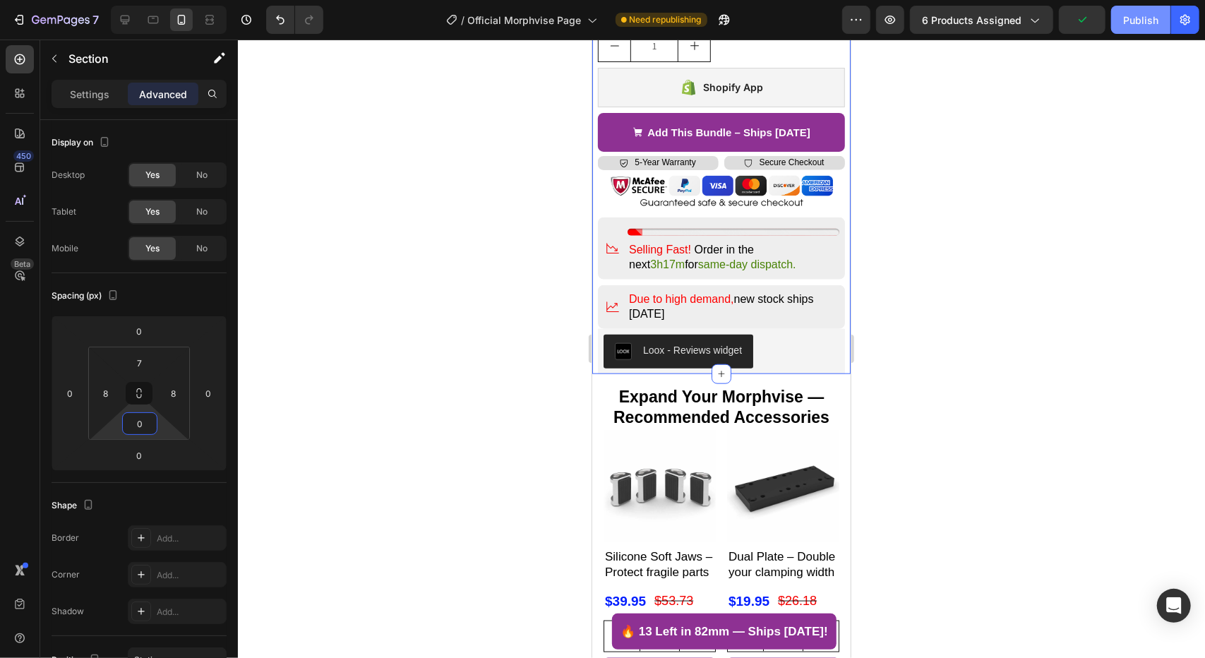
type input "0"
click at [1150, 20] on div "Publish" at bounding box center [1140, 20] width 35 height 15
click at [127, 23] on icon at bounding box center [125, 20] width 14 height 14
type input "4"
type input "12"
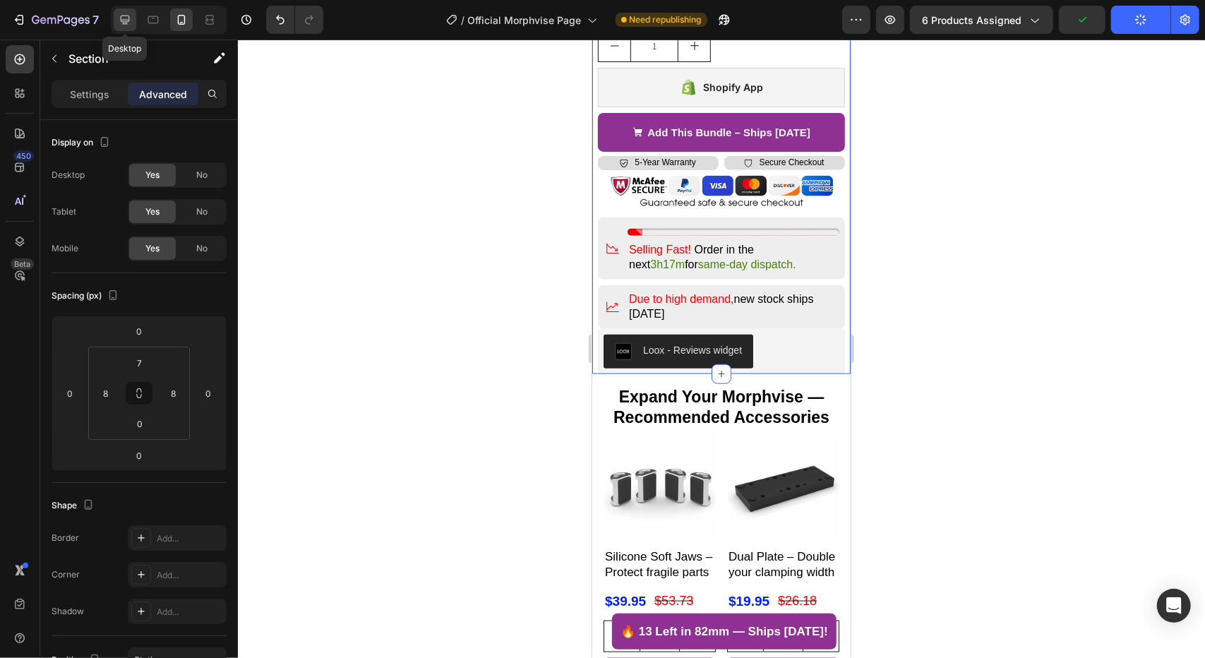
type input "4"
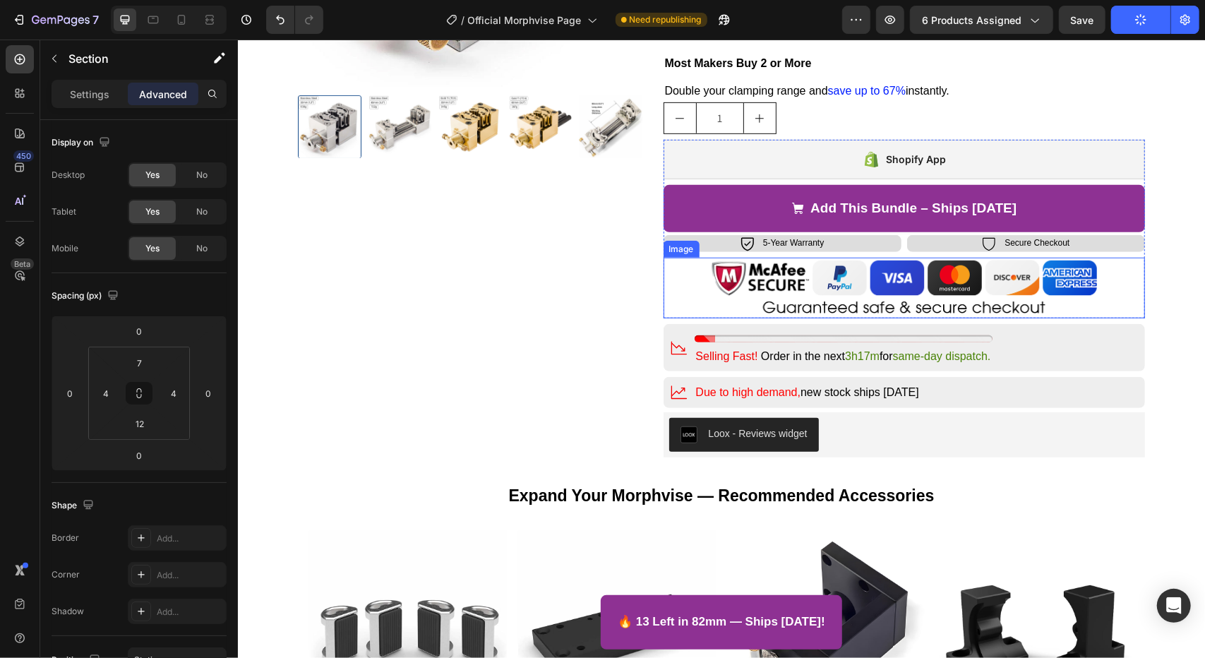
scroll to position [483, 0]
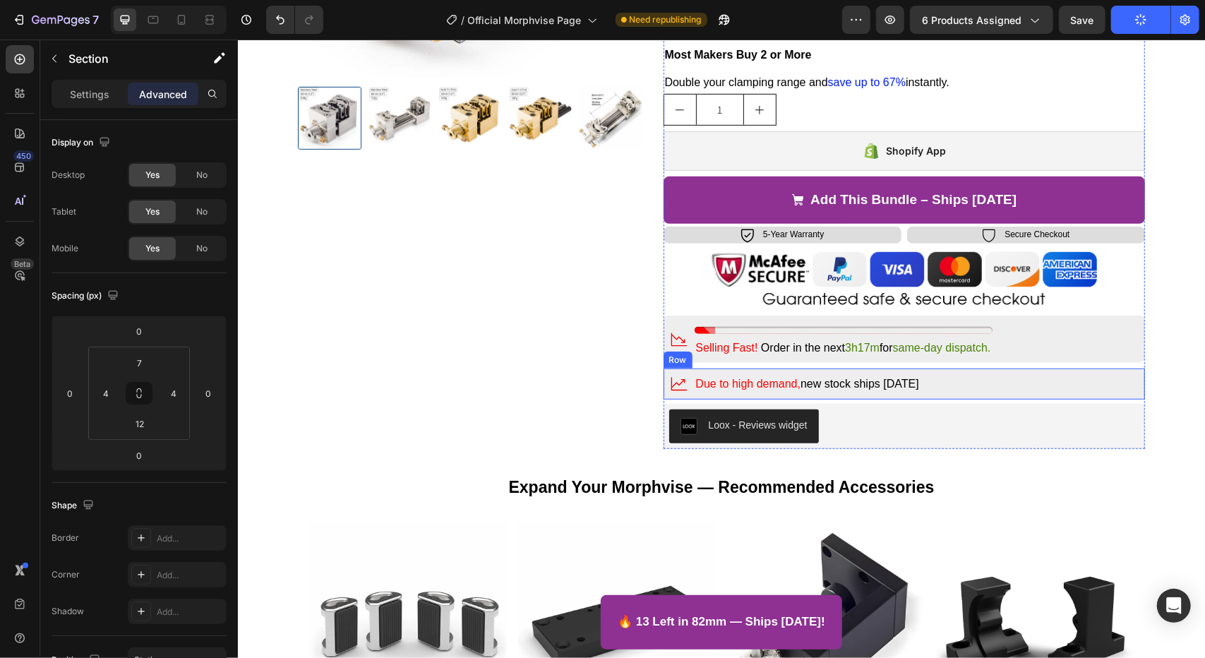
click at [996, 391] on div "Icon Due to high demand, new stock ships [DATE] Text Block Row" at bounding box center [904, 383] width 482 height 31
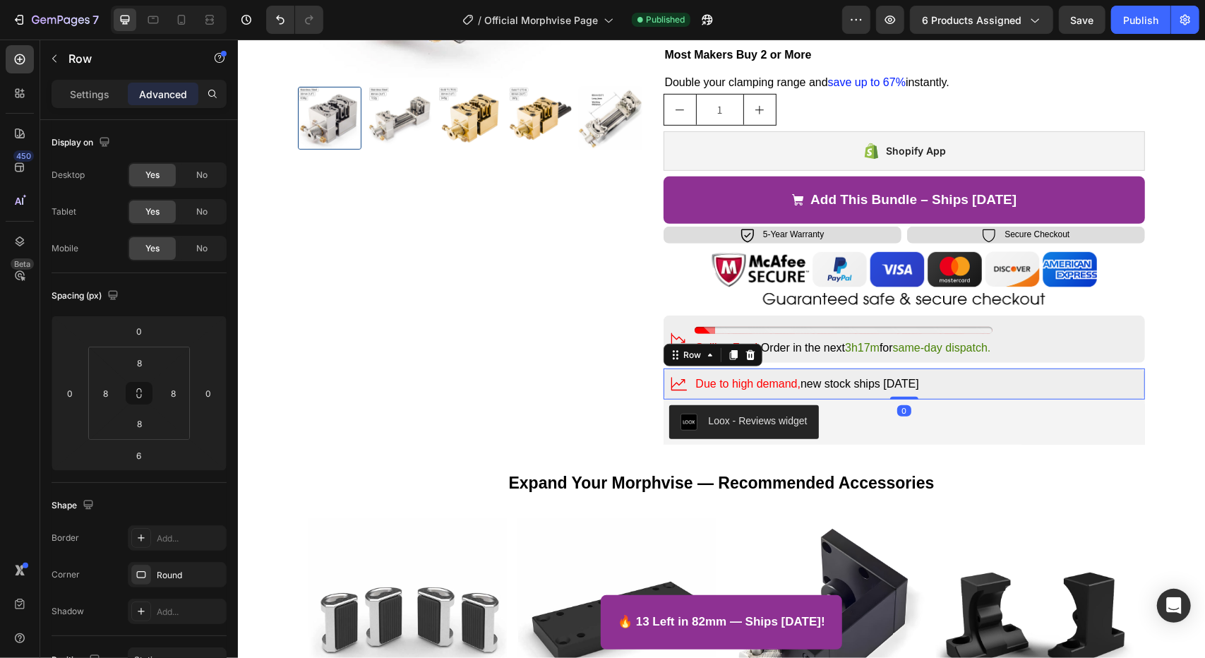
drag, startPoint x: 900, startPoint y: 398, endPoint x: 905, endPoint y: 376, distance: 22.4
click at [905, 376] on div "Icon Due to high demand, new stock ships [DATE] Text Block Row 0" at bounding box center [904, 383] width 482 height 31
type input "0"
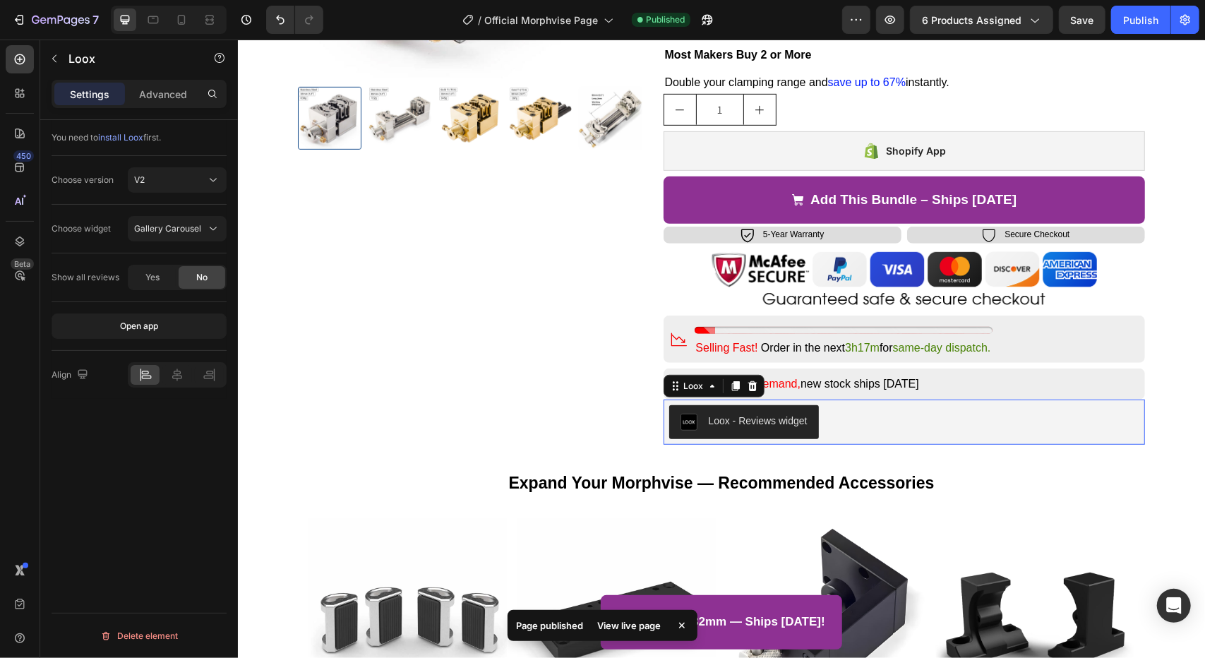
click at [1024, 426] on div "Loox - Reviews widget" at bounding box center [904, 422] width 471 height 34
click at [1151, 431] on div "Product Images Icon Free Shipping Text Block Row Icon Installments P. Text Bloc…" at bounding box center [721, 88] width 962 height 711
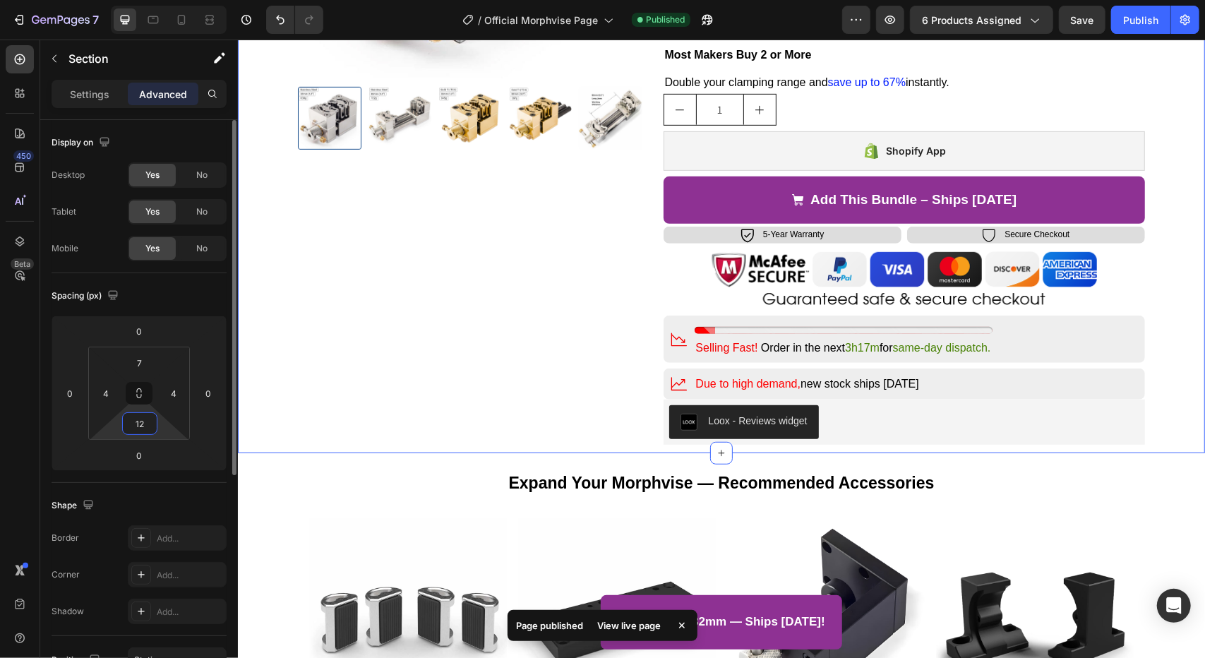
click at [143, 419] on input "12" at bounding box center [140, 423] width 28 height 21
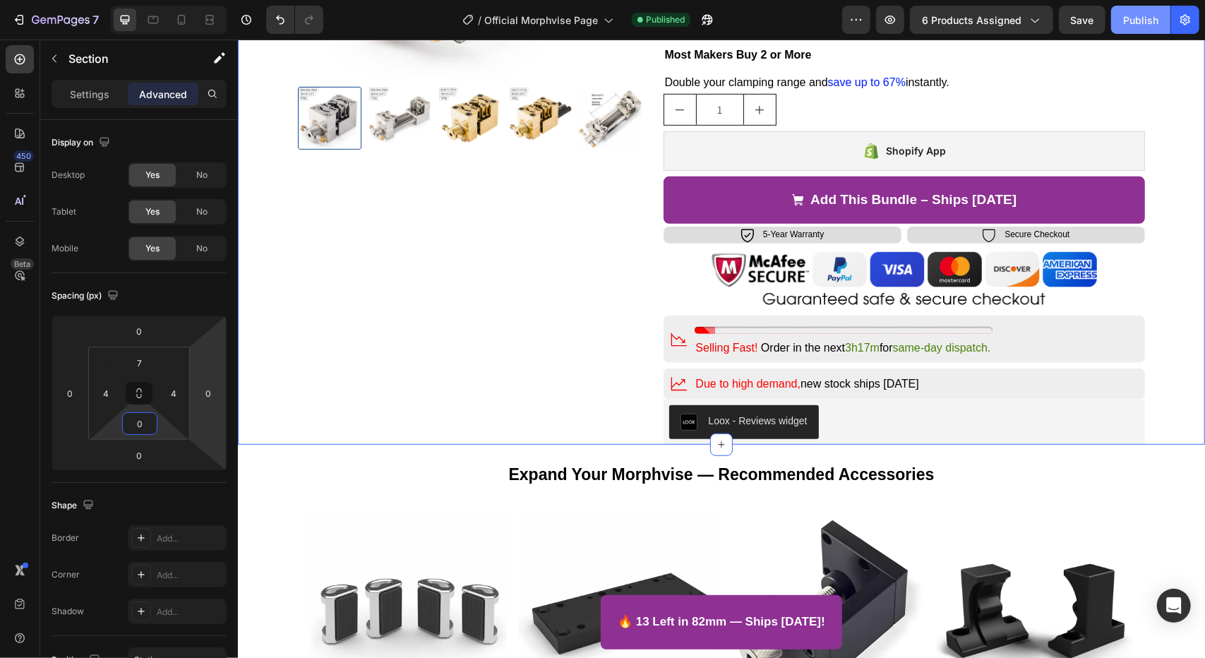
type input "0"
click at [1144, 19] on div "Publish" at bounding box center [1140, 20] width 35 height 15
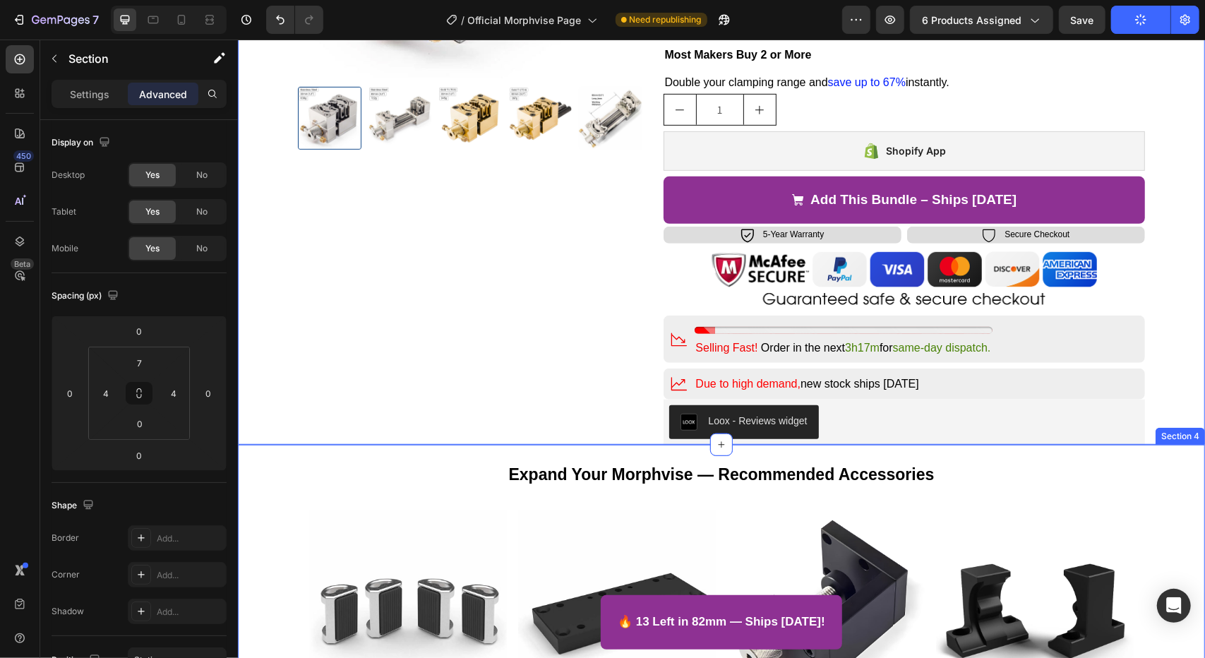
scroll to position [836, 0]
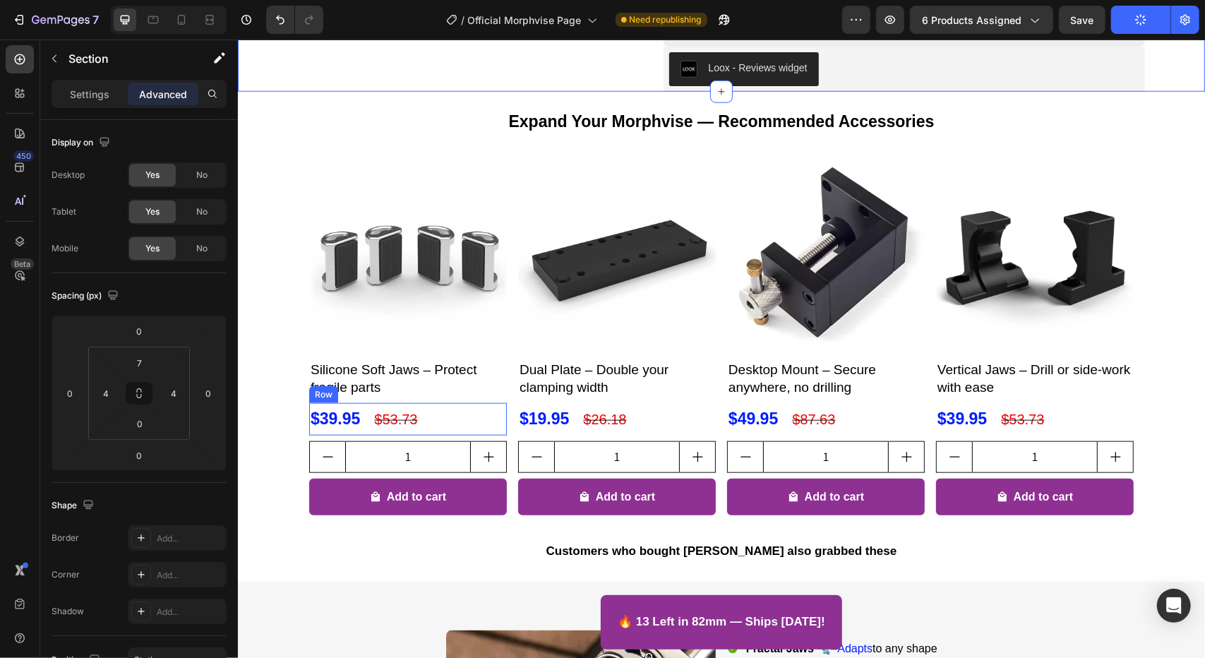
click at [431, 418] on div "$39.95 Product Price Product Price $53.73 Product Price Product Price Row" at bounding box center [408, 418] width 198 height 32
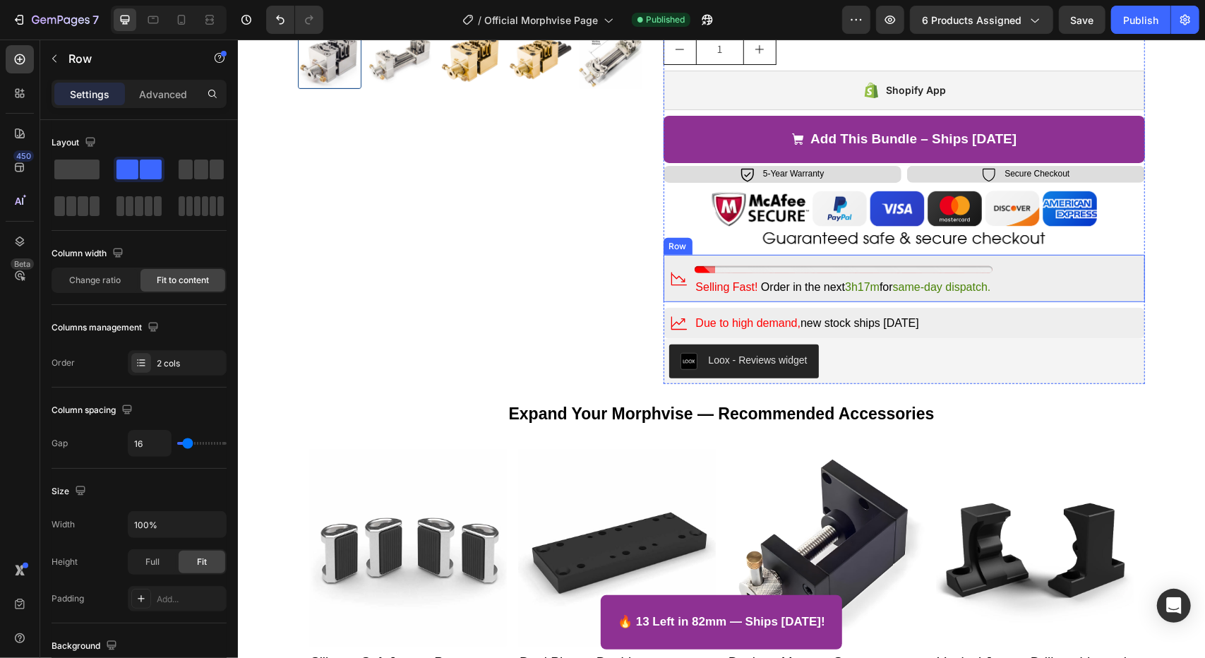
scroll to position [494, 0]
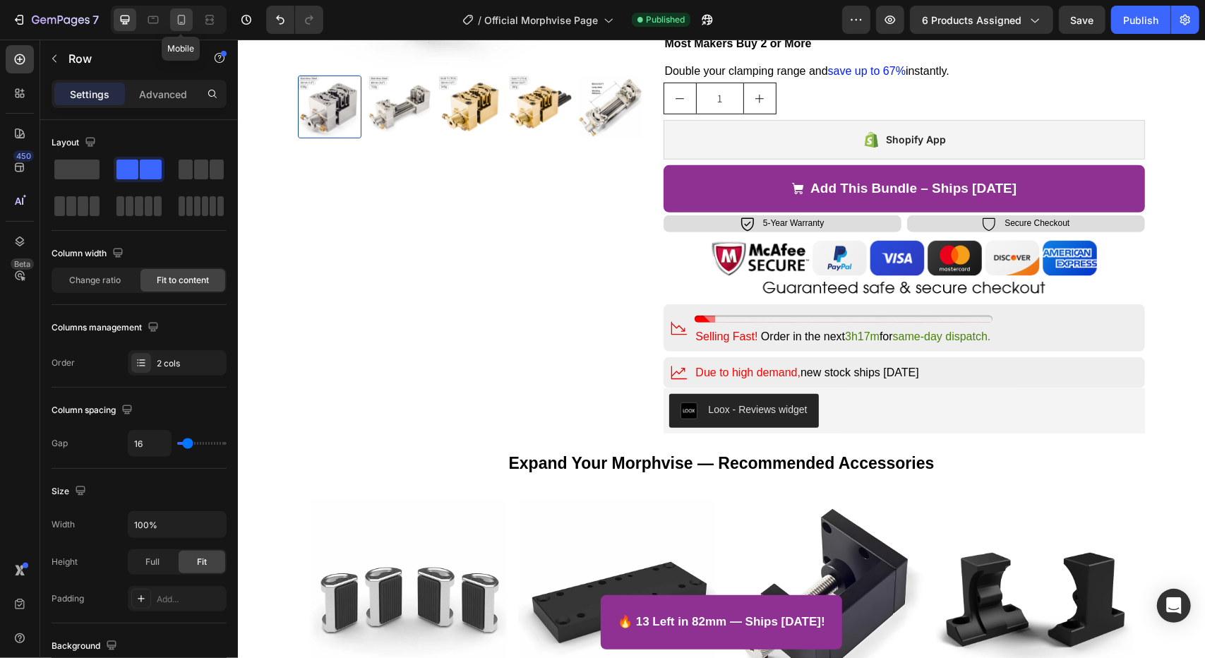
click at [181, 19] on icon at bounding box center [181, 20] width 14 height 14
type input "8"
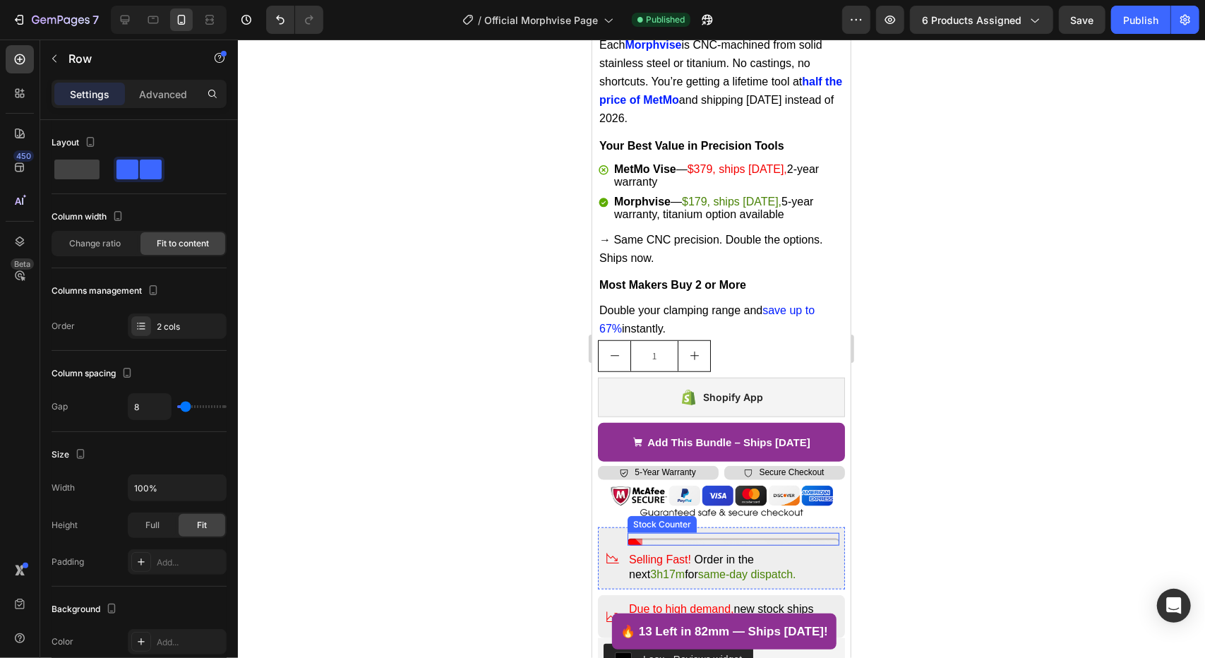
scroll to position [636, 0]
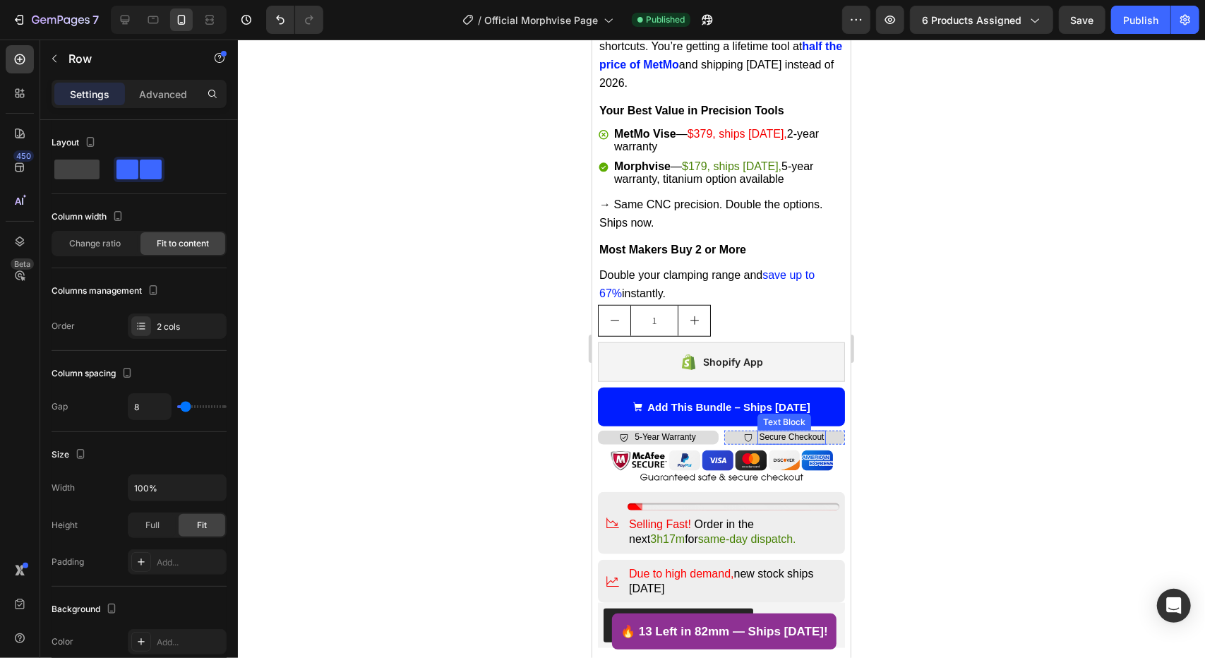
click at [815, 398] on button "Add This Bundle – Ships [DATE]" at bounding box center [720, 407] width 247 height 40
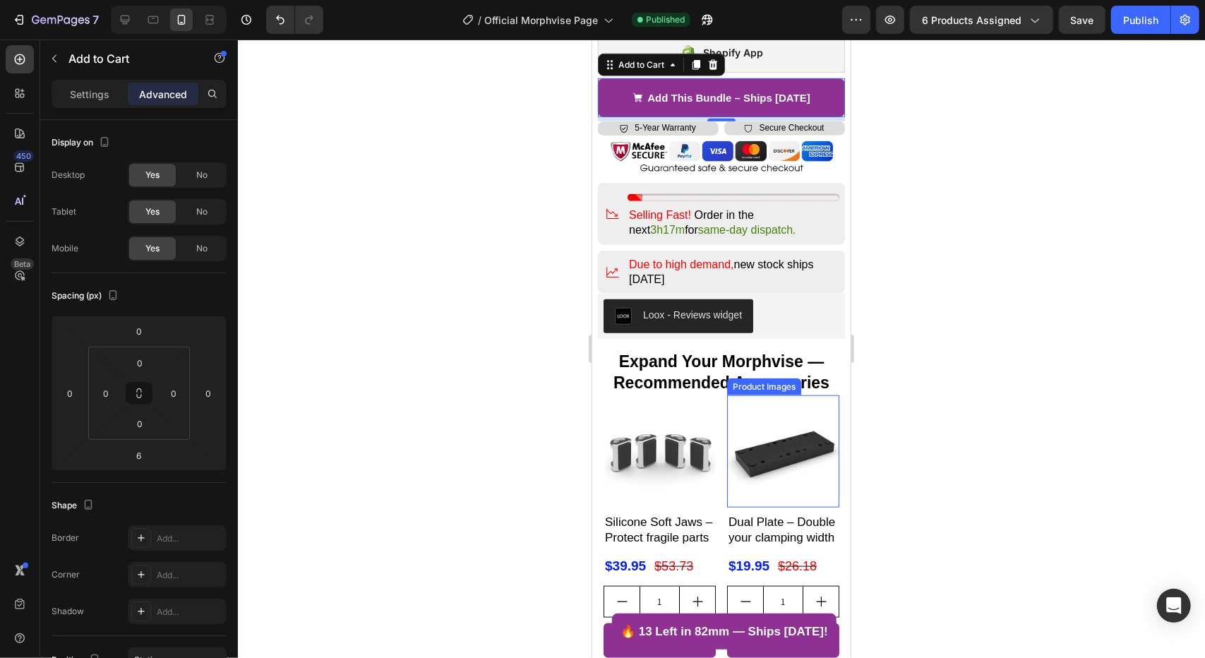
scroll to position [1059, 0]
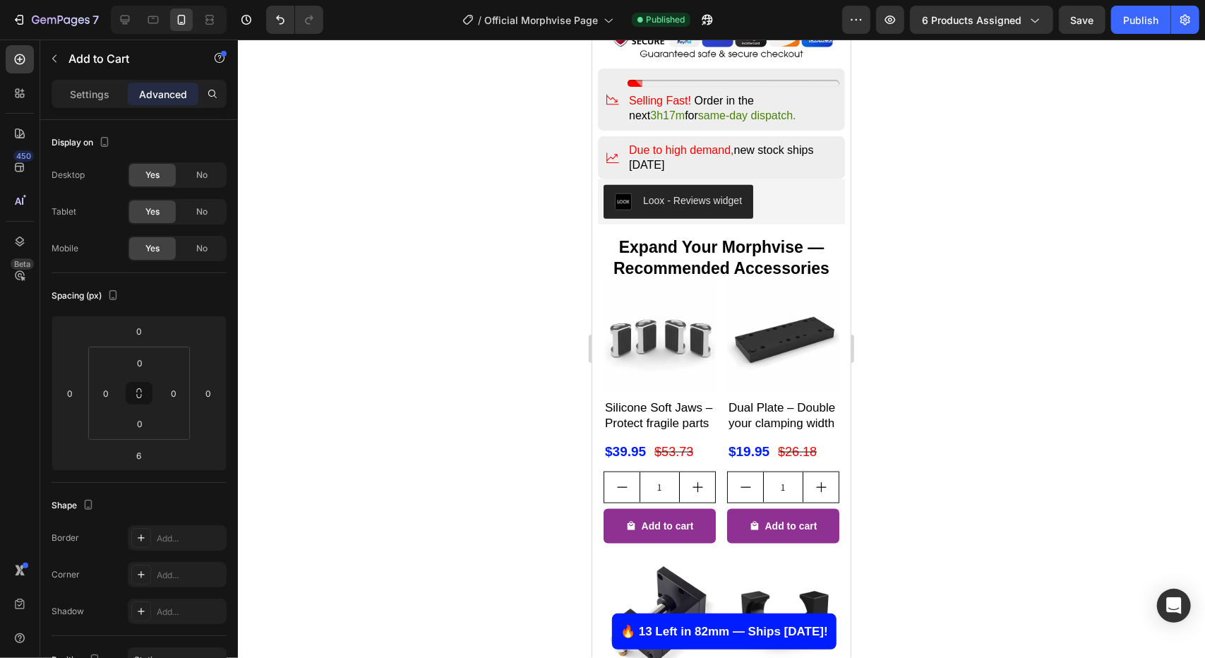
click at [736, 619] on link "🔥 13 Left in 82mm — Ships [DATE]!" at bounding box center [723, 631] width 225 height 36
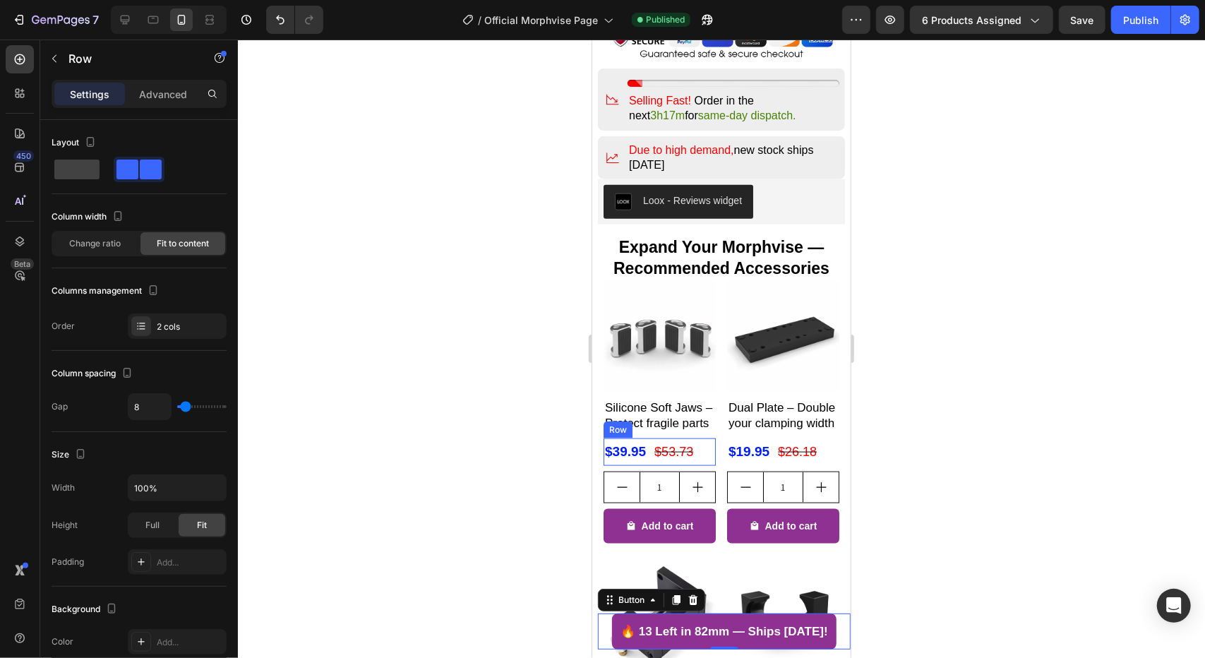
click at [650, 438] on div "$39.95 Product Price Product Price $53.73 Product Price Product Price Row" at bounding box center [659, 451] width 112 height 27
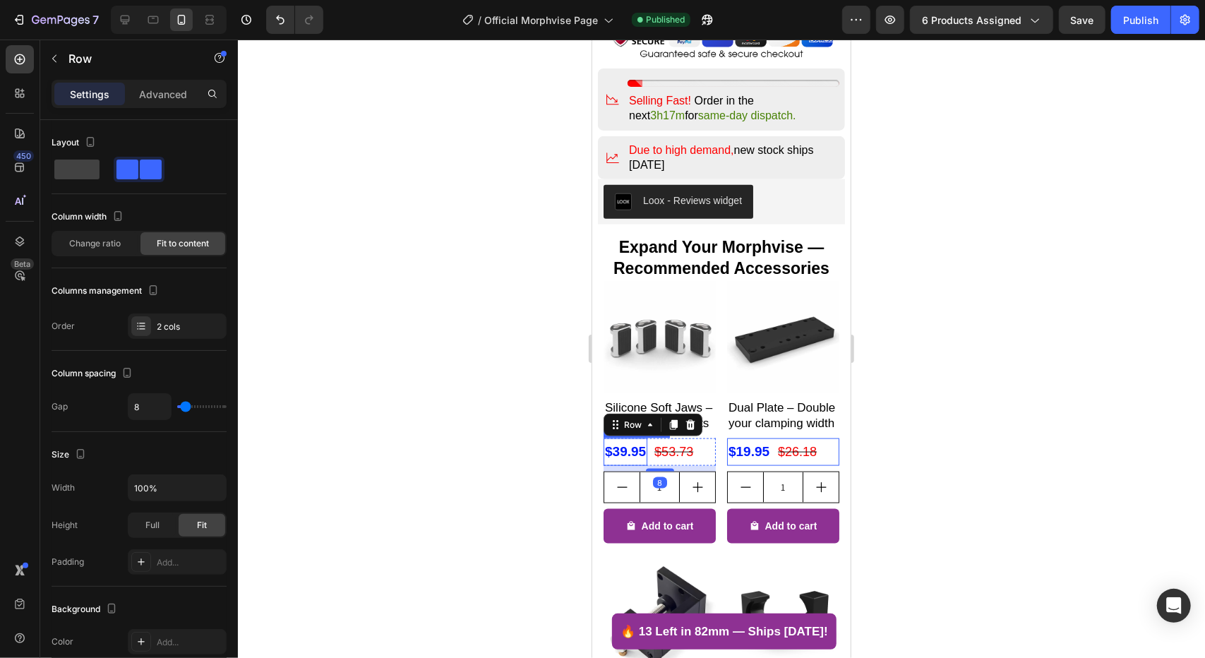
scroll to position [405, 0]
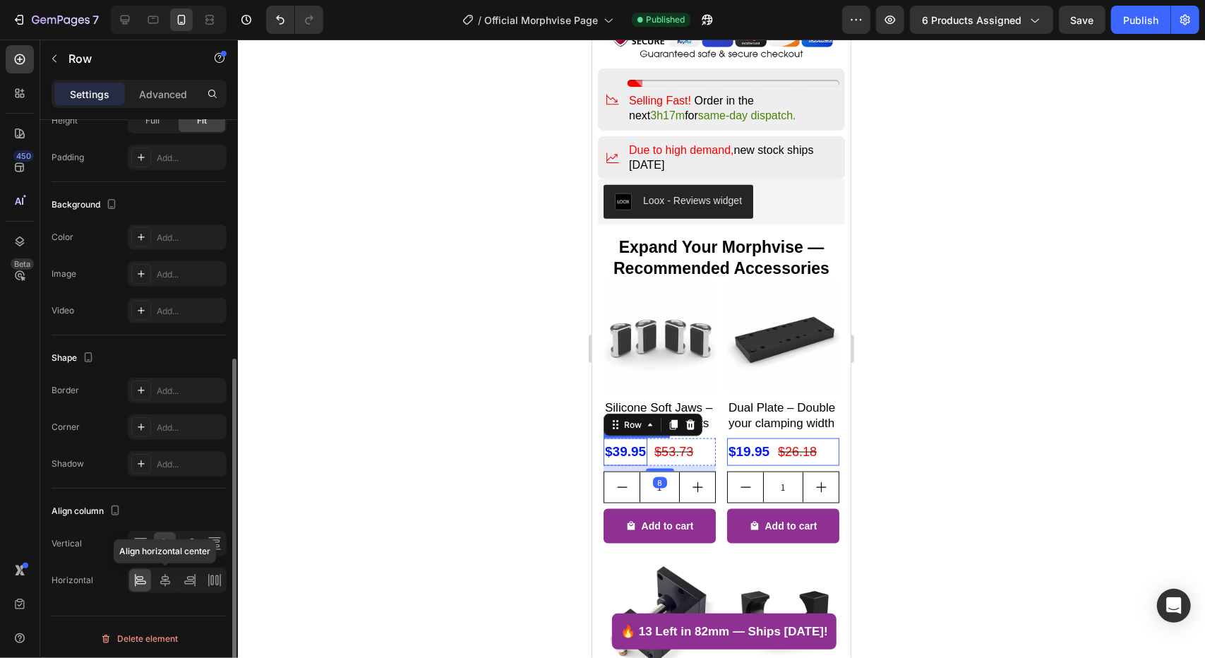
drag, startPoint x: 157, startPoint y: 583, endPoint x: 387, endPoint y: 566, distance: 230.9
click at [157, 583] on div at bounding box center [165, 580] width 22 height 23
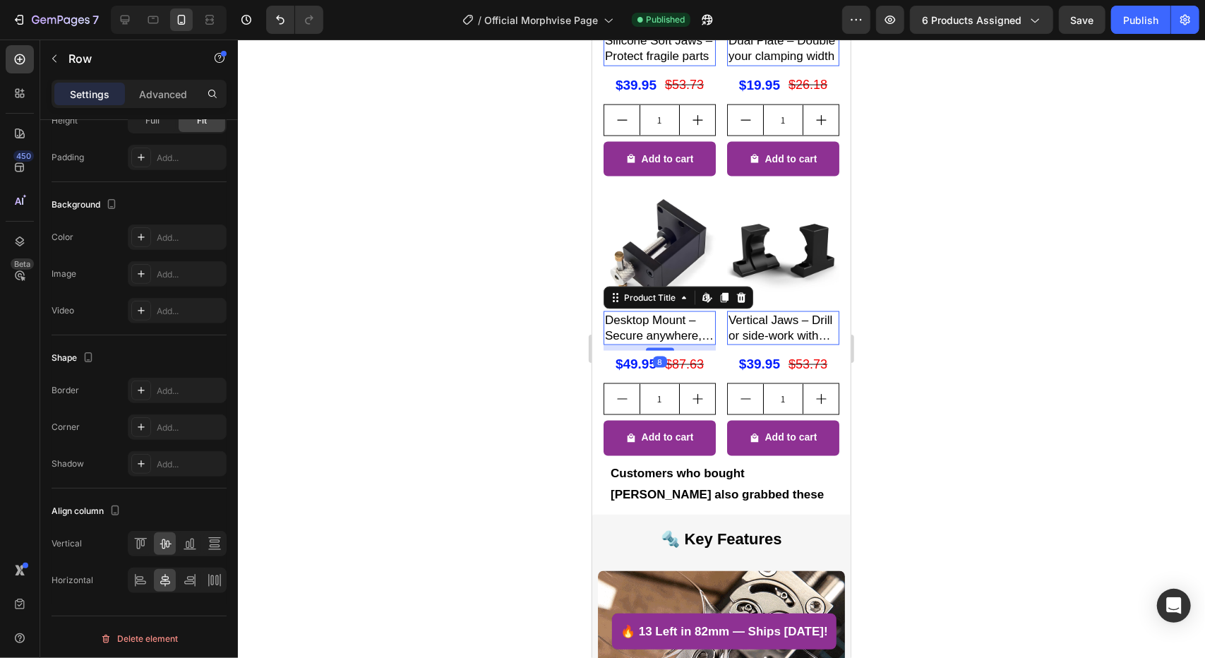
scroll to position [0, 0]
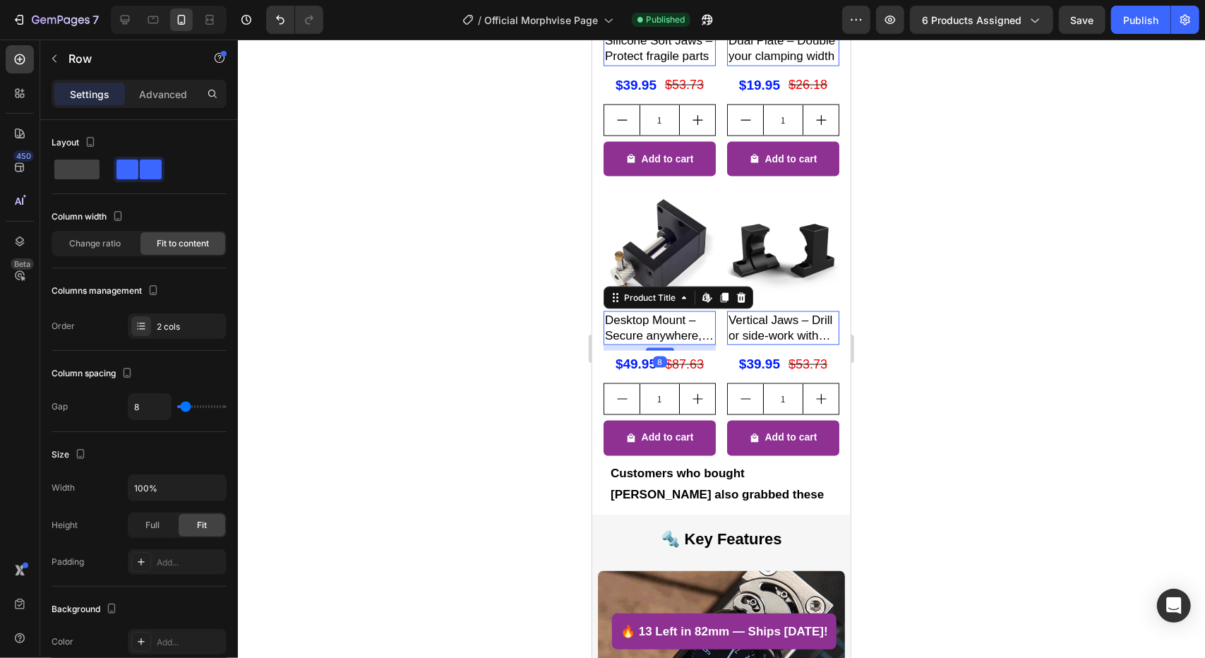
click at [665, 65] on h2 "Desktop Mount – Secure anywhere, no drilling" at bounding box center [659, 48] width 112 height 34
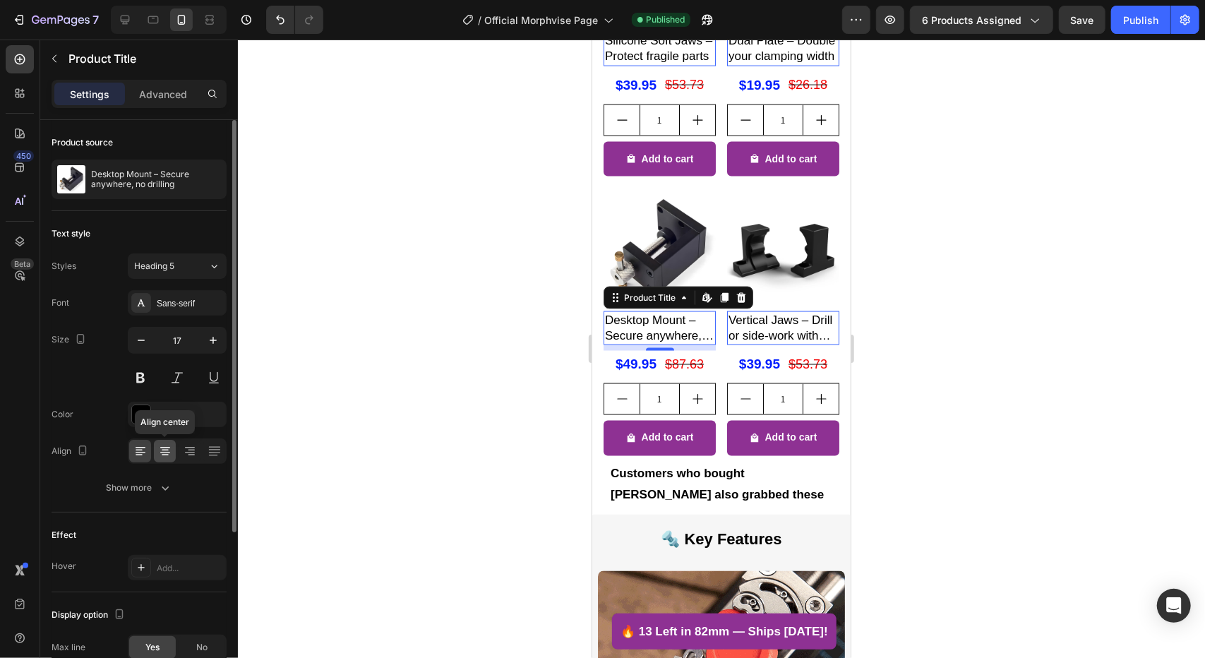
click at [168, 453] on icon at bounding box center [165, 451] width 14 height 14
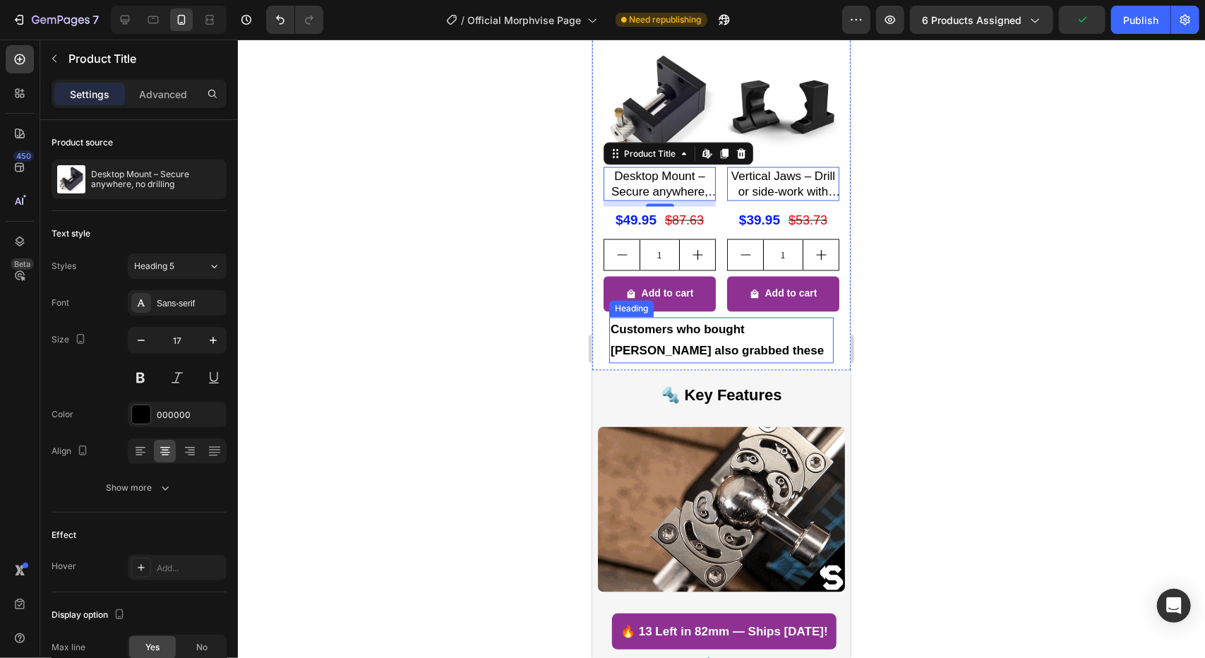
scroll to position [1624, 0]
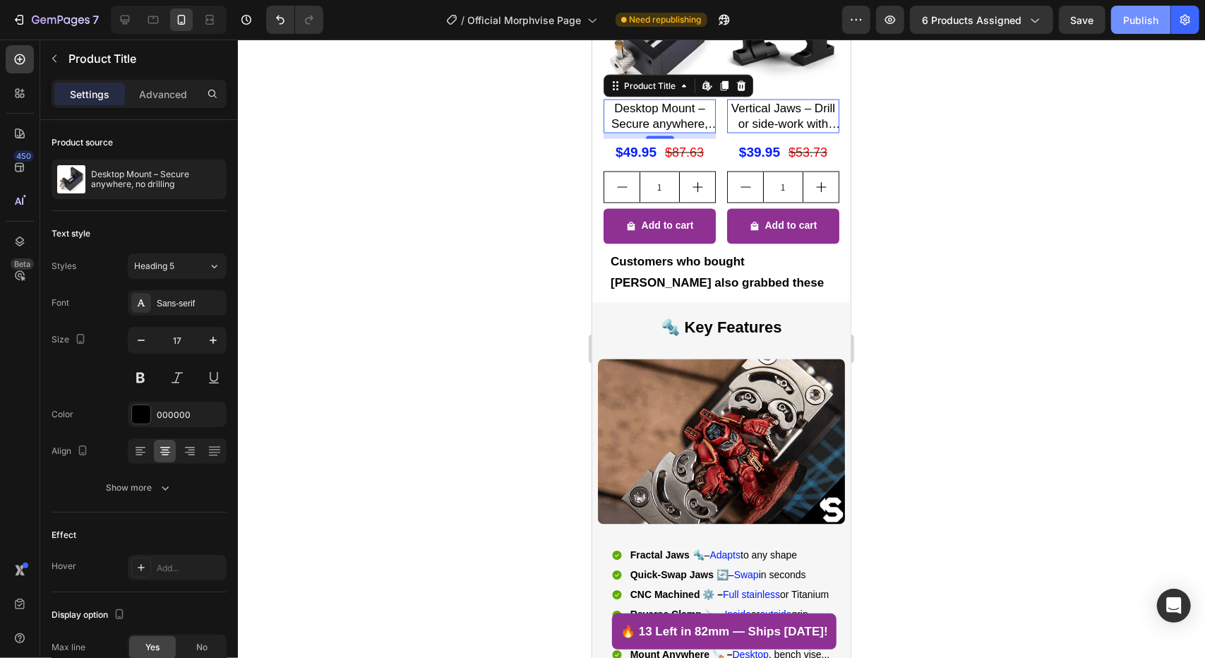
click at [1142, 32] on button "Publish" at bounding box center [1140, 20] width 59 height 28
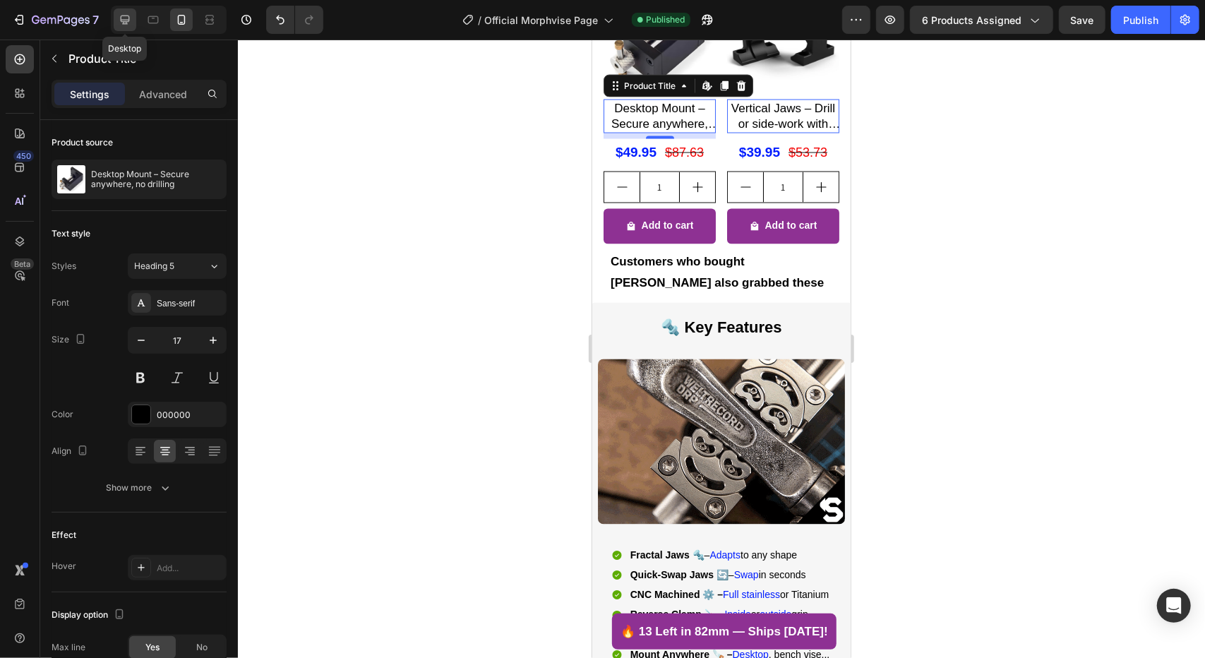
click at [126, 13] on icon at bounding box center [125, 20] width 14 height 14
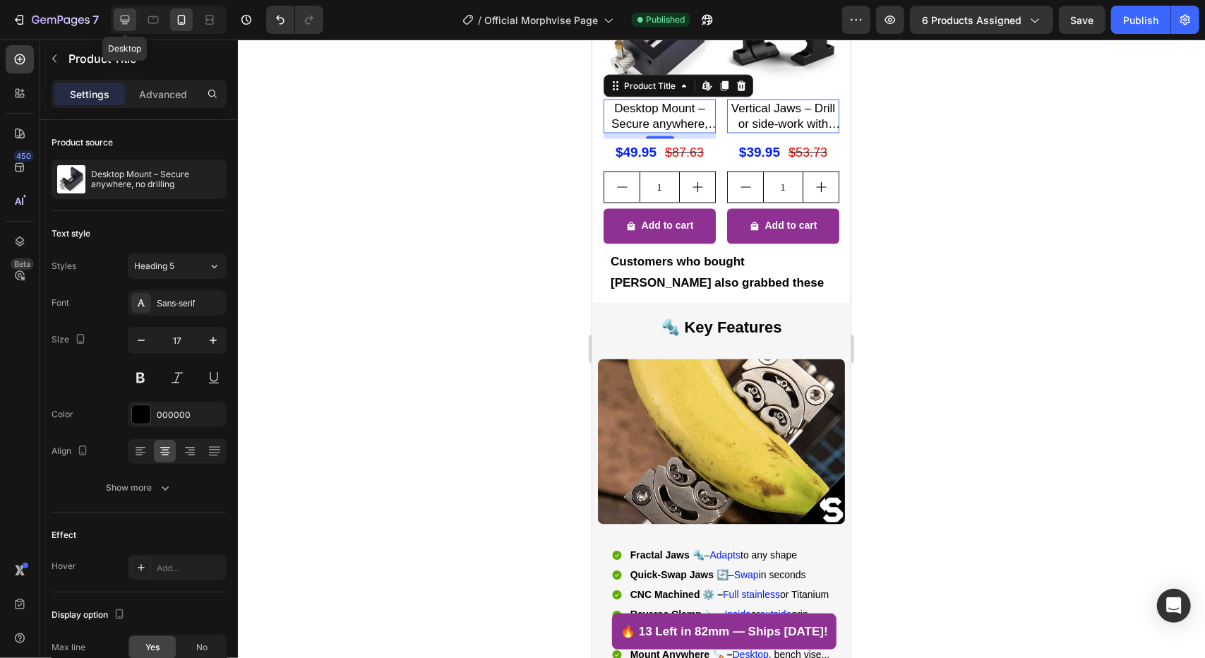
type input "19"
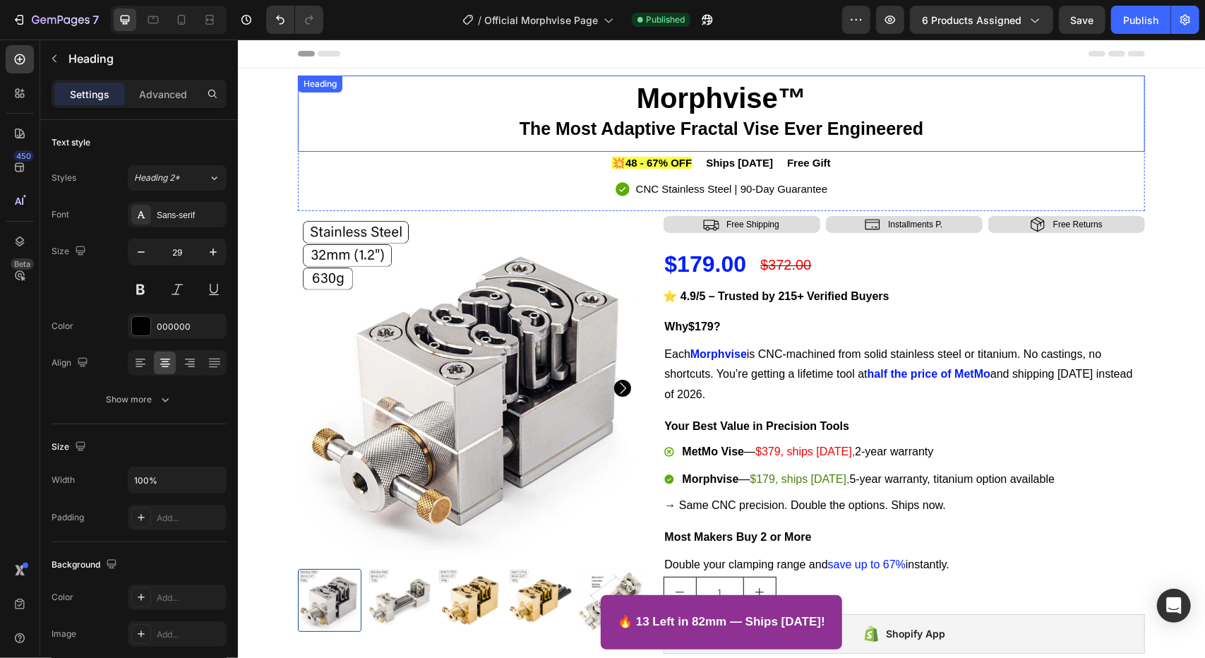
click at [1065, 102] on h2 "Morphvise™ The Most Adaptive Fractal Vise Ever Engineered" at bounding box center [720, 112] width 847 height 59
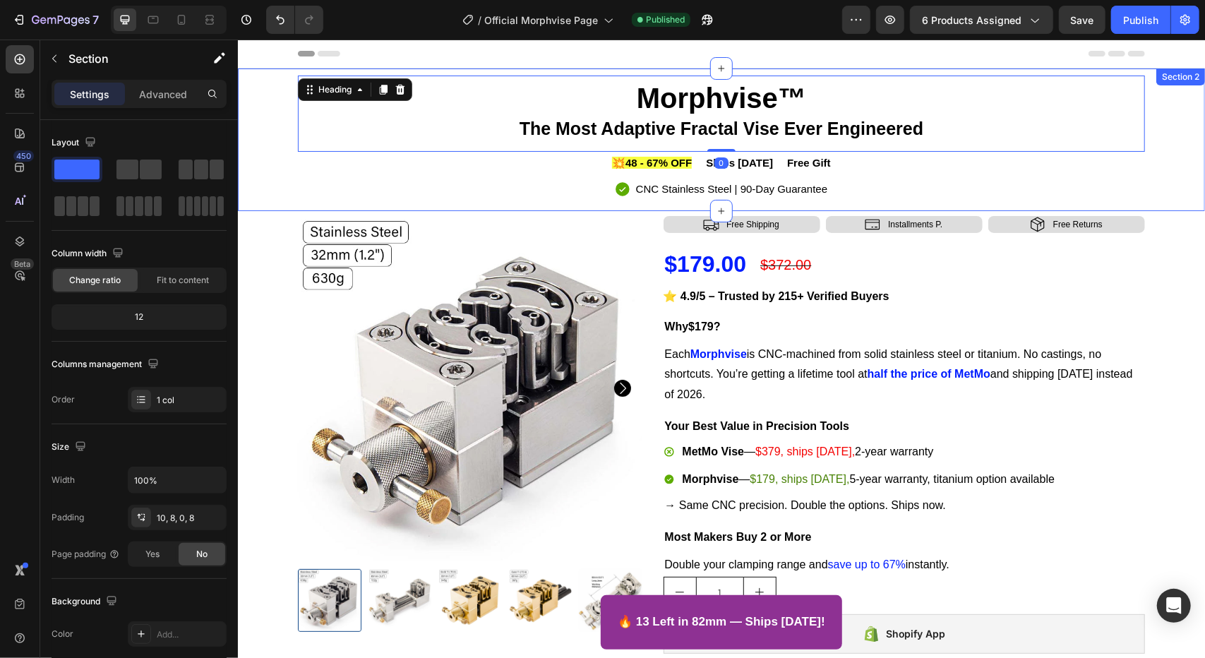
click at [1150, 95] on div "Morphvise™ The Most Adaptive Fractal Vise Ever Engineered Heading 0 💥48 - 67% O…" at bounding box center [721, 143] width 956 height 136
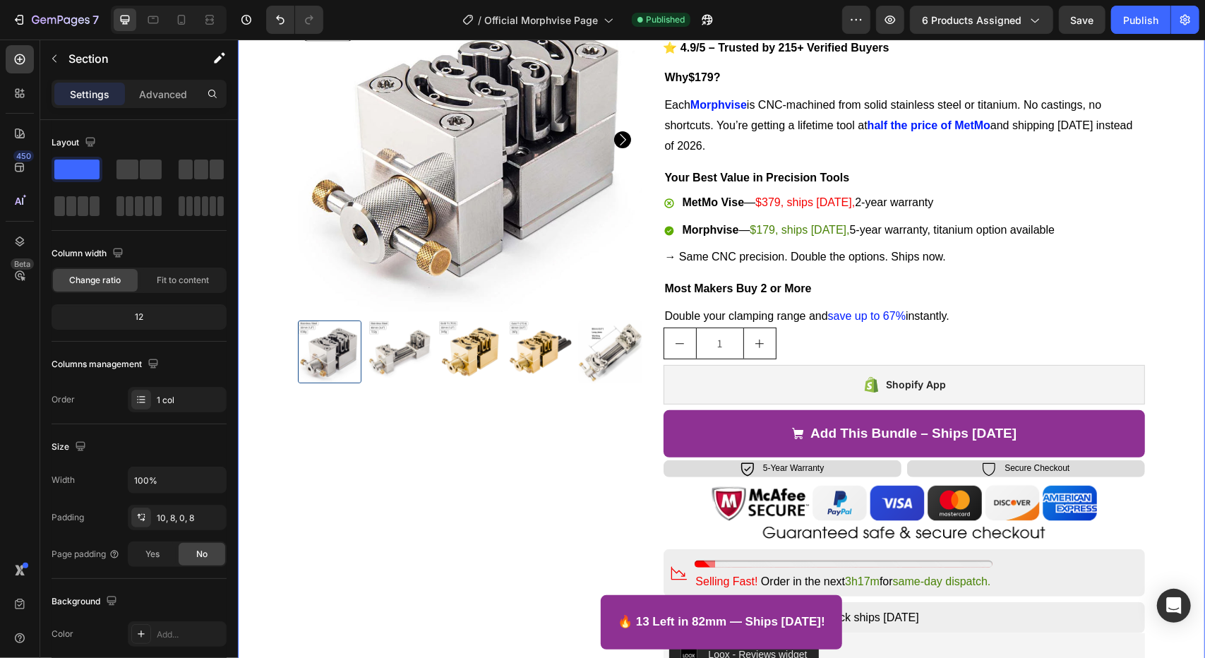
scroll to position [282, 0]
